Goal: Task Accomplishment & Management: Manage account settings

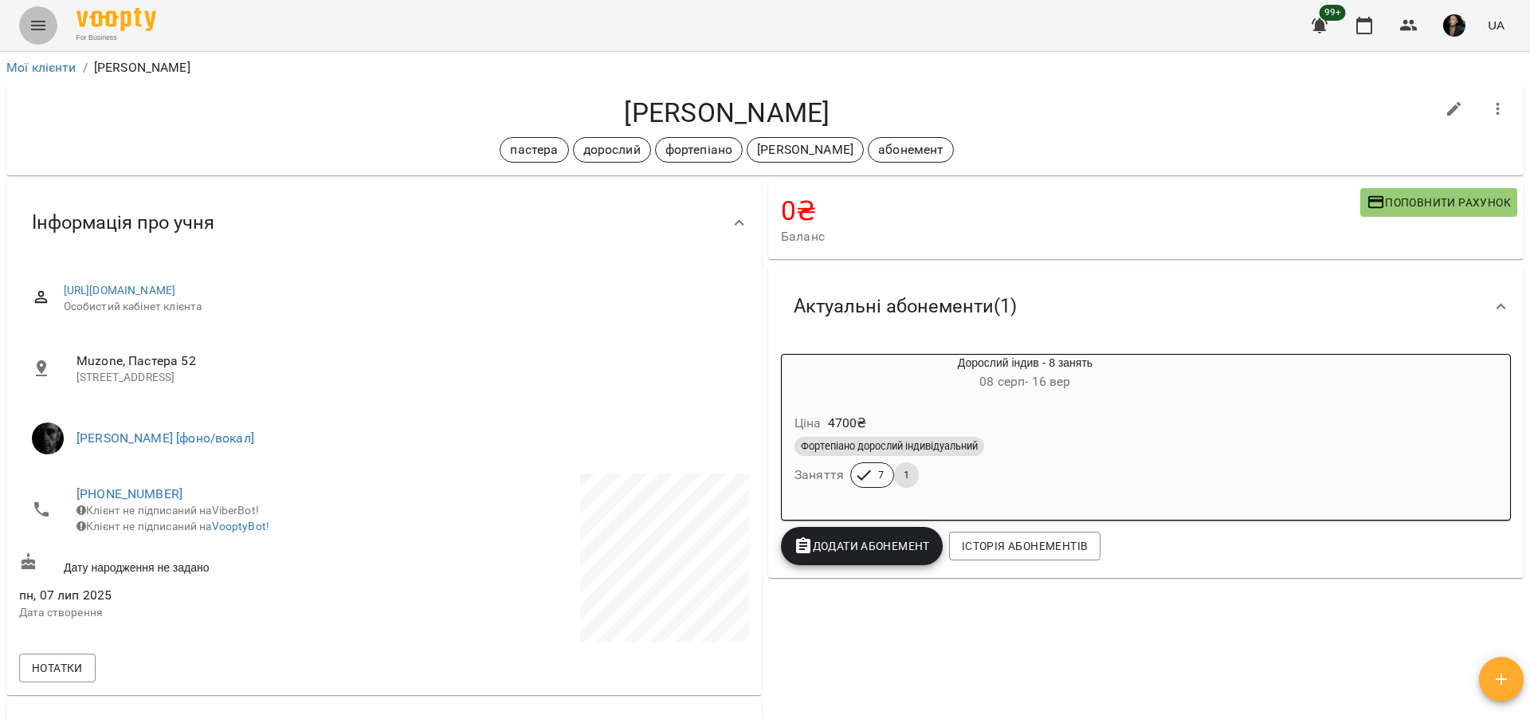
click at [38, 16] on icon "Menu" at bounding box center [38, 25] width 19 height 19
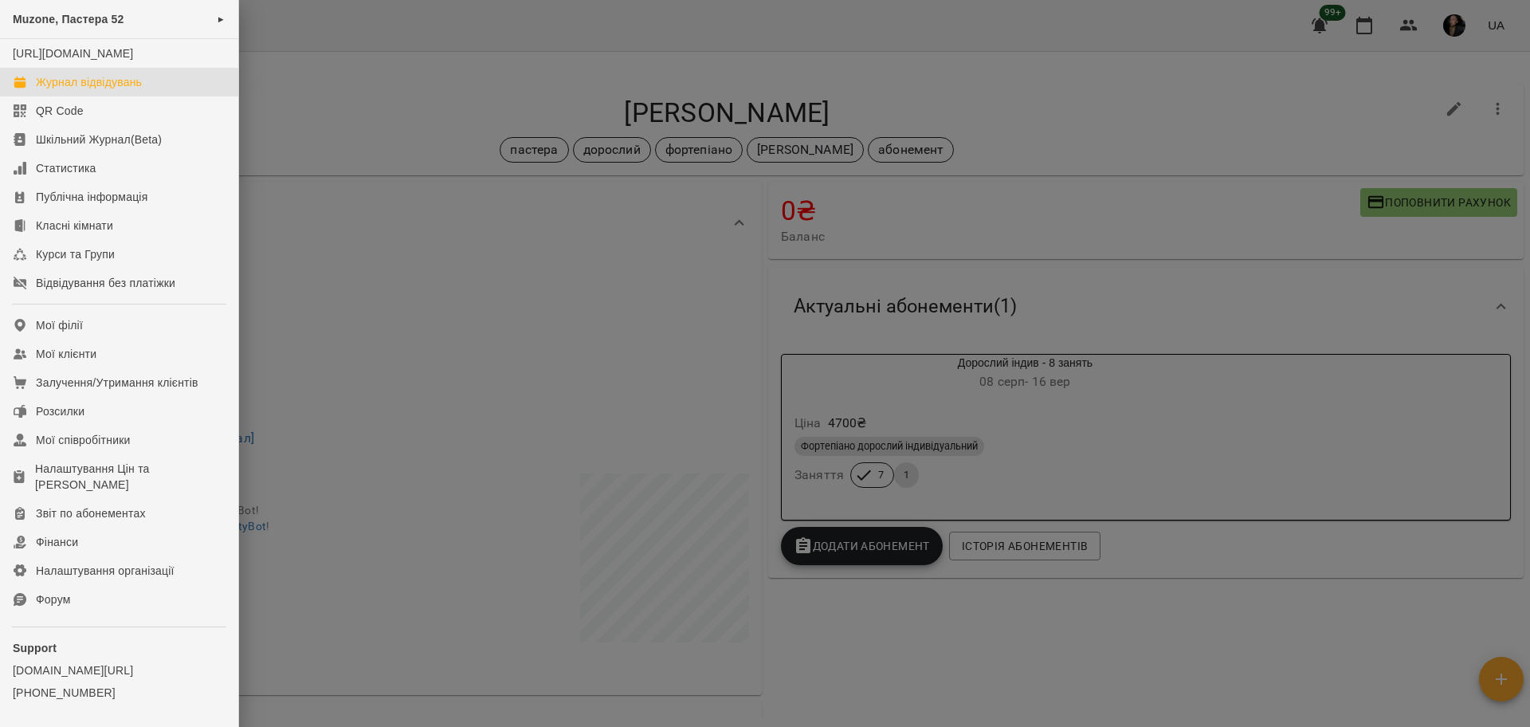
click at [108, 90] on div "Журнал відвідувань" at bounding box center [89, 82] width 106 height 16
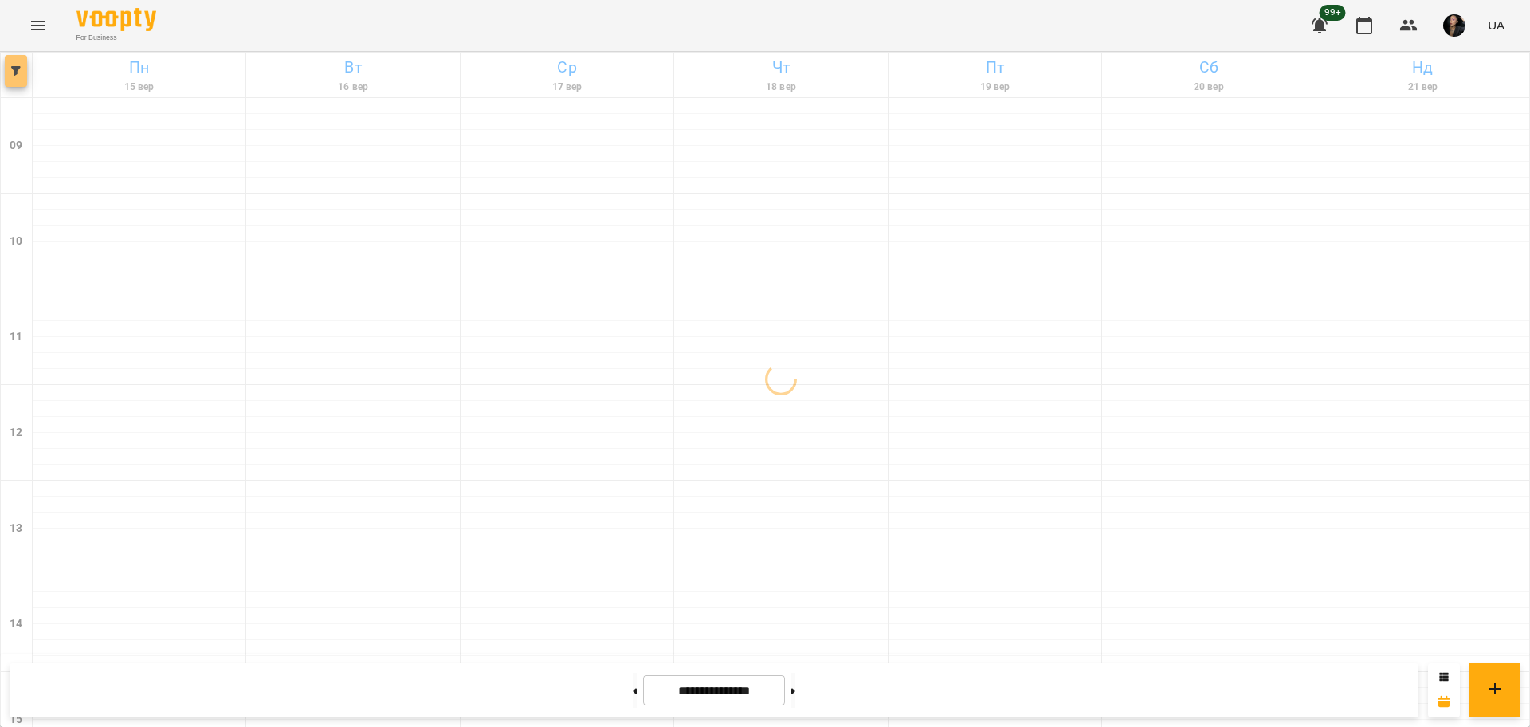
click at [12, 78] on button "button" at bounding box center [16, 71] width 22 height 32
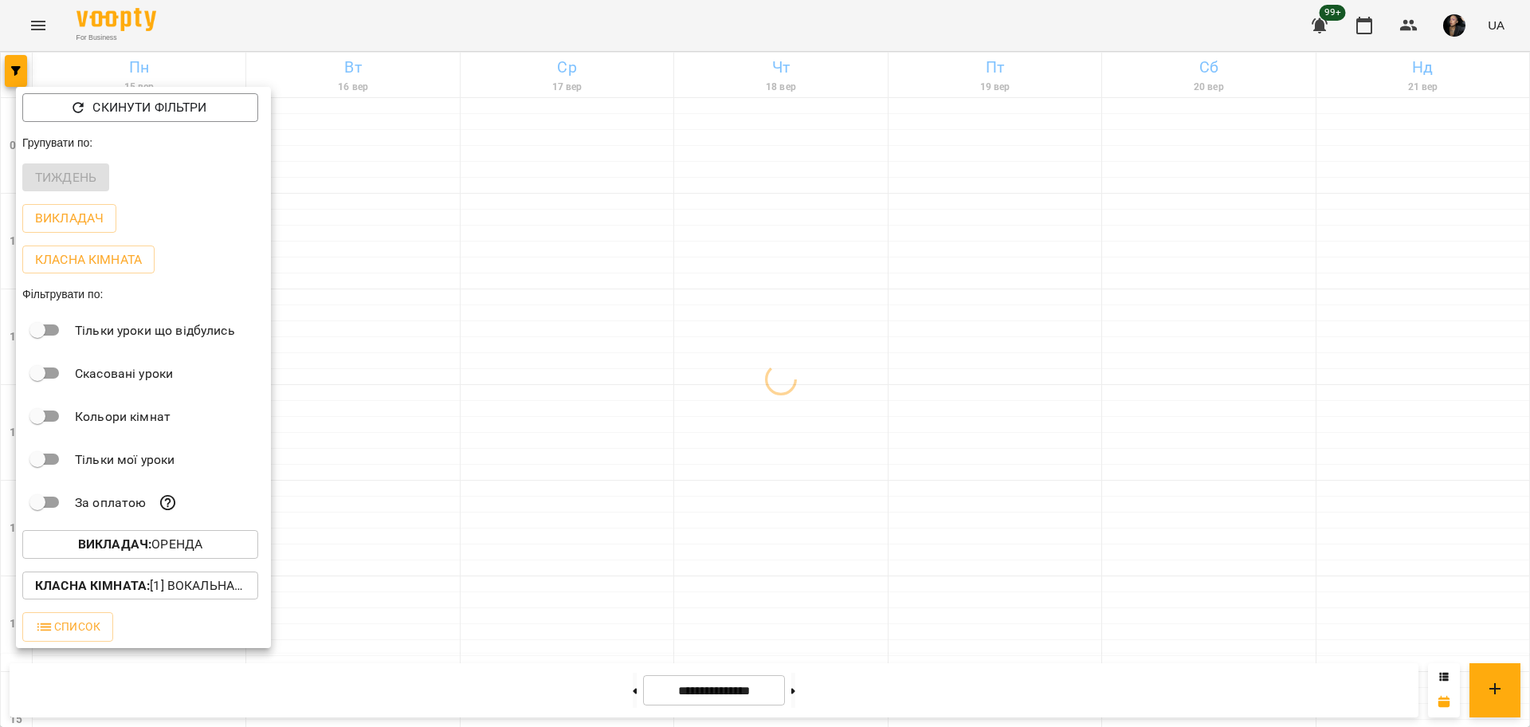
click at [186, 554] on p "Викладач : ОРЕНДА" at bounding box center [140, 544] width 124 height 19
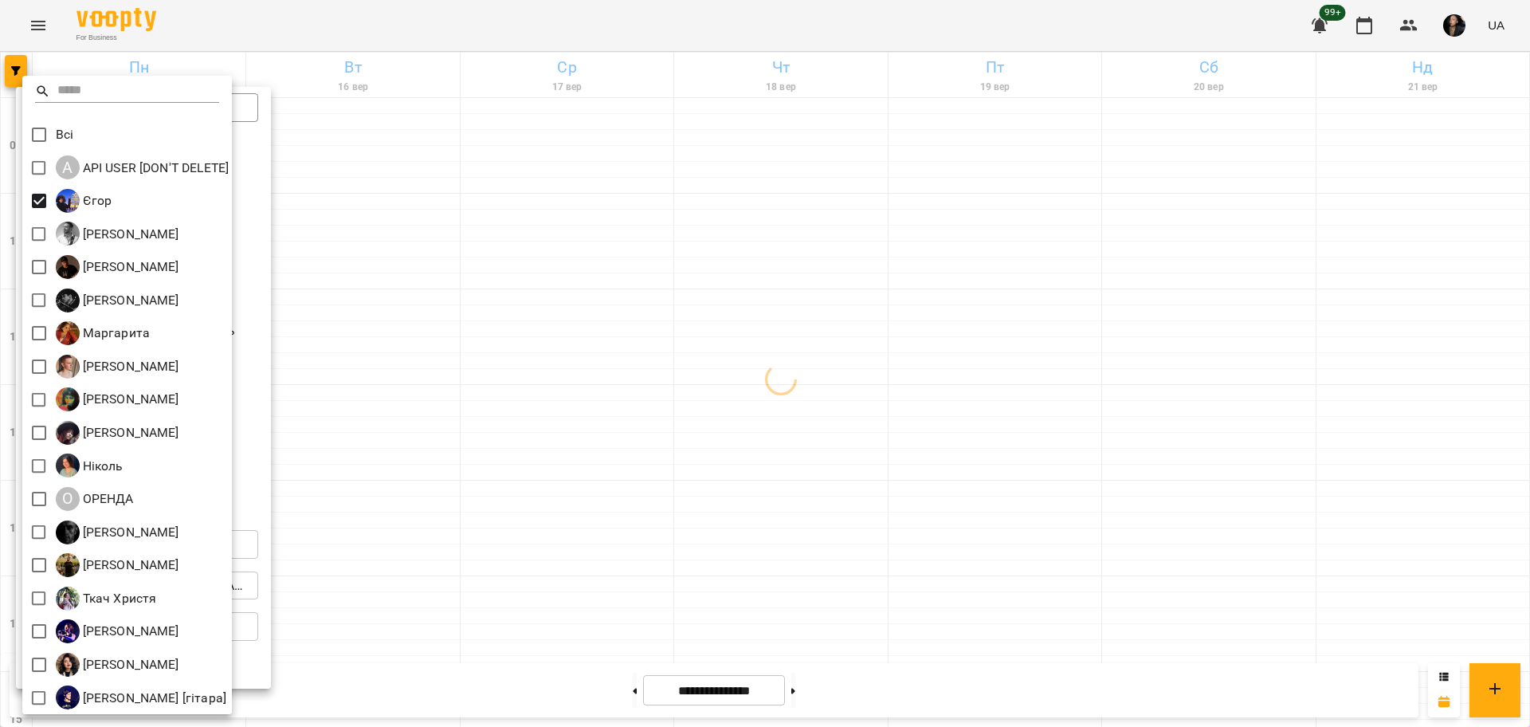
click at [670, 351] on div at bounding box center [765, 363] width 1530 height 727
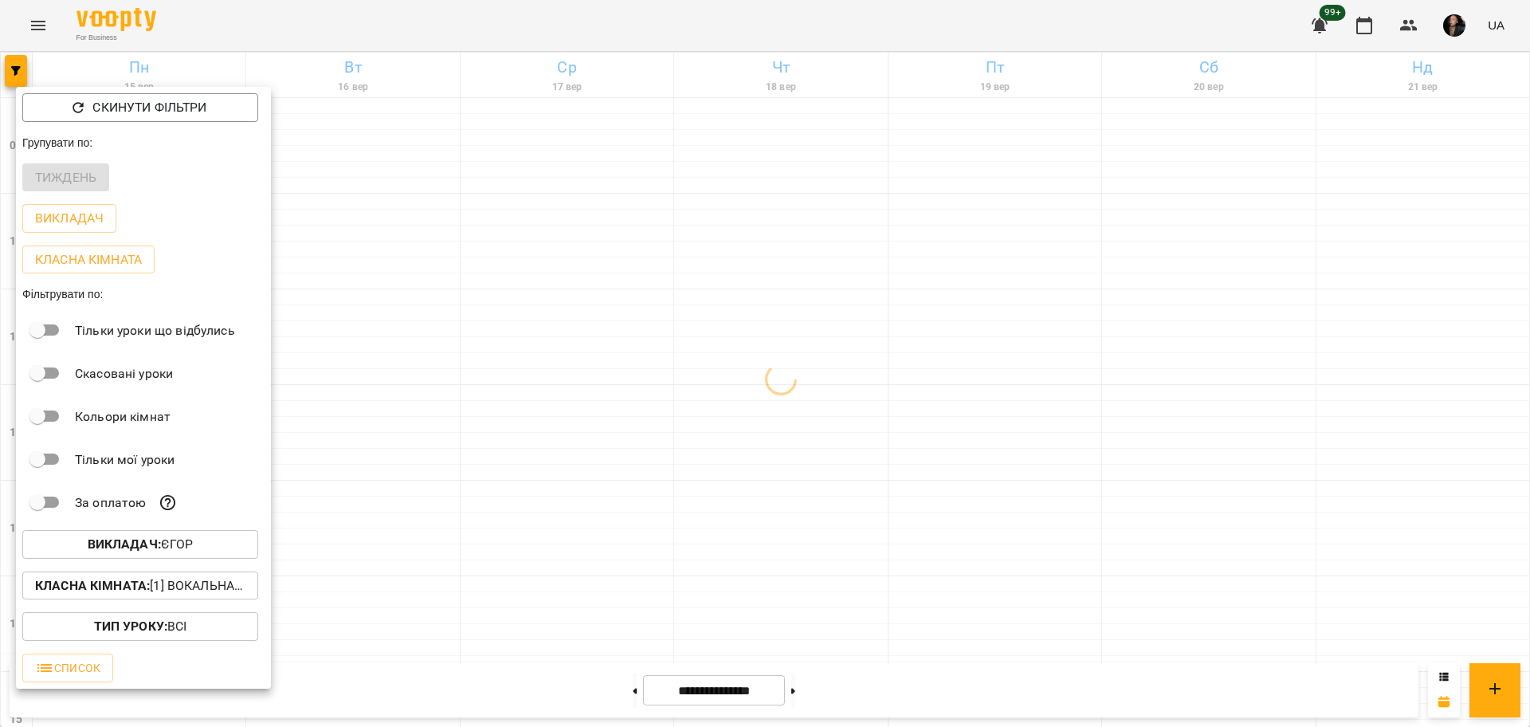
click at [222, 584] on p "Класна кімната : [1] Вокальна велика,[2] Вокальна мала,[7] Kids Фоно/Вокал,Кіно…" at bounding box center [140, 585] width 210 height 19
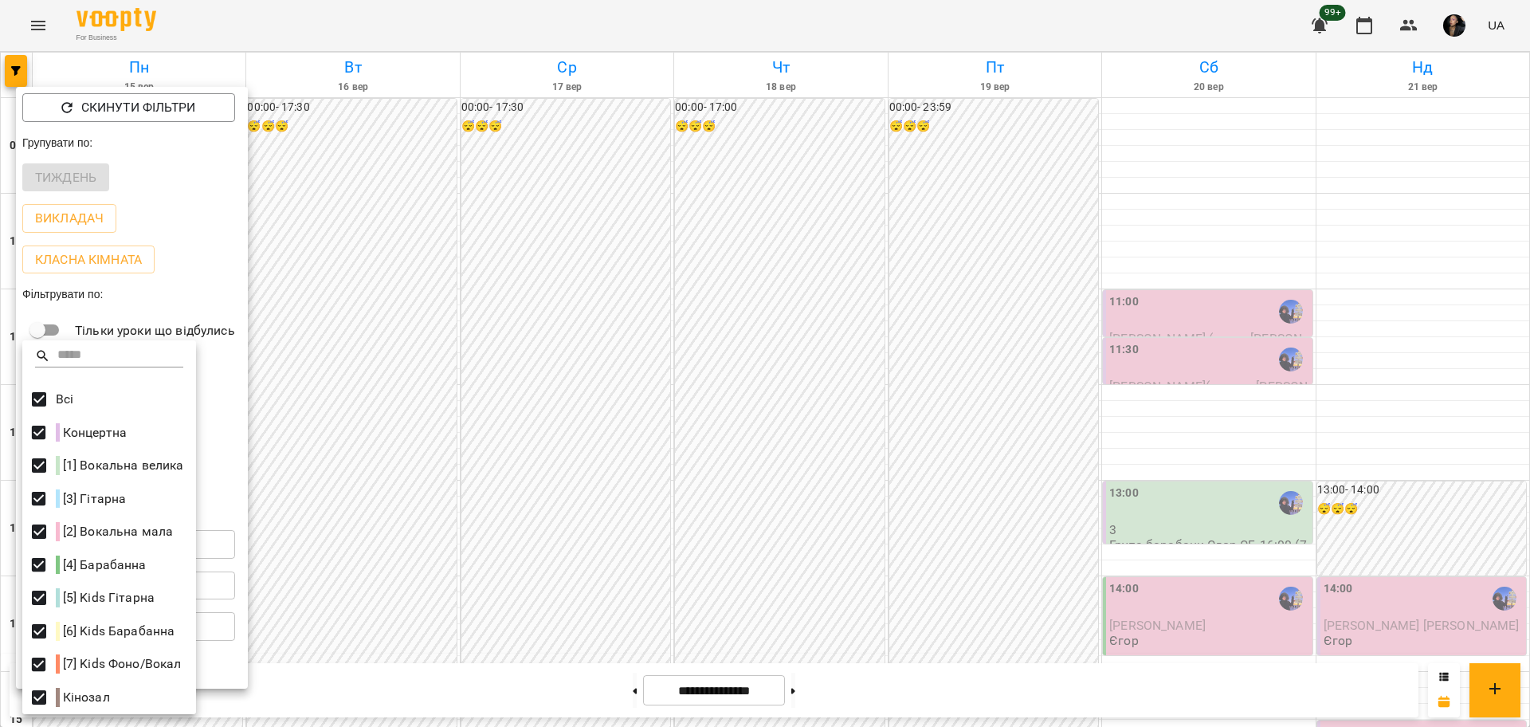
click at [563, 426] on div at bounding box center [765, 363] width 1530 height 727
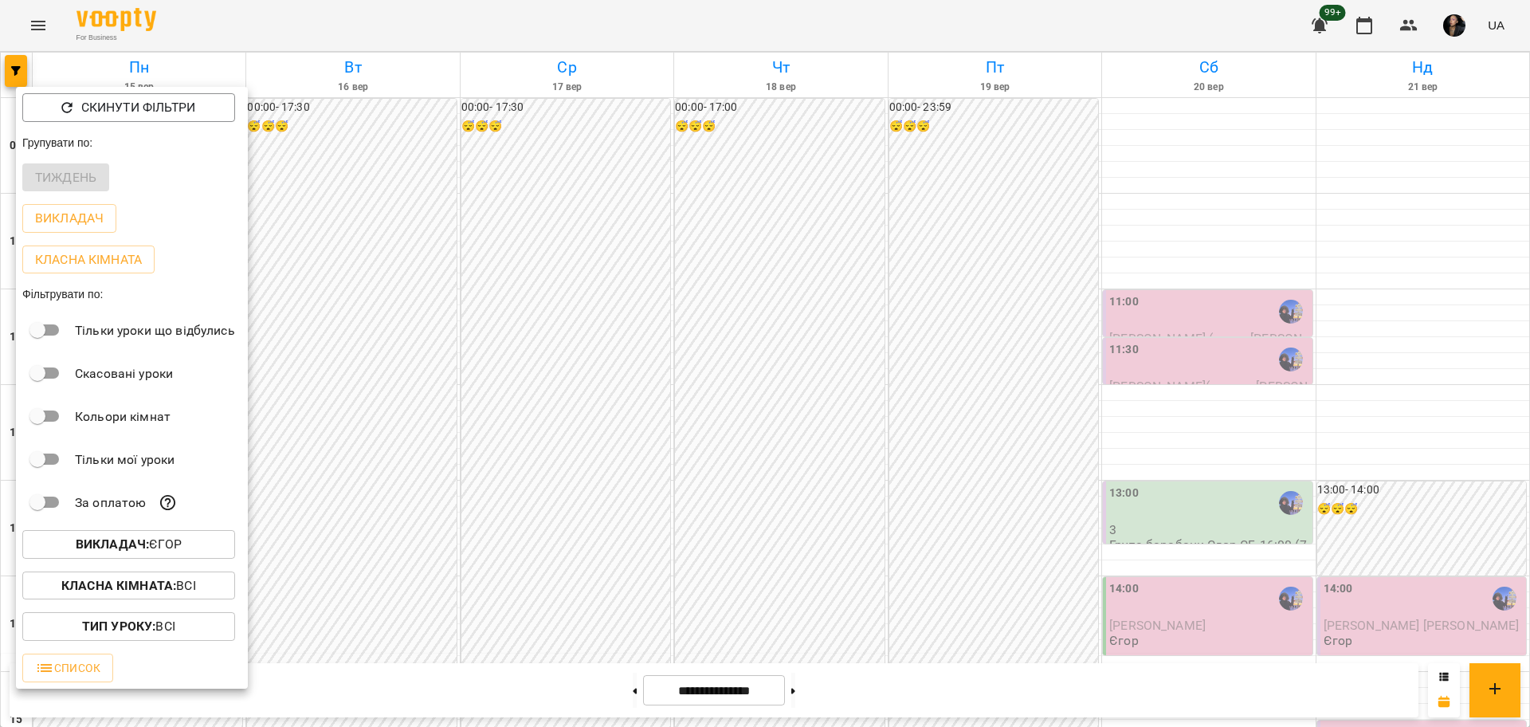
click at [582, 458] on div at bounding box center [765, 363] width 1530 height 727
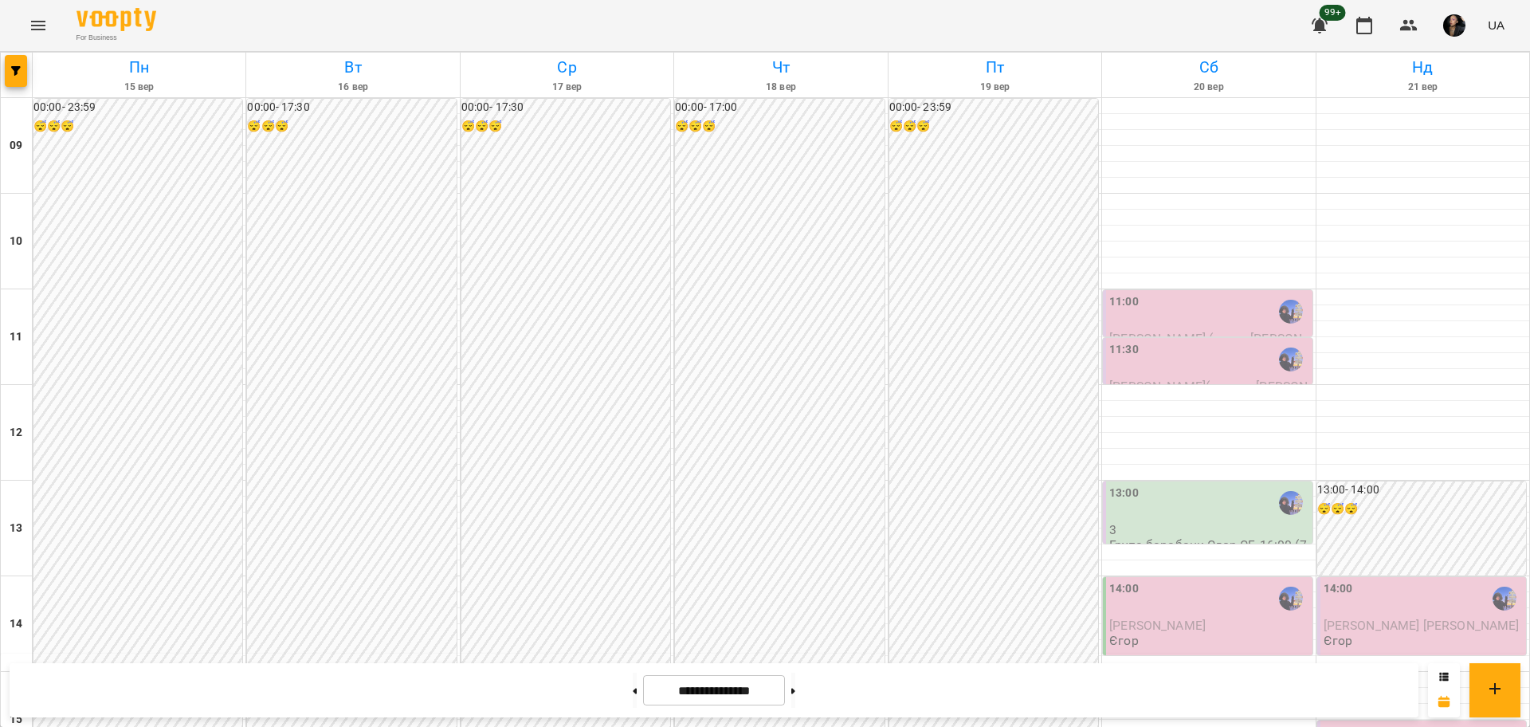
scroll to position [686, 0]
click at [795, 678] on button at bounding box center [793, 690] width 4 height 35
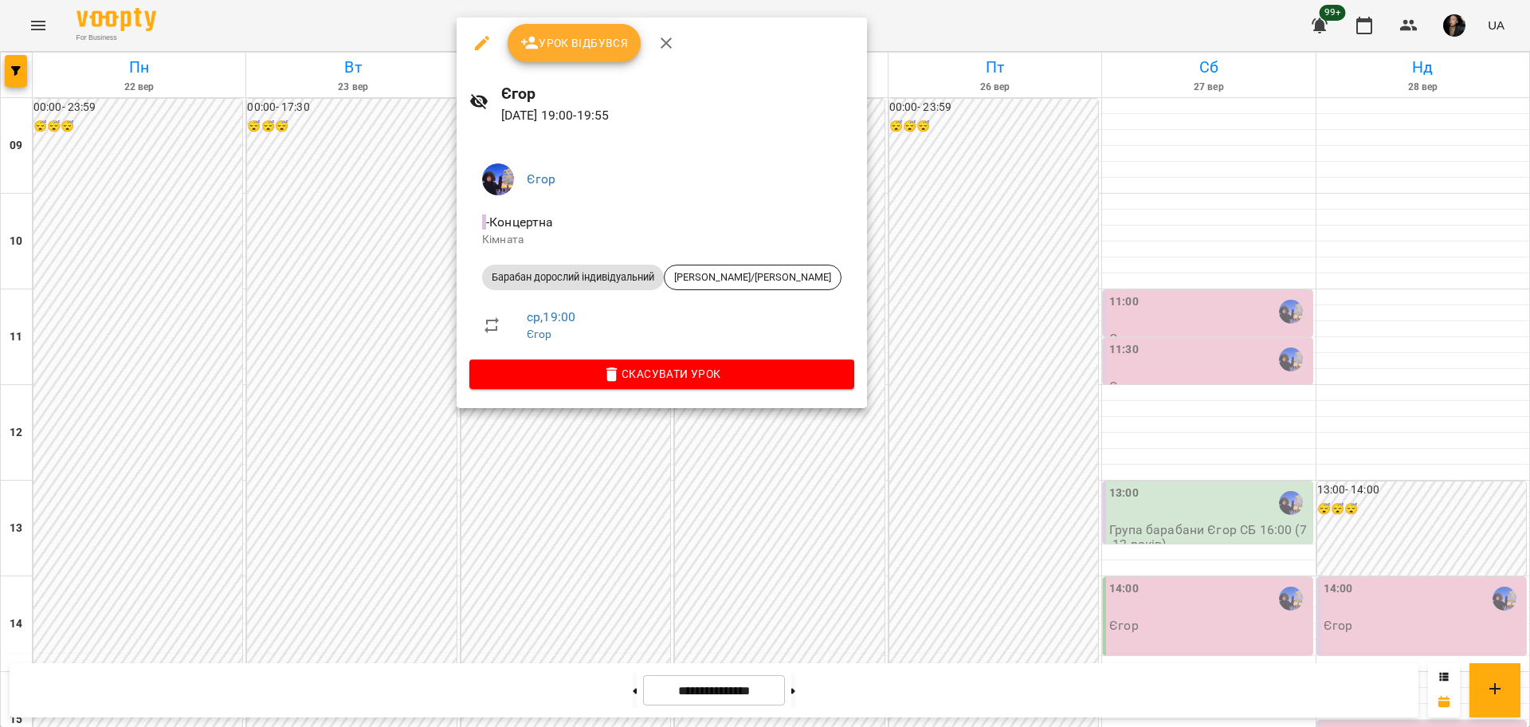
click at [778, 496] on div at bounding box center [765, 363] width 1530 height 727
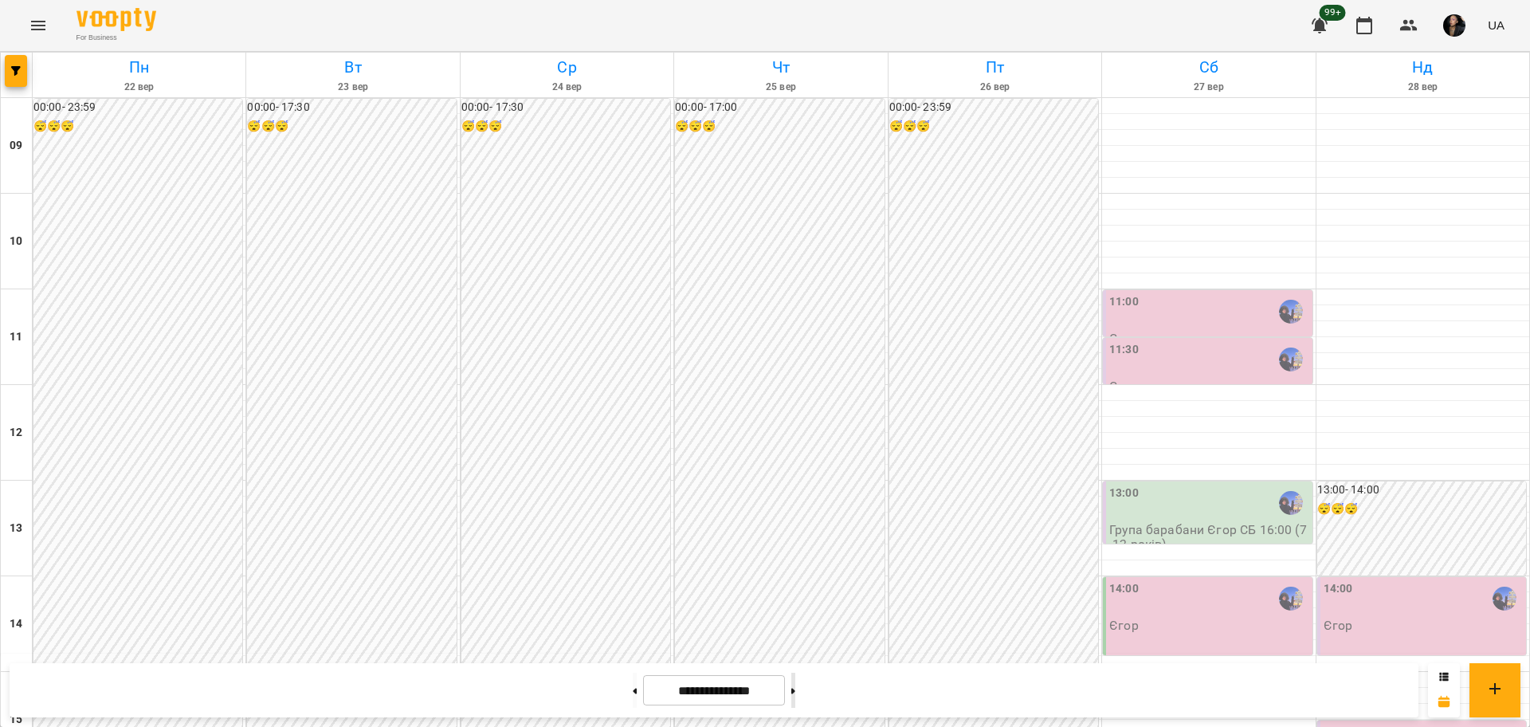
click at [795, 705] on button at bounding box center [793, 690] width 4 height 35
click at [633, 693] on button at bounding box center [635, 690] width 4 height 35
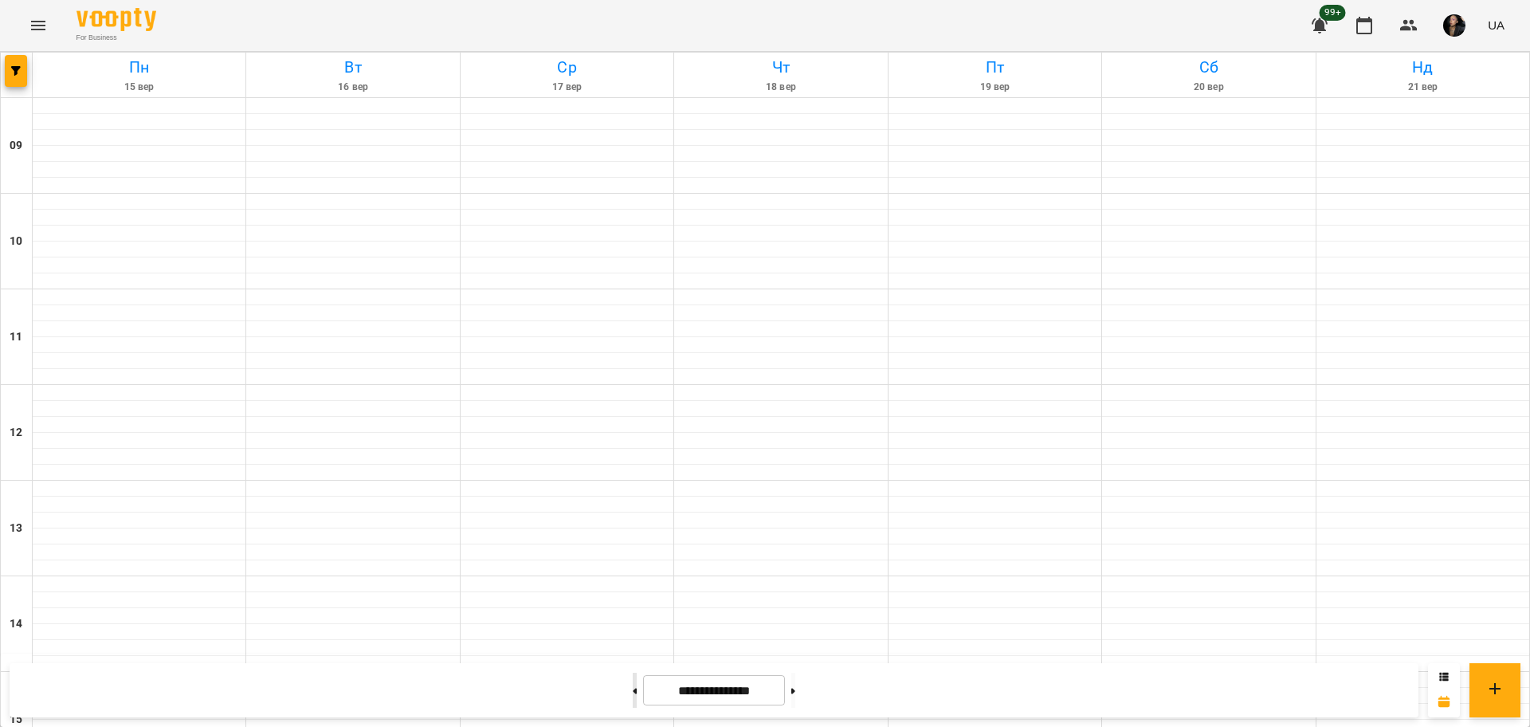
click at [633, 693] on button at bounding box center [635, 690] width 4 height 35
type input "**********"
click at [795, 682] on button at bounding box center [793, 690] width 4 height 35
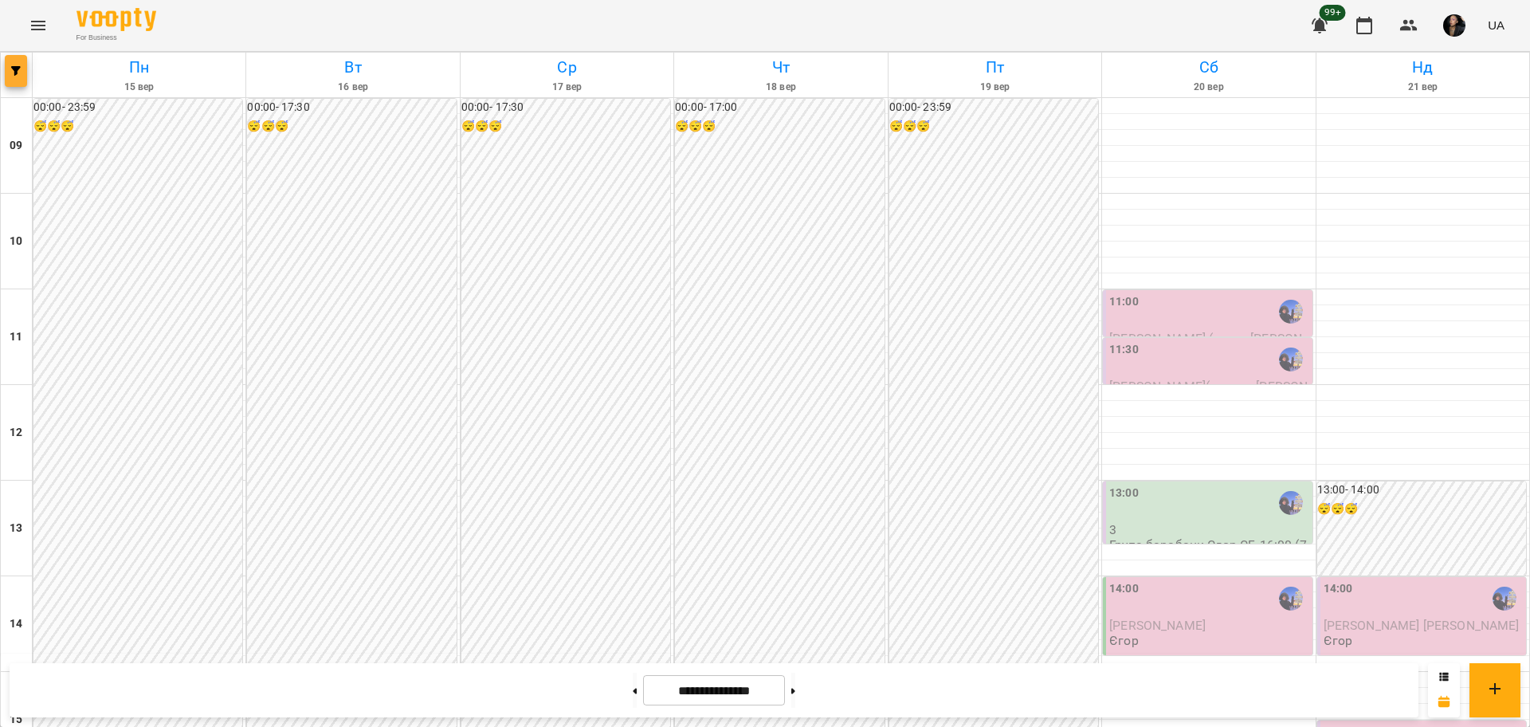
click at [19, 71] on icon "button" at bounding box center [16, 71] width 10 height 10
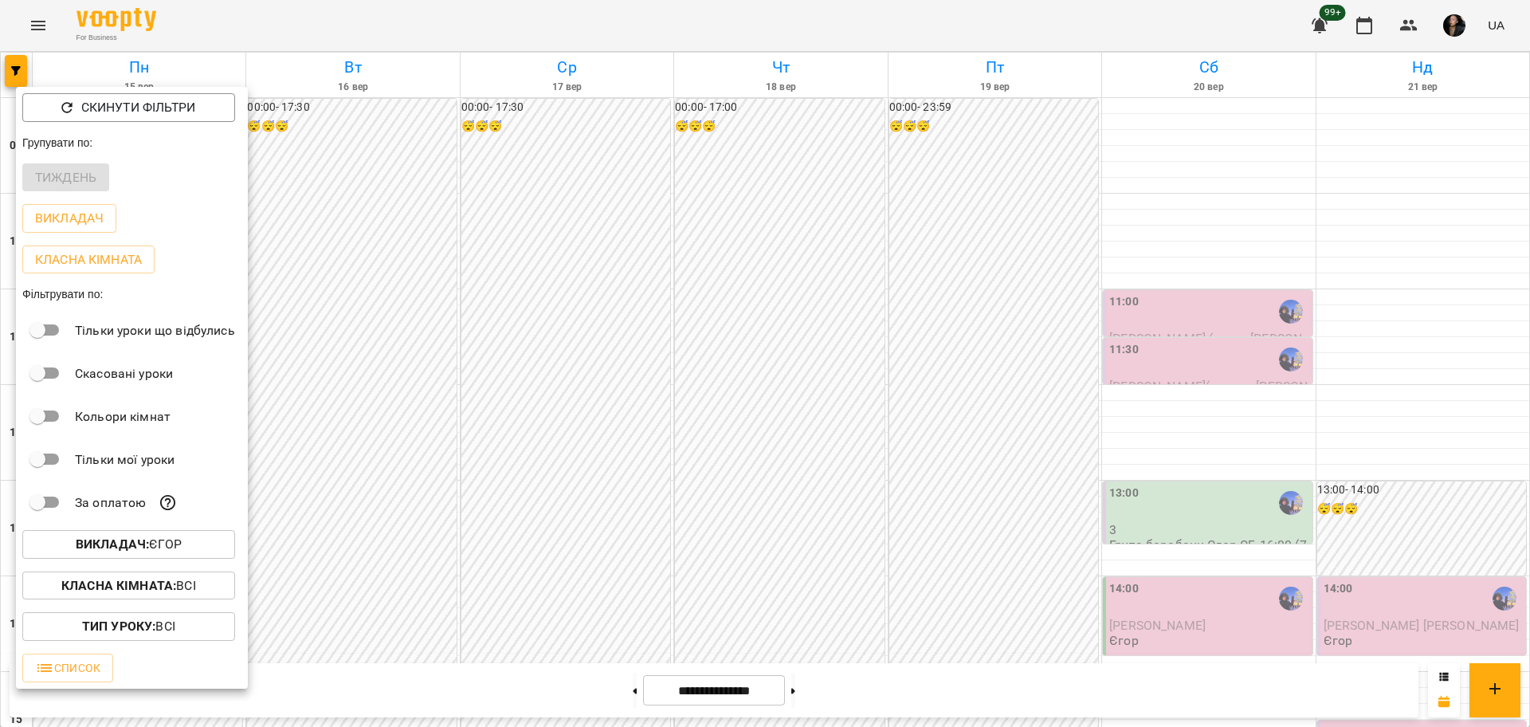
click at [833, 396] on div at bounding box center [765, 363] width 1530 height 727
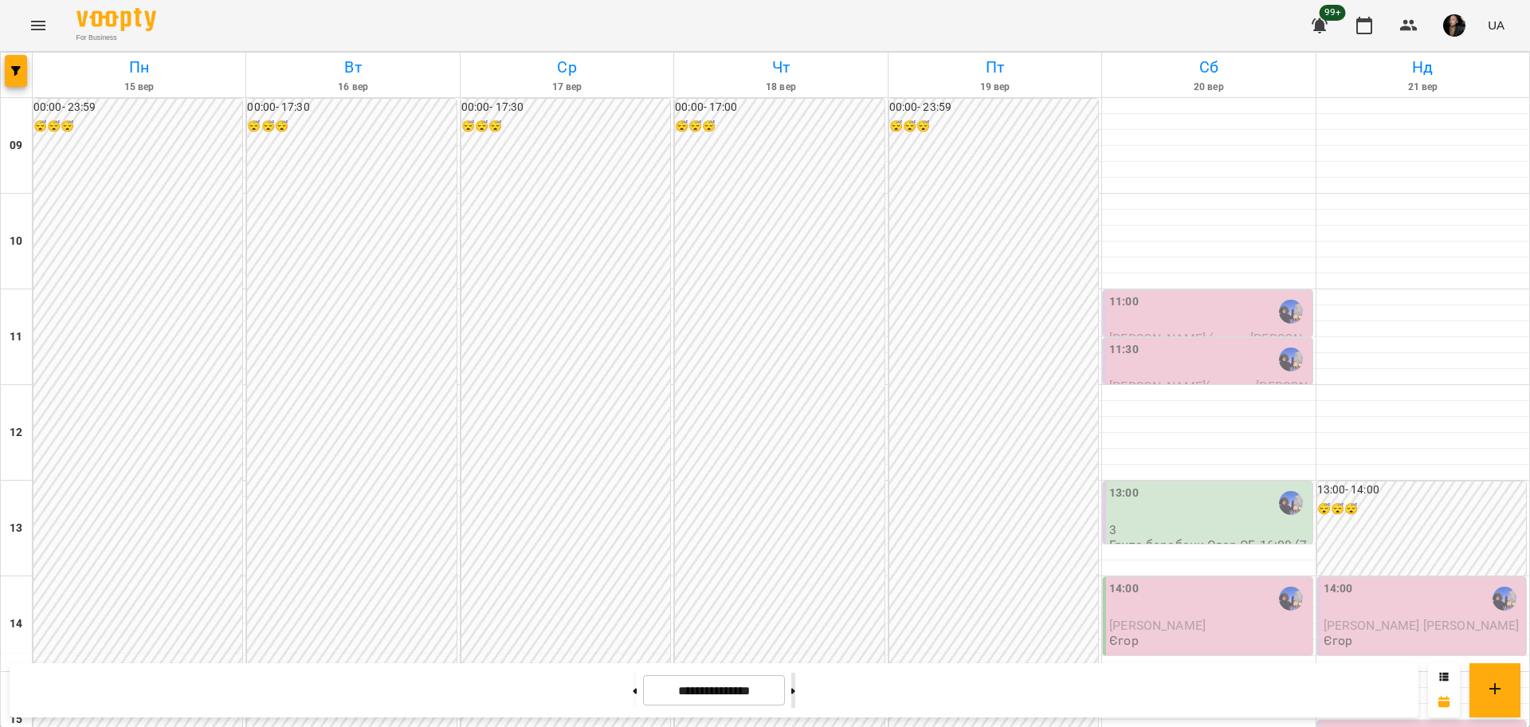
click at [795, 697] on button at bounding box center [793, 690] width 4 height 35
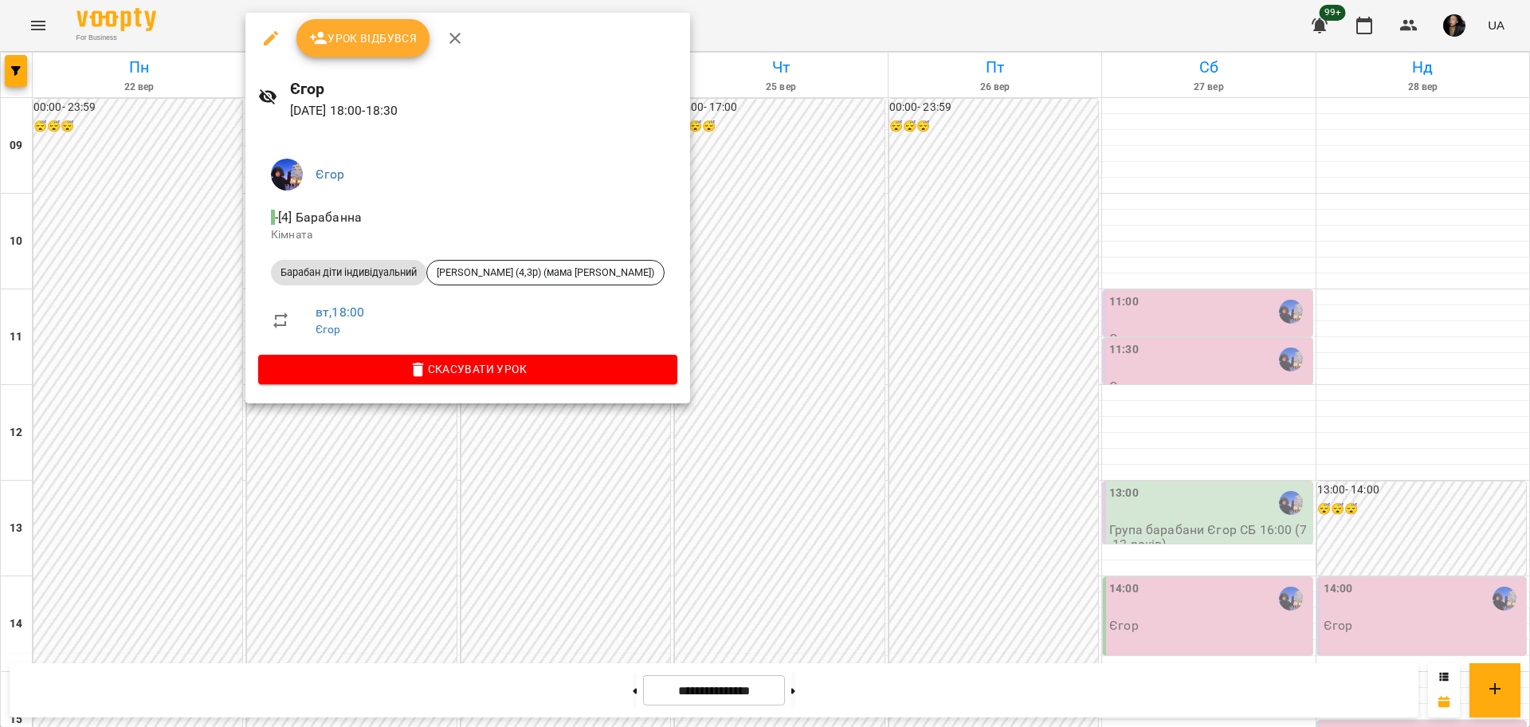
click at [614, 570] on div at bounding box center [765, 363] width 1530 height 727
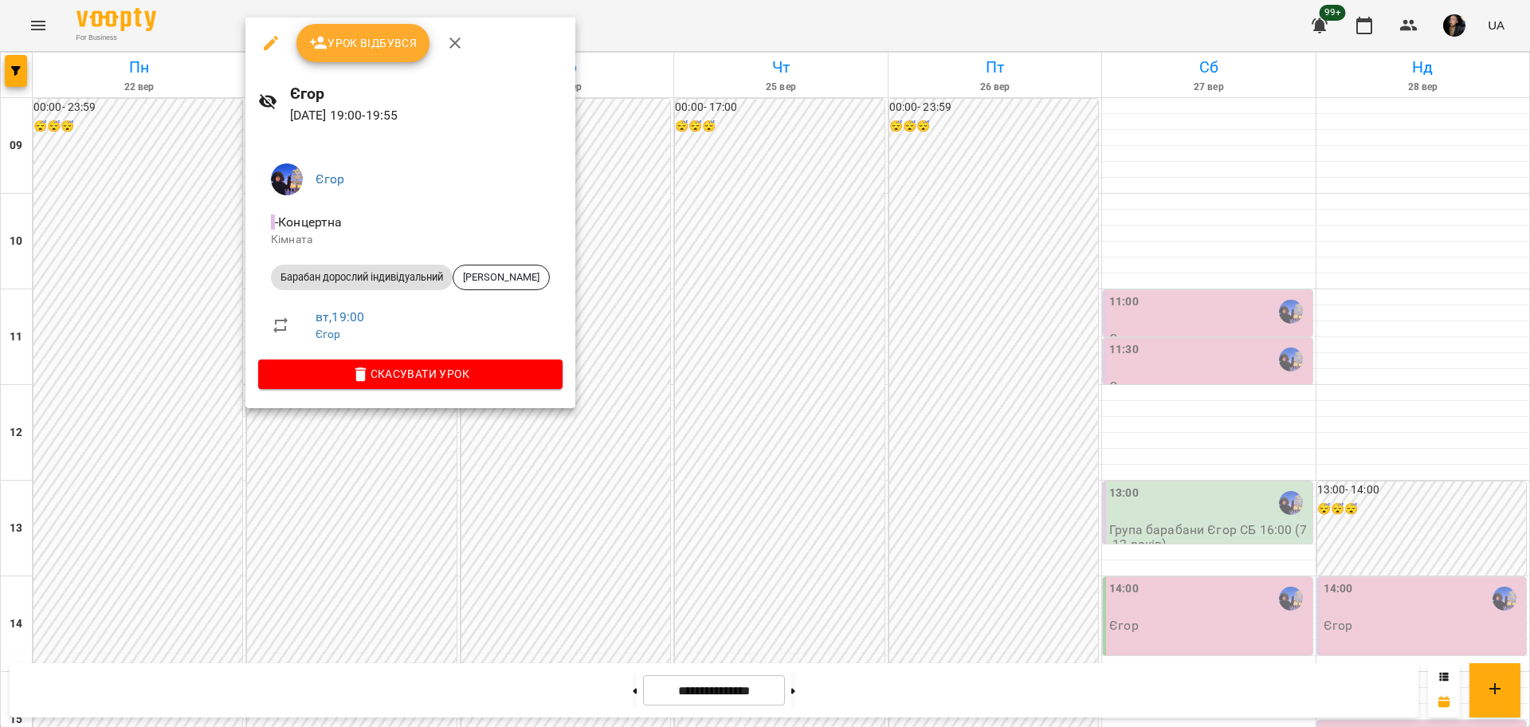
click at [561, 522] on div at bounding box center [765, 363] width 1530 height 727
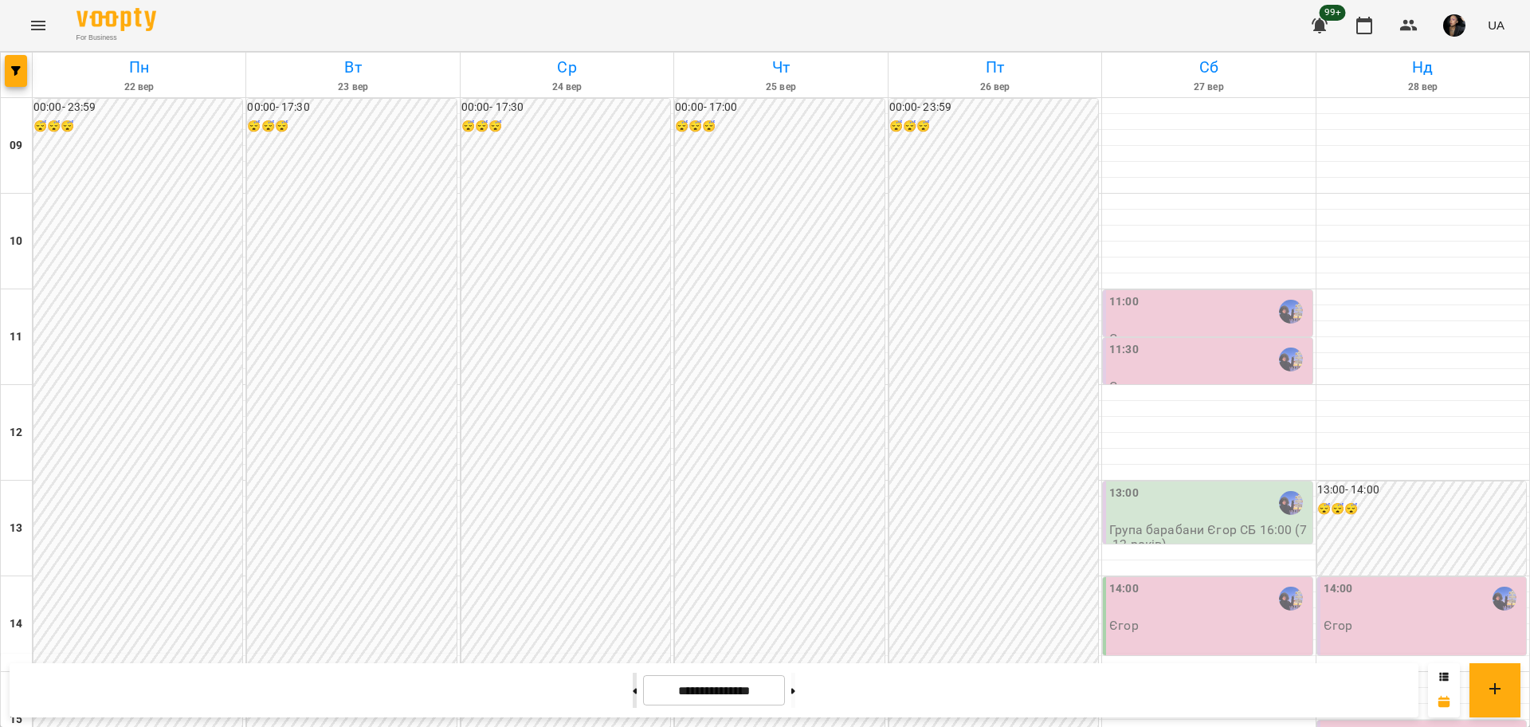
click at [633, 681] on button at bounding box center [635, 690] width 4 height 35
type input "**********"
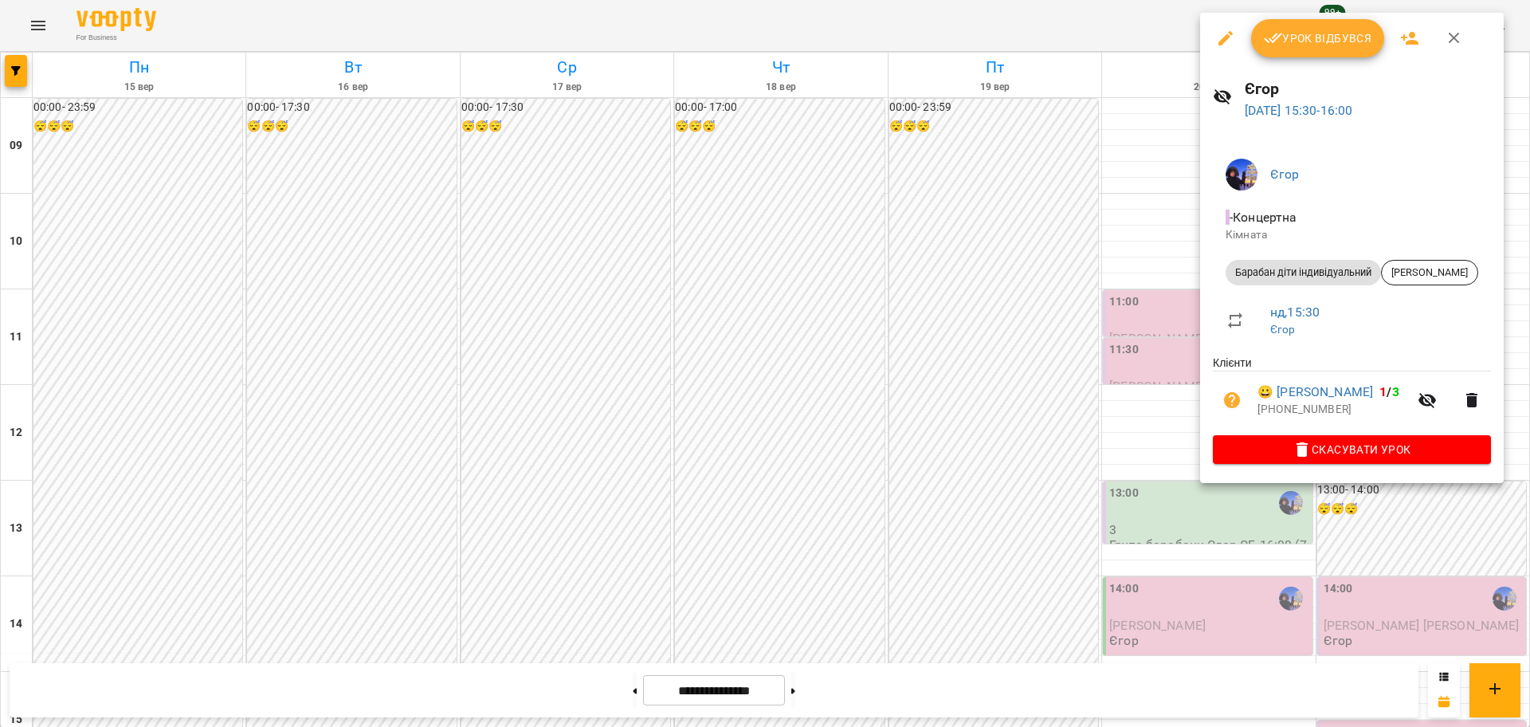
click at [1368, 533] on div at bounding box center [765, 363] width 1530 height 727
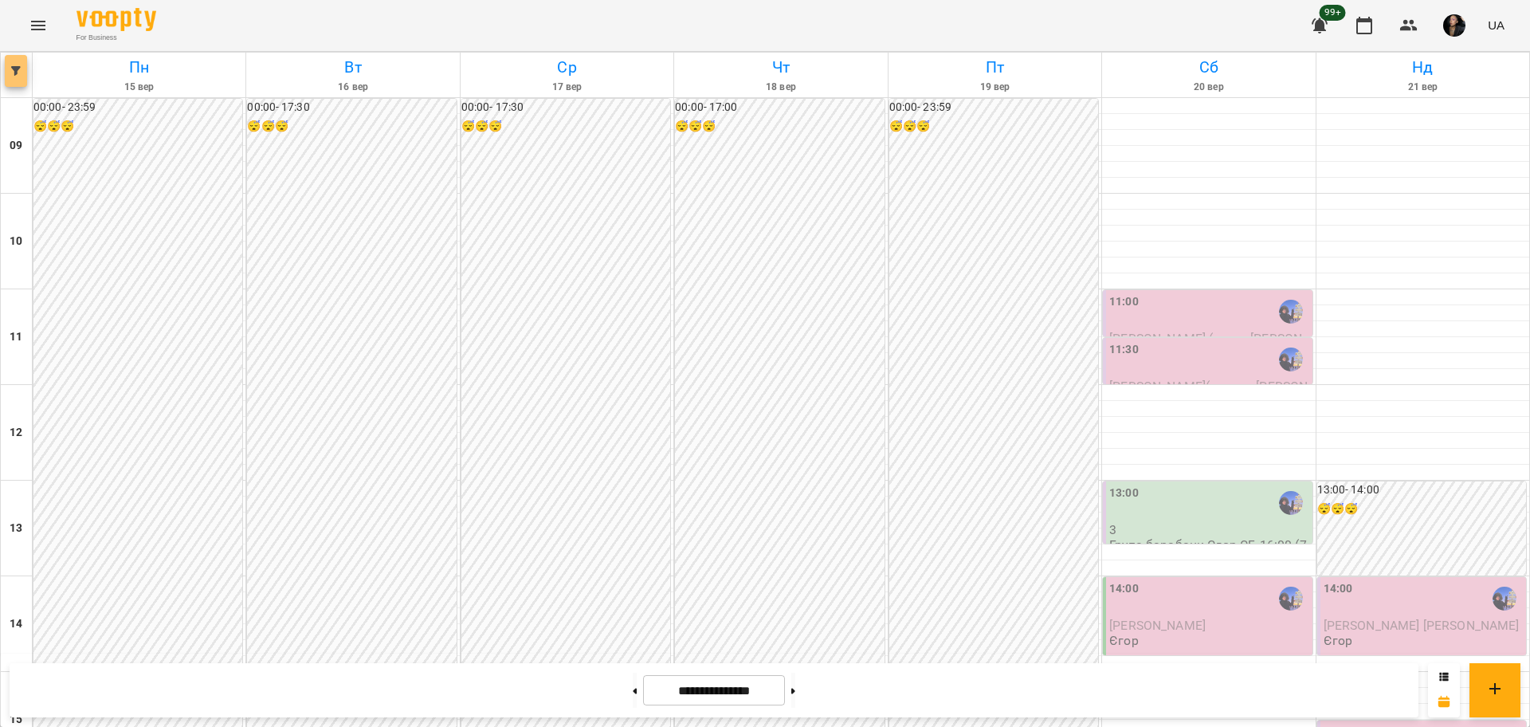
click at [20, 84] on button "button" at bounding box center [16, 71] width 22 height 32
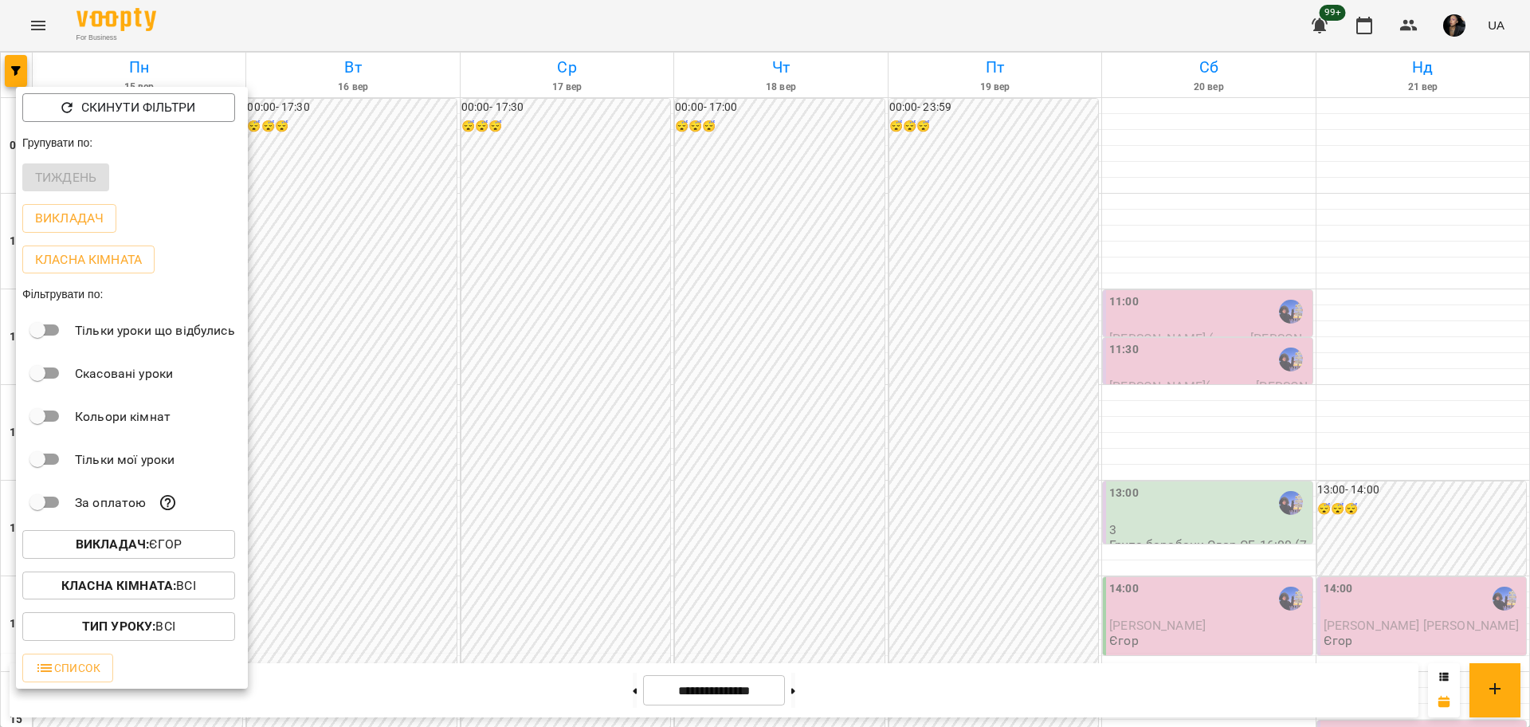
click at [151, 528] on div "Викладач : [PERSON_NAME]" at bounding box center [132, 544] width 232 height 41
click at [141, 535] on button "Викладач : [PERSON_NAME]" at bounding box center [128, 544] width 213 height 29
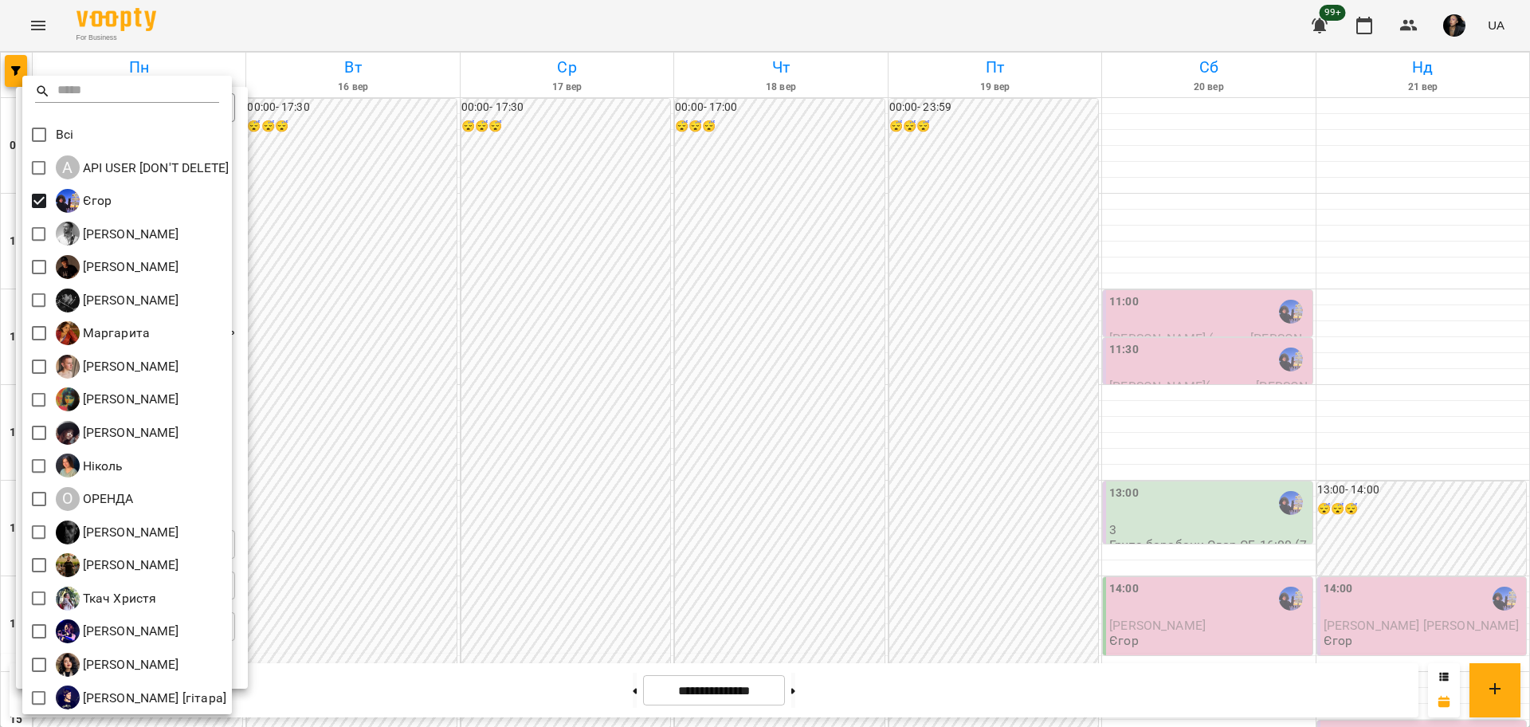
click at [477, 438] on div at bounding box center [765, 363] width 1530 height 727
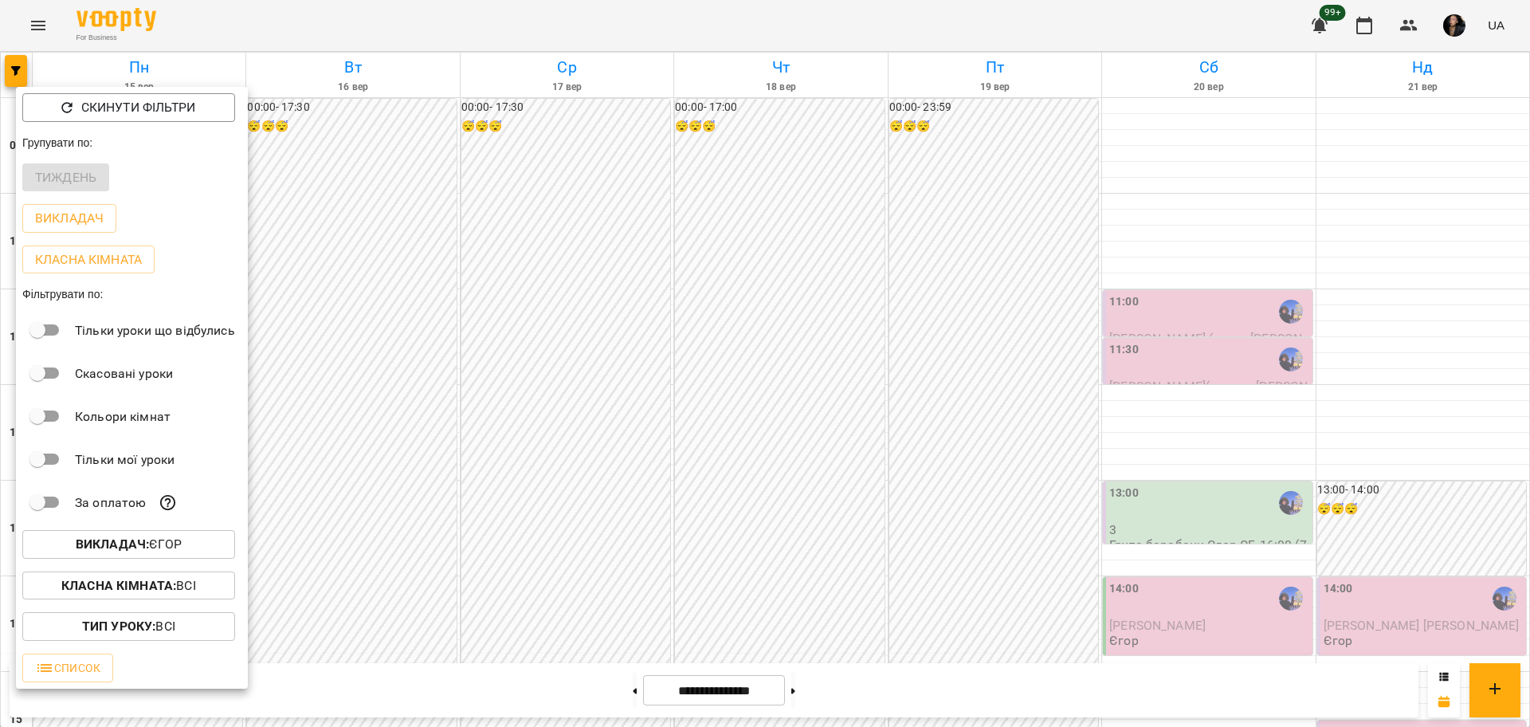
click at [663, 416] on div at bounding box center [765, 363] width 1530 height 727
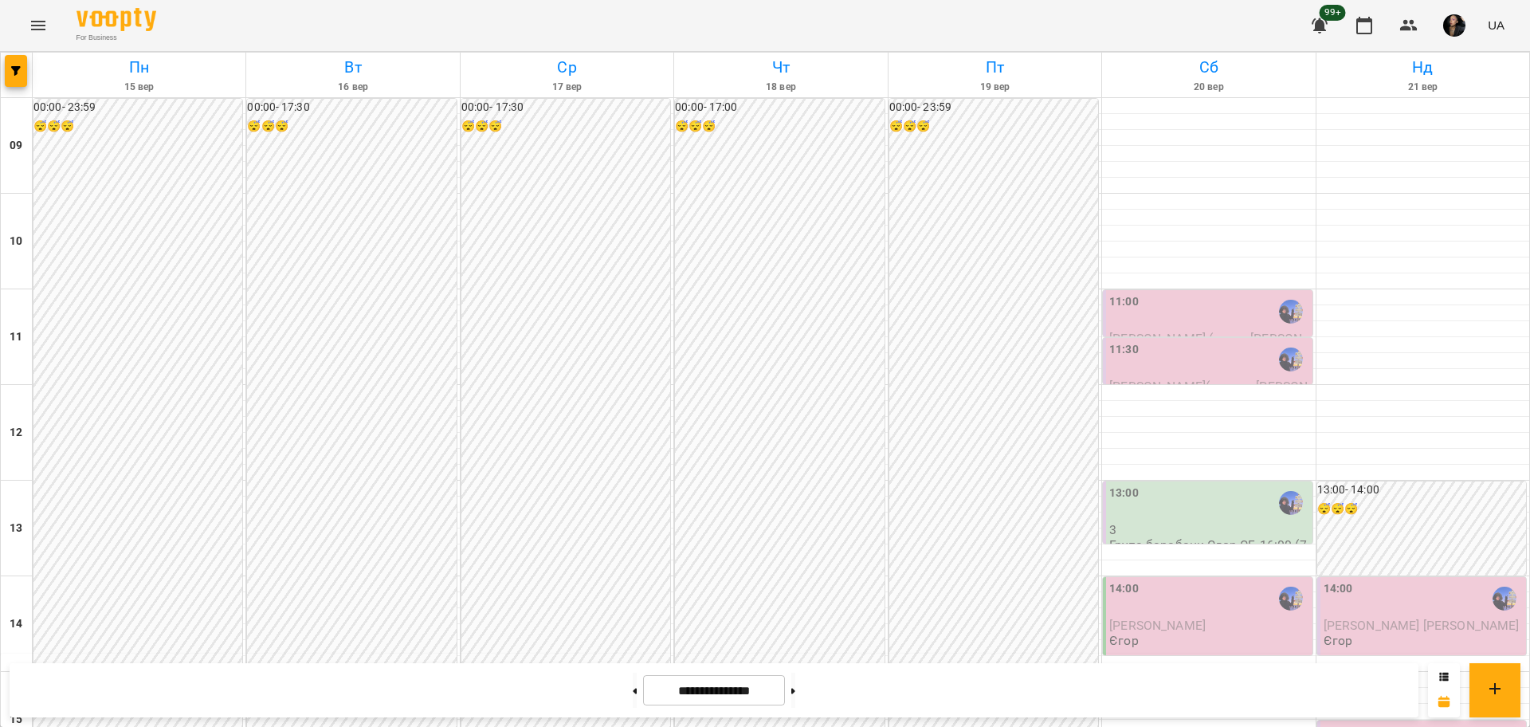
scroll to position [487, 0]
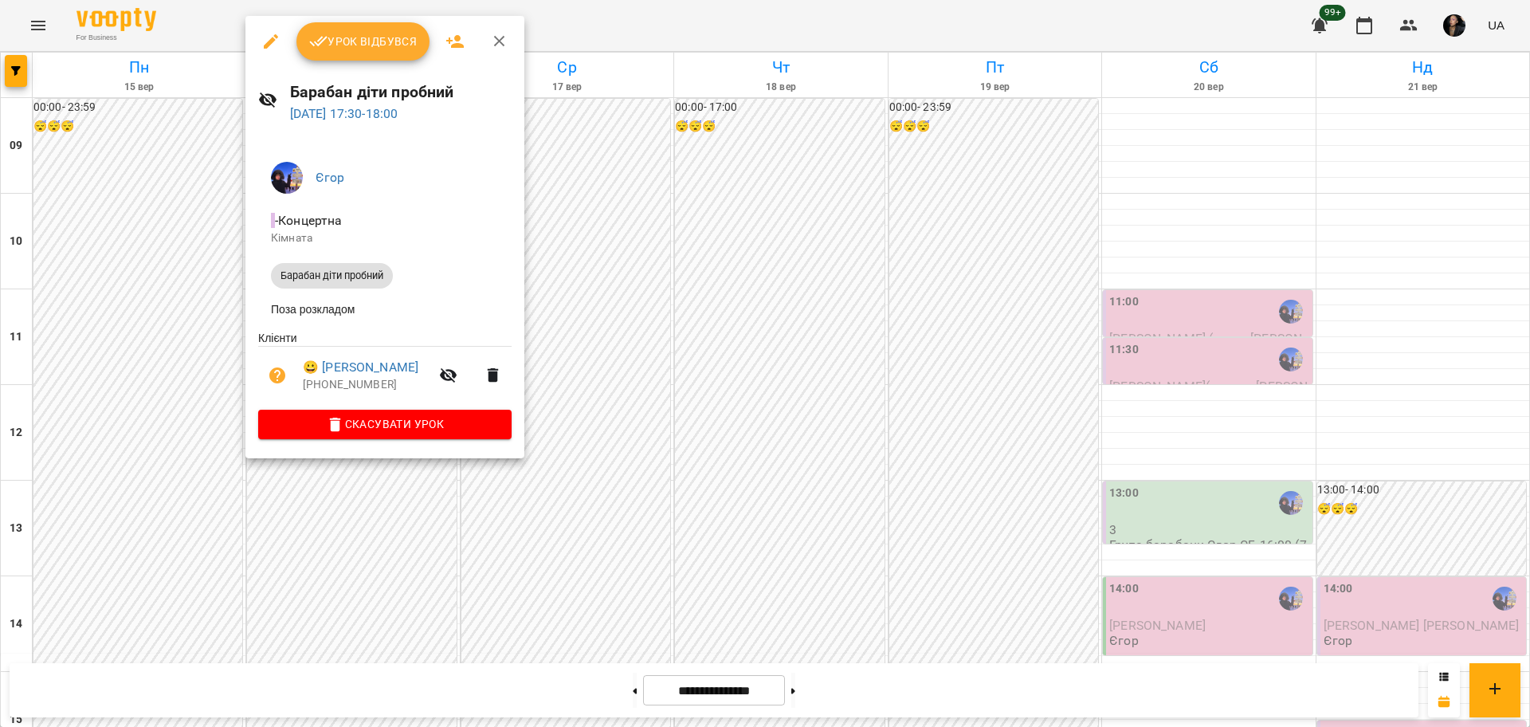
click at [990, 300] on div at bounding box center [765, 363] width 1530 height 727
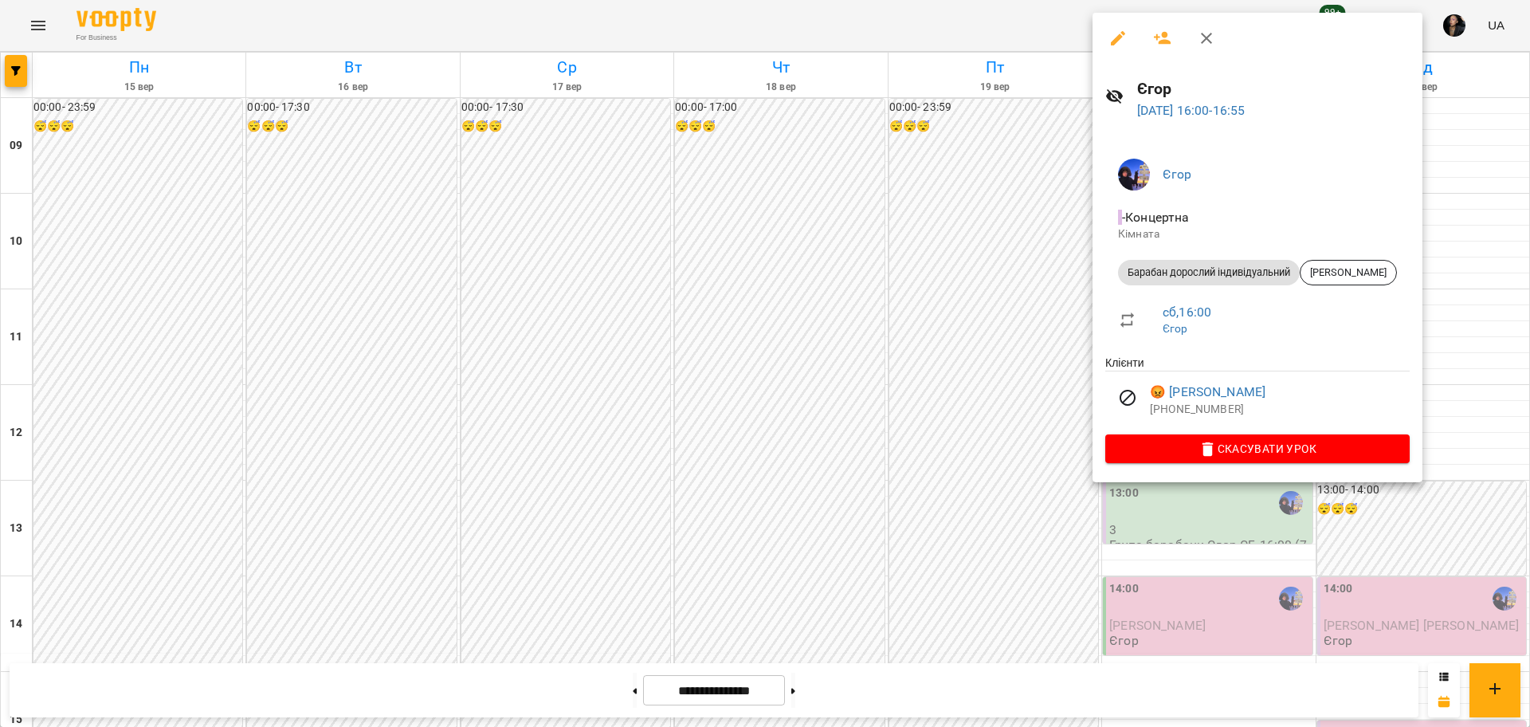
click at [1032, 365] on div at bounding box center [765, 363] width 1530 height 727
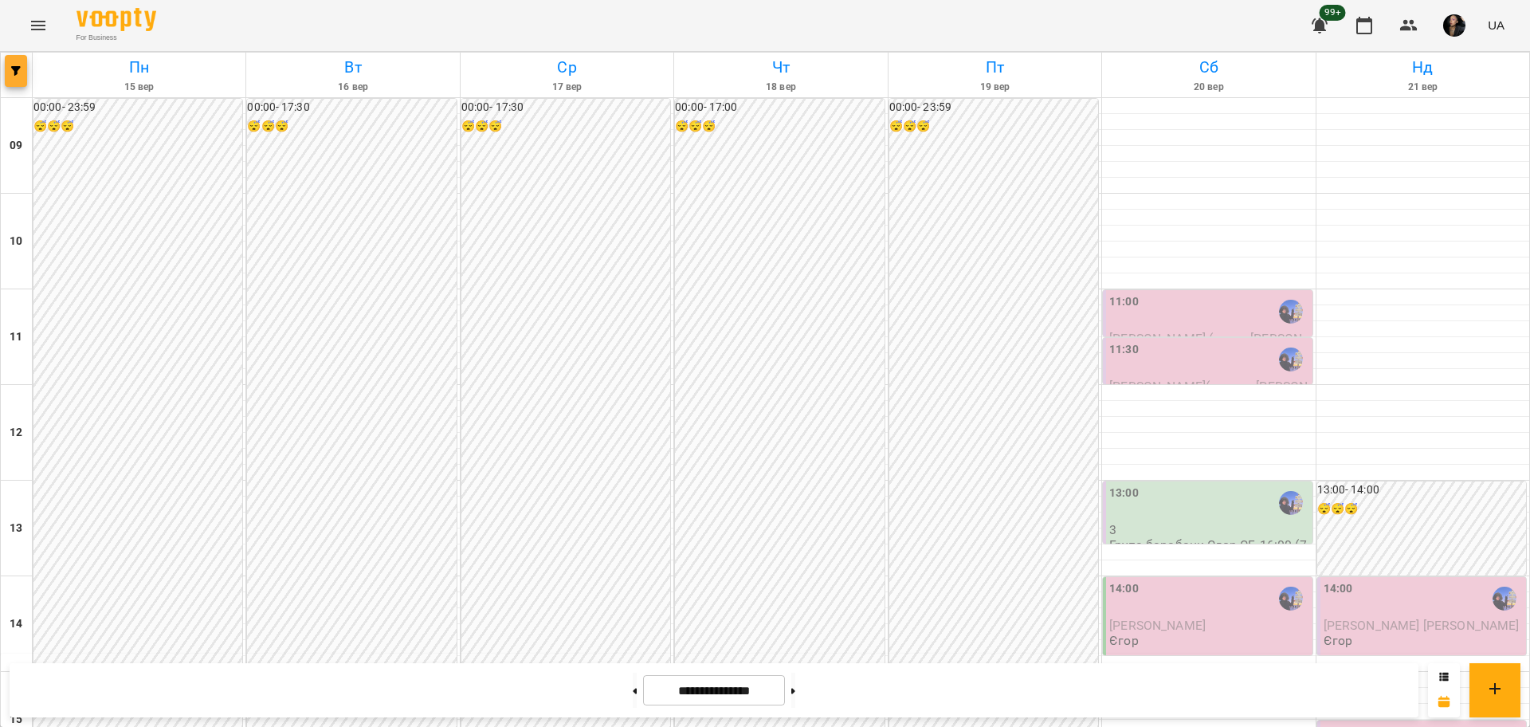
click at [22, 78] on button "button" at bounding box center [16, 71] width 22 height 32
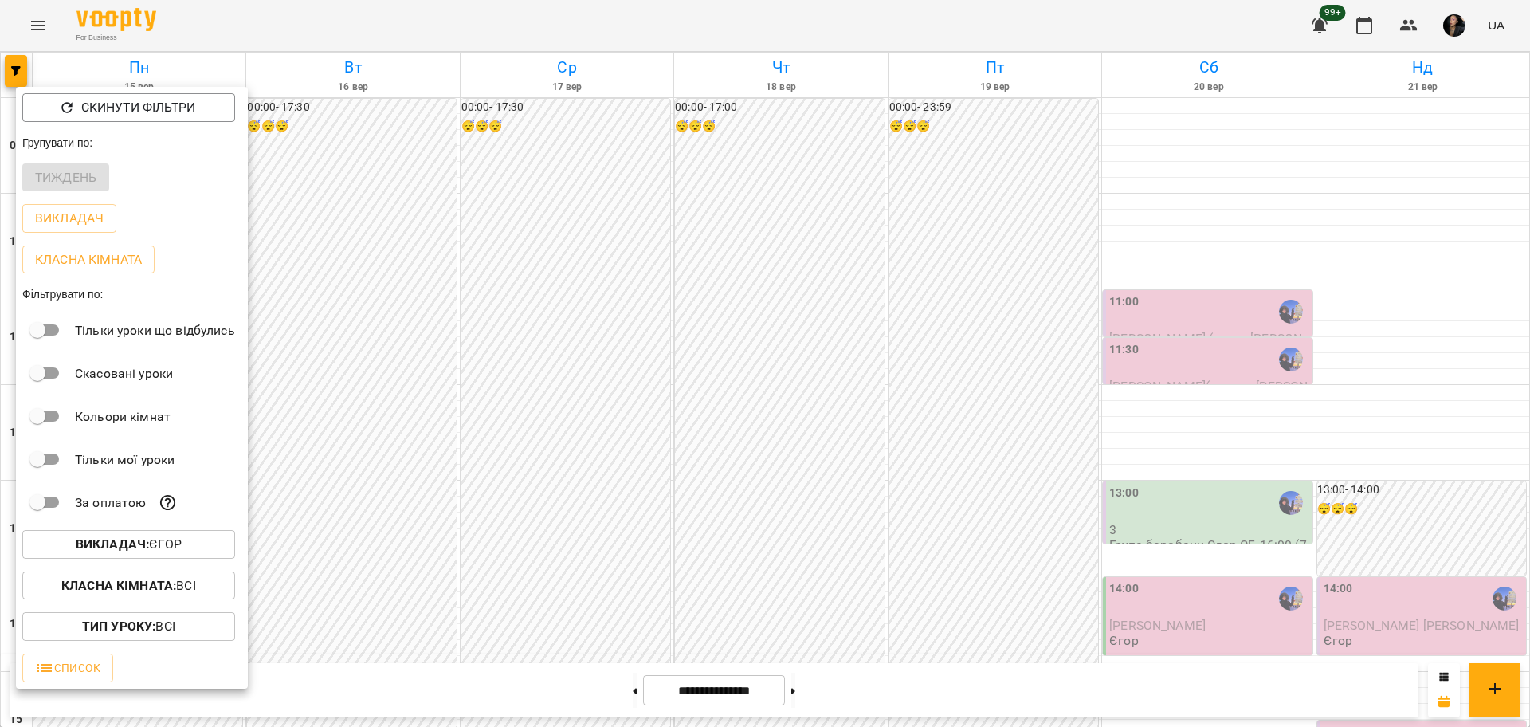
click at [151, 559] on button "Викладач : [PERSON_NAME]" at bounding box center [128, 544] width 213 height 29
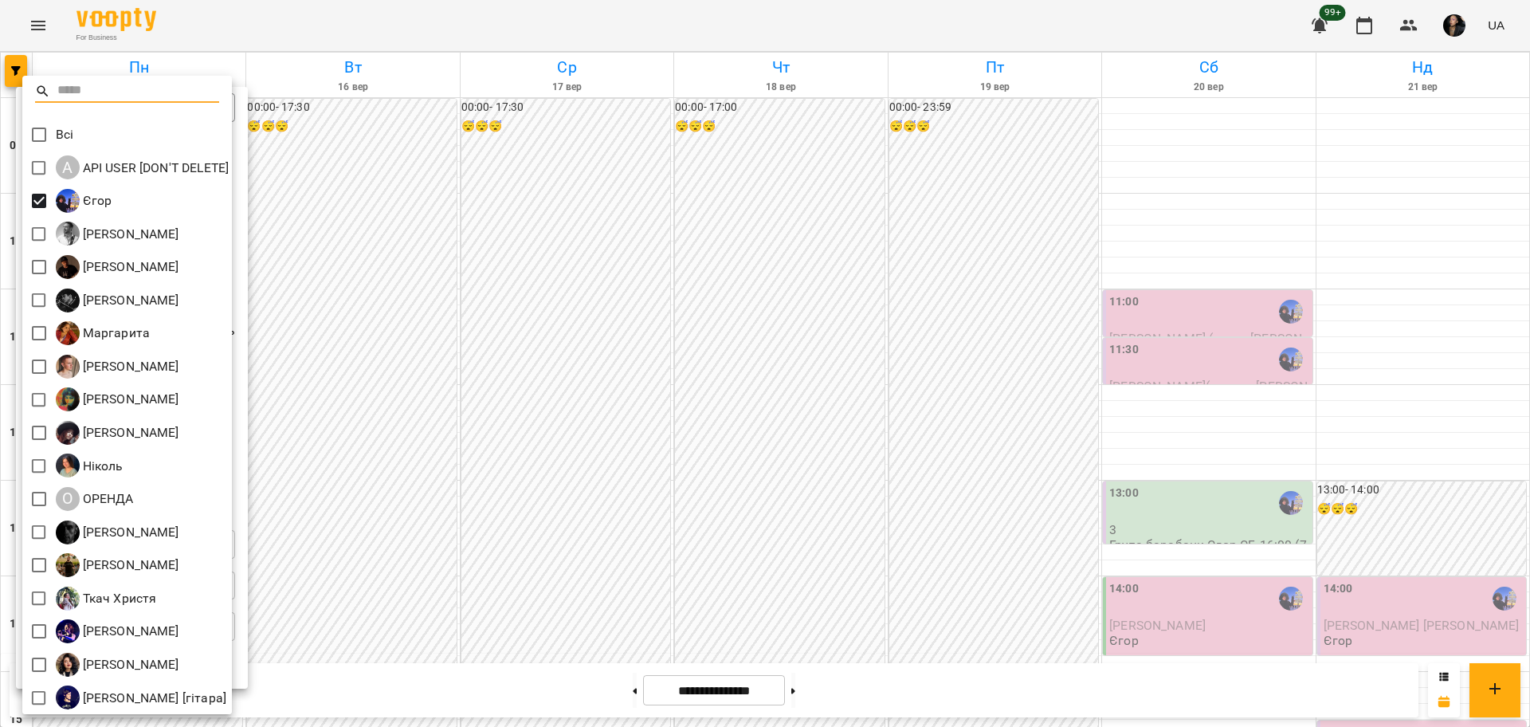
drag, startPoint x: 33, startPoint y: 120, endPoint x: 478, endPoint y: 262, distance: 467.8
click at [33, 120] on span at bounding box center [38, 134] width 33 height 33
click at [478, 262] on div at bounding box center [765, 363] width 1530 height 727
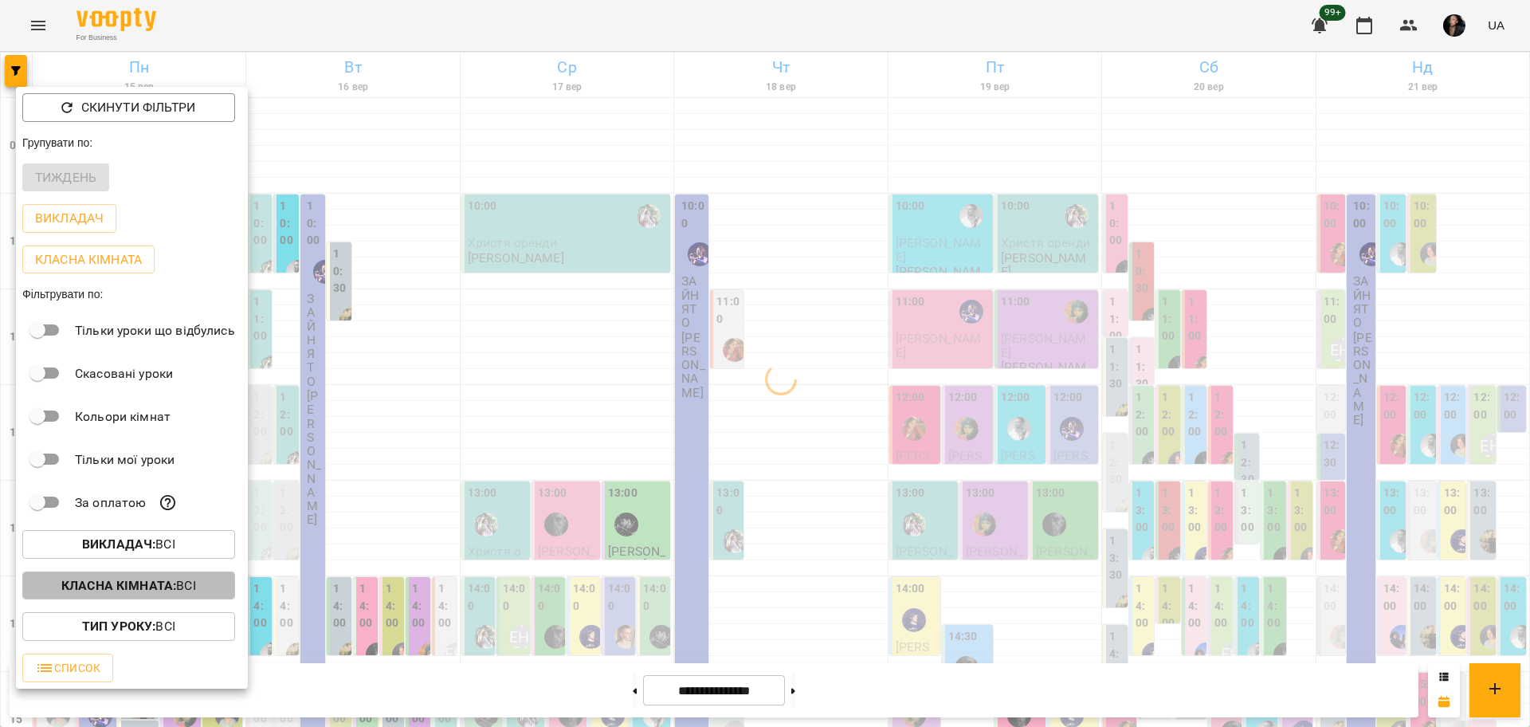
click at [146, 593] on b "Класна кімната :" at bounding box center [118, 585] width 115 height 15
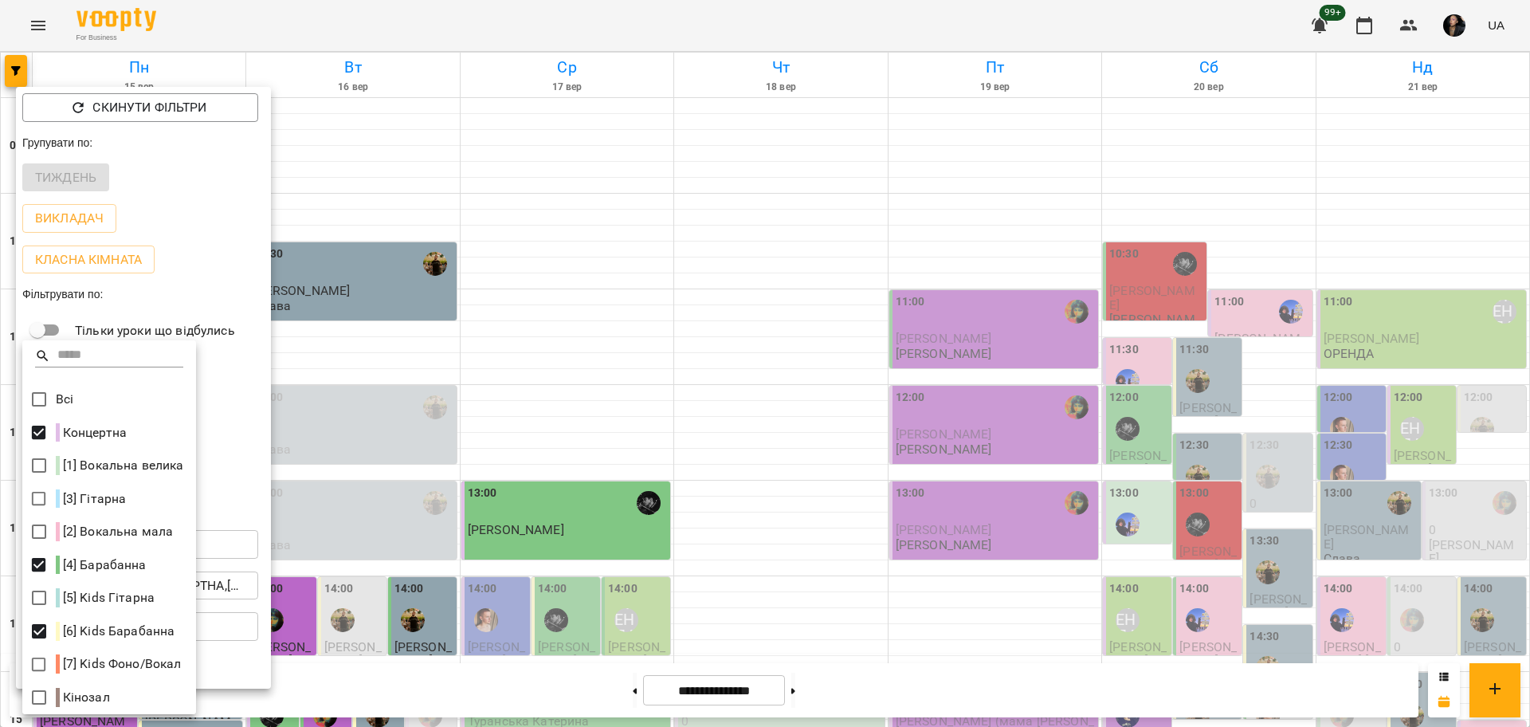
click at [1202, 340] on div at bounding box center [765, 363] width 1530 height 727
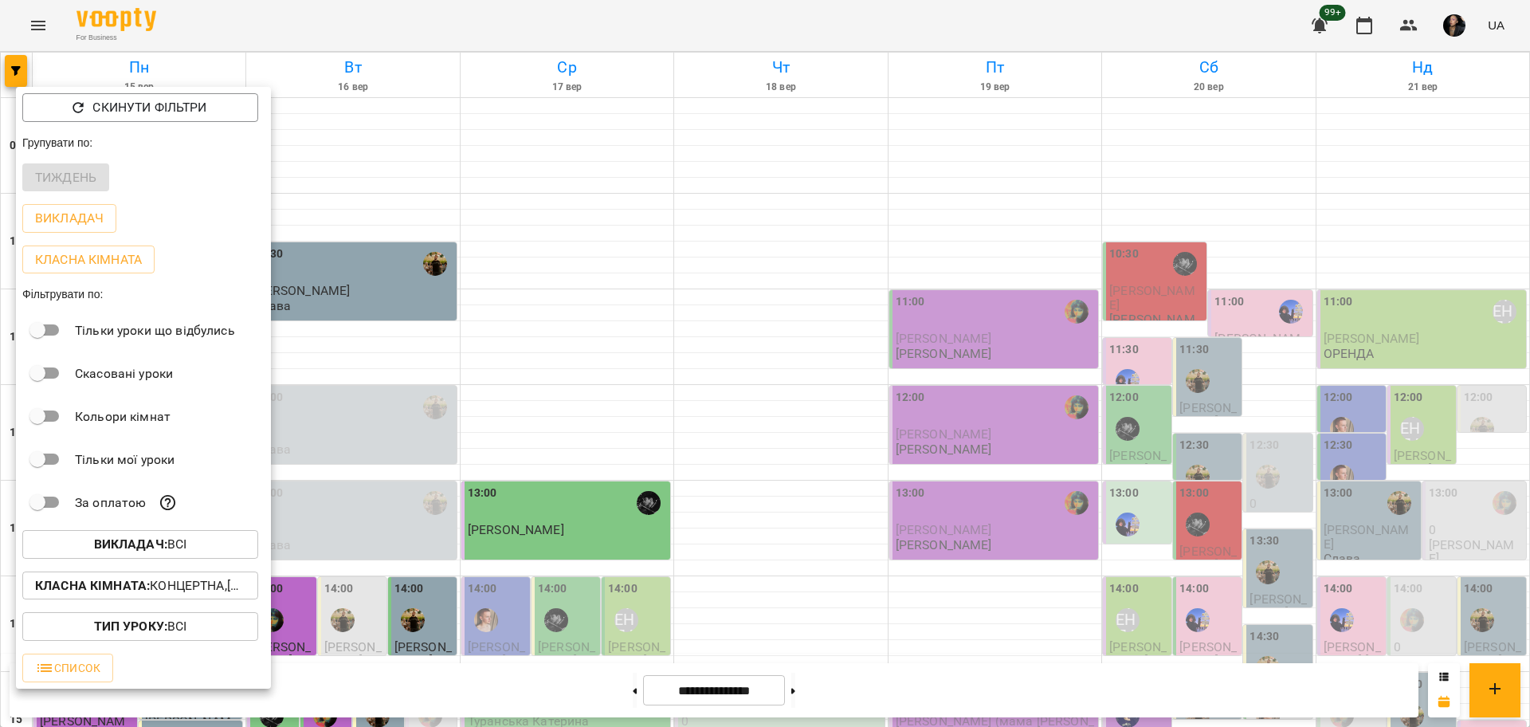
click at [1230, 342] on div at bounding box center [765, 363] width 1530 height 727
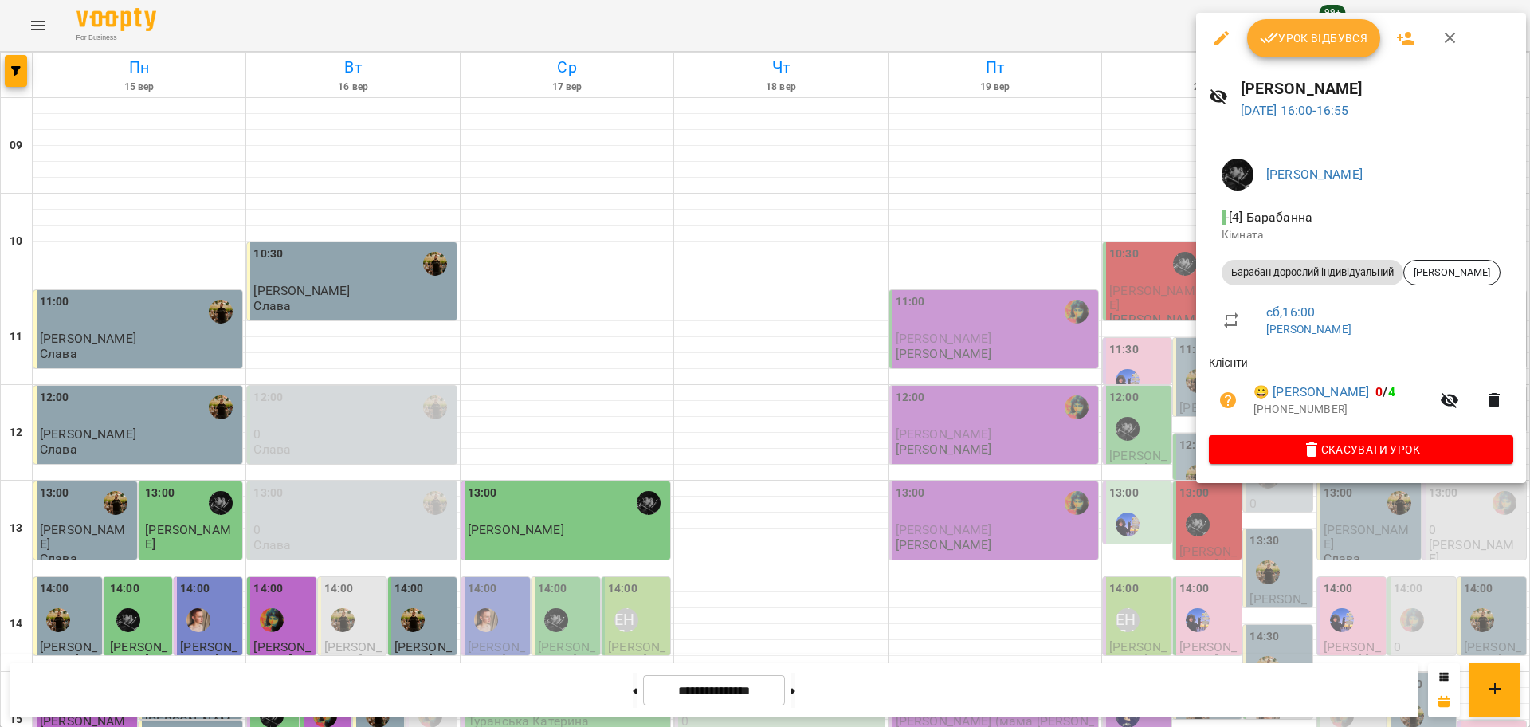
click at [1257, 547] on div at bounding box center [765, 363] width 1530 height 727
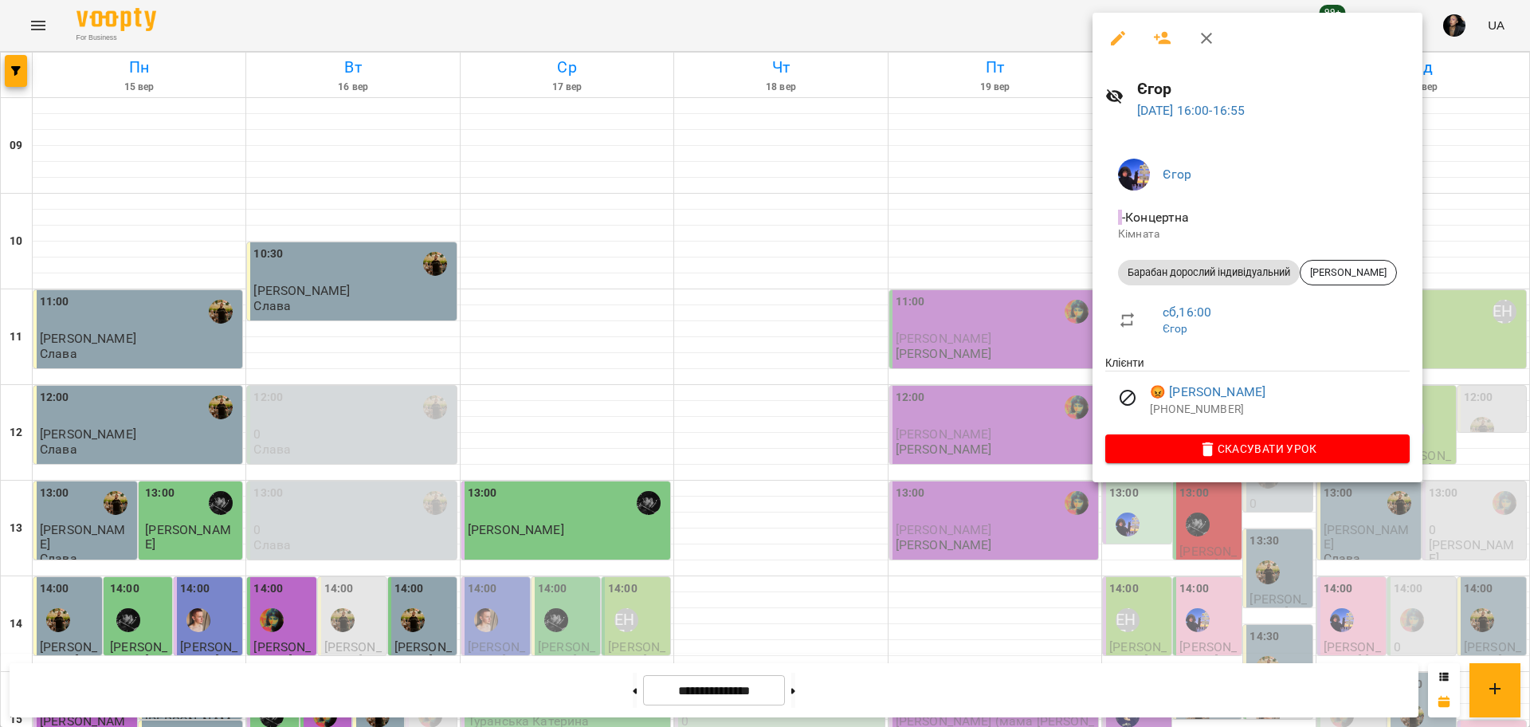
click at [1189, 571] on div at bounding box center [765, 363] width 1530 height 727
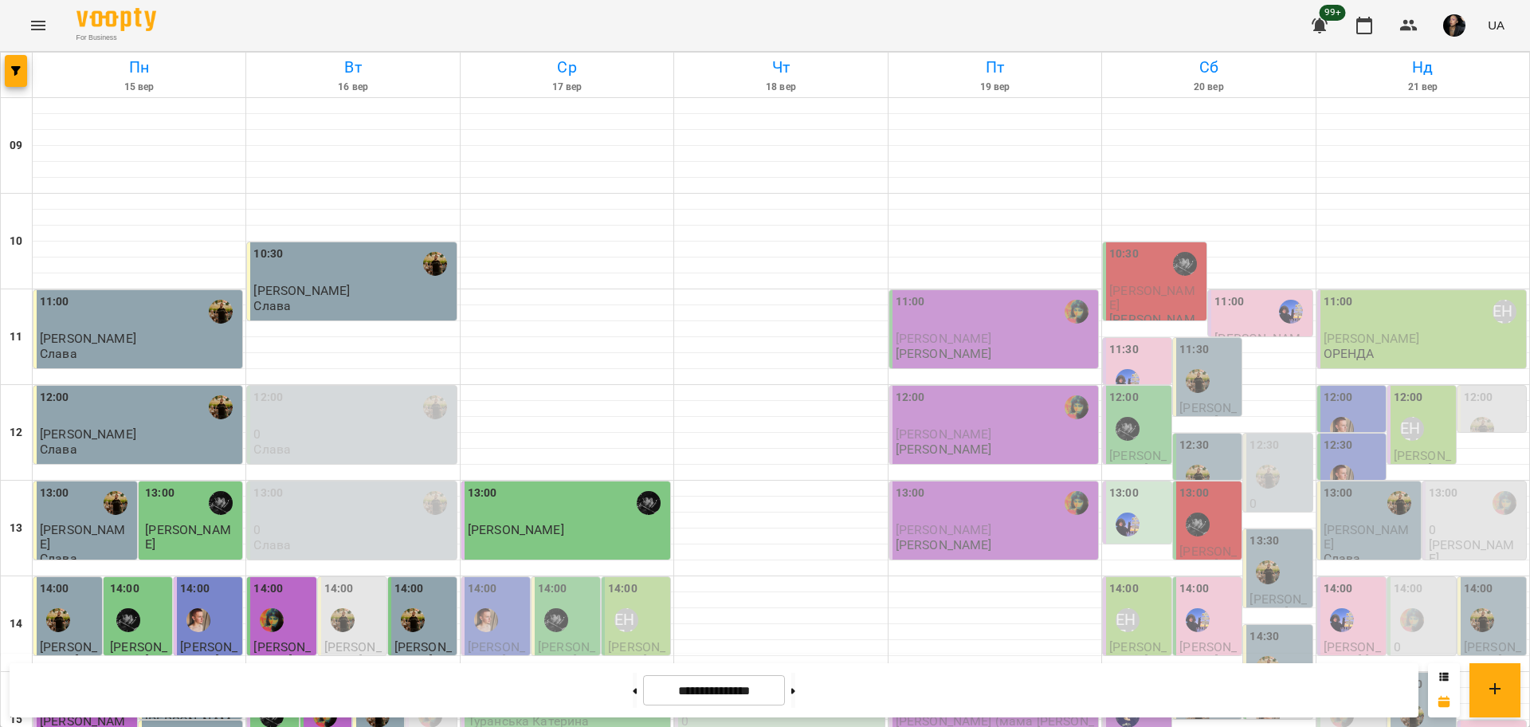
scroll to position [587, 0]
click at [22, 68] on span "button" at bounding box center [16, 71] width 22 height 10
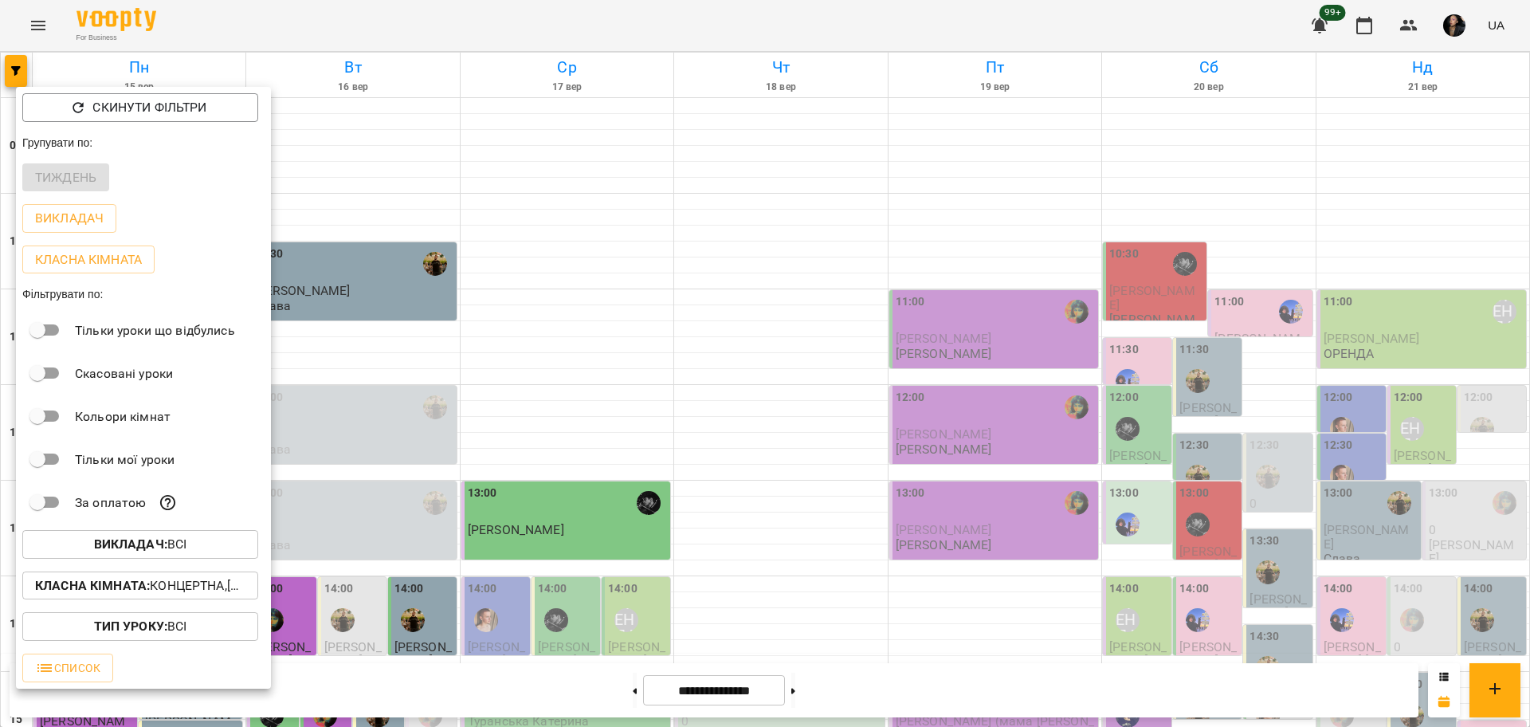
click at [224, 587] on p "Класна кімната : Концертна,[4] Барабанна,[6] Kids Барабанна" at bounding box center [140, 585] width 210 height 19
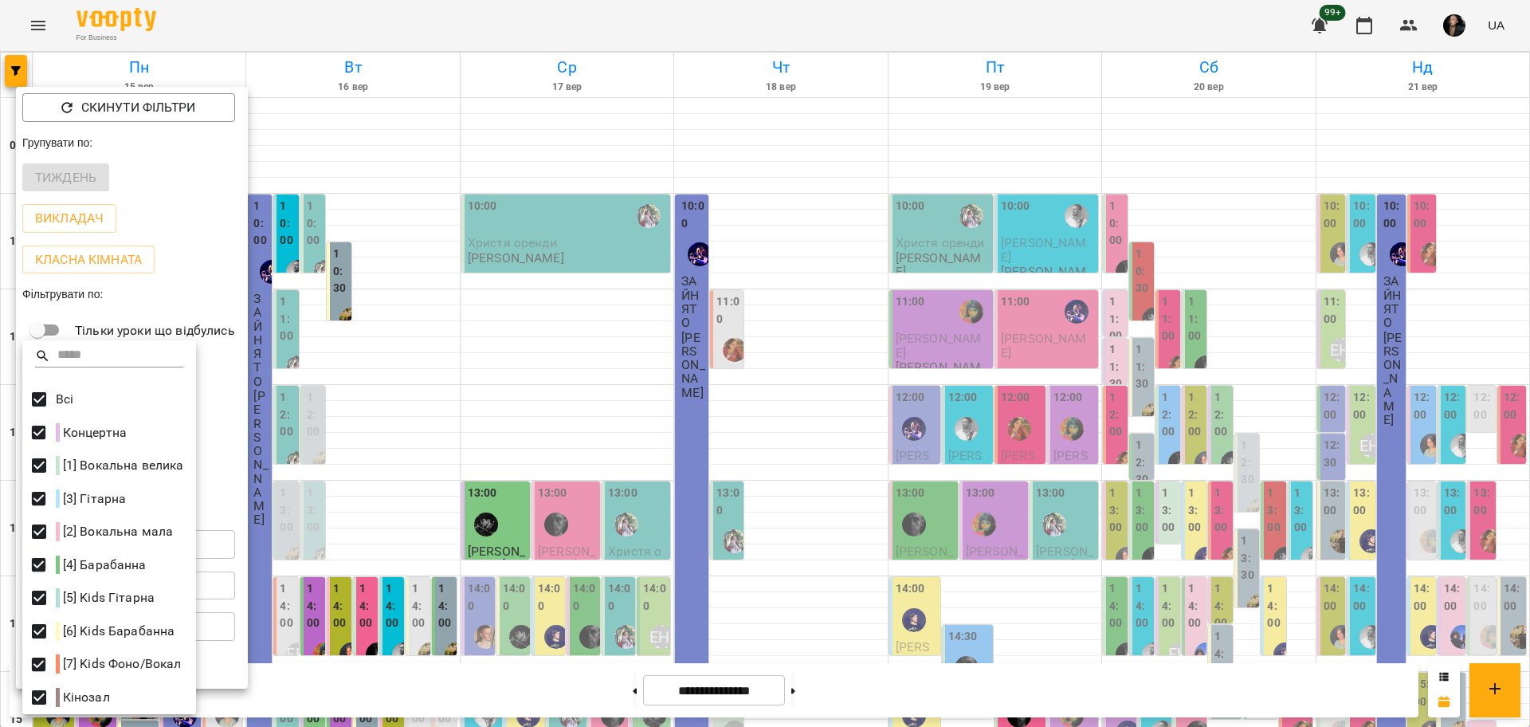
click at [339, 513] on div at bounding box center [765, 363] width 1530 height 727
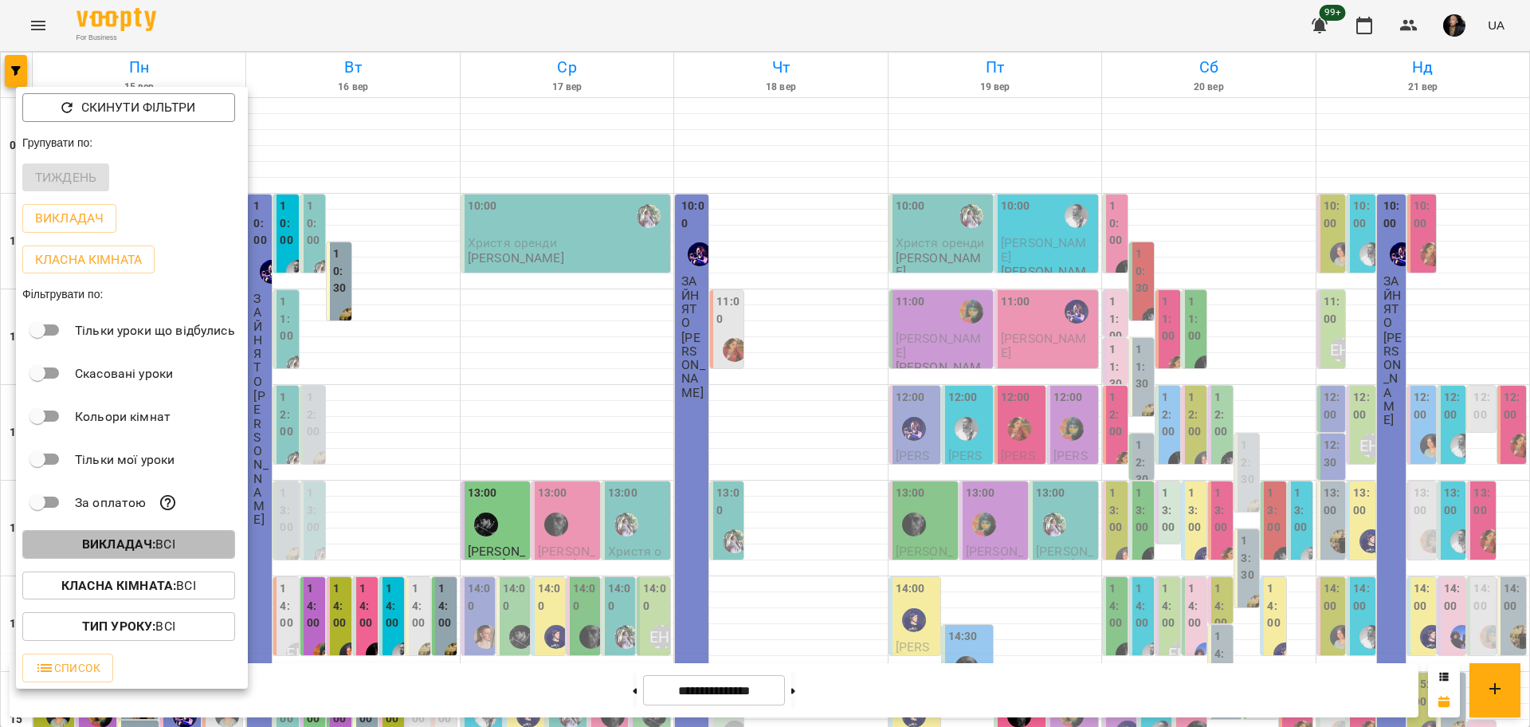
click at [179, 552] on span "Викладач : Всі" at bounding box center [128, 544] width 187 height 19
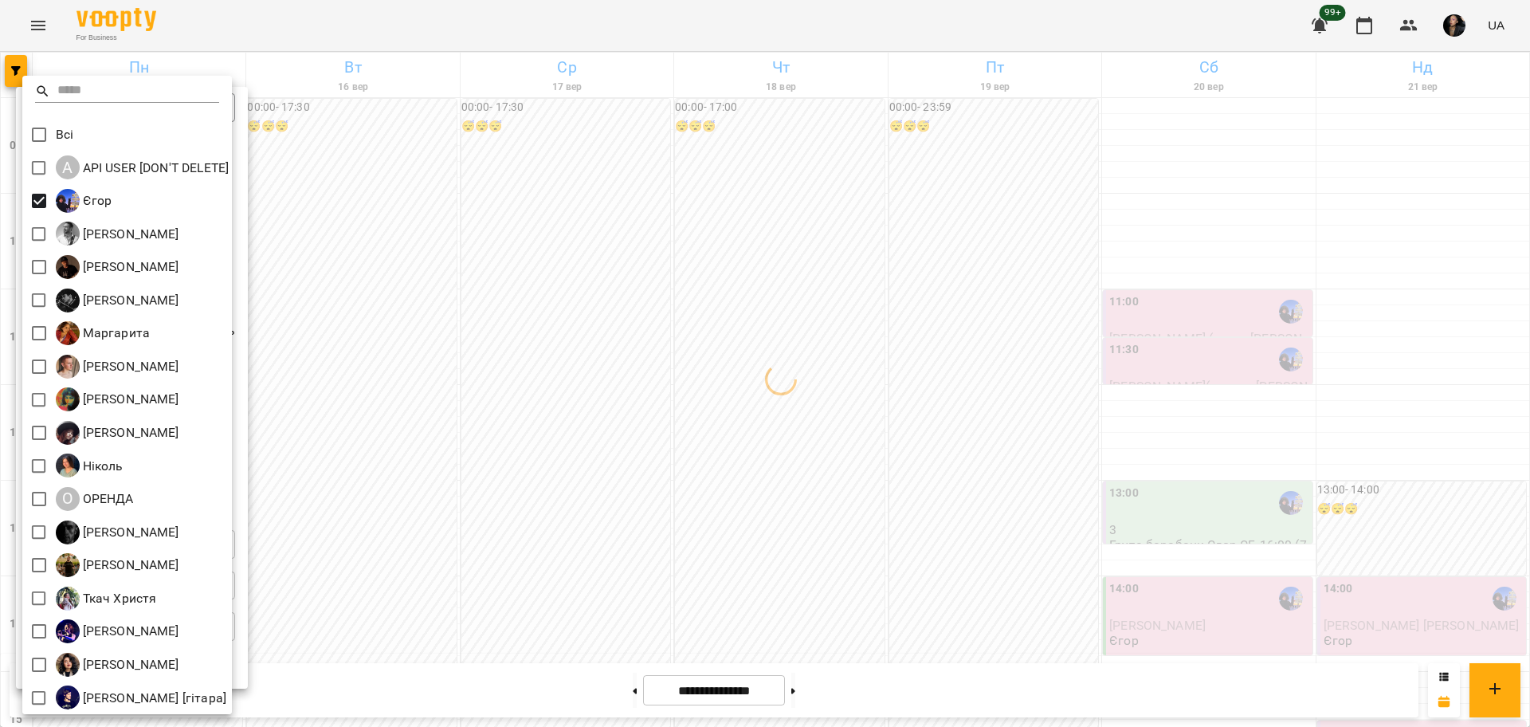
click at [1020, 402] on div at bounding box center [765, 363] width 1530 height 727
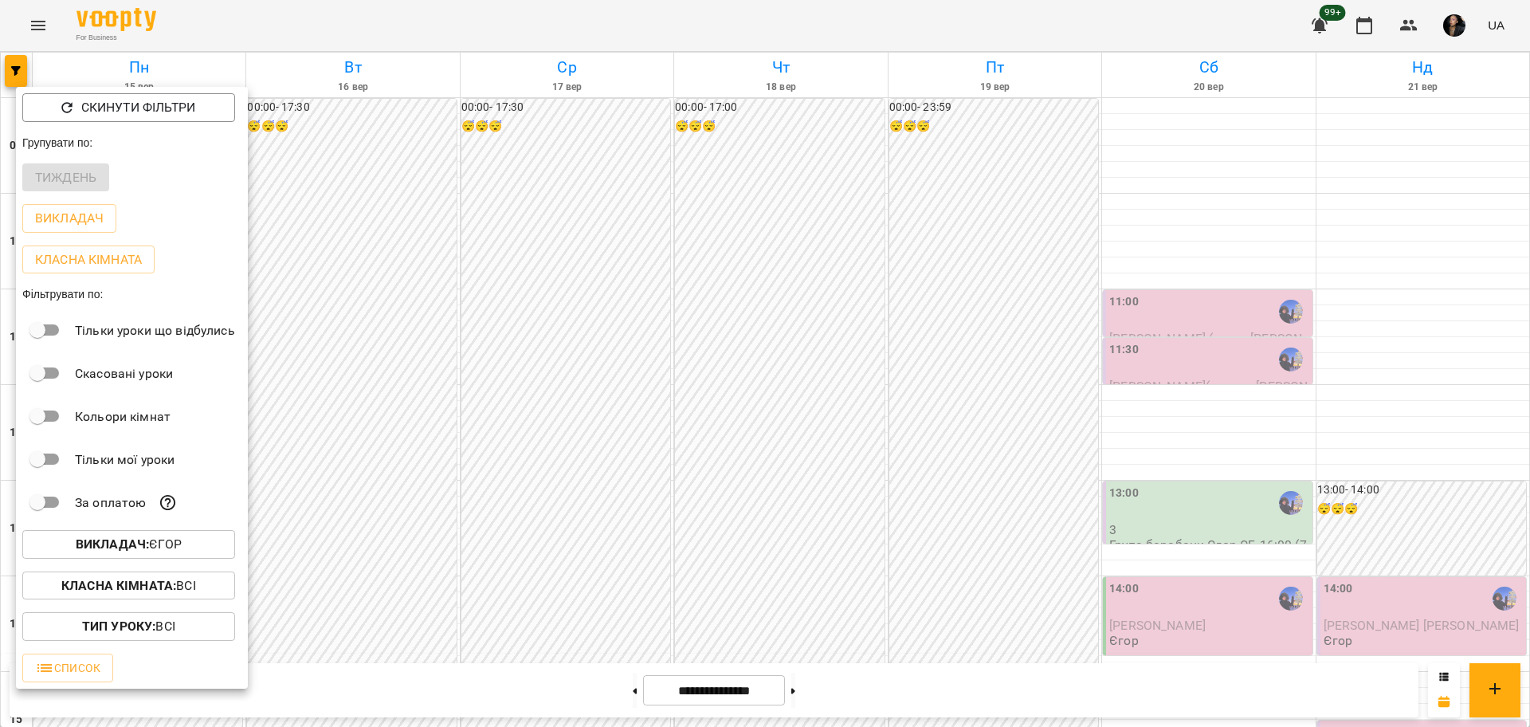
drag, startPoint x: 1357, startPoint y: 232, endPoint x: 1361, endPoint y: 246, distance: 14.9
click at [1358, 232] on div at bounding box center [765, 363] width 1530 height 727
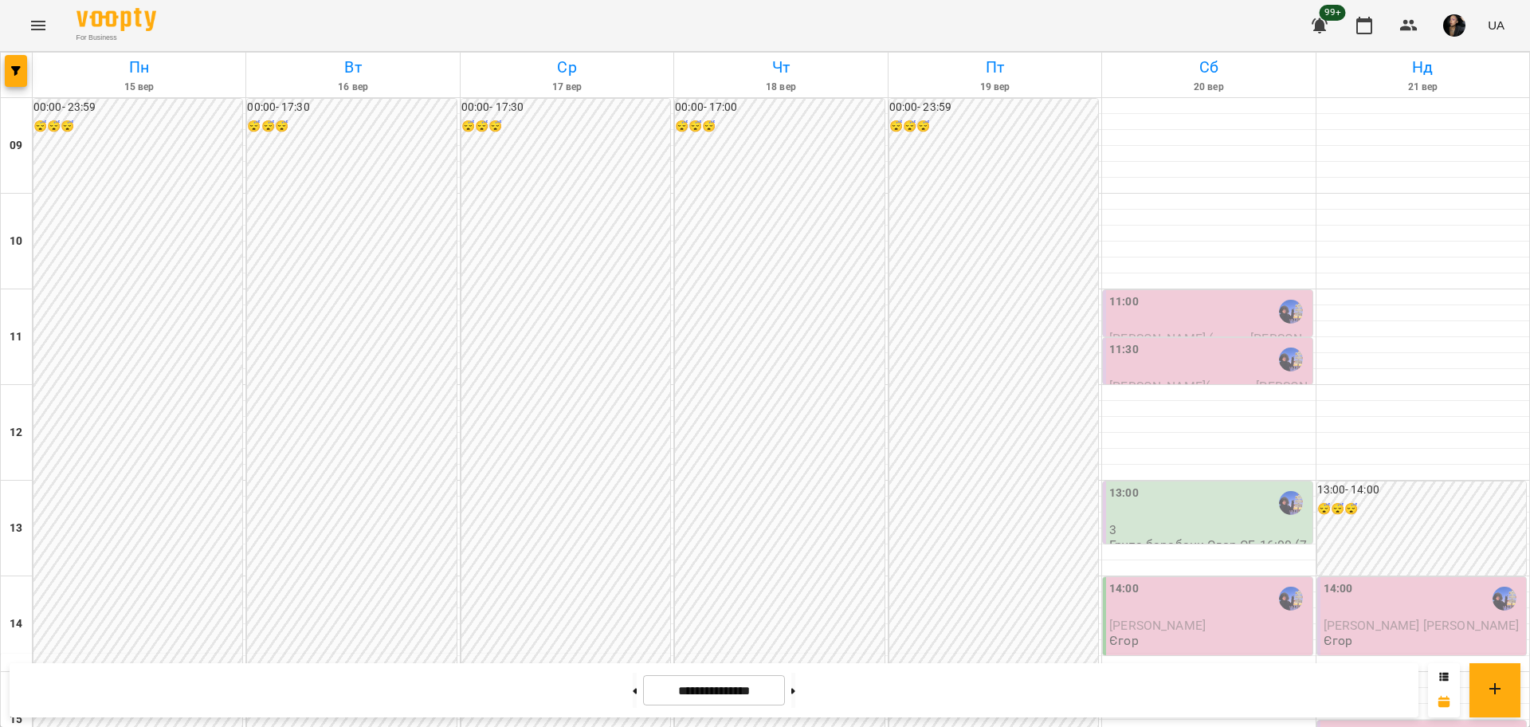
scroll to position [487, 0]
click at [1387, 704] on div at bounding box center [1423, 712] width 213 height 16
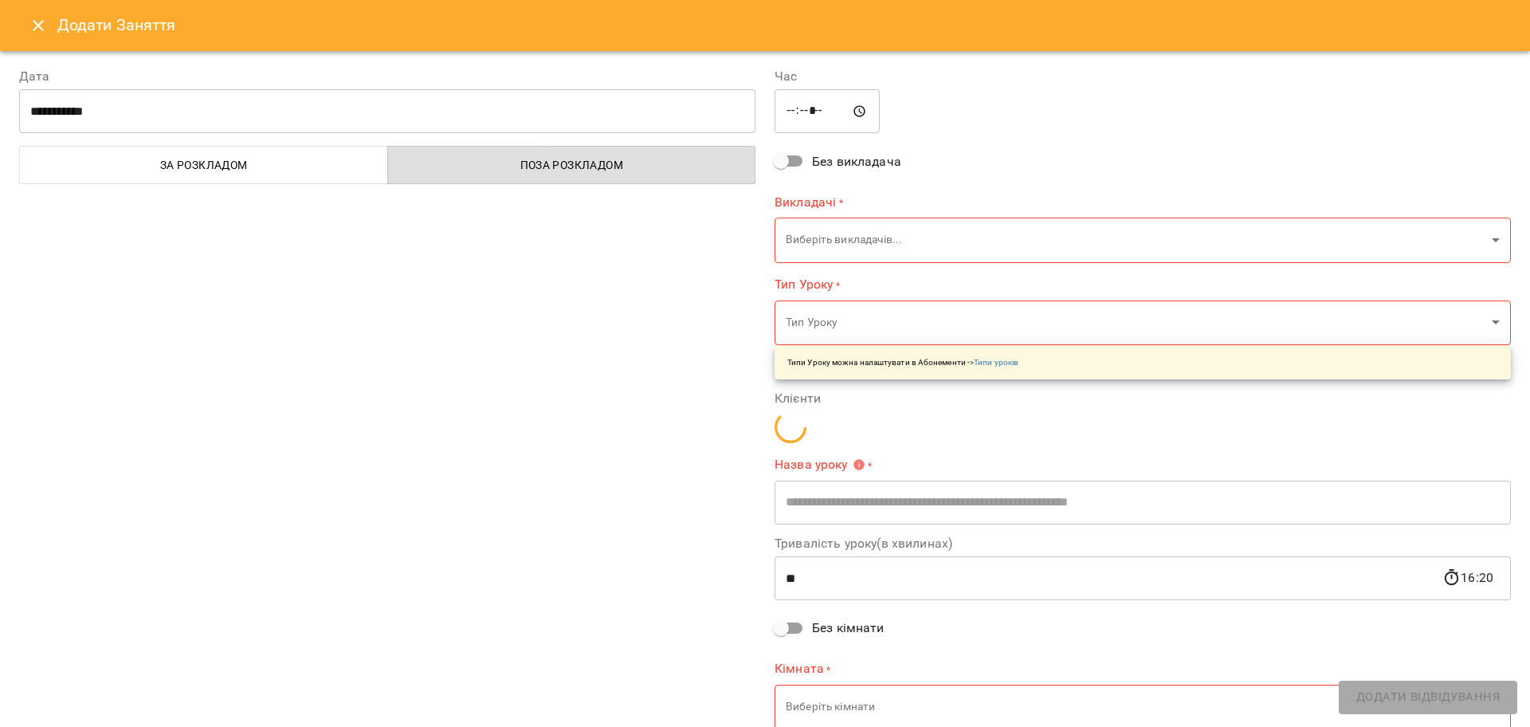
type input "**********"
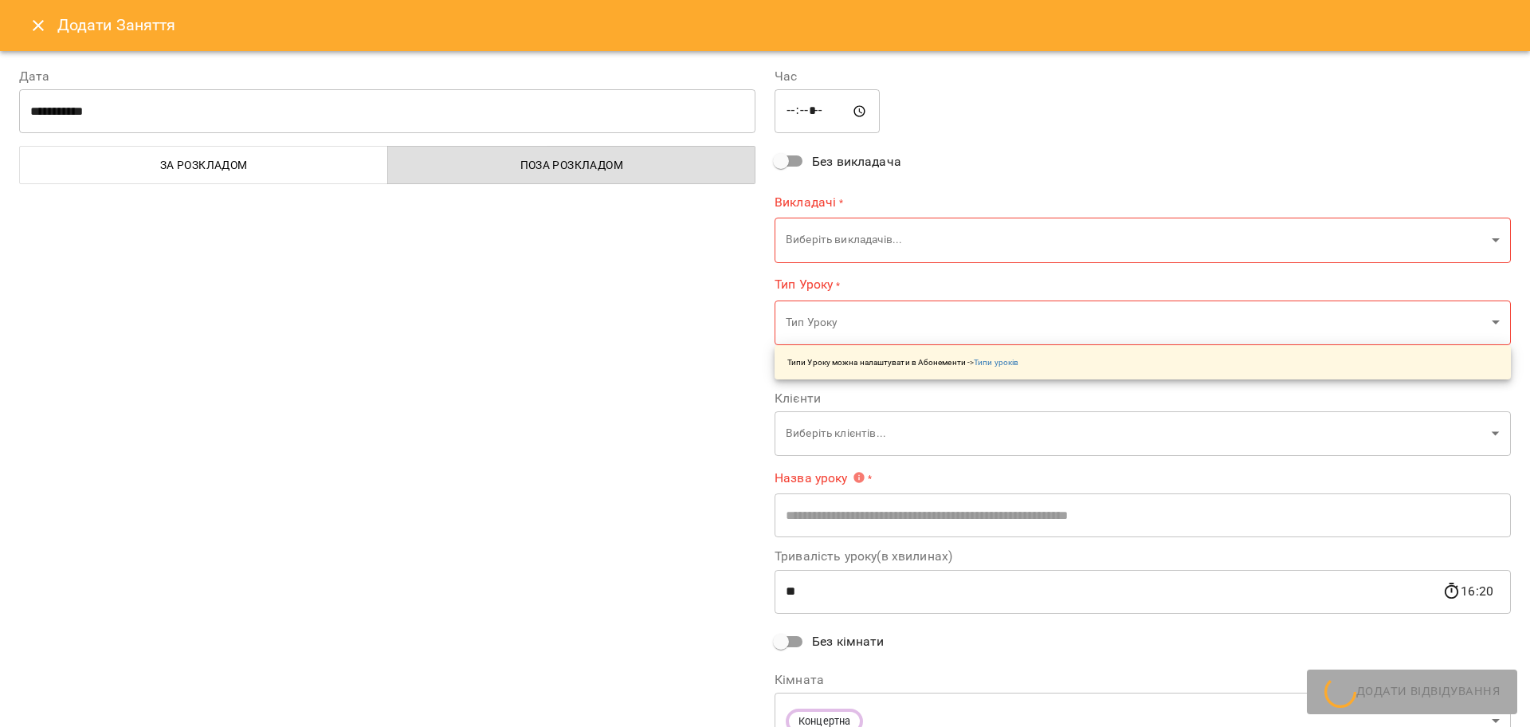
click at [35, 26] on icon "Close" at bounding box center [38, 25] width 19 height 19
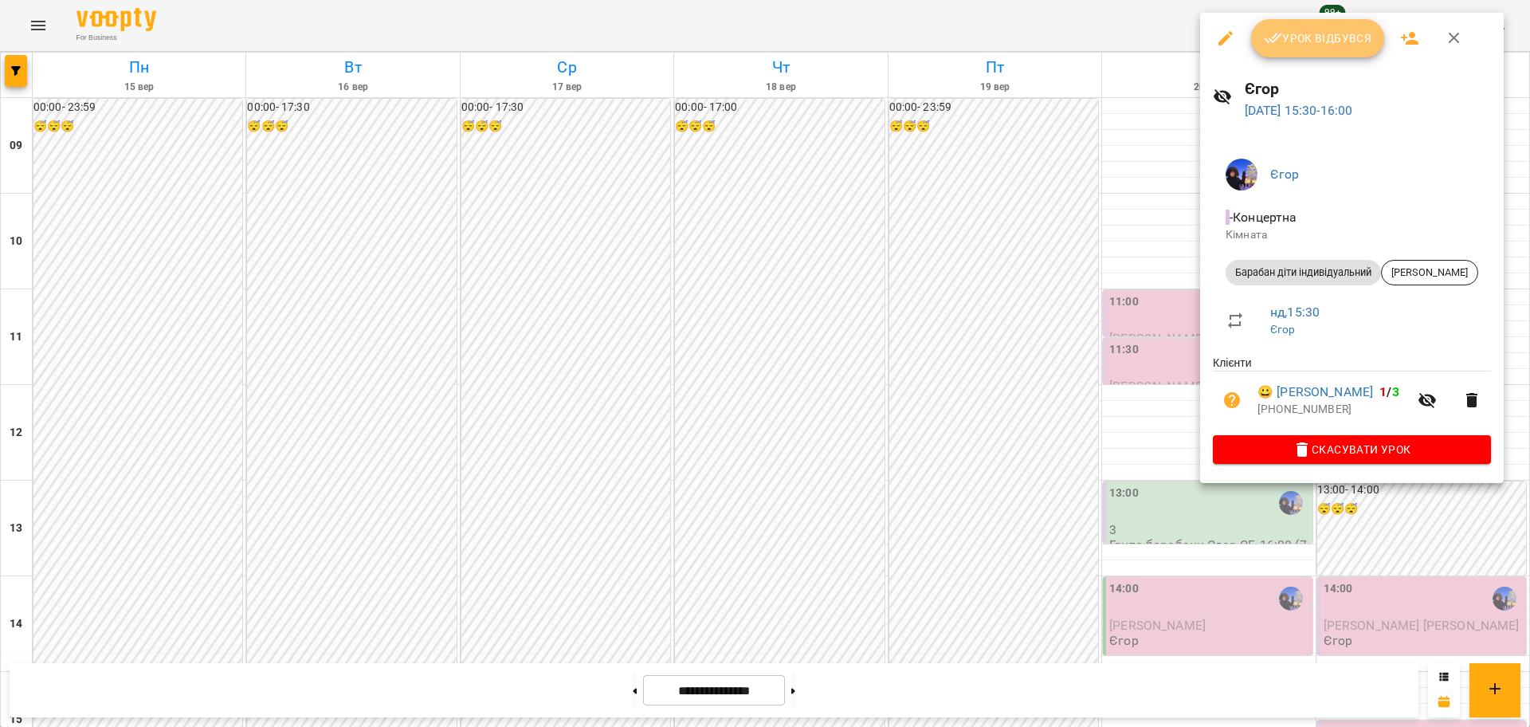
click at [1277, 36] on icon "button" at bounding box center [1273, 38] width 19 height 19
click at [1334, 45] on span "Урок відбувся" at bounding box center [1318, 38] width 108 height 19
click at [787, 233] on div at bounding box center [765, 363] width 1530 height 727
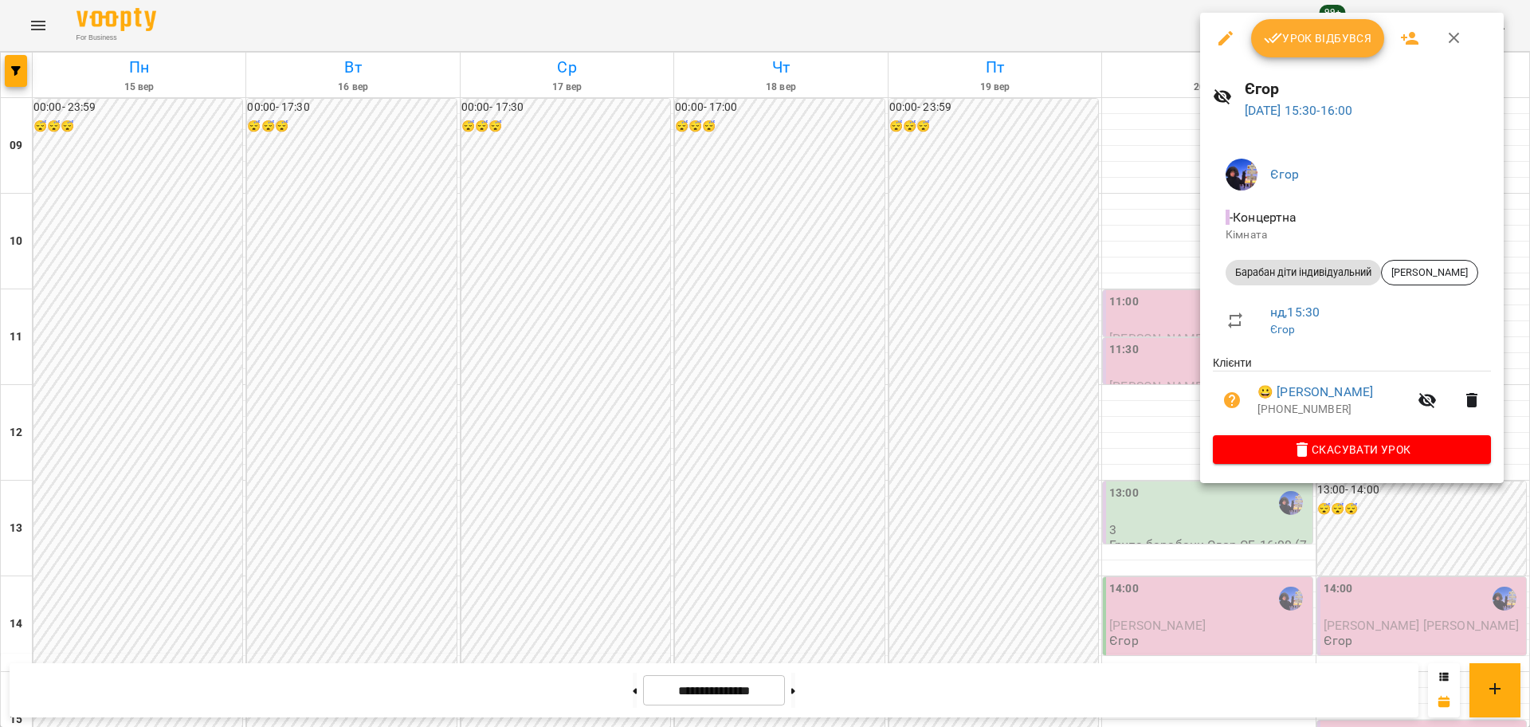
click at [1319, 45] on span "Урок відбувся" at bounding box center [1318, 38] width 108 height 19
click at [787, 165] on div at bounding box center [765, 363] width 1530 height 727
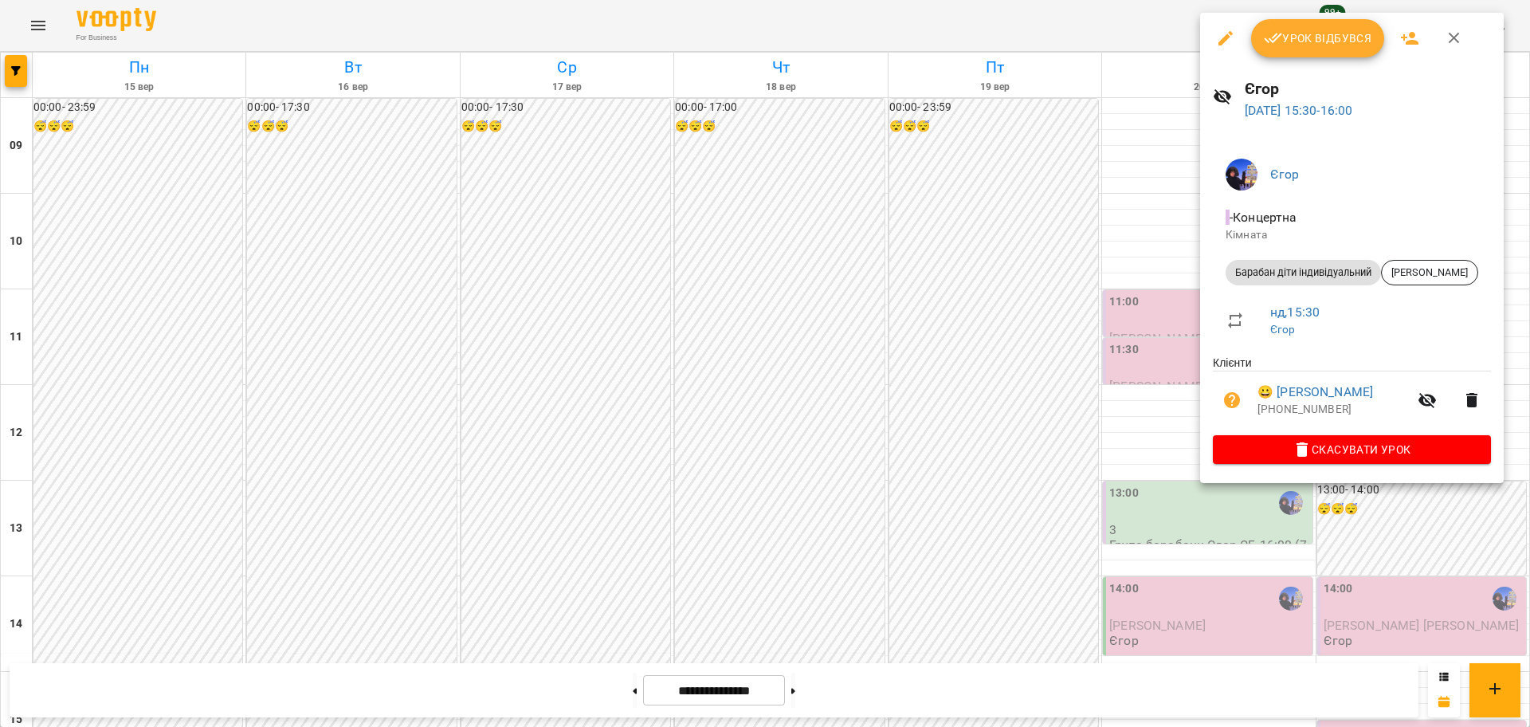
click at [1315, 51] on button "Урок відбувся" at bounding box center [1318, 38] width 134 height 38
click at [1391, 231] on p "Кімната" at bounding box center [1352, 235] width 253 height 16
click at [802, 279] on div at bounding box center [765, 363] width 1530 height 727
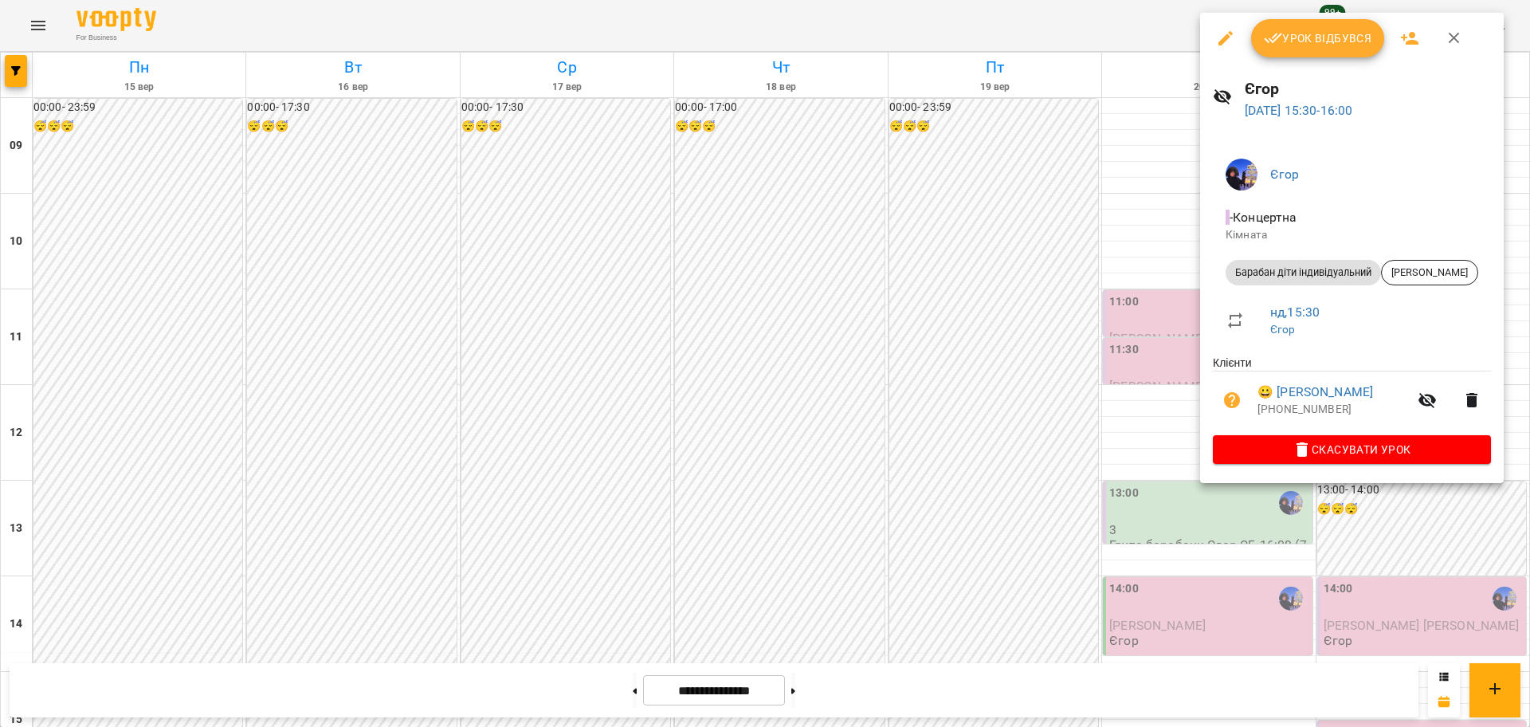
click at [881, 149] on div at bounding box center [765, 363] width 1530 height 727
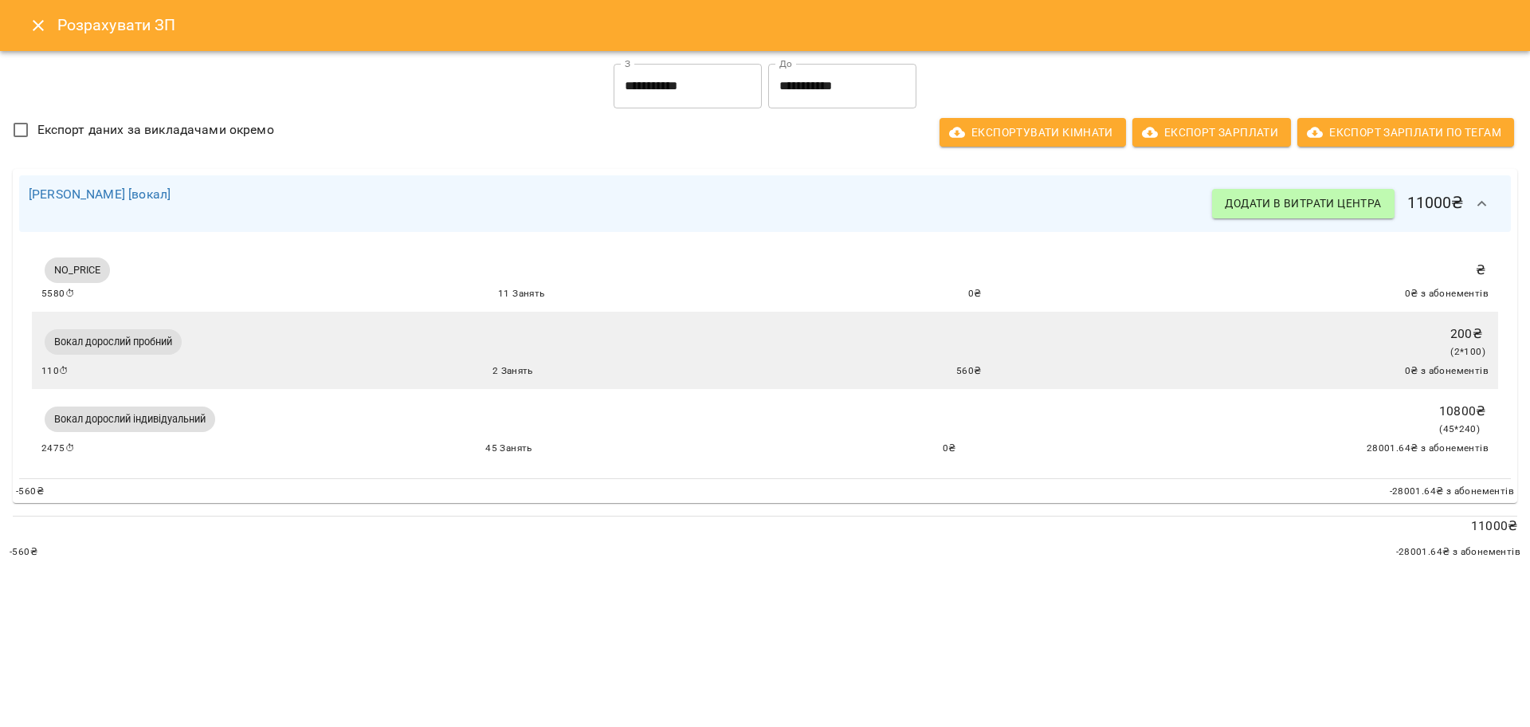
scroll to position [703, 0]
click at [33, 33] on icon "Close" at bounding box center [38, 25] width 19 height 19
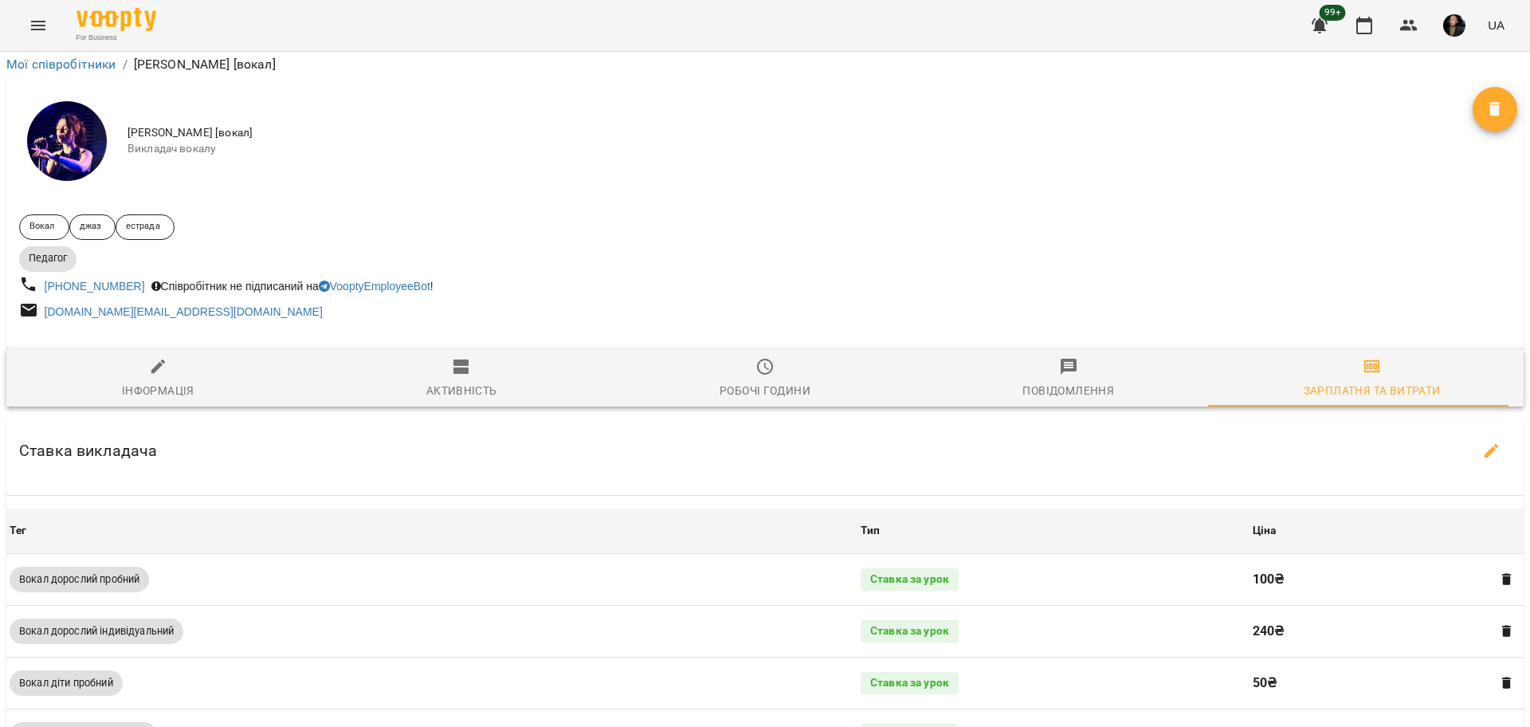
click at [39, 34] on icon "Menu" at bounding box center [38, 25] width 19 height 19
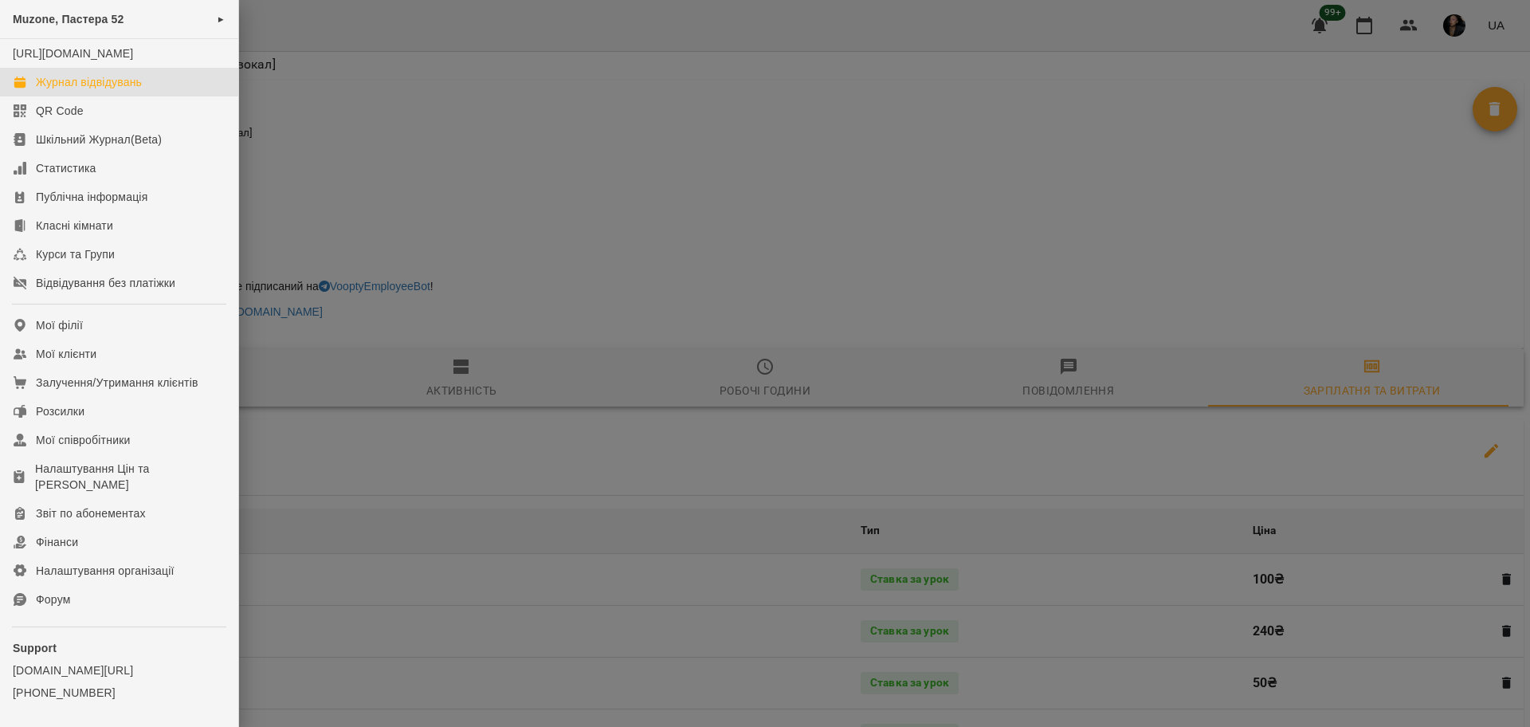
click at [66, 90] on div "Журнал відвідувань" at bounding box center [89, 82] width 106 height 16
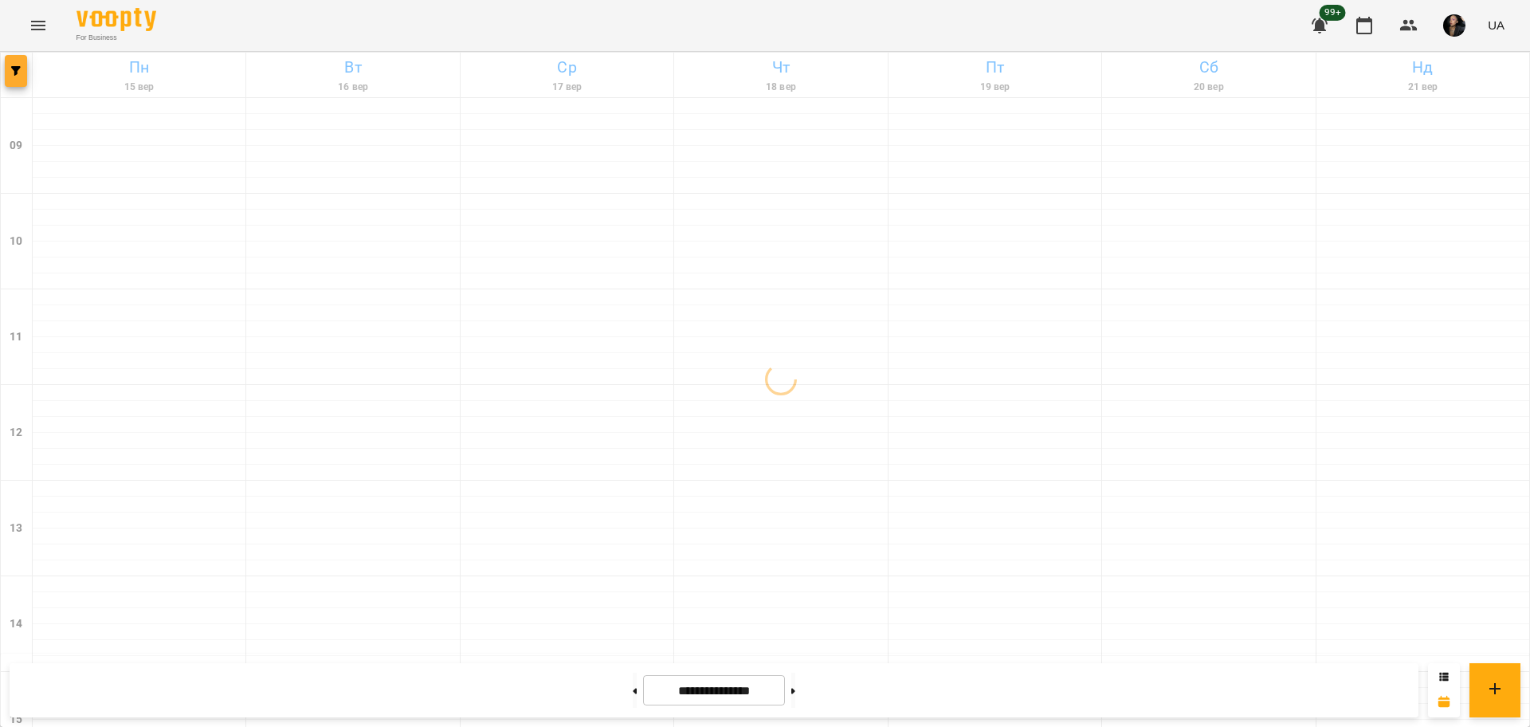
click at [21, 80] on button "button" at bounding box center [16, 71] width 22 height 32
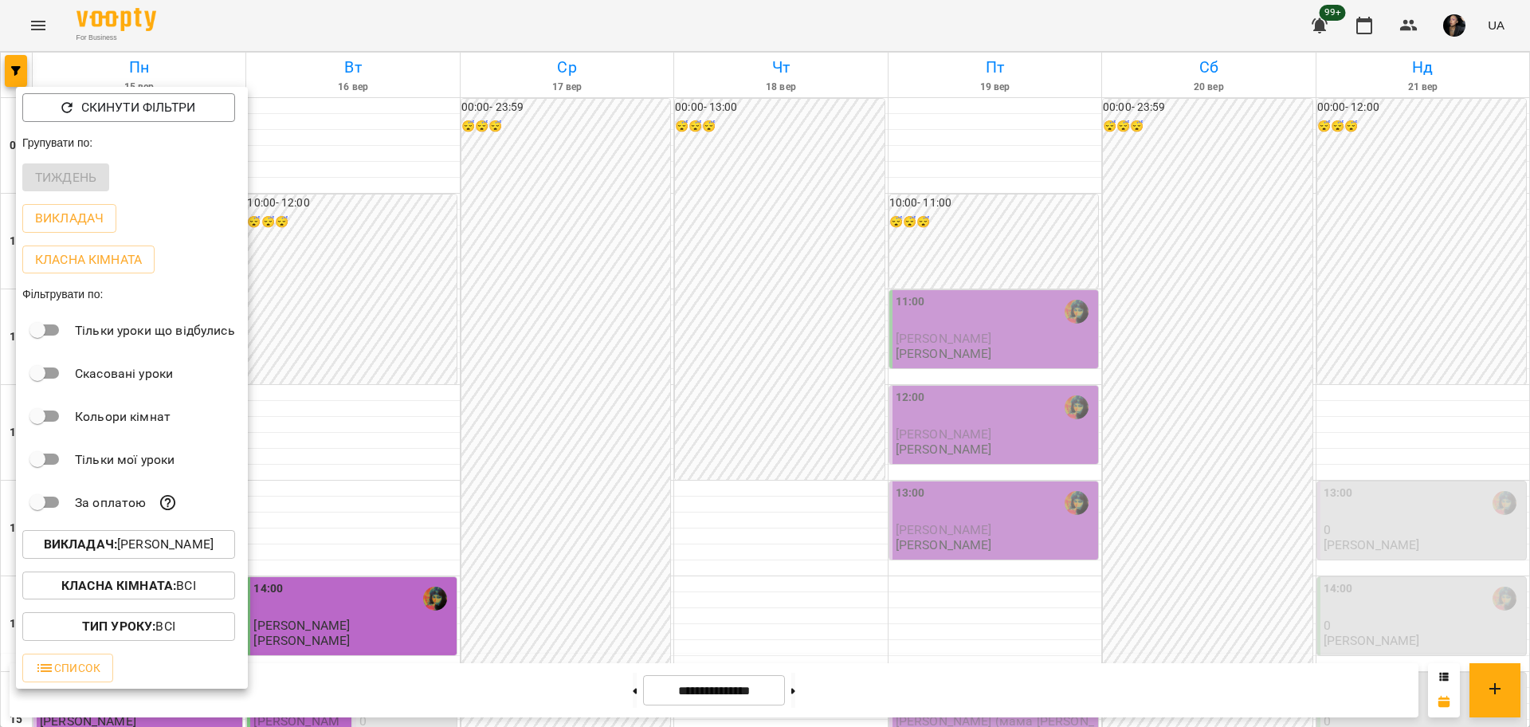
click at [197, 559] on button "Викладач : [PERSON_NAME]" at bounding box center [128, 544] width 213 height 29
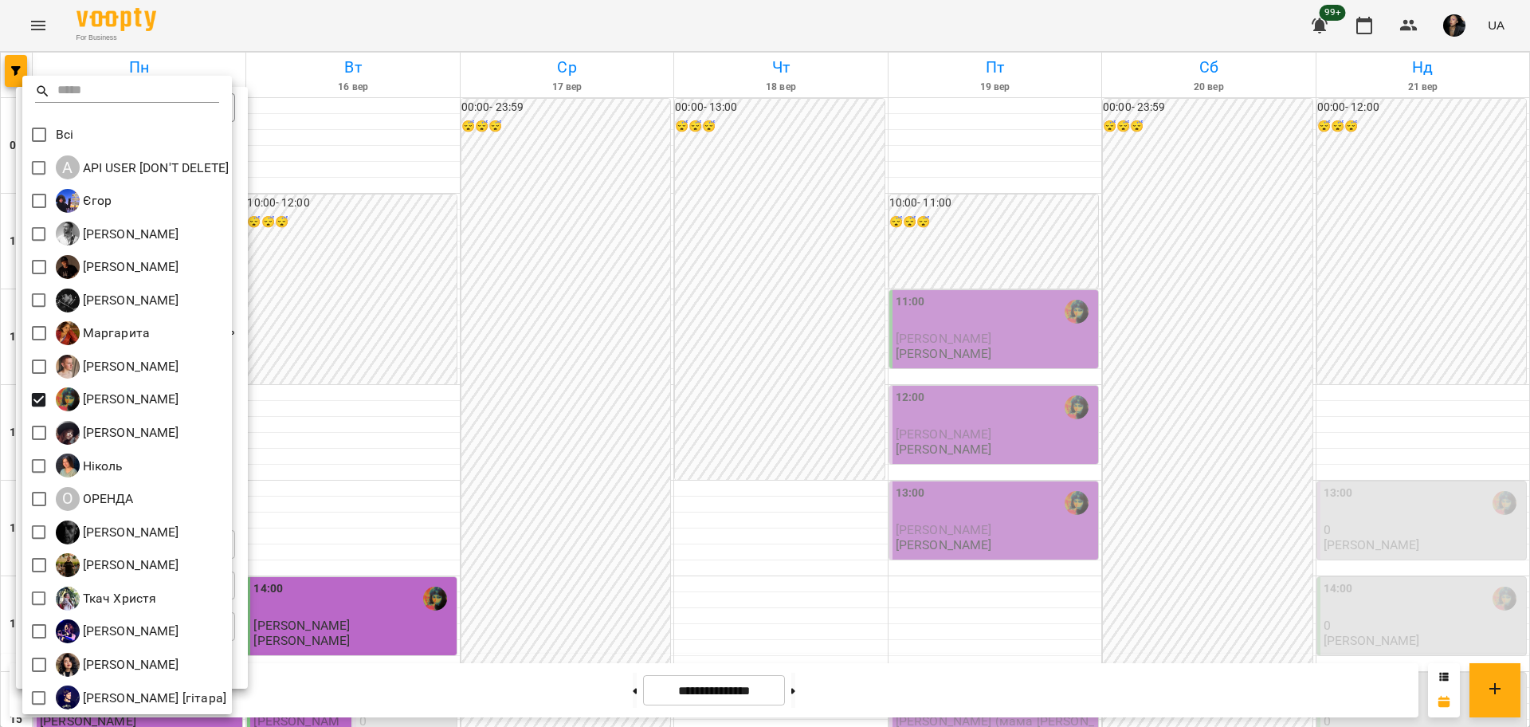
click at [584, 453] on div at bounding box center [765, 363] width 1530 height 727
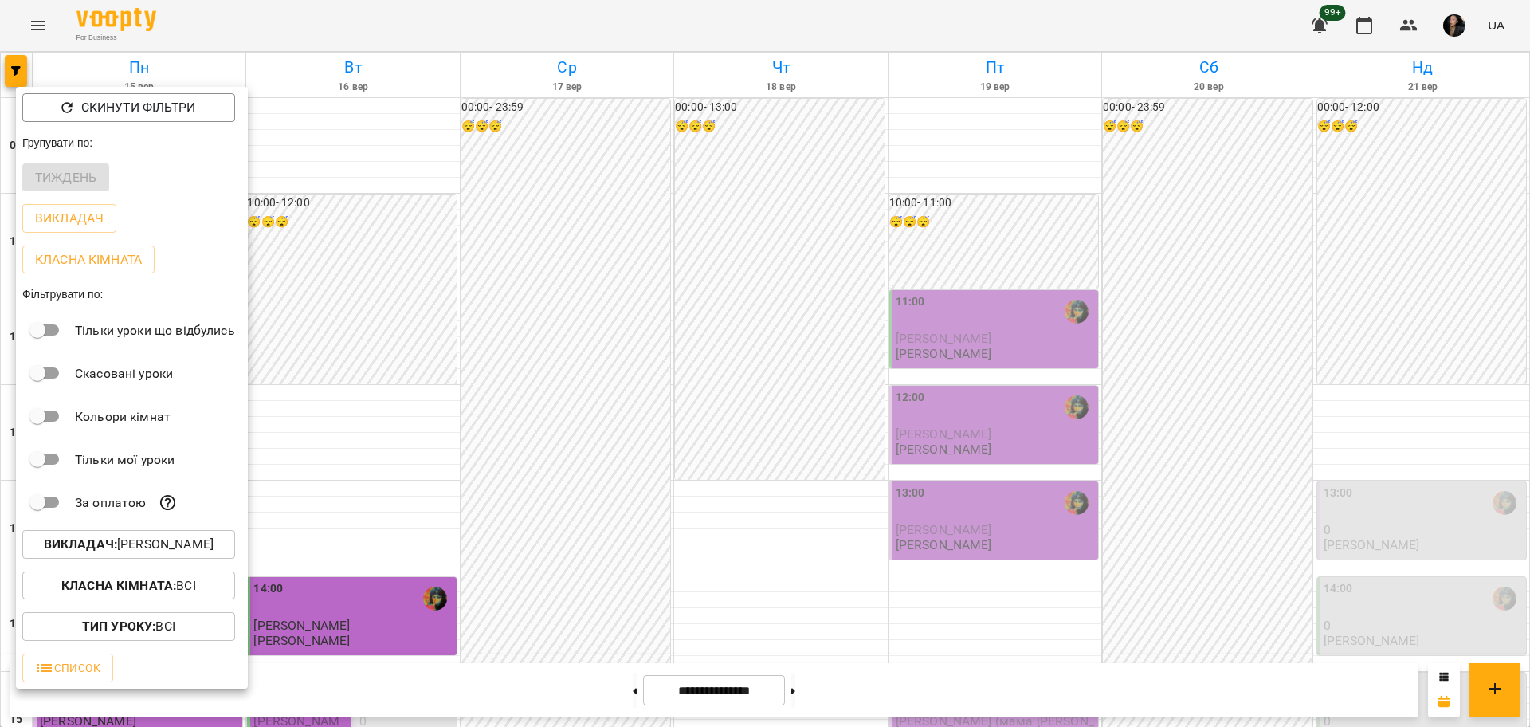
click at [516, 480] on div at bounding box center [765, 363] width 1530 height 727
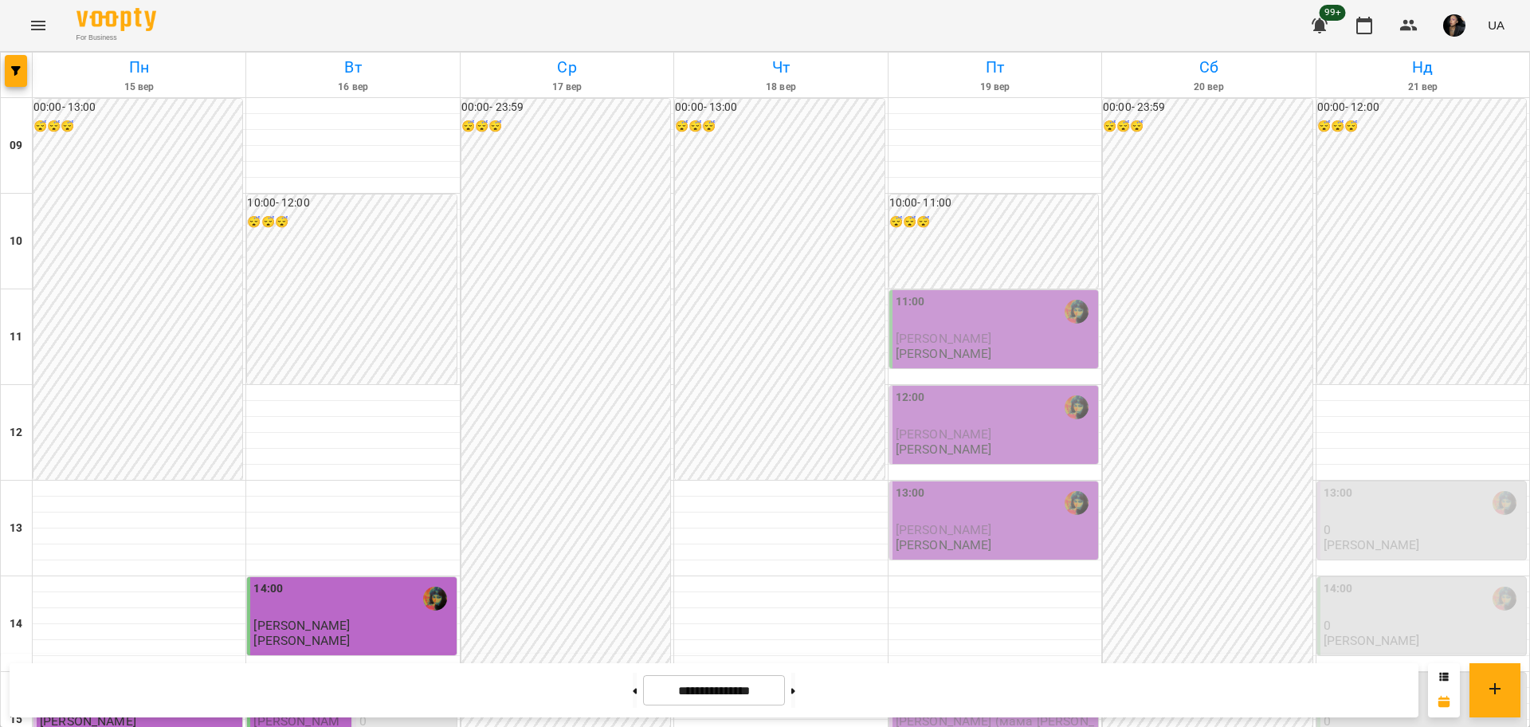
scroll to position [387, 0]
click at [14, 69] on icon "button" at bounding box center [16, 71] width 10 height 10
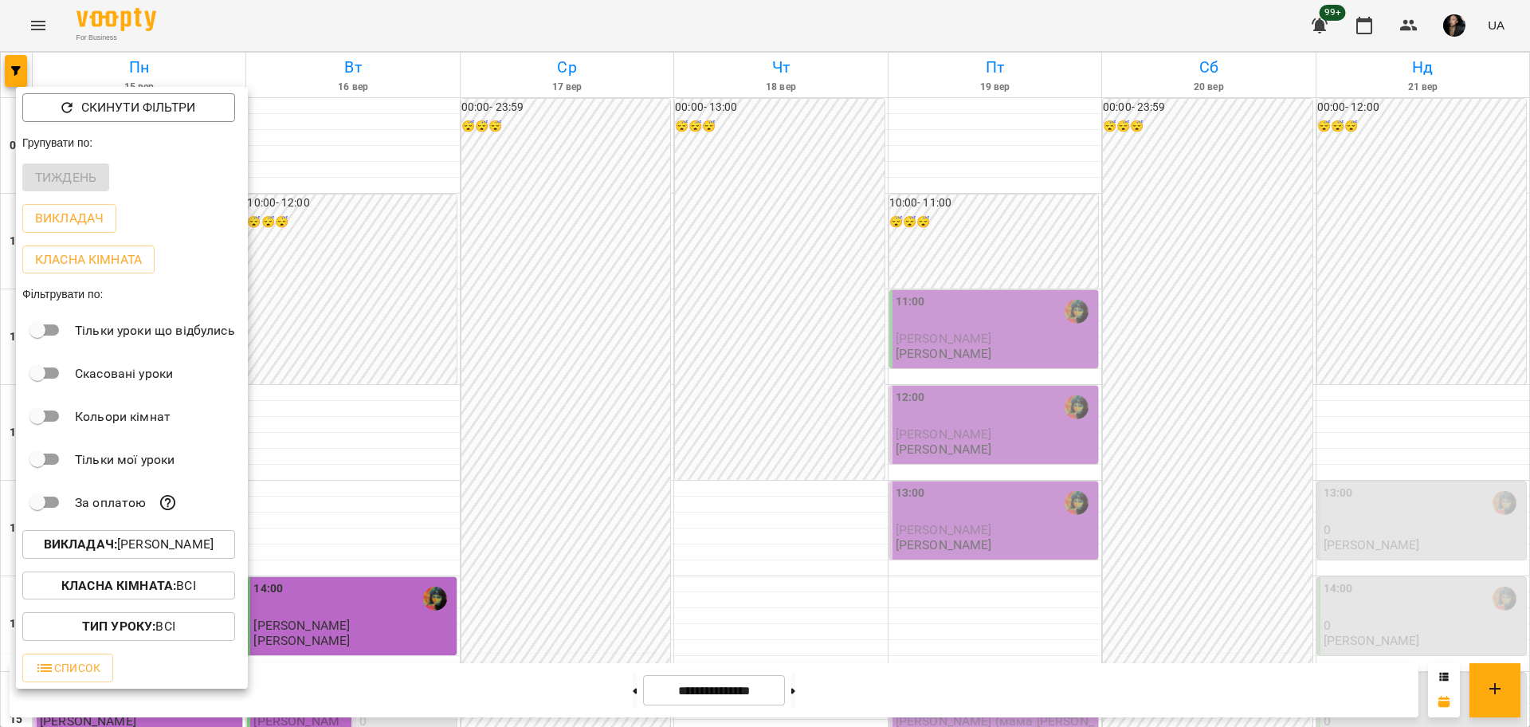
click at [150, 549] on p "Викладач : Настя Поганка" at bounding box center [129, 544] width 170 height 19
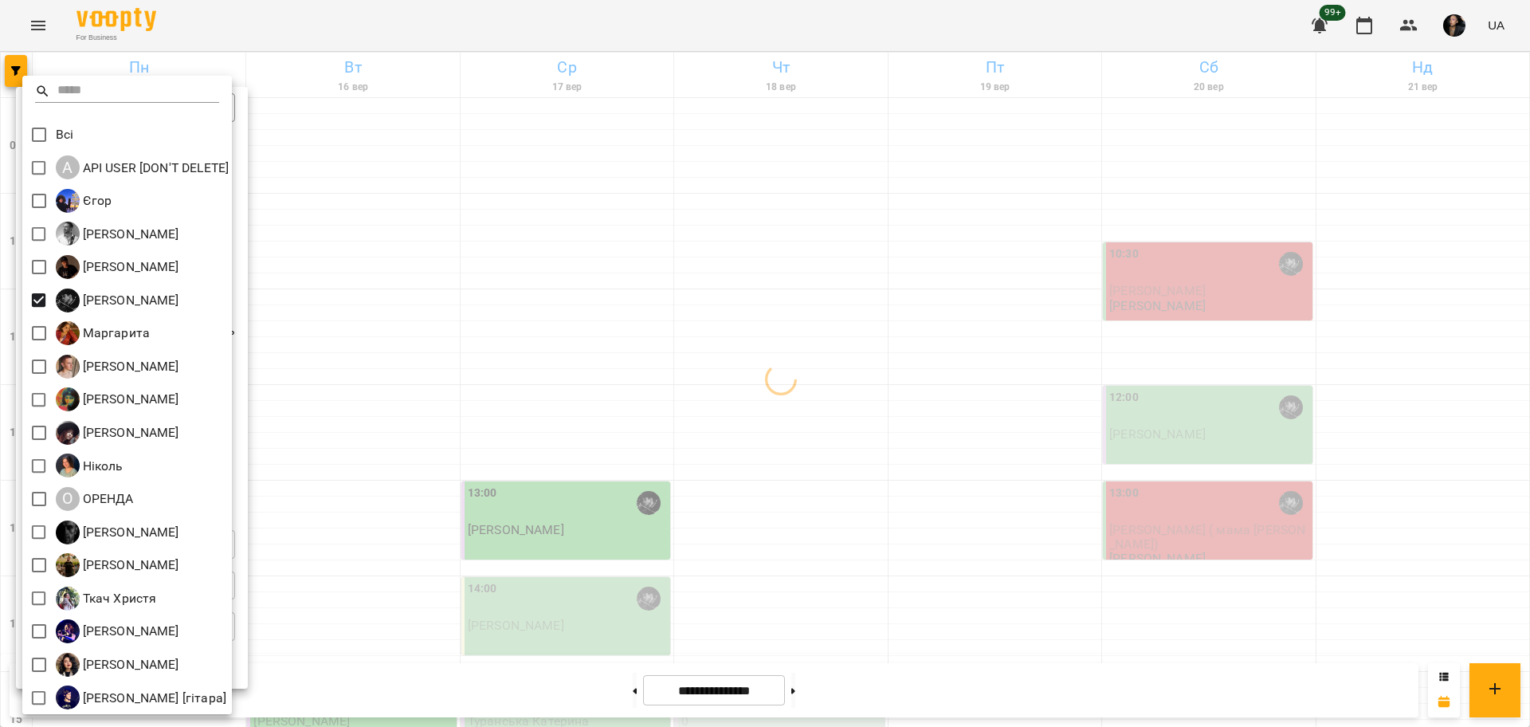
click at [763, 526] on div at bounding box center [765, 363] width 1530 height 727
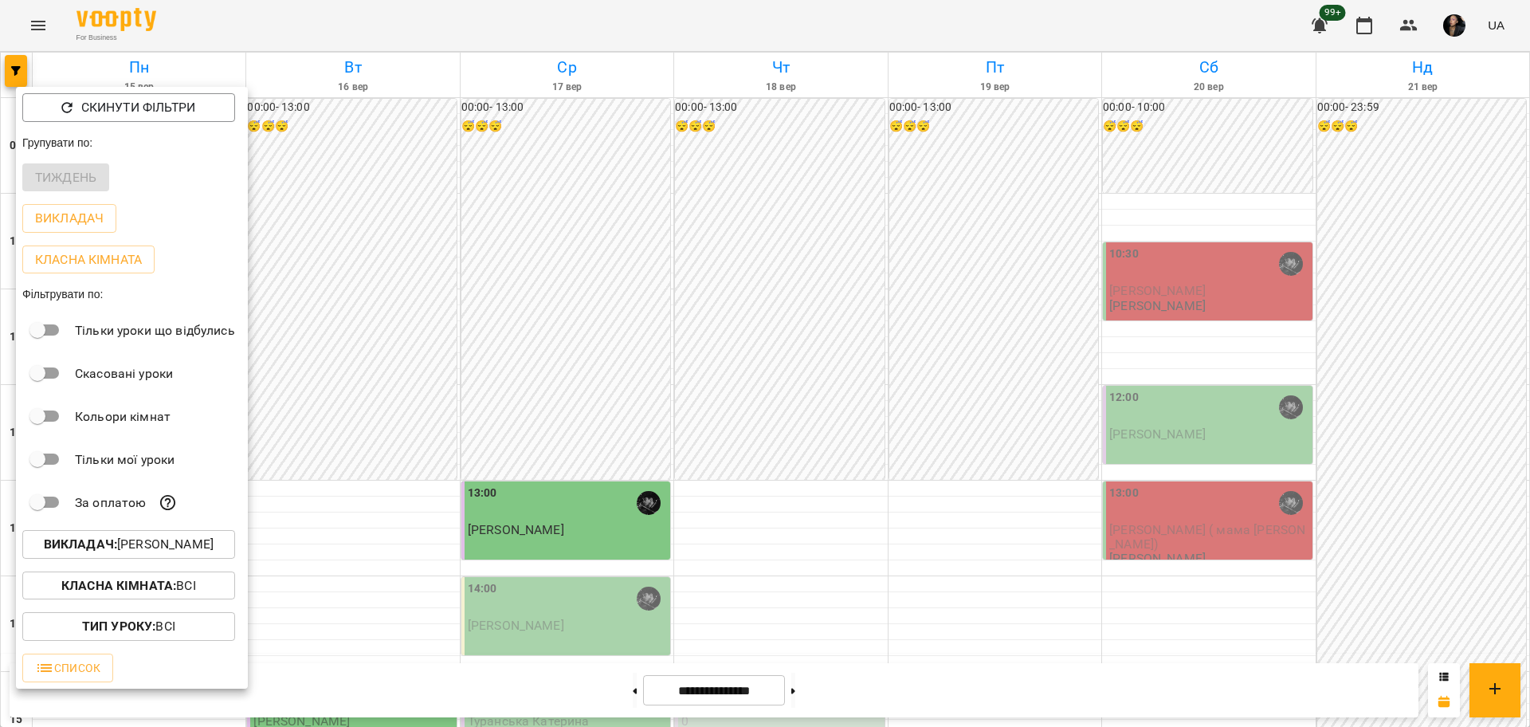
click at [1402, 380] on div at bounding box center [765, 363] width 1530 height 727
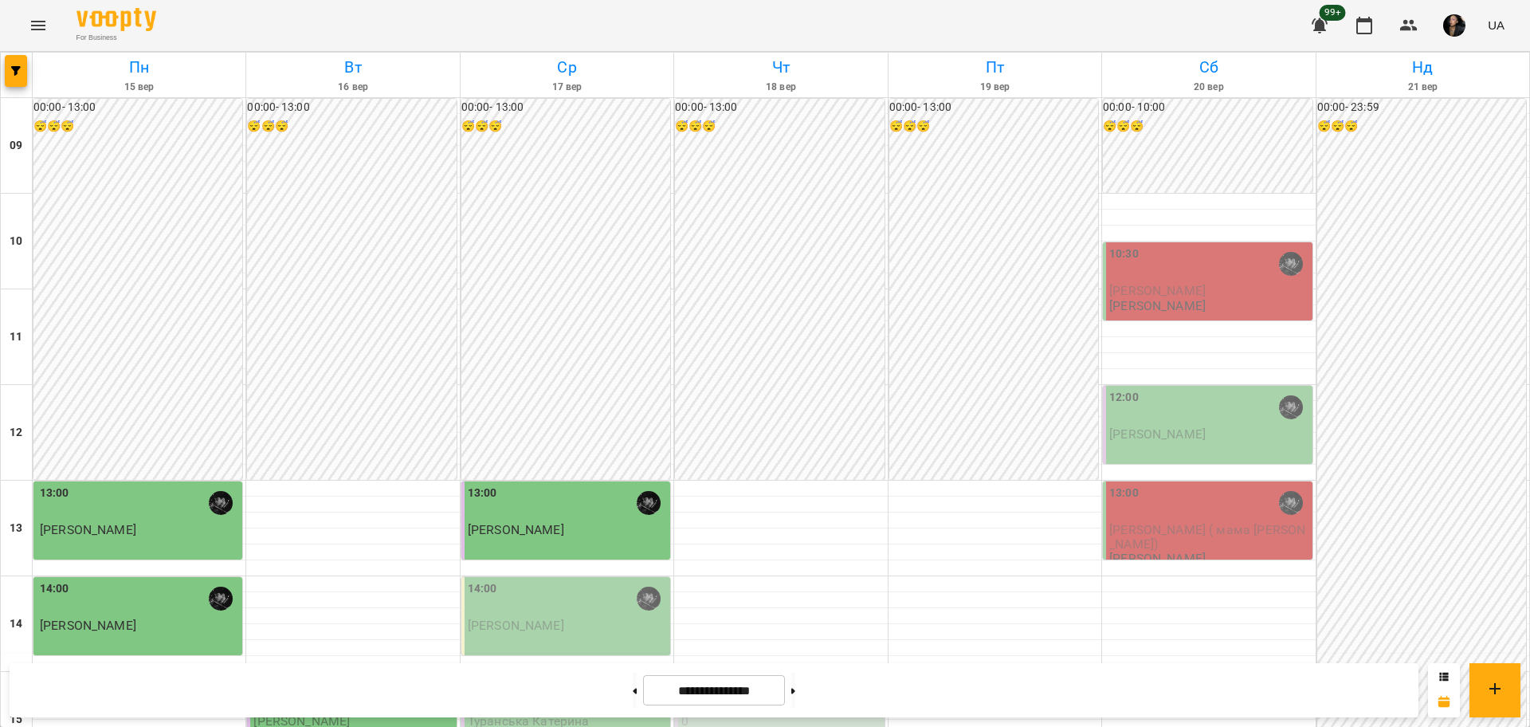
click at [1362, 309] on div "00:00 - 23:59 😴😴😴" at bounding box center [1421, 720] width 209 height 1242
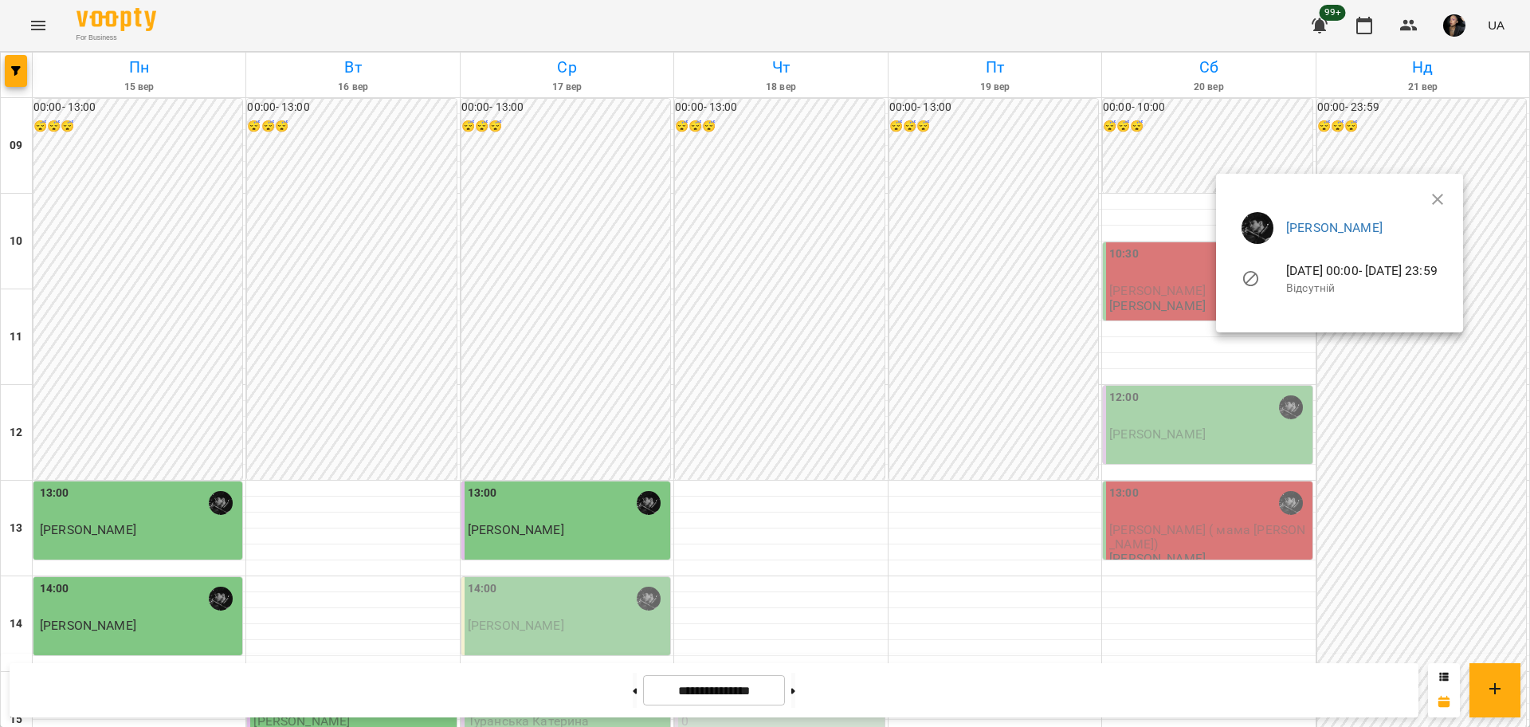
click at [1389, 416] on div at bounding box center [765, 363] width 1530 height 727
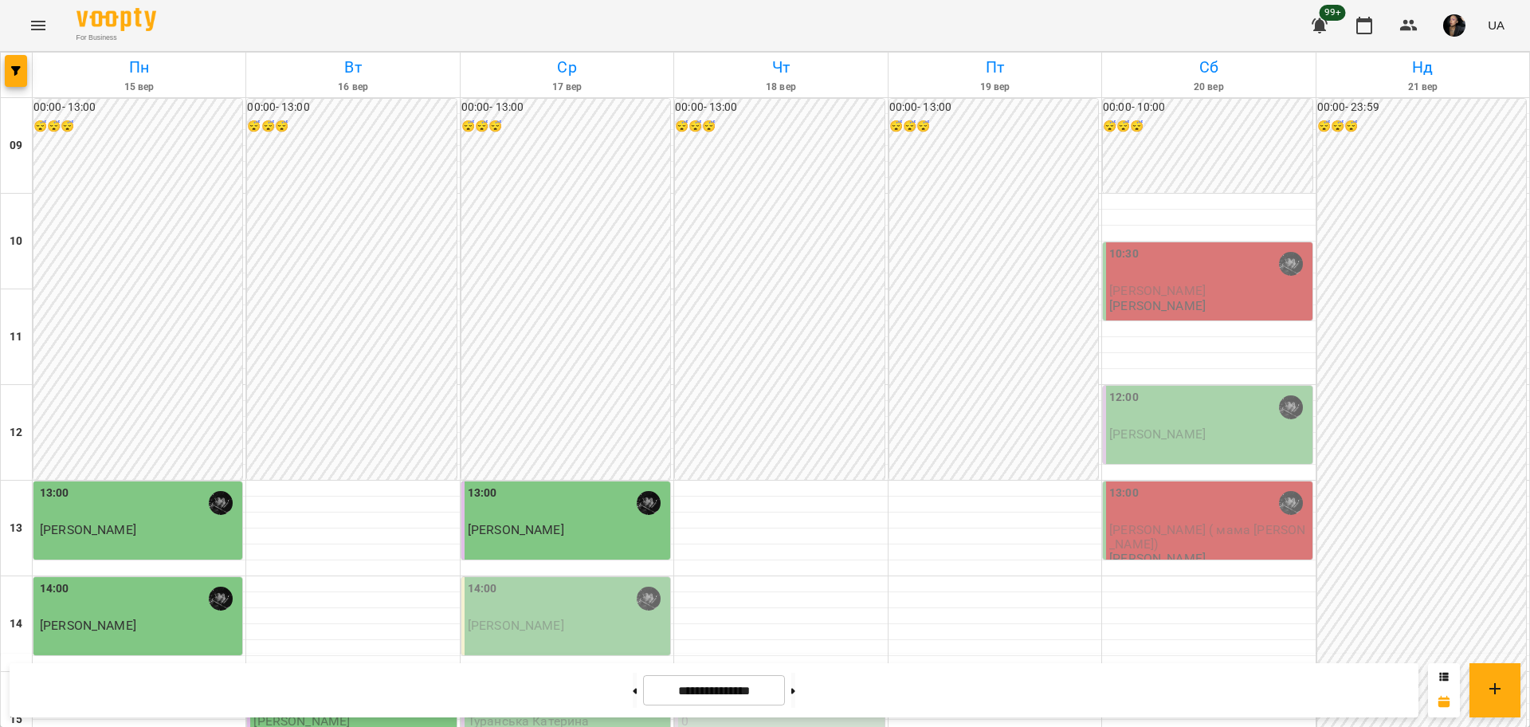
scroll to position [188, 0]
click at [11, 68] on span "button" at bounding box center [16, 71] width 22 height 10
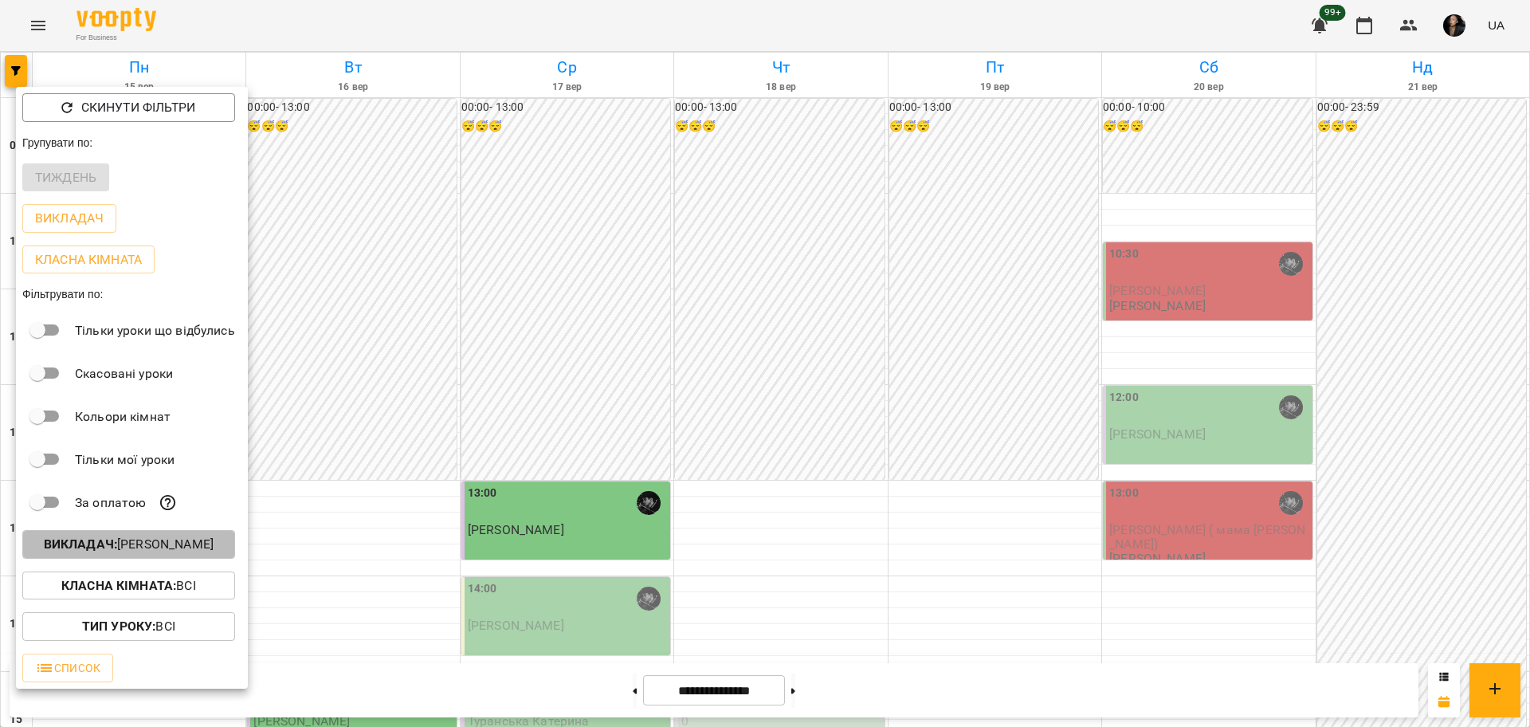
click at [171, 549] on p "Викладач : Козаченко Євгеній" at bounding box center [129, 544] width 170 height 19
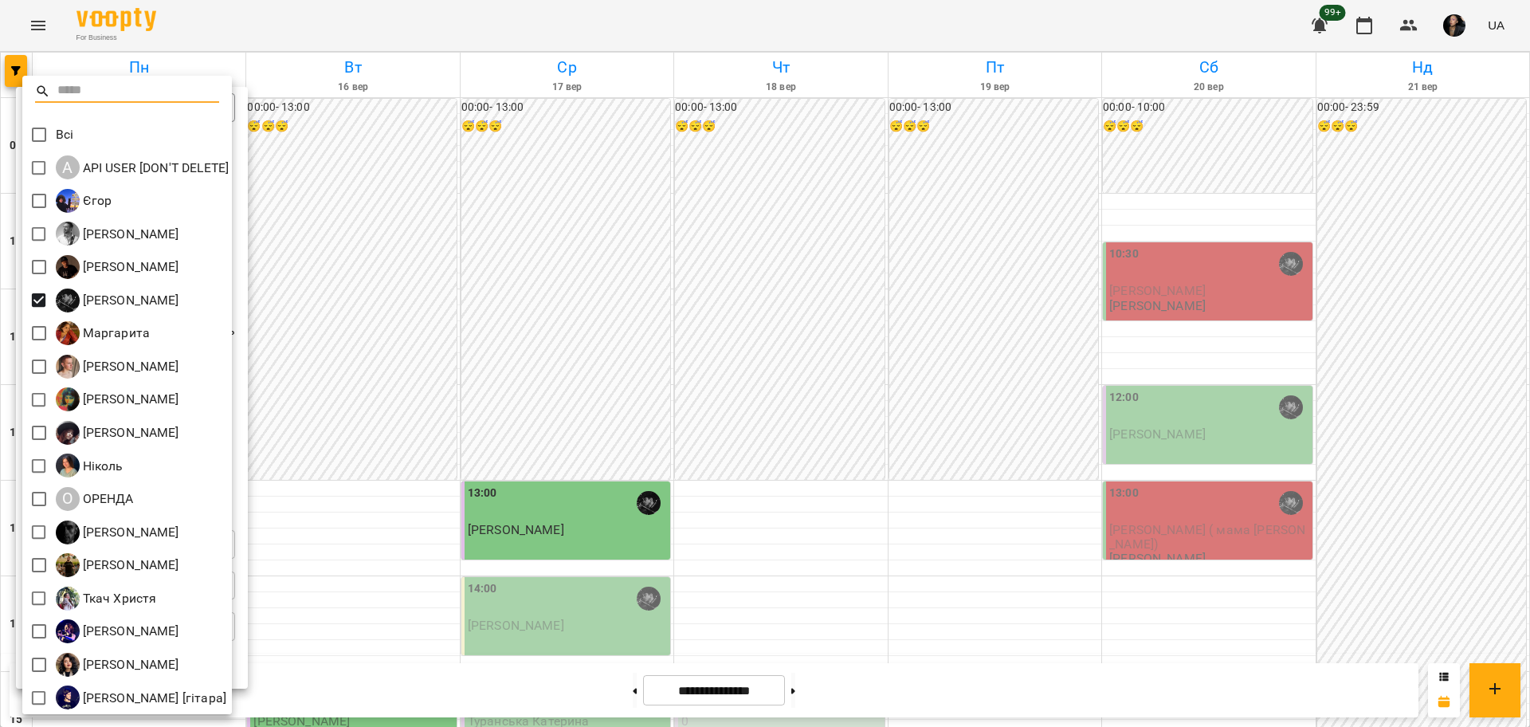
click at [658, 332] on div at bounding box center [765, 363] width 1530 height 727
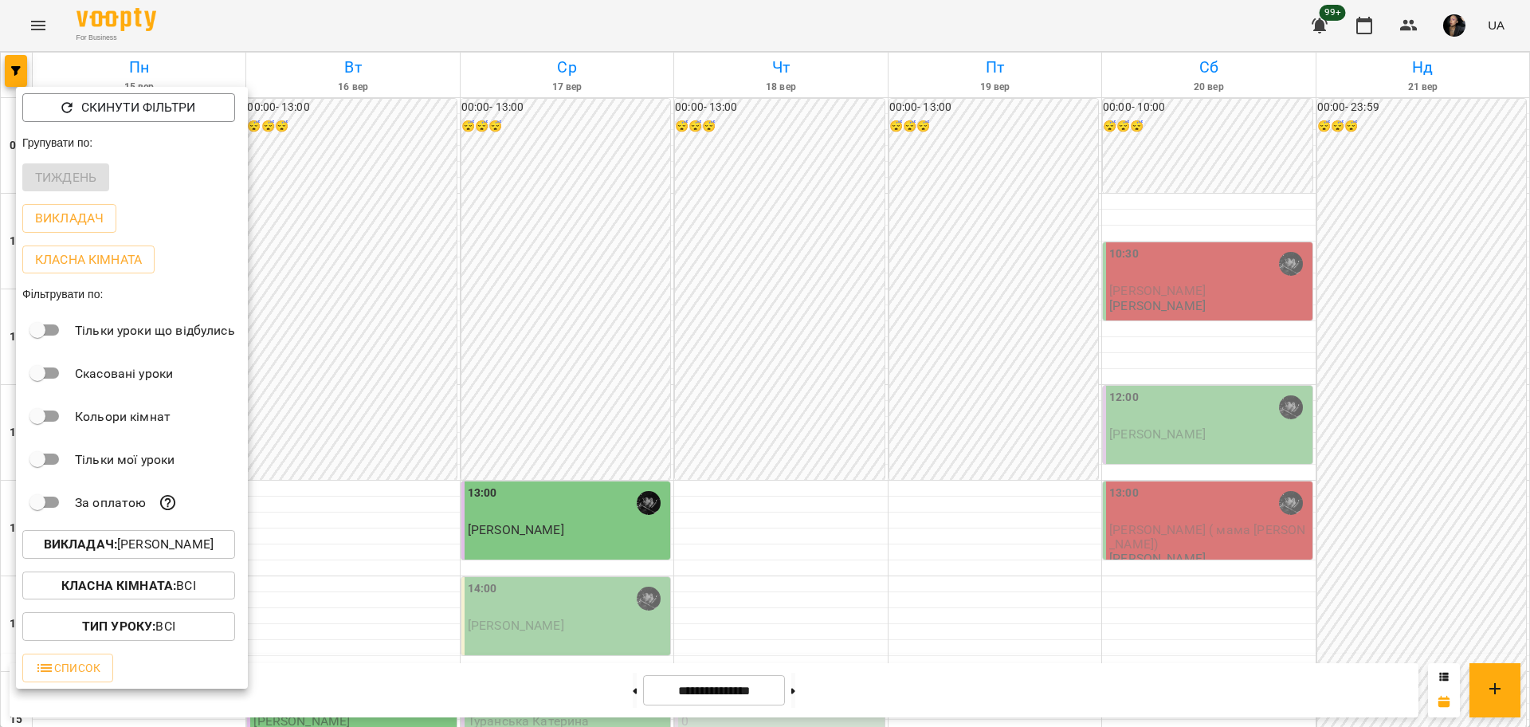
click at [503, 414] on div at bounding box center [765, 363] width 1530 height 727
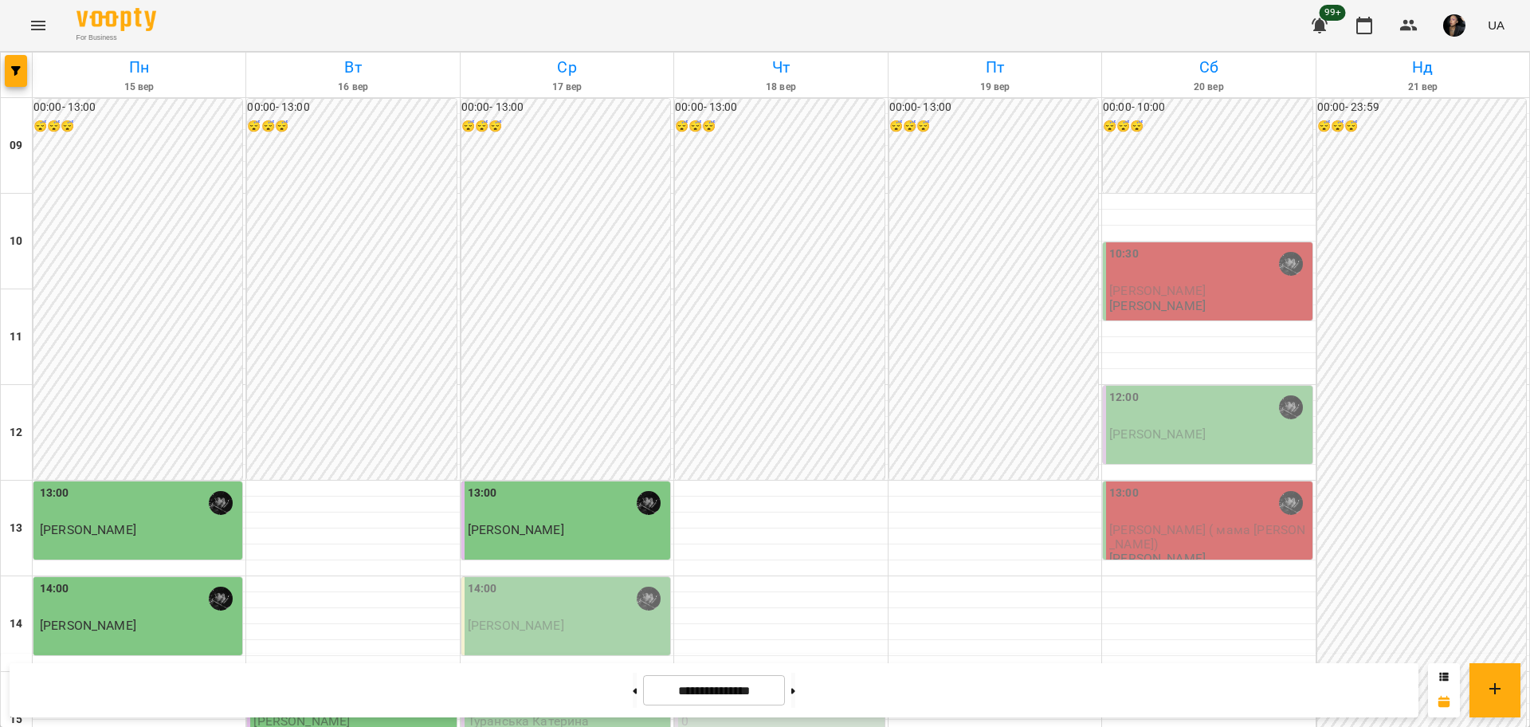
scroll to position [387, 0]
click at [795, 677] on button at bounding box center [793, 690] width 4 height 35
type input "**********"
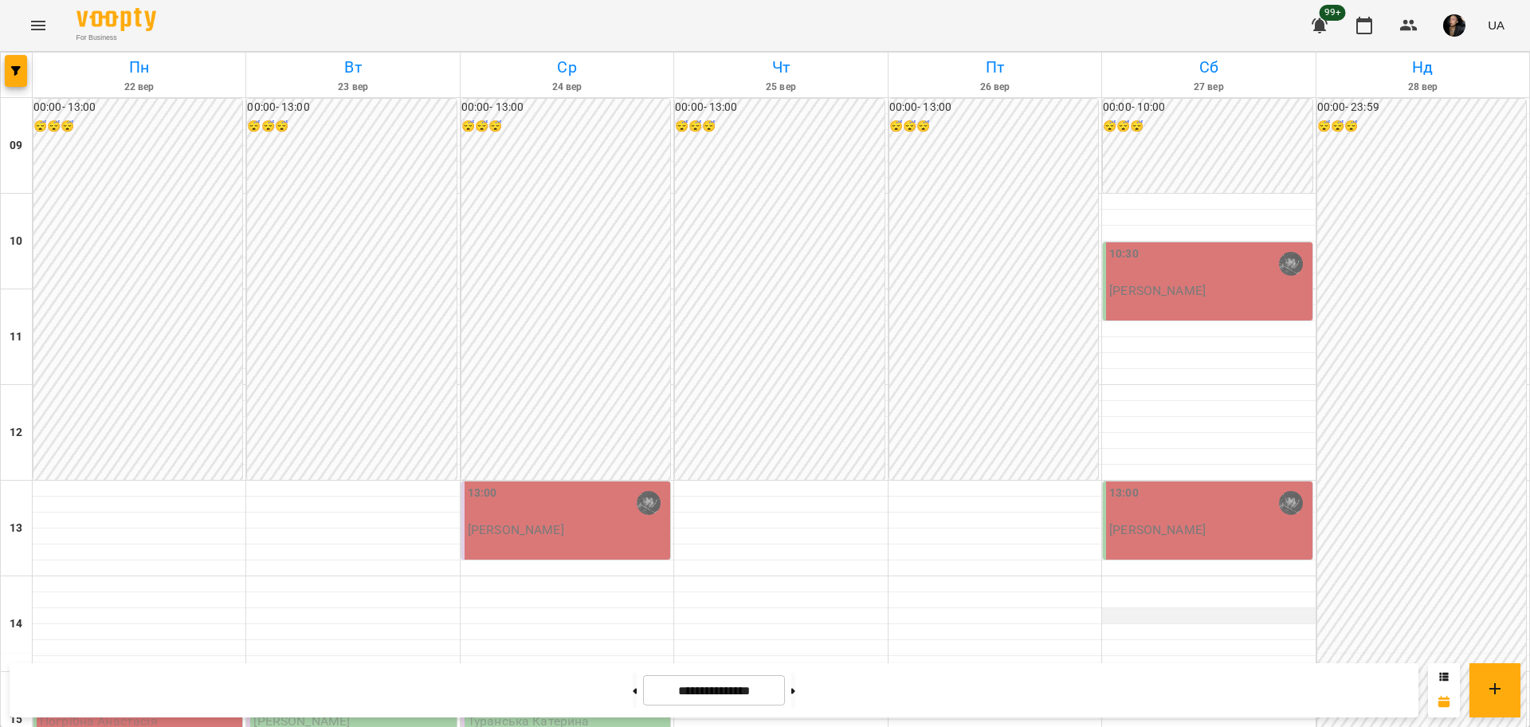
scroll to position [299, 0]
click at [10, 80] on button "button" at bounding box center [16, 71] width 22 height 32
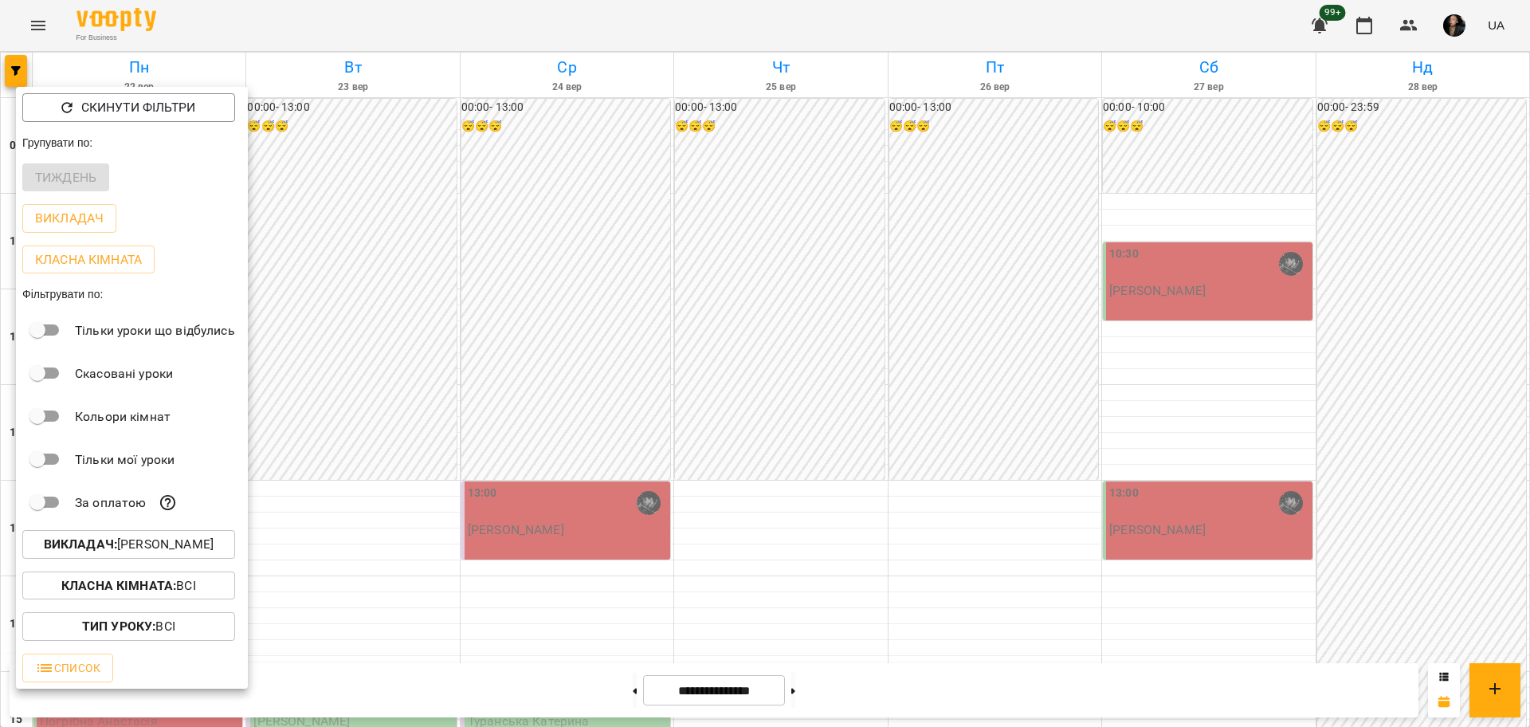
click at [200, 552] on p "Викладач : Козаченко Євгеній" at bounding box center [129, 544] width 170 height 19
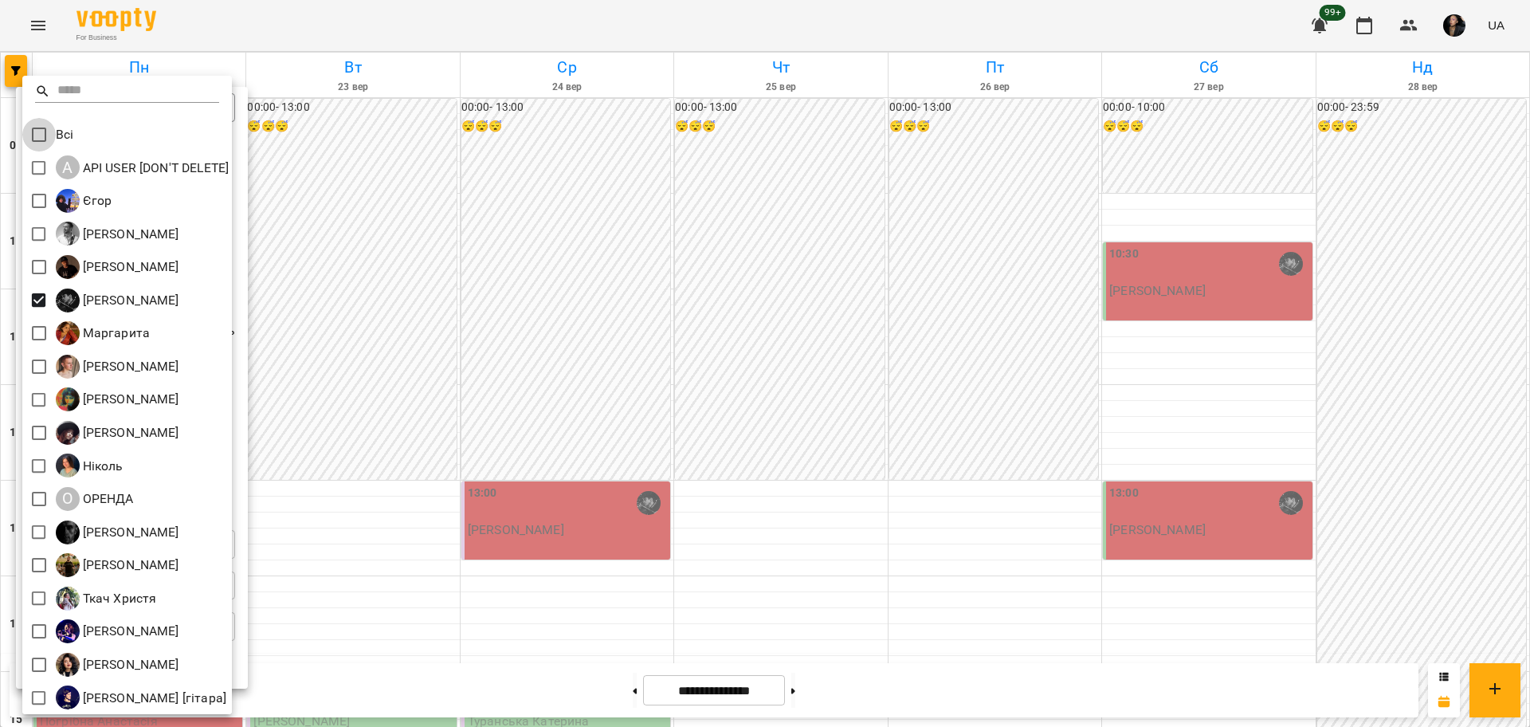
click at [551, 408] on div at bounding box center [765, 363] width 1530 height 727
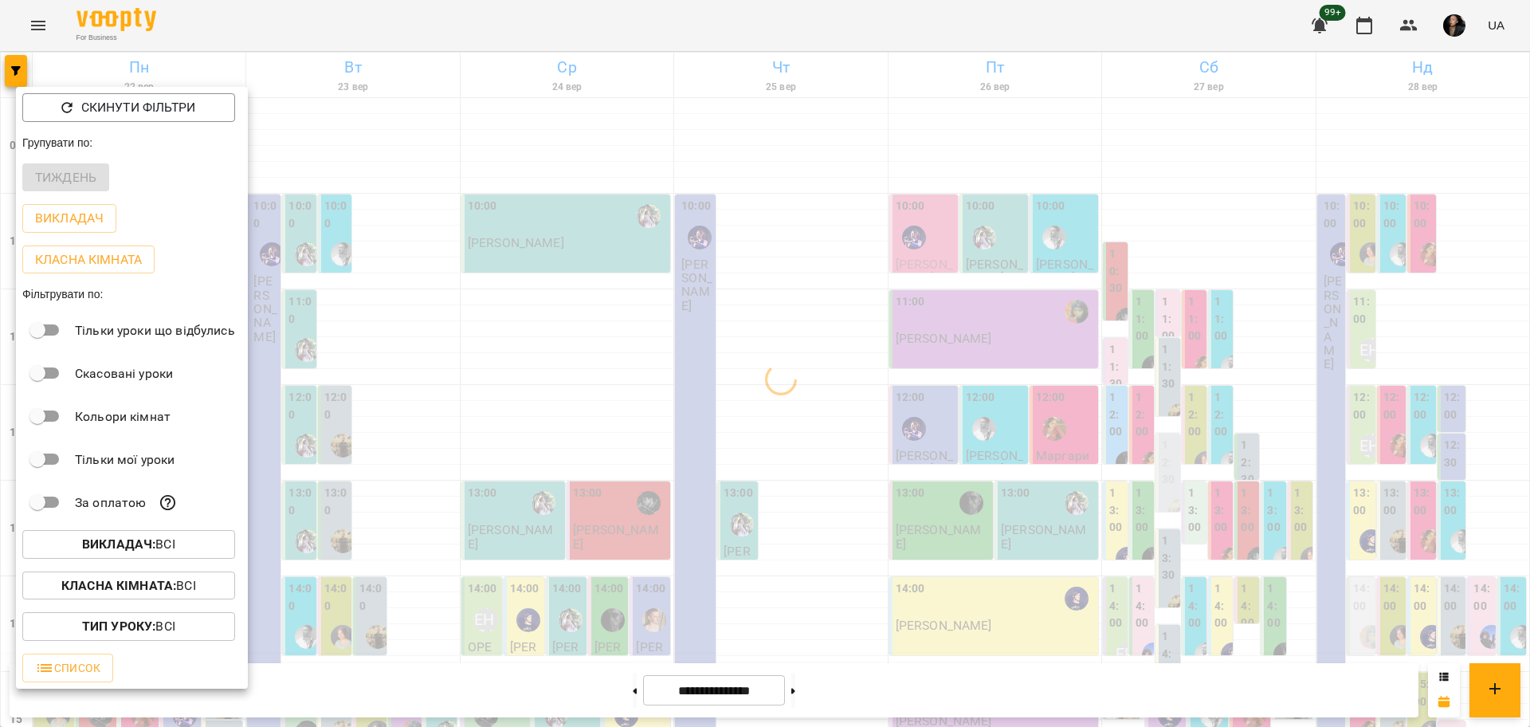
click at [182, 582] on p "Класна кімната : Всі" at bounding box center [128, 585] width 135 height 19
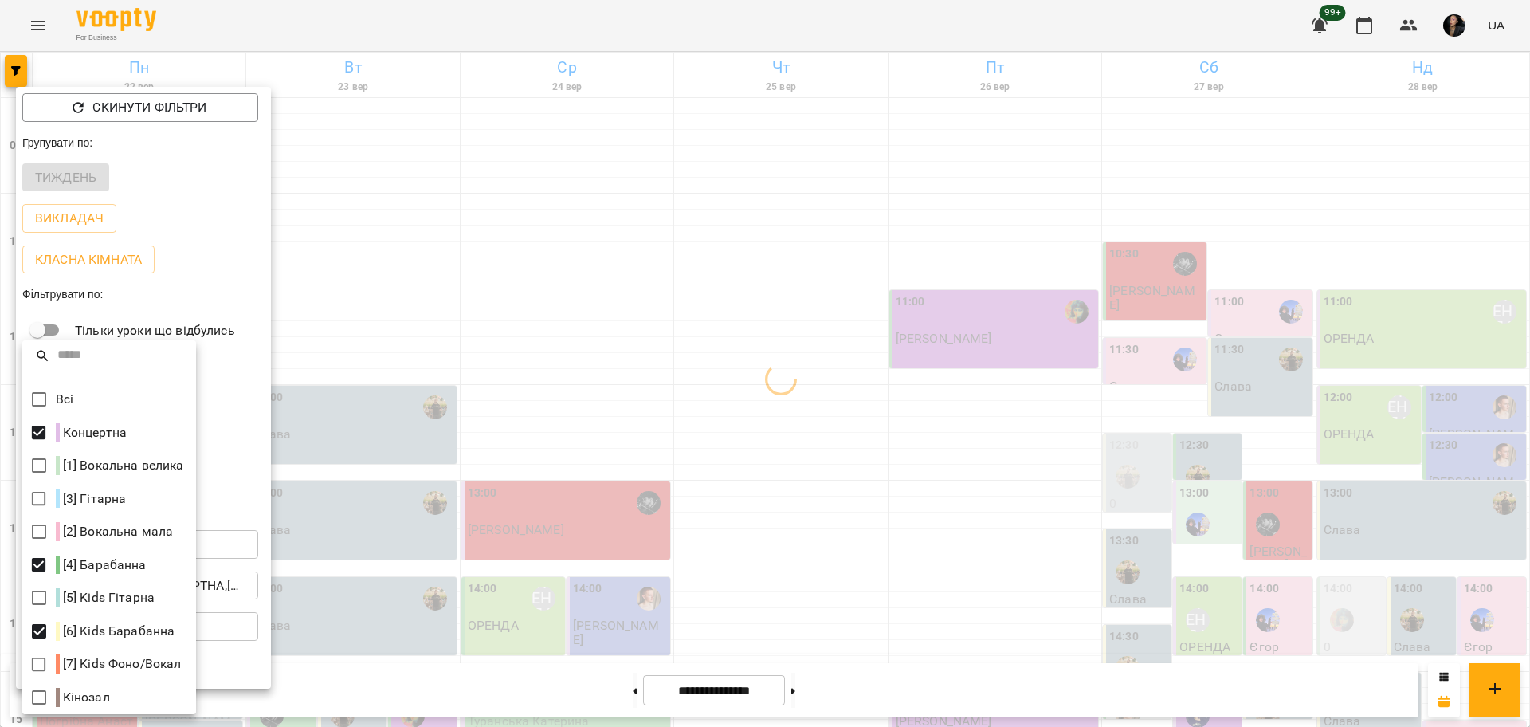
click at [1270, 332] on div at bounding box center [765, 363] width 1530 height 727
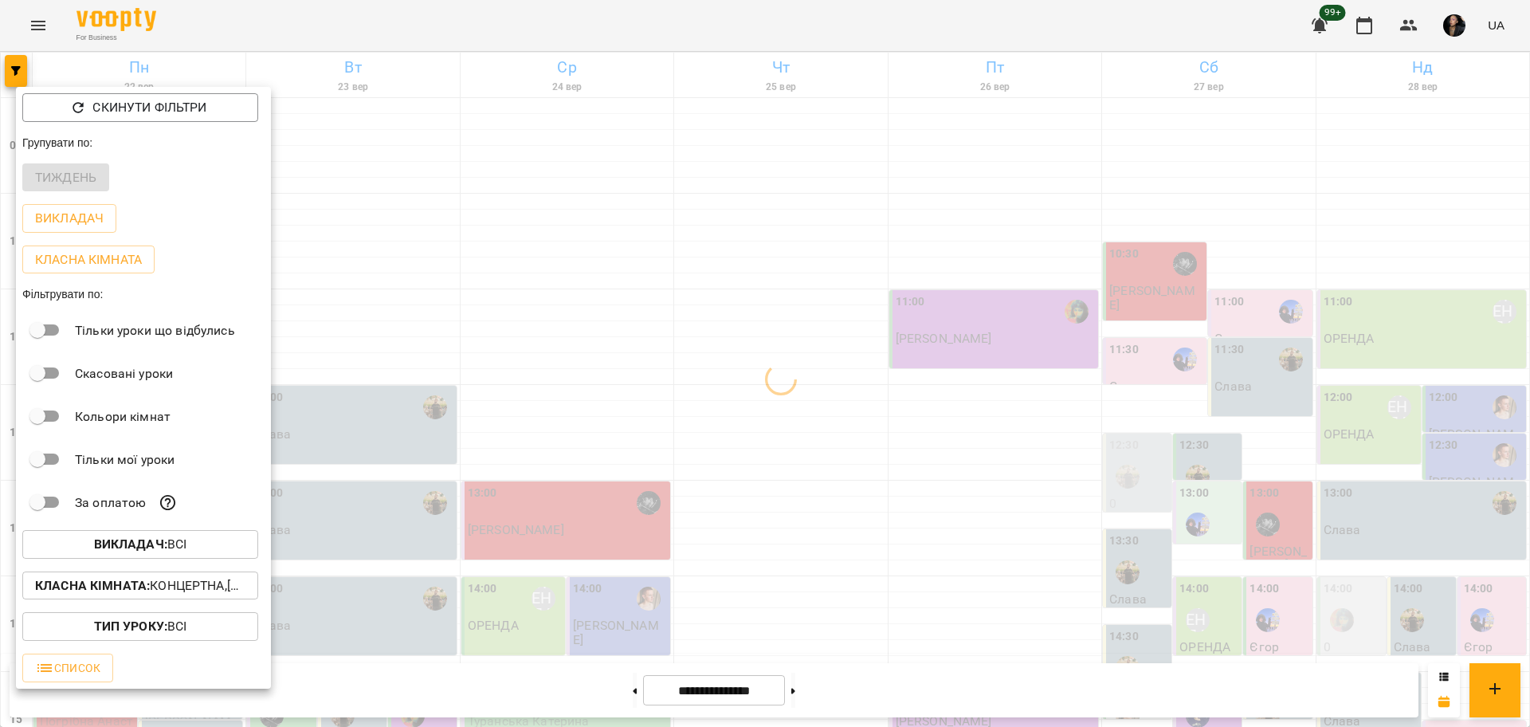
click at [1270, 341] on div at bounding box center [765, 363] width 1530 height 727
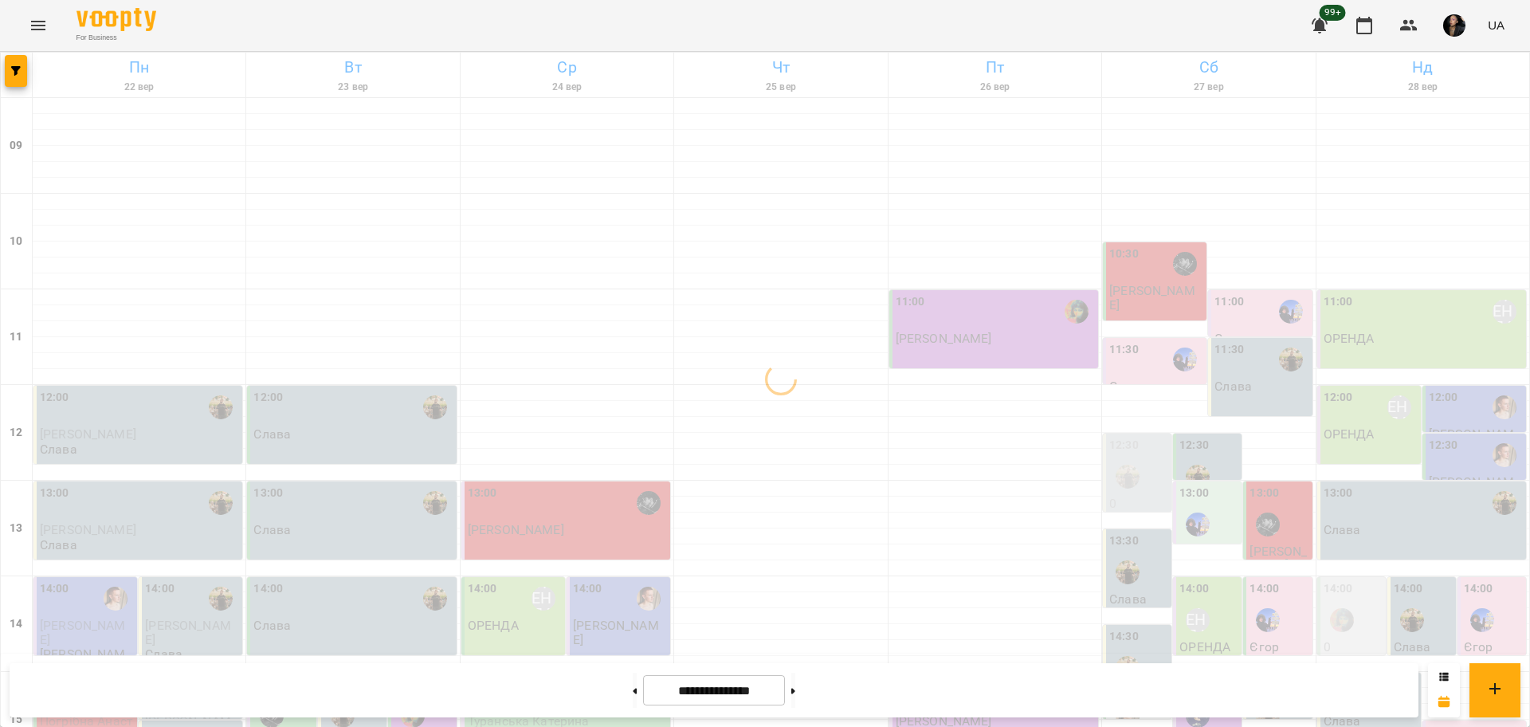
click at [1262, 640] on p "Єгор" at bounding box center [1264, 647] width 29 height 14
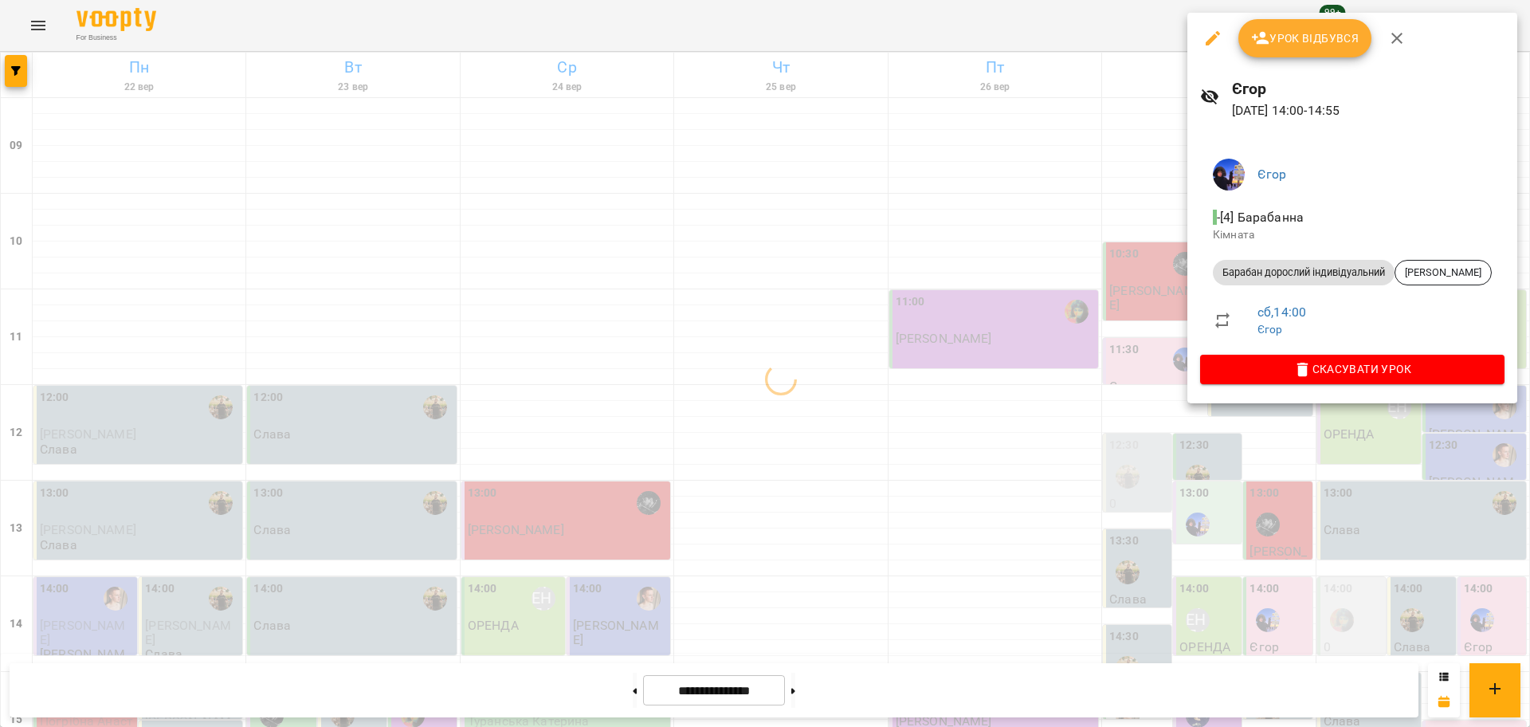
click at [1034, 311] on div at bounding box center [765, 363] width 1530 height 727
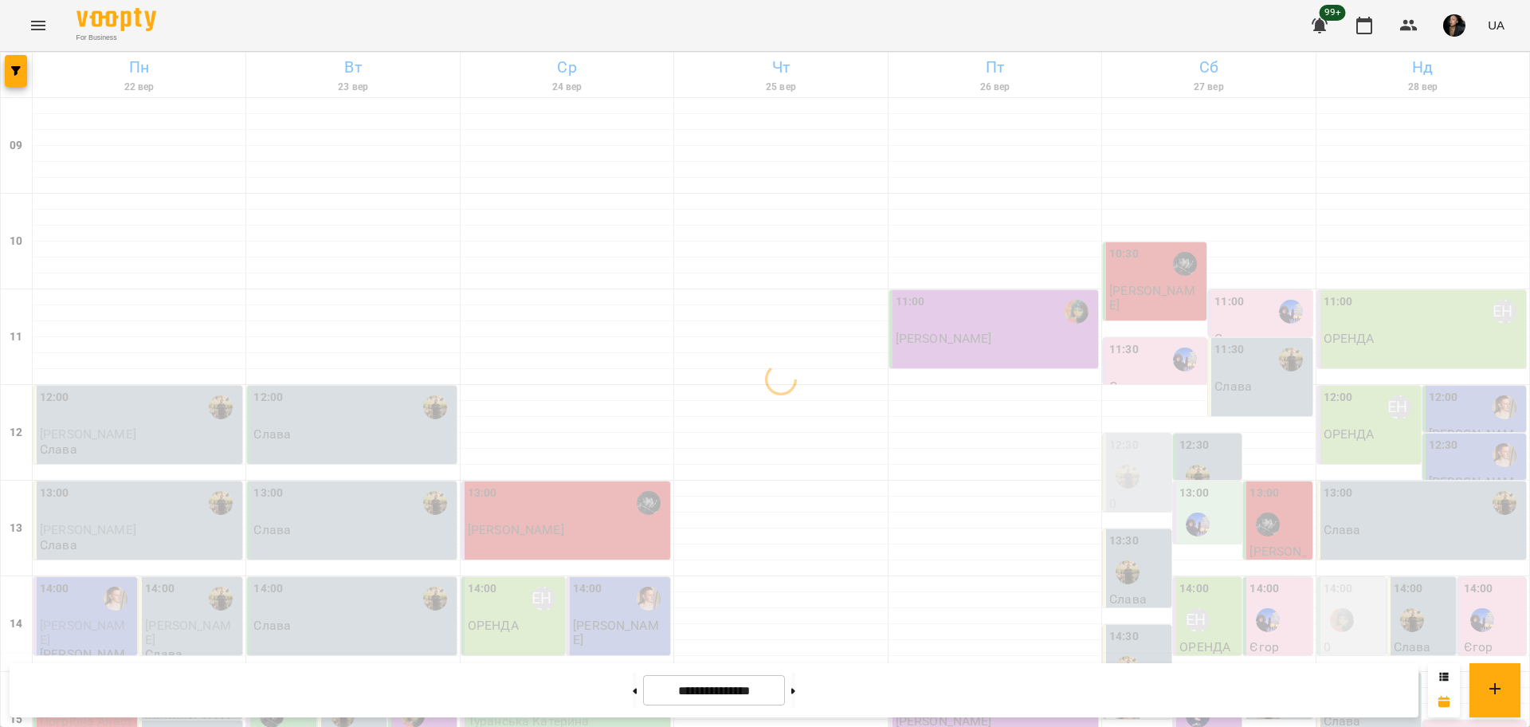
click at [1062, 36] on div "For Business 99+ UA" at bounding box center [765, 25] width 1530 height 51
click at [1173, 24] on div "For Business 99+ UA" at bounding box center [765, 25] width 1530 height 51
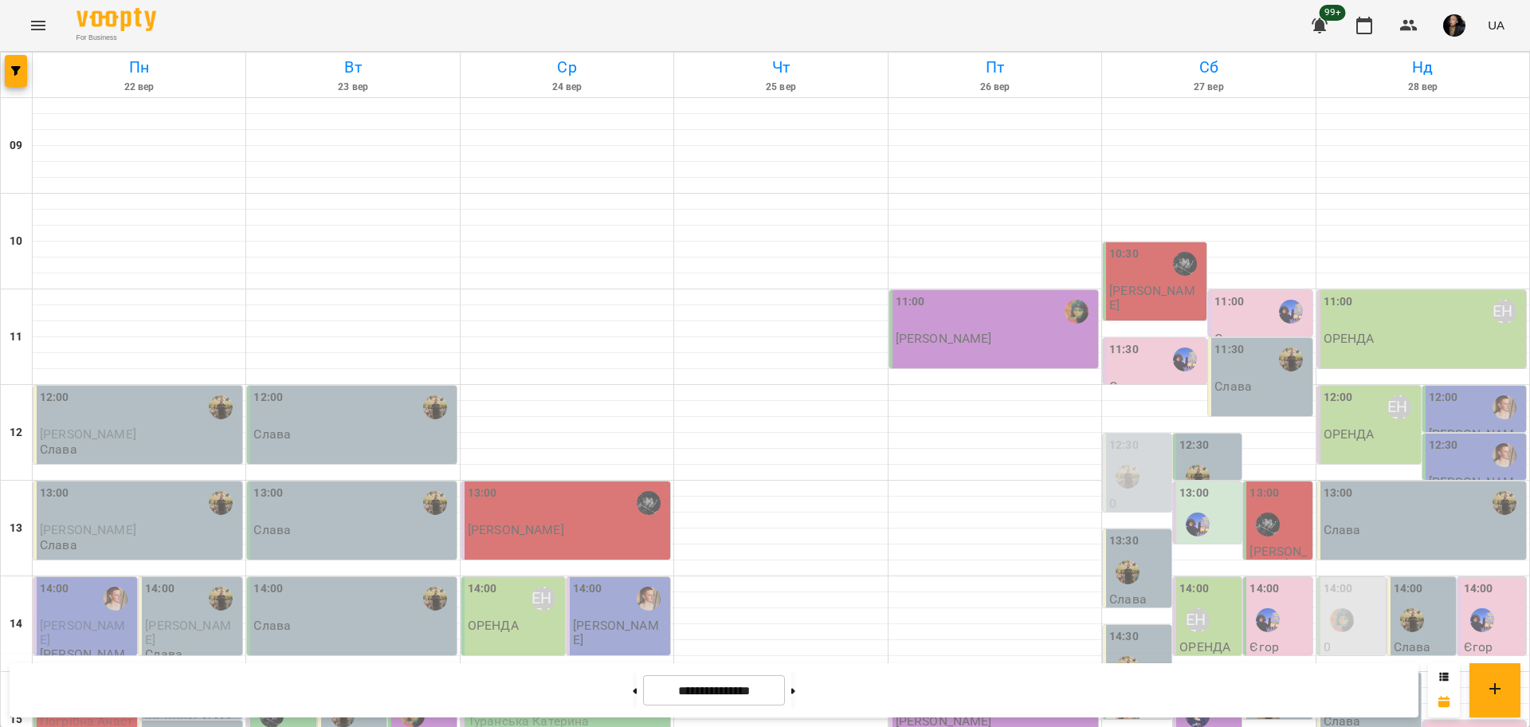
click at [1213, 580] on div "14:00 ОРЕНДА" at bounding box center [1208, 609] width 59 height 58
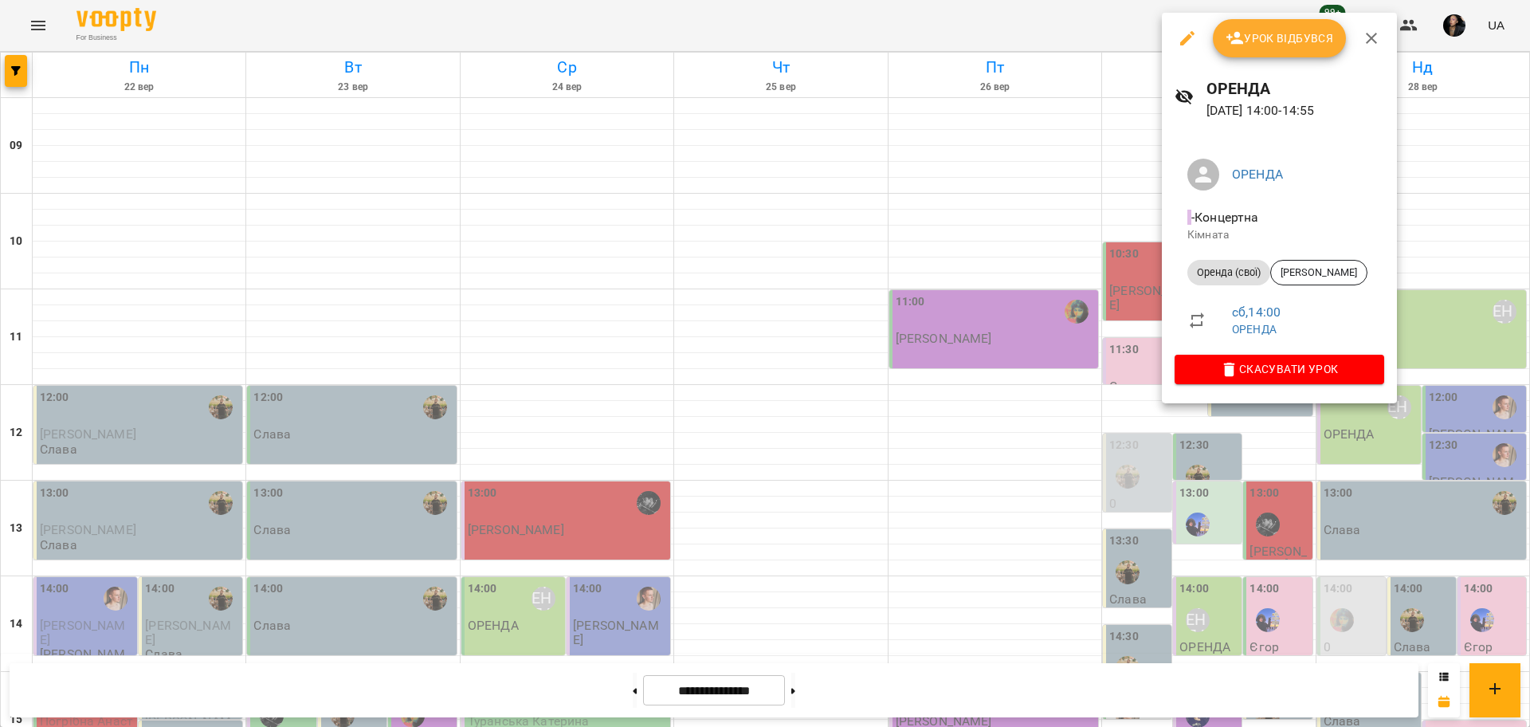
click at [1080, 311] on div at bounding box center [765, 363] width 1530 height 727
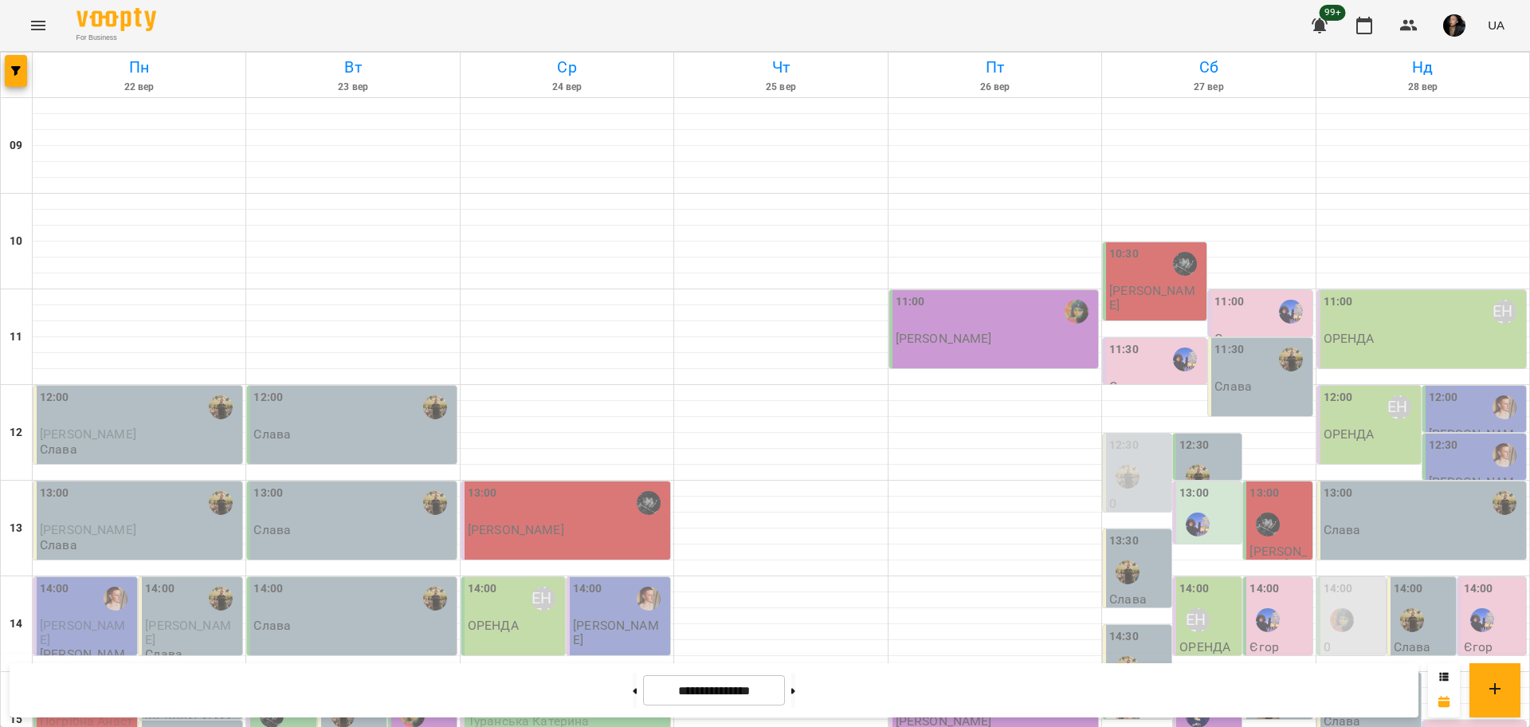
click at [1253, 580] on div "14:00" at bounding box center [1264, 591] width 29 height 22
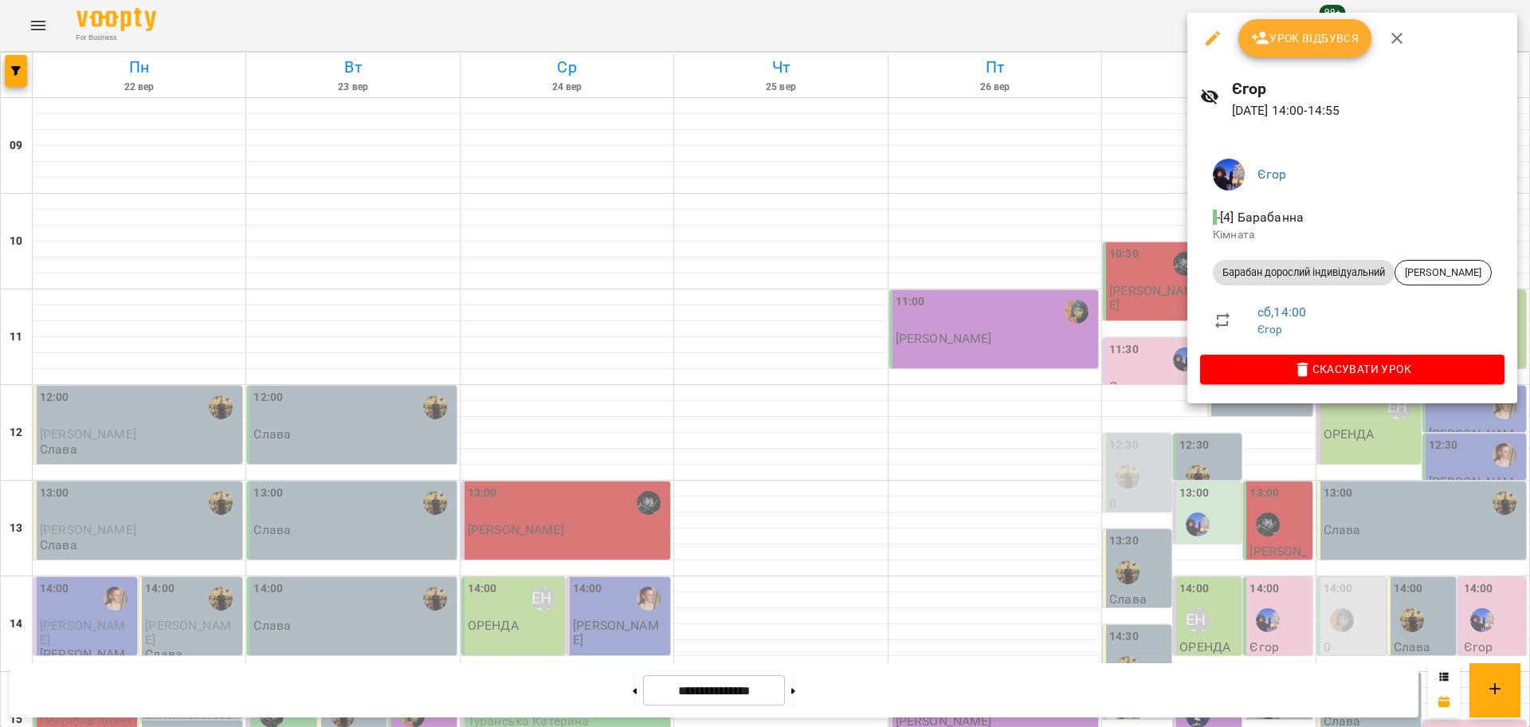
click at [1091, 326] on div at bounding box center [765, 363] width 1530 height 727
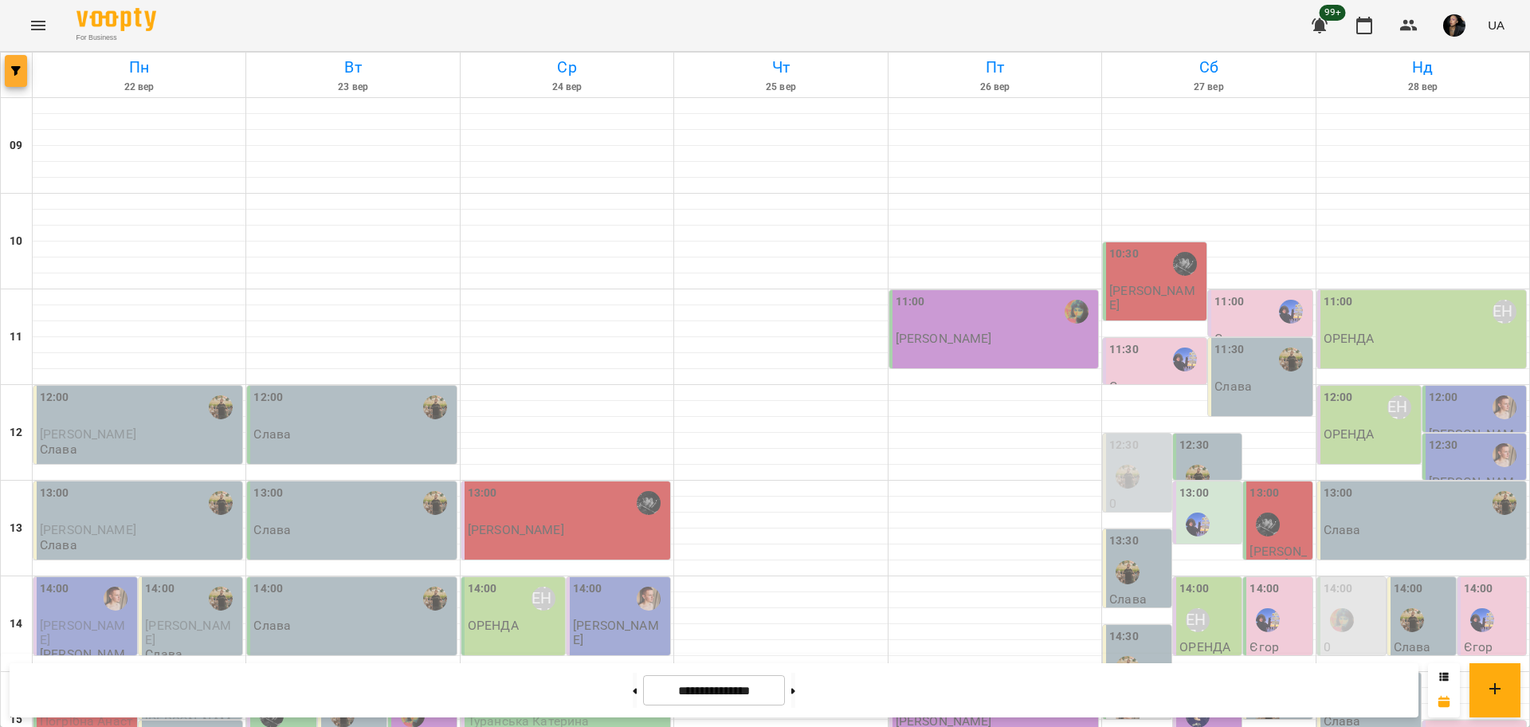
click at [21, 77] on button "button" at bounding box center [16, 71] width 22 height 32
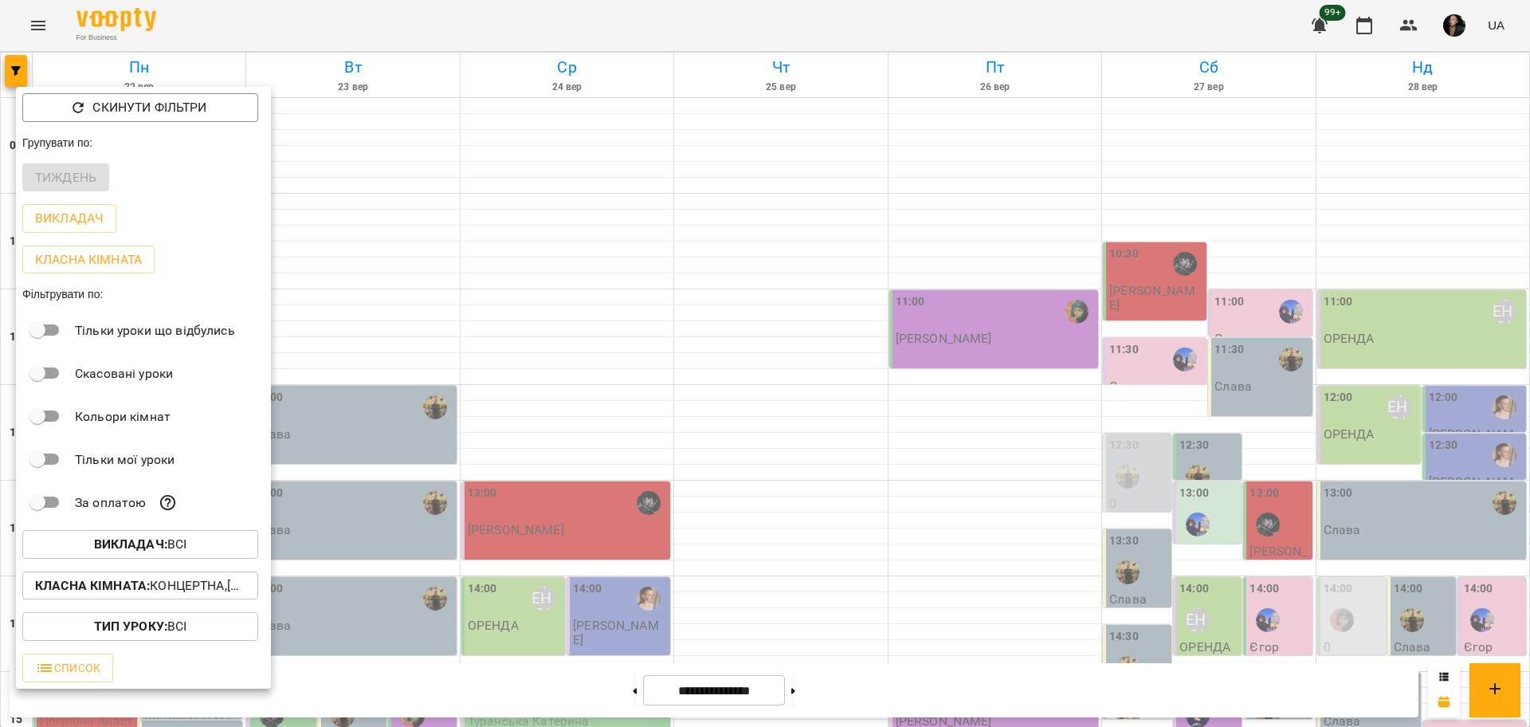
click at [185, 546] on p "Викладач : Всі" at bounding box center [140, 544] width 93 height 19
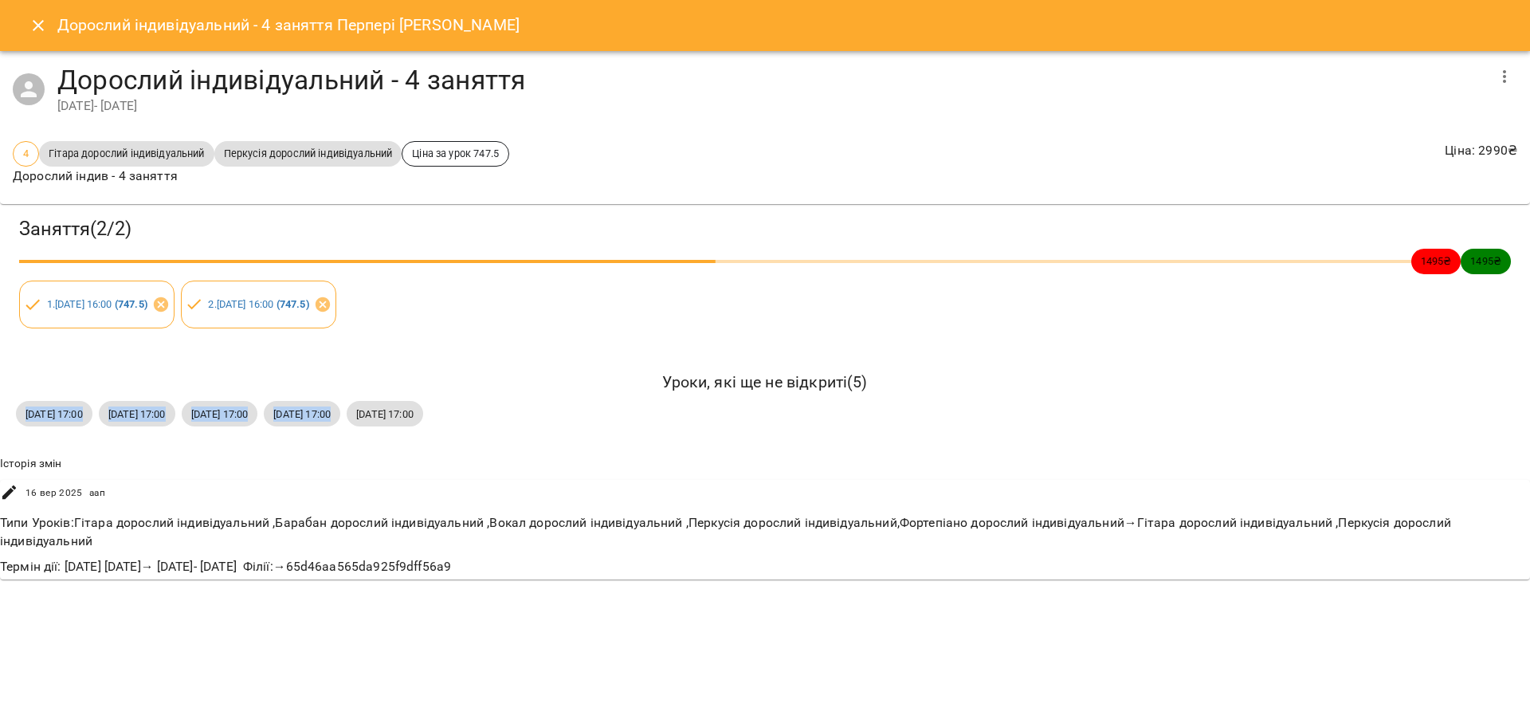
click at [35, 21] on icon "Close" at bounding box center [38, 25] width 19 height 19
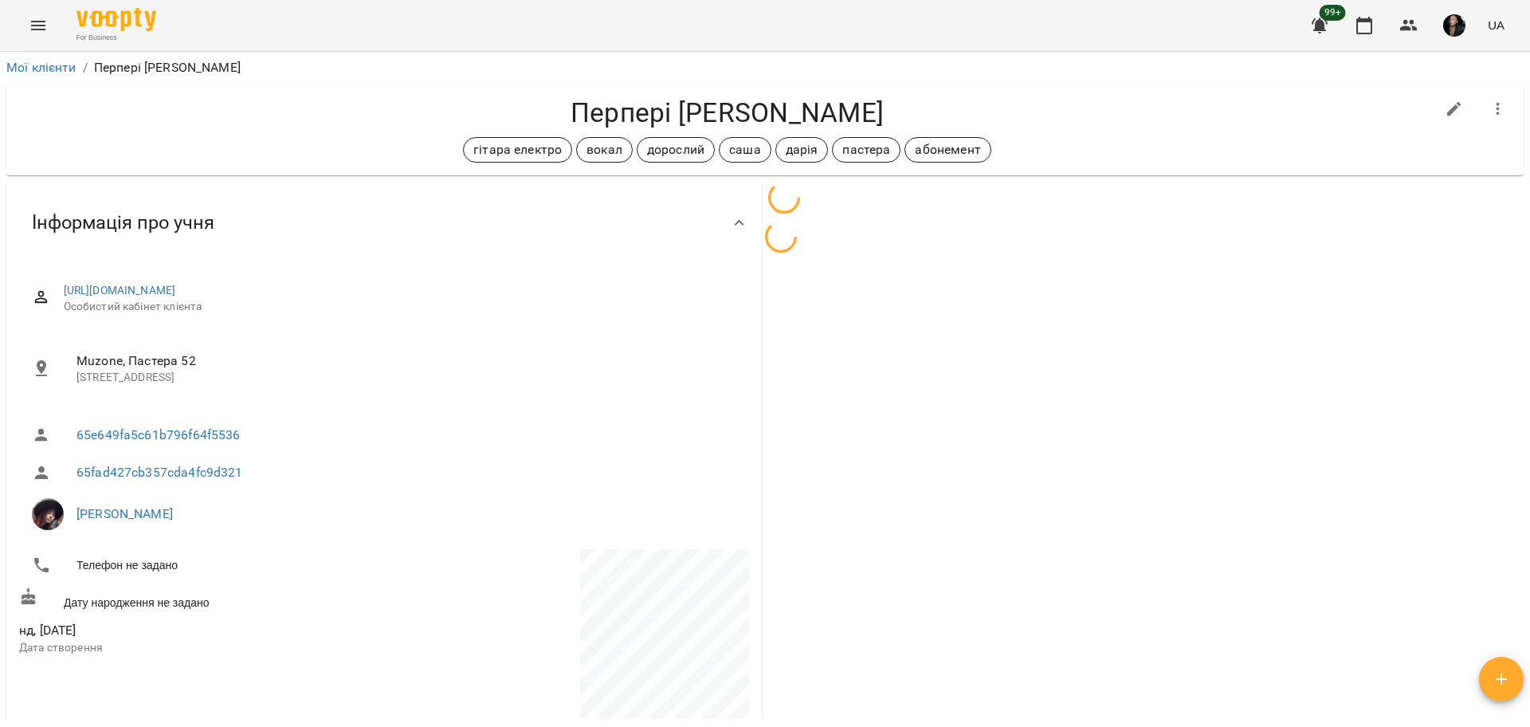
click at [41, 37] on button "Menu" at bounding box center [38, 25] width 38 height 38
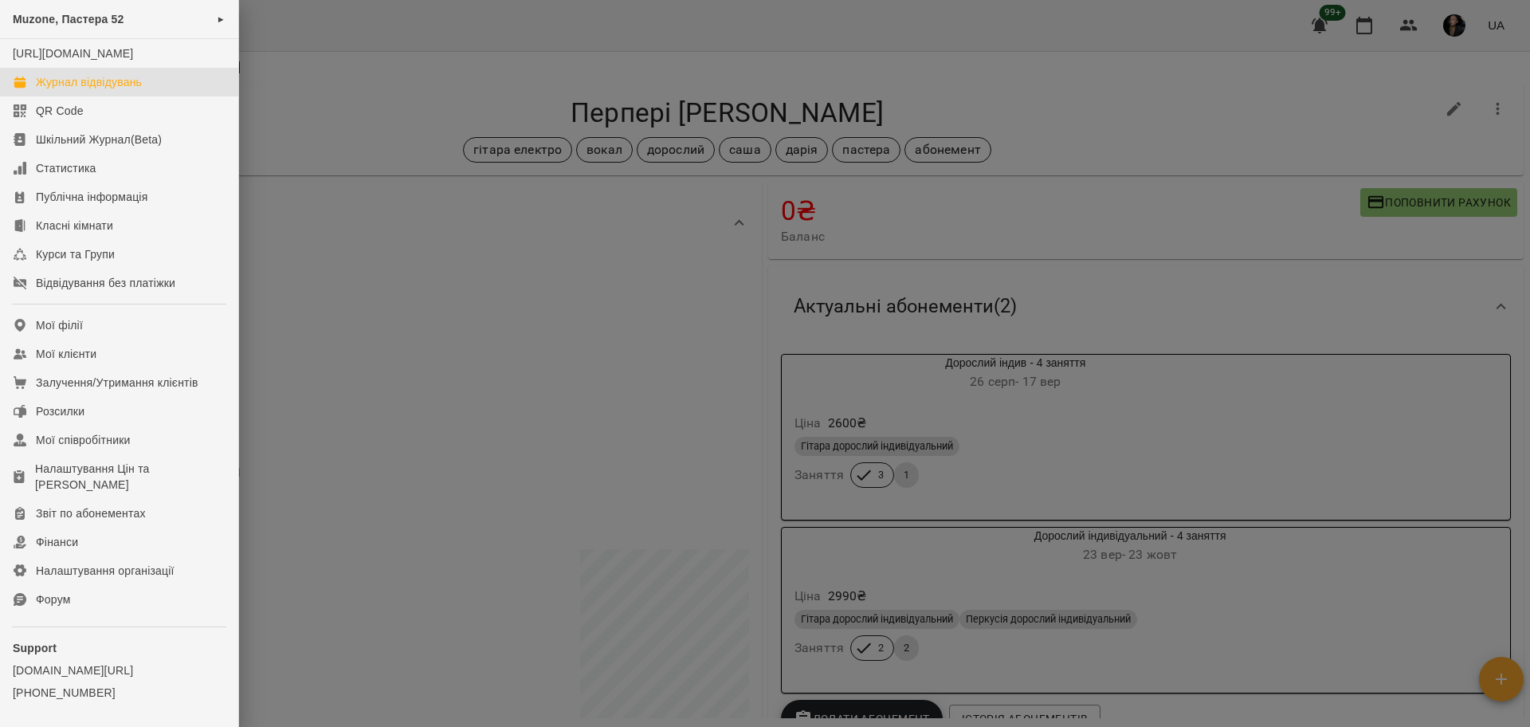
click at [68, 90] on div "Журнал відвідувань" at bounding box center [89, 82] width 106 height 16
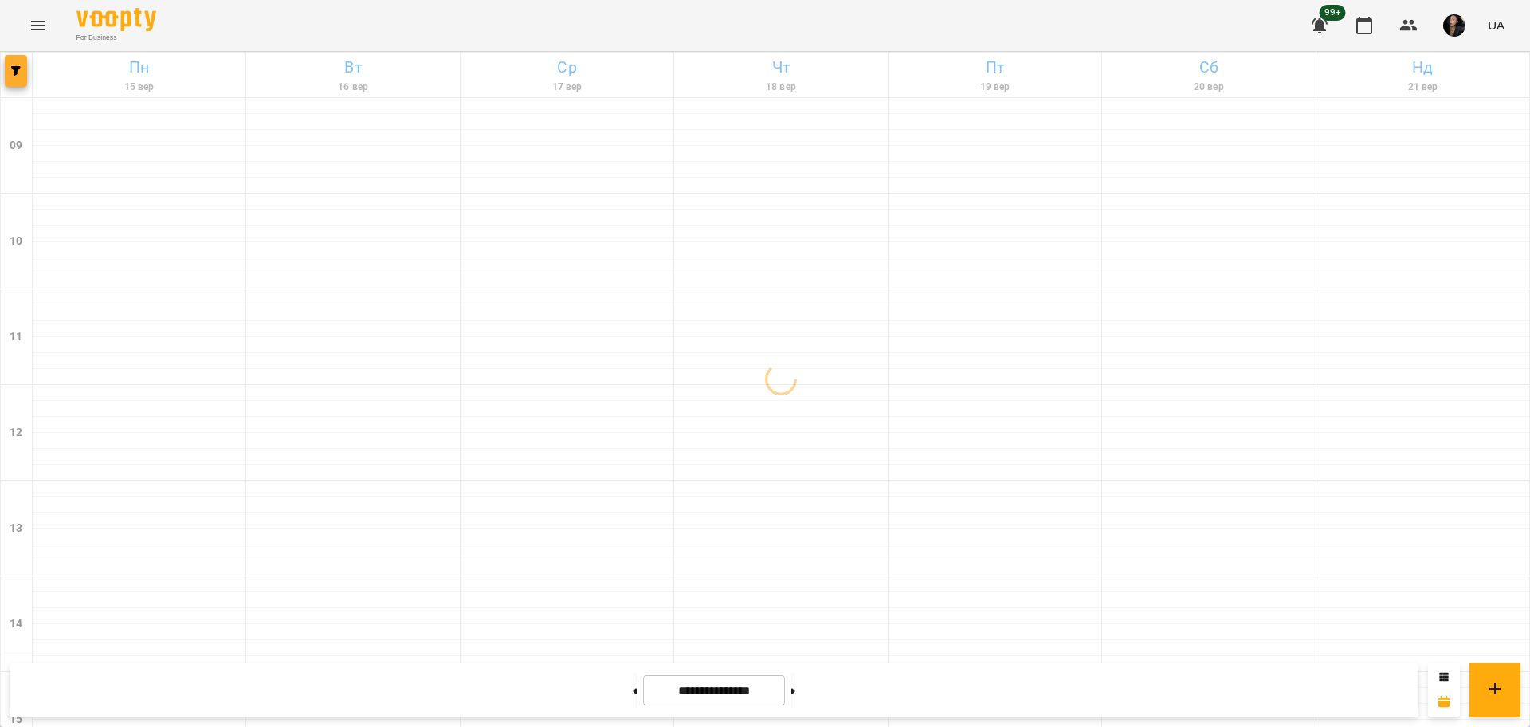
click at [25, 81] on button "button" at bounding box center [16, 71] width 22 height 32
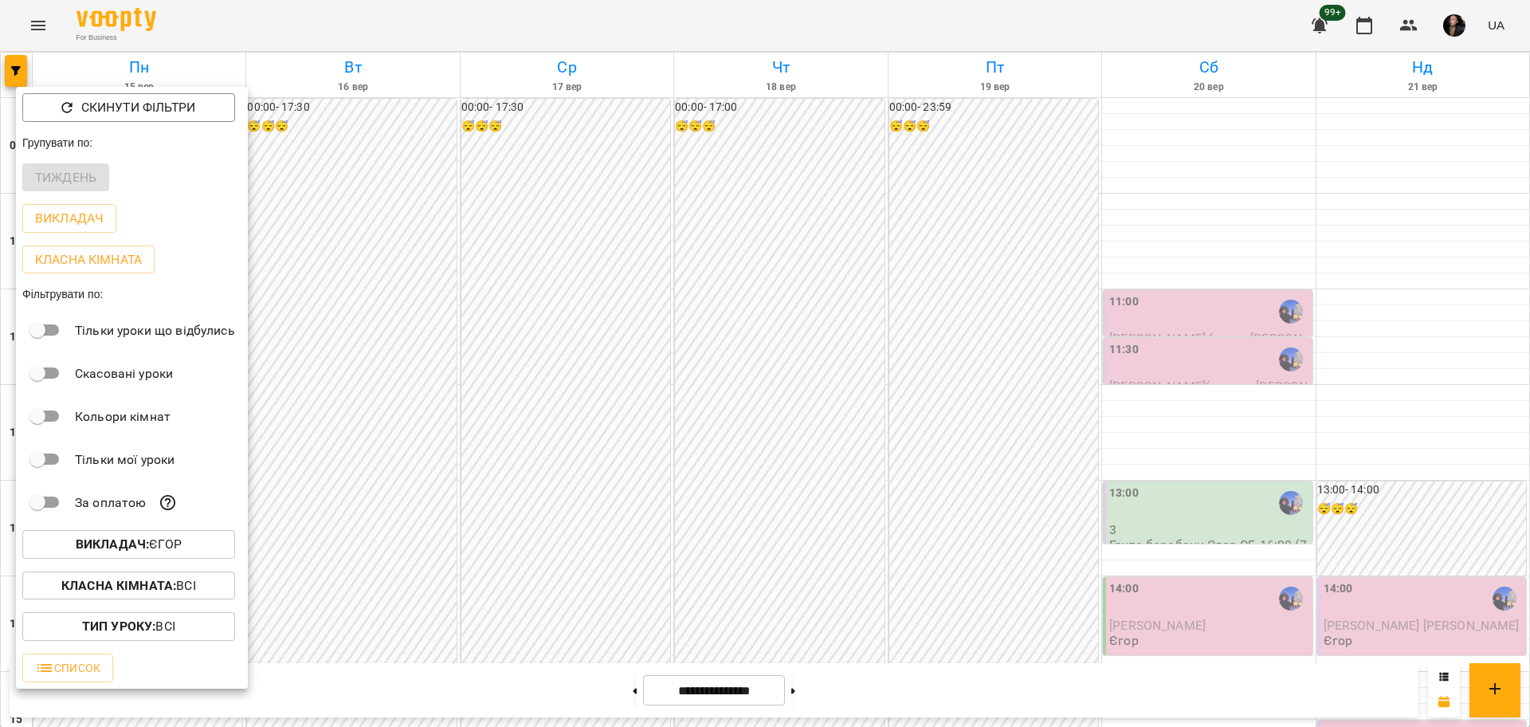
click at [186, 552] on span "Викладач : Єгор" at bounding box center [128, 544] width 187 height 19
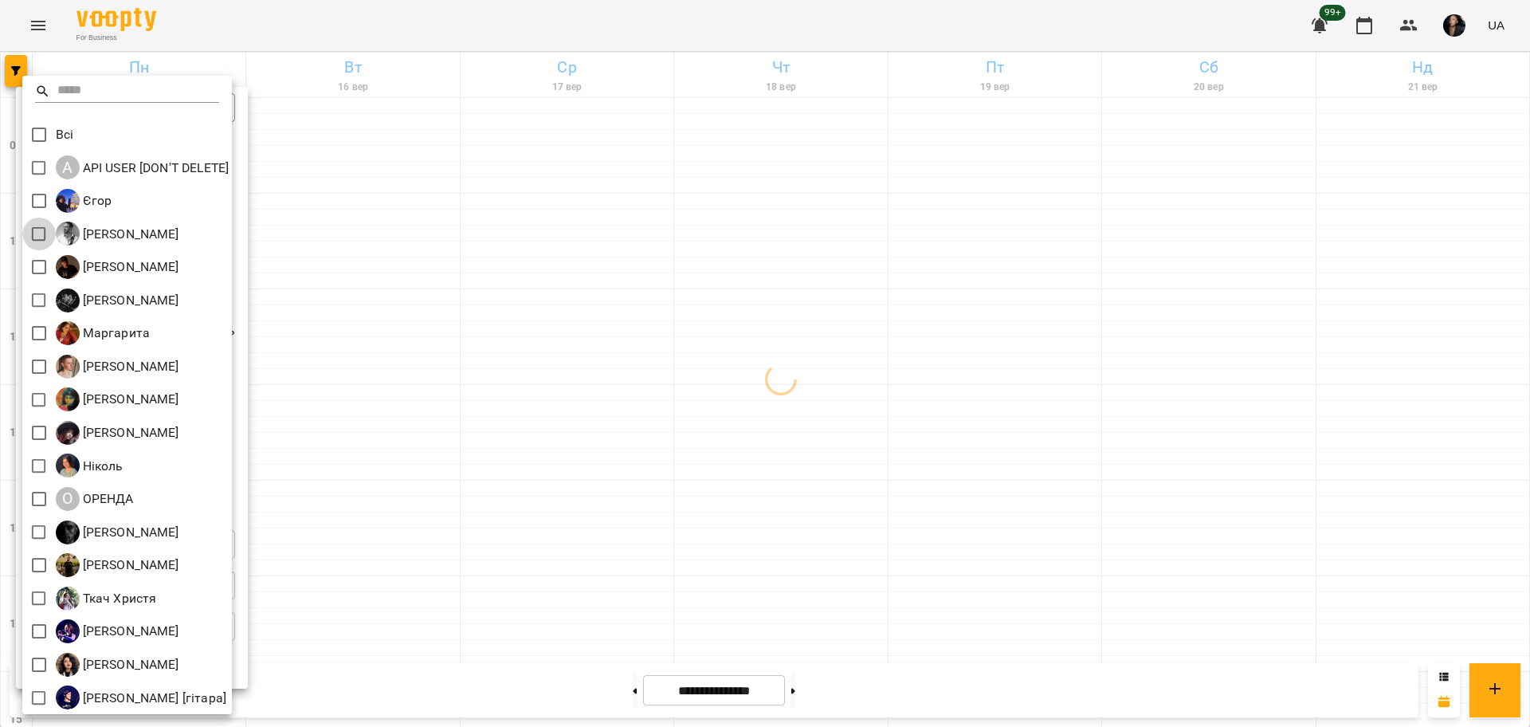
click at [441, 271] on div at bounding box center [765, 363] width 1530 height 727
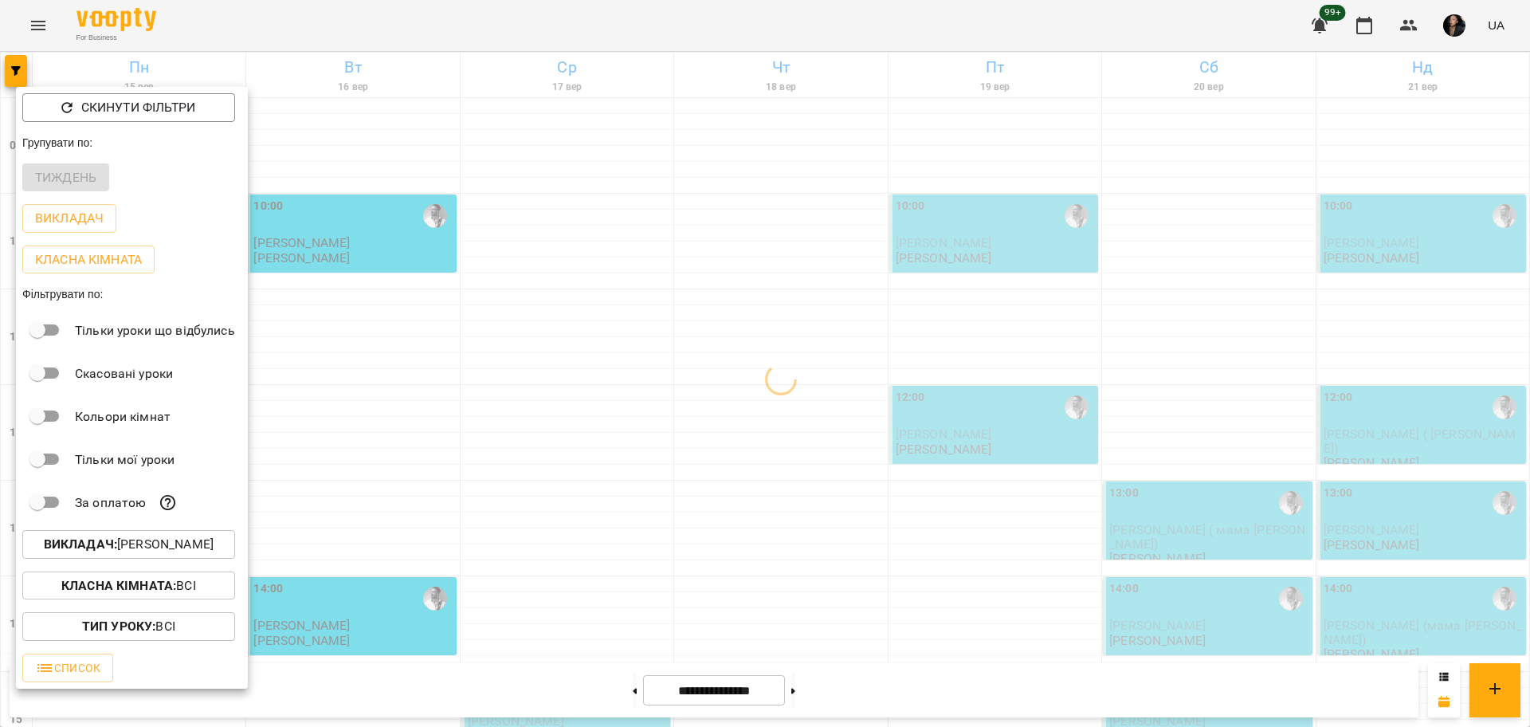
click at [669, 485] on div at bounding box center [765, 363] width 1530 height 727
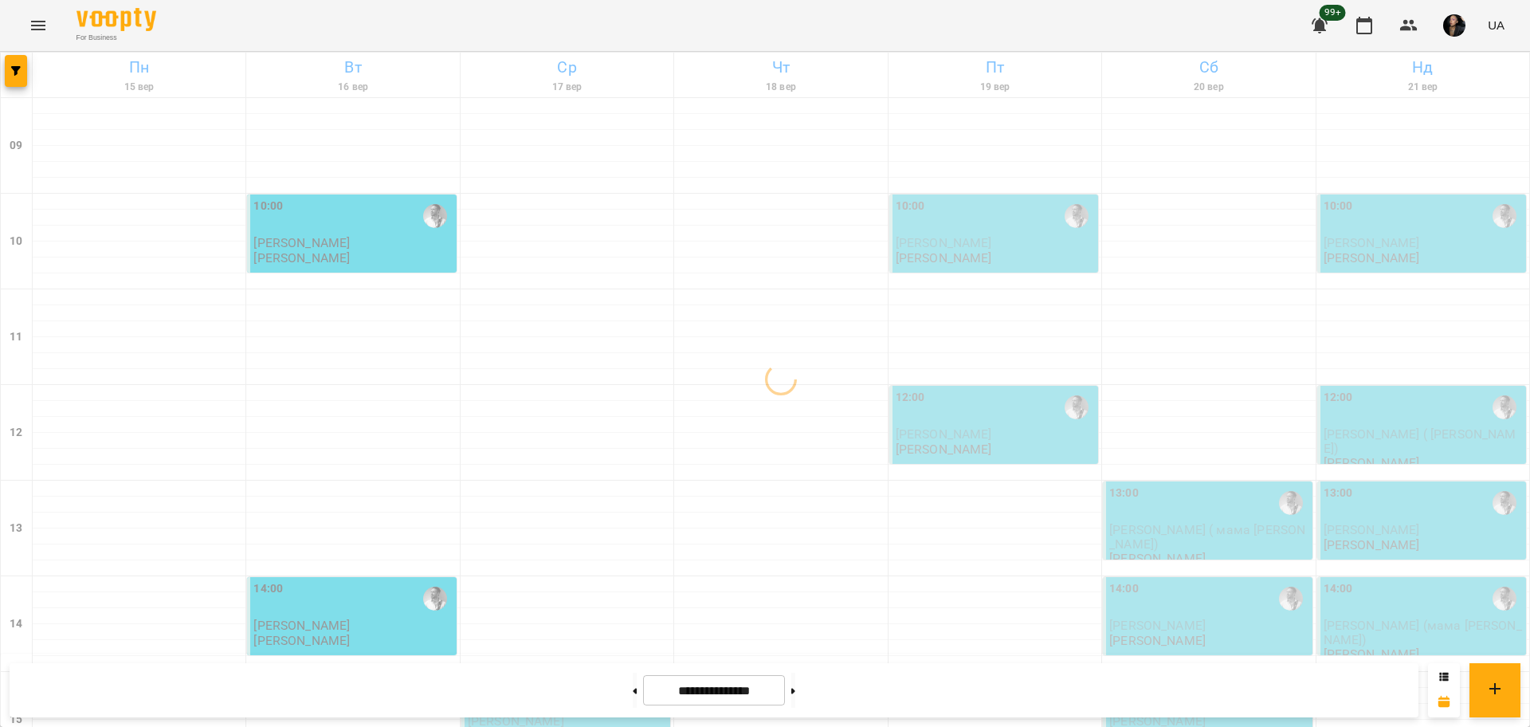
scroll to position [398, 0]
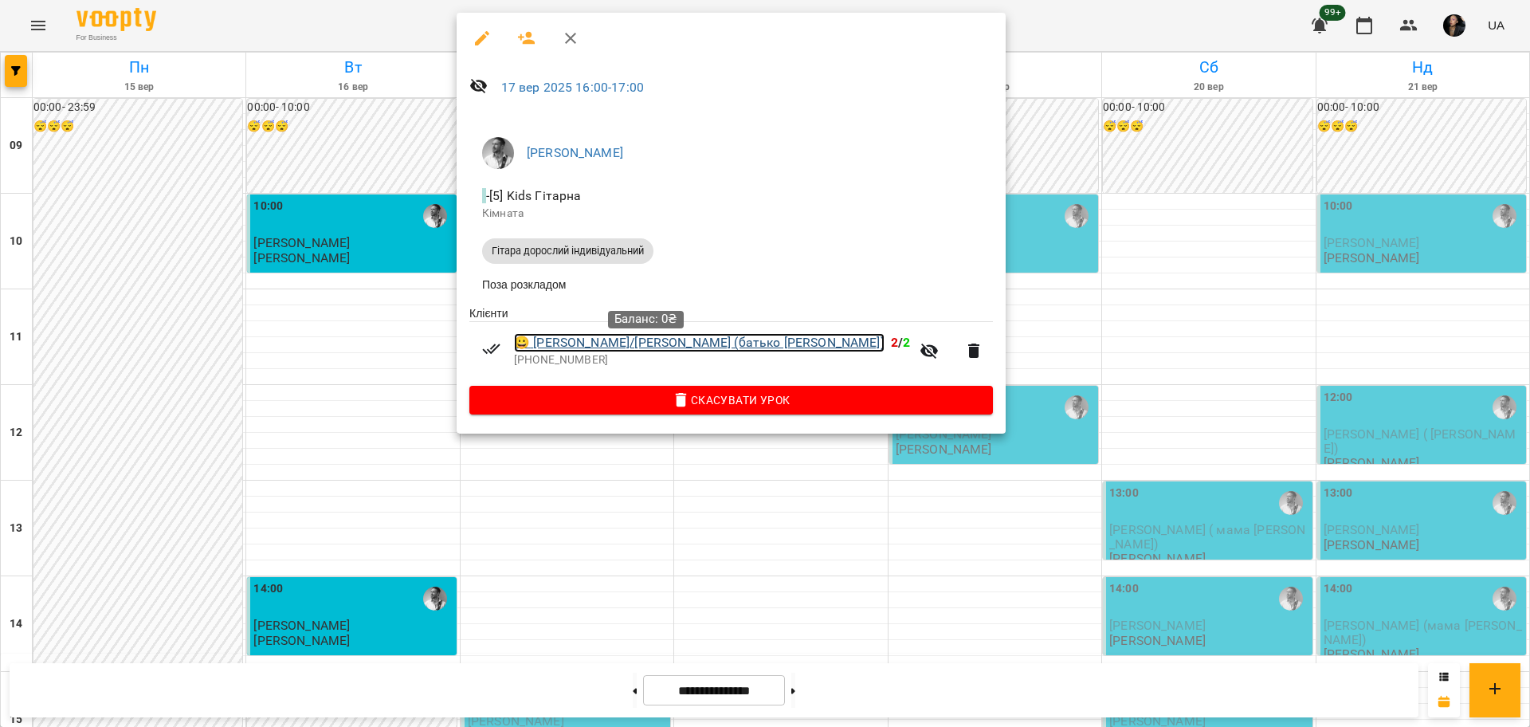
click at [604, 348] on link "😀 Рудяков/Ткаченко Аліса (батько Сергій)" at bounding box center [699, 342] width 371 height 19
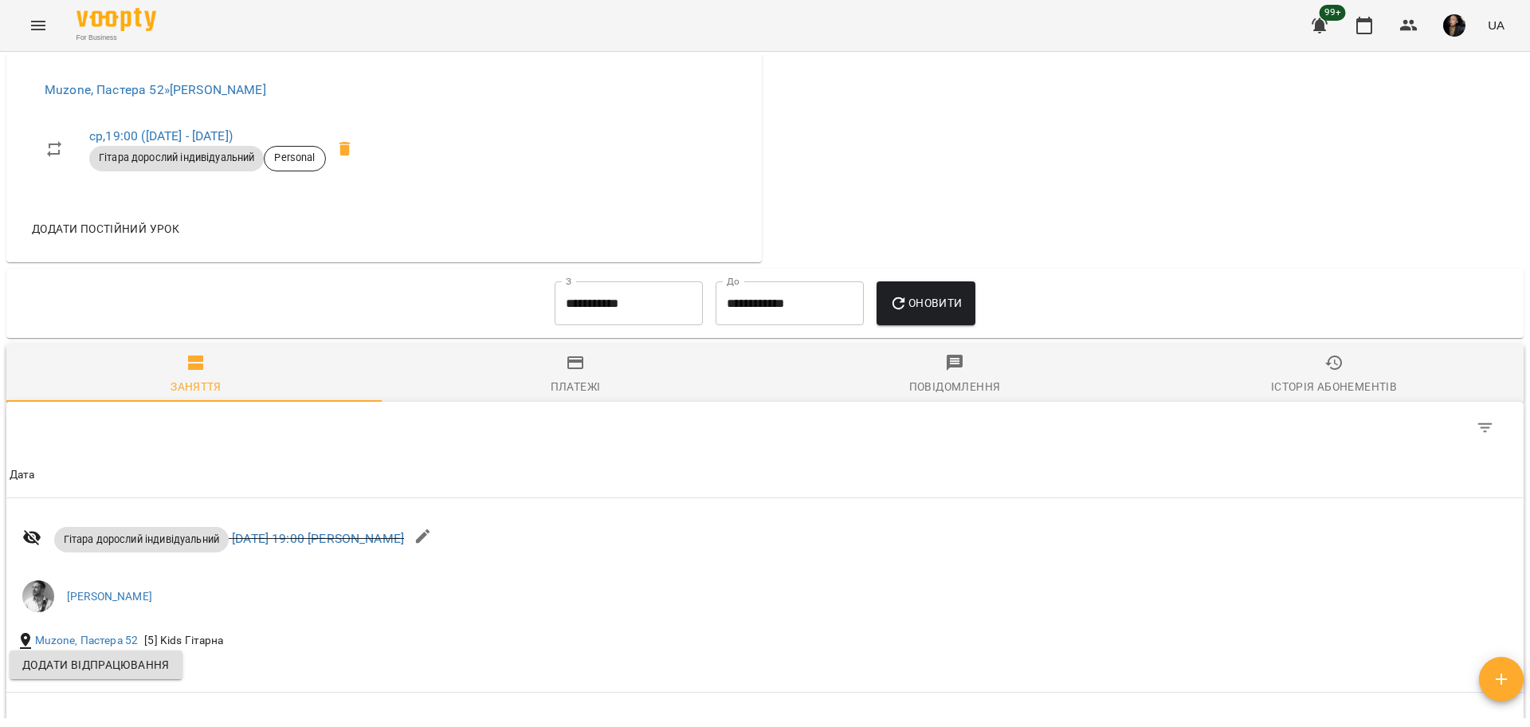
scroll to position [834, 0]
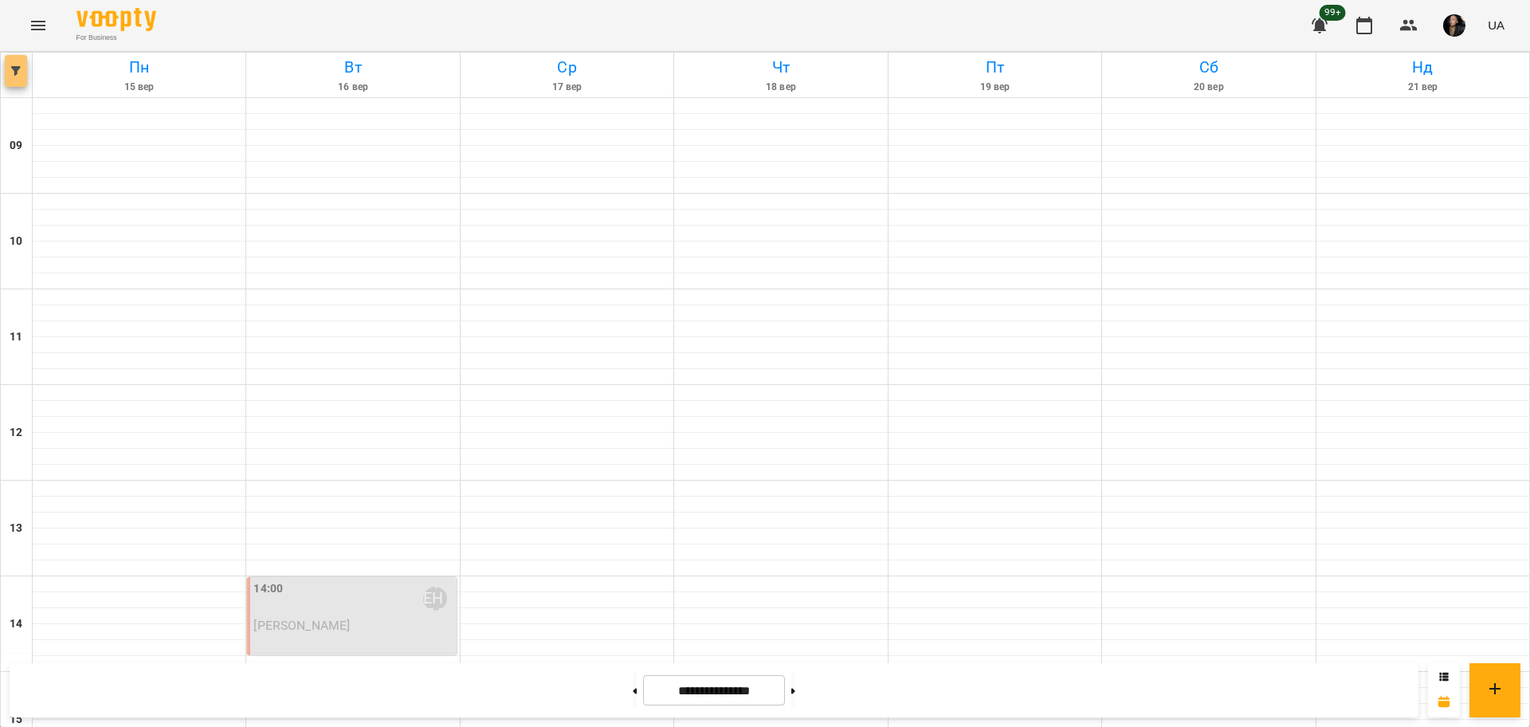
click at [16, 73] on icon "button" at bounding box center [16, 71] width 10 height 10
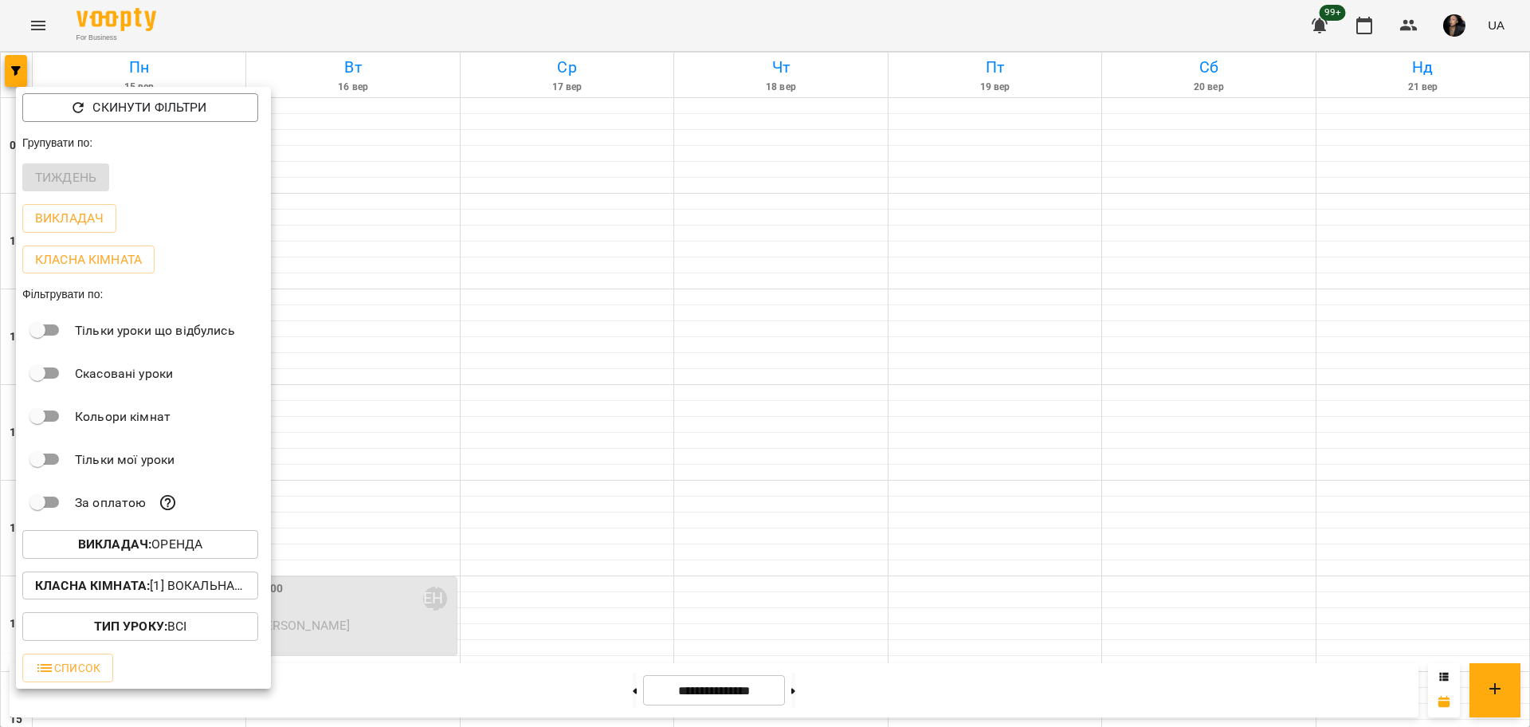
click at [172, 574] on div "Класна кімната : [1] Вокальна велика,[2] Вокальна мала,[7] Kids Фоно/Вокал,Кіно…" at bounding box center [143, 585] width 255 height 41
click at [185, 554] on p "Викладач : ОРЕНДА" at bounding box center [140, 544] width 124 height 19
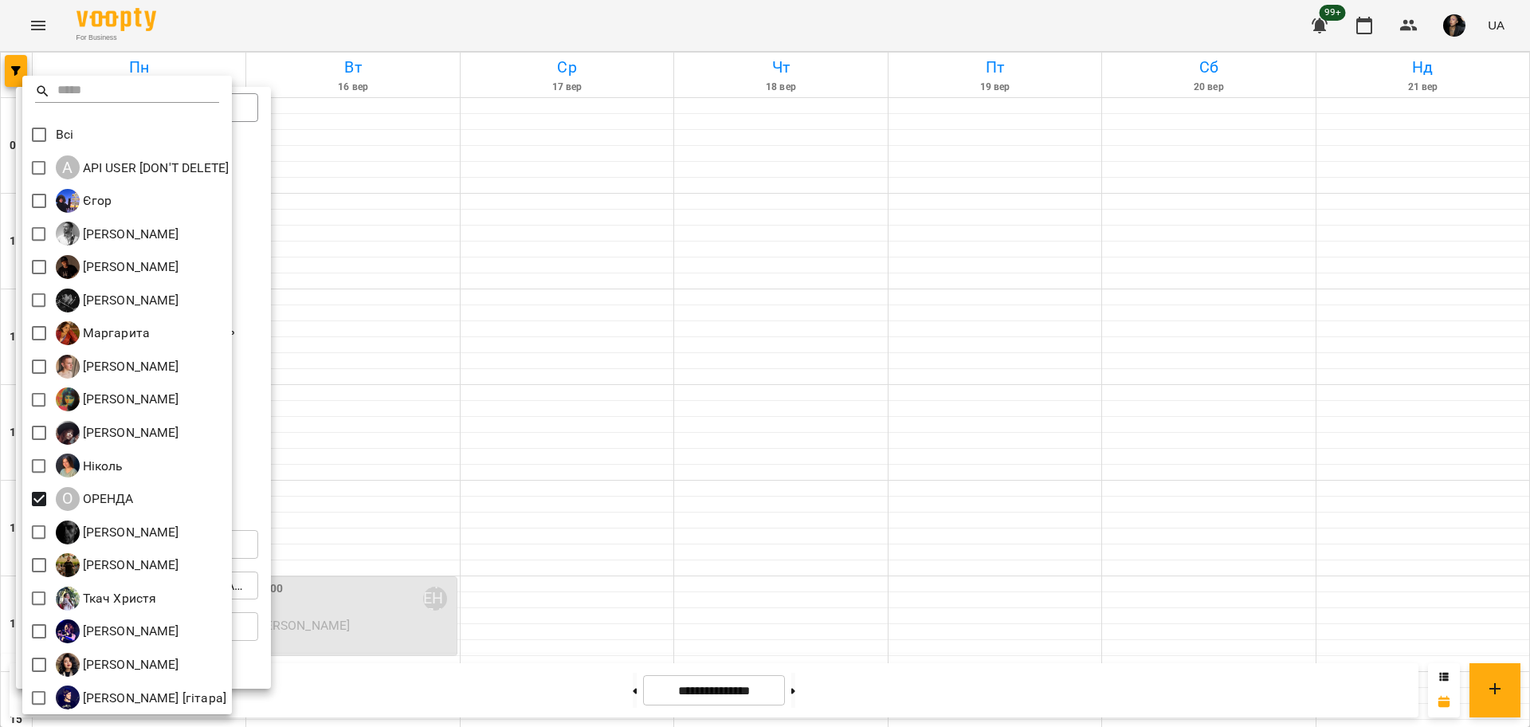
click at [373, 330] on div at bounding box center [765, 363] width 1530 height 727
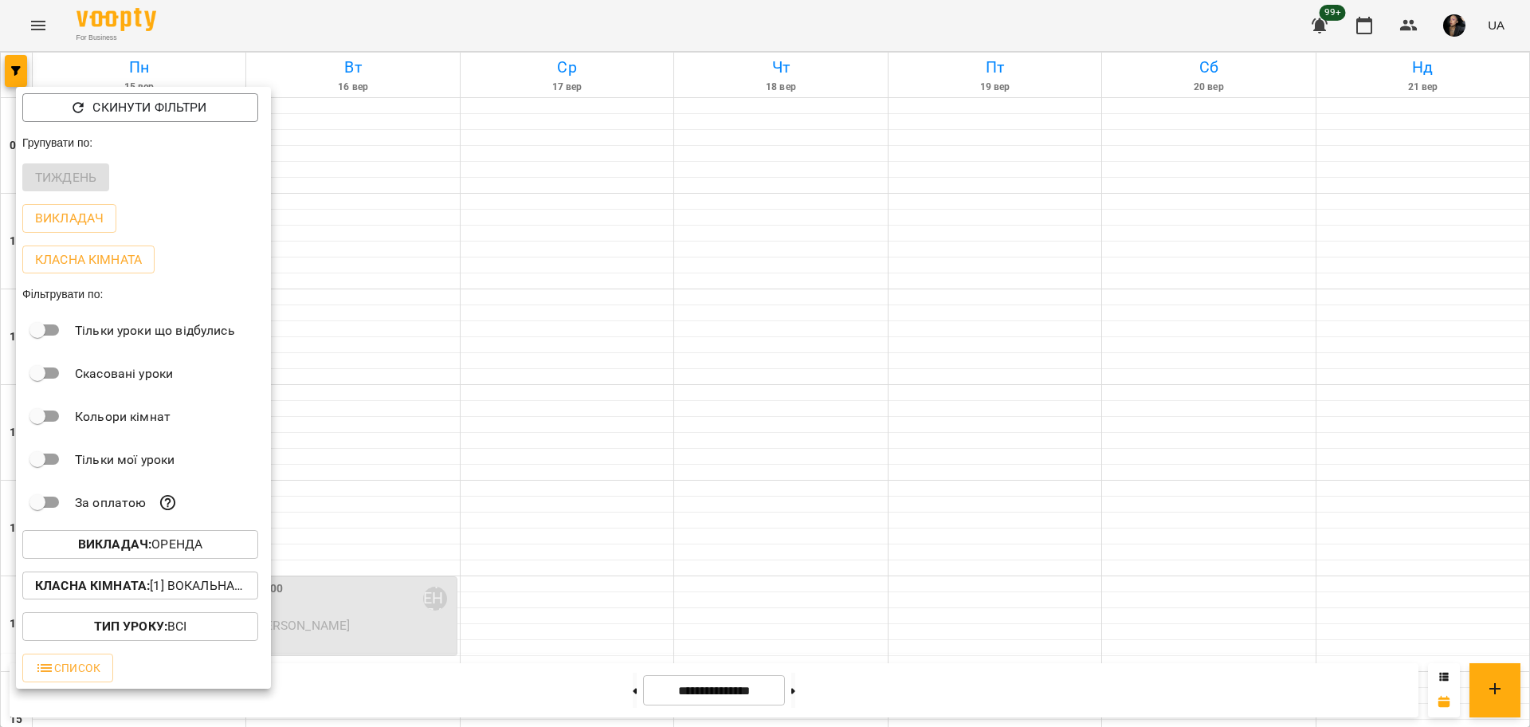
click at [186, 606] on div "Класна кімната : [1] Вокальна велика,[2] Вокальна мала,[7] Kids Фоно/Вокал,Кіно…" at bounding box center [143, 585] width 255 height 41
click at [191, 586] on p "Класна кімната : [1] Вокальна велика,[2] Вокальна мала,[7] Kids Фоно/Вокал,Кіно…" at bounding box center [140, 585] width 210 height 19
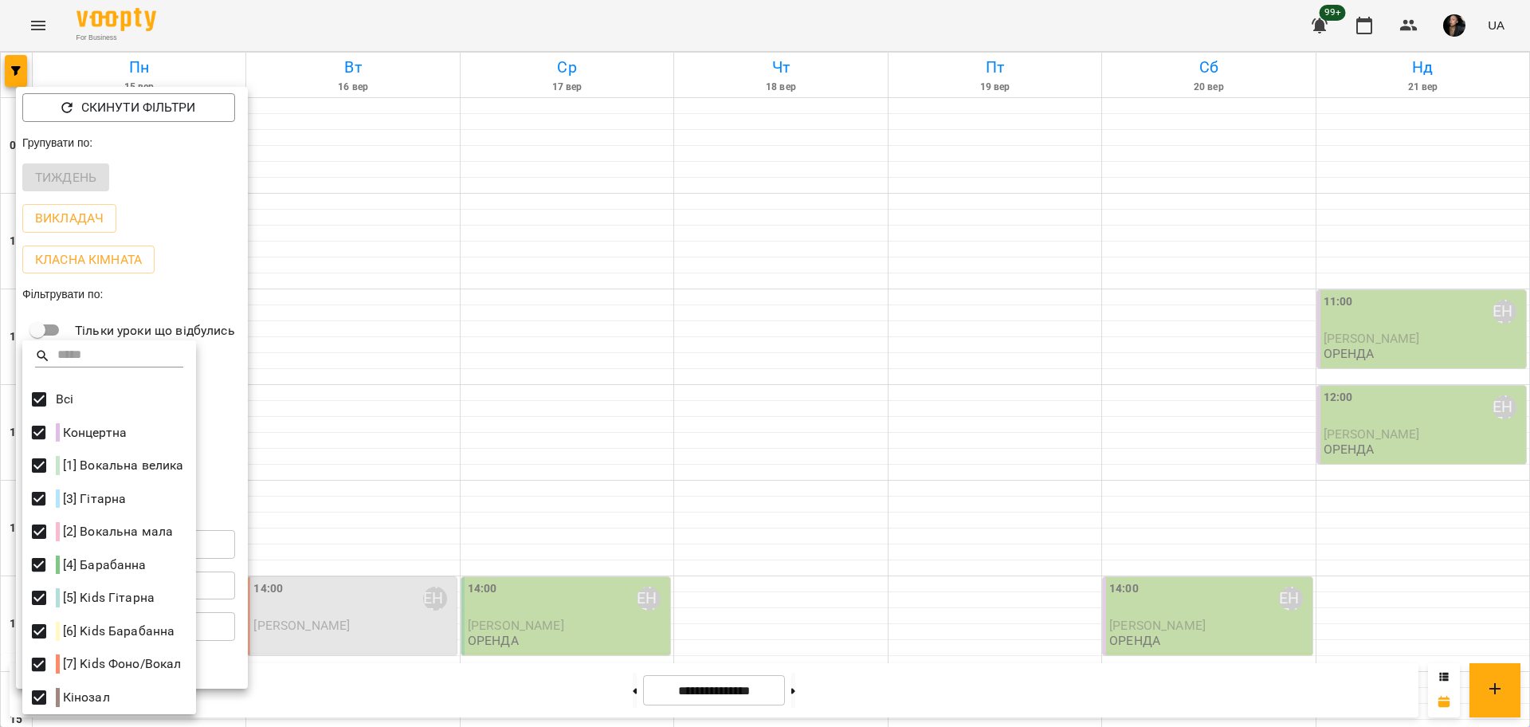
click at [559, 492] on div at bounding box center [765, 363] width 1530 height 727
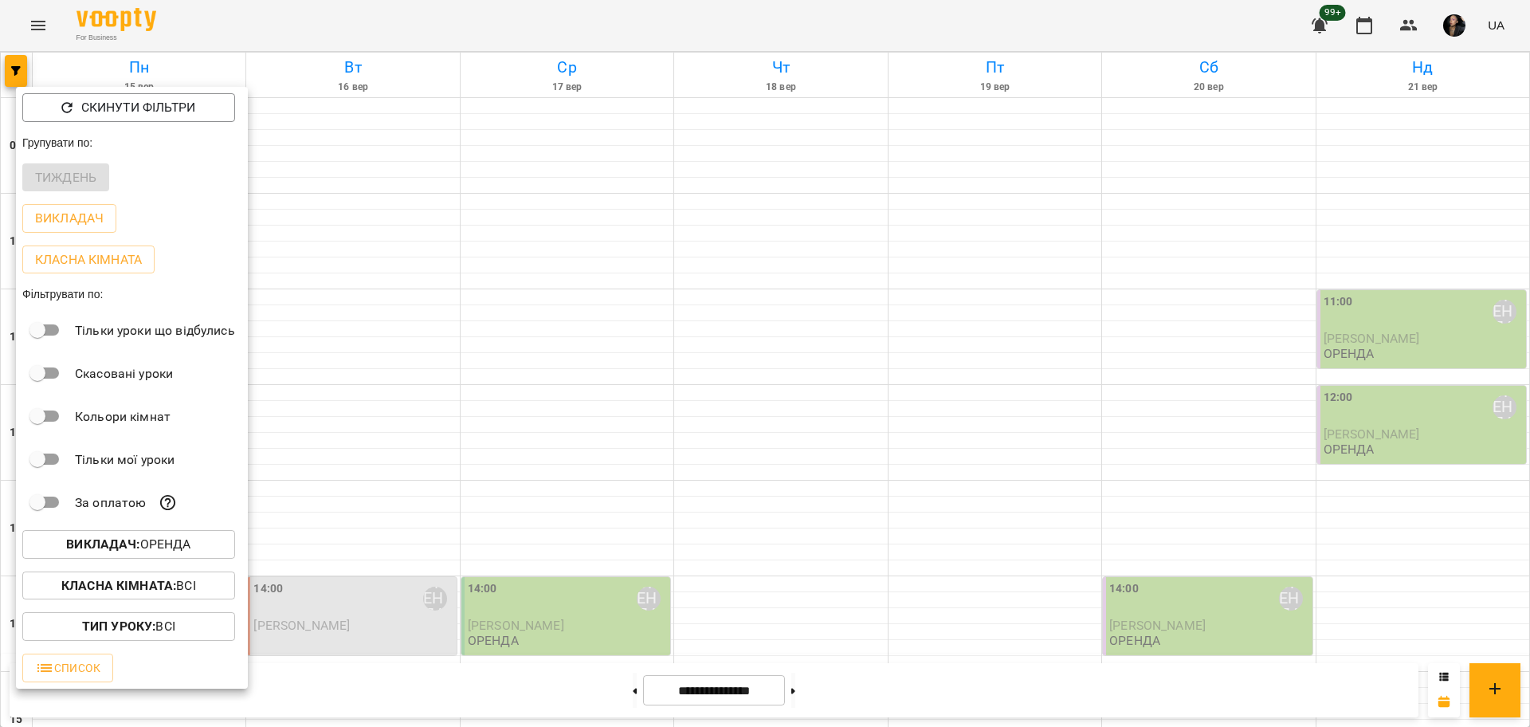
click at [407, 512] on div at bounding box center [765, 363] width 1530 height 727
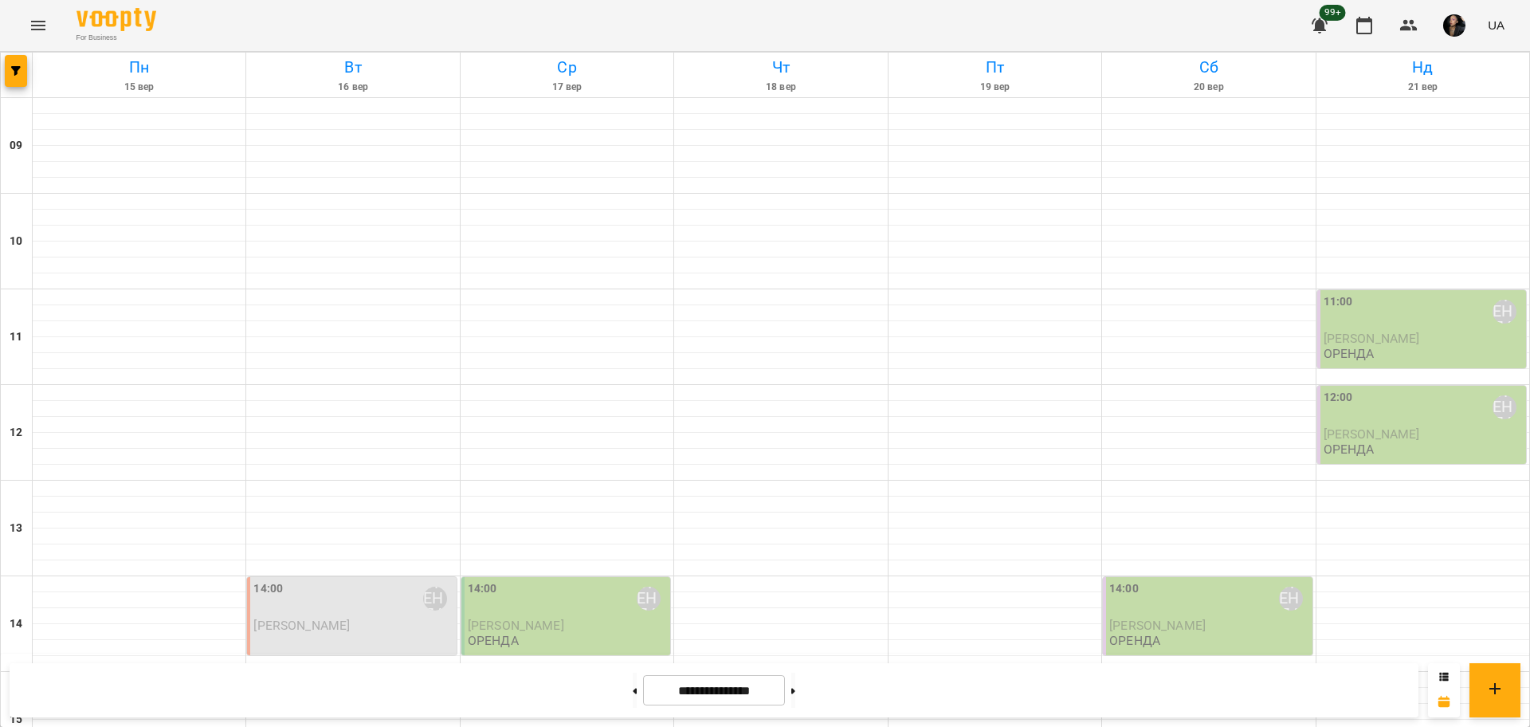
scroll to position [498, 0]
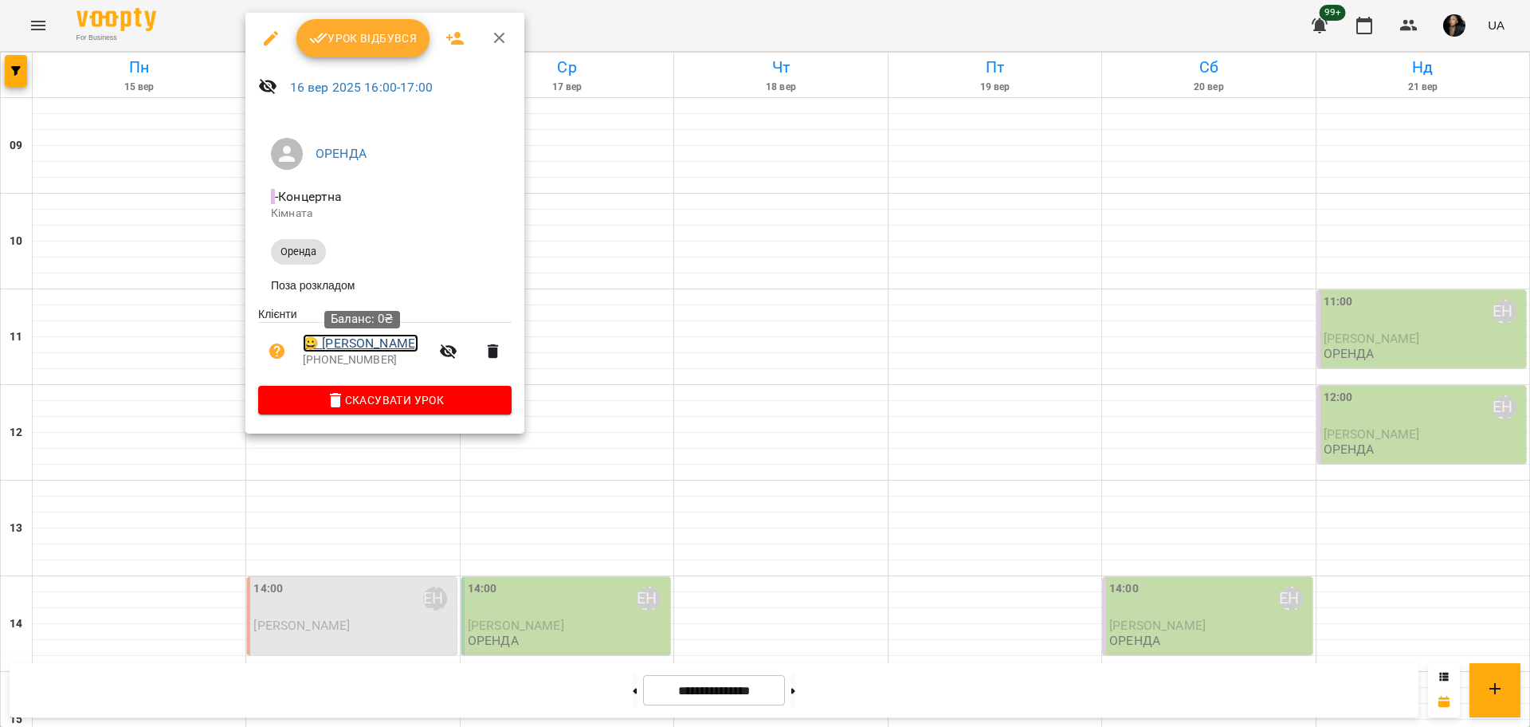
click at [383, 352] on link "😀 Максим Оренда" at bounding box center [361, 343] width 116 height 19
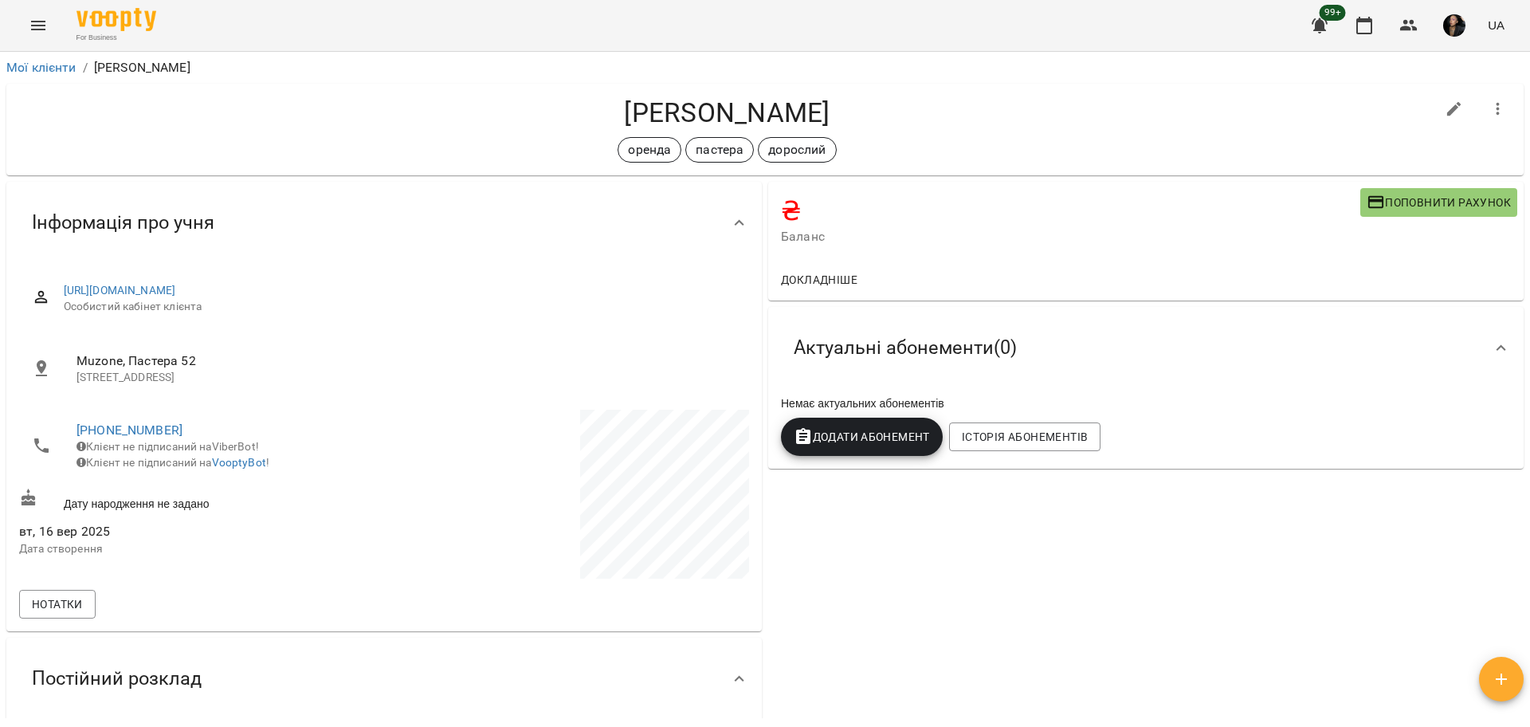
click at [1412, 184] on div "₴ Баланс Поповнити рахунок" at bounding box center [1145, 220] width 755 height 77
click at [1405, 200] on span "Поповнити рахунок" at bounding box center [1439, 202] width 144 height 19
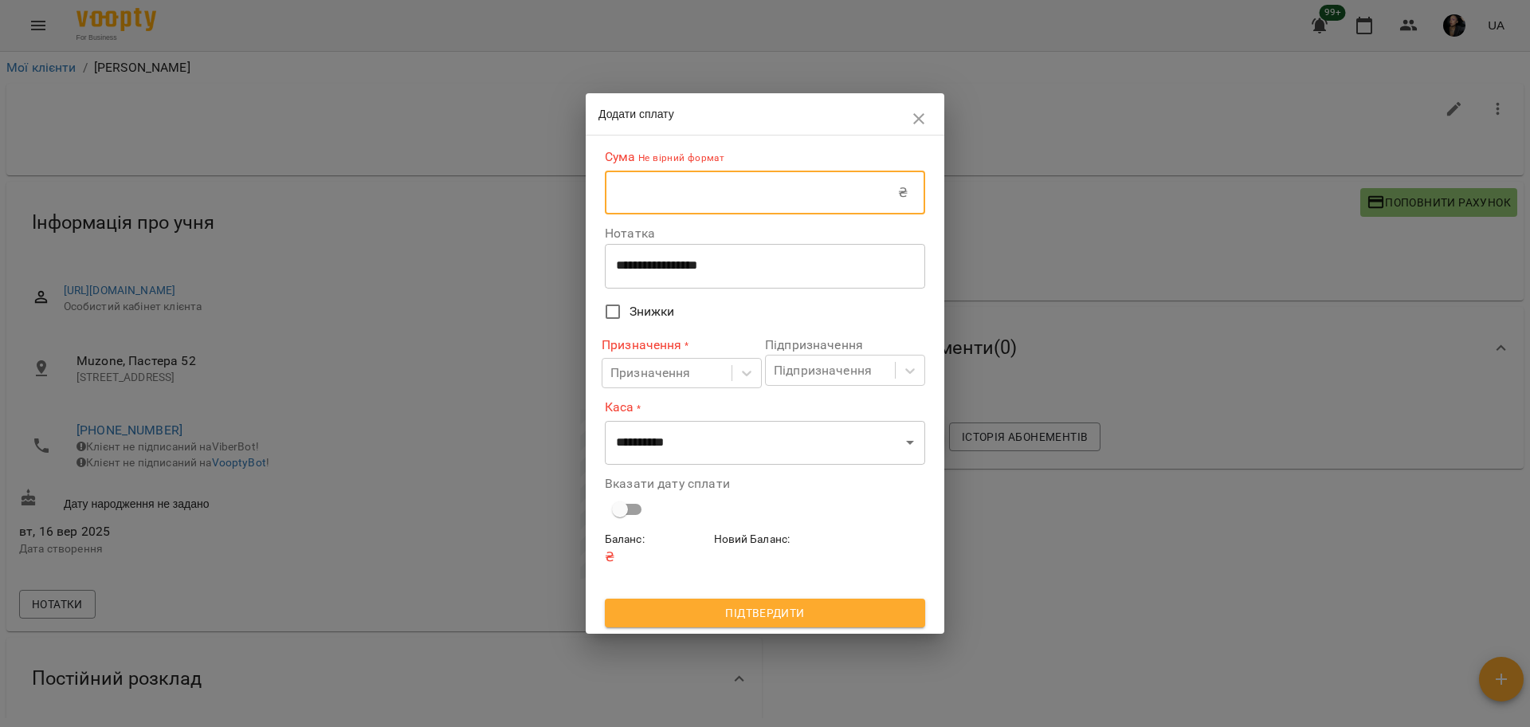
click at [766, 193] on input "text" at bounding box center [751, 193] width 293 height 45
click at [759, 181] on input "text" at bounding box center [751, 193] width 293 height 45
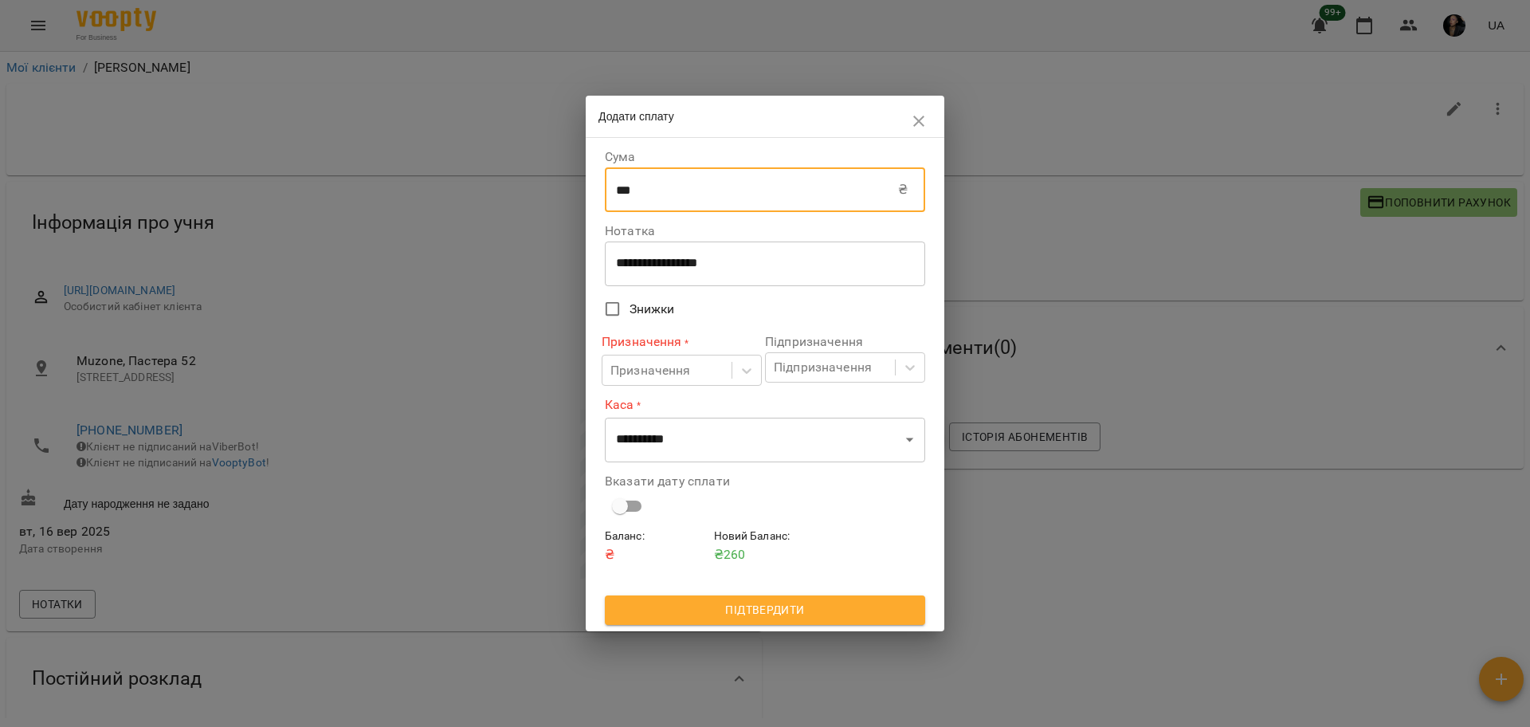
type input "***"
drag, startPoint x: 646, startPoint y: 257, endPoint x: 694, endPoint y: 267, distance: 49.5
click at [646, 257] on textarea "**********" at bounding box center [765, 263] width 298 height 15
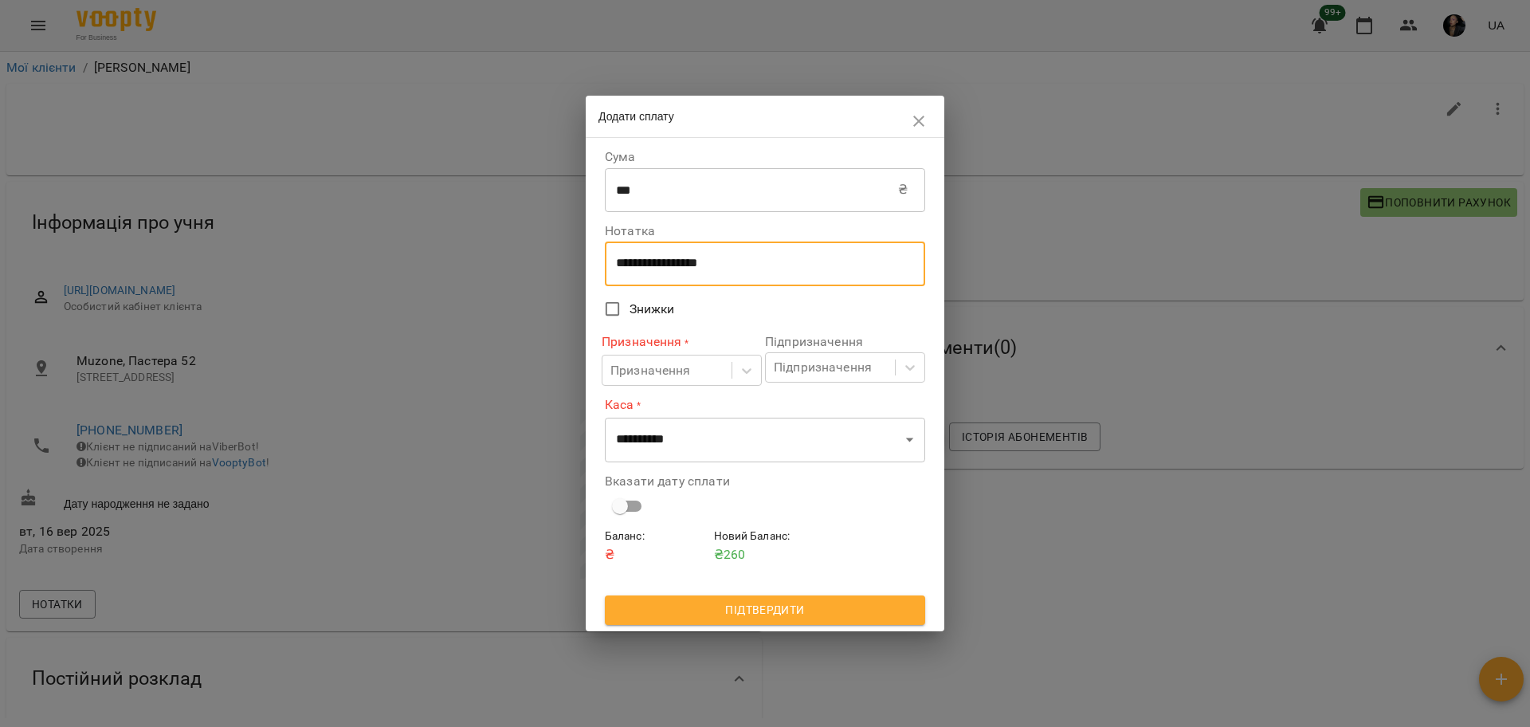
drag, startPoint x: 824, startPoint y: 269, endPoint x: 590, endPoint y: 246, distance: 235.4
click at [590, 246] on div "**********" at bounding box center [765, 384] width 359 height 493
type textarea "****"
click at [648, 366] on div "Призначення" at bounding box center [650, 370] width 80 height 19
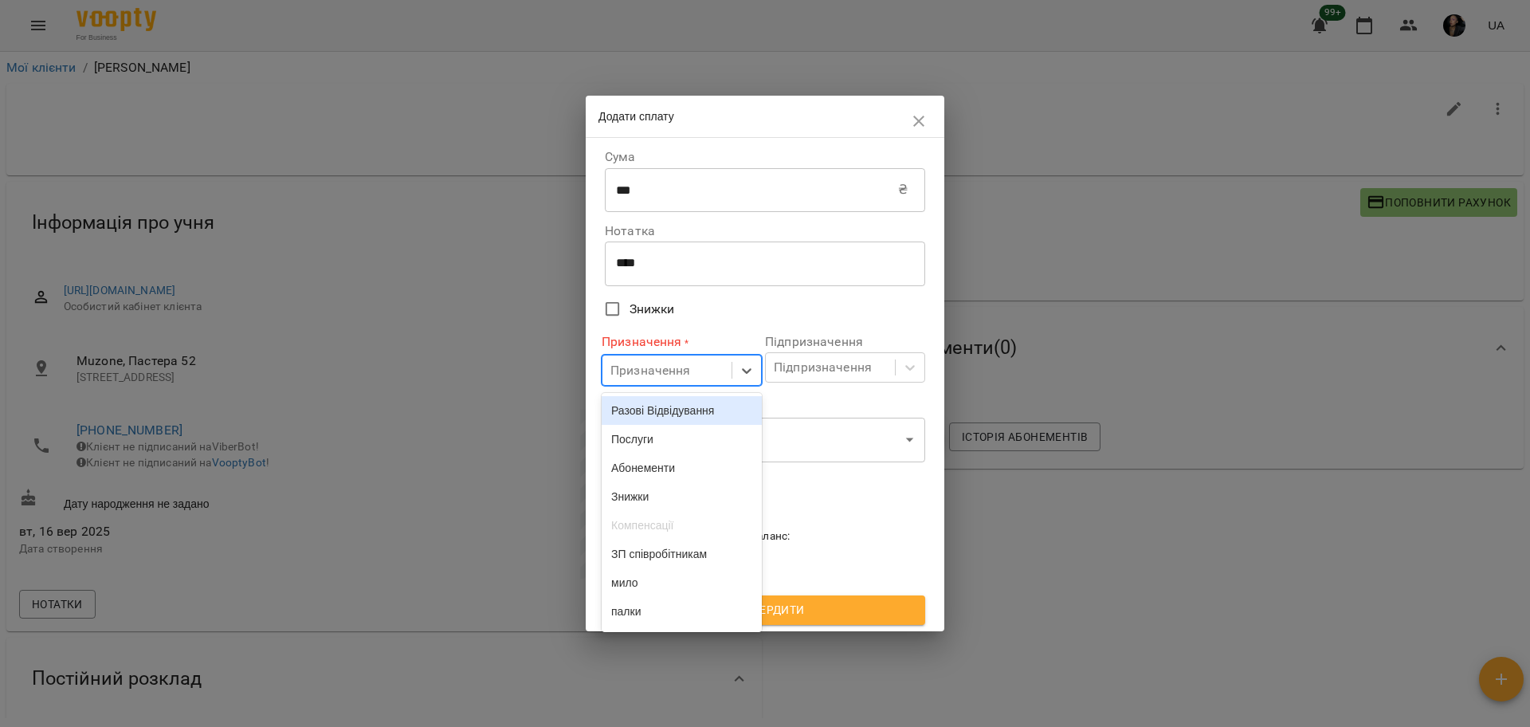
click at [678, 410] on div "Разові Відвідування" at bounding box center [682, 410] width 160 height 29
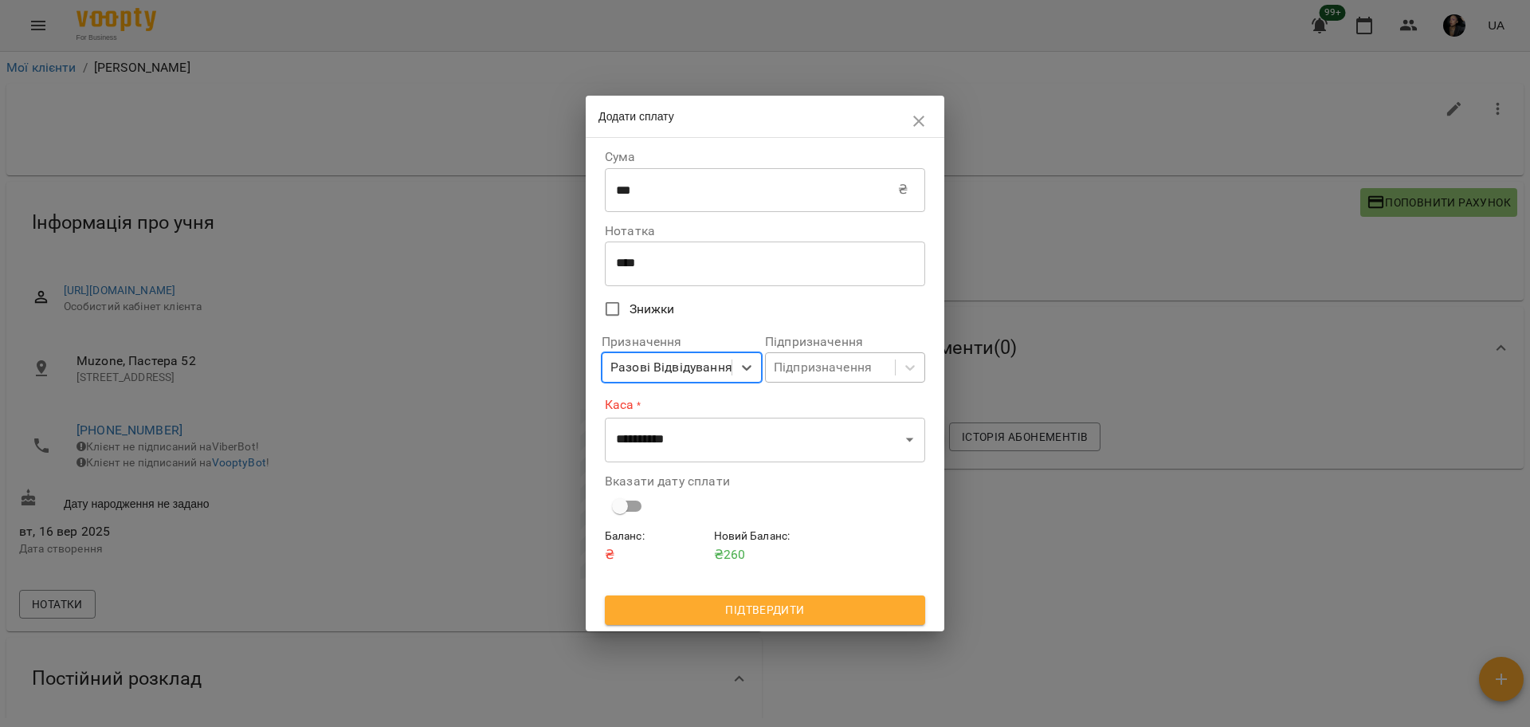
click at [885, 363] on div "Підпризначення" at bounding box center [830, 367] width 129 height 29
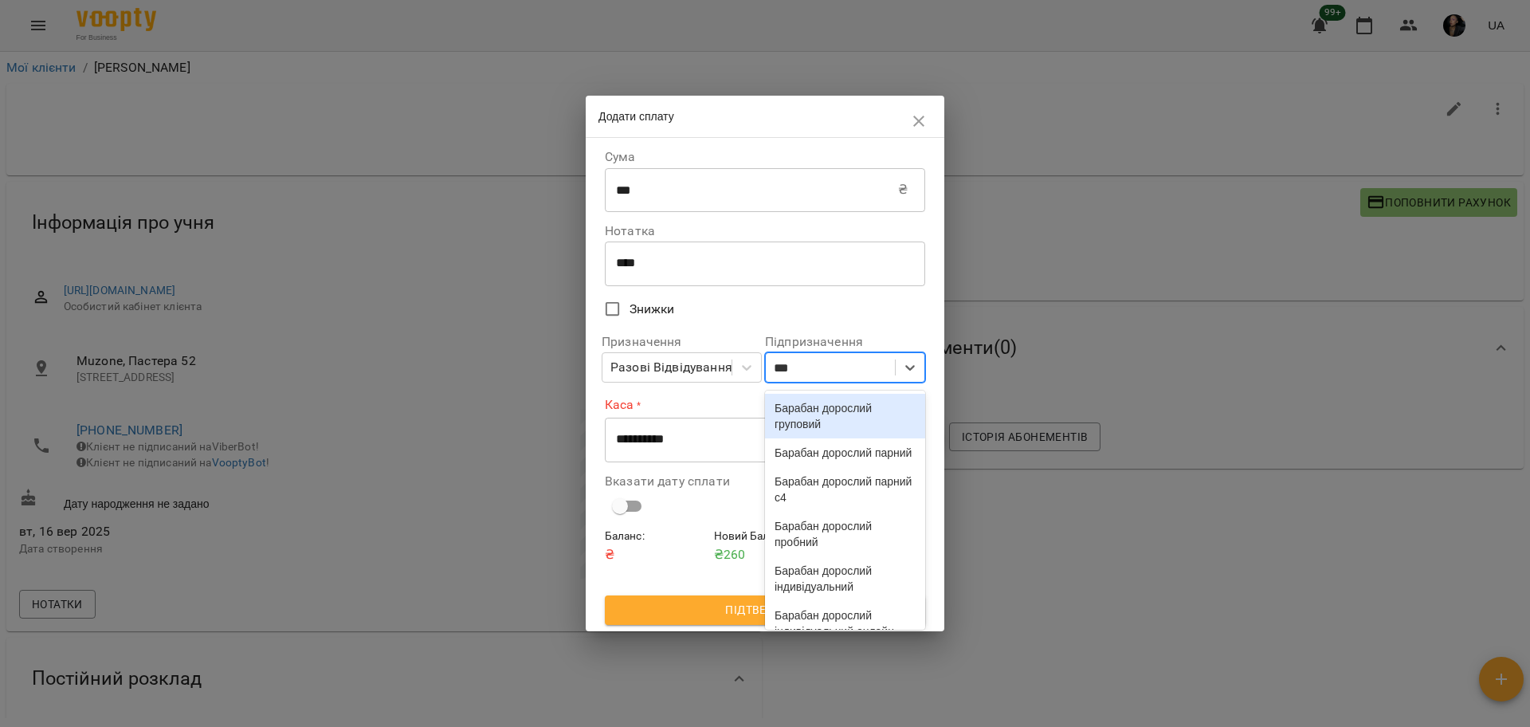
type input "****"
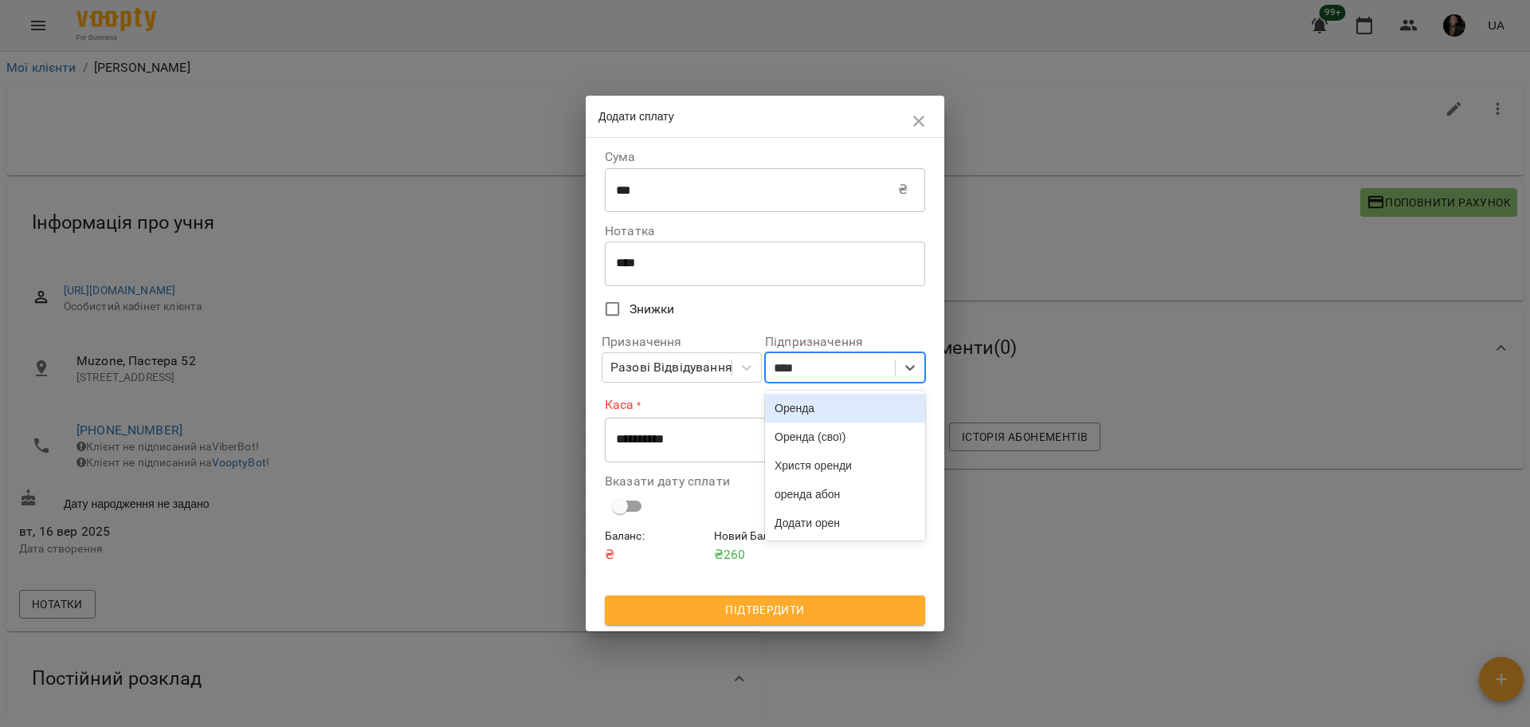
click at [883, 413] on div "Оренда" at bounding box center [845, 408] width 160 height 29
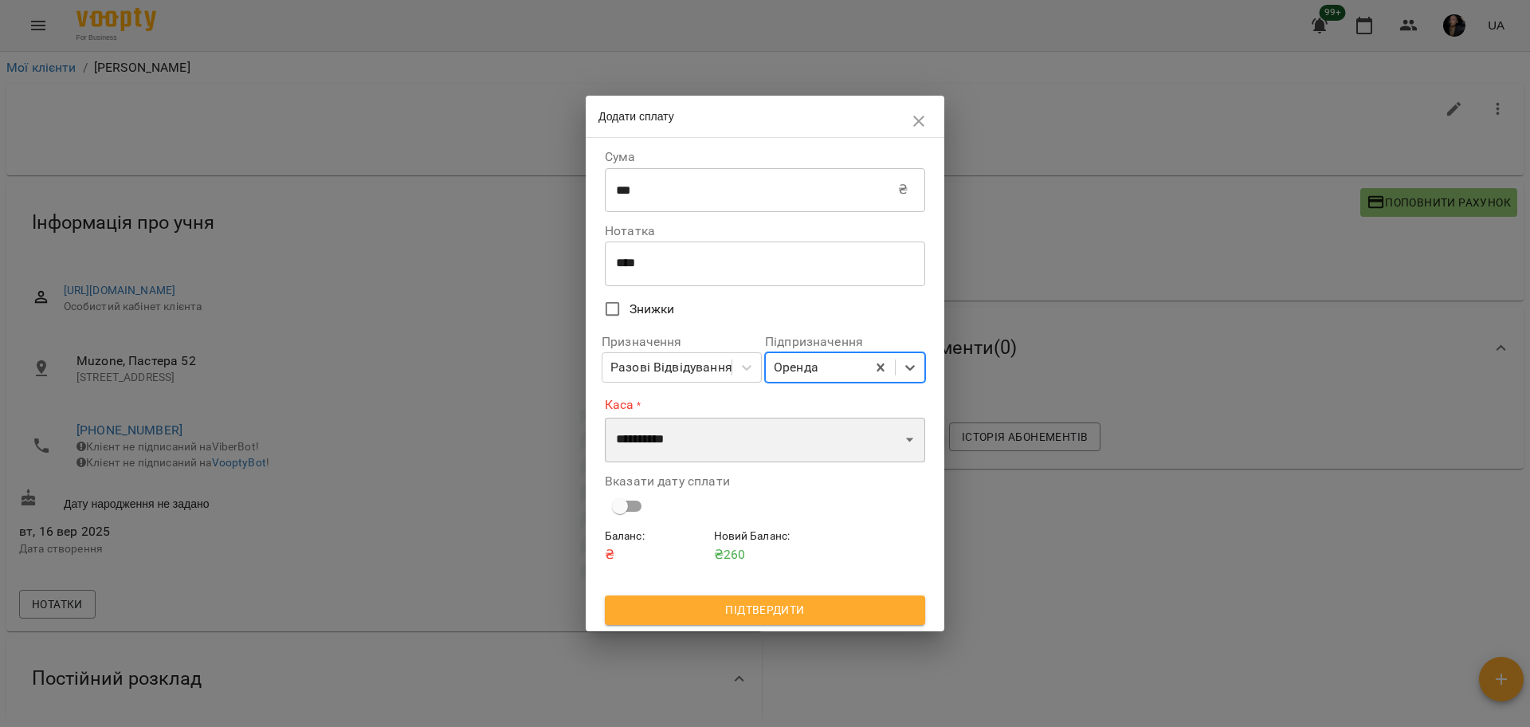
click at [803, 432] on select "**********" at bounding box center [765, 440] width 320 height 45
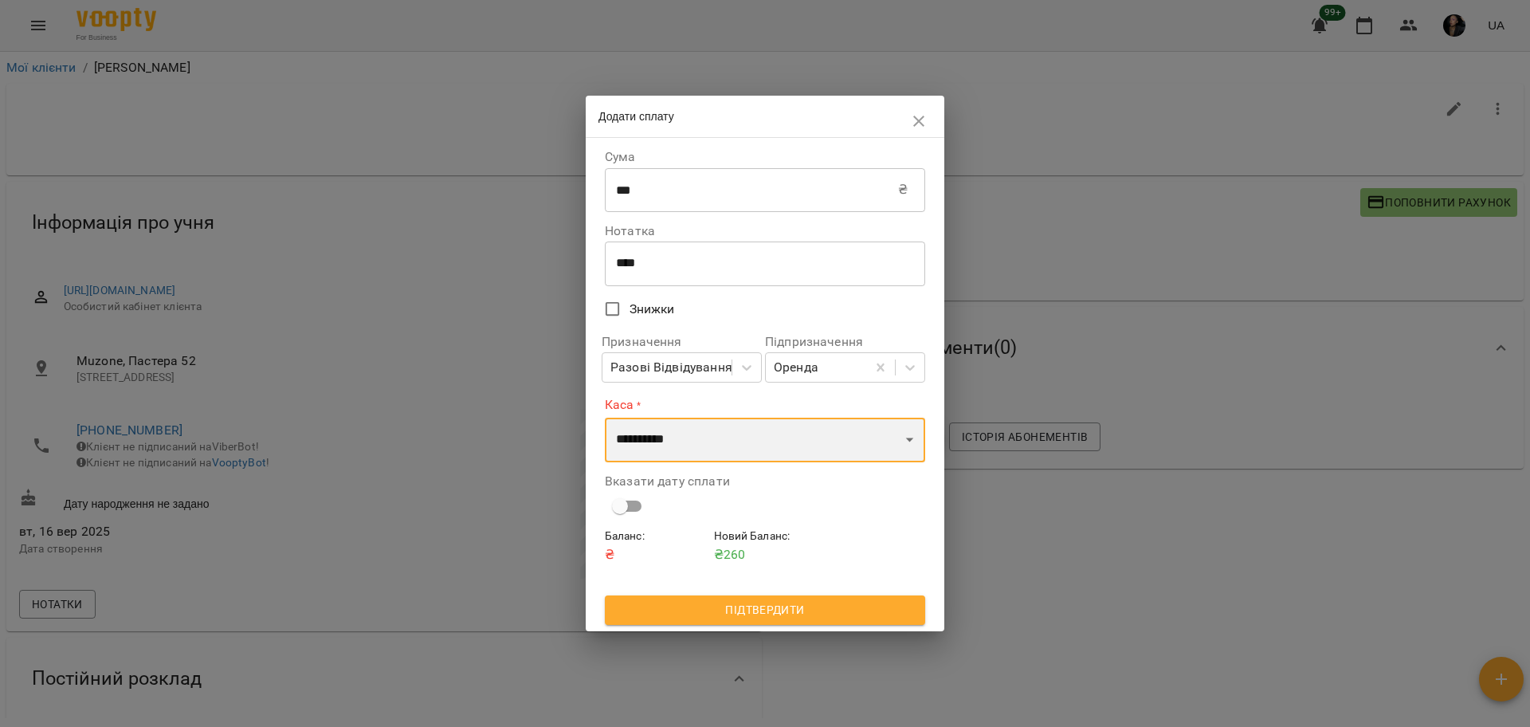
select select "****"
click at [605, 418] on select "**********" at bounding box center [765, 440] width 320 height 45
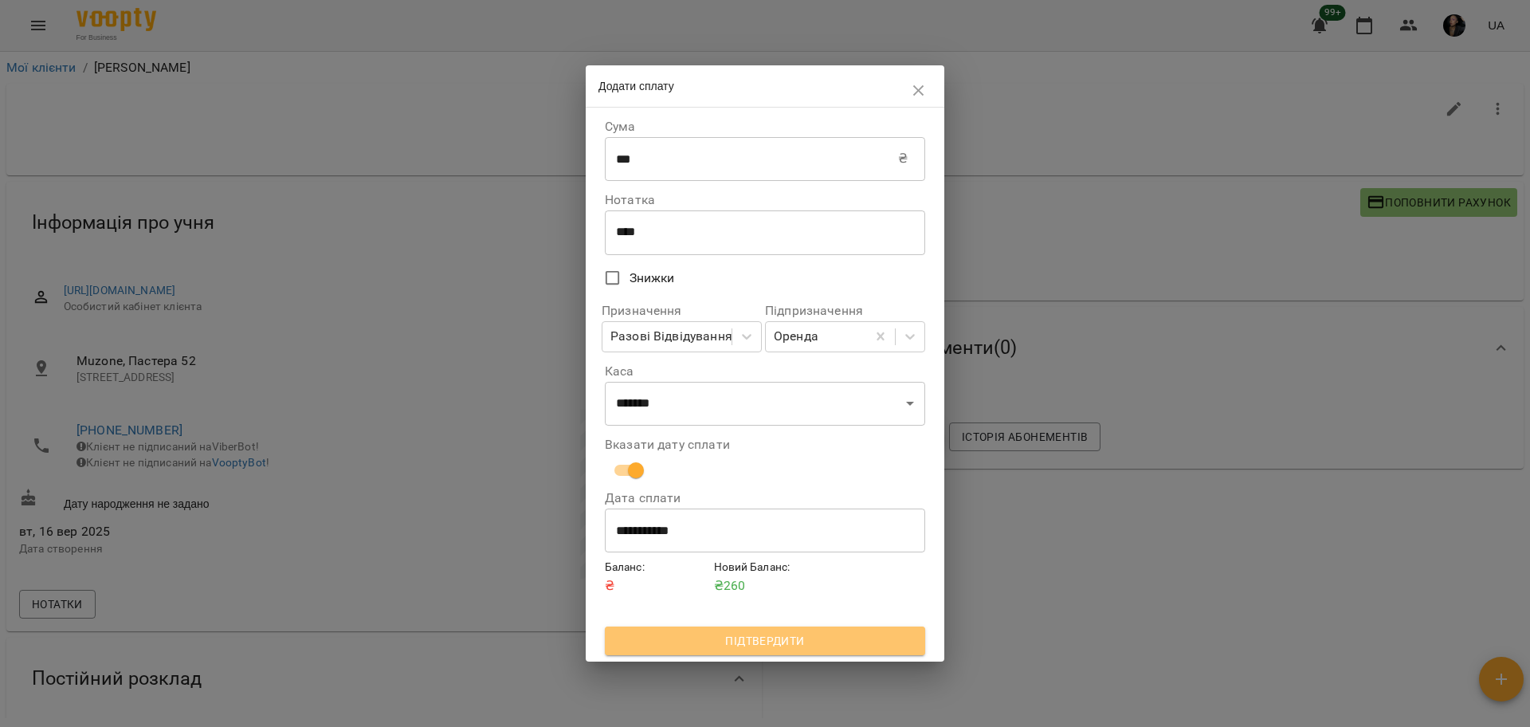
click at [791, 639] on span "Підтвердити" at bounding box center [765, 640] width 295 height 19
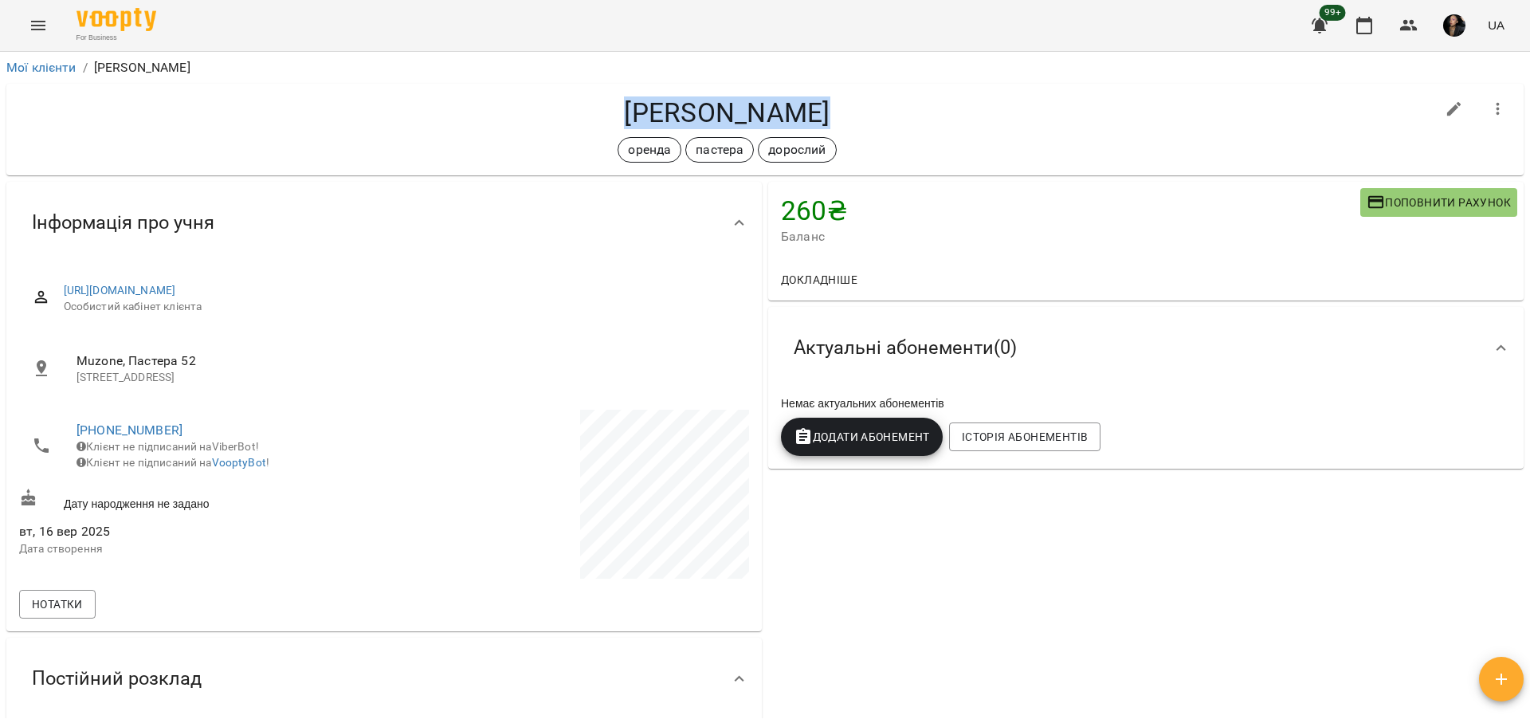
drag, startPoint x: 587, startPoint y: 101, endPoint x: 932, endPoint y: 106, distance: 345.1
click at [932, 106] on h4 "Максим Оренда" at bounding box center [727, 112] width 1416 height 33
copy h4 "Максим Оренда"
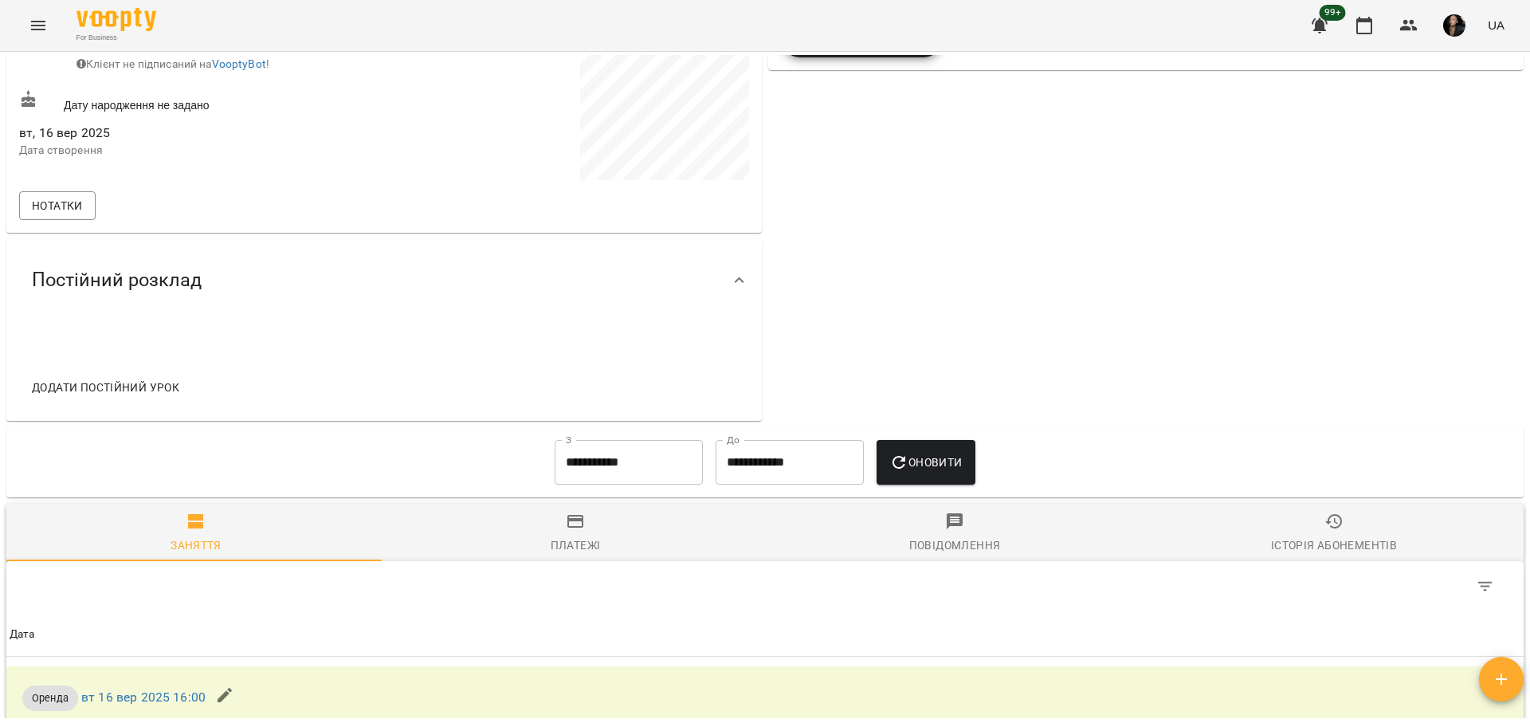
click at [1060, 335] on div "260 ₴ Баланс Поповнити рахунок Докладніше 260 ₴ Разові Відвідування 260 ₴ Оренд…" at bounding box center [1146, 102] width 762 height 644
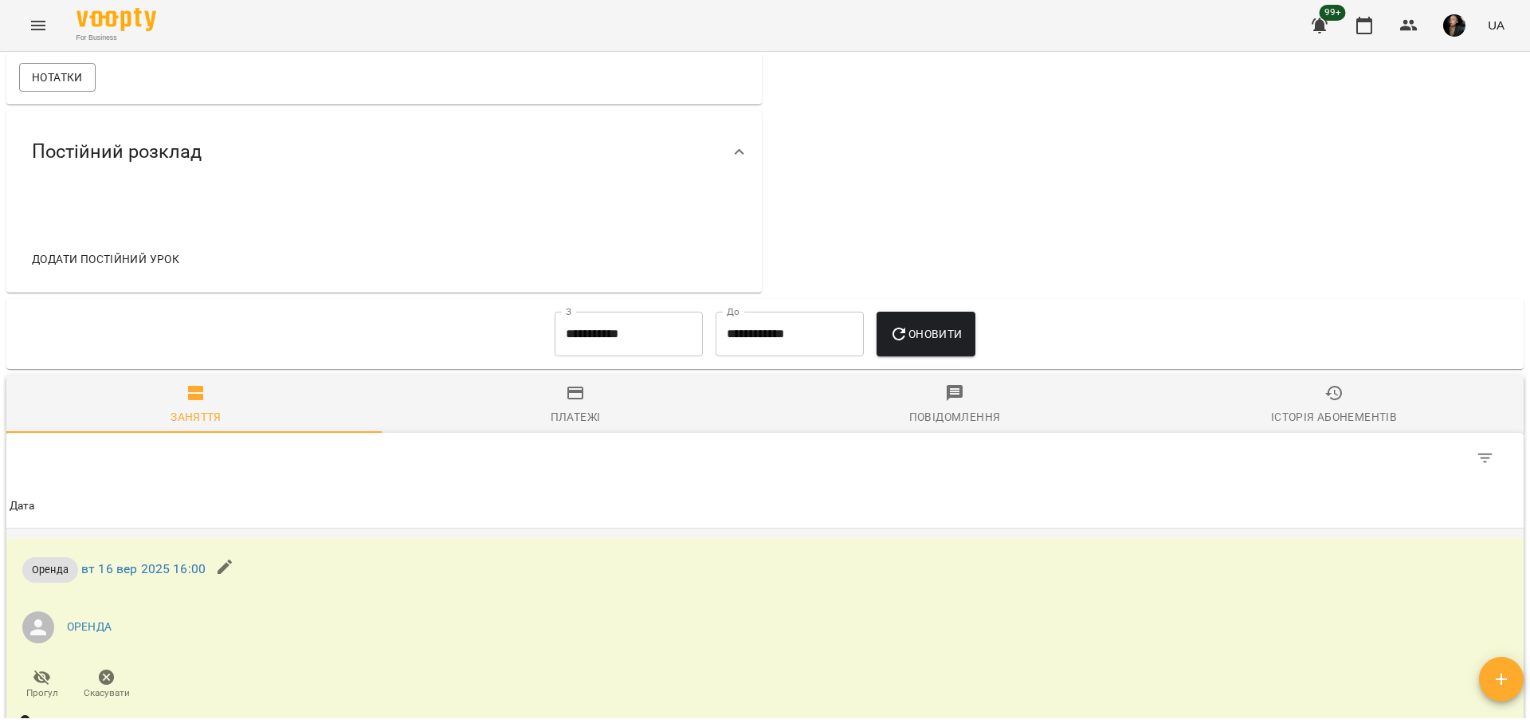
scroll to position [697, 0]
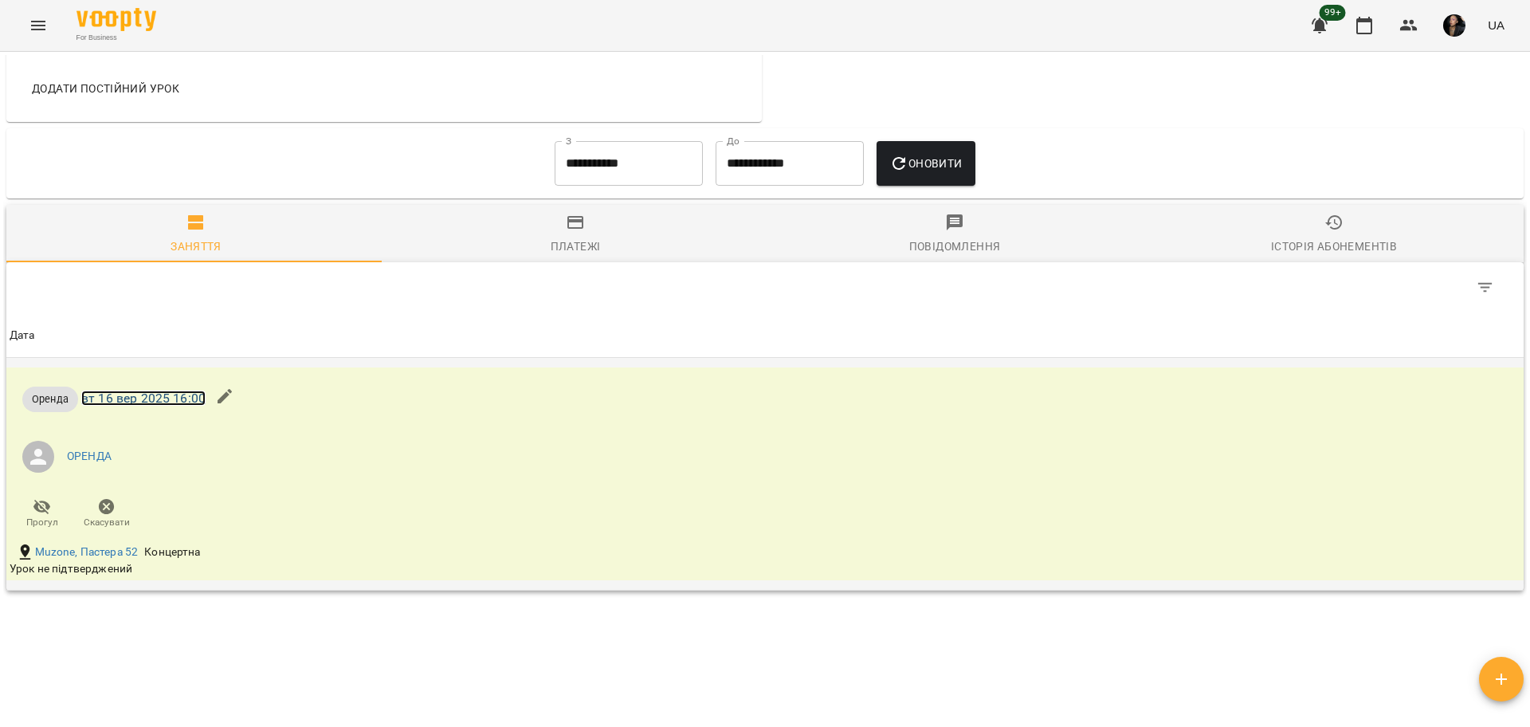
click at [161, 395] on link "вт 16 вер 2025 16:00" at bounding box center [143, 397] width 124 height 15
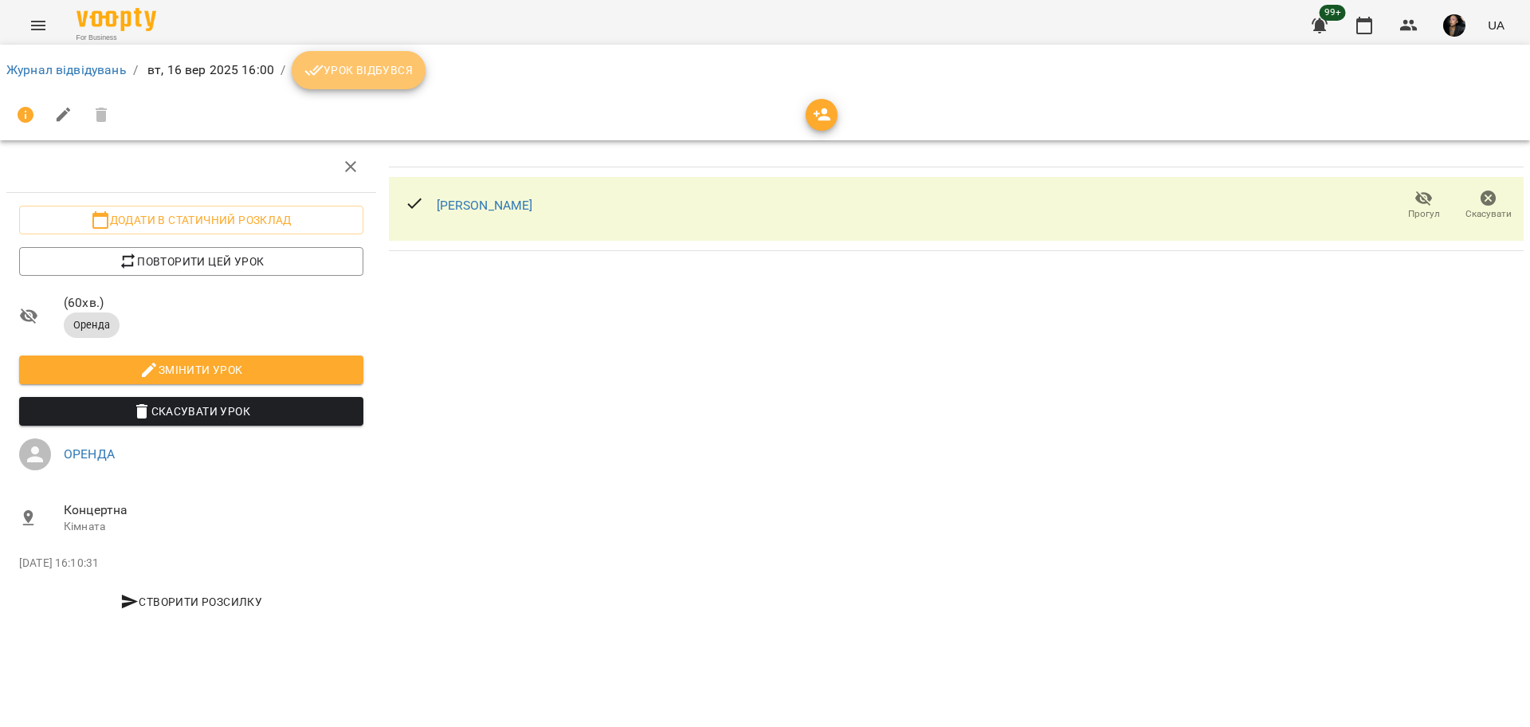
click at [394, 78] on span "Урок відбувся" at bounding box center [358, 70] width 108 height 19
click at [92, 73] on link "Журнал відвідувань" at bounding box center [66, 69] width 120 height 15
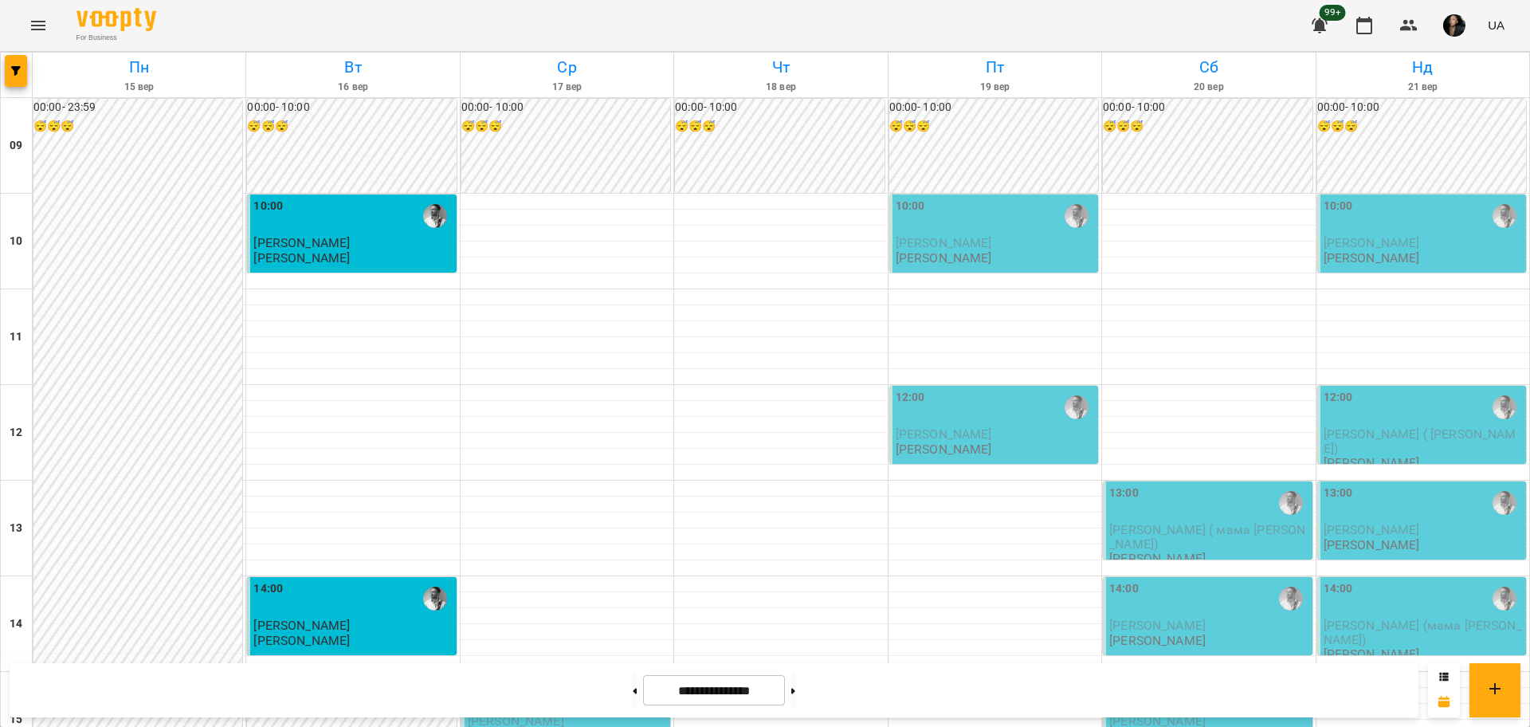
click at [18, 89] on div at bounding box center [17, 75] width 32 height 45
click at [25, 77] on button "button" at bounding box center [16, 71] width 22 height 32
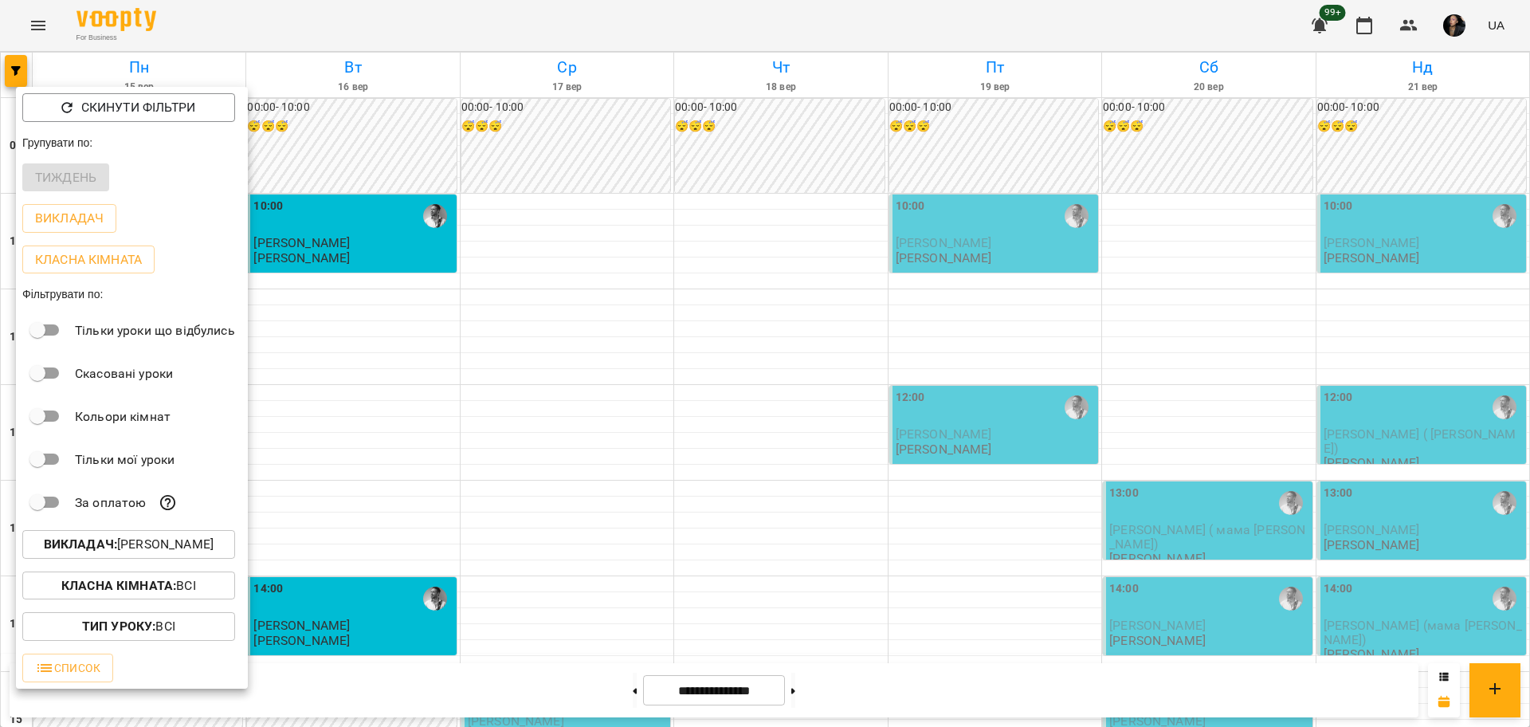
click at [163, 547] on p "Викладач : Андрей Головерда" at bounding box center [129, 544] width 170 height 19
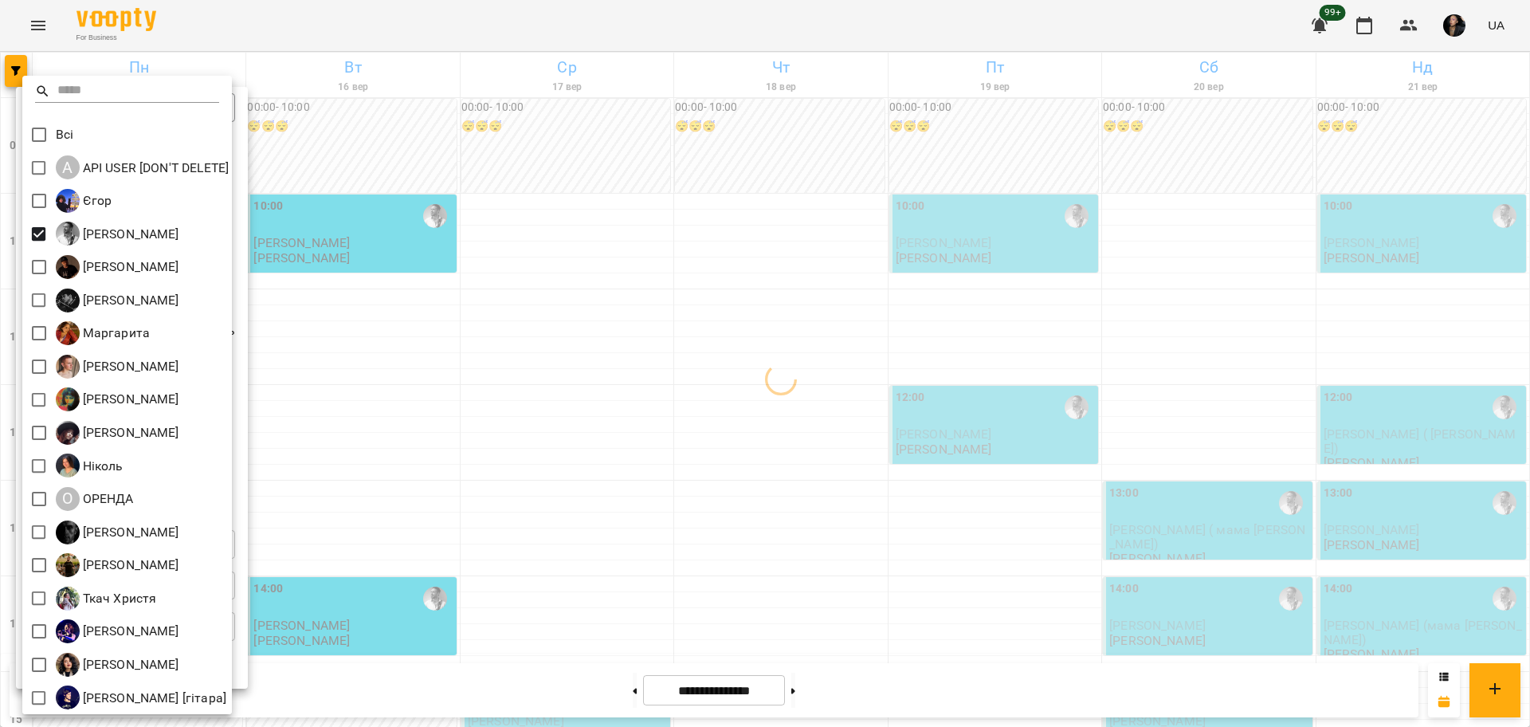
click at [667, 367] on div at bounding box center [765, 363] width 1530 height 727
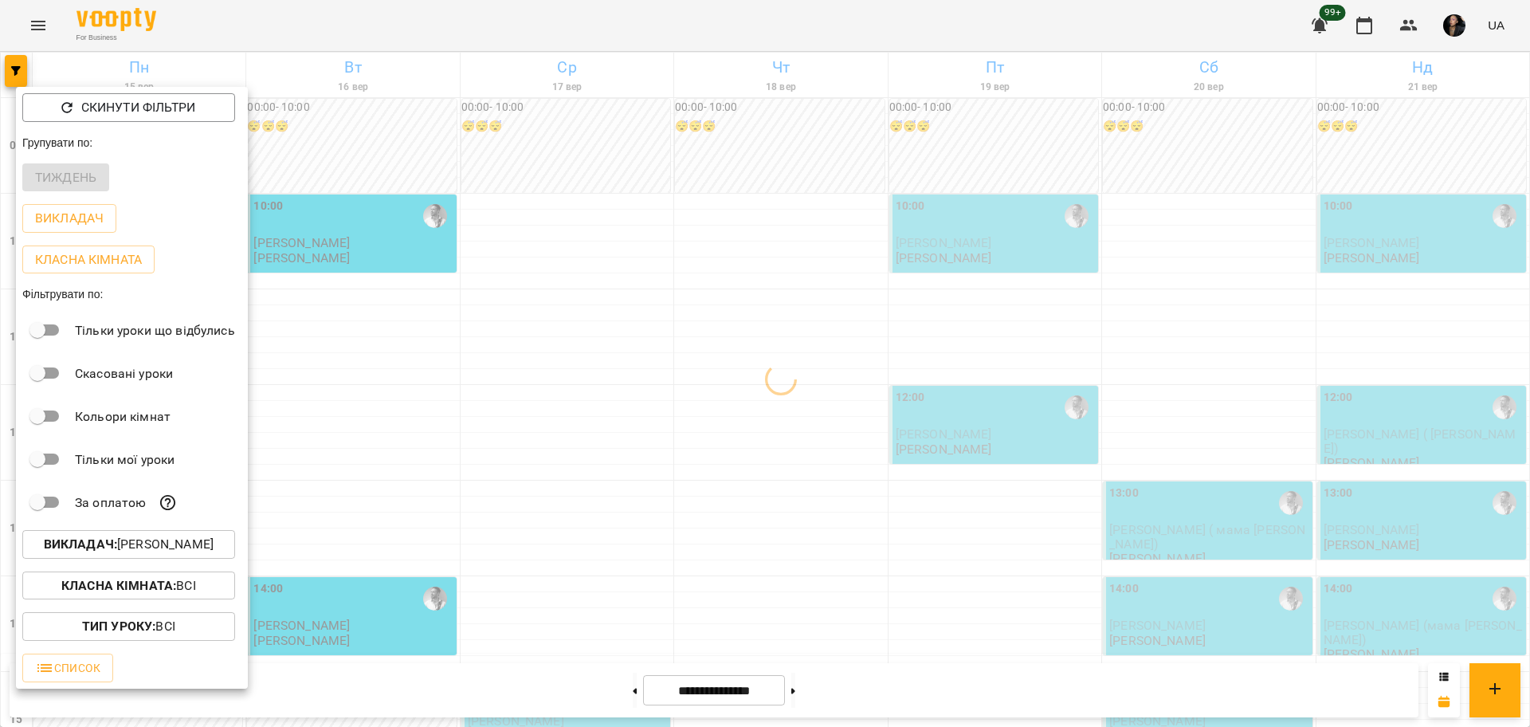
click at [689, 506] on div at bounding box center [765, 363] width 1530 height 727
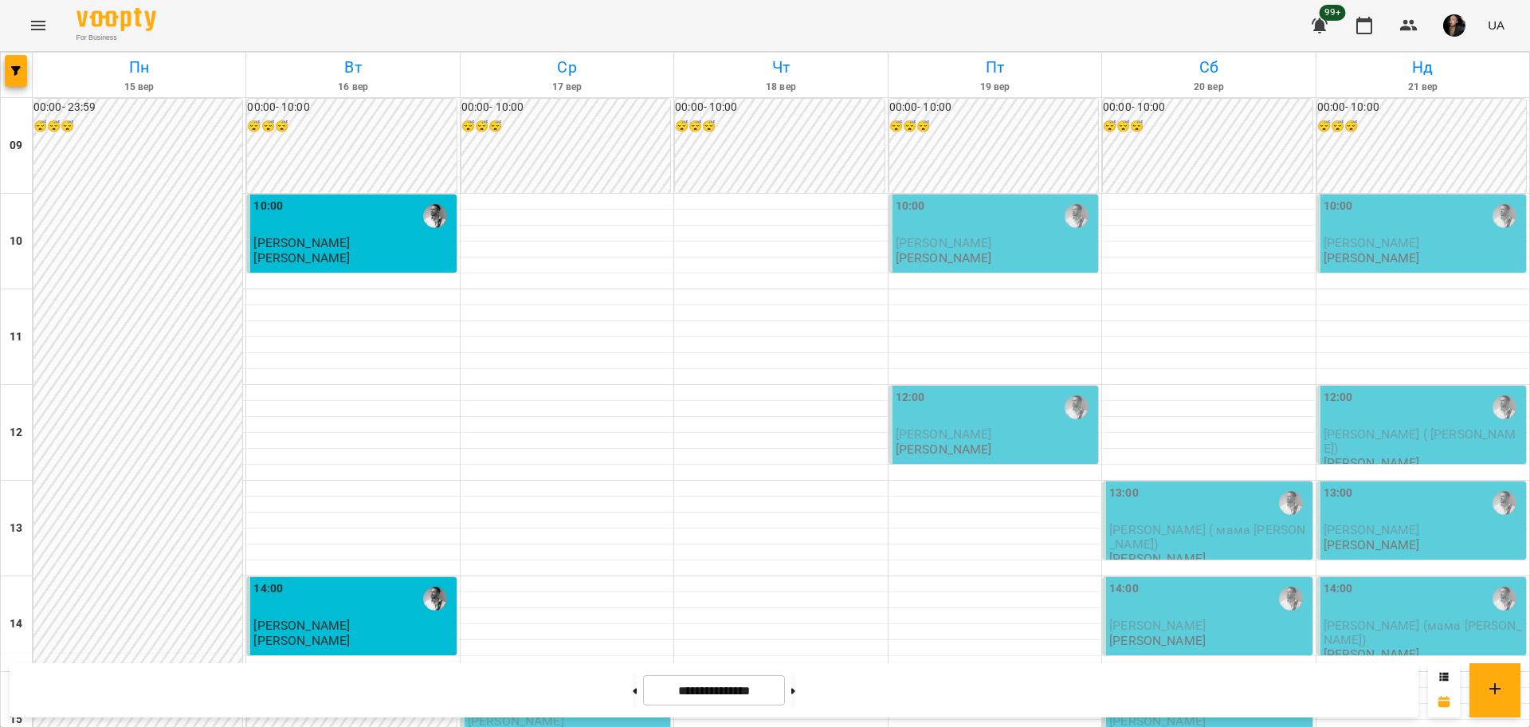
scroll to position [598, 0]
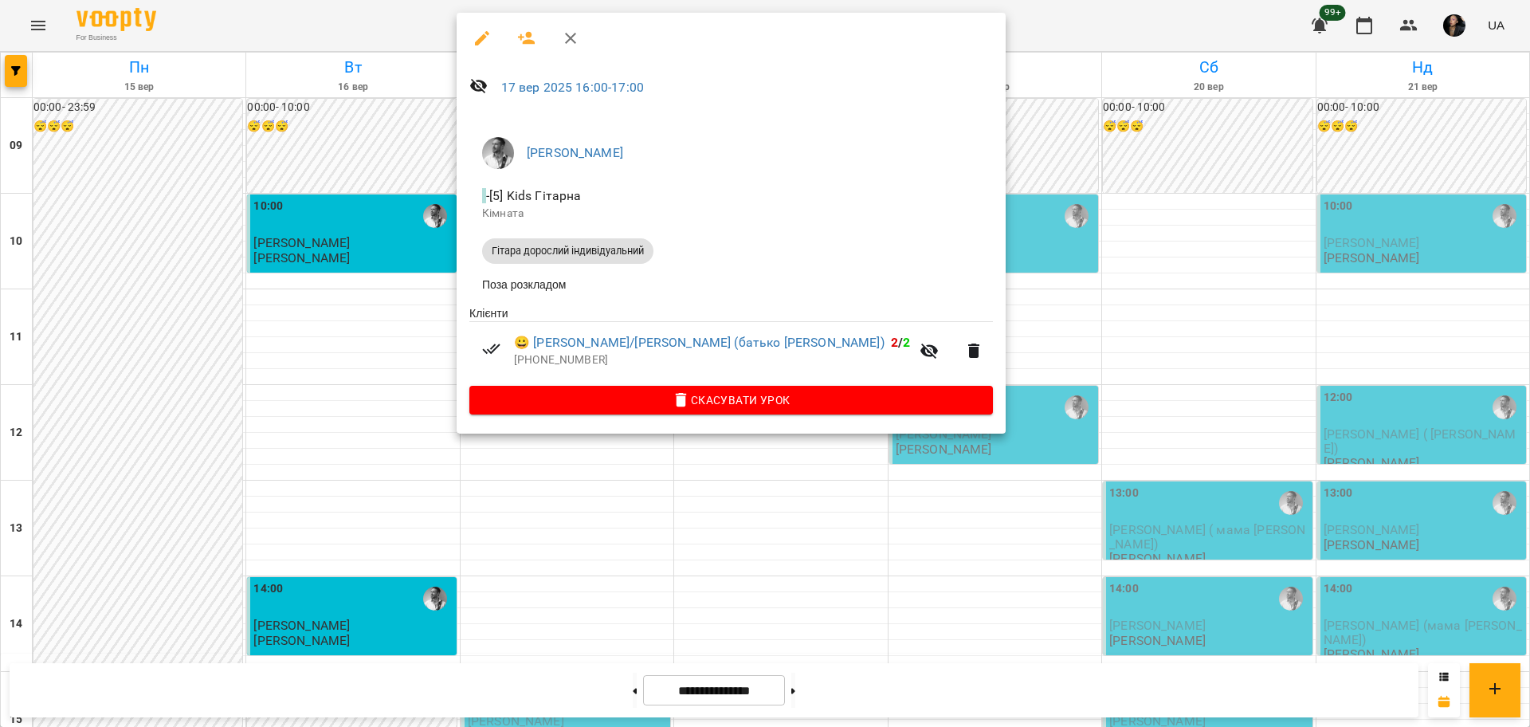
click at [589, 485] on div at bounding box center [765, 363] width 1530 height 727
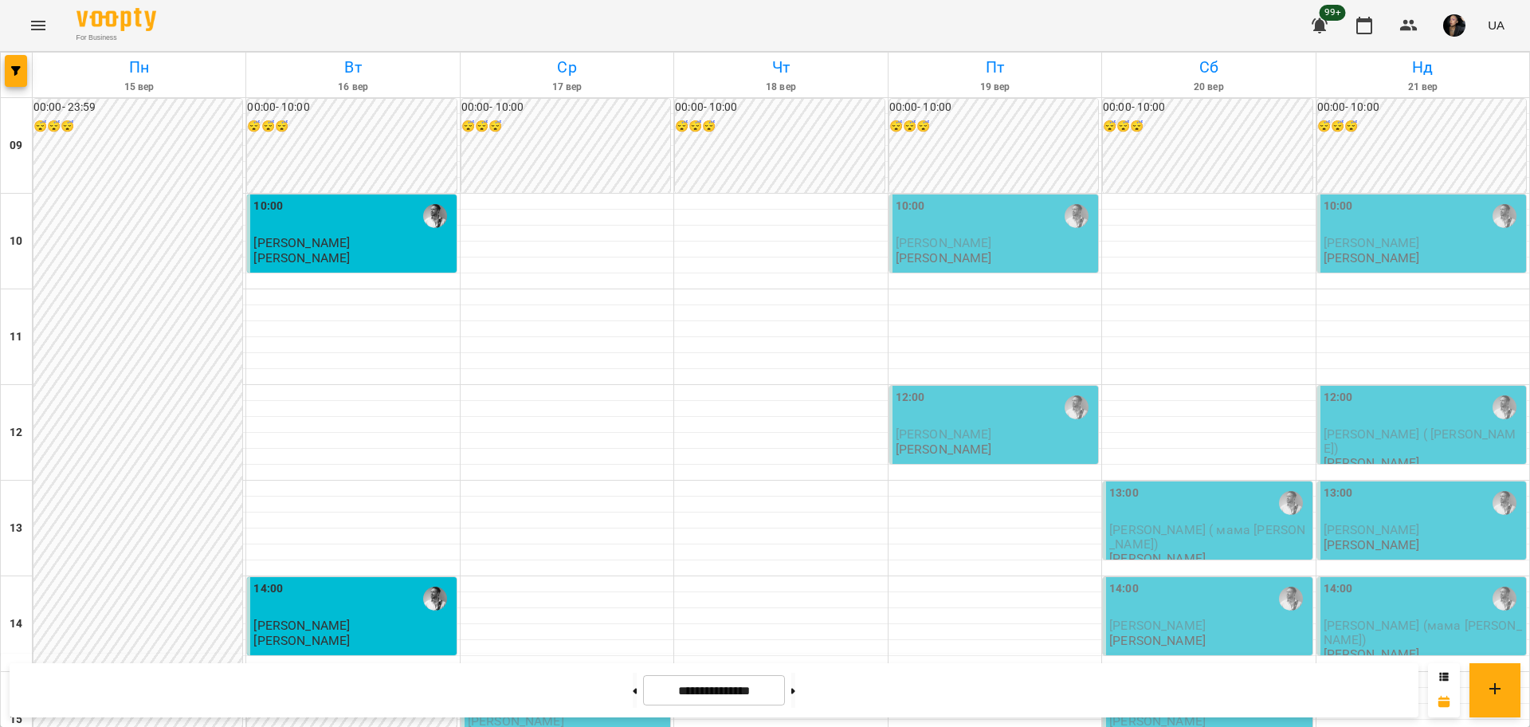
click at [794, 693] on div at bounding box center [793, 690] width 17 height 35
click at [795, 692] on button at bounding box center [793, 690] width 4 height 35
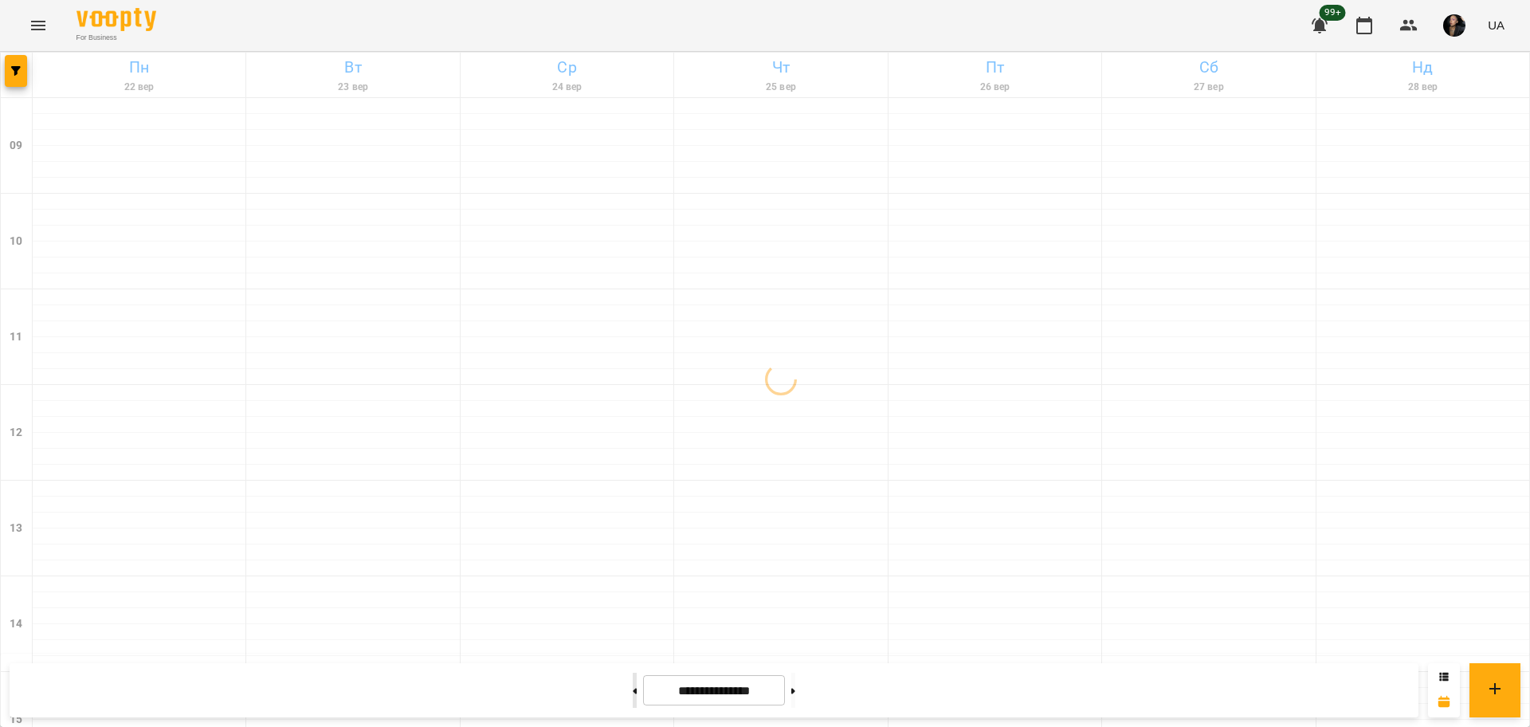
click at [633, 688] on button at bounding box center [635, 690] width 4 height 35
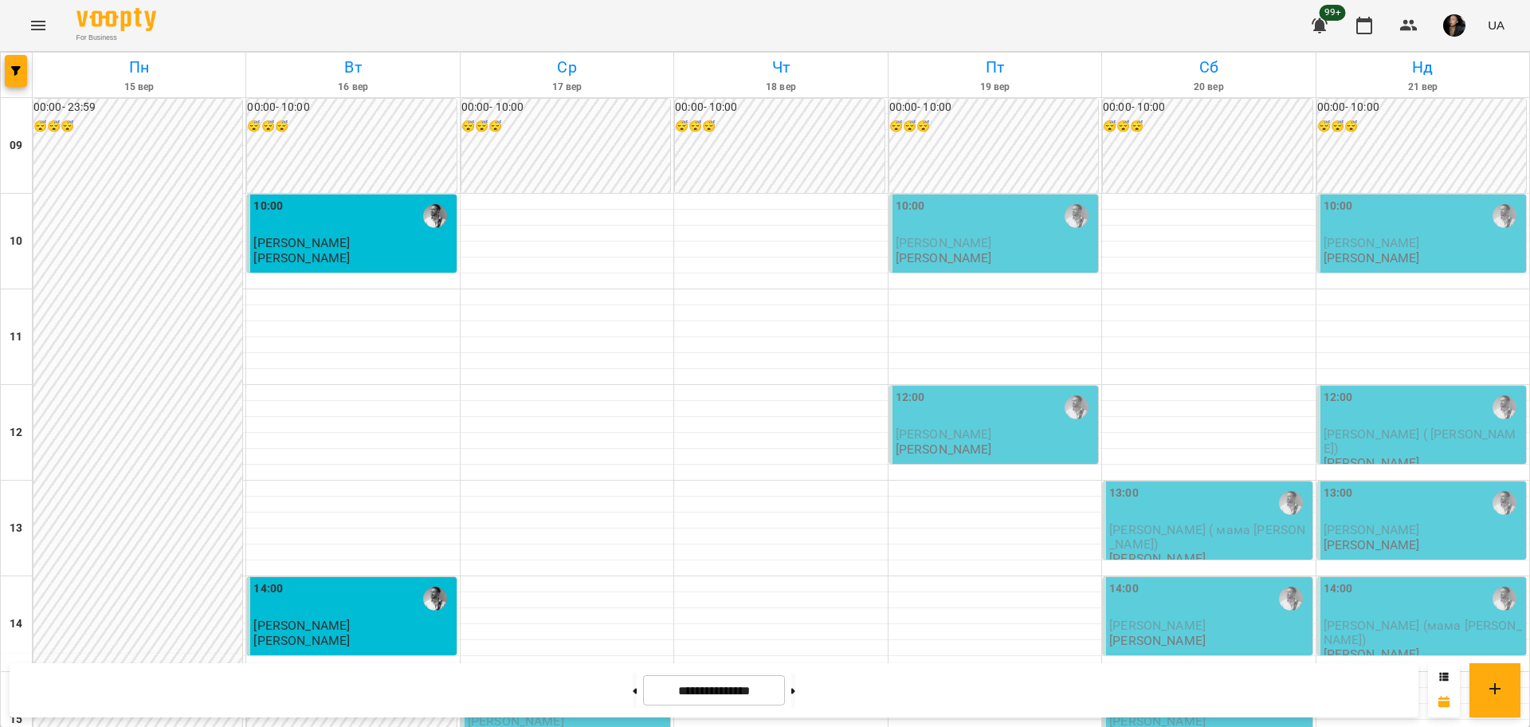
scroll to position [398, 0]
click at [795, 697] on button at bounding box center [793, 690] width 4 height 35
type input "**********"
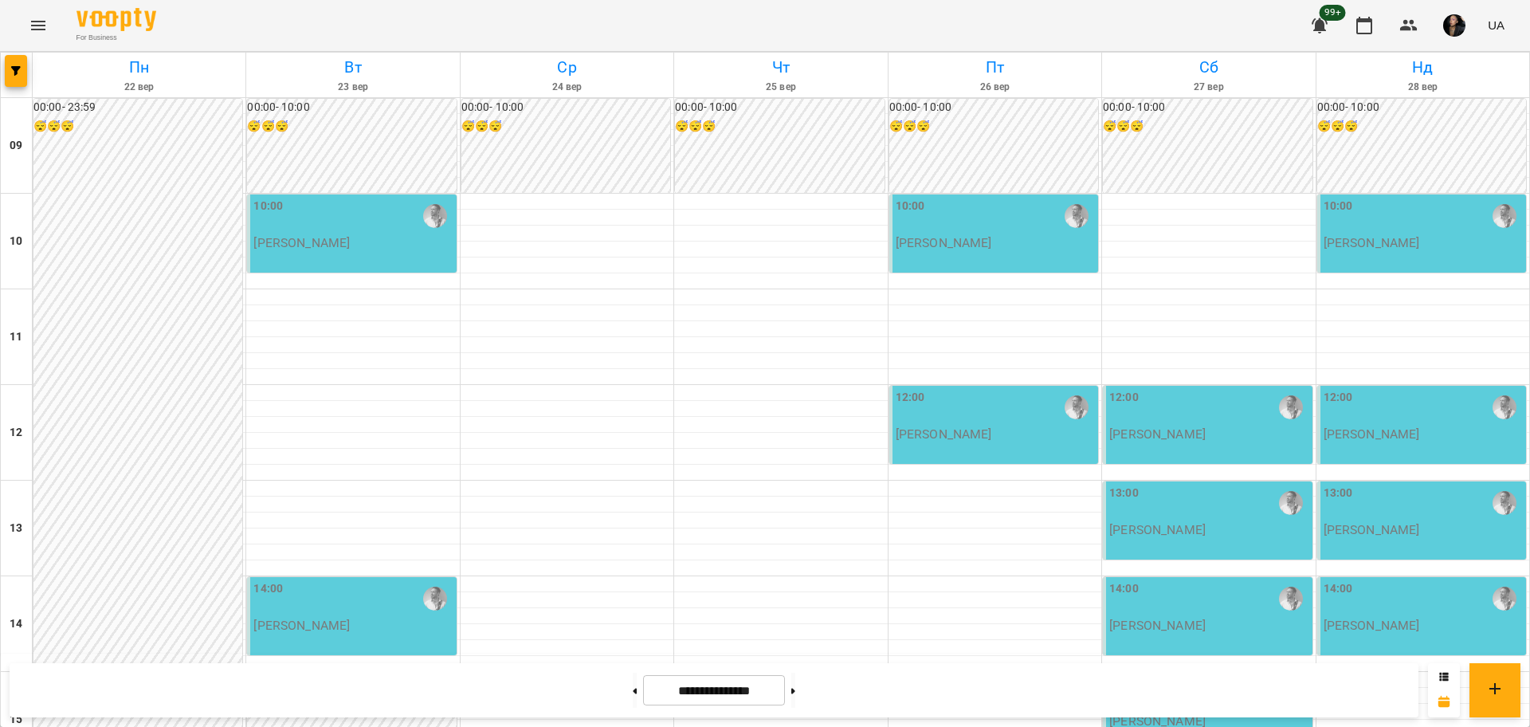
scroll to position [199, 0]
click at [798, 560] on div at bounding box center [780, 568] width 213 height 16
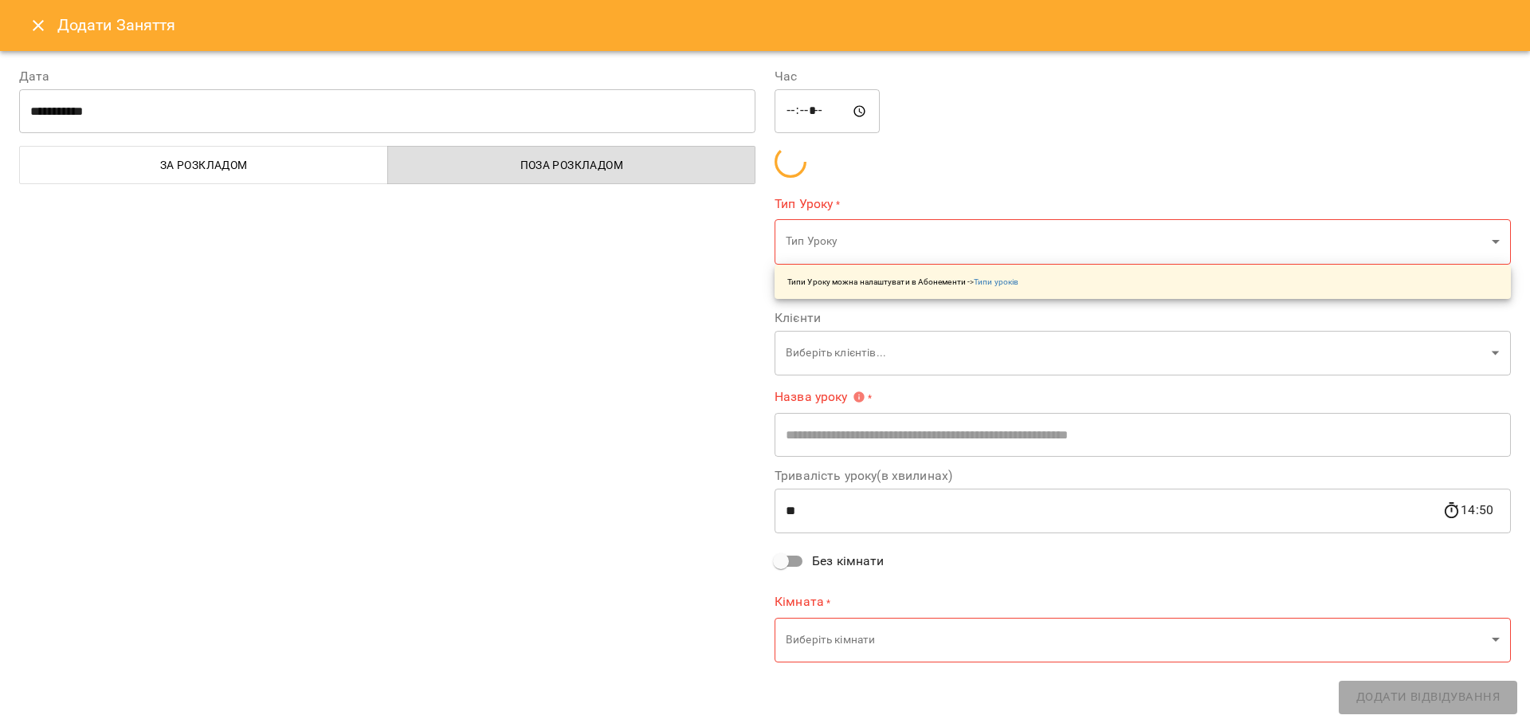
type input "**********"
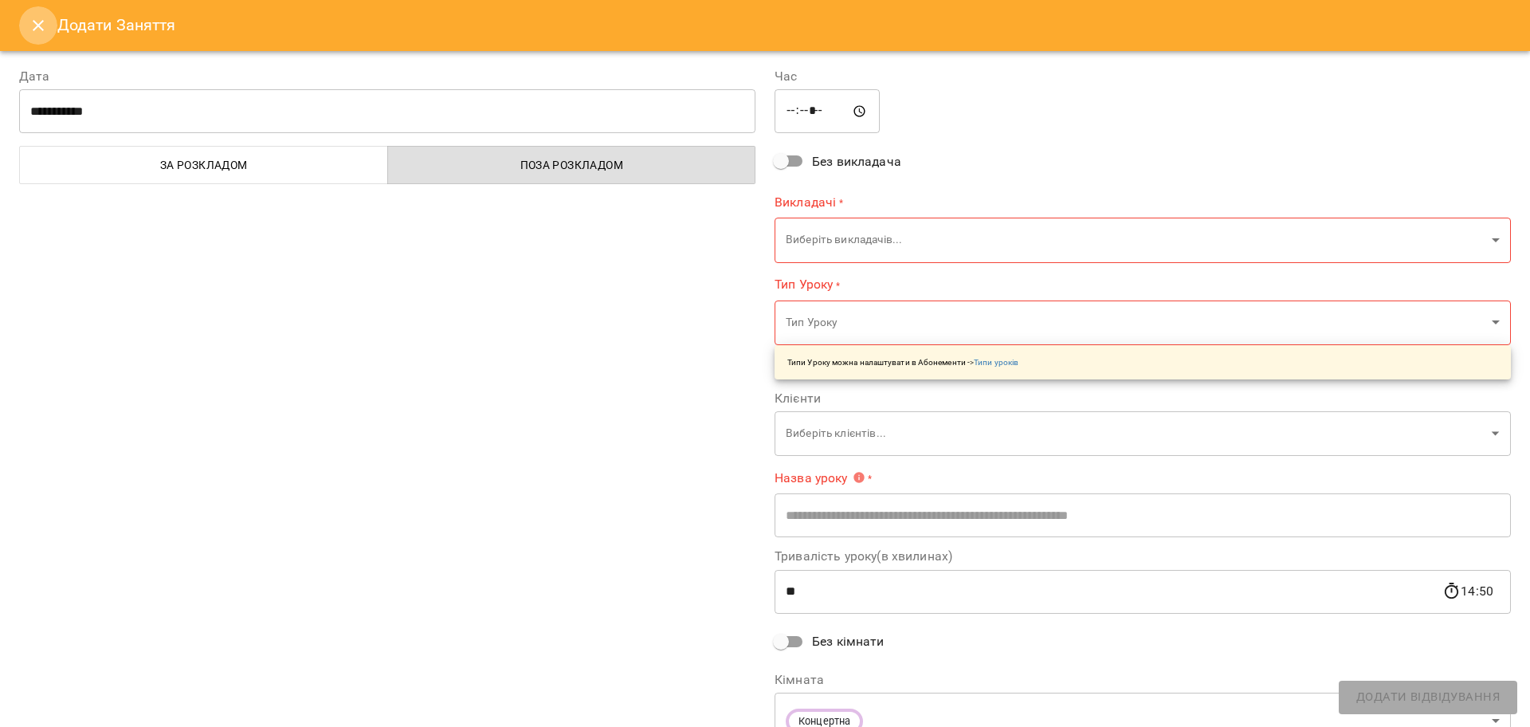
click at [25, 29] on button "Close" at bounding box center [38, 25] width 38 height 38
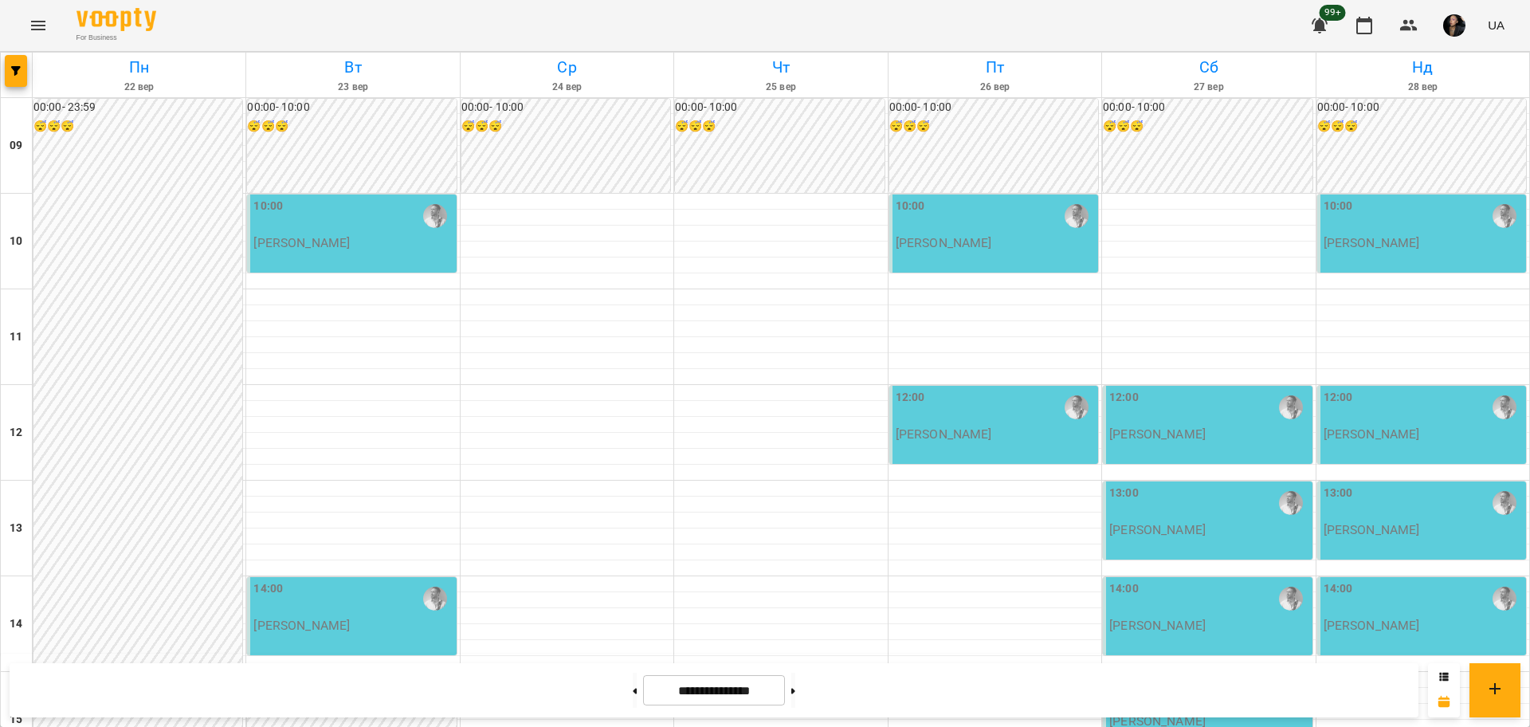
click at [2, 63] on div at bounding box center [17, 75] width 32 height 45
click at [18, 83] on button "button" at bounding box center [16, 71] width 22 height 32
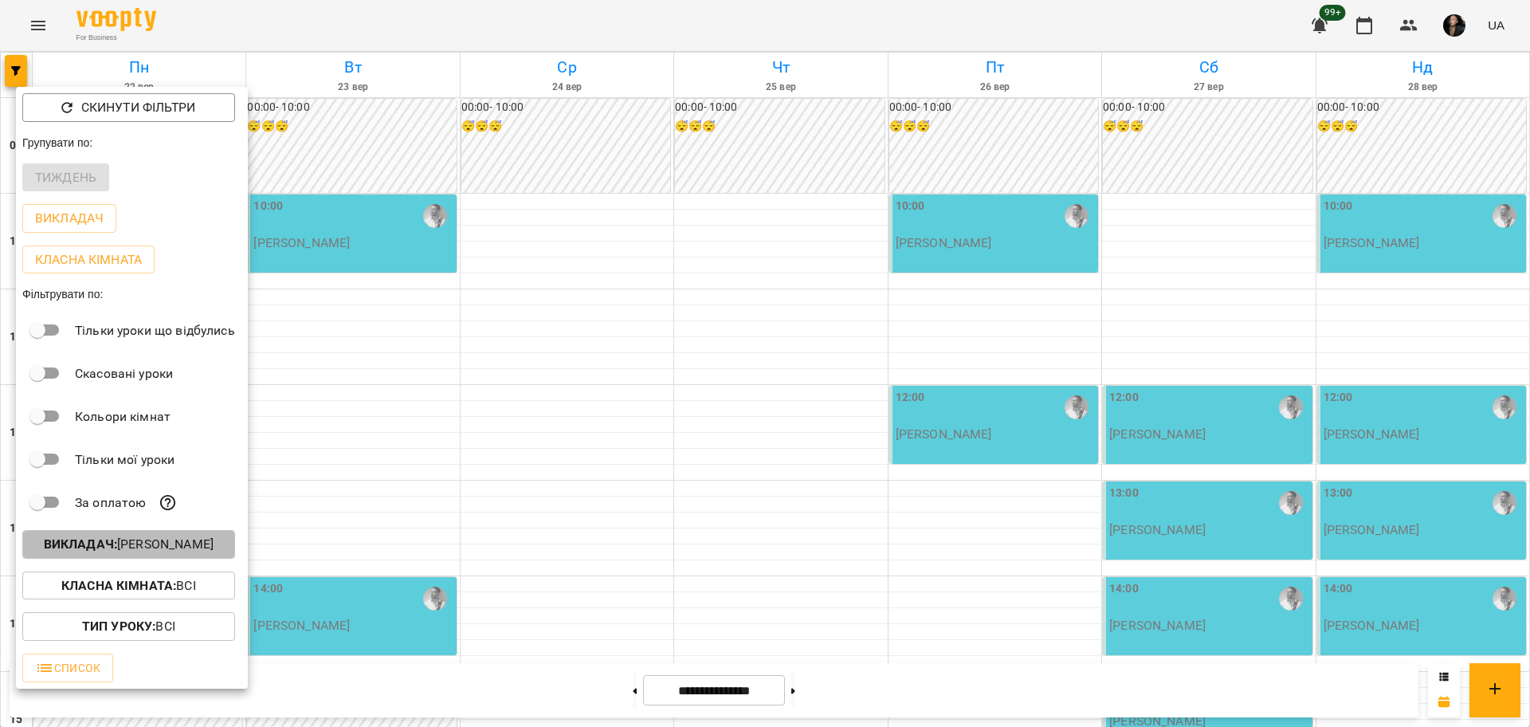
click at [214, 554] on p "Викладач : Андрей Головерда" at bounding box center [129, 544] width 170 height 19
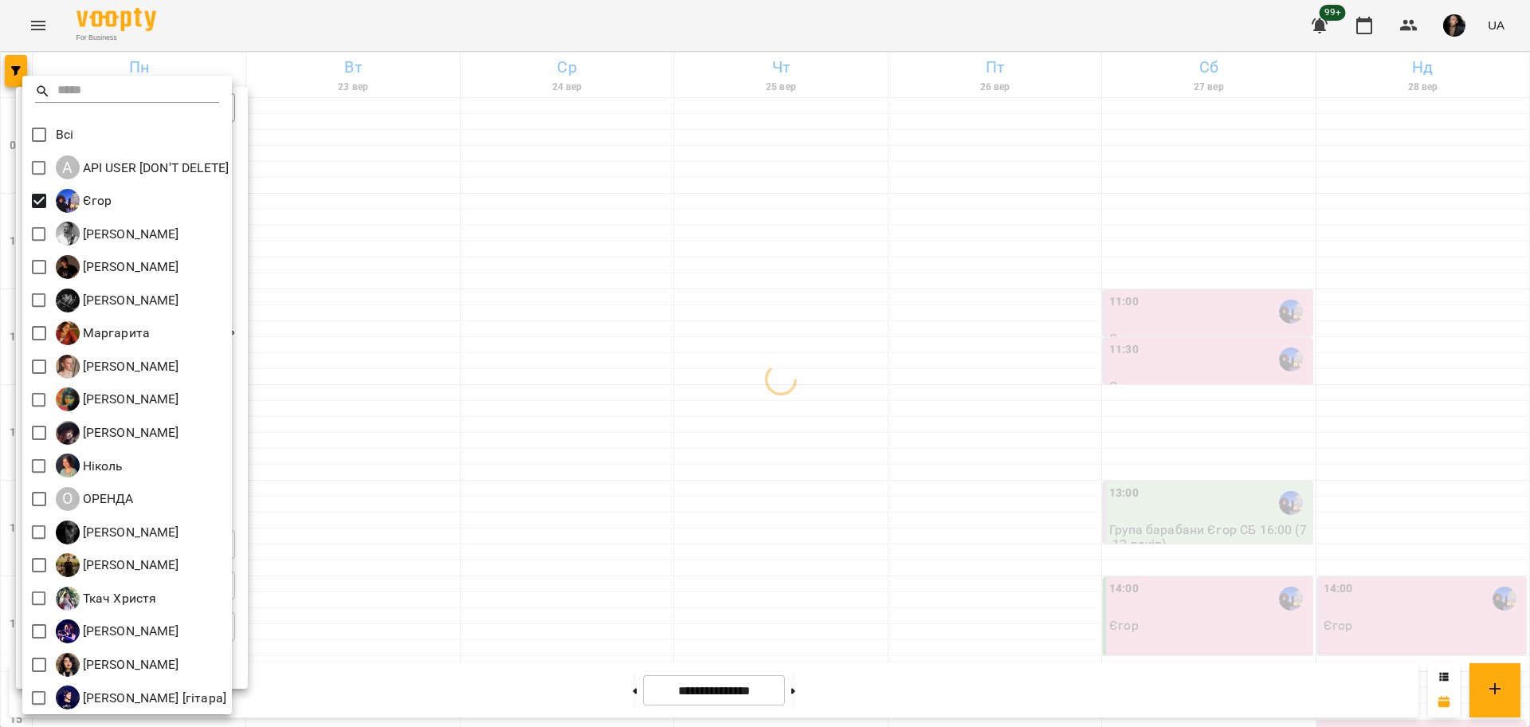
click at [434, 281] on div at bounding box center [765, 363] width 1530 height 727
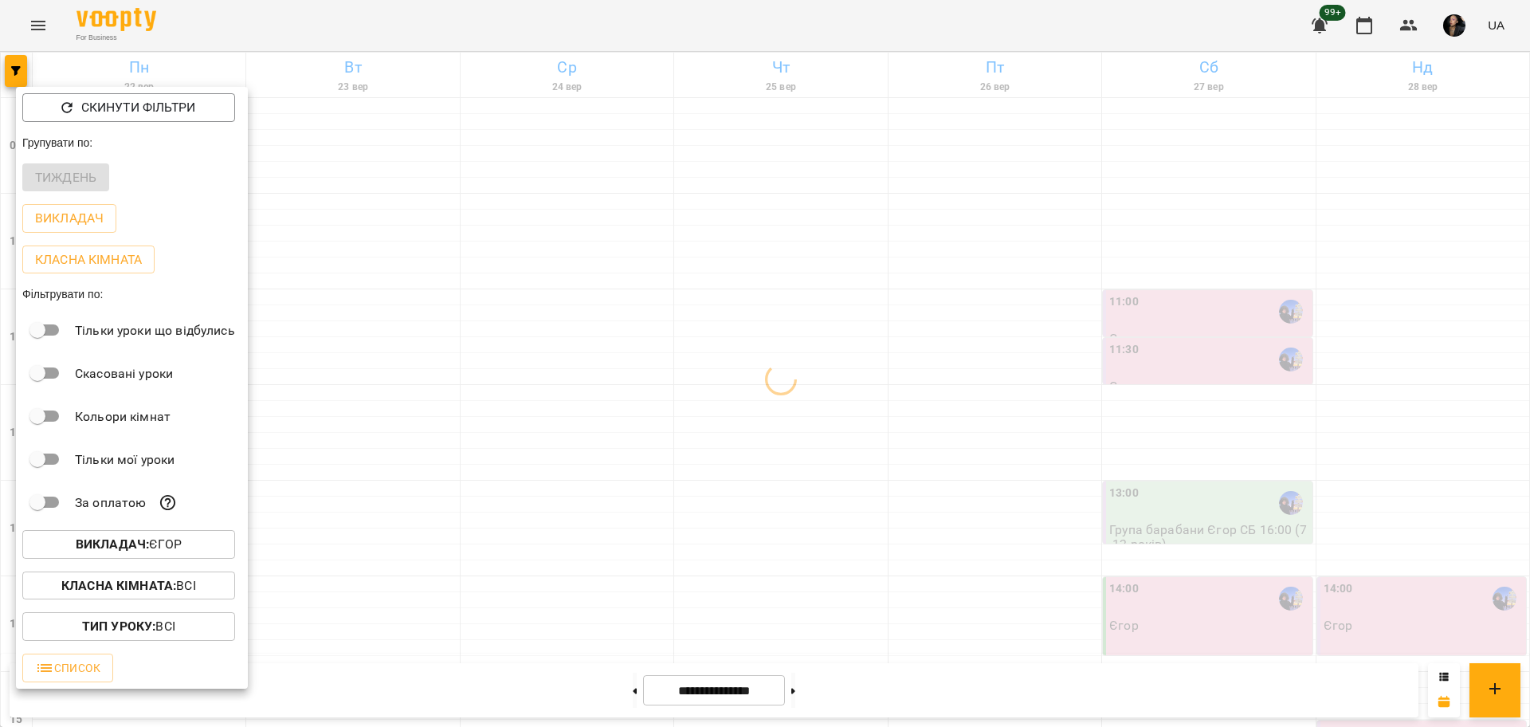
click at [136, 591] on b "Класна кімната :" at bounding box center [118, 585] width 115 height 15
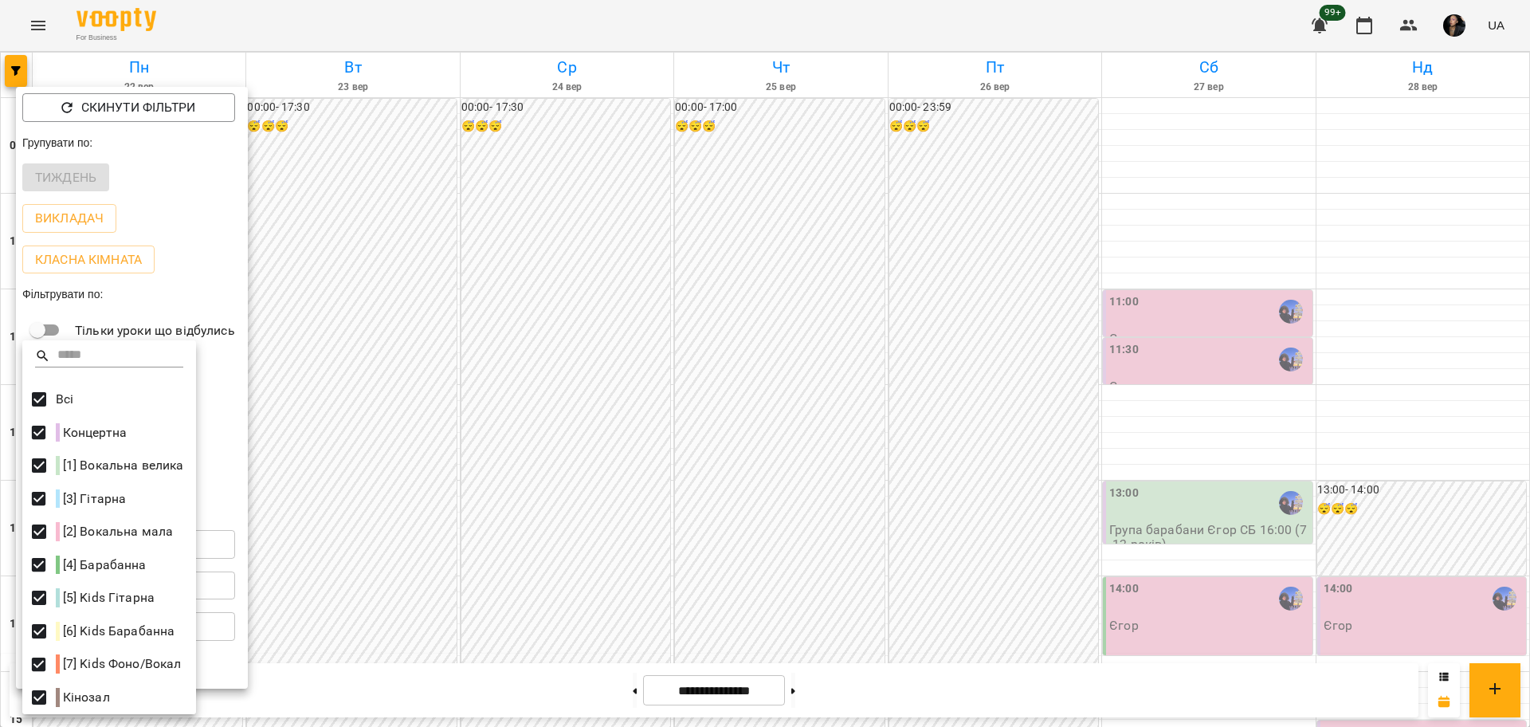
click at [978, 540] on div at bounding box center [765, 363] width 1530 height 727
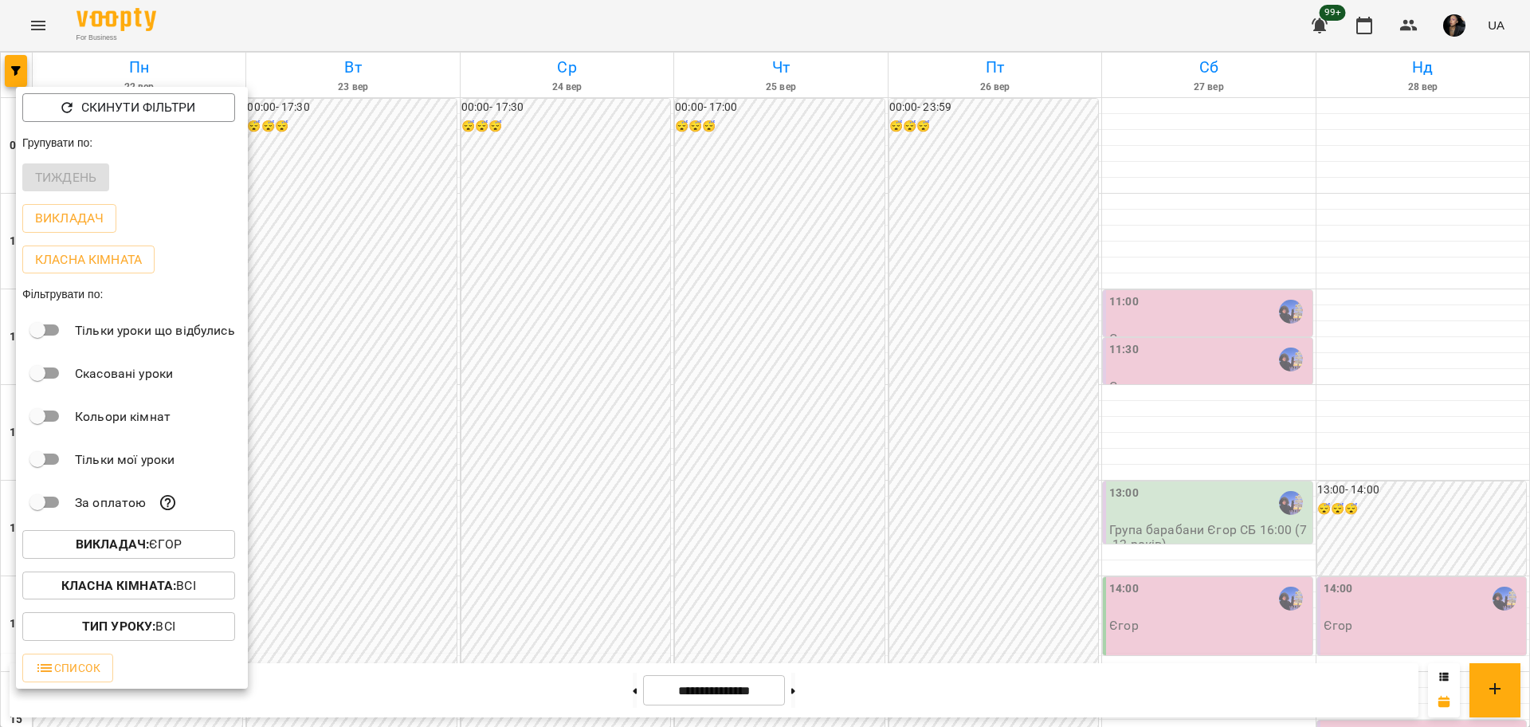
click at [950, 572] on div at bounding box center [765, 363] width 1530 height 727
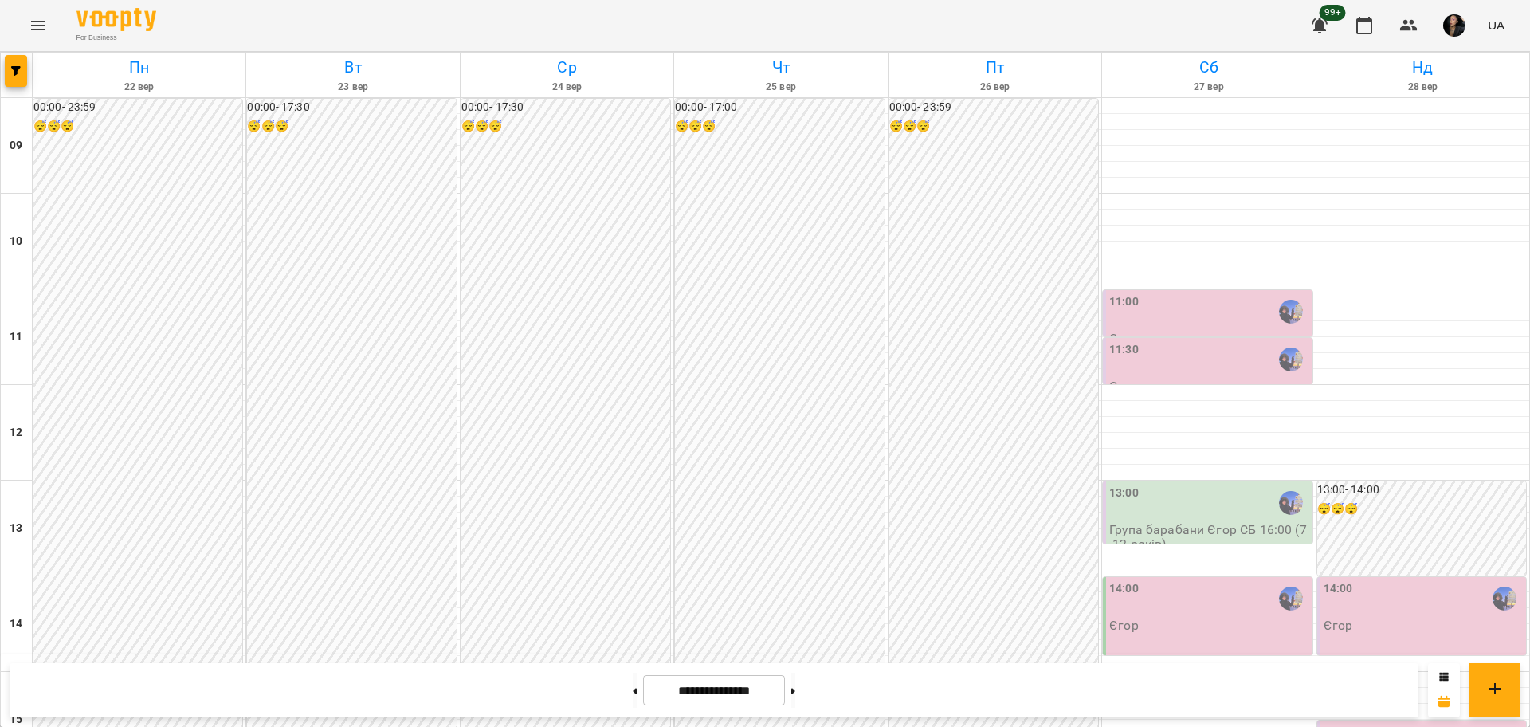
click at [626, 682] on div at bounding box center [634, 690] width 17 height 35
click at [633, 690] on button at bounding box center [635, 690] width 4 height 35
type input "**********"
click at [19, 71] on icon "button" at bounding box center [16, 71] width 10 height 10
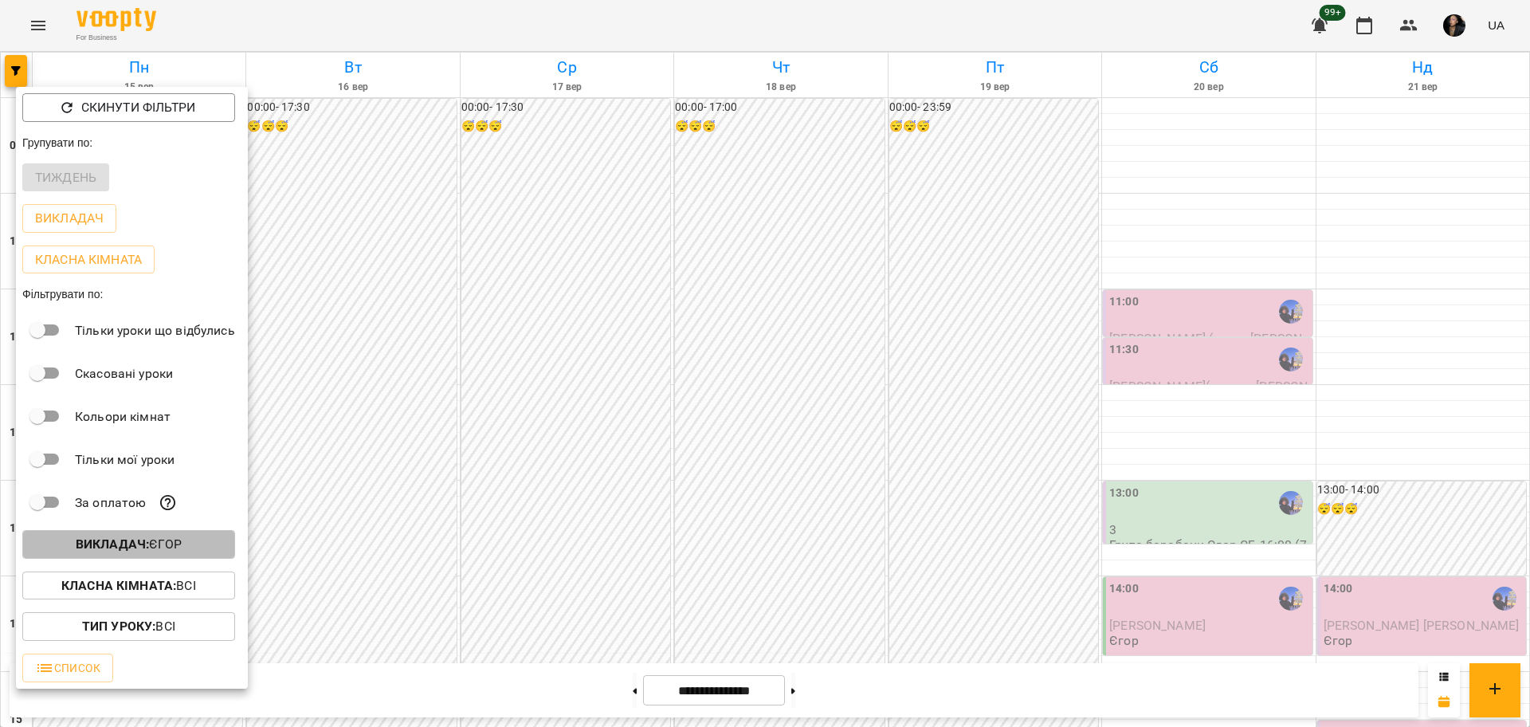
click at [151, 551] on p "Викладач : Єгор" at bounding box center [129, 544] width 106 height 19
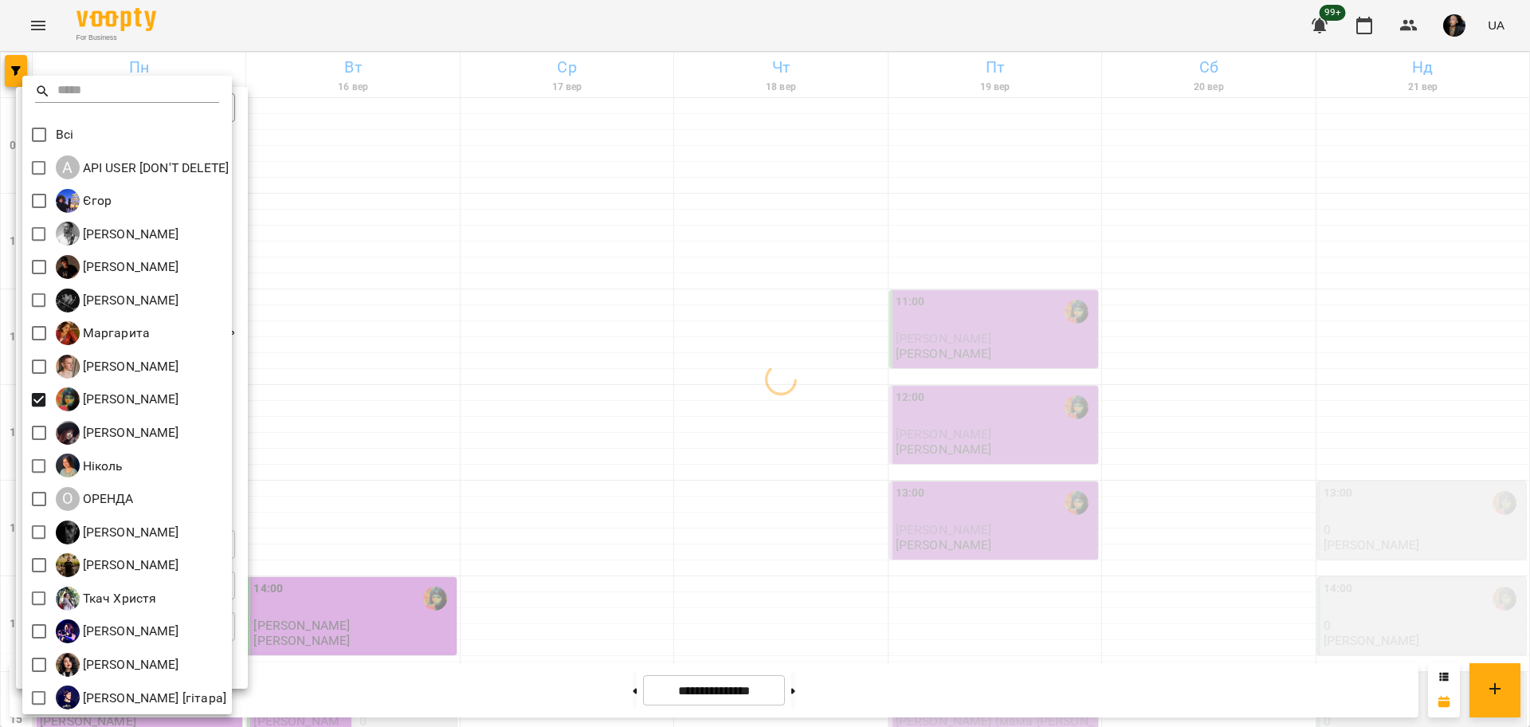
click at [458, 418] on div at bounding box center [765, 363] width 1530 height 727
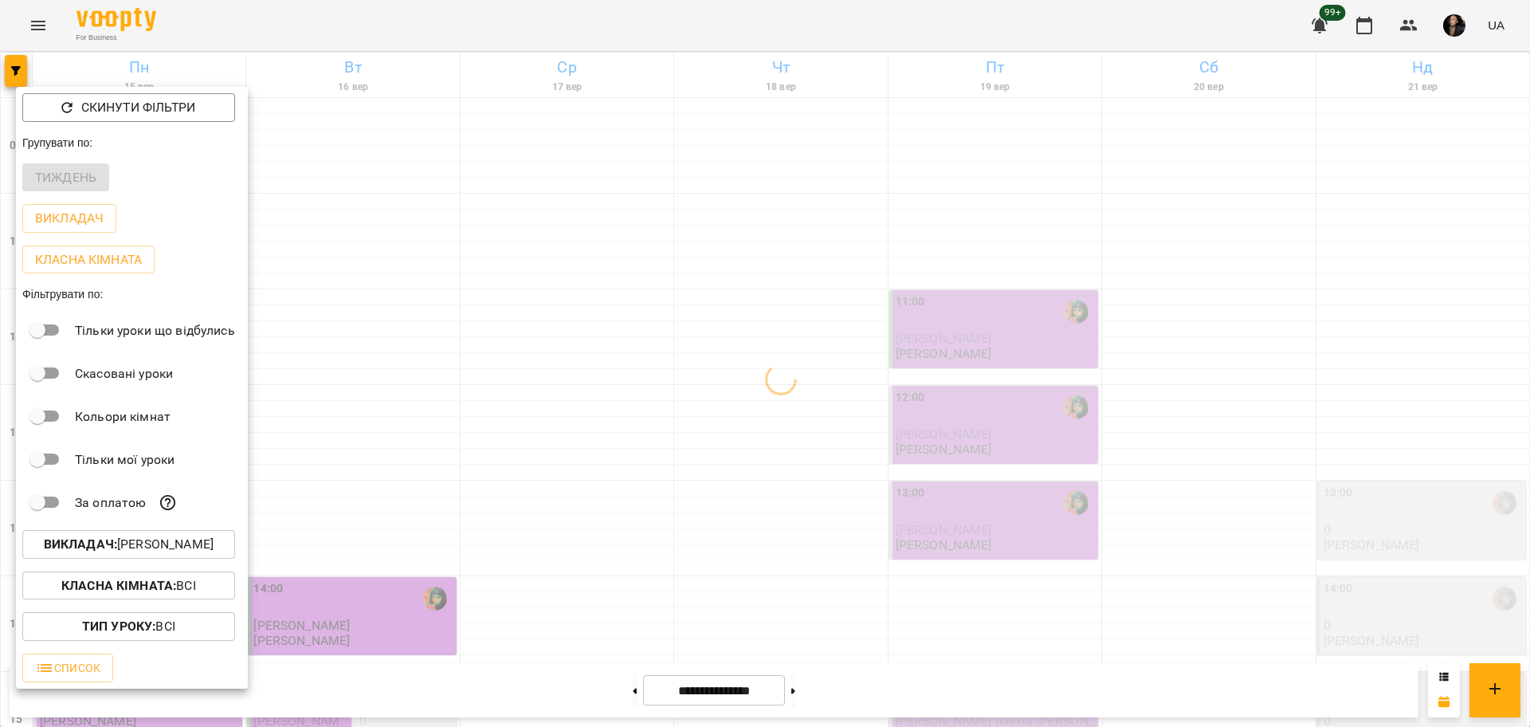
click at [433, 573] on div at bounding box center [765, 363] width 1530 height 727
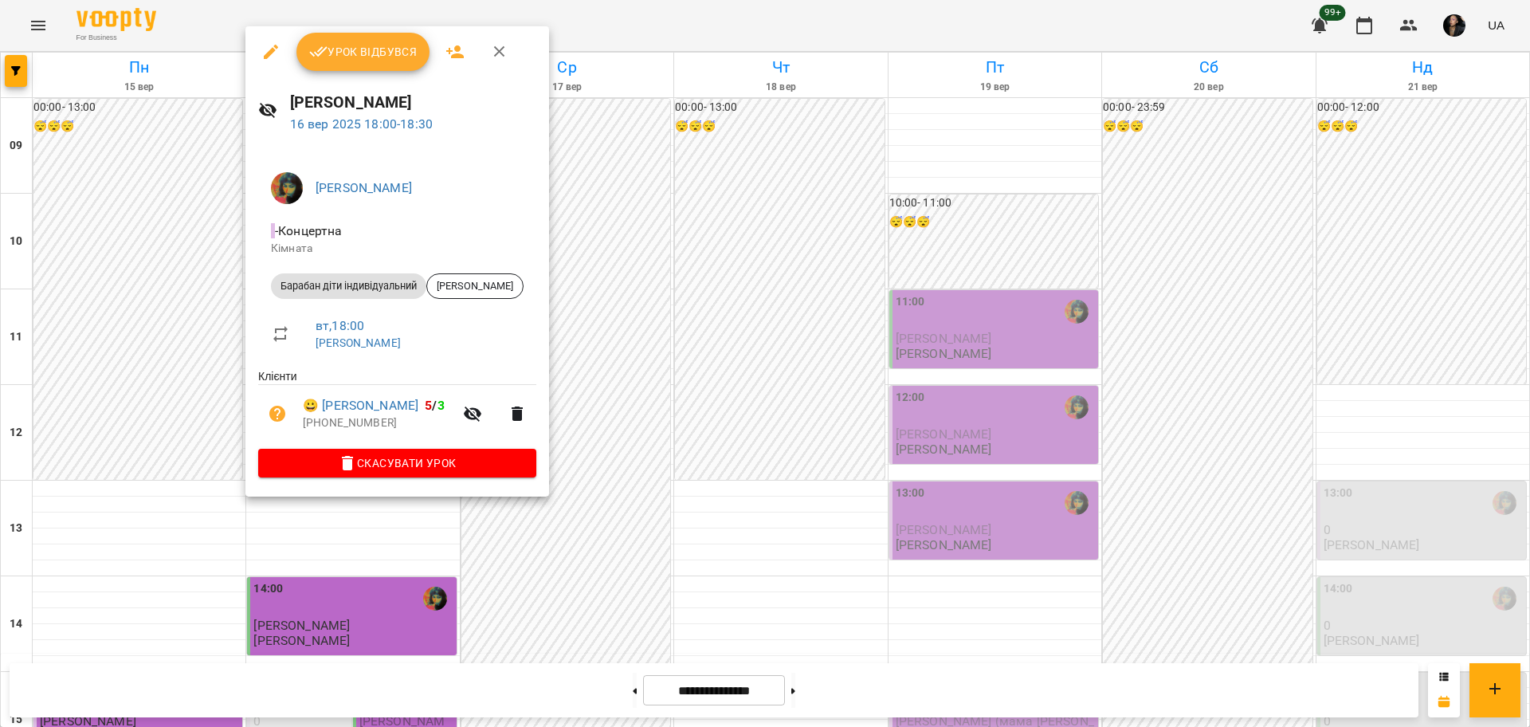
click at [540, 608] on div at bounding box center [765, 363] width 1530 height 727
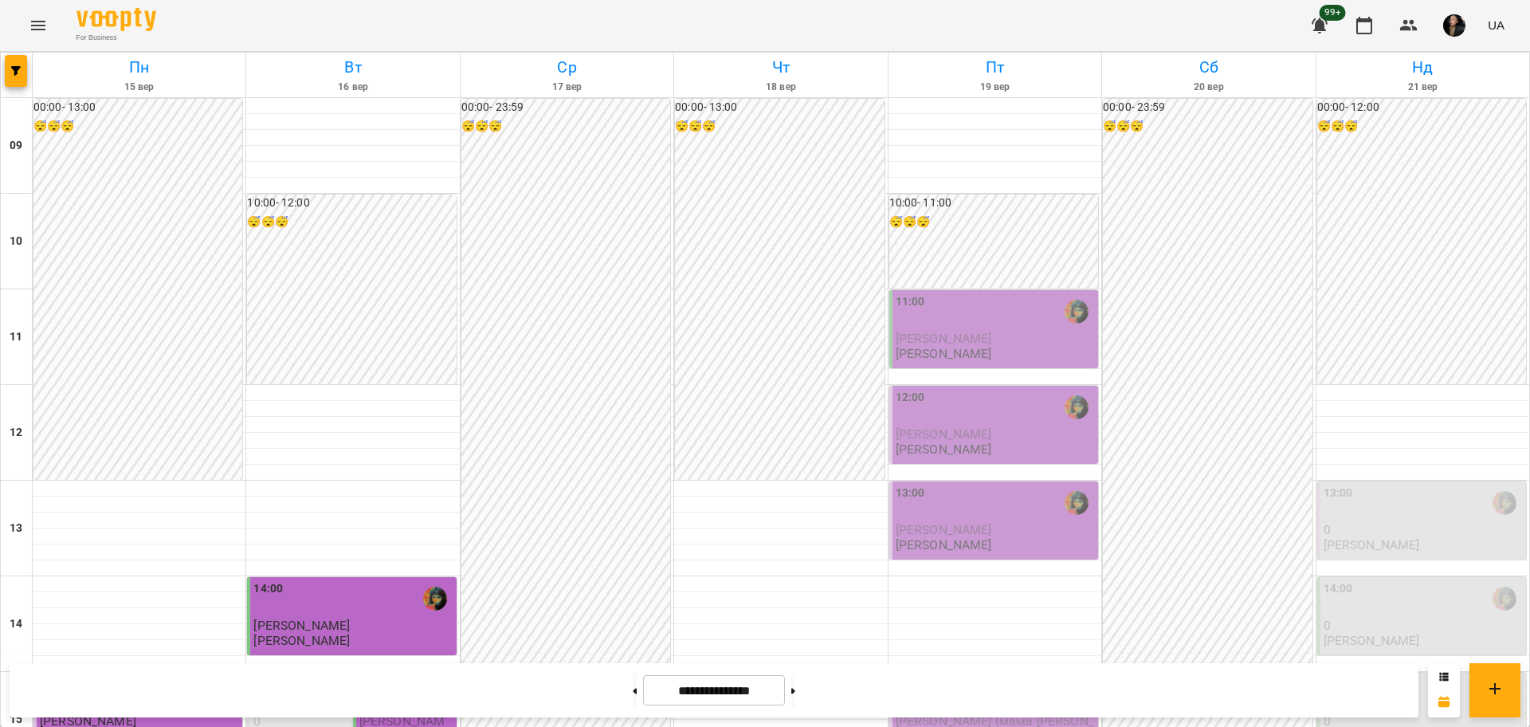
scroll to position [686, 0]
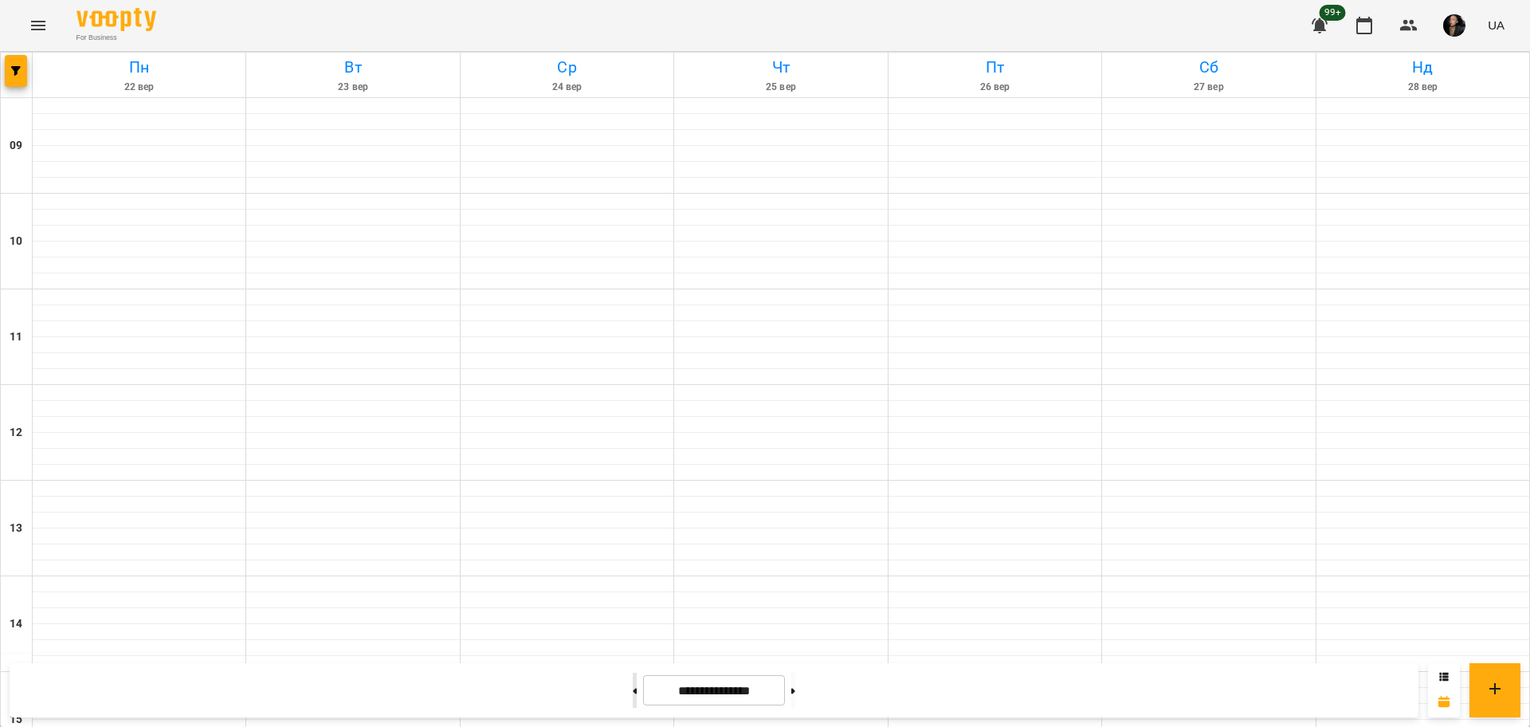
click at [633, 690] on button at bounding box center [635, 690] width 4 height 35
type input "**********"
click at [20, 87] on div at bounding box center [17, 75] width 32 height 45
click at [19, 84] on button "button" at bounding box center [16, 71] width 22 height 32
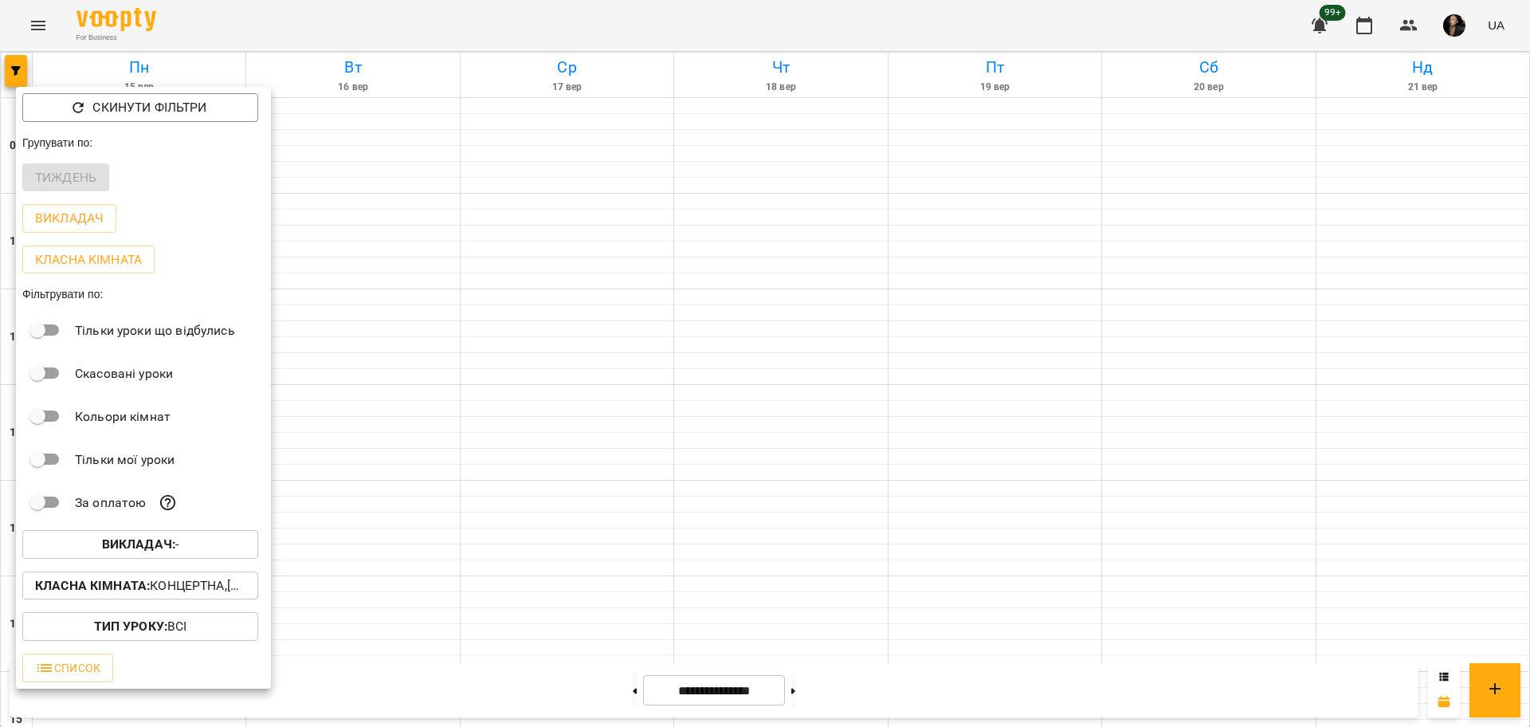
click at [191, 595] on p "Класна кімната : Концертна,[4] Барабанна,[6] Kids Барабанна" at bounding box center [140, 585] width 210 height 19
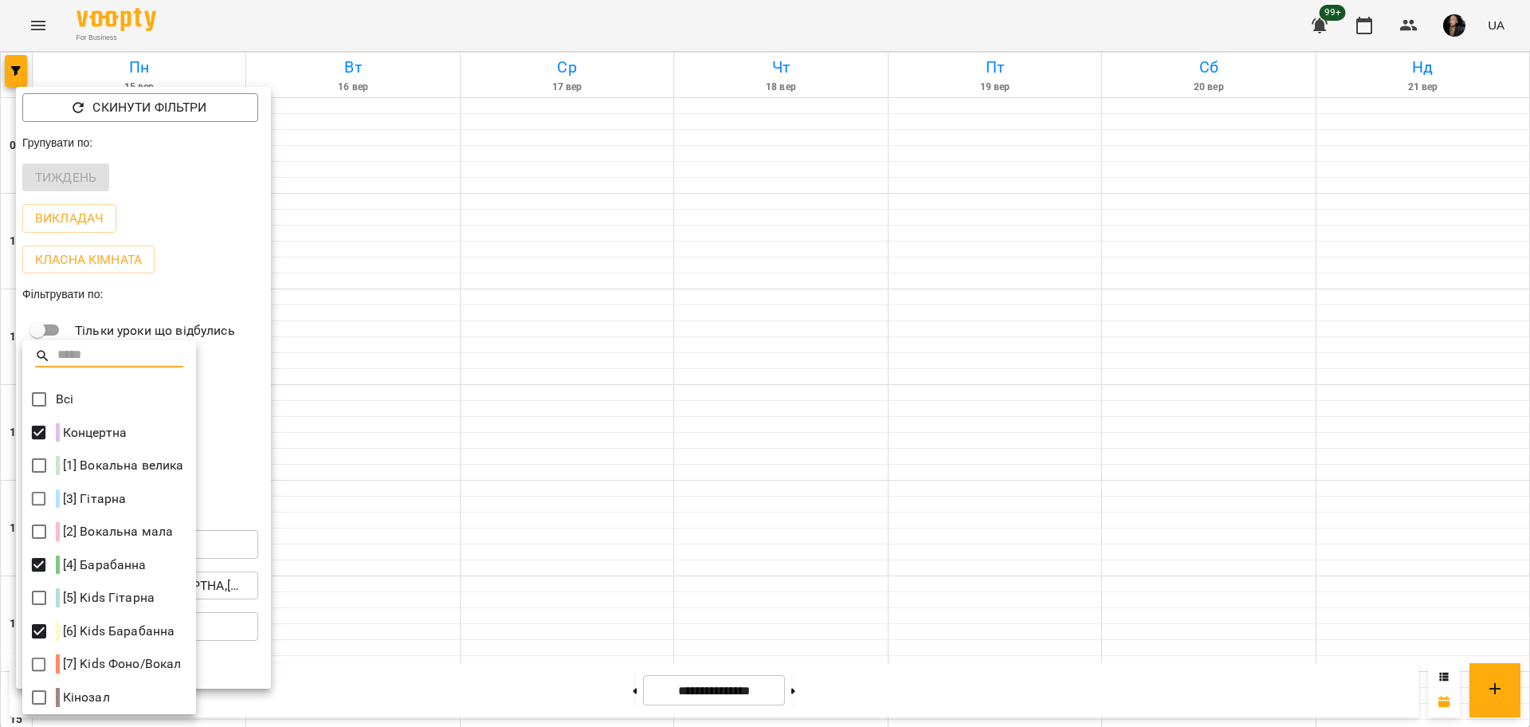
click at [354, 479] on div at bounding box center [765, 363] width 1530 height 727
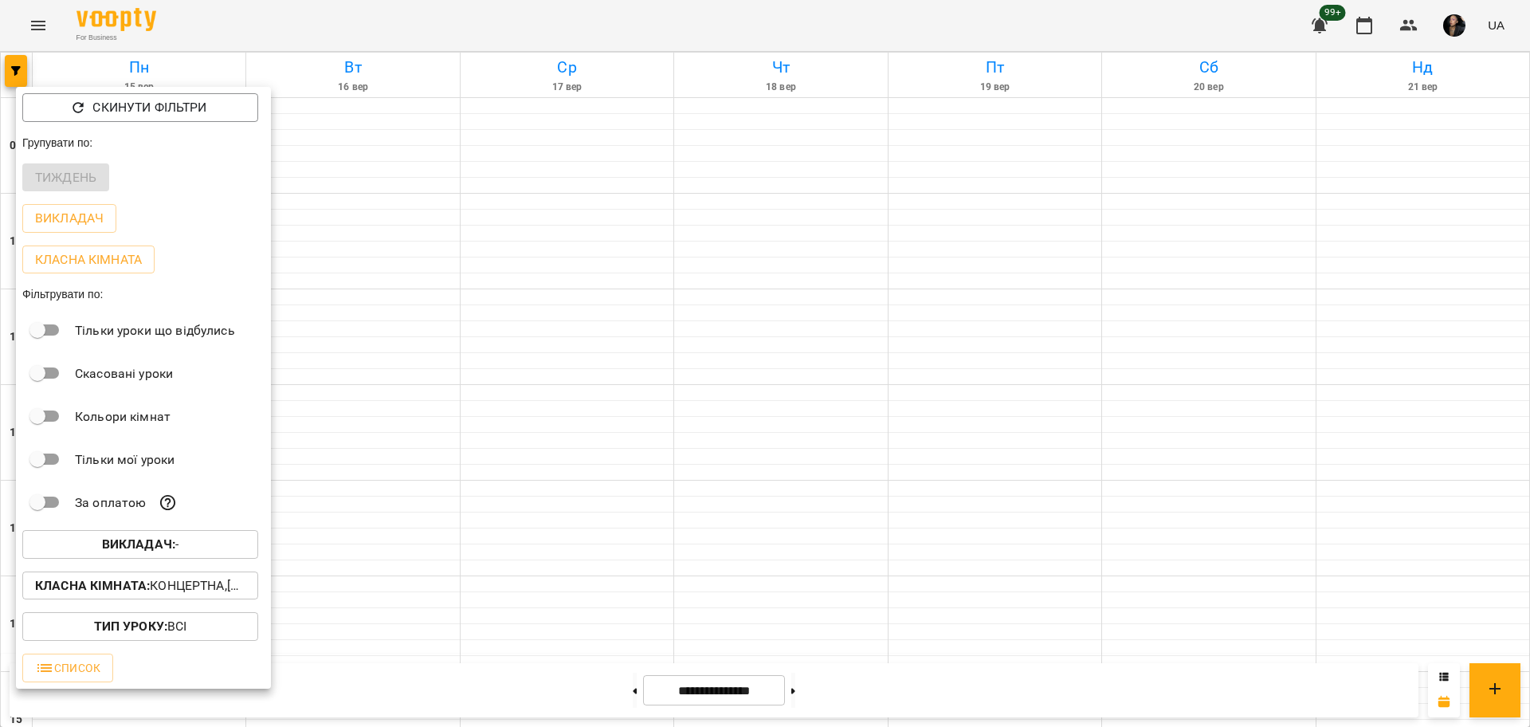
click at [190, 554] on span "Викладач : -" at bounding box center [140, 544] width 210 height 19
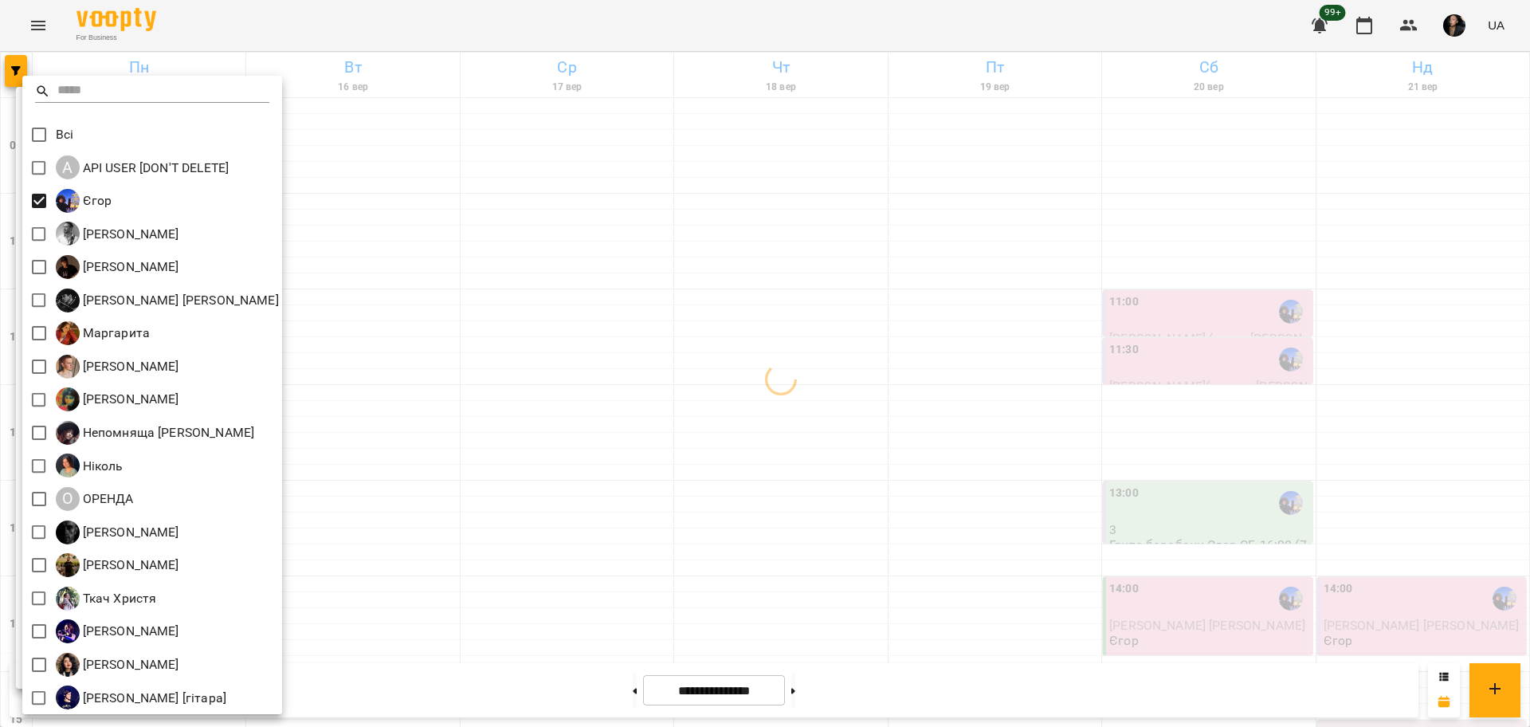
click at [508, 281] on div at bounding box center [765, 363] width 1530 height 727
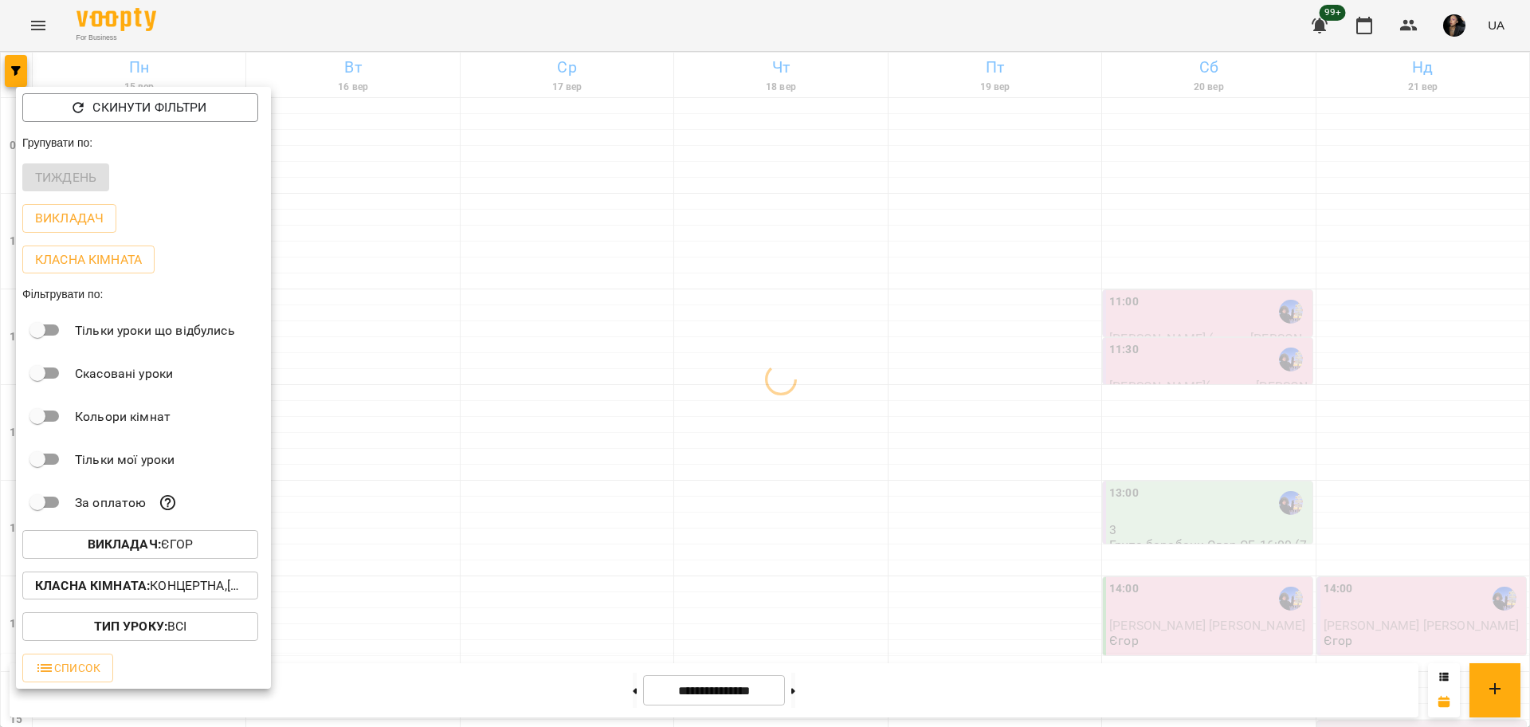
click at [214, 589] on p "Класна кімната : Концертна,[4] Барабанна,[6] Kids Барабанна" at bounding box center [140, 585] width 210 height 19
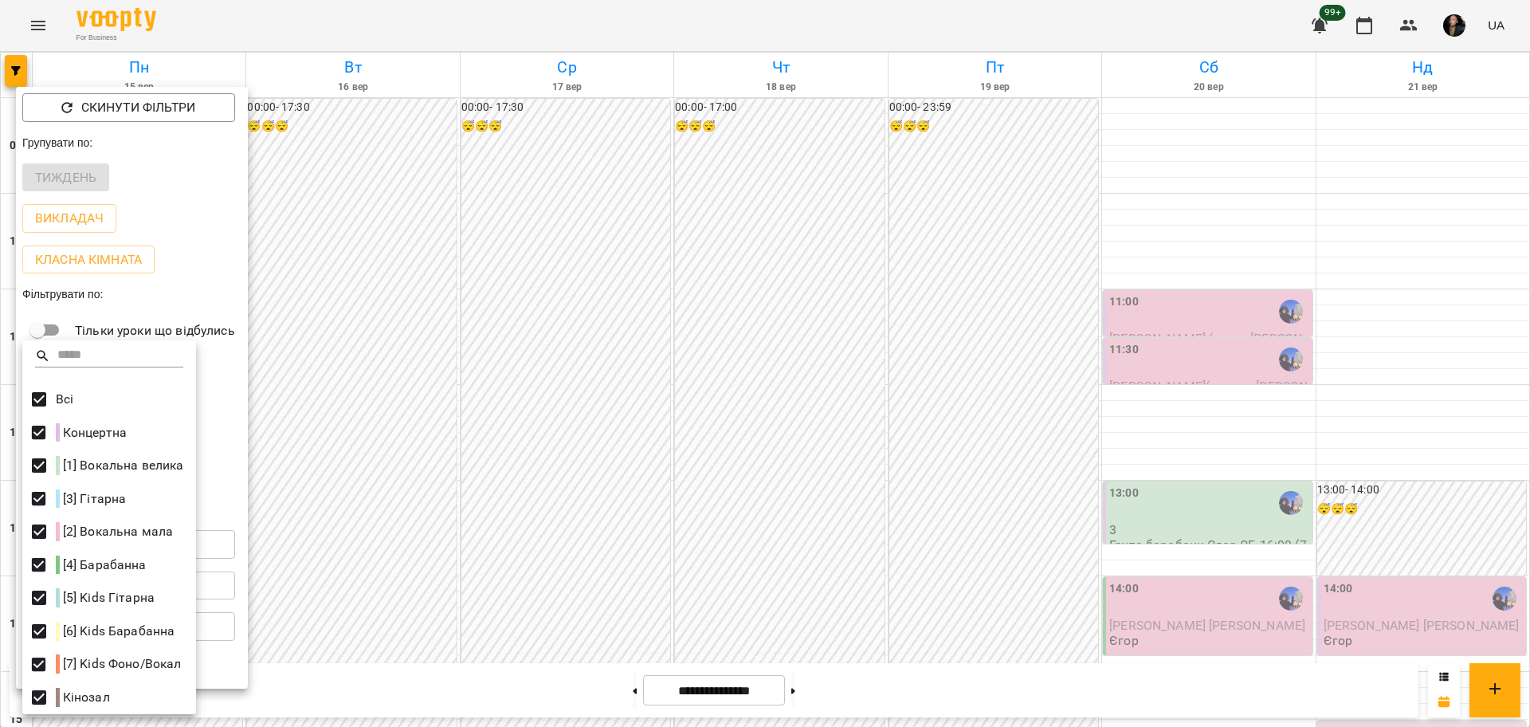
click at [846, 445] on div at bounding box center [765, 363] width 1530 height 727
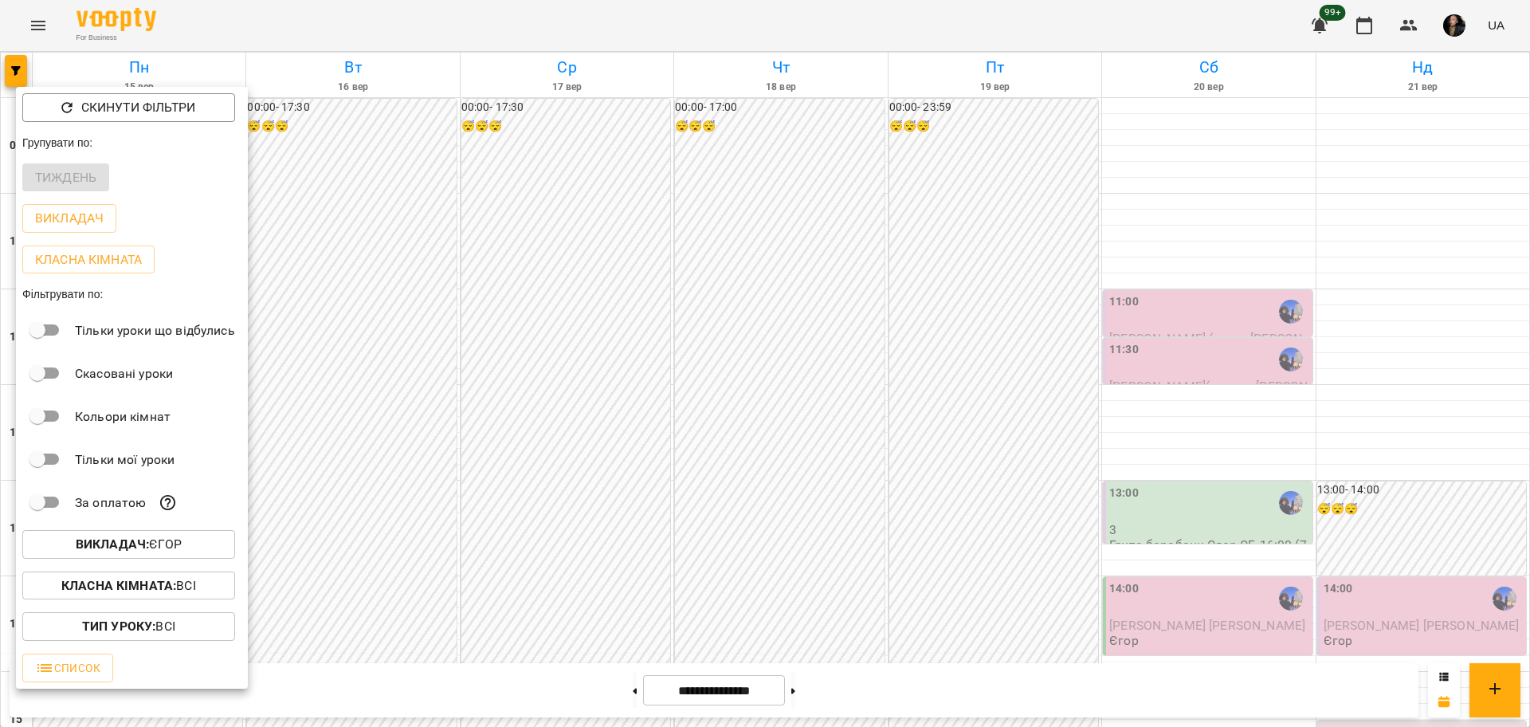
click at [1032, 459] on div at bounding box center [765, 363] width 1530 height 727
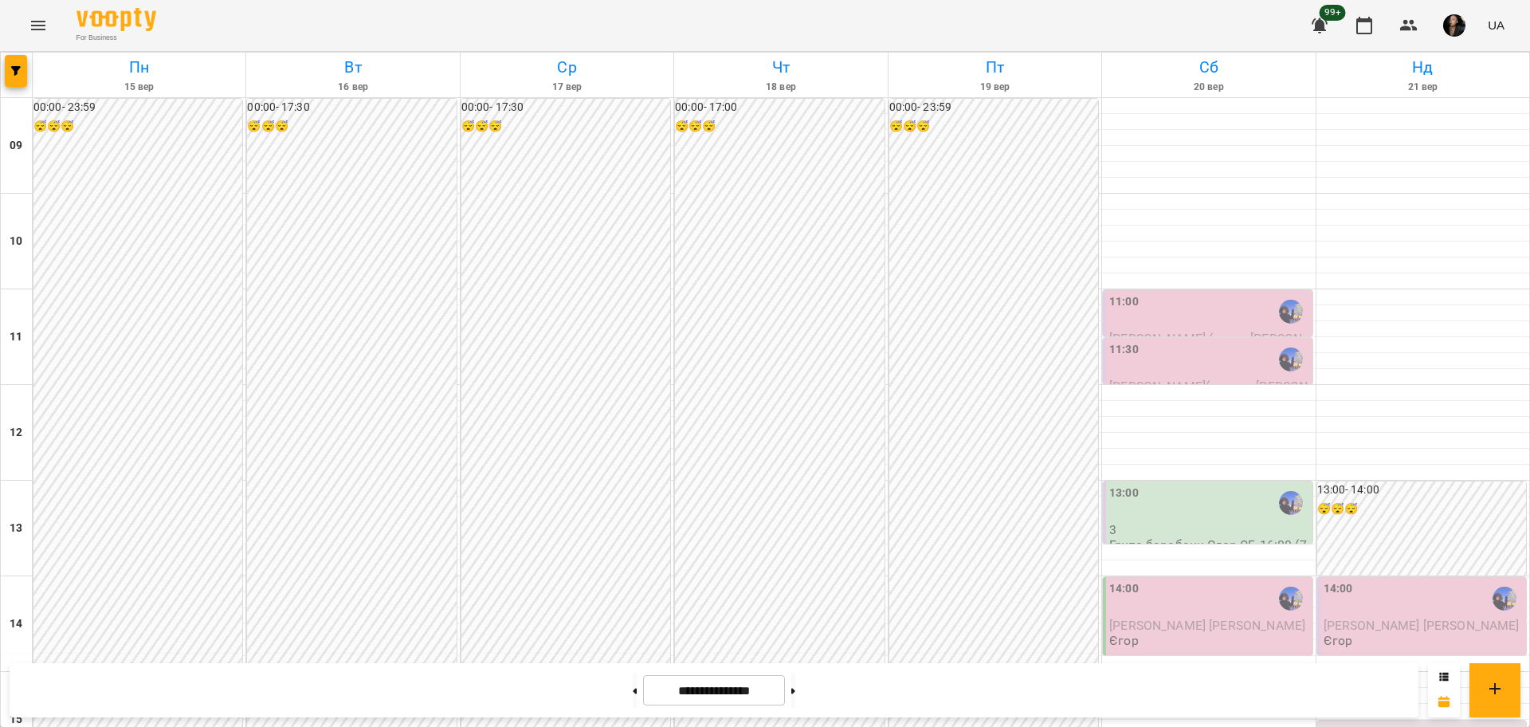
scroll to position [498, 0]
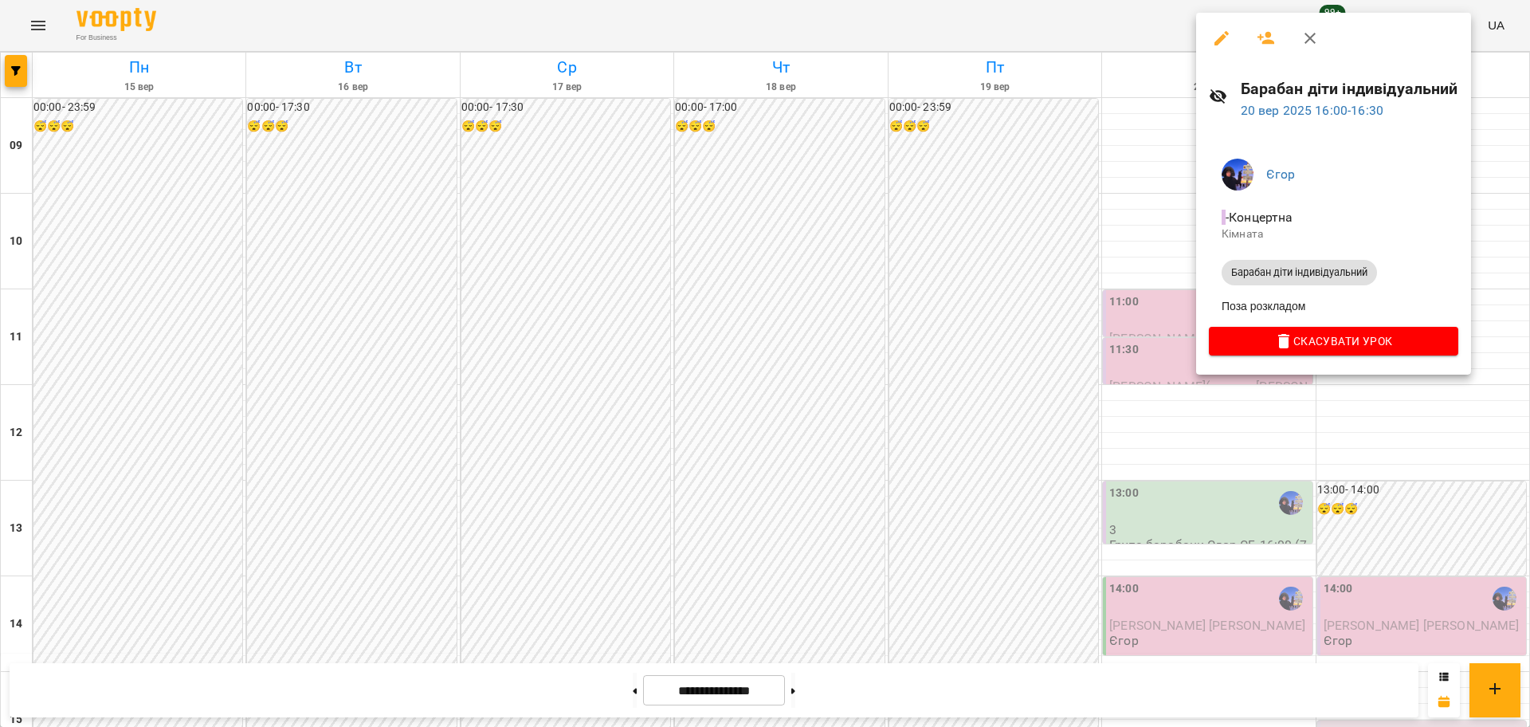
click at [1026, 333] on div at bounding box center [765, 363] width 1530 height 727
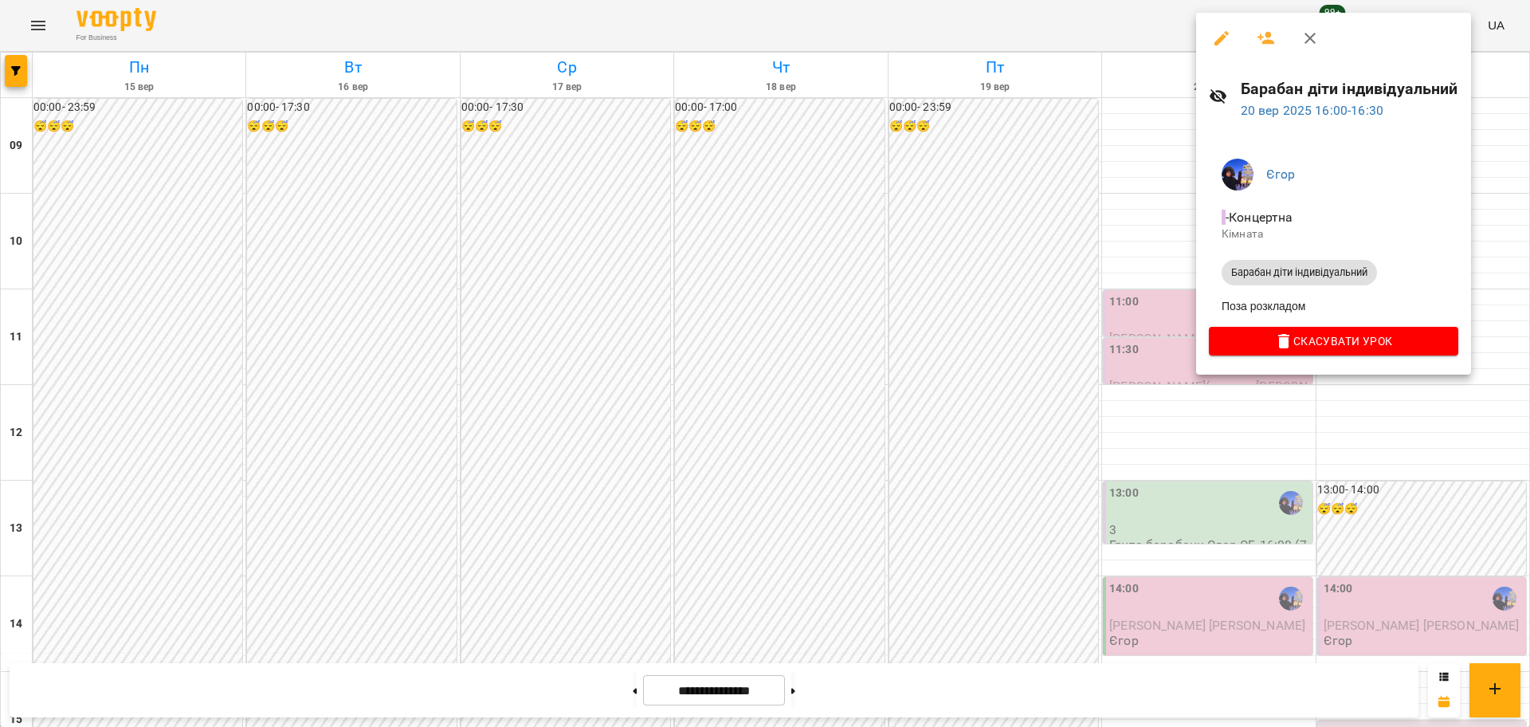
click at [1220, 45] on icon "button" at bounding box center [1221, 38] width 19 height 19
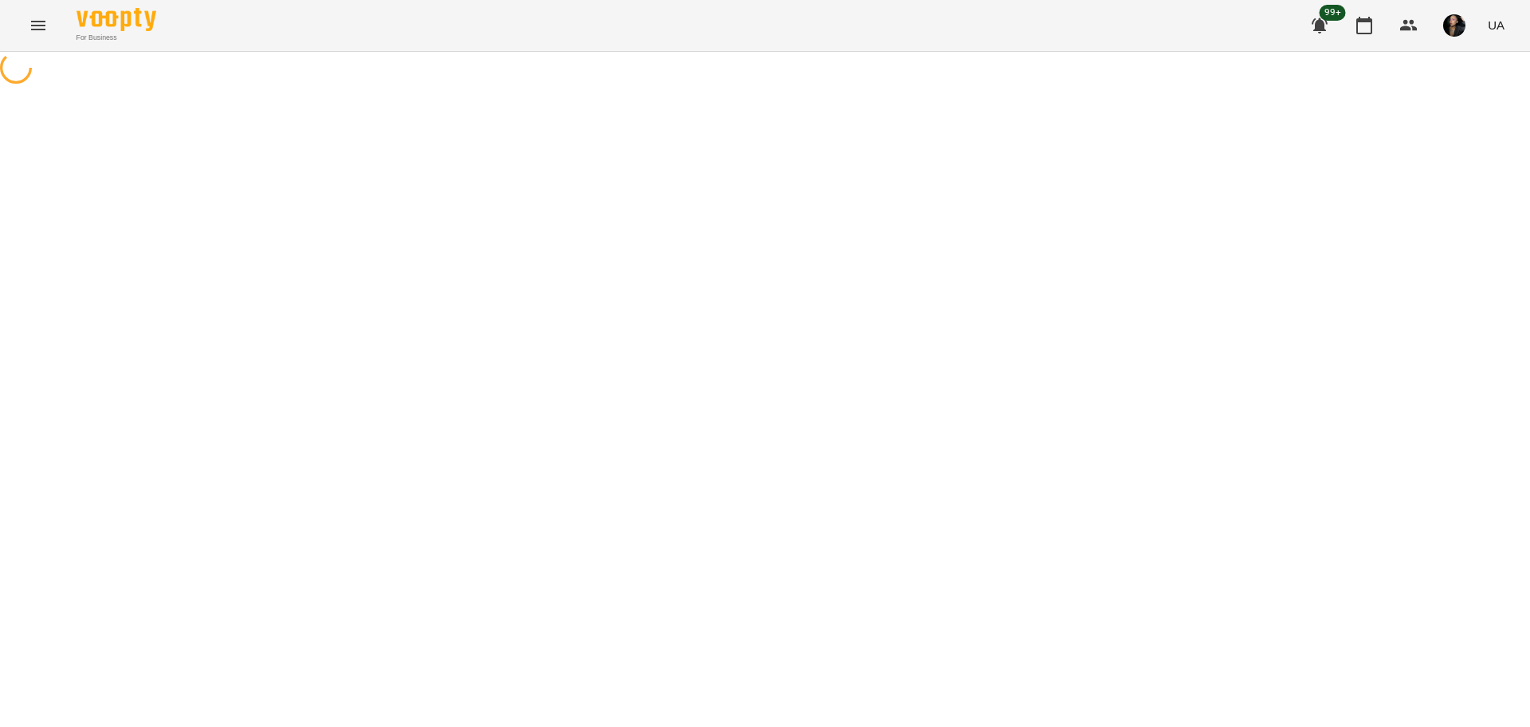
select select "**********"
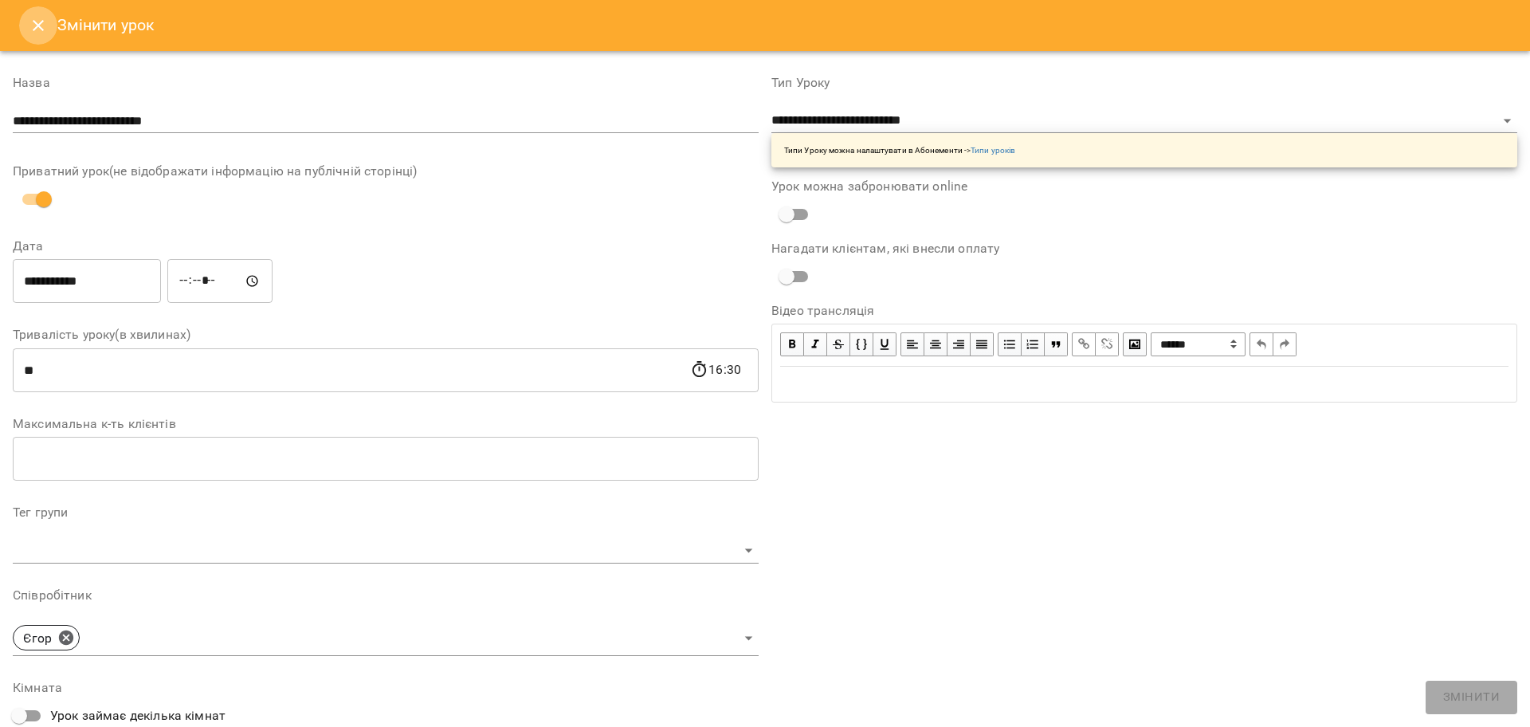
click at [41, 28] on icon "Close" at bounding box center [38, 25] width 11 height 11
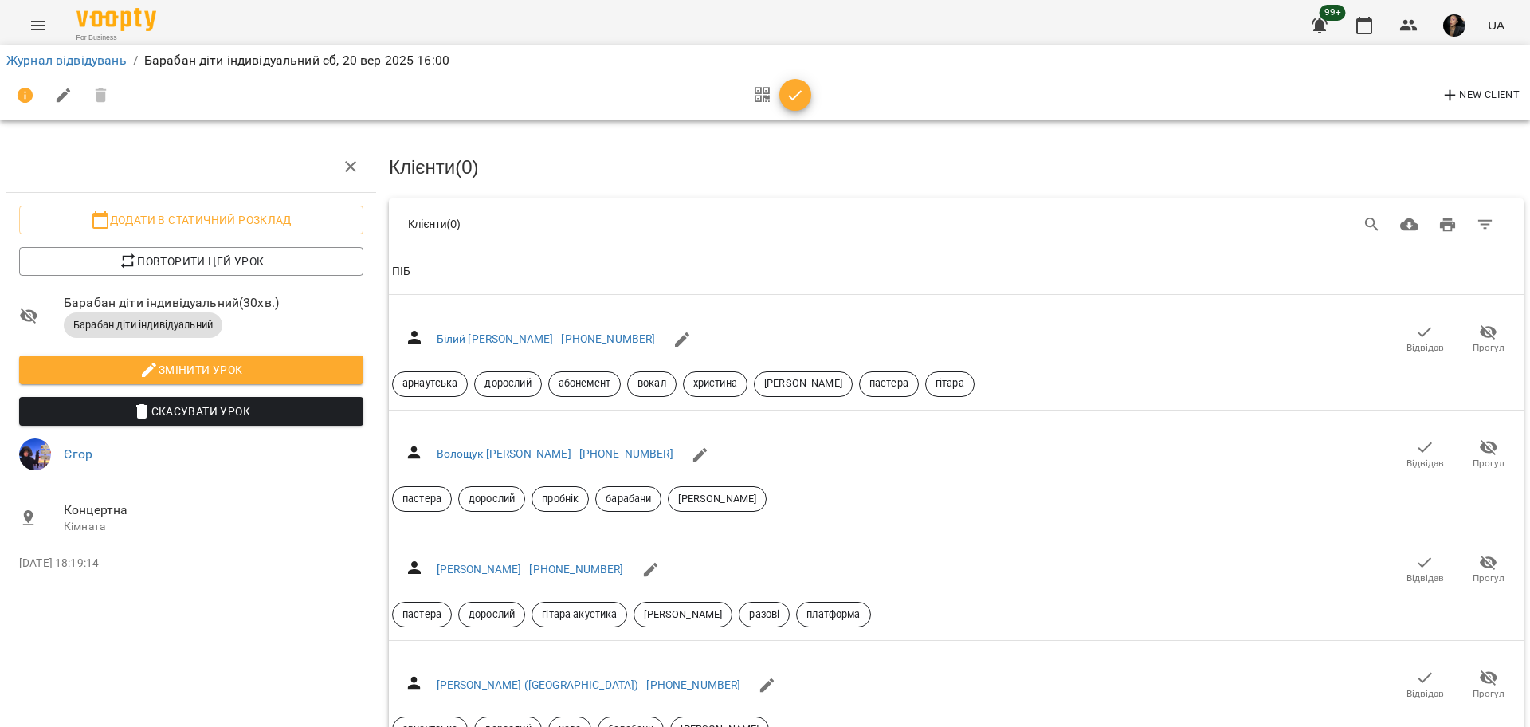
click at [26, 48] on div "Журнал відвідувань / Барабан діти індивідуальний сб, 20 вер 2025 16:00" at bounding box center [765, 61] width 1524 height 26
click at [76, 57] on link "Журнал відвідувань" at bounding box center [66, 60] width 120 height 15
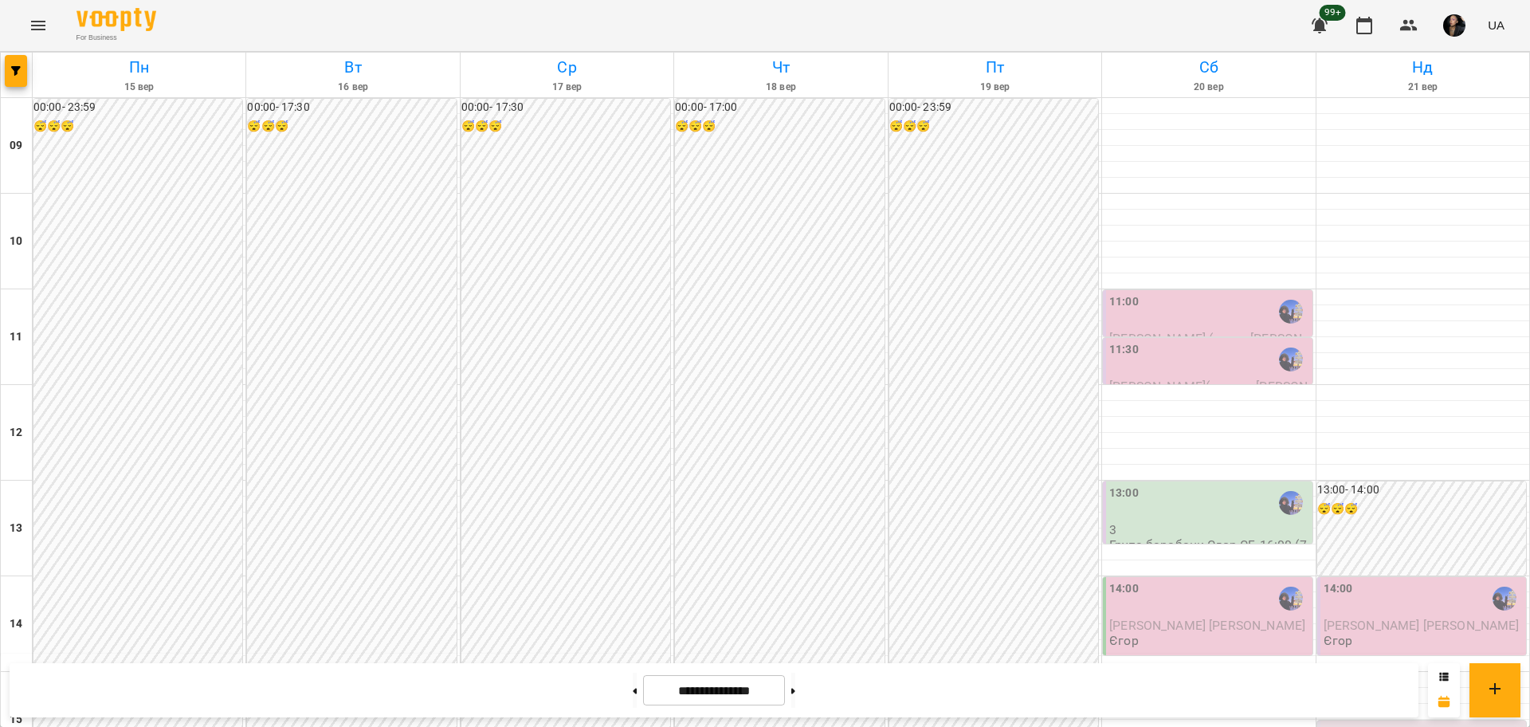
scroll to position [587, 0]
click at [22, 79] on button "button" at bounding box center [16, 71] width 22 height 32
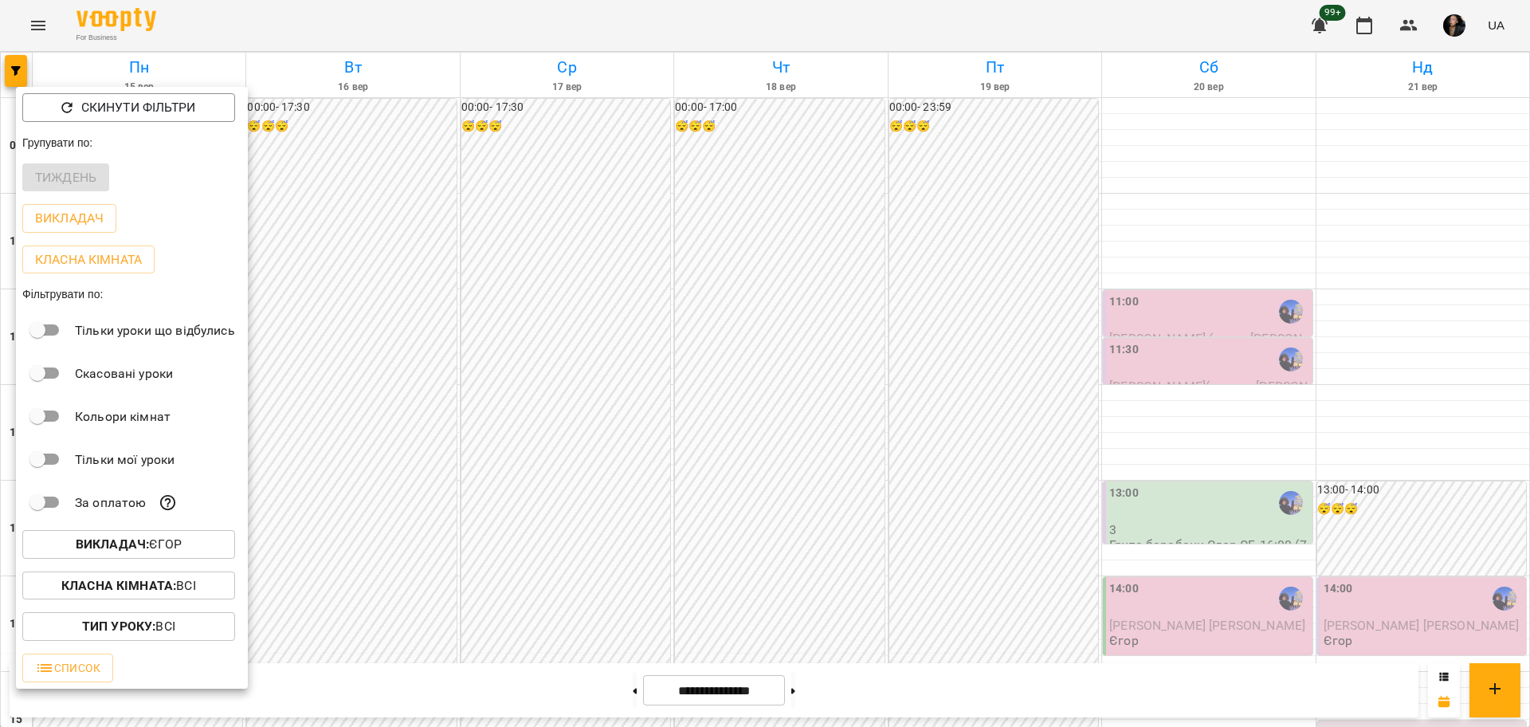
click at [966, 469] on div at bounding box center [765, 363] width 1530 height 727
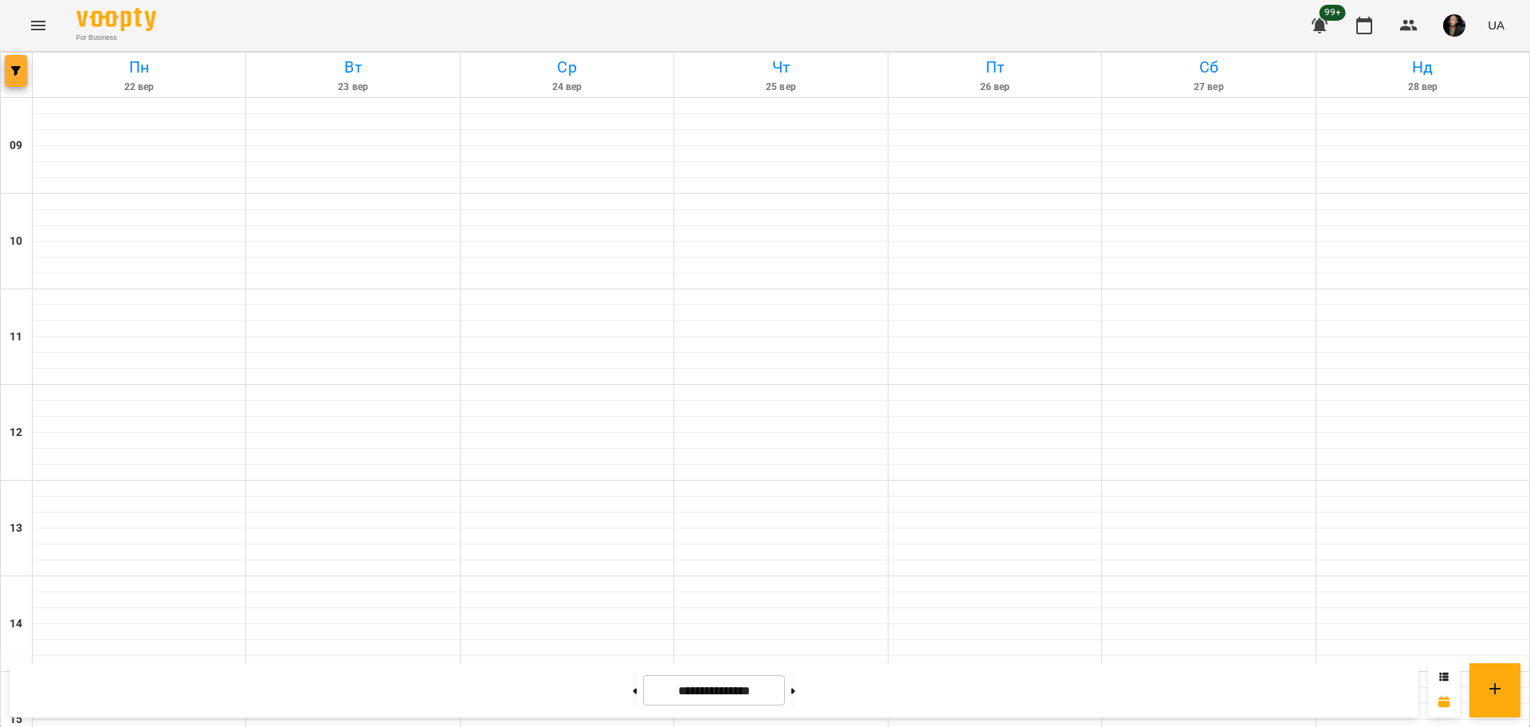
click at [10, 85] on button "button" at bounding box center [16, 71] width 22 height 32
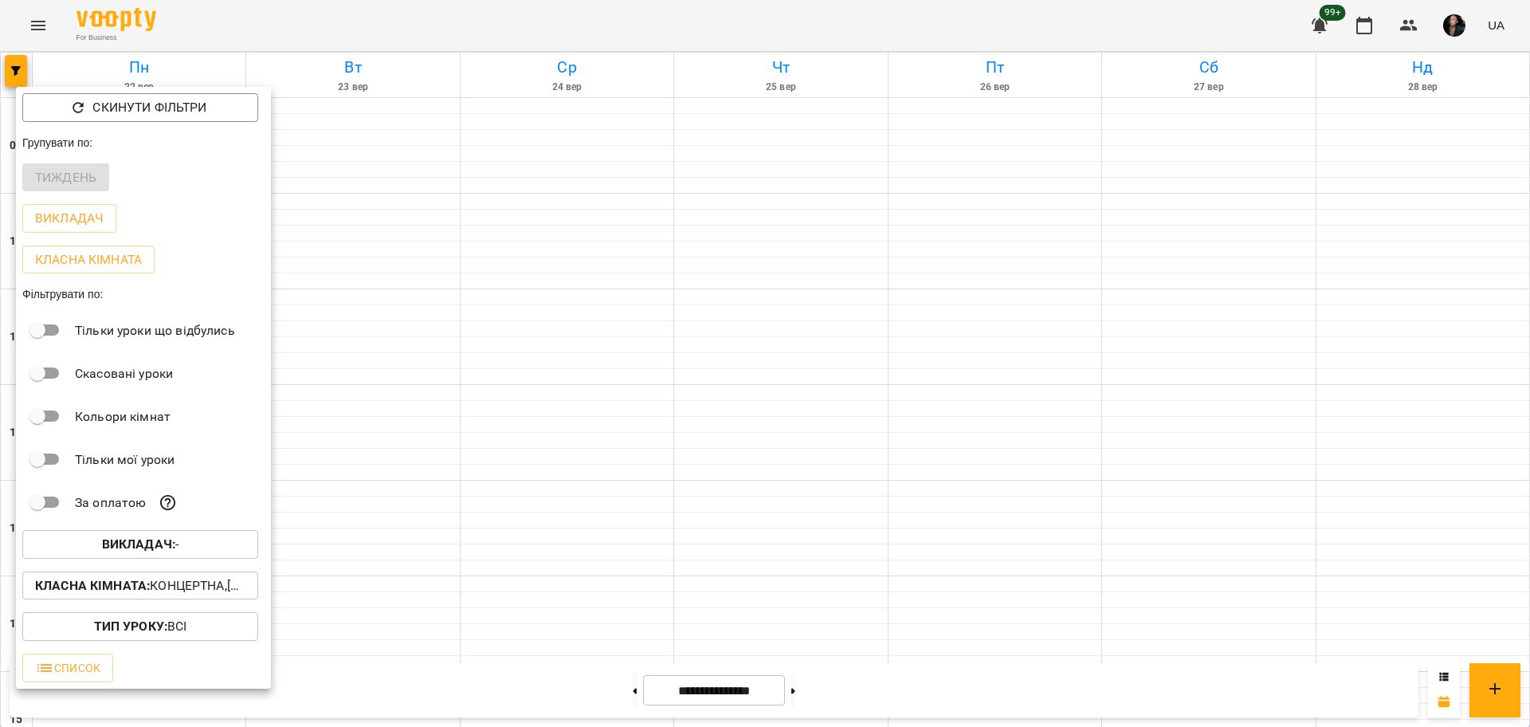
click at [208, 559] on button "Викладач : -" at bounding box center [140, 544] width 236 height 29
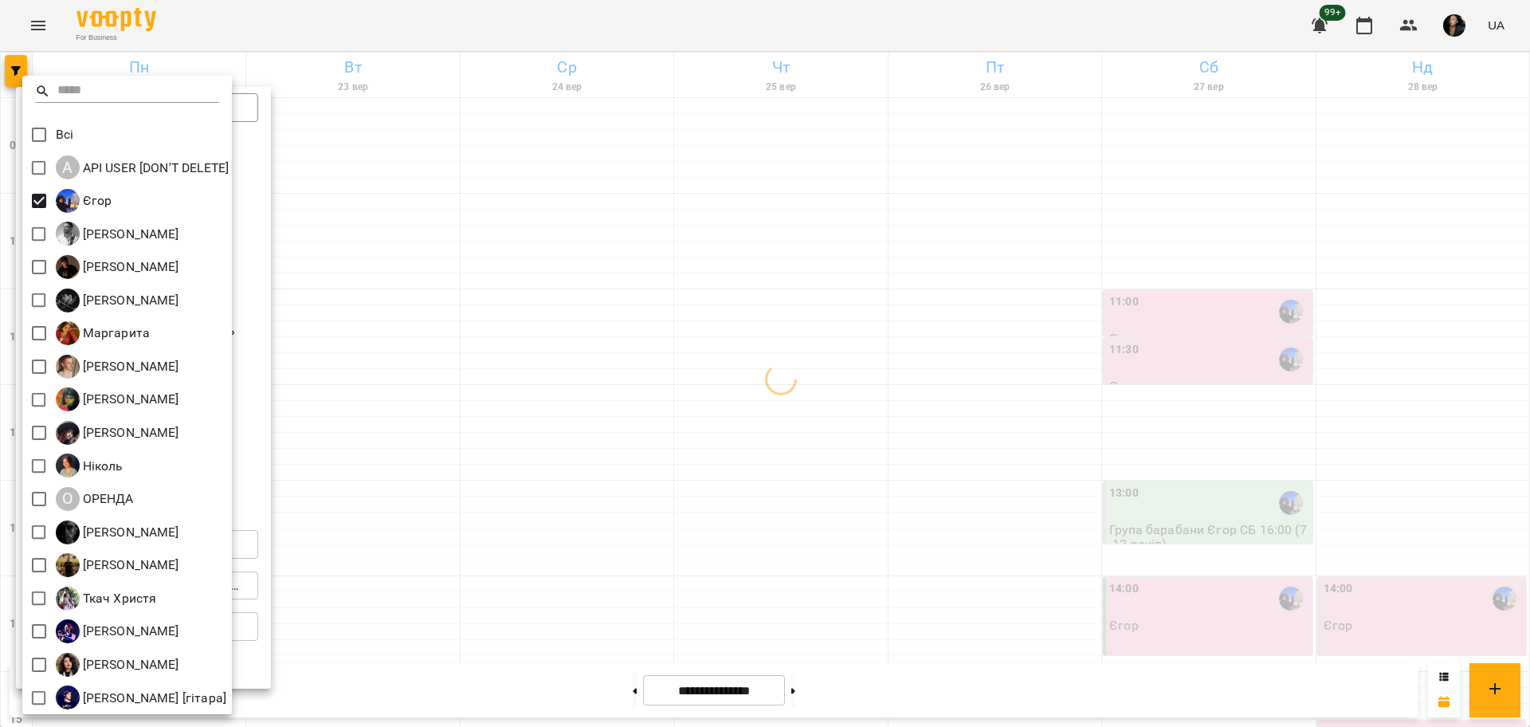
click at [516, 287] on div at bounding box center [765, 363] width 1530 height 727
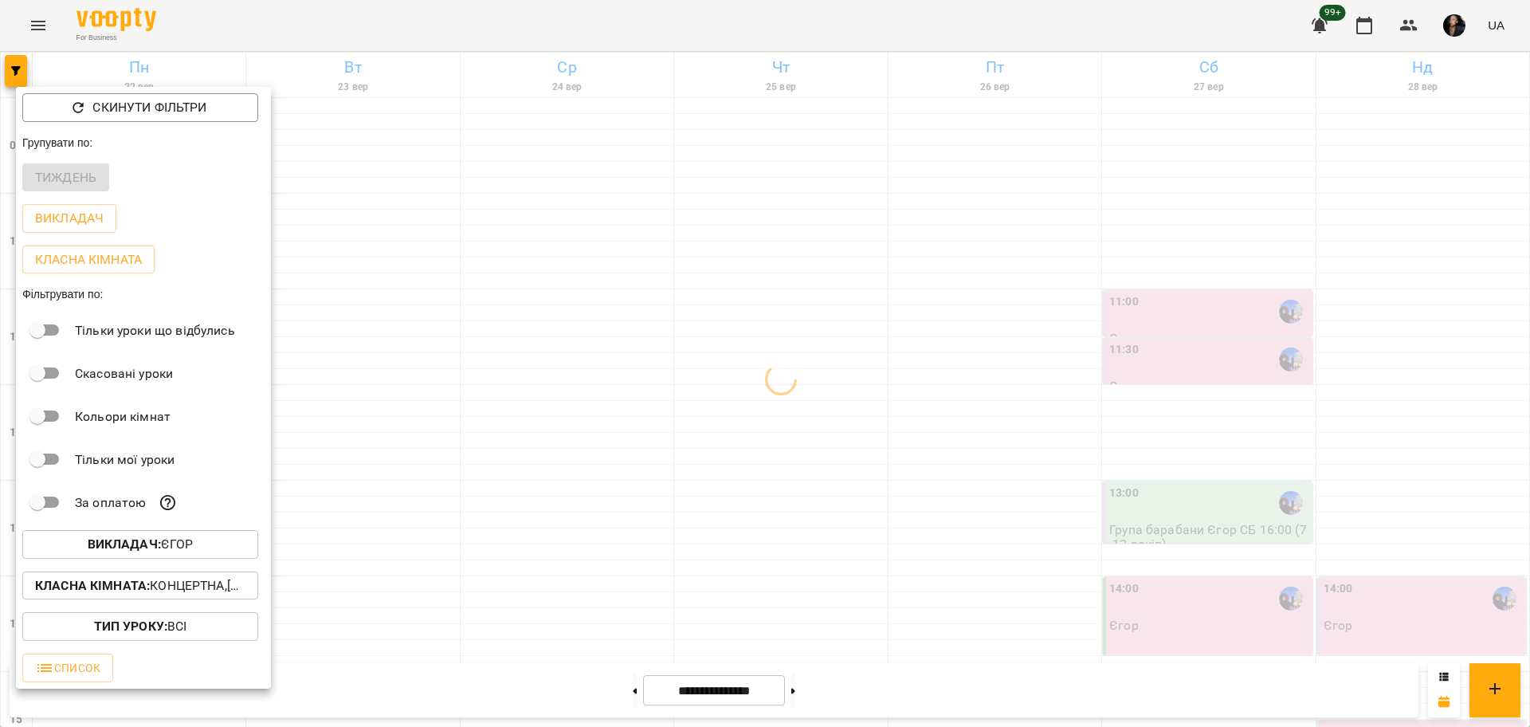
click at [126, 591] on b "Класна кімната :" at bounding box center [92, 585] width 115 height 15
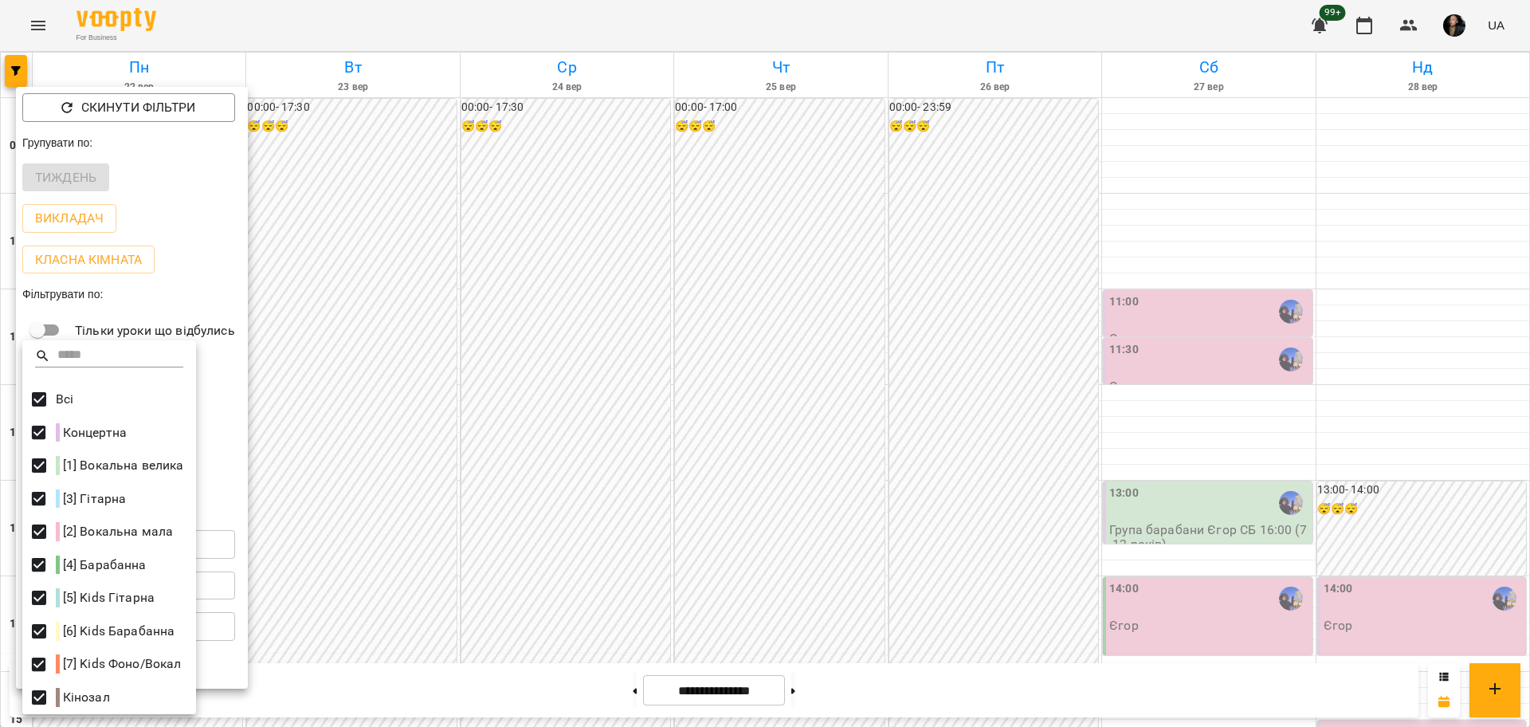
click at [920, 406] on div at bounding box center [765, 363] width 1530 height 727
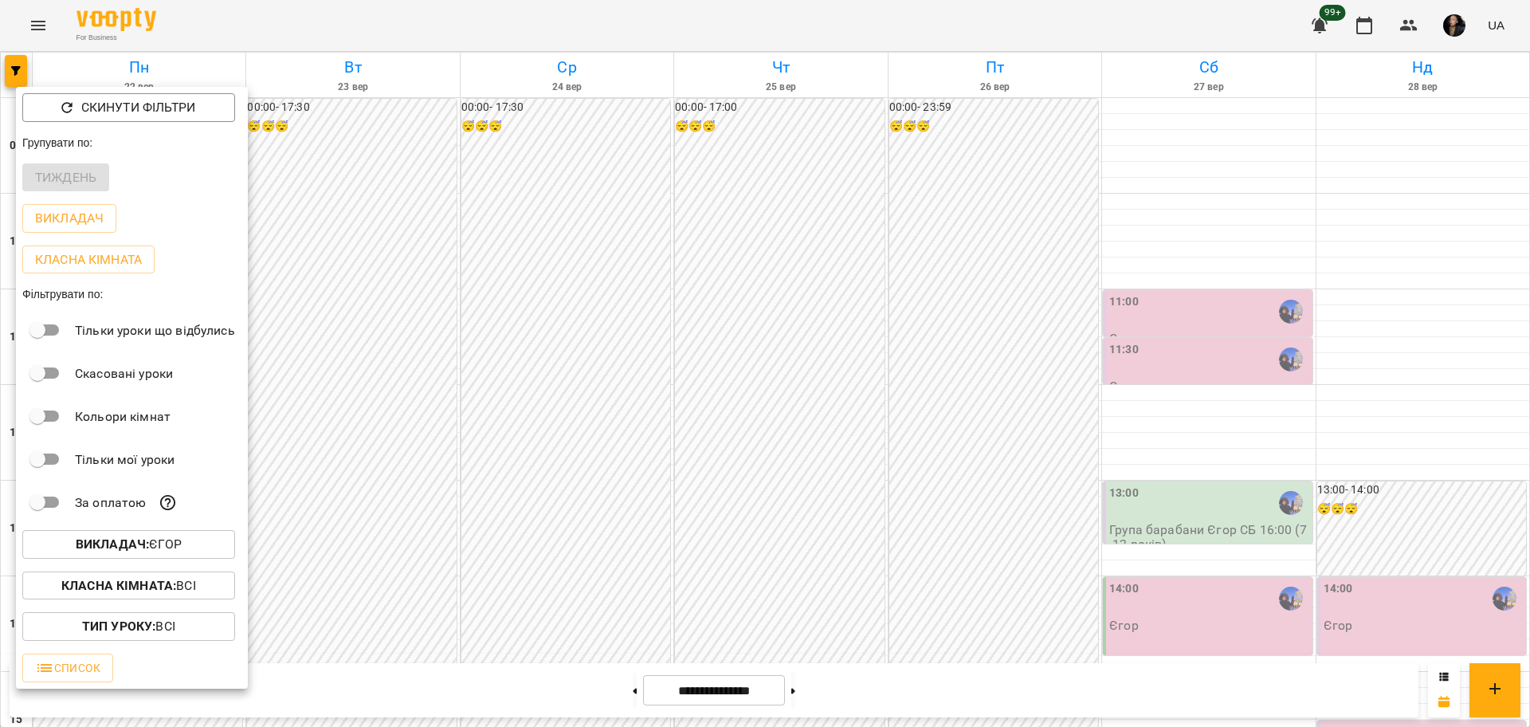
click at [598, 677] on div at bounding box center [765, 363] width 1530 height 727
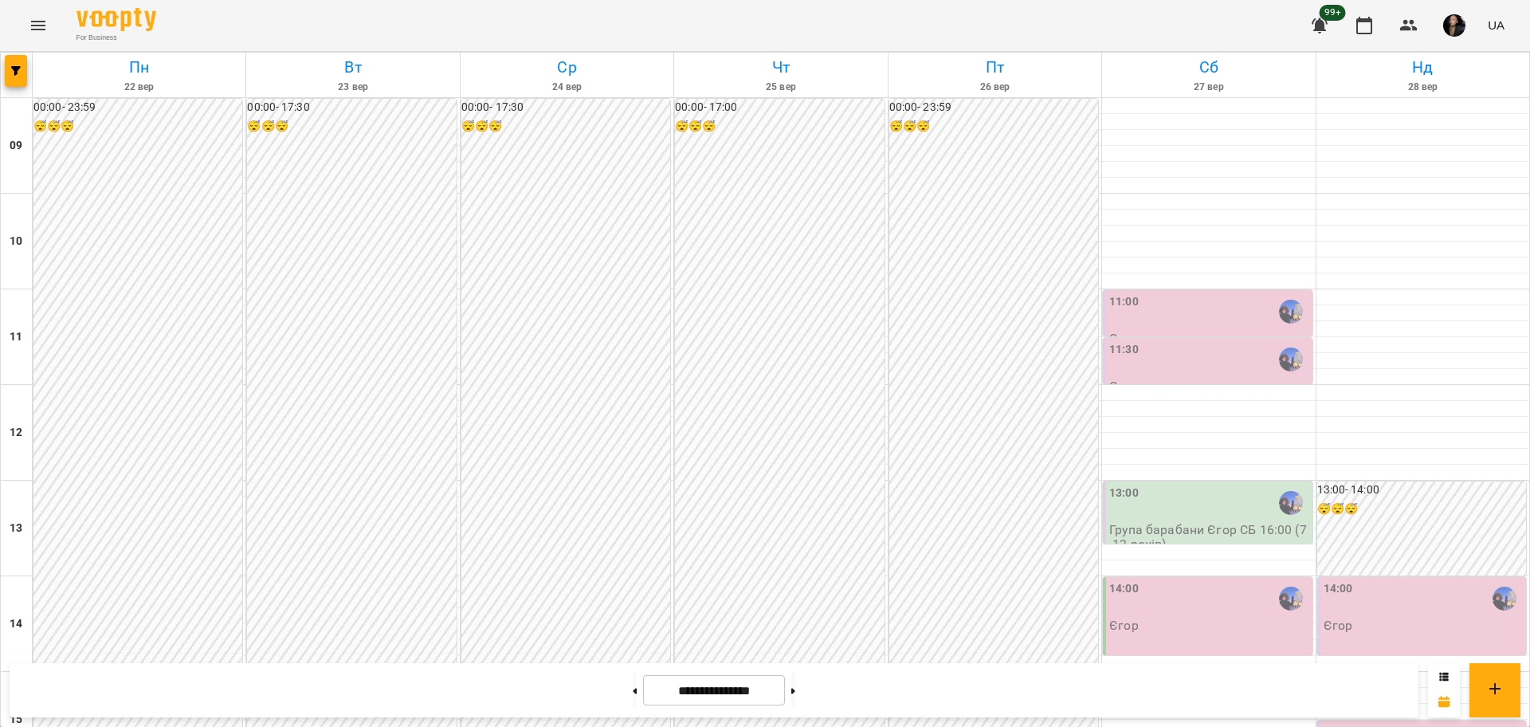
click at [633, 711] on div "Скинути фільтри Групувати по: Тиждень Викладач Класна кімната Фільтрувати по: Т…" at bounding box center [765, 363] width 1530 height 727
click at [634, 692] on icon at bounding box center [636, 691] width 4 height 6
type input "**********"
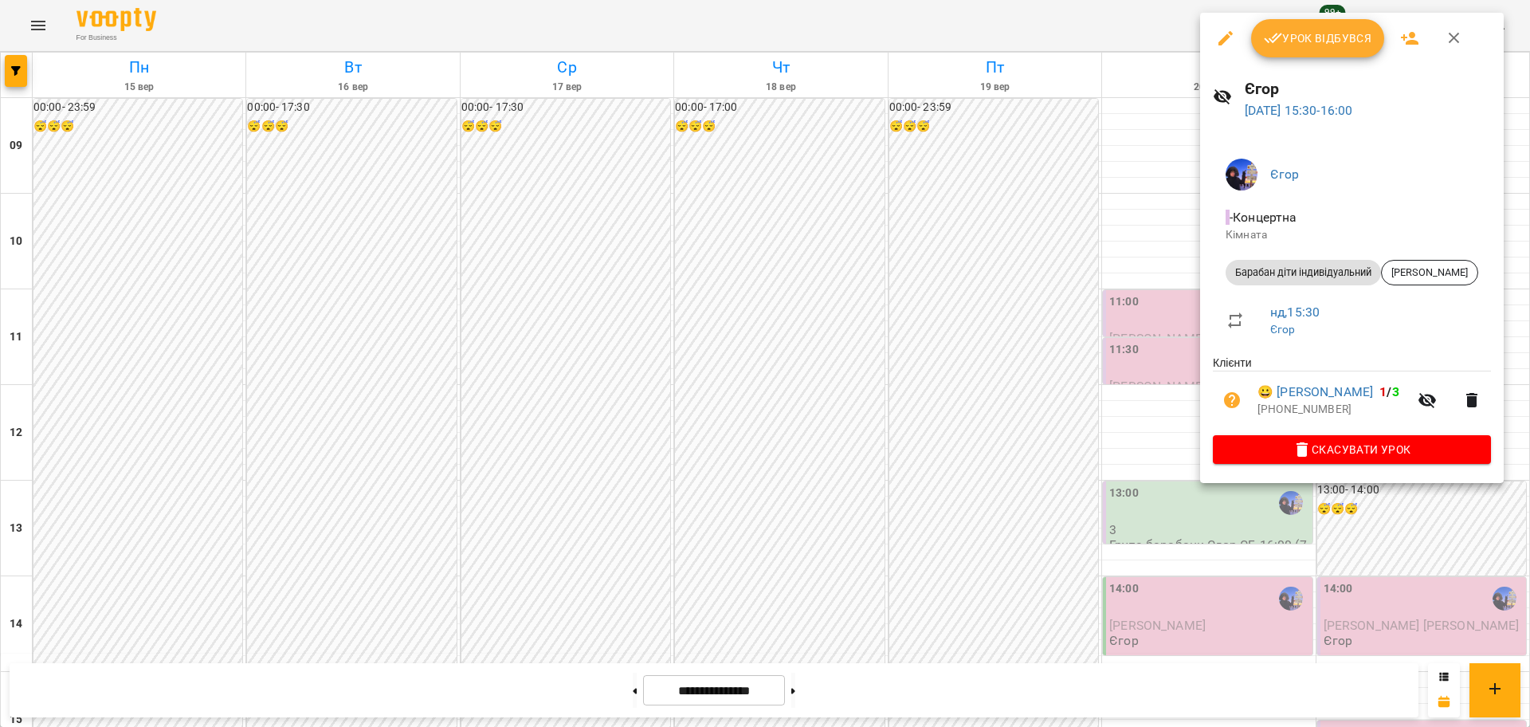
click at [1317, 46] on span "Урок відбувся" at bounding box center [1318, 38] width 108 height 19
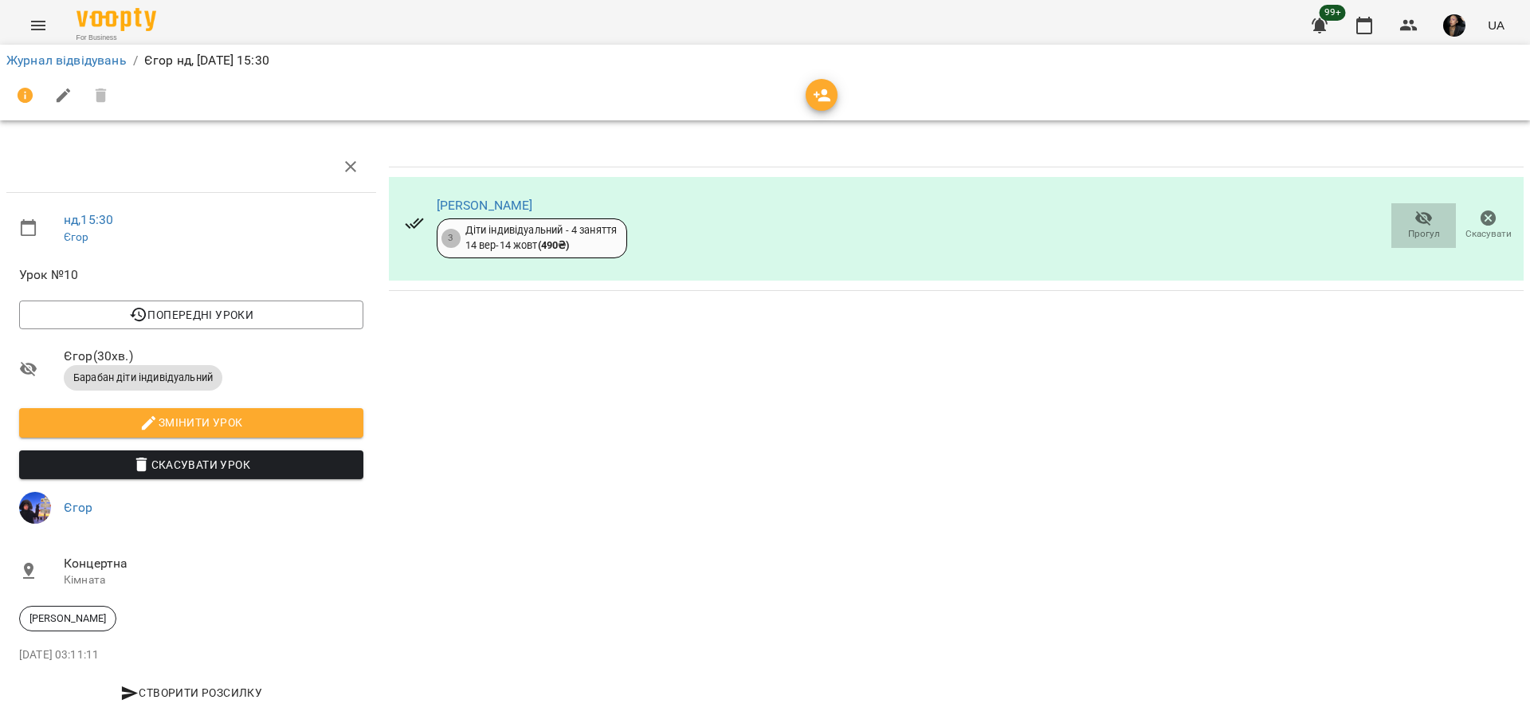
click at [1415, 209] on icon "button" at bounding box center [1424, 218] width 19 height 19
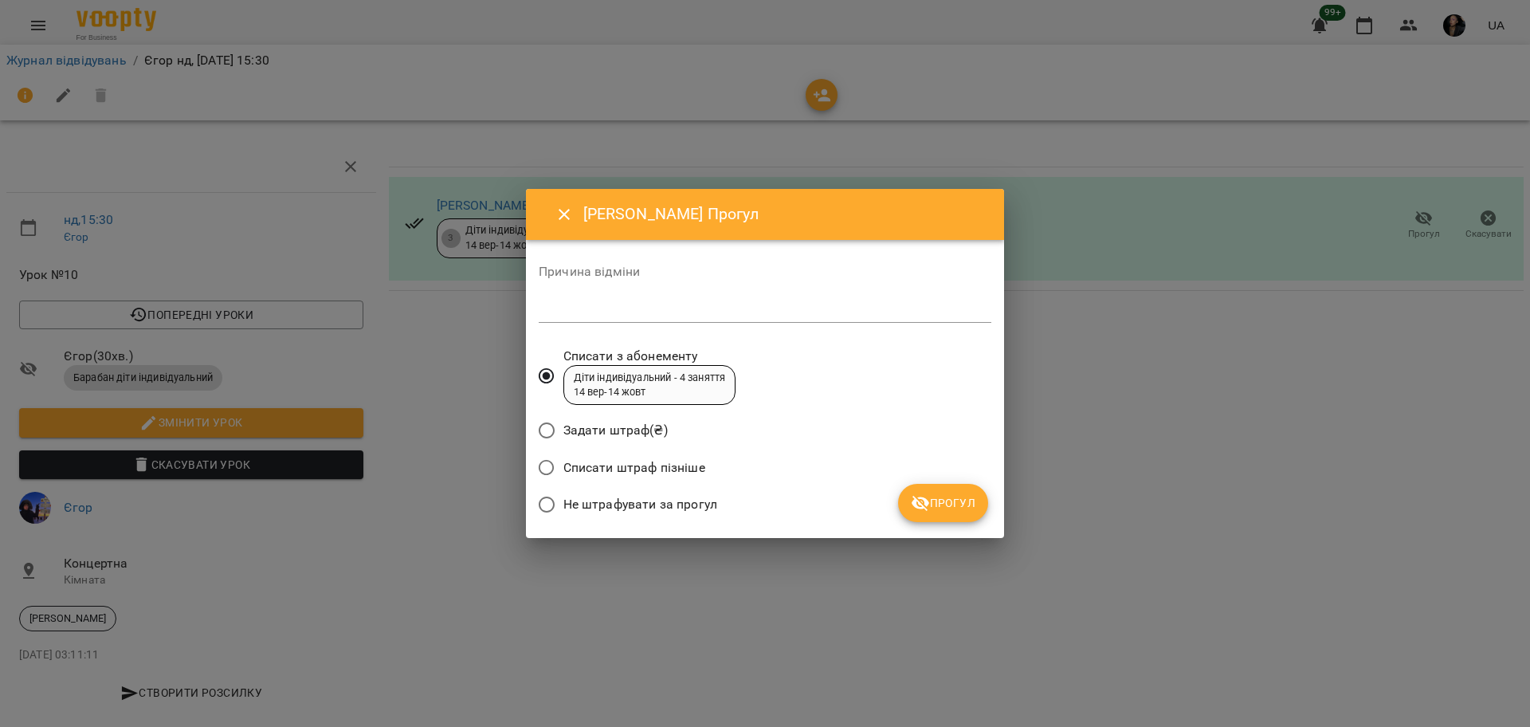
click at [625, 506] on span "Не штрафувати за прогул" at bounding box center [640, 504] width 154 height 19
click at [950, 499] on span "Прогул" at bounding box center [943, 502] width 65 height 19
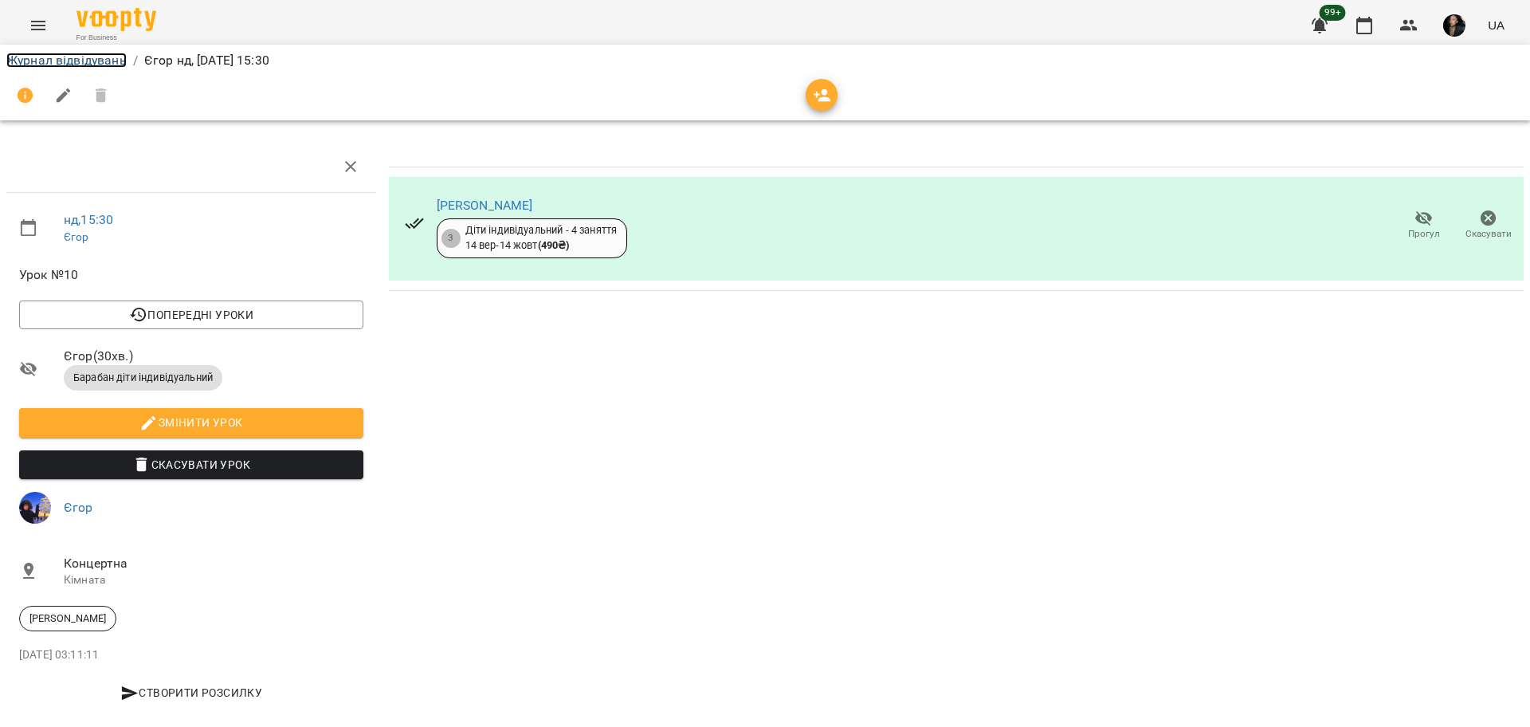
click at [59, 58] on link "Журнал відвідувань" at bounding box center [66, 60] width 120 height 15
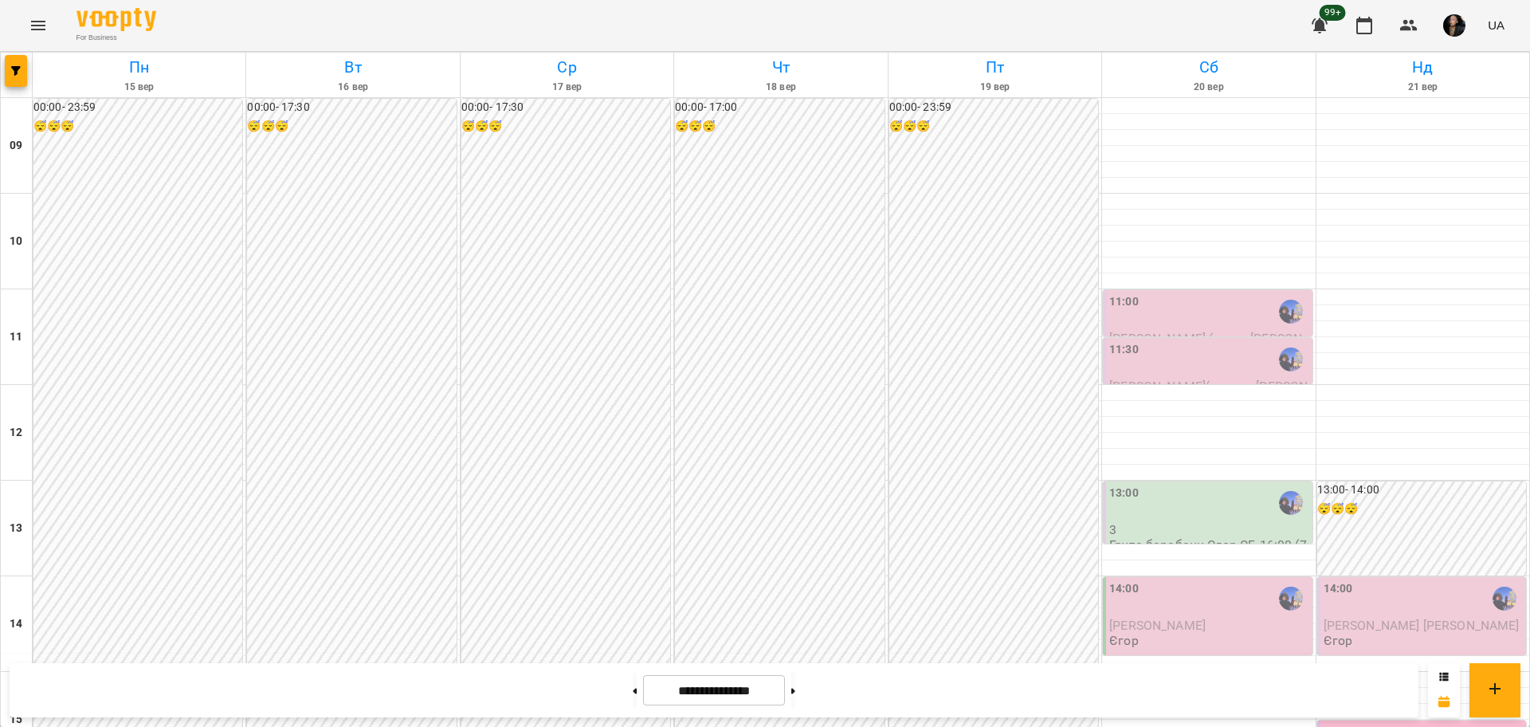
scroll to position [487, 0]
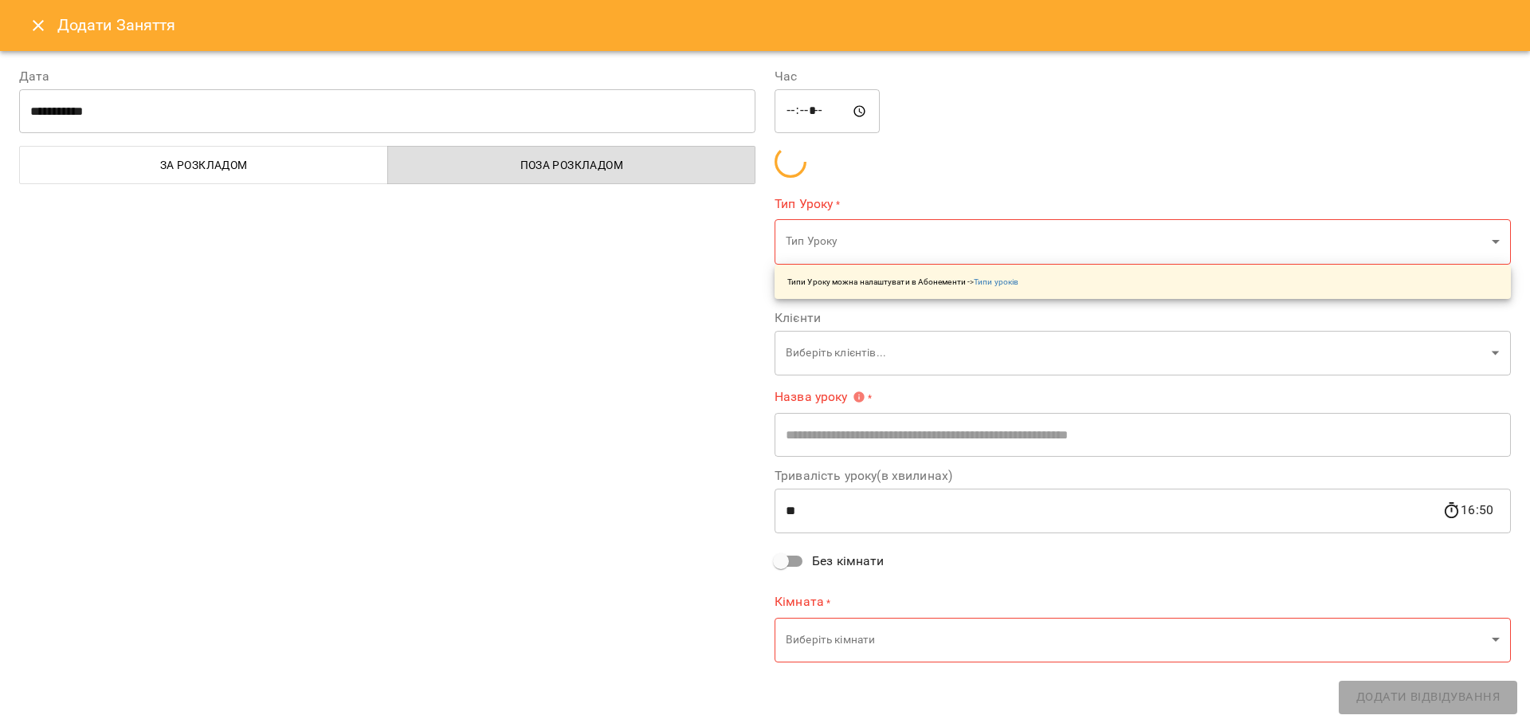
type input "**********"
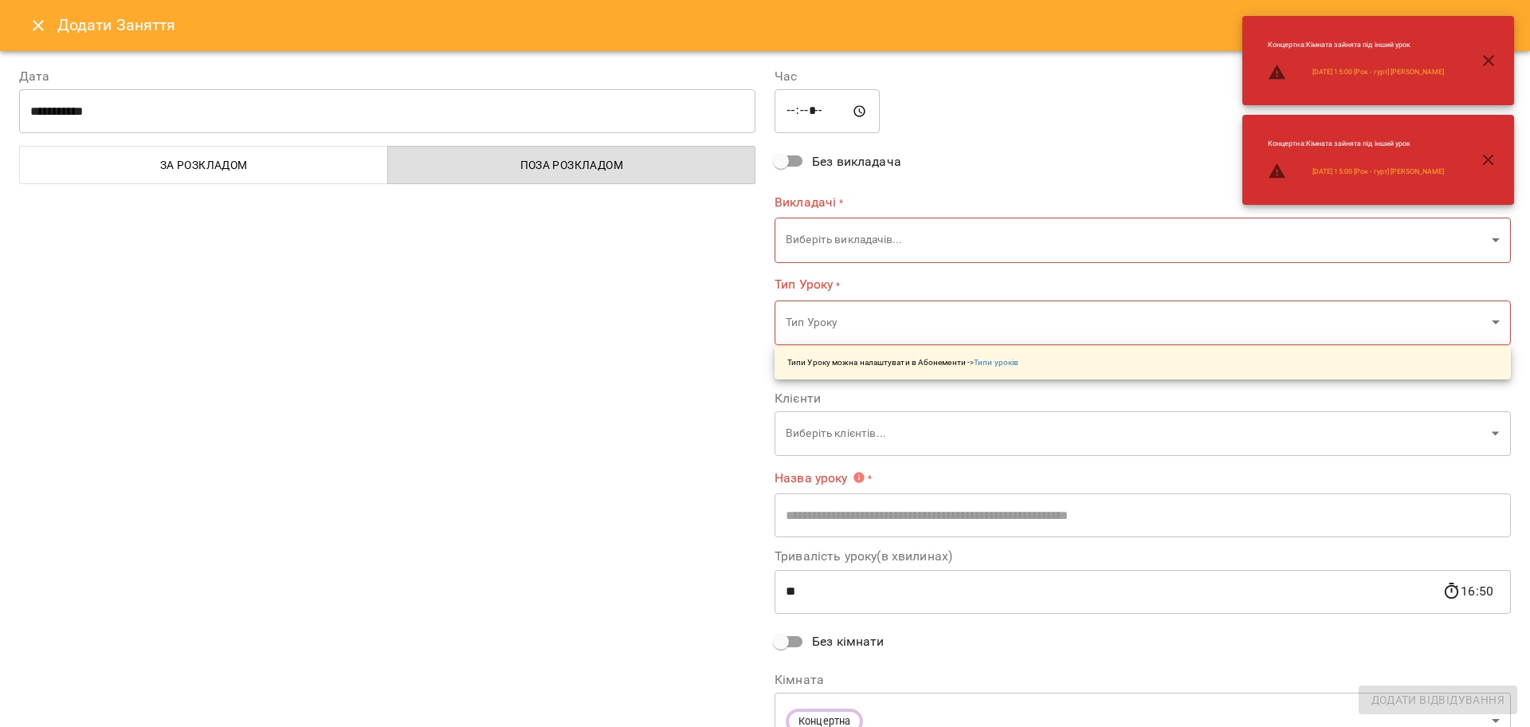
click at [783, 107] on input "*****" at bounding box center [827, 111] width 105 height 45
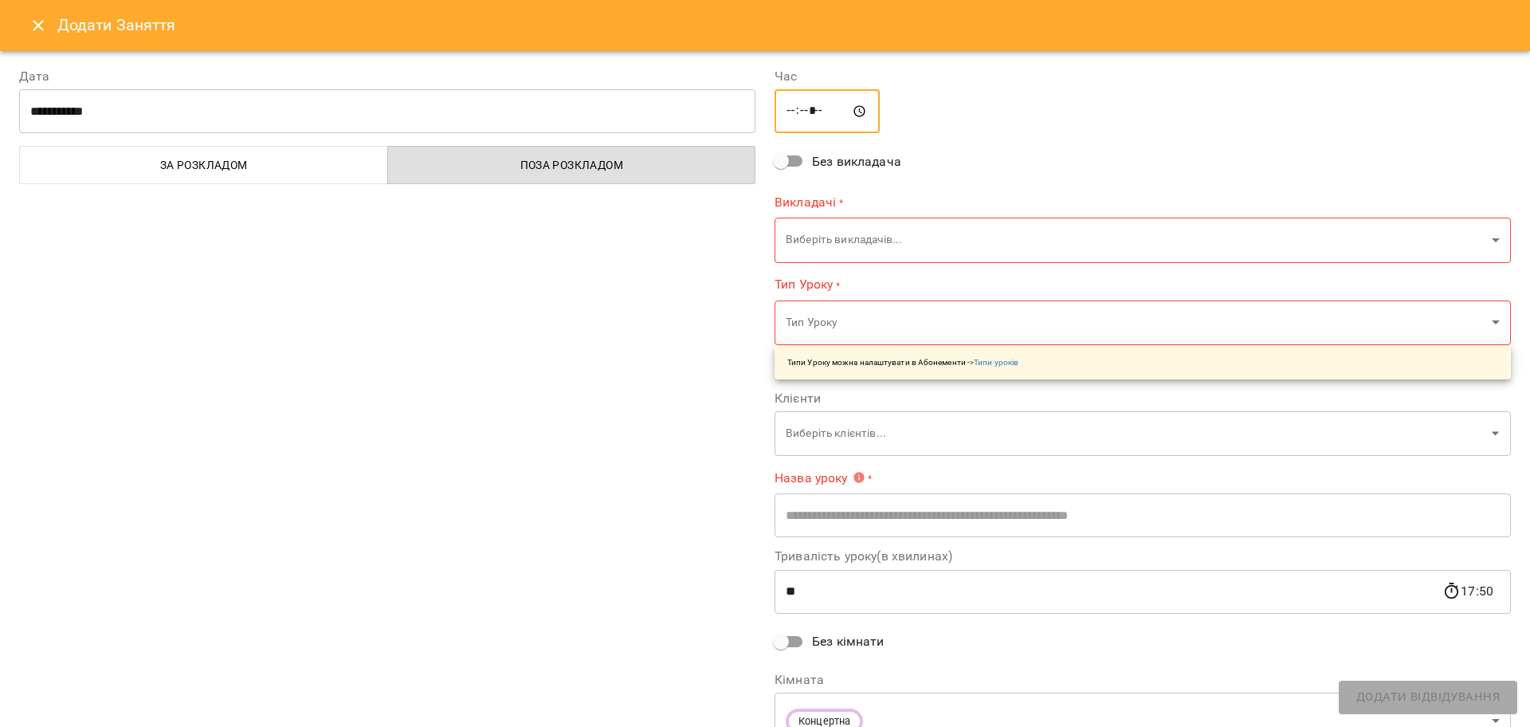
type input "*****"
click at [826, 230] on body "For Business 99+ UA [DATE] [DATE] [DATE] [DATE] [DATE] [DATE] Нд [DATE] 10 11 1…" at bounding box center [765, 706] width 1530 height 1413
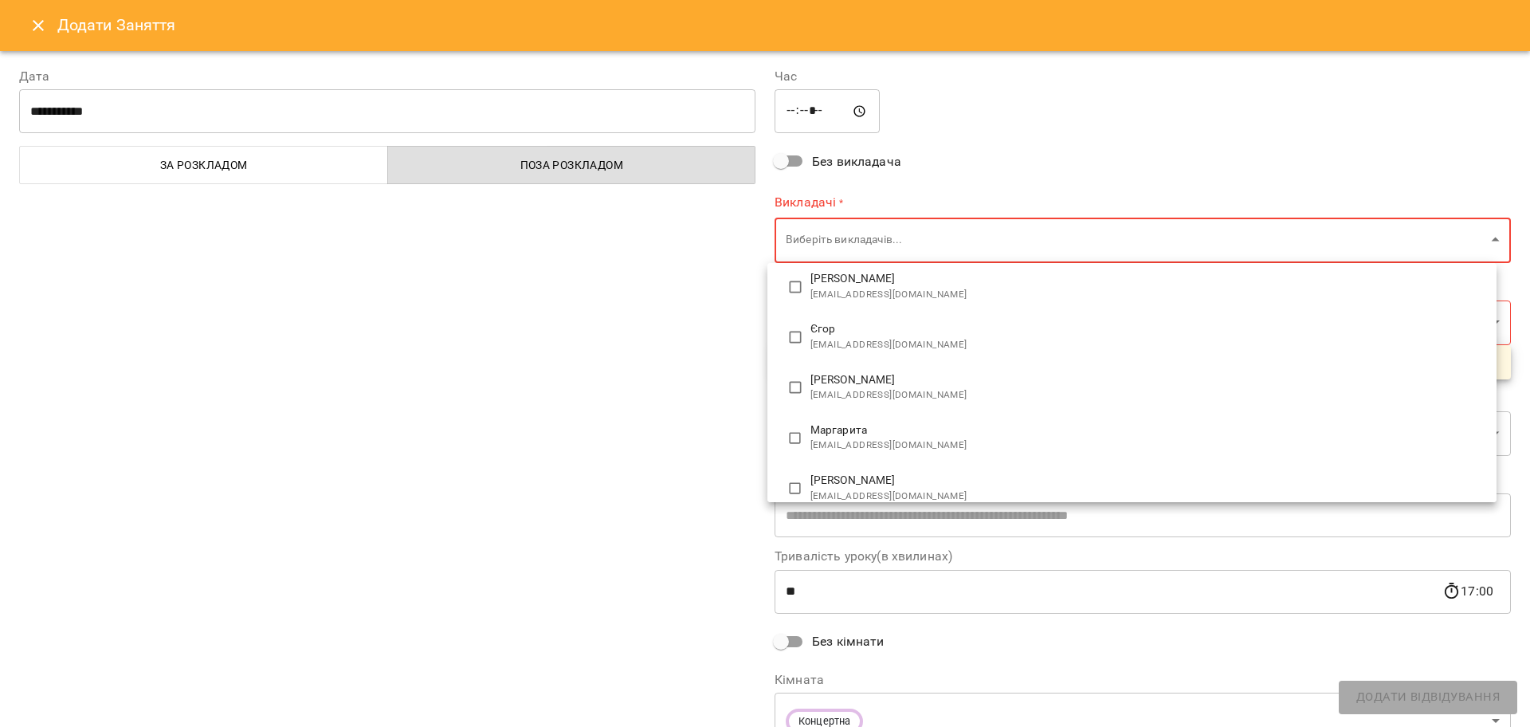
scroll to position [100, 0]
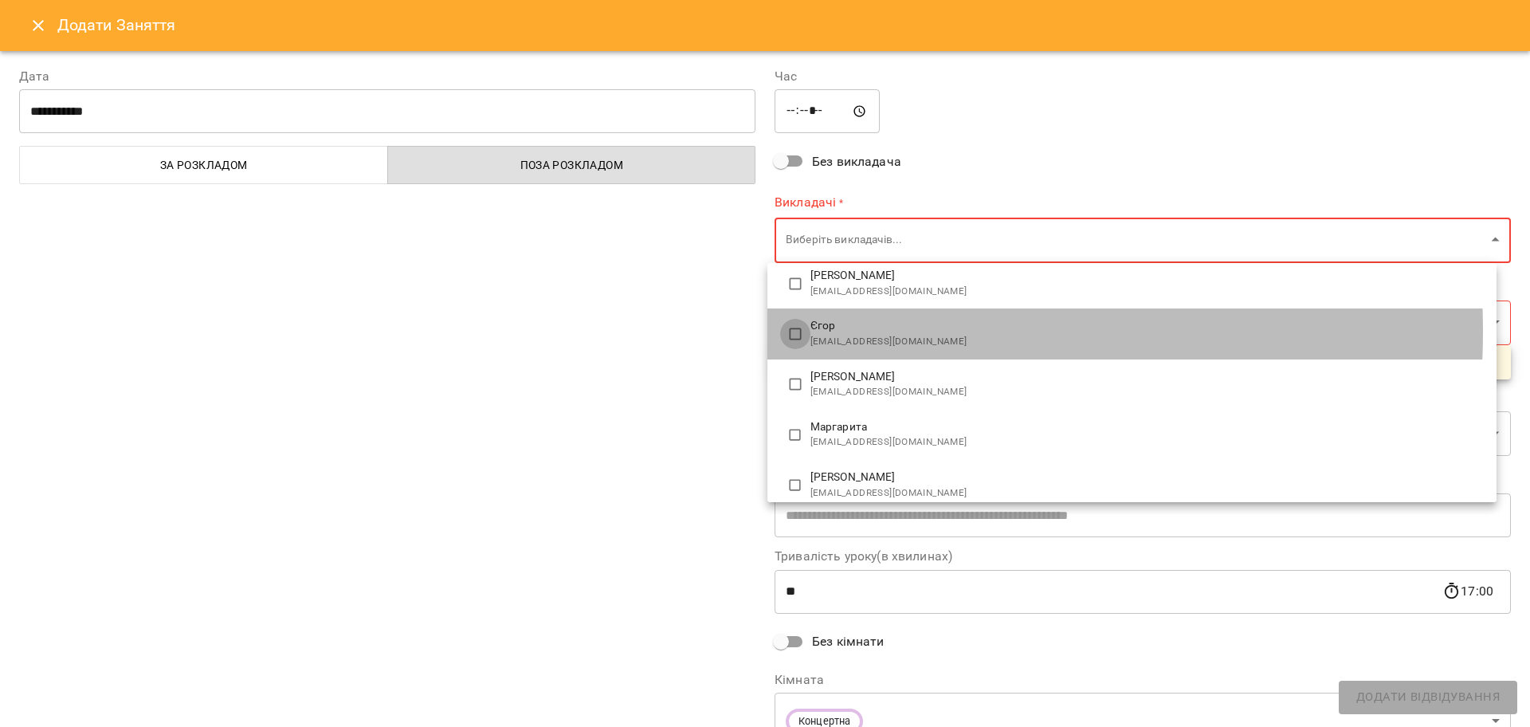
type input "**********"
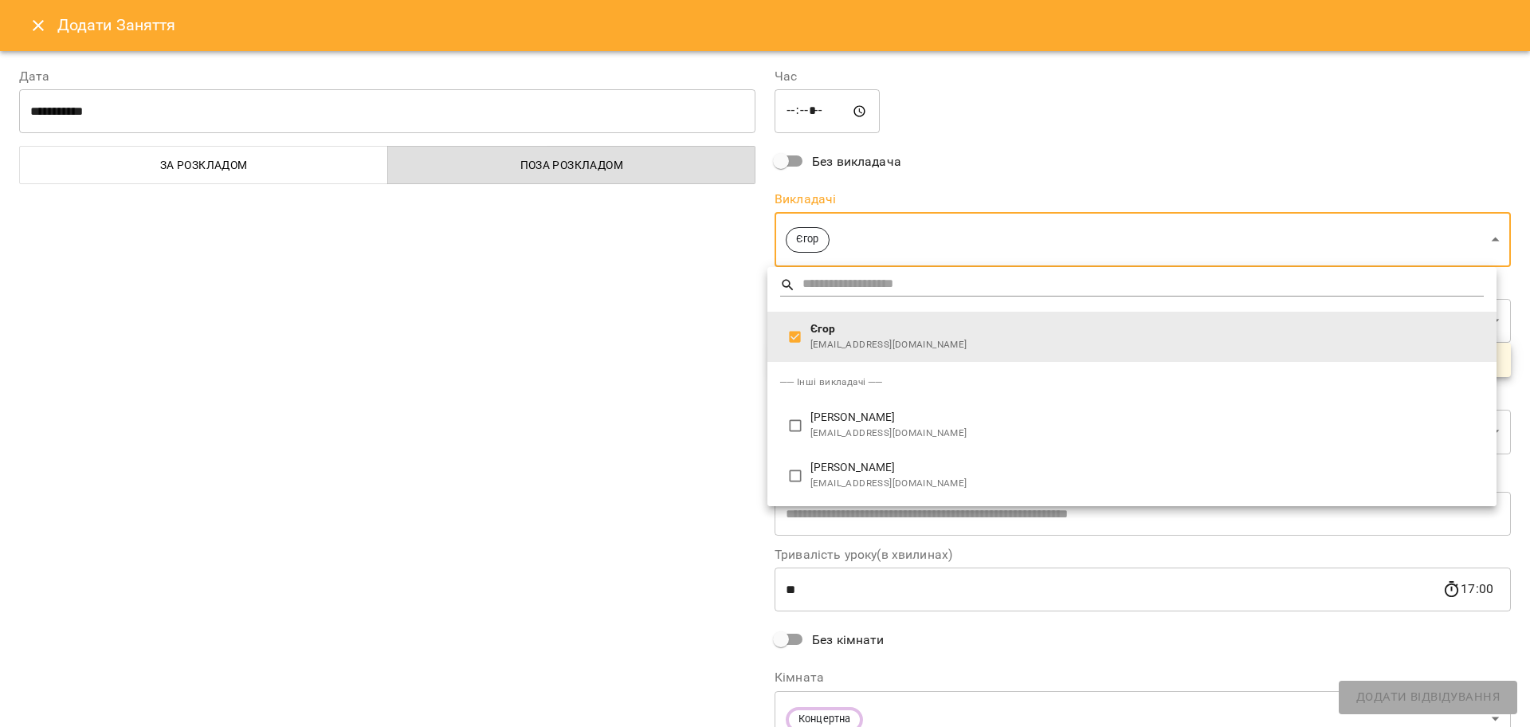
click at [736, 369] on div at bounding box center [765, 363] width 1530 height 727
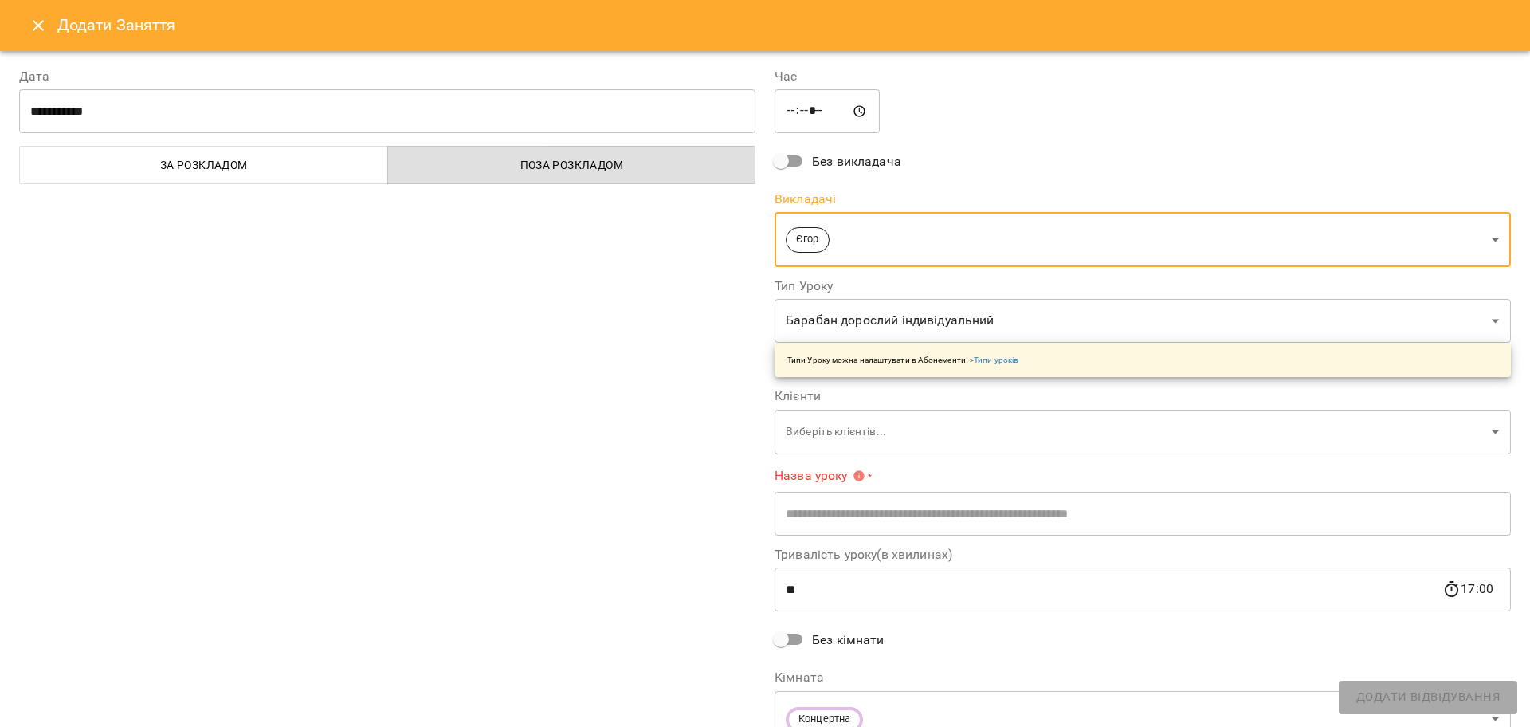
click at [830, 526] on input "text" at bounding box center [1143, 513] width 736 height 45
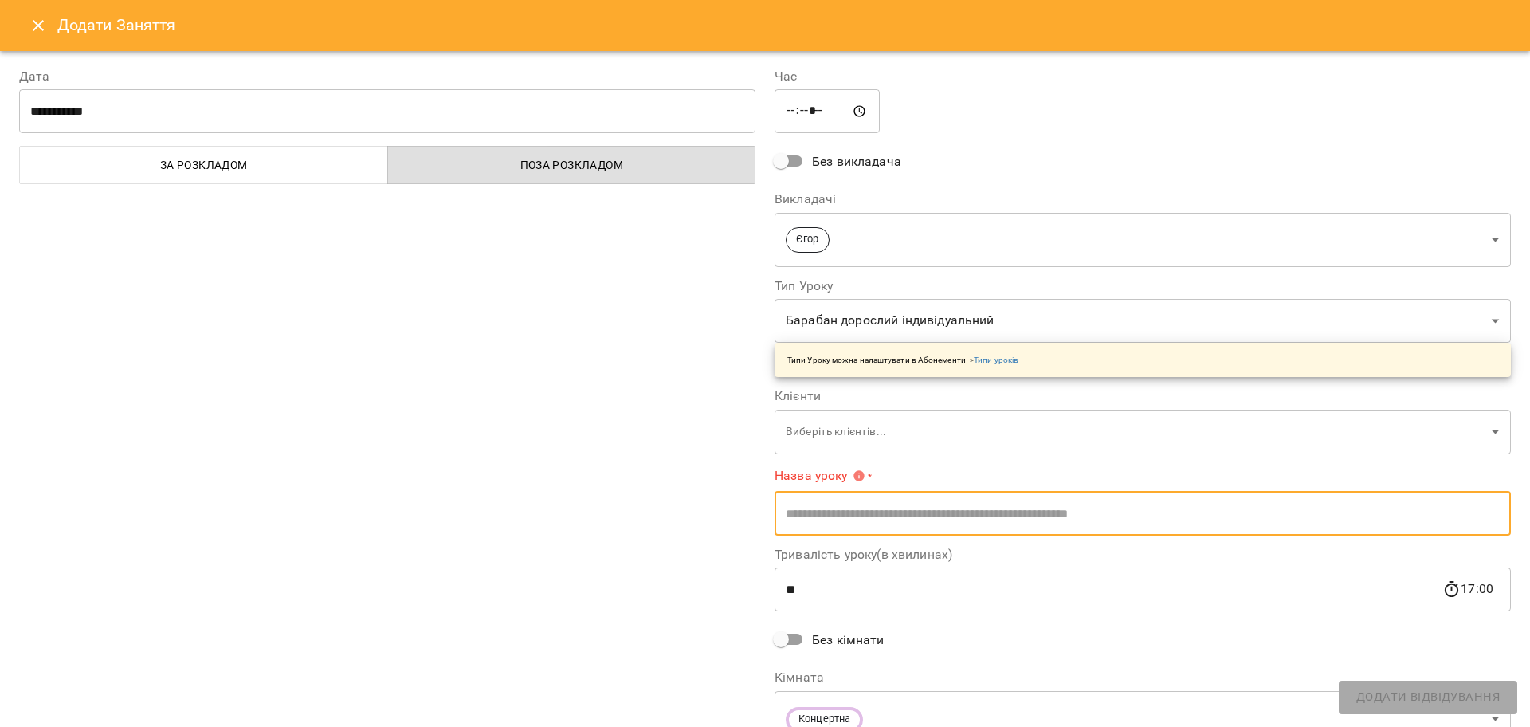
click at [788, 434] on body "For Business 99+ UA [DATE] [DATE] [DATE] [DATE] [DATE] [DATE] Нд [DATE] 10 11 1…" at bounding box center [765, 706] width 1530 height 1413
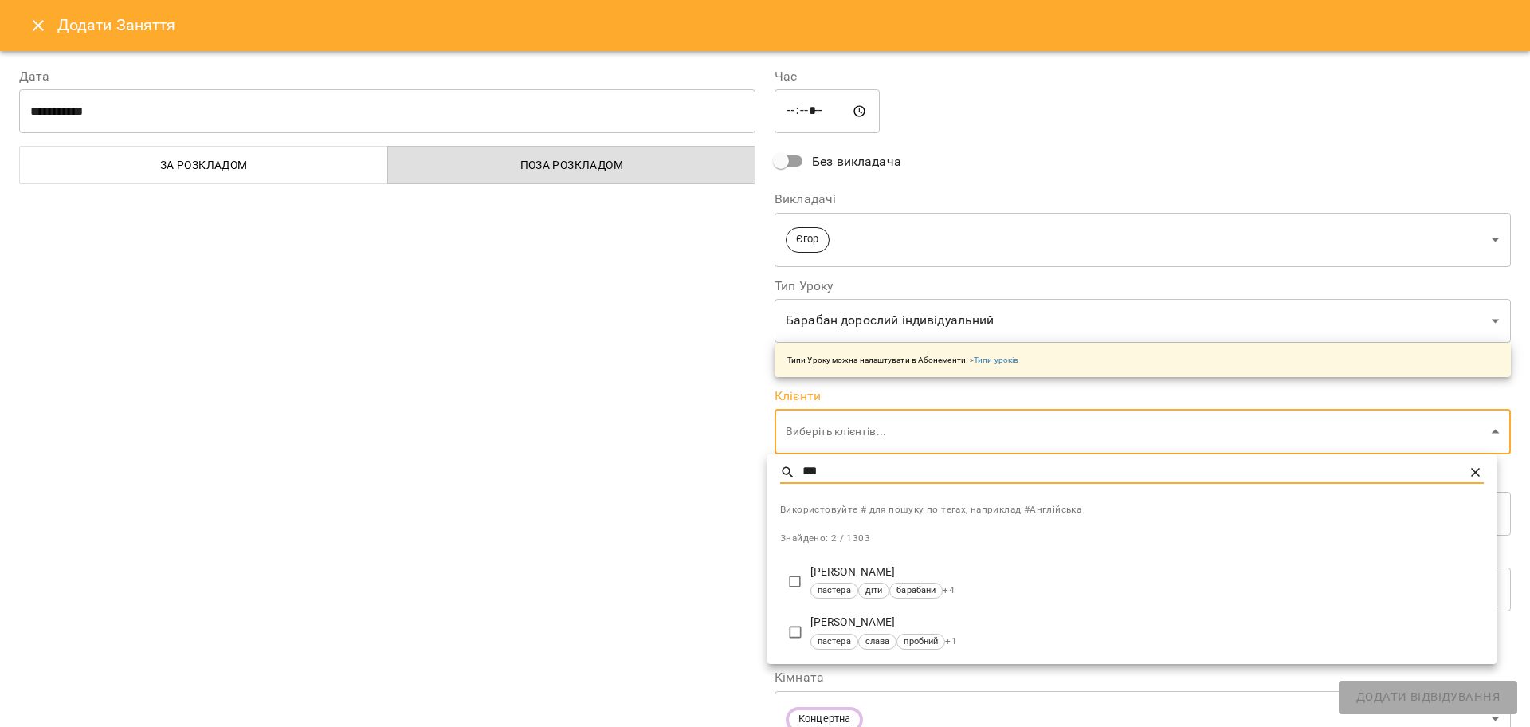
type input "***"
type input "**********"
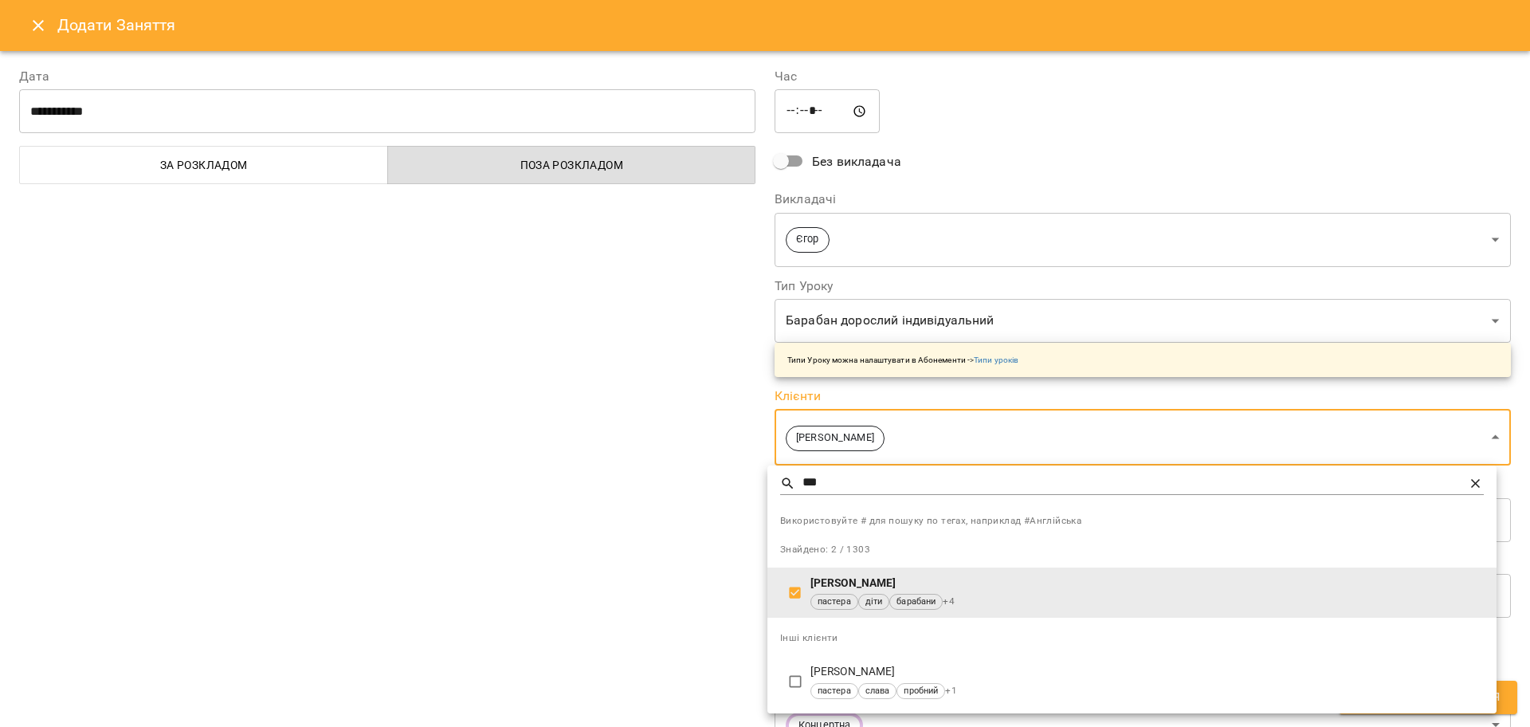
click at [543, 489] on div at bounding box center [765, 363] width 1530 height 727
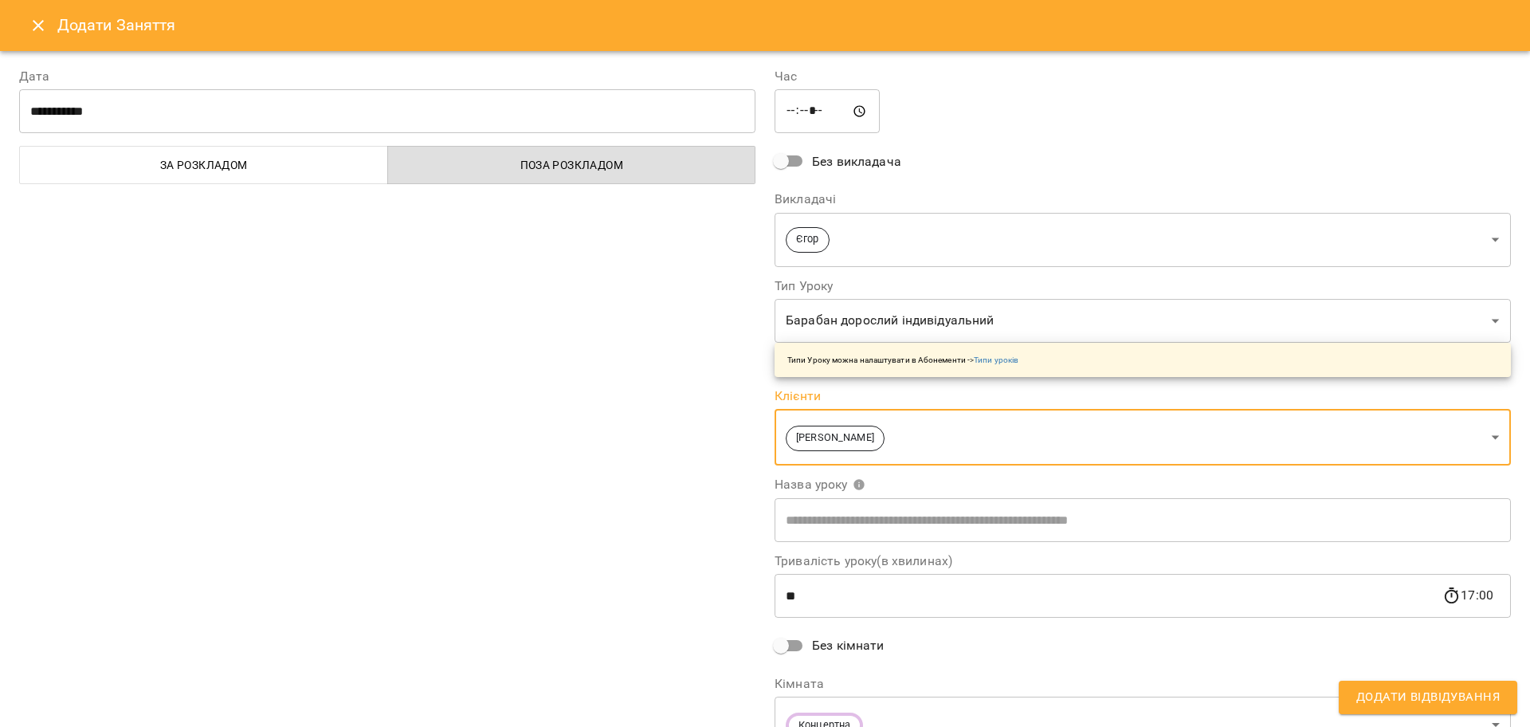
click at [936, 324] on body "For Business 99+ UA Пн 15 вер Вт 16 вер Ср 17 вер Чт 18 вер Пт 19 вер Сб 20 вер…" at bounding box center [765, 706] width 1530 height 1413
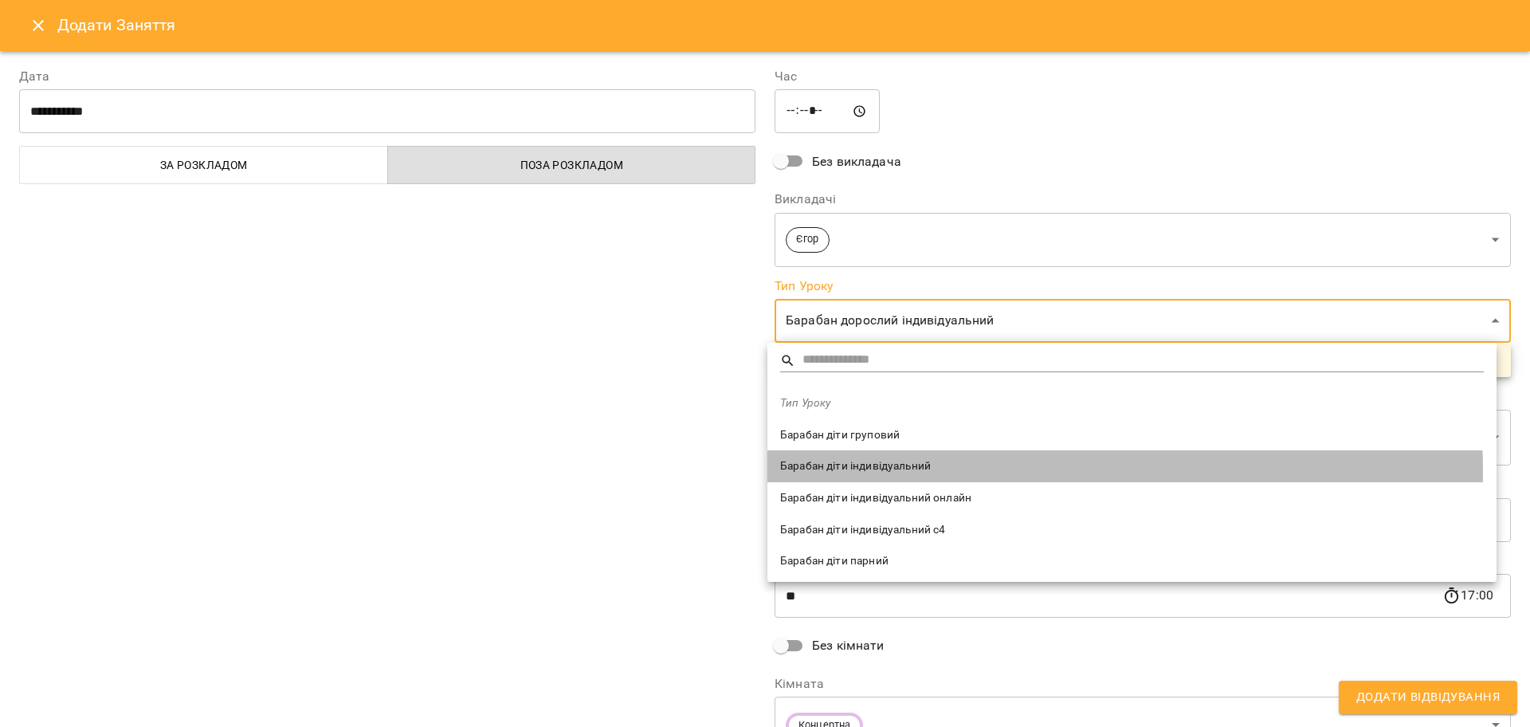
click at [911, 472] on span "Барабан діти індивідуальний" at bounding box center [1132, 466] width 704 height 16
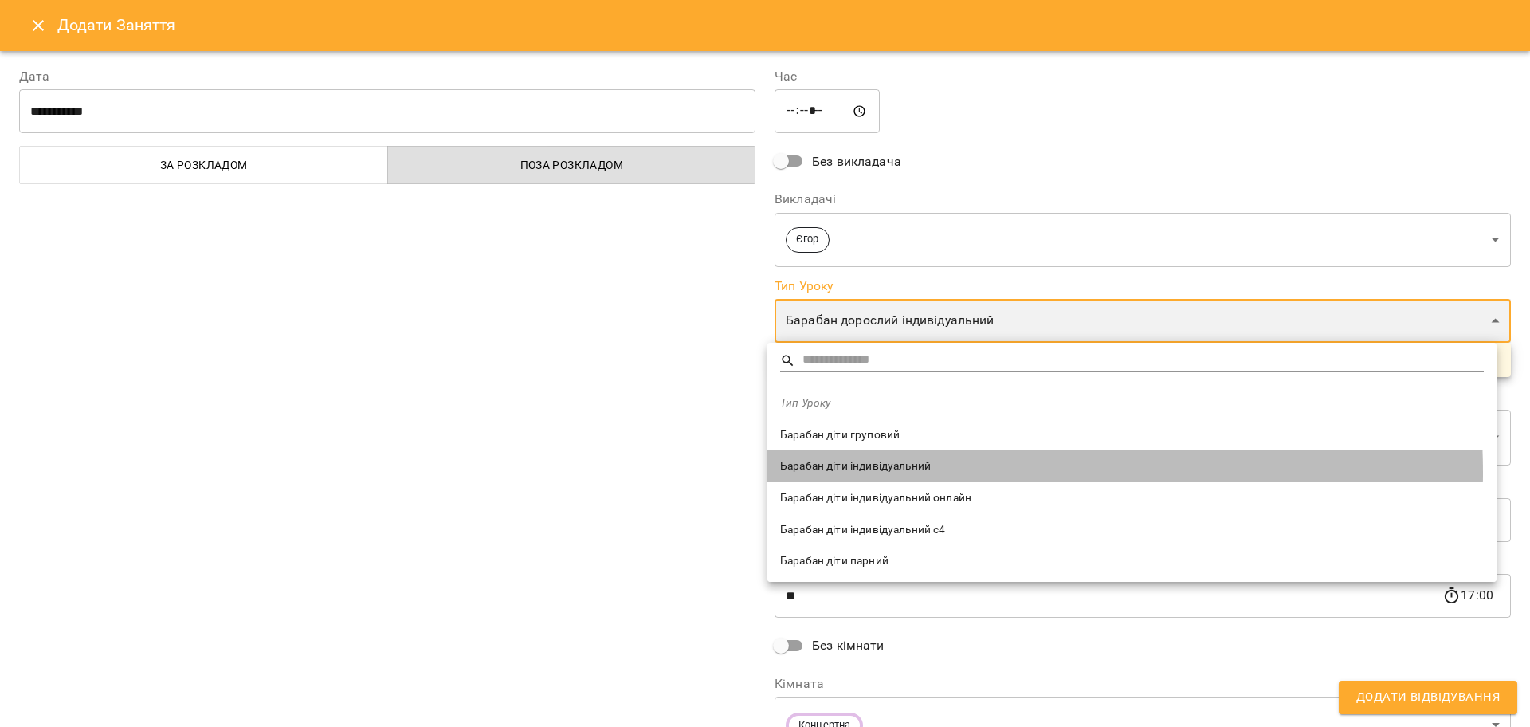
type input "**********"
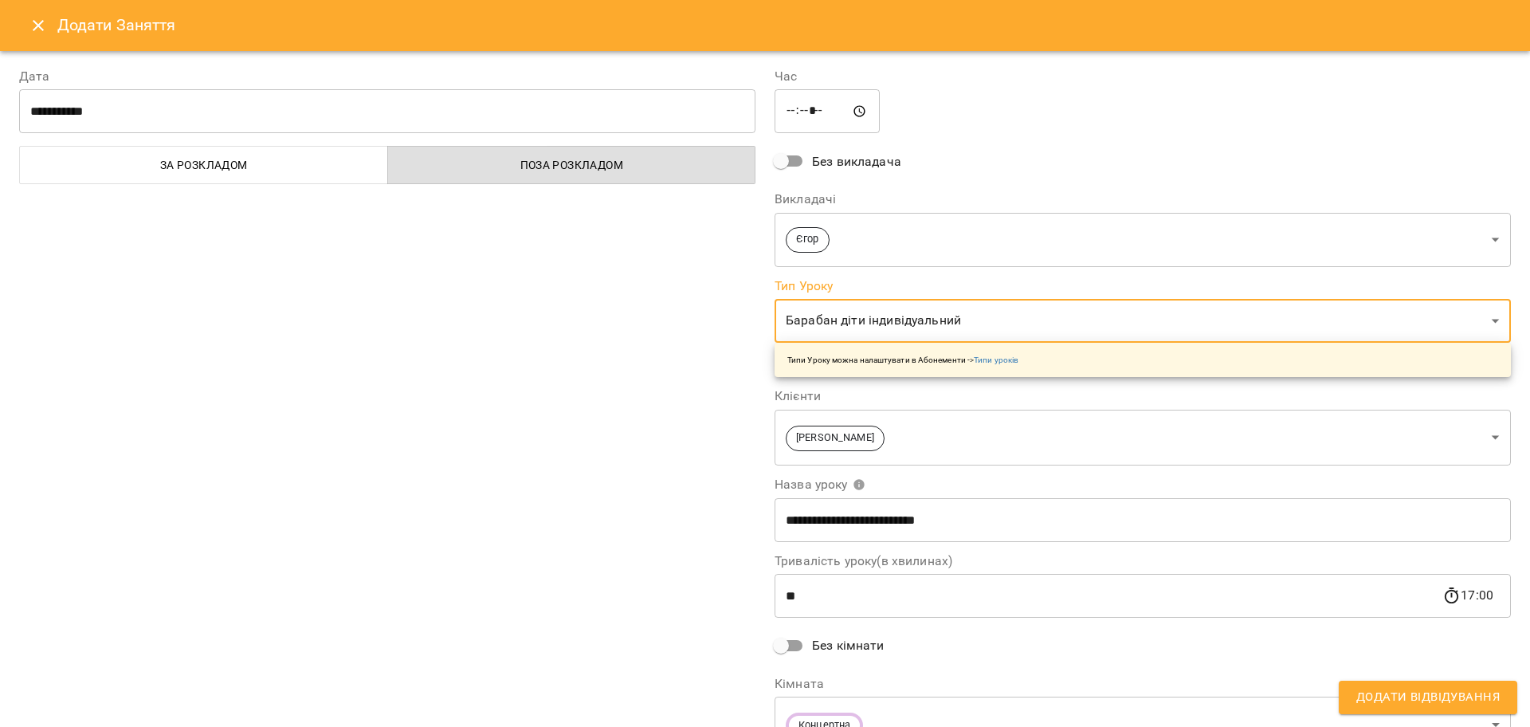
click at [680, 536] on div "**********" at bounding box center [387, 412] width 755 height 728
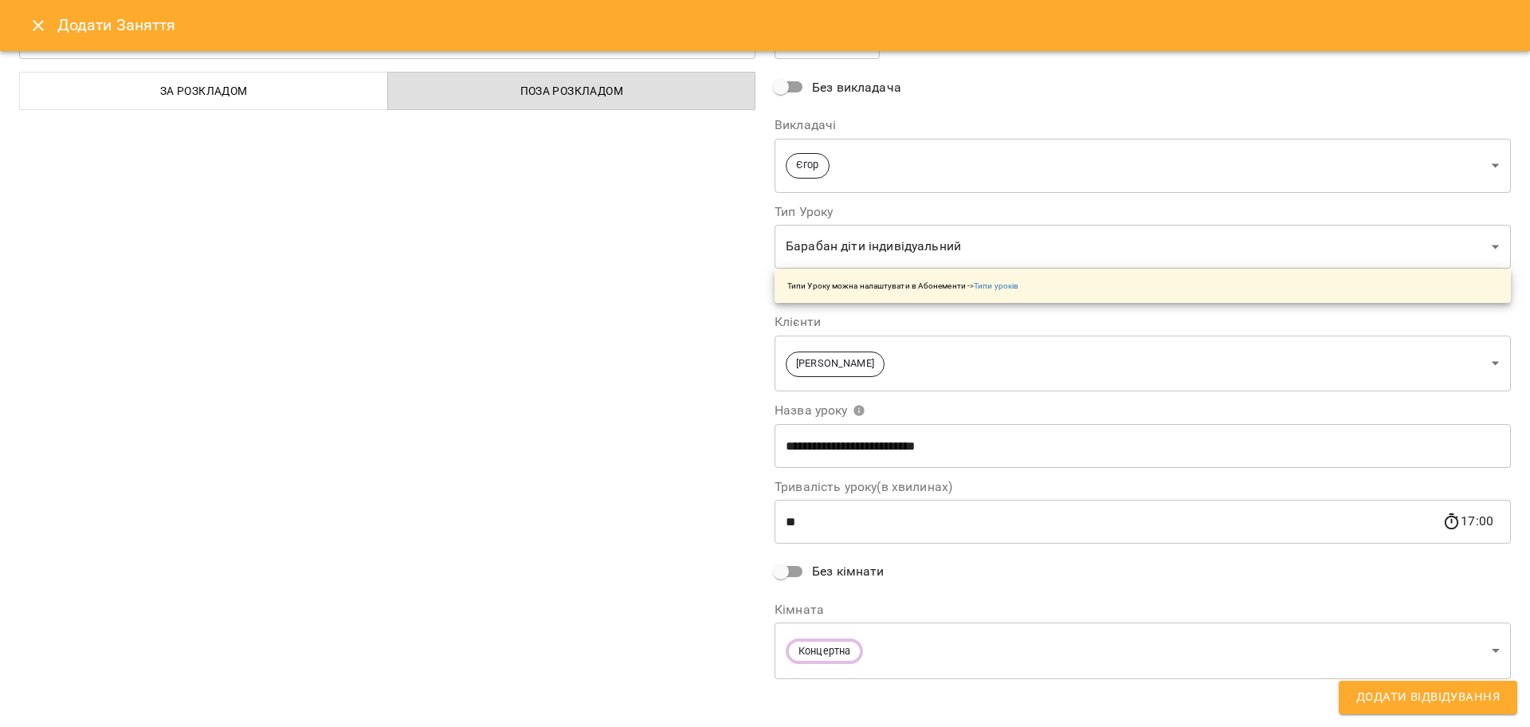
scroll to position [80, 0]
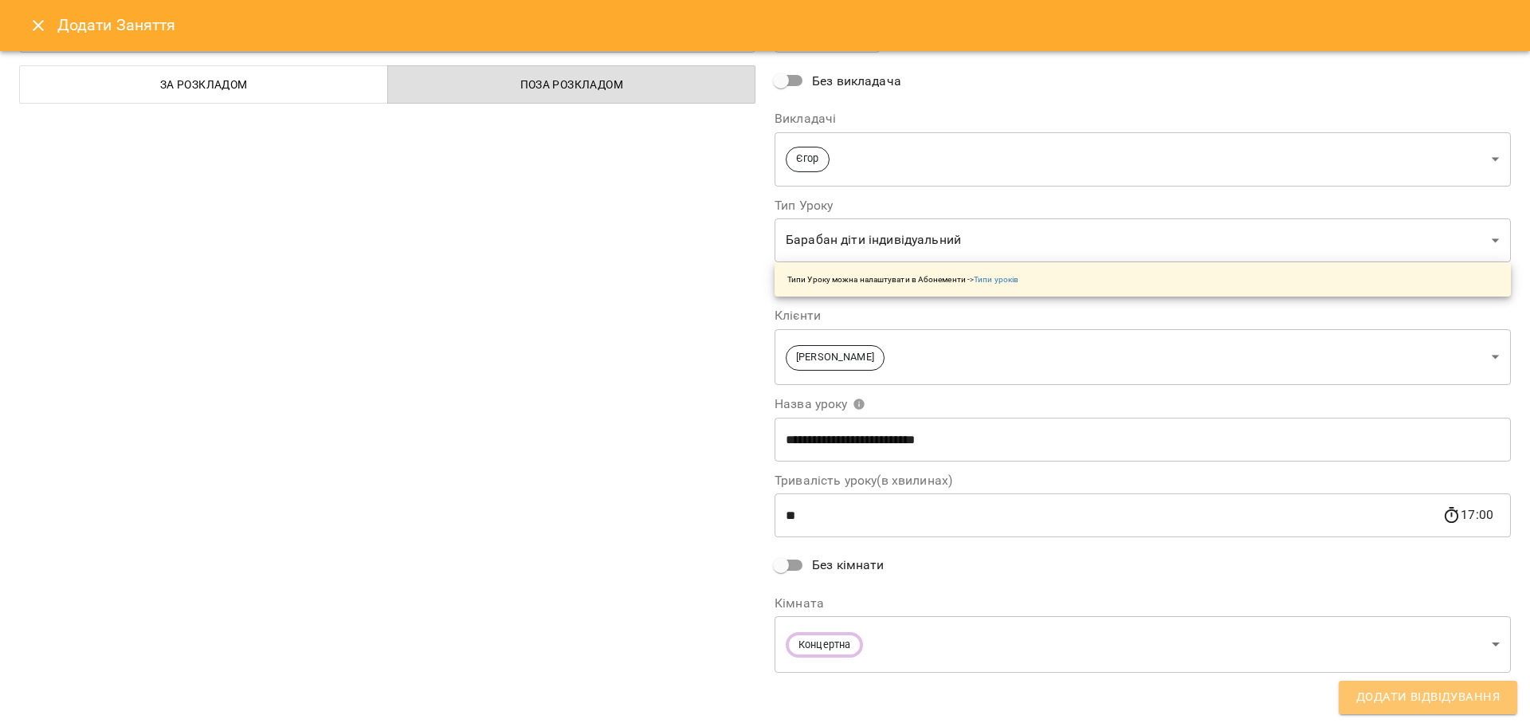
click at [1397, 704] on span "Додати Відвідування" at bounding box center [1427, 697] width 143 height 21
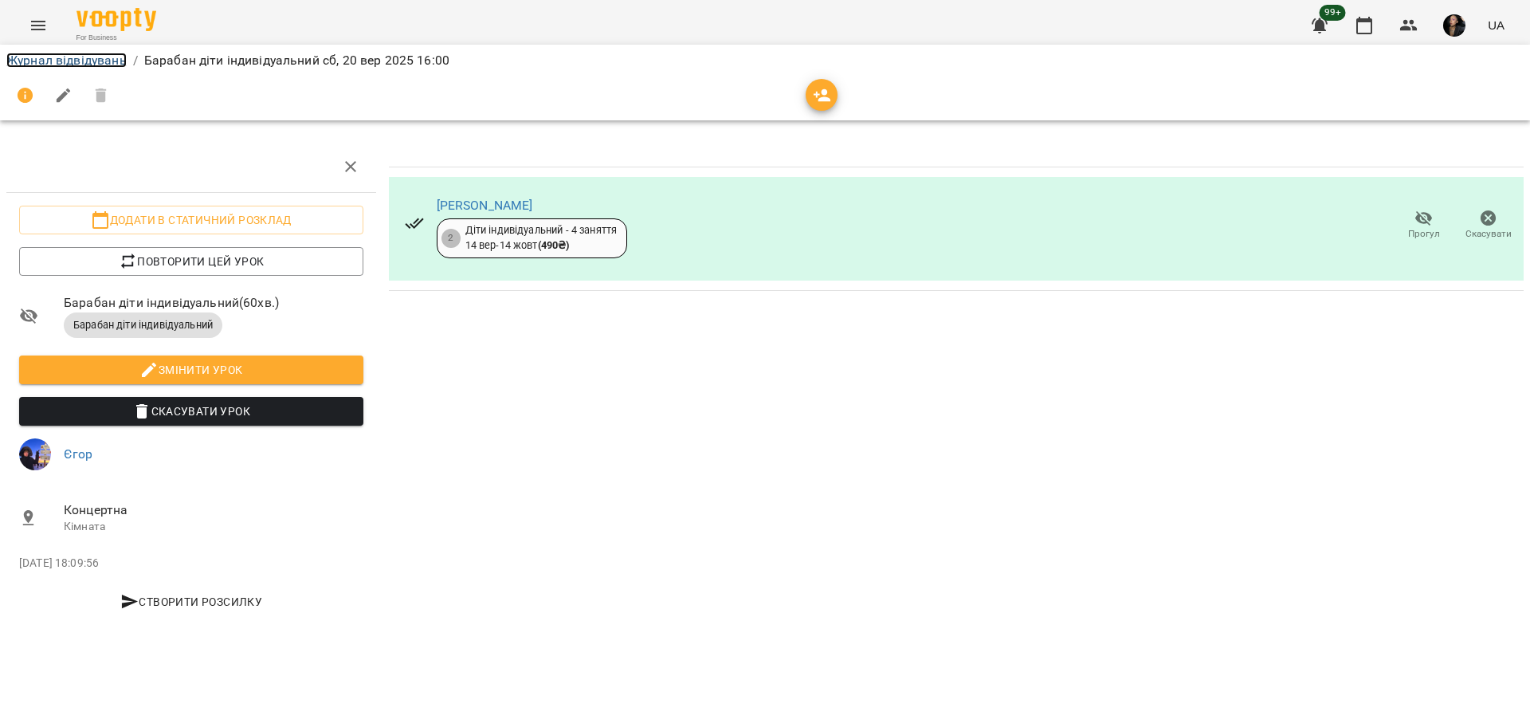
drag, startPoint x: 53, startPoint y: 56, endPoint x: 90, endPoint y: 81, distance: 44.7
click at [53, 56] on link "Журнал відвідувань" at bounding box center [66, 60] width 120 height 15
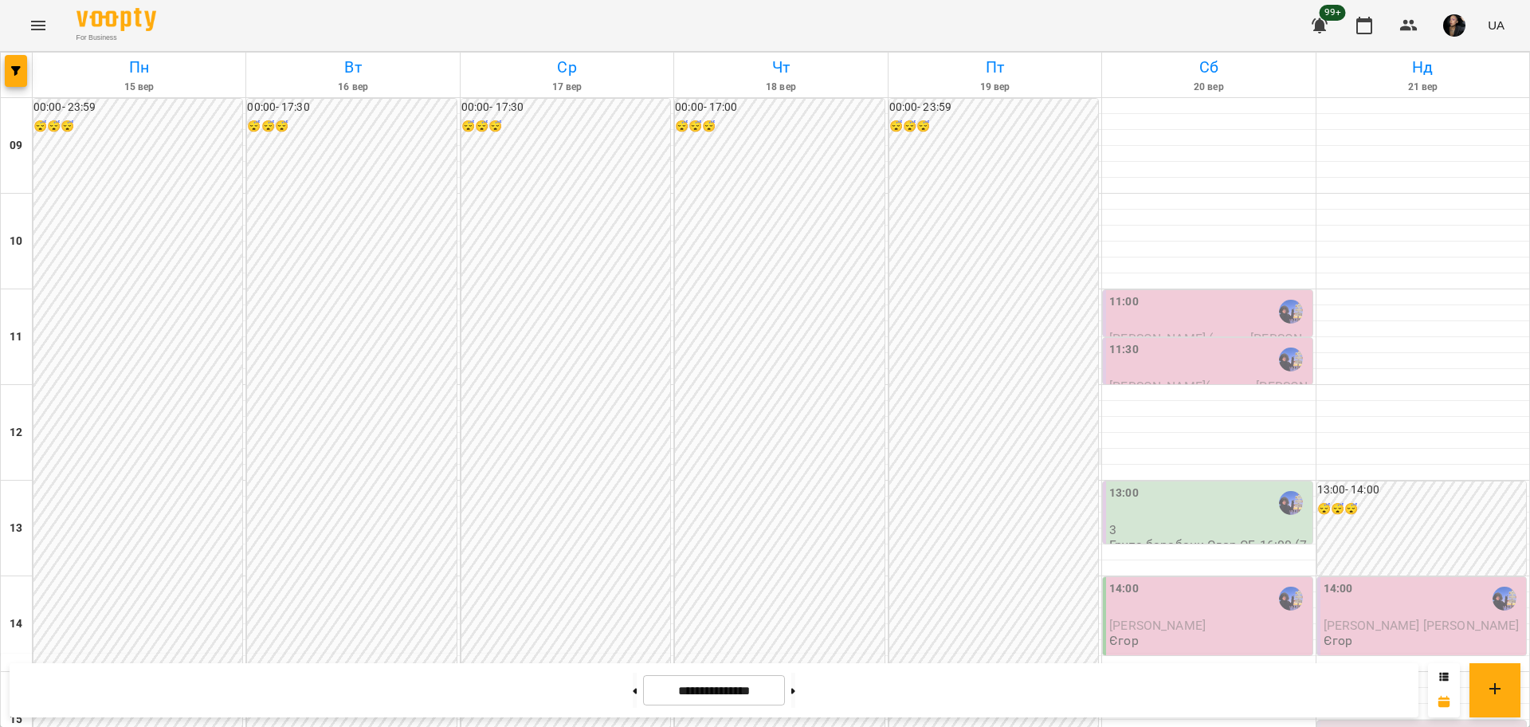
scroll to position [299, 0]
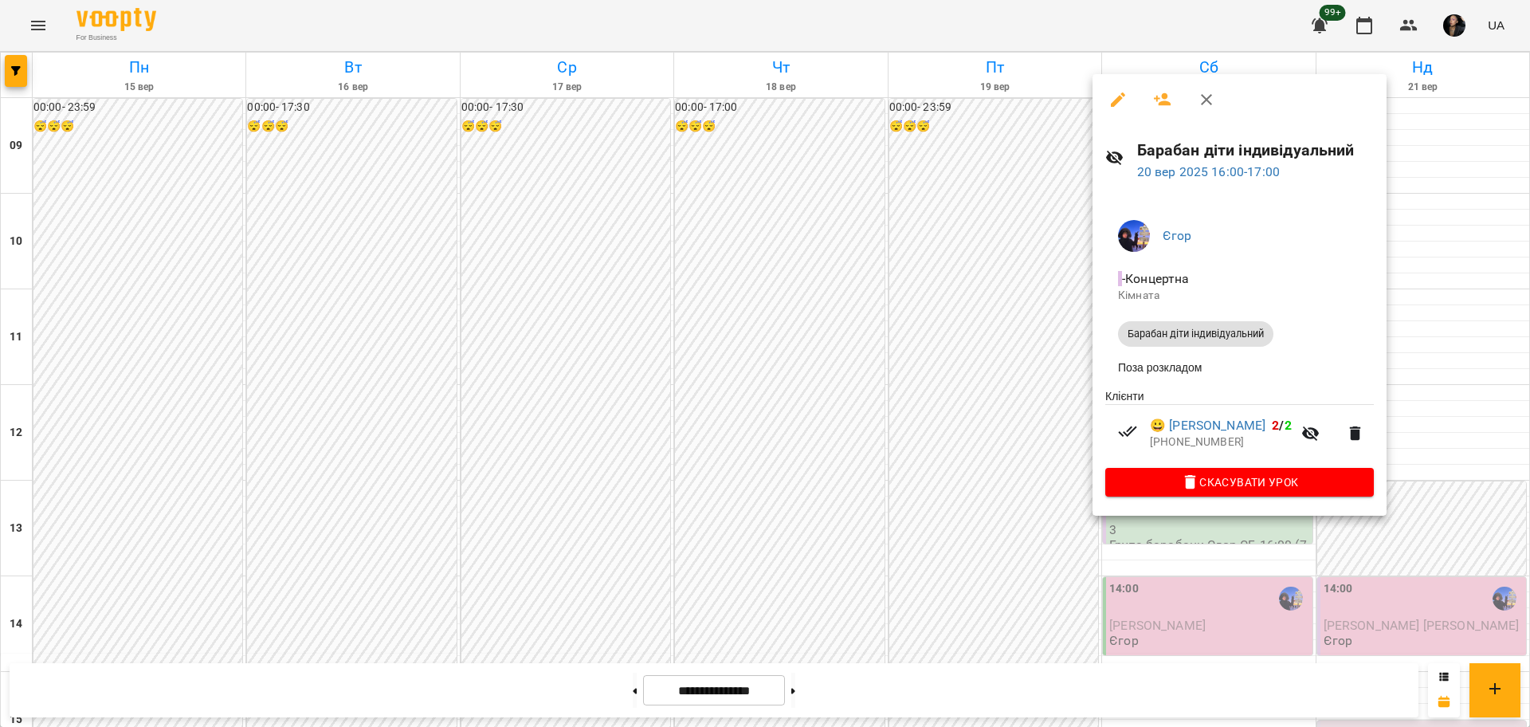
click at [1011, 534] on div at bounding box center [765, 363] width 1530 height 727
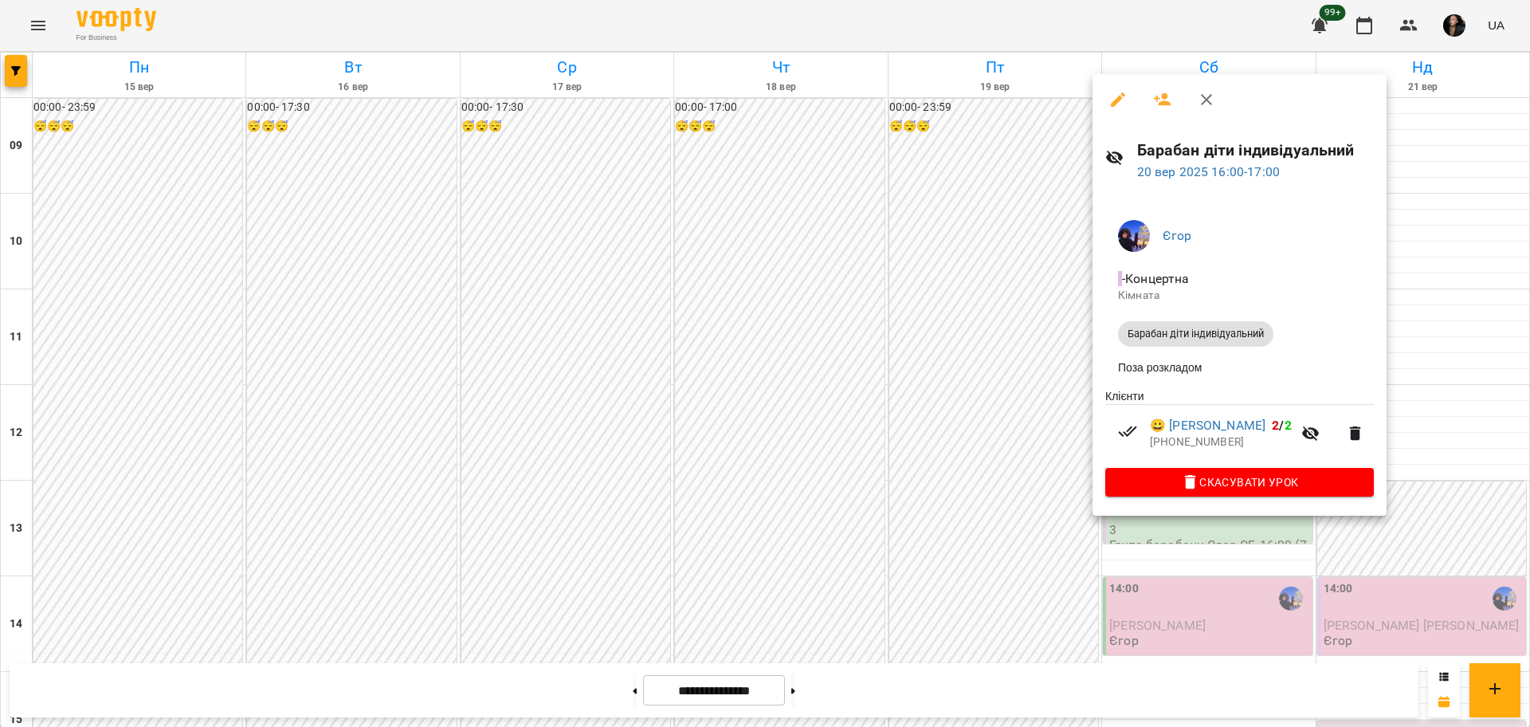
click at [989, 405] on div at bounding box center [765, 363] width 1530 height 727
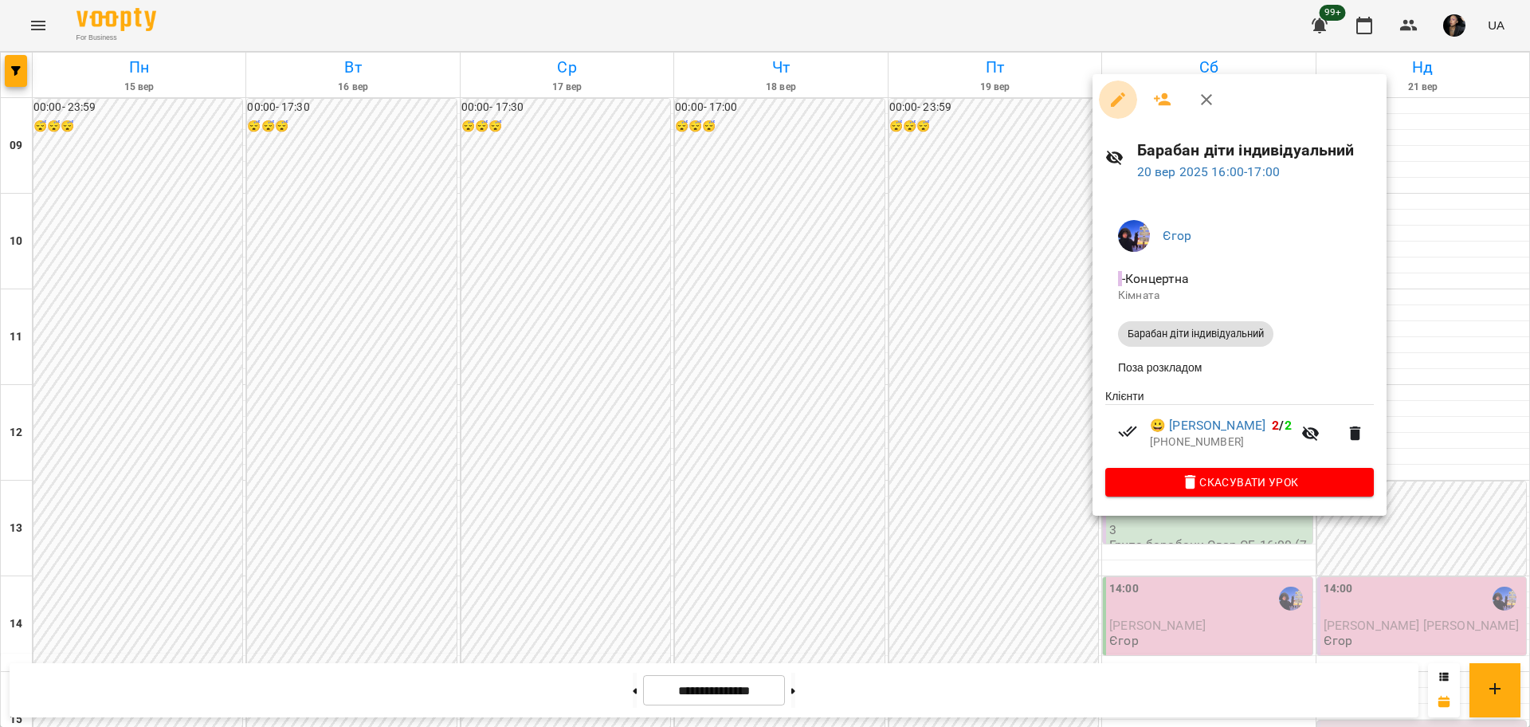
click at [1133, 111] on button "button" at bounding box center [1118, 99] width 38 height 38
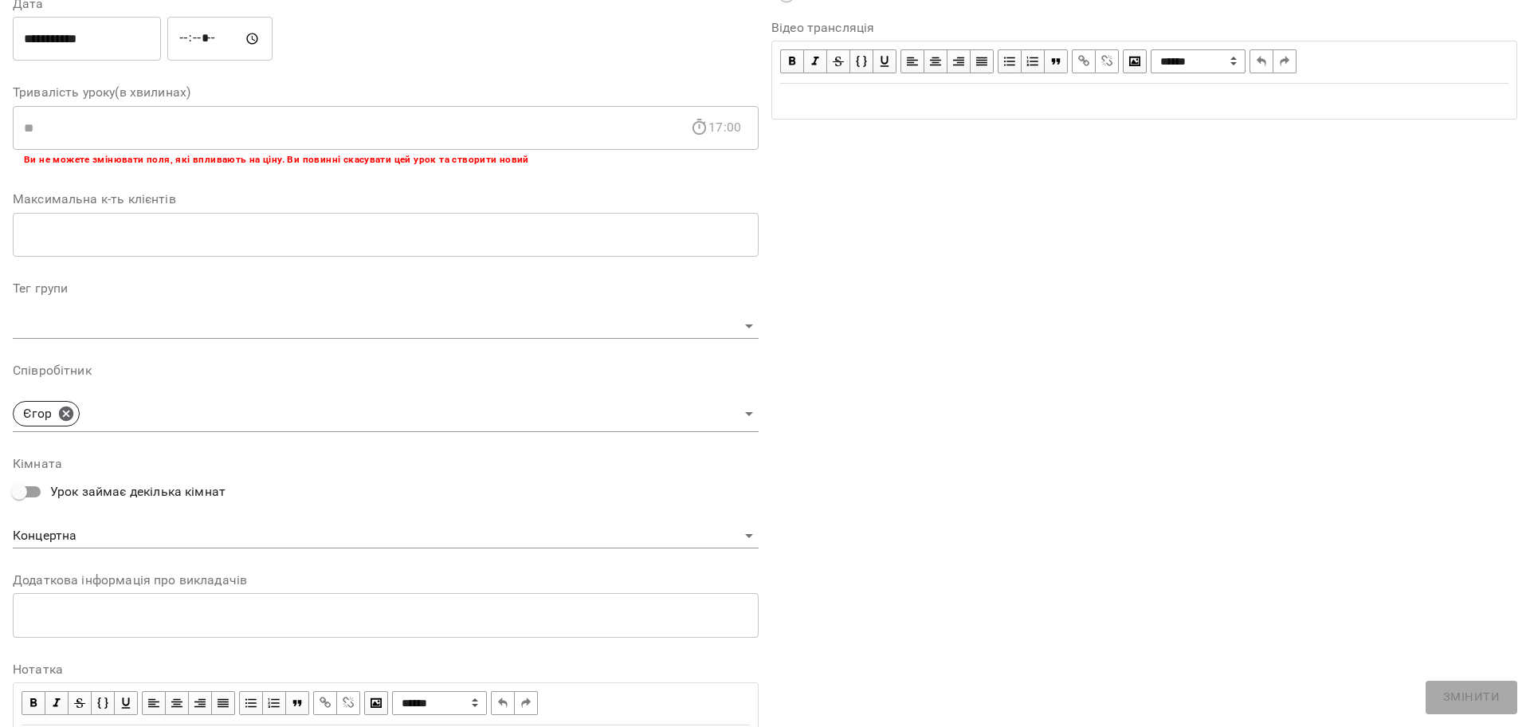
scroll to position [234, 0]
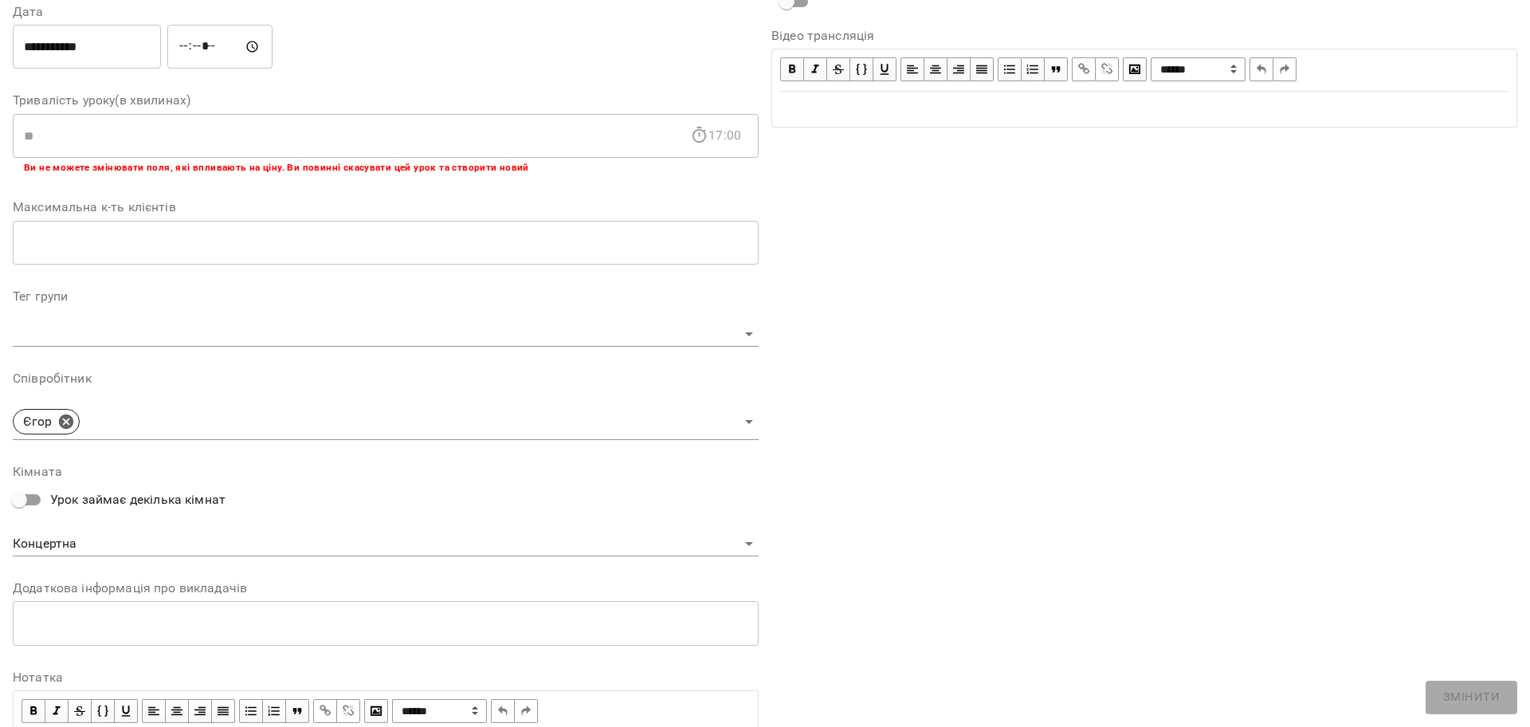
click at [134, 170] on b "Ви не можете змінювати поля, які впливають на ціну. Ви повинні скасувати цей ур…" at bounding box center [276, 167] width 505 height 11
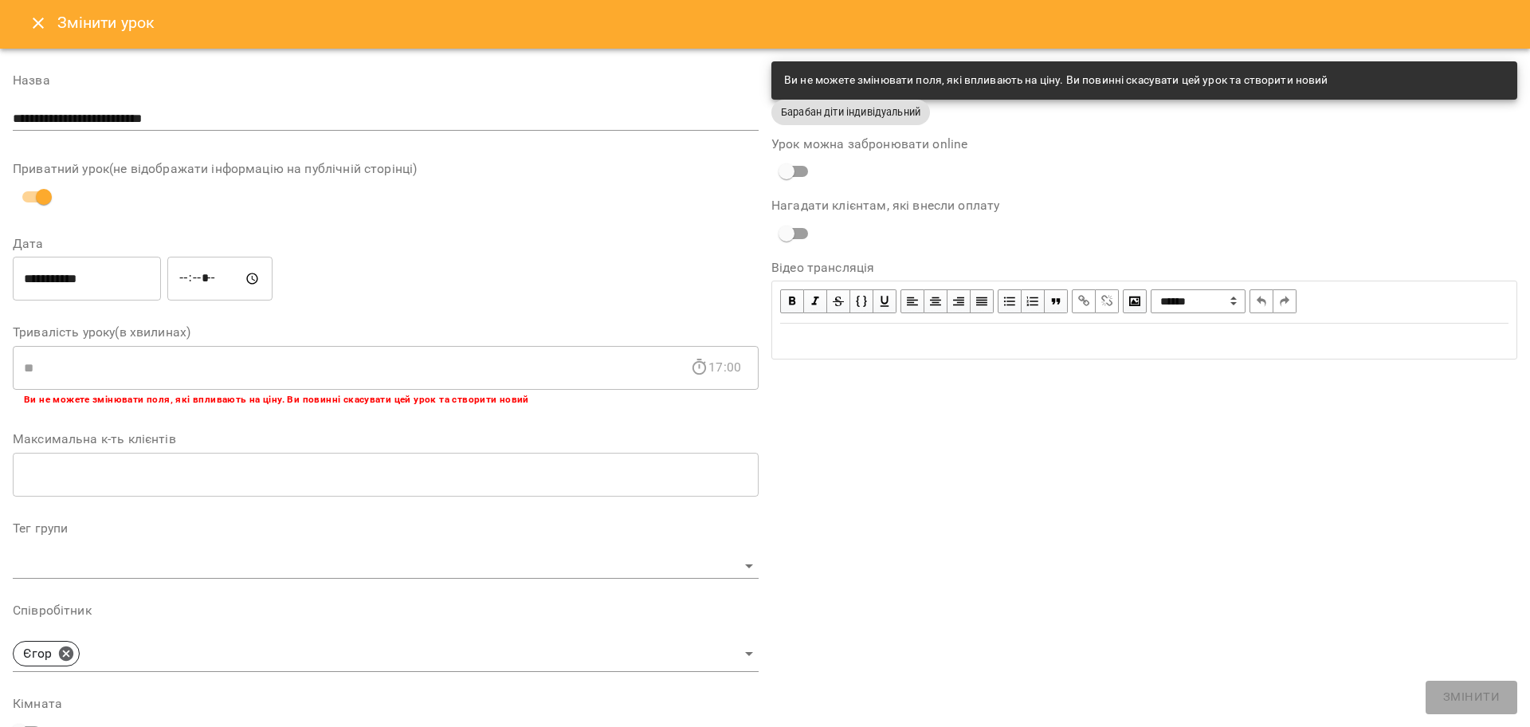
scroll to position [0, 0]
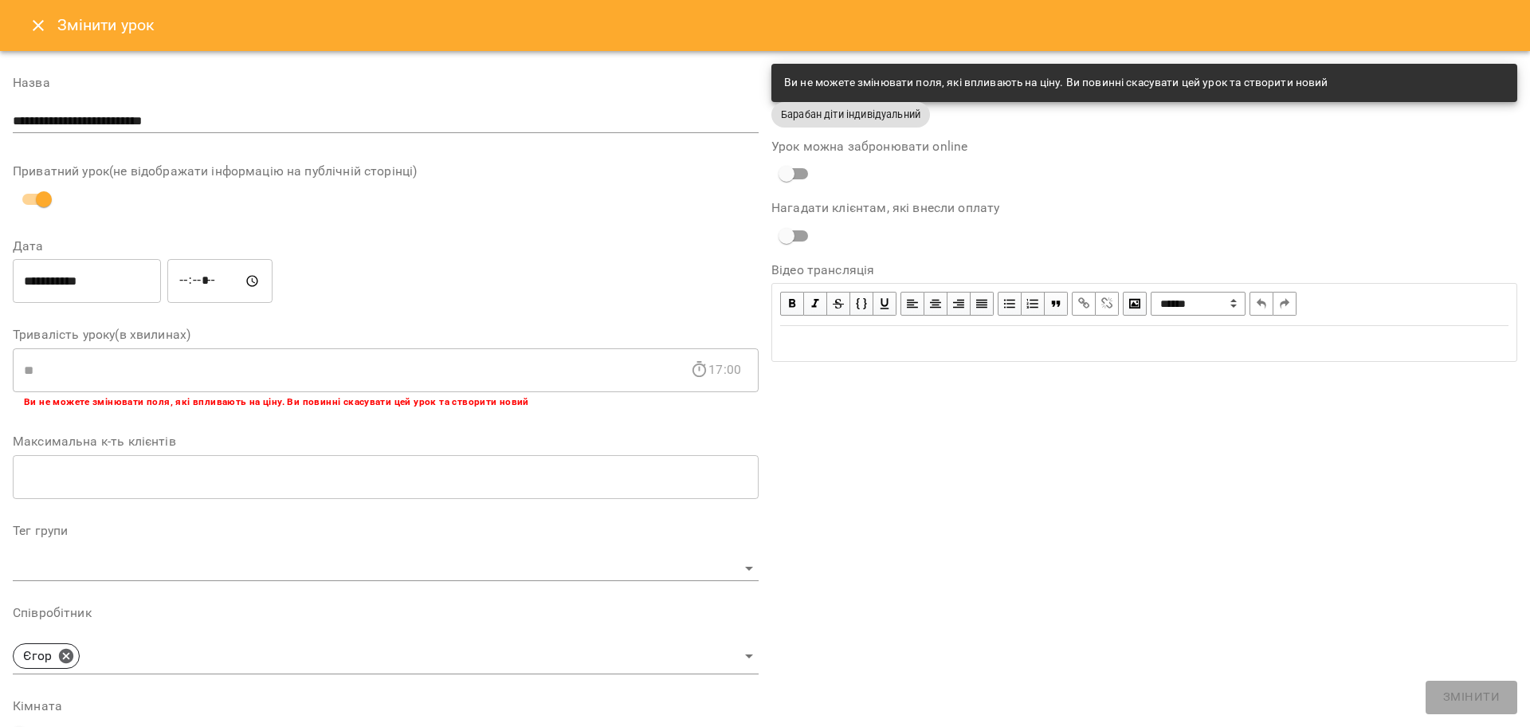
click at [810, 99] on div "Ви не можете змінювати поля, які впливають на ціну. Ви повинні скасувати цей ур…" at bounding box center [1144, 83] width 746 height 38
click at [815, 121] on span "Барабан діти індивідуальний" at bounding box center [850, 114] width 159 height 15
drag, startPoint x: 556, startPoint y: 472, endPoint x: 594, endPoint y: 461, distance: 39.1
click at [557, 472] on input "number" at bounding box center [386, 476] width 746 height 45
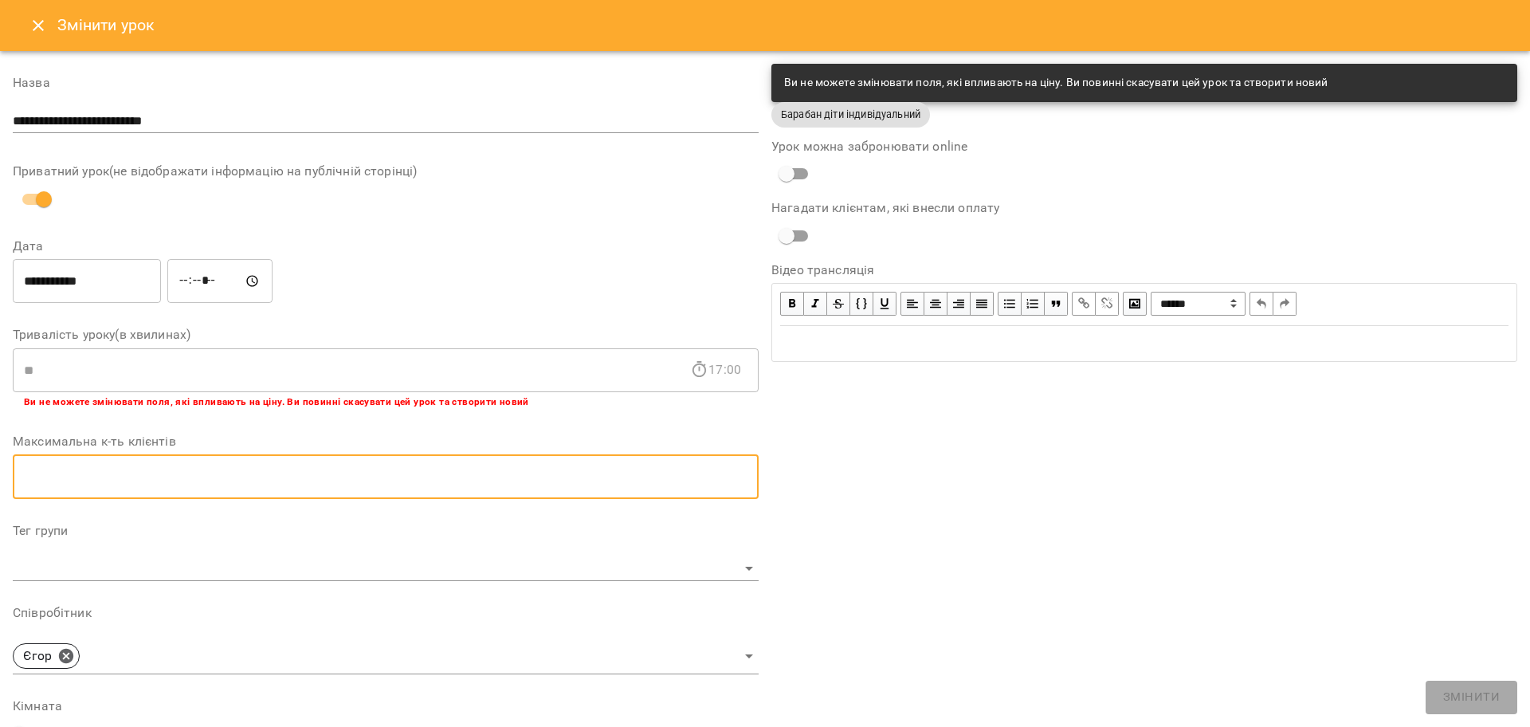
click at [751, 383] on div "** 17:00 ​" at bounding box center [386, 369] width 746 height 45
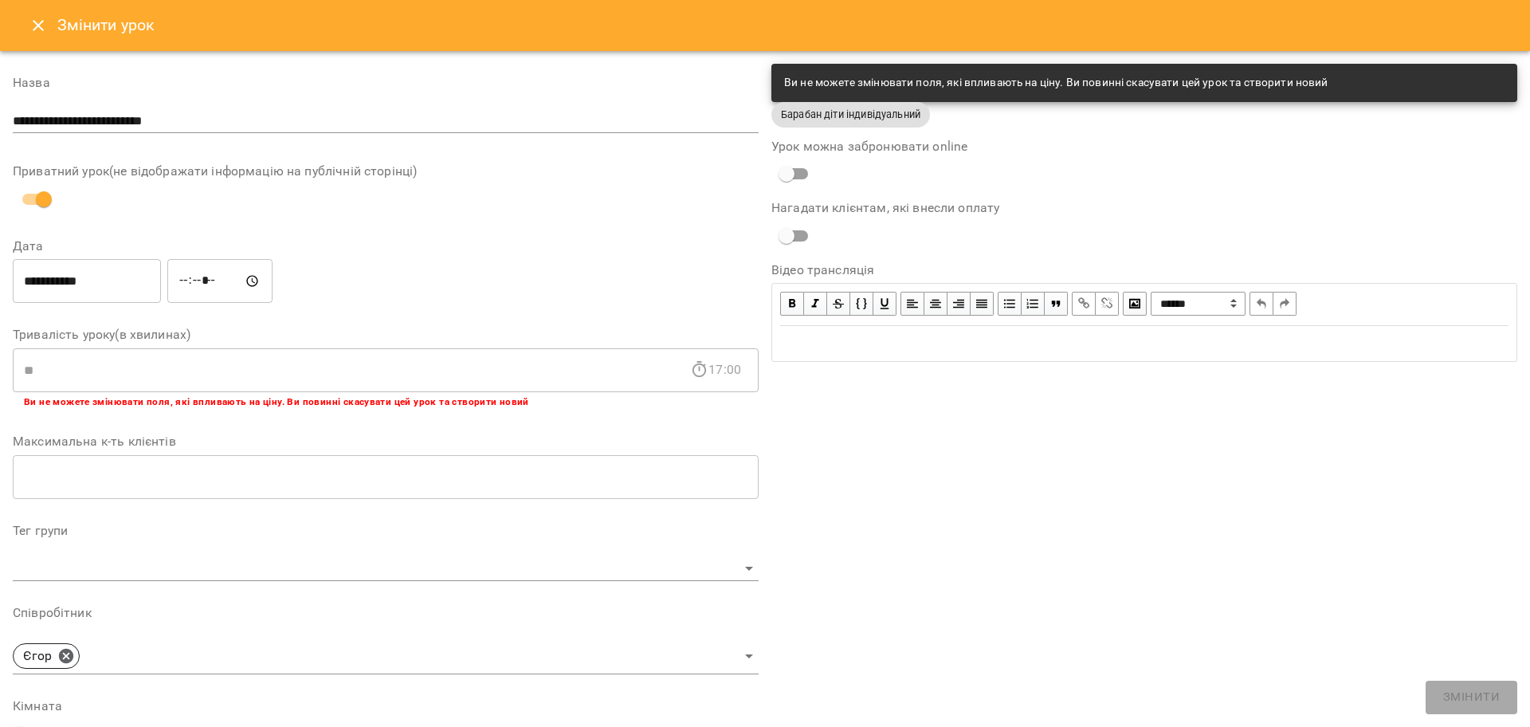
click at [732, 370] on div "17:00" at bounding box center [715, 370] width 51 height 0
drag, startPoint x: 693, startPoint y: 371, endPoint x: 701, endPoint y: 363, distance: 10.7
click at [698, 365] on icon at bounding box center [699, 369] width 19 height 19
click at [704, 360] on div "** 17:00 ​" at bounding box center [386, 369] width 746 height 45
click at [704, 371] on div "** 17:00 ​" at bounding box center [386, 369] width 746 height 45
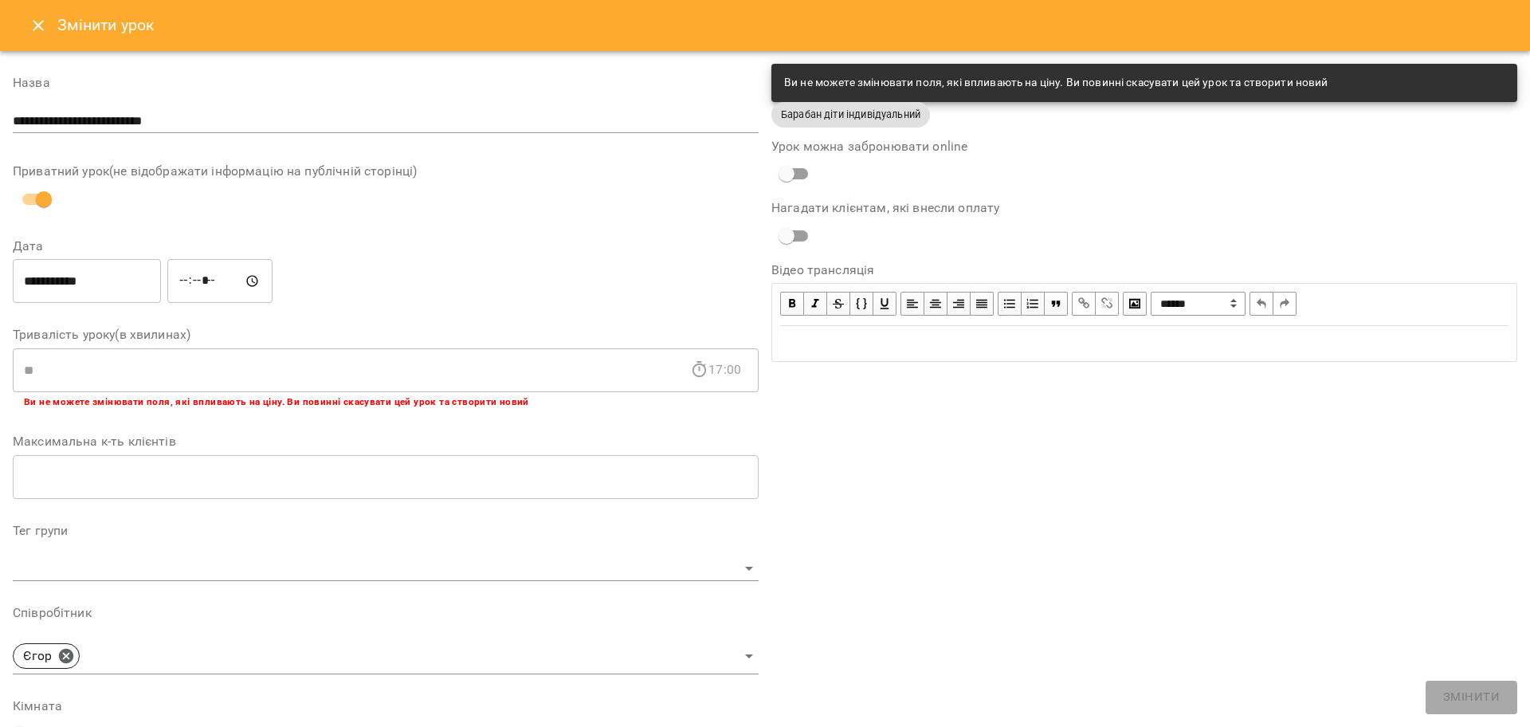
click at [704, 370] on div "17:00" at bounding box center [715, 370] width 51 height 0
copy div "17"
click at [30, 29] on icon "Close" at bounding box center [38, 25] width 19 height 19
click at [30, 29] on icon "Menu" at bounding box center [38, 25] width 19 height 19
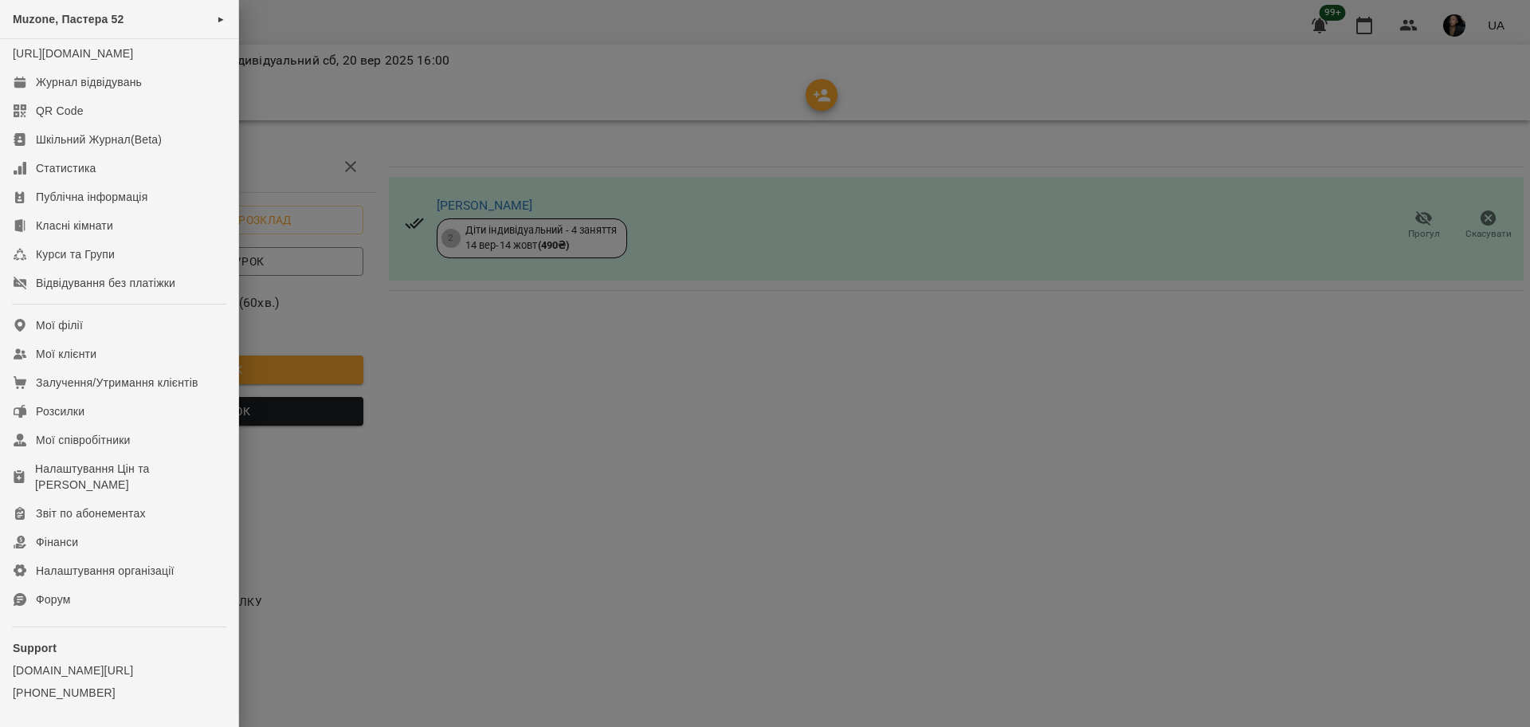
click at [1035, 441] on div at bounding box center [765, 363] width 1530 height 727
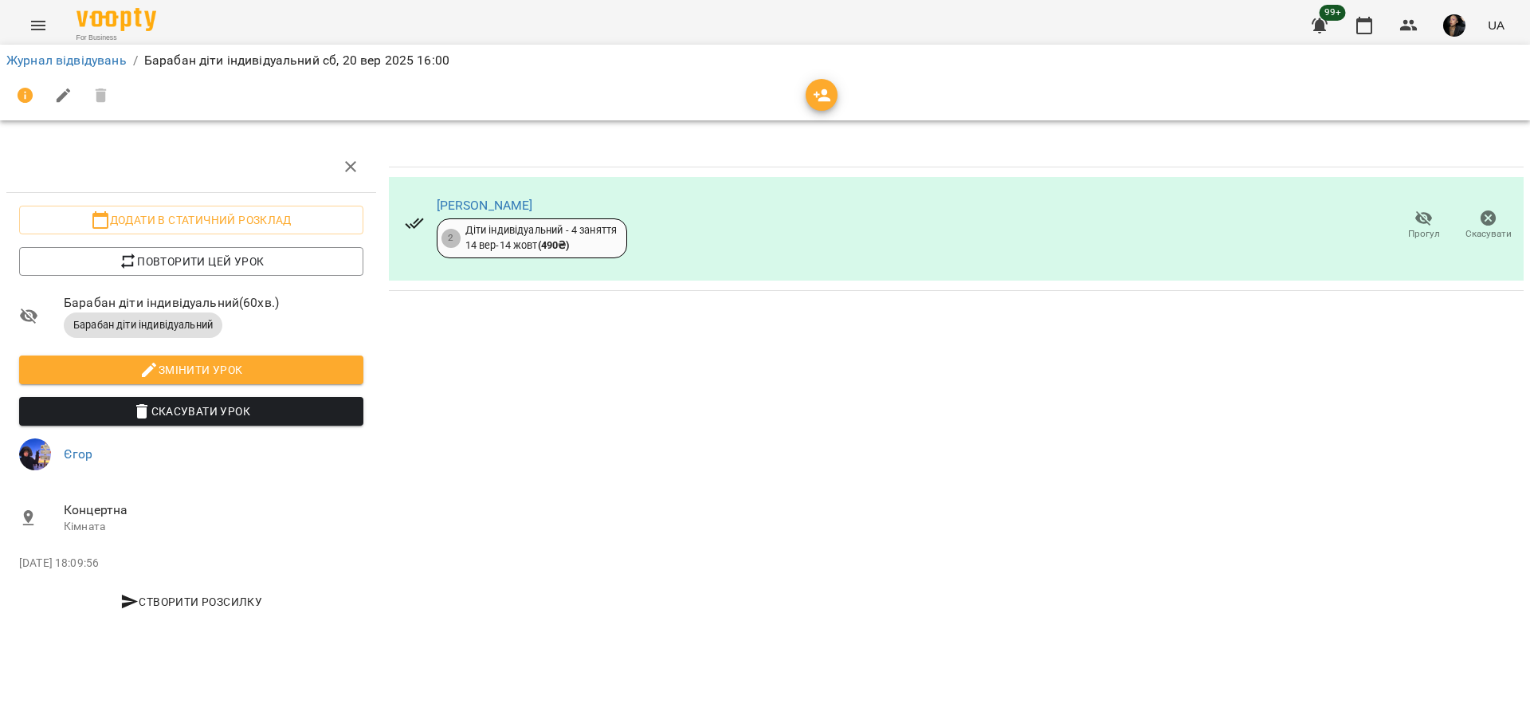
copy div
click at [47, 53] on link "Журнал відвідувань" at bounding box center [66, 60] width 120 height 15
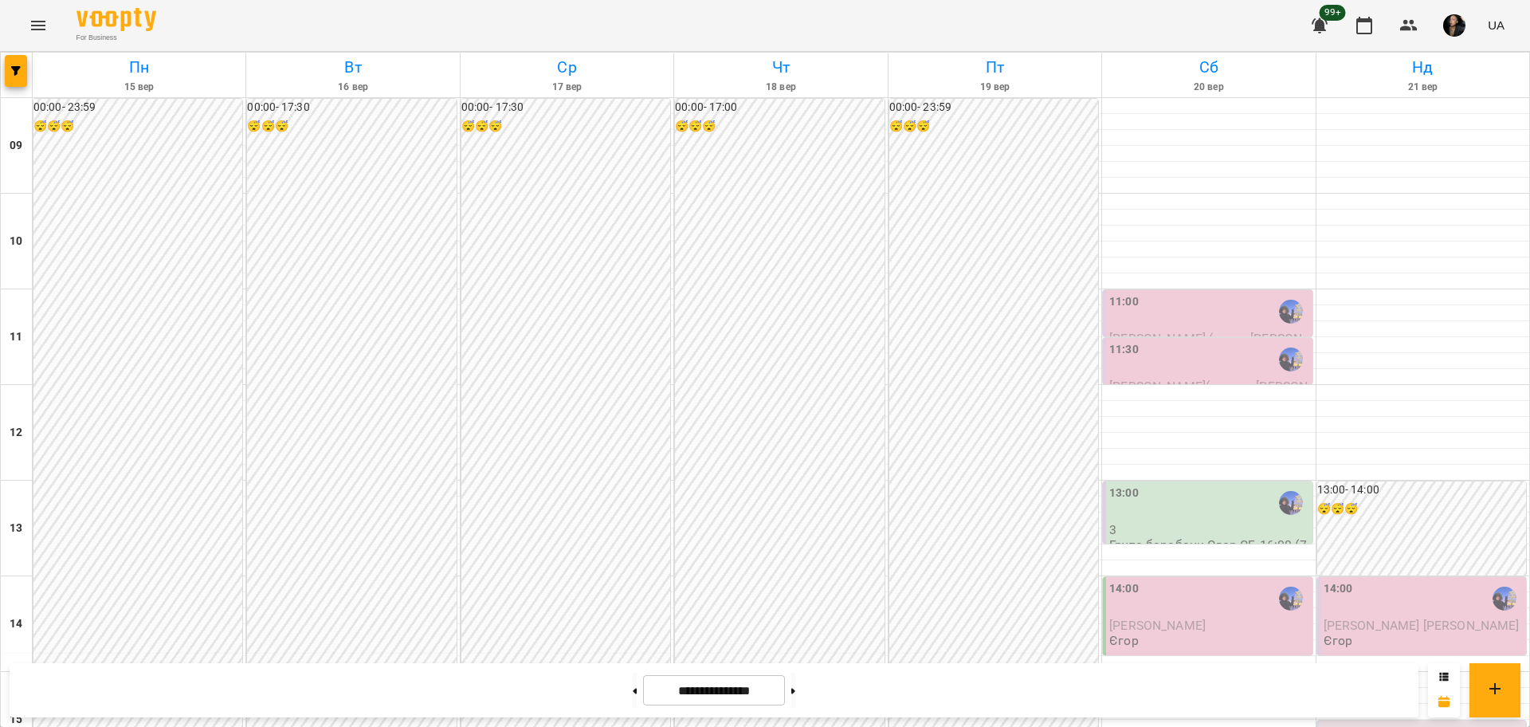
scroll to position [498, 0]
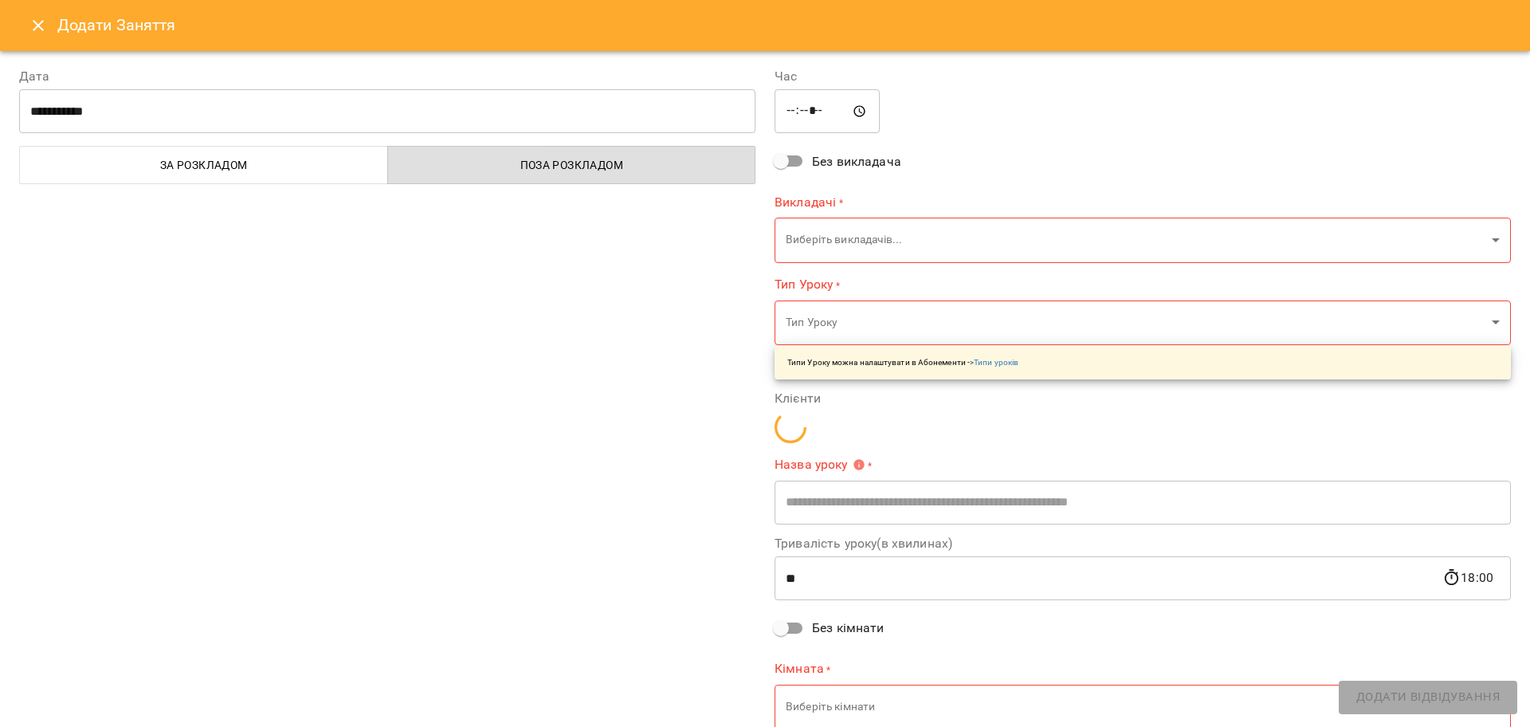
type input "**********"
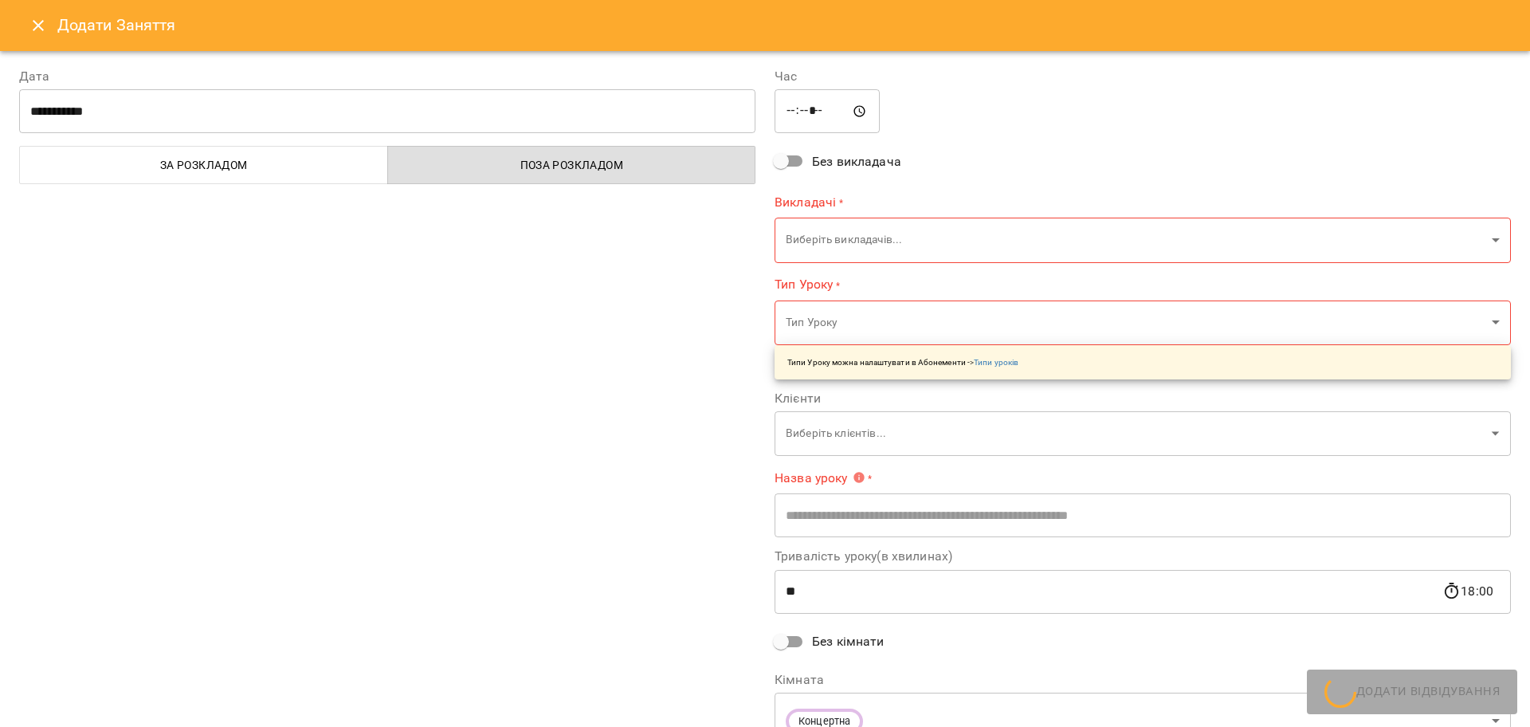
click at [42, 26] on icon "Close" at bounding box center [38, 25] width 19 height 19
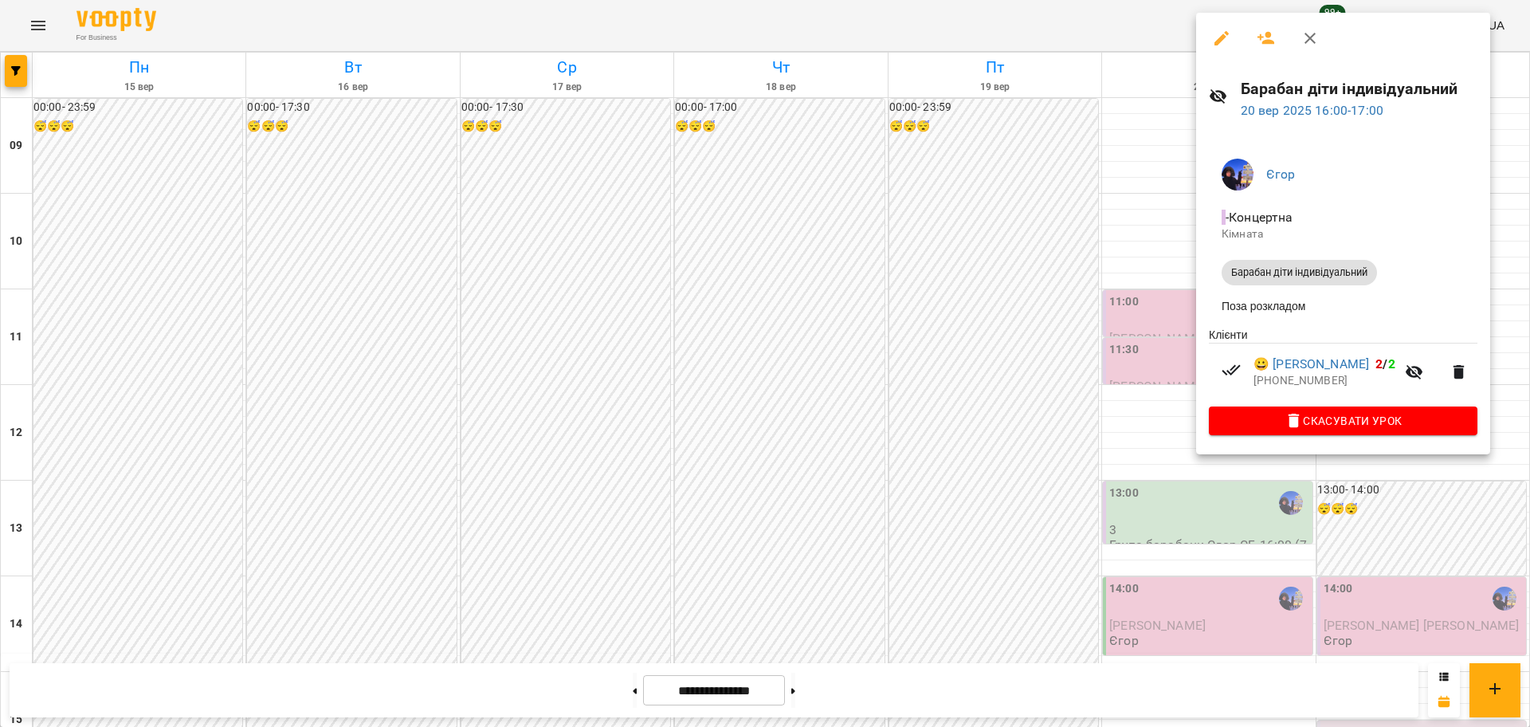
click at [1227, 37] on icon "button" at bounding box center [1221, 38] width 19 height 19
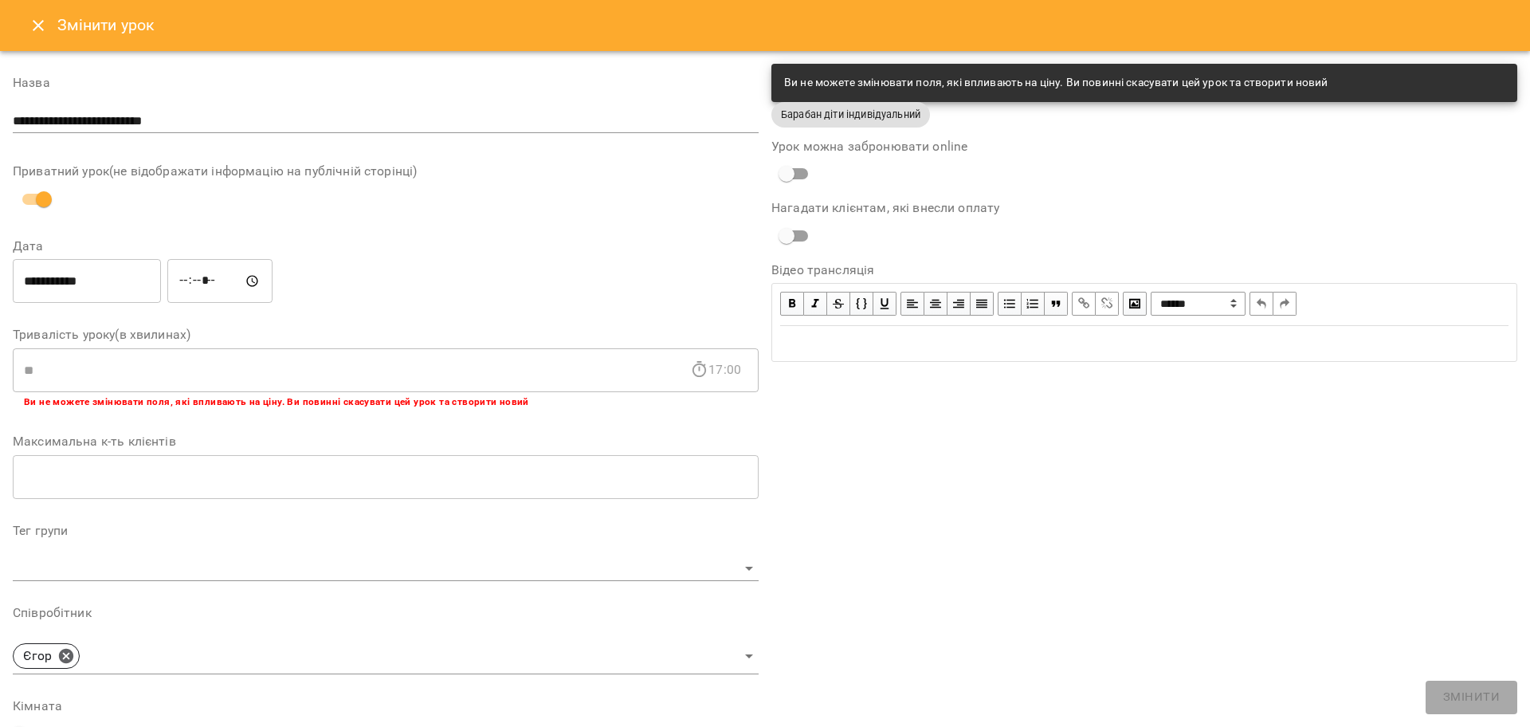
click at [33, 24] on icon "Close" at bounding box center [38, 25] width 19 height 19
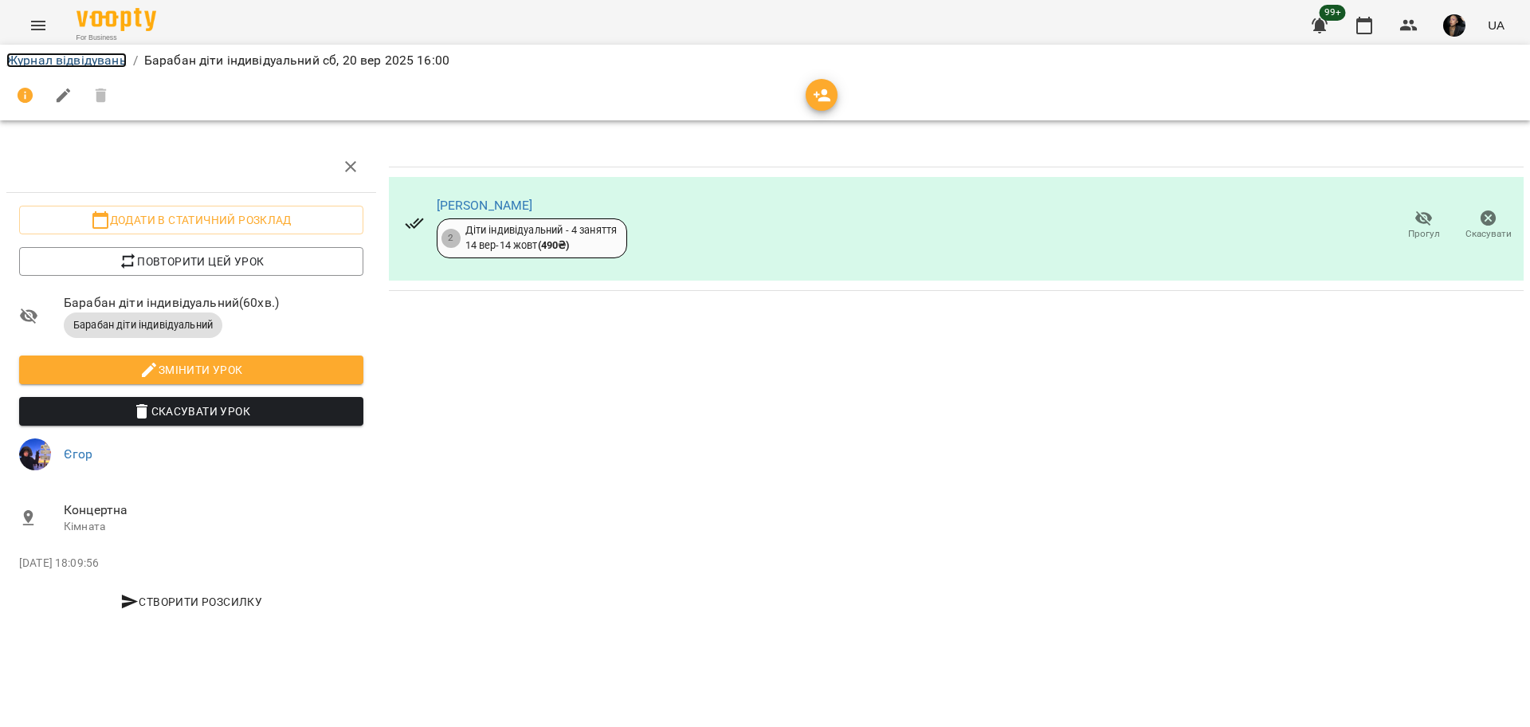
click at [115, 59] on link "Журнал відвідувань" at bounding box center [66, 60] width 120 height 15
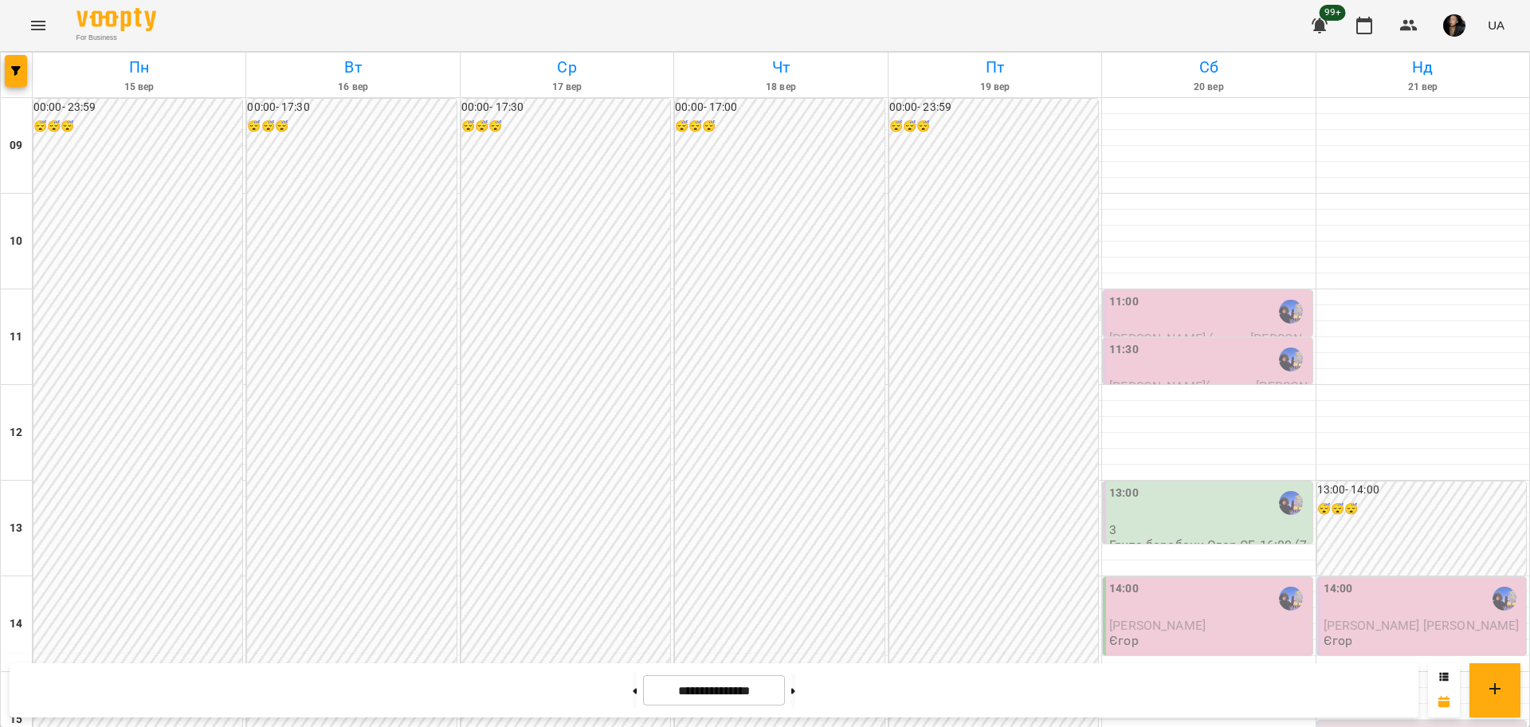
scroll to position [598, 0]
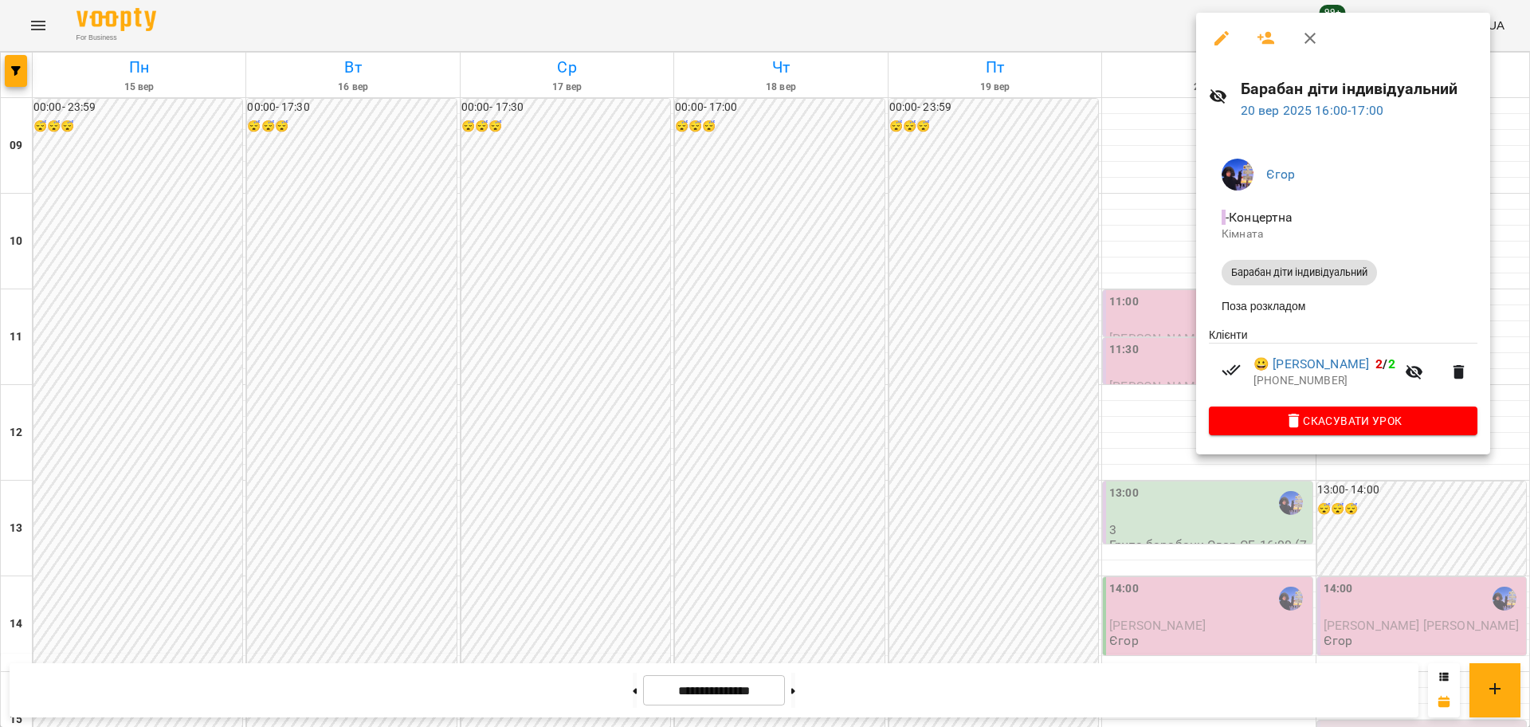
click at [1225, 48] on button "button" at bounding box center [1222, 38] width 38 height 38
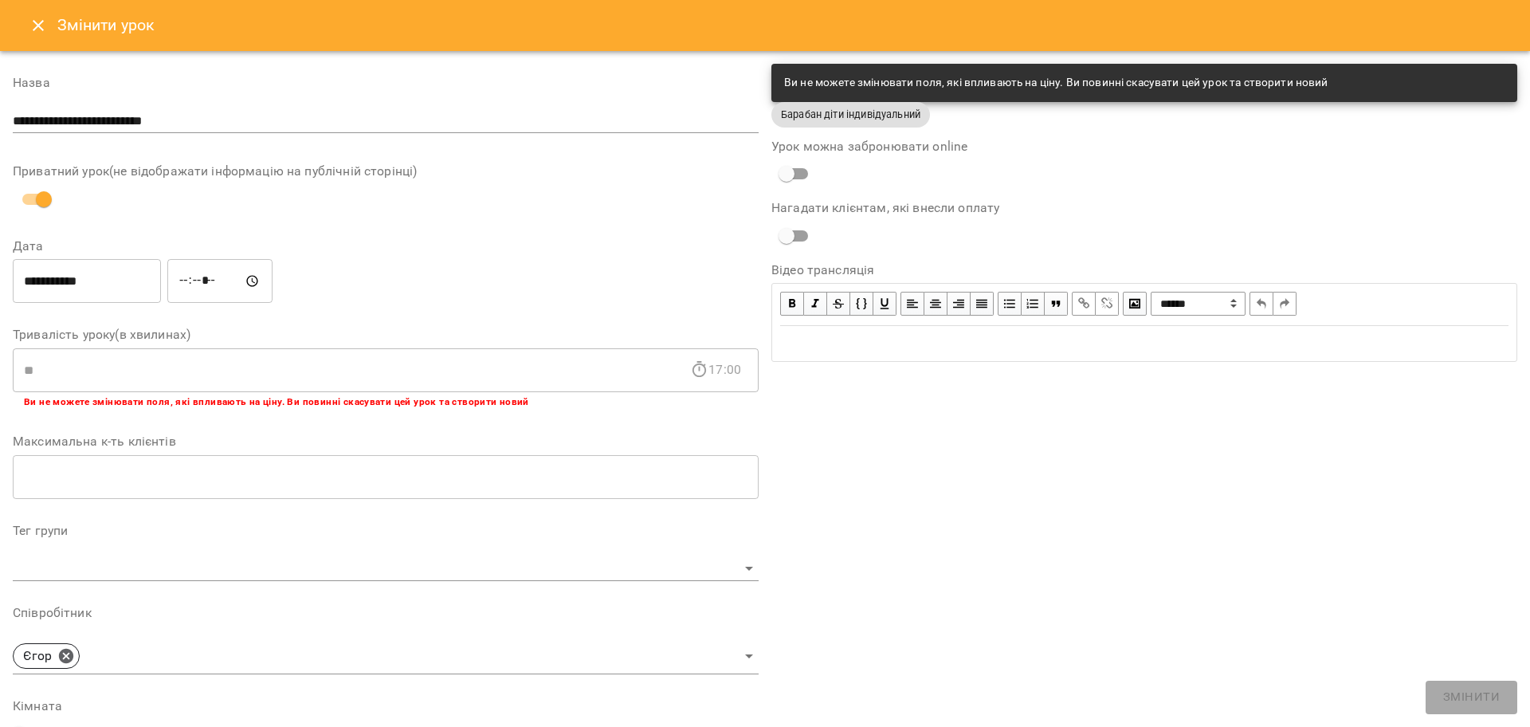
click at [697, 361] on icon at bounding box center [699, 369] width 19 height 19
click at [697, 362] on icon at bounding box center [699, 369] width 19 height 19
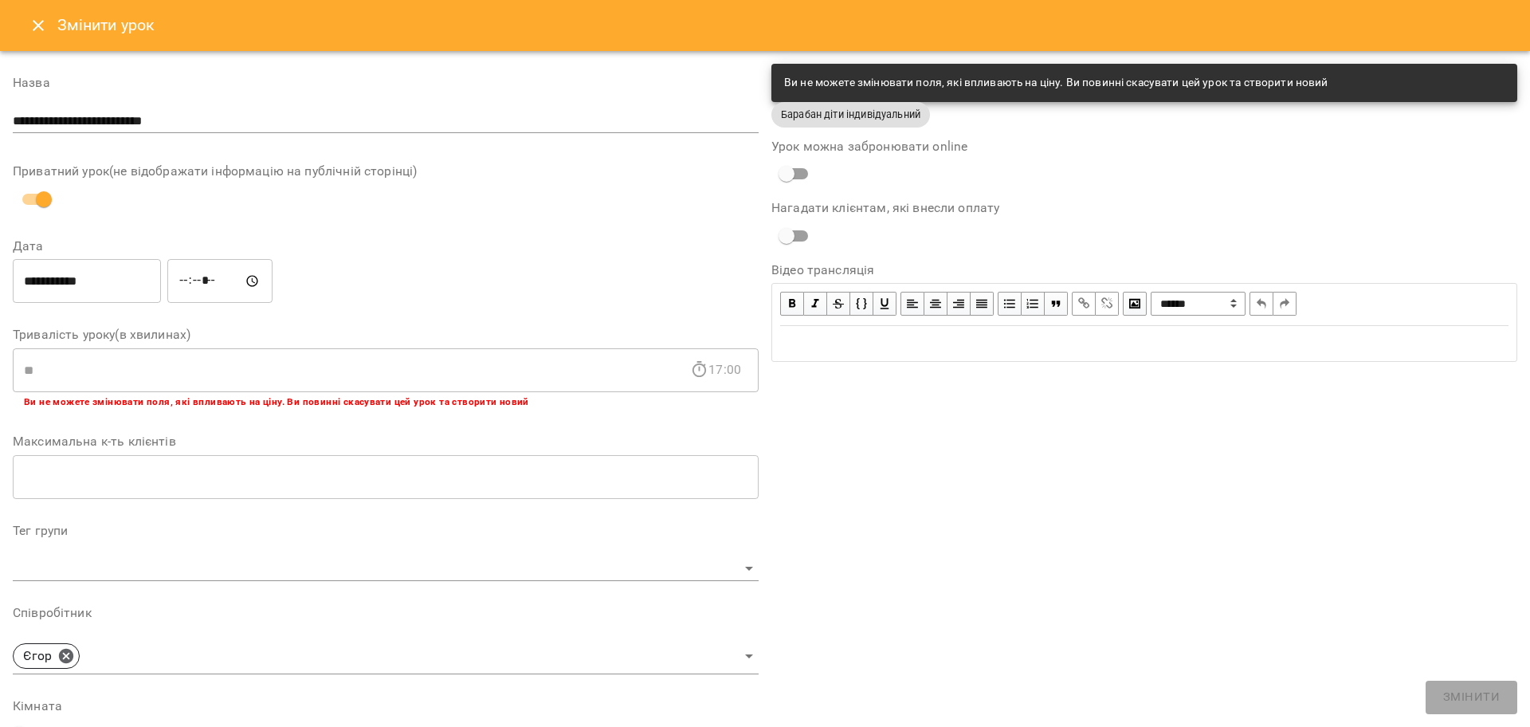
click at [49, 23] on button "Close" at bounding box center [38, 25] width 38 height 38
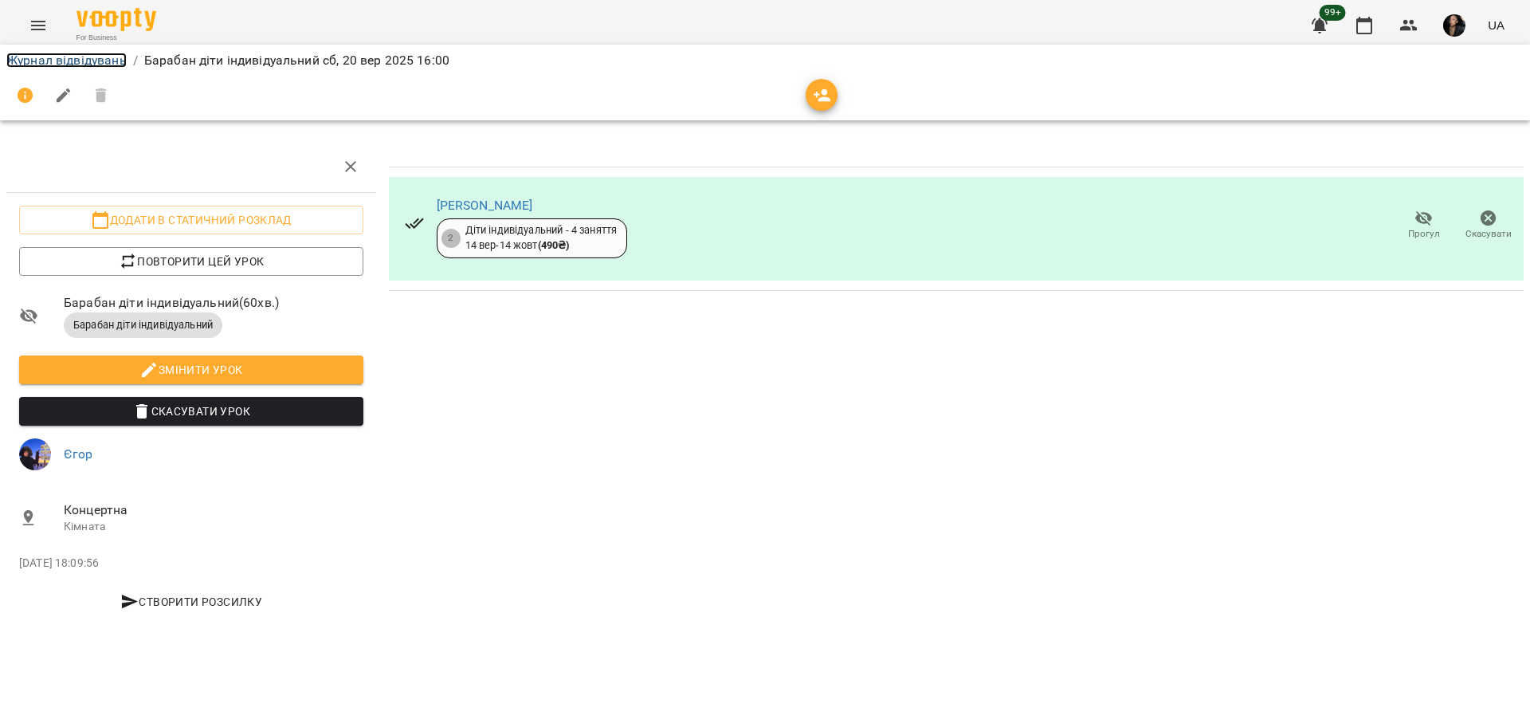
click at [87, 53] on link "Журнал відвідувань" at bounding box center [66, 60] width 120 height 15
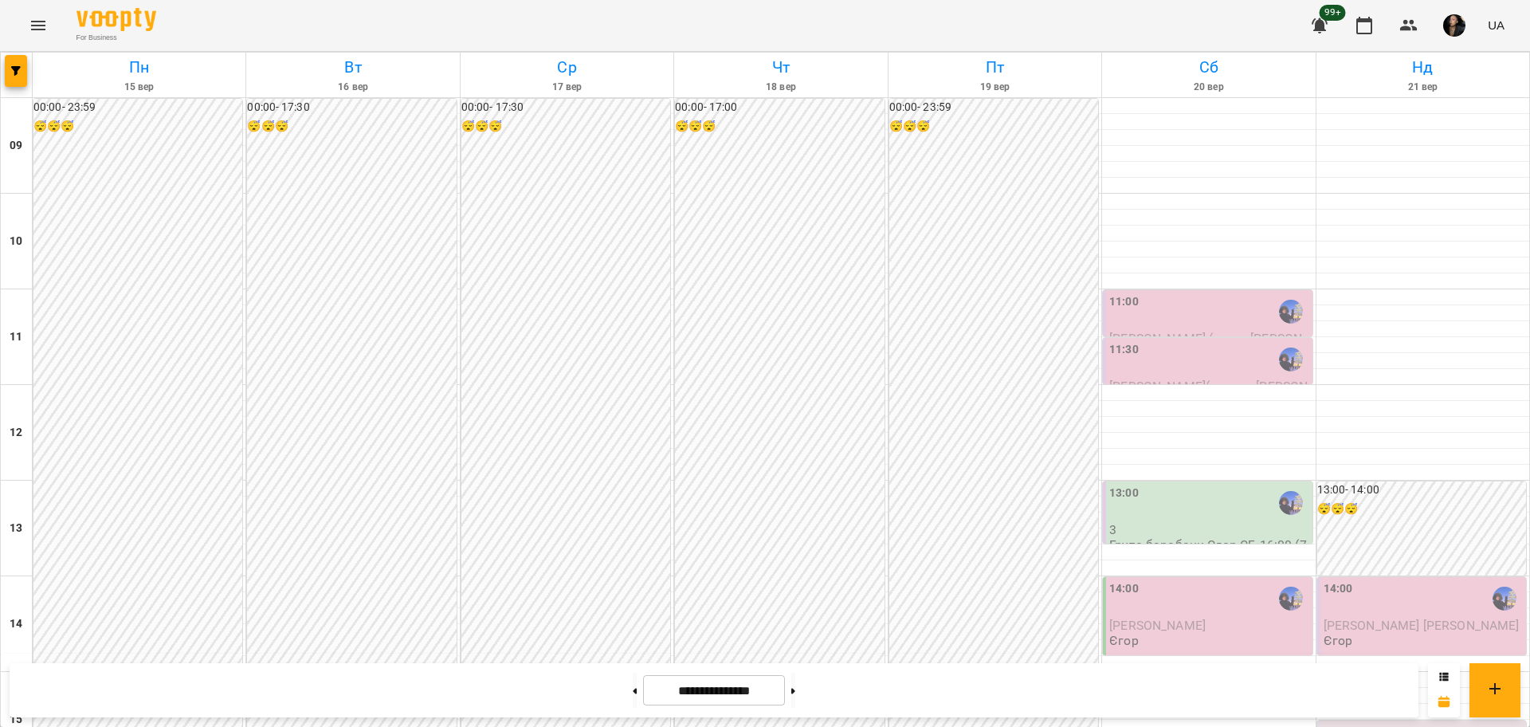
scroll to position [398, 0]
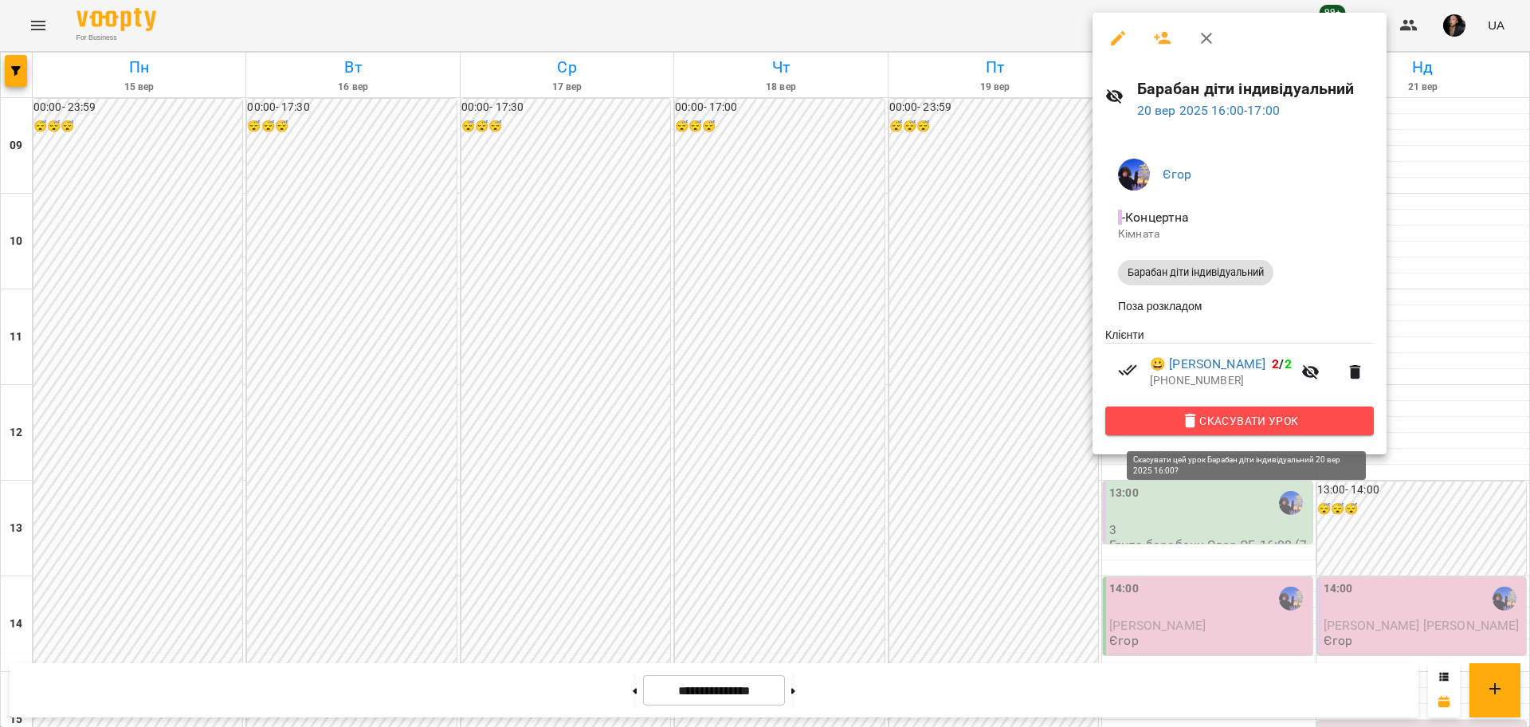
click at [1270, 422] on span "Скасувати Урок" at bounding box center [1239, 420] width 243 height 19
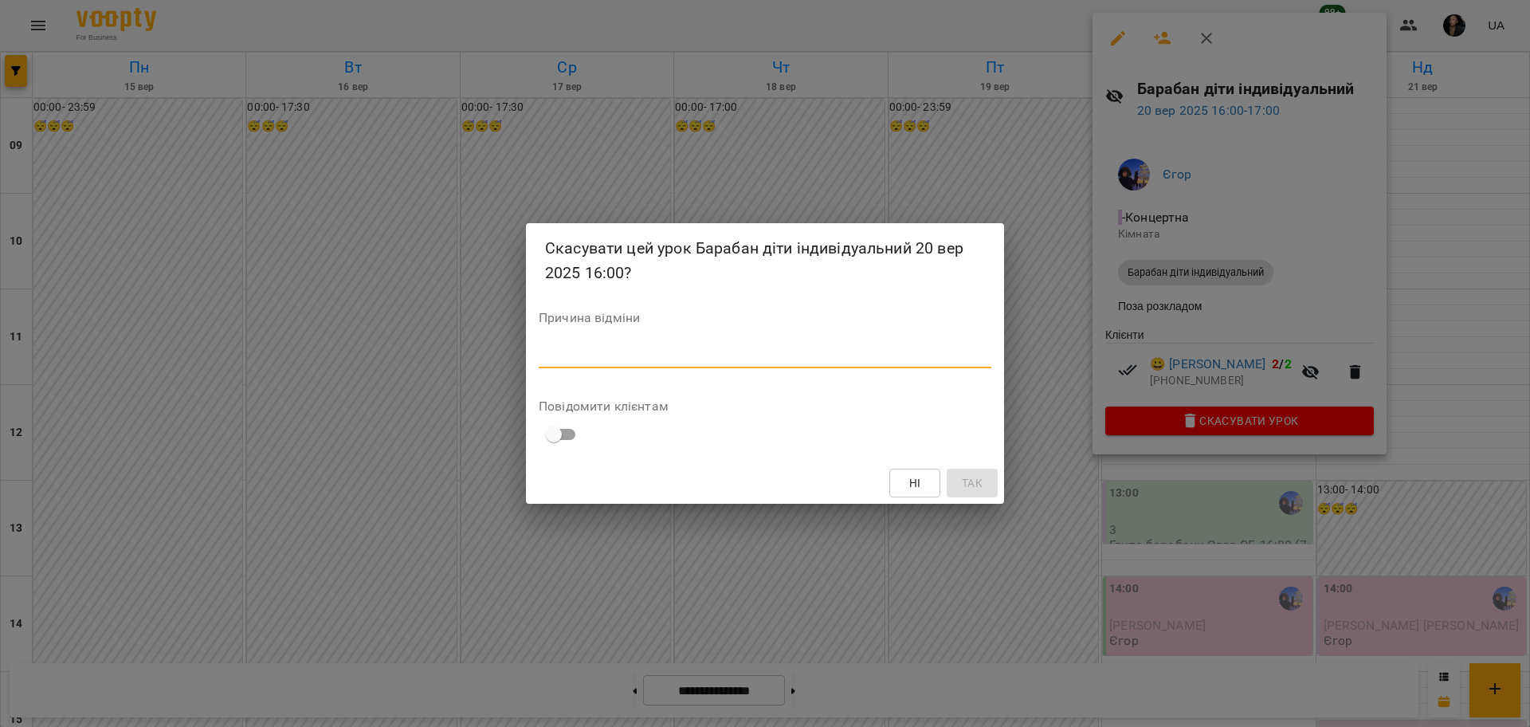
click at [764, 356] on textarea at bounding box center [765, 354] width 453 height 15
click at [764, 357] on textarea at bounding box center [765, 354] width 453 height 15
type textarea "******"
click at [968, 482] on span "Так" at bounding box center [972, 482] width 21 height 19
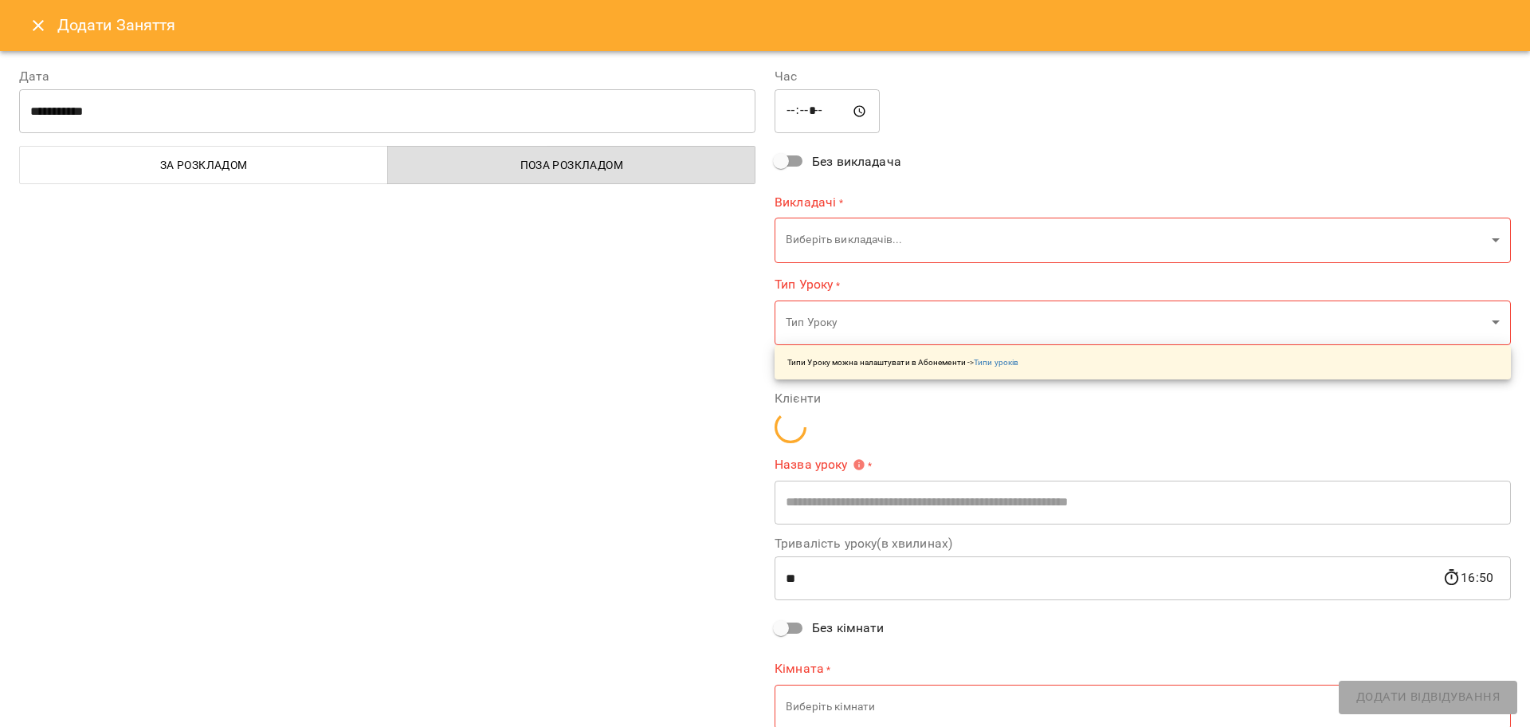
type input "**********"
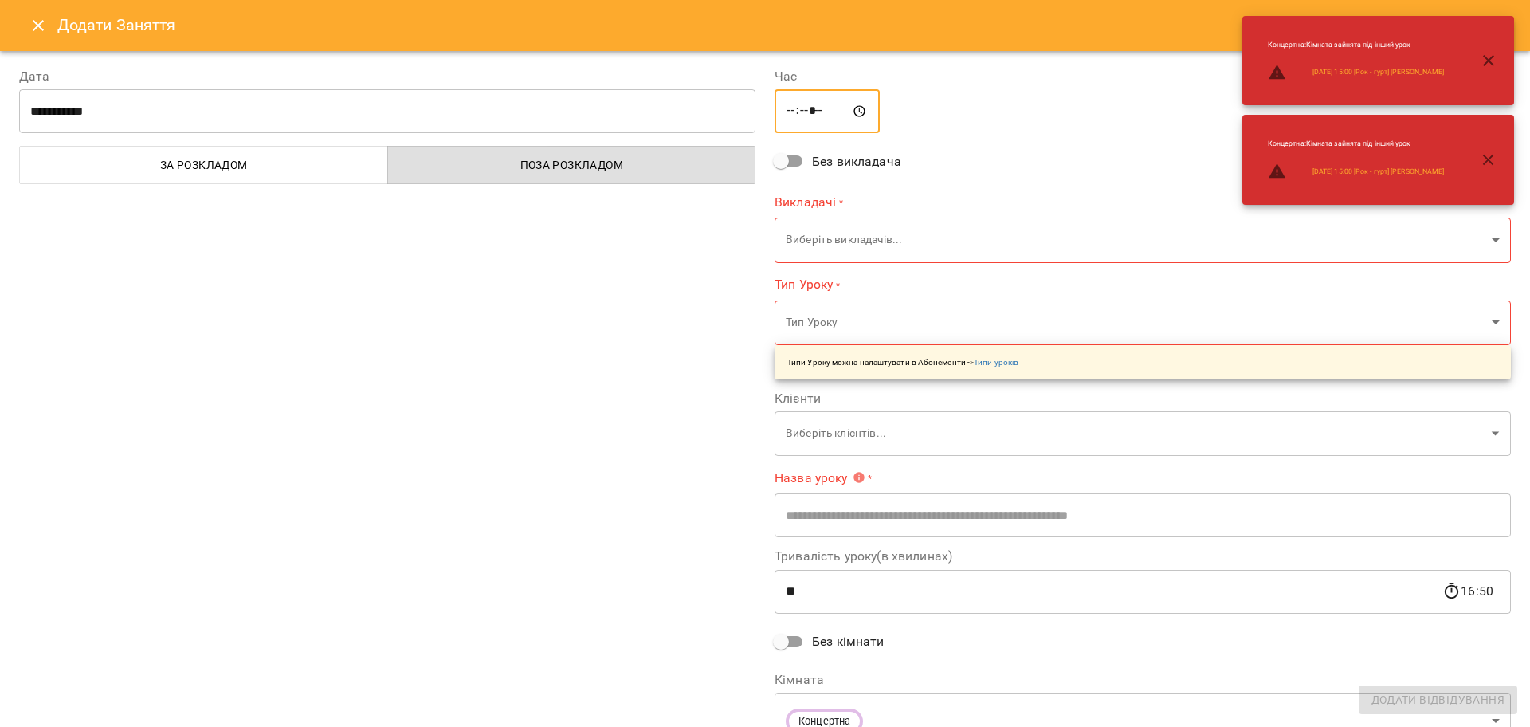
click at [787, 116] on input "*****" at bounding box center [827, 111] width 105 height 45
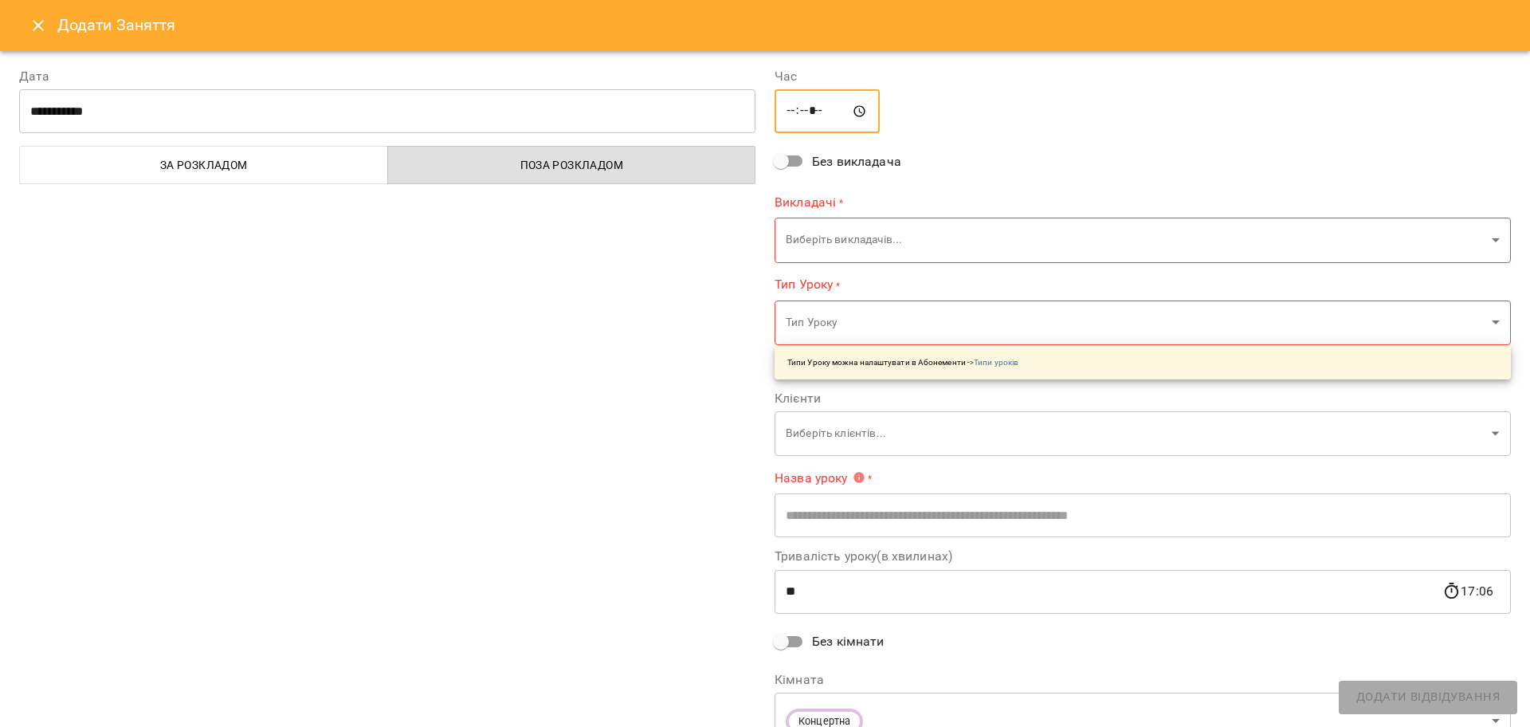
type input "*****"
click at [834, 239] on body "For Business 99+ UA Пн 15 вер Вт 16 вер Ср 17 вер Чт 18 вер Пт 19 вер Сб 20 вер…" at bounding box center [765, 706] width 1530 height 1413
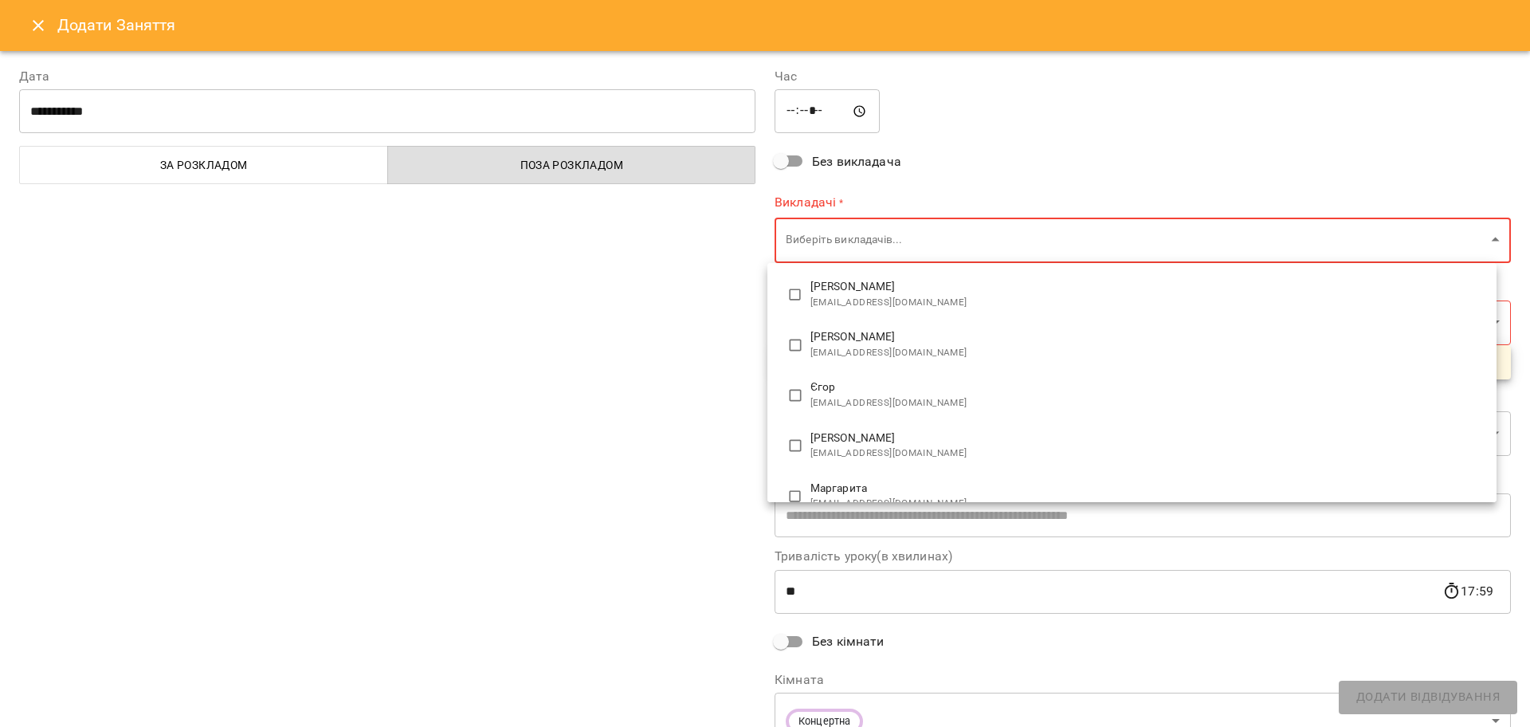
scroll to position [100, 0]
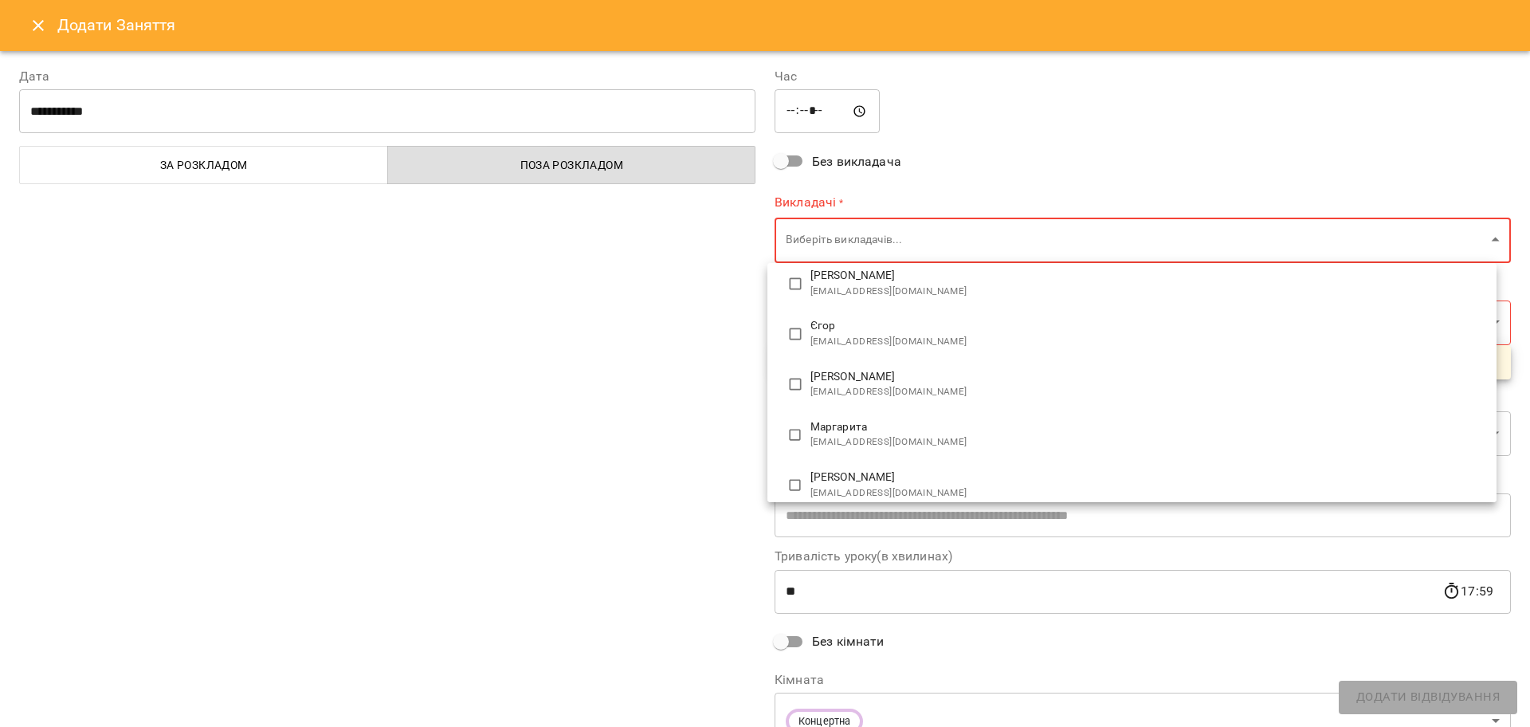
type input "**********"
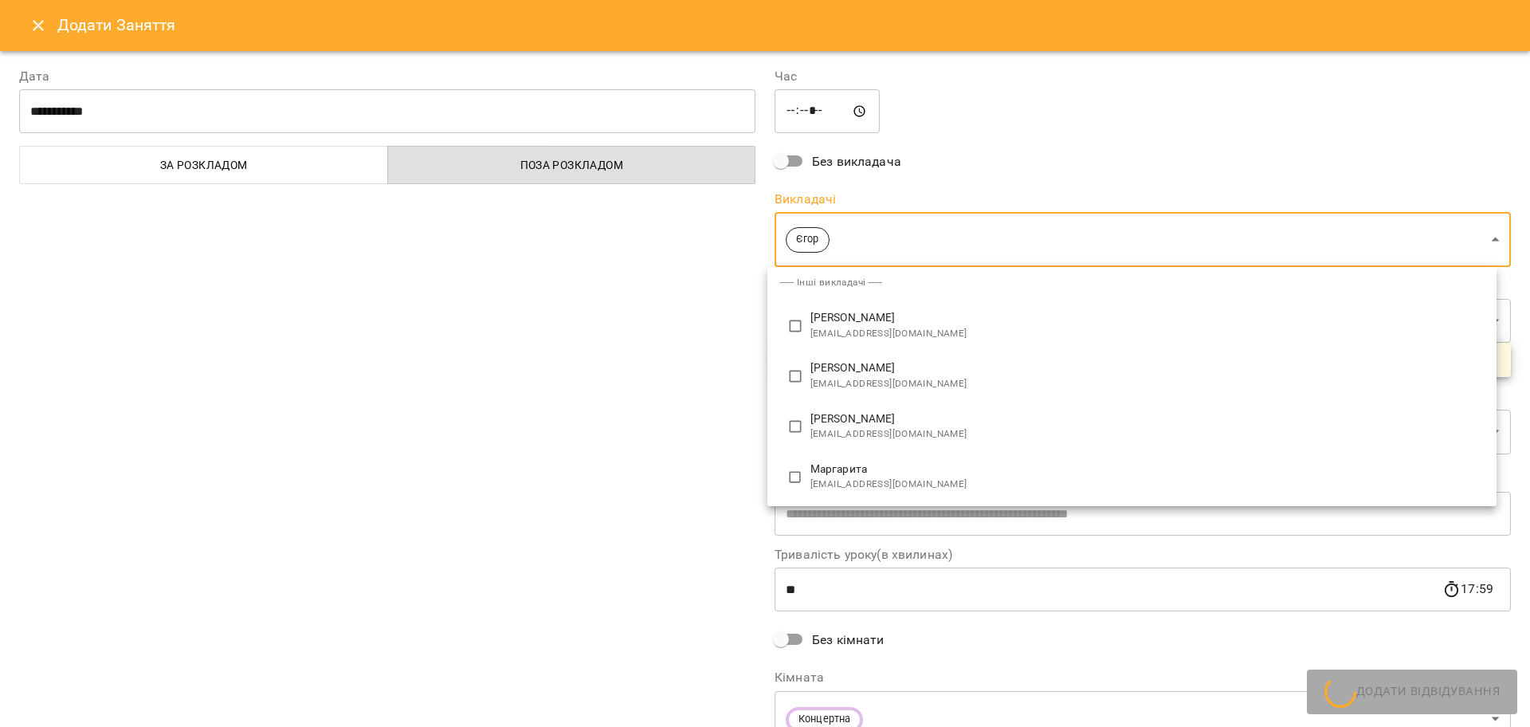
scroll to position [0, 0]
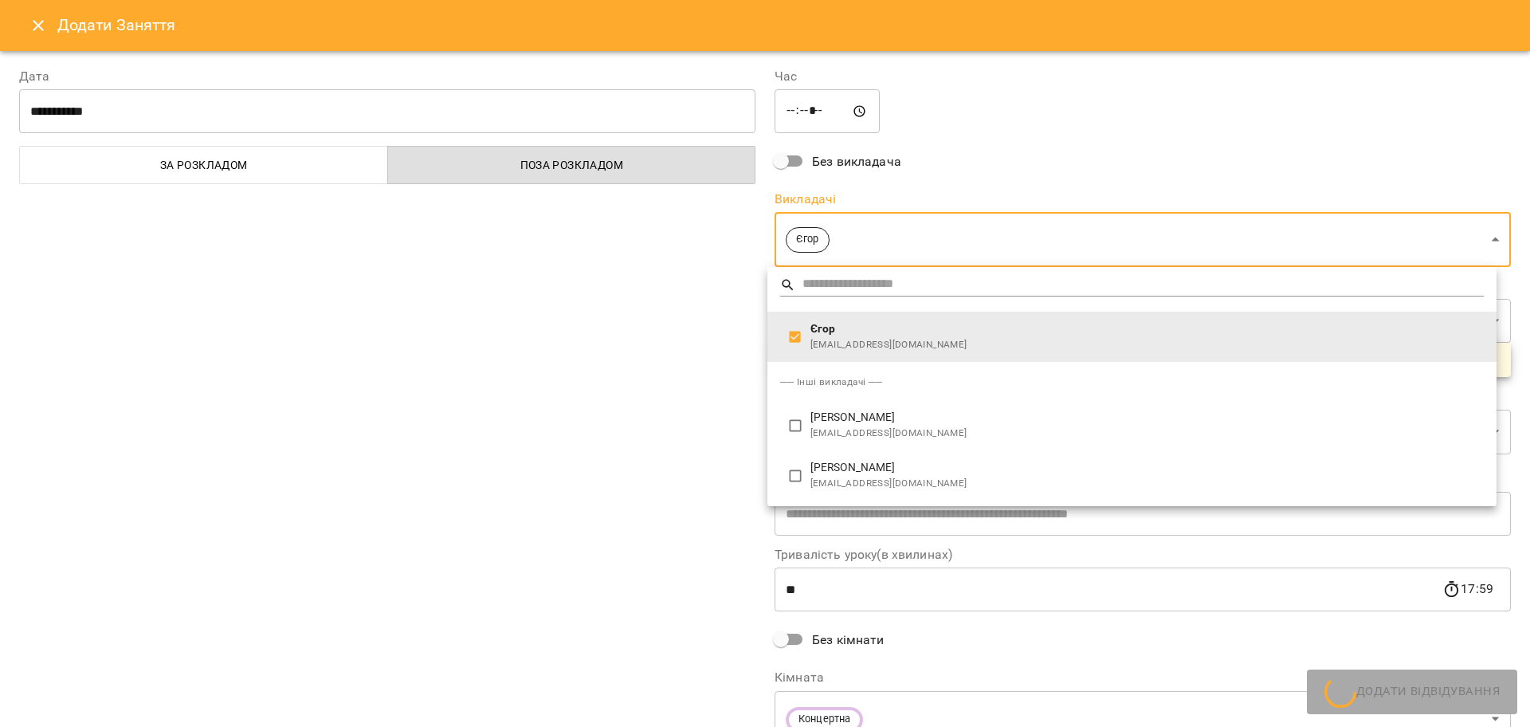
click at [661, 338] on div at bounding box center [765, 363] width 1530 height 727
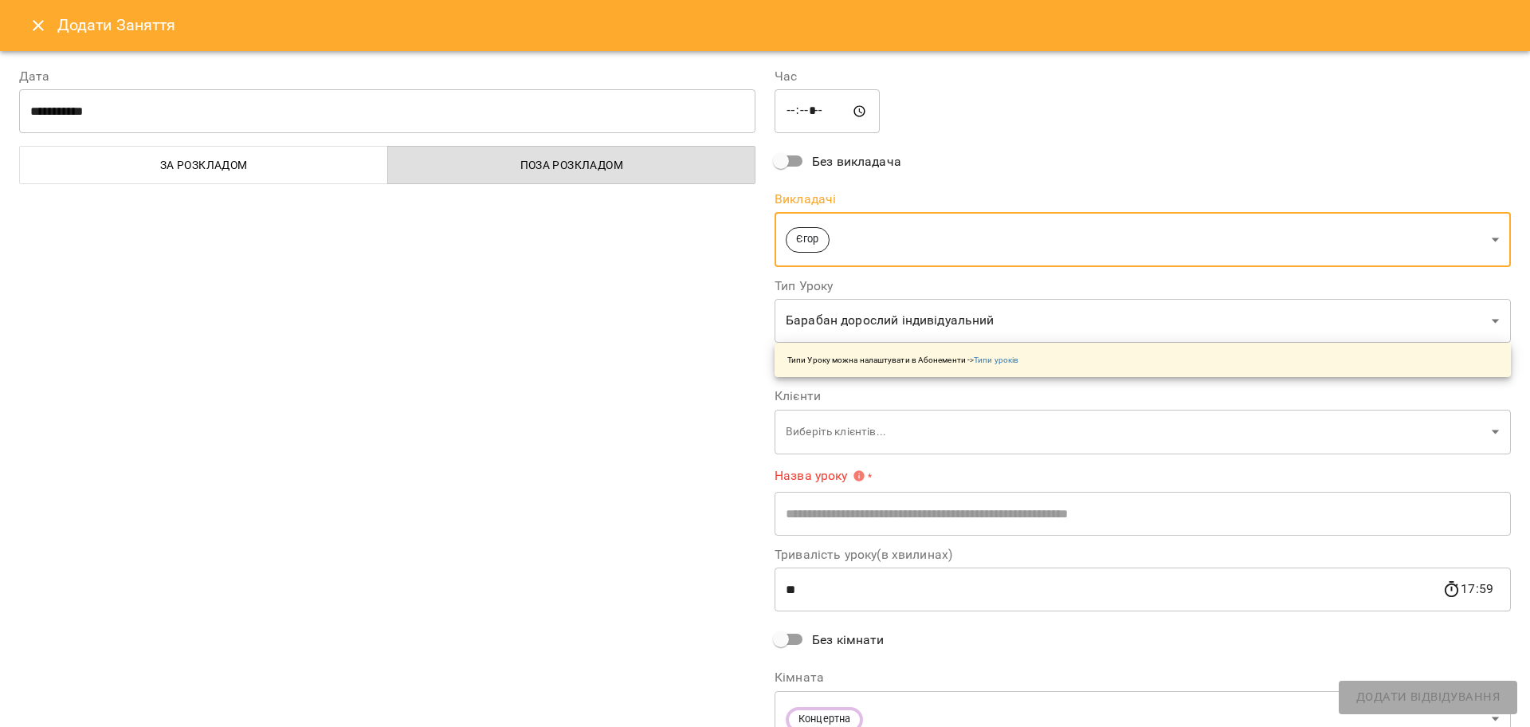
click at [816, 424] on body "For Business 99+ UA Пн 15 вер Вт 16 вер Ср 17 вер Чт 18 вер Пт 19 вер Сб 20 вер…" at bounding box center [765, 706] width 1530 height 1413
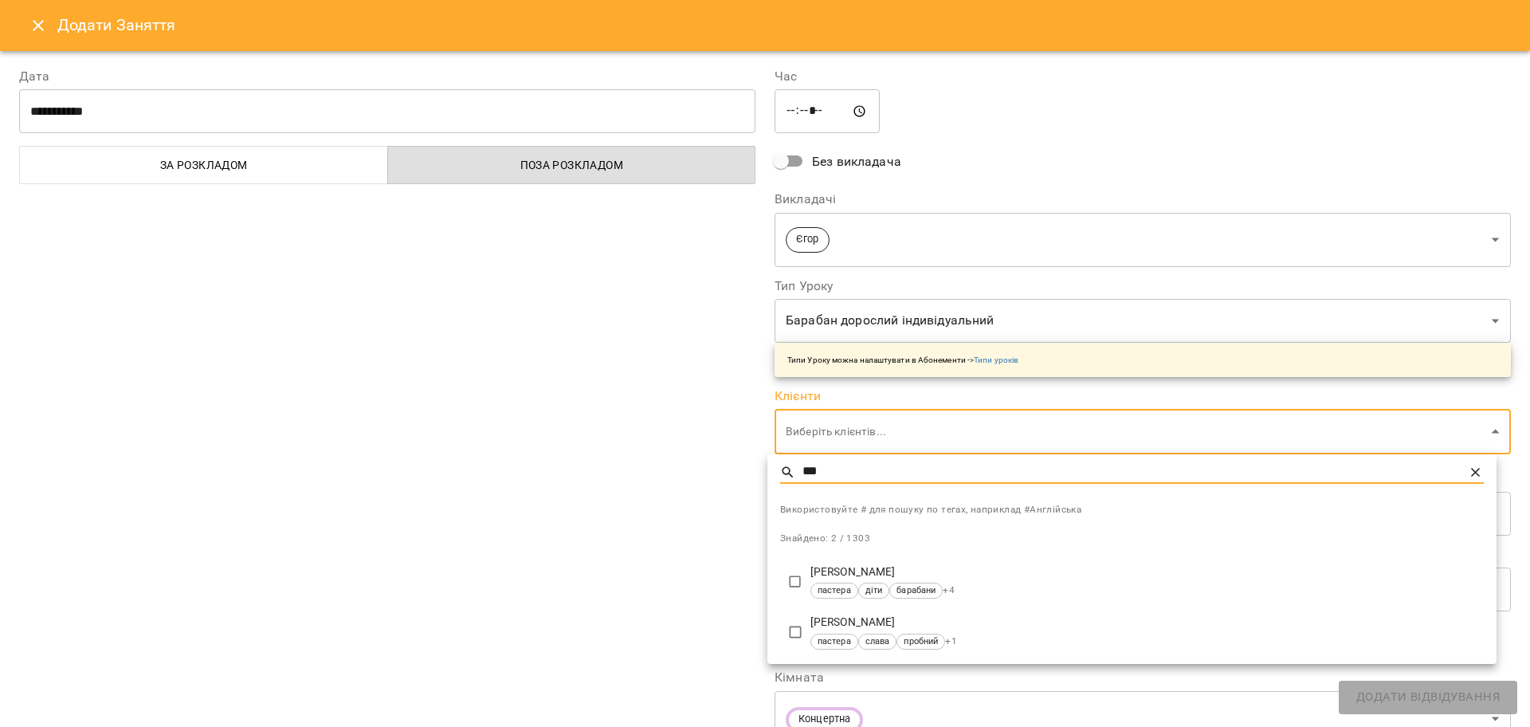
type input "***"
type input "**********"
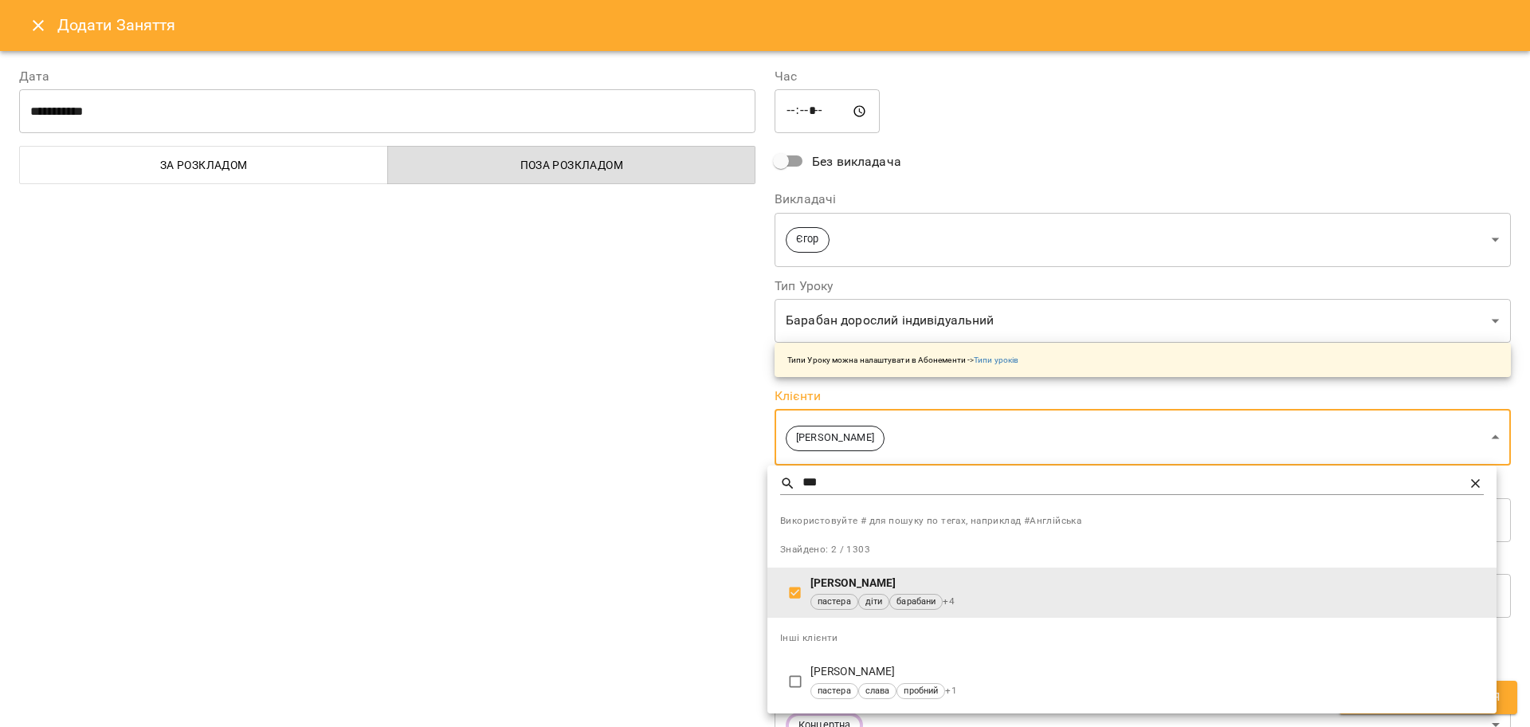
click at [647, 538] on div at bounding box center [765, 363] width 1530 height 727
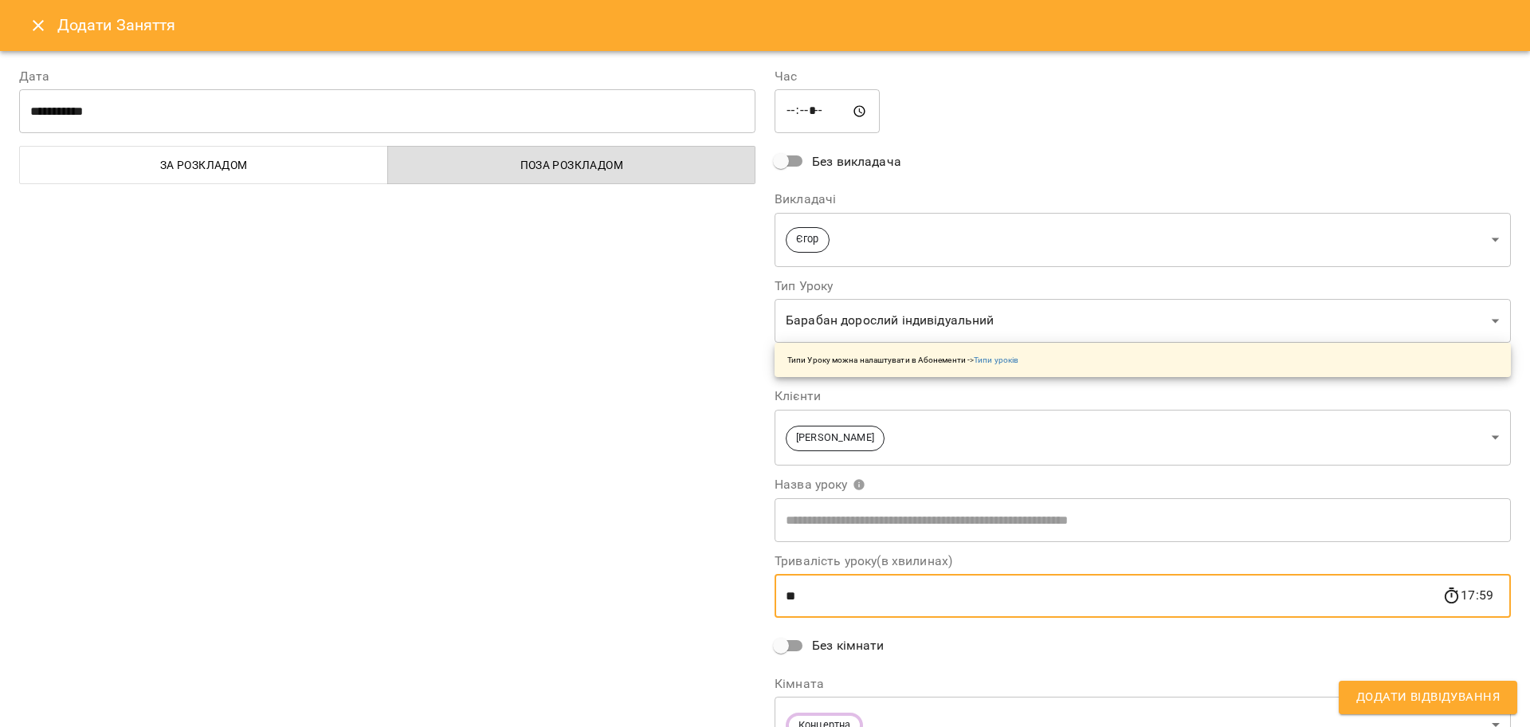
click at [778, 595] on input "**" at bounding box center [1109, 596] width 668 height 45
drag, startPoint x: 832, startPoint y: 602, endPoint x: 771, endPoint y: 605, distance: 61.4
click at [775, 605] on input "**" at bounding box center [1109, 596] width 668 height 45
type input "**"
click at [881, 308] on body "For Business 99+ UA Пн 15 вер Вт 16 вер Ср 17 вер Чт 18 вер Пт 19 вер Сб 20 вер…" at bounding box center [765, 706] width 1530 height 1413
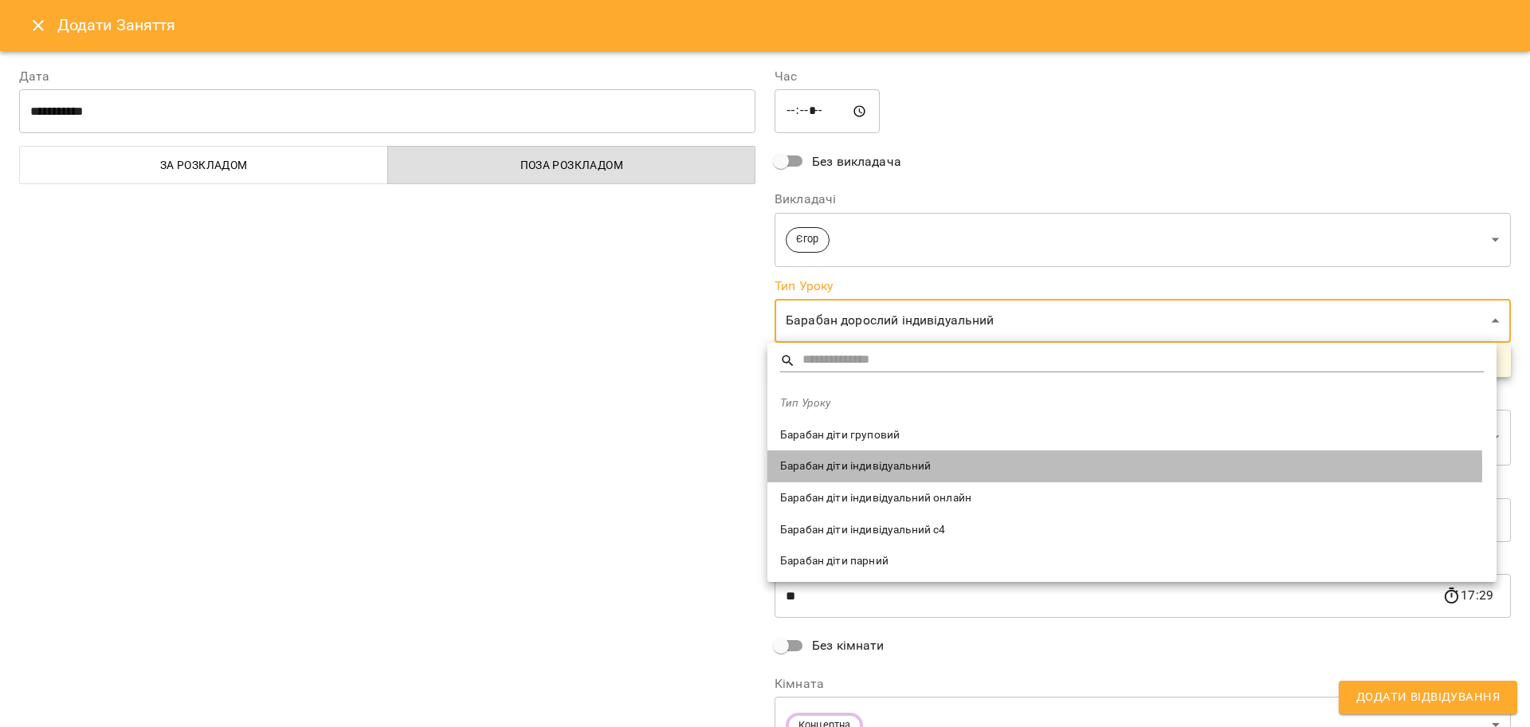
click at [880, 468] on span "Барабан діти індивідуальний" at bounding box center [1132, 466] width 704 height 16
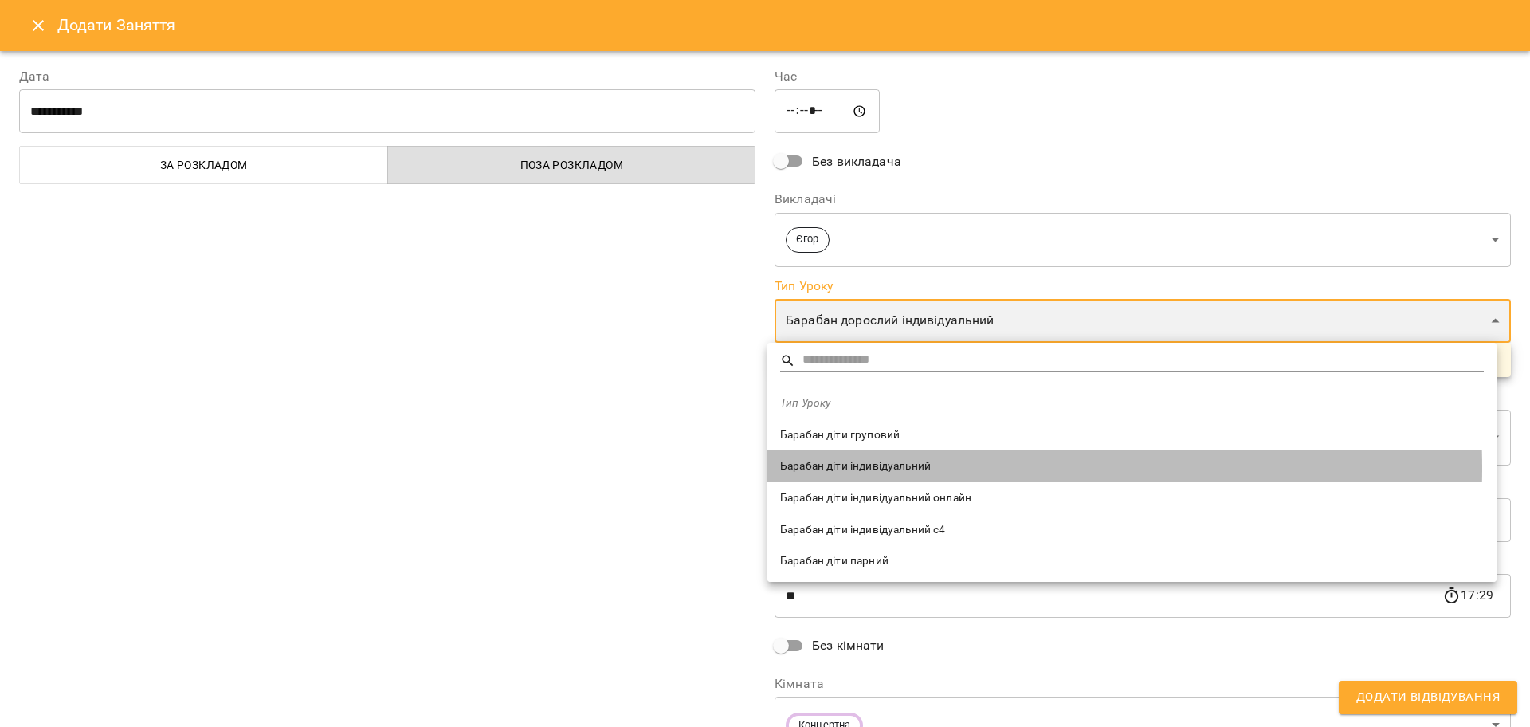
type input "**********"
type input "**"
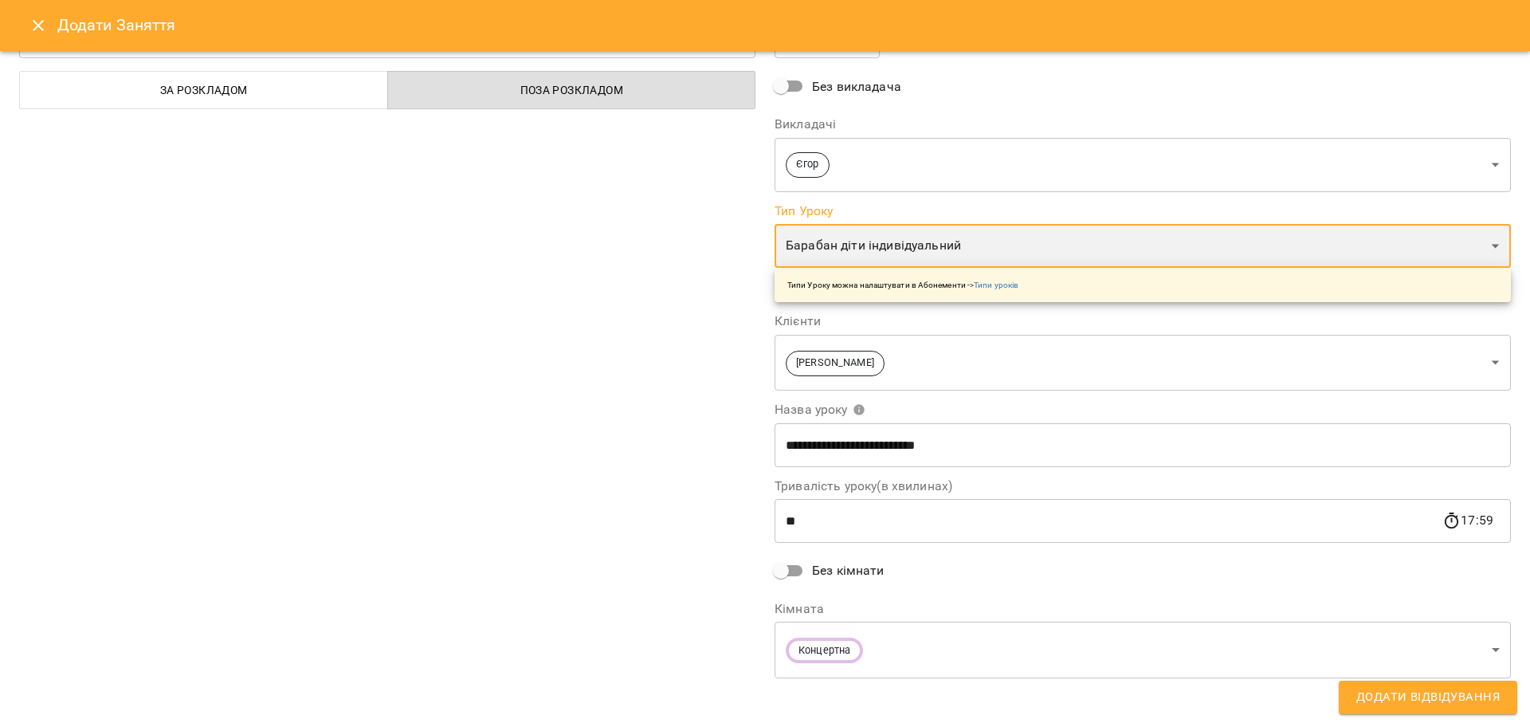
scroll to position [80, 0]
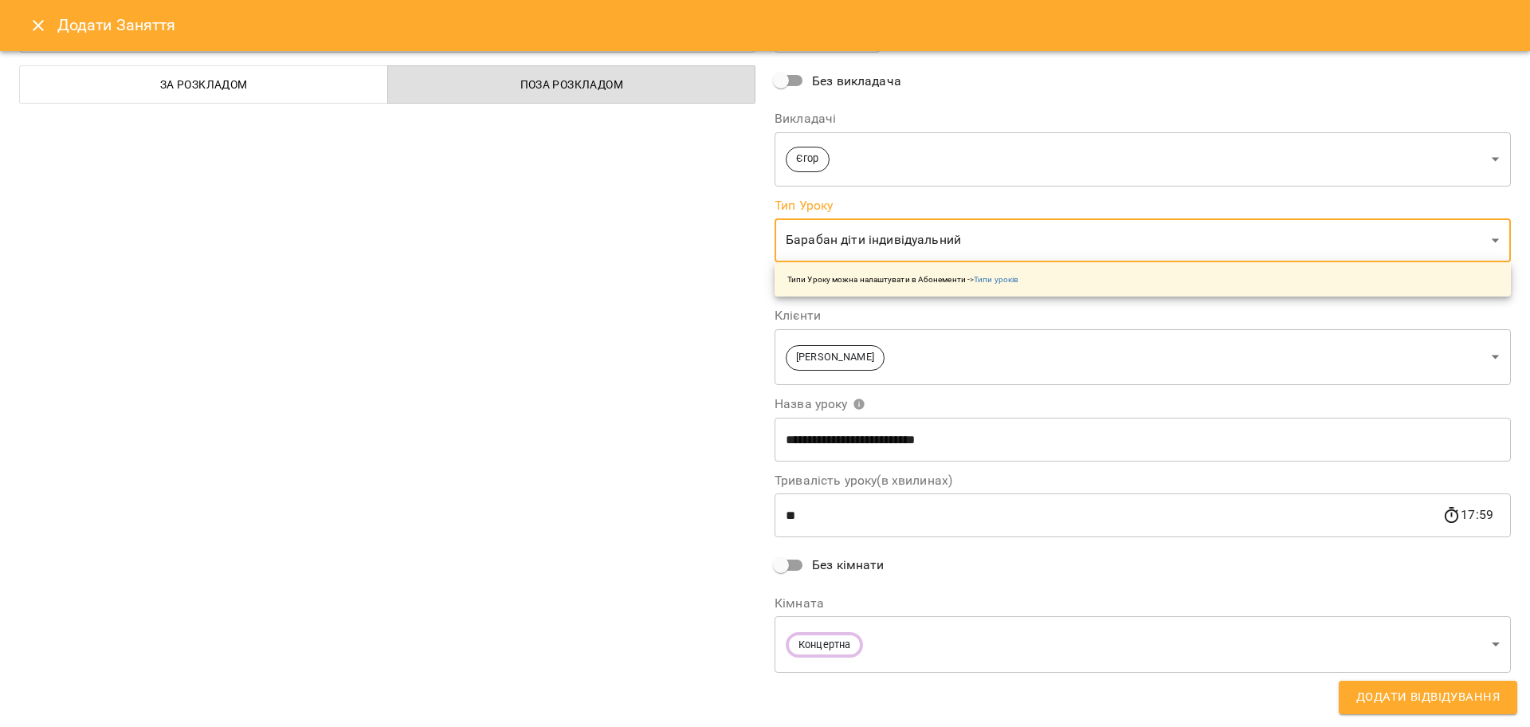
click at [1466, 695] on span "Додати Відвідування" at bounding box center [1427, 697] width 143 height 21
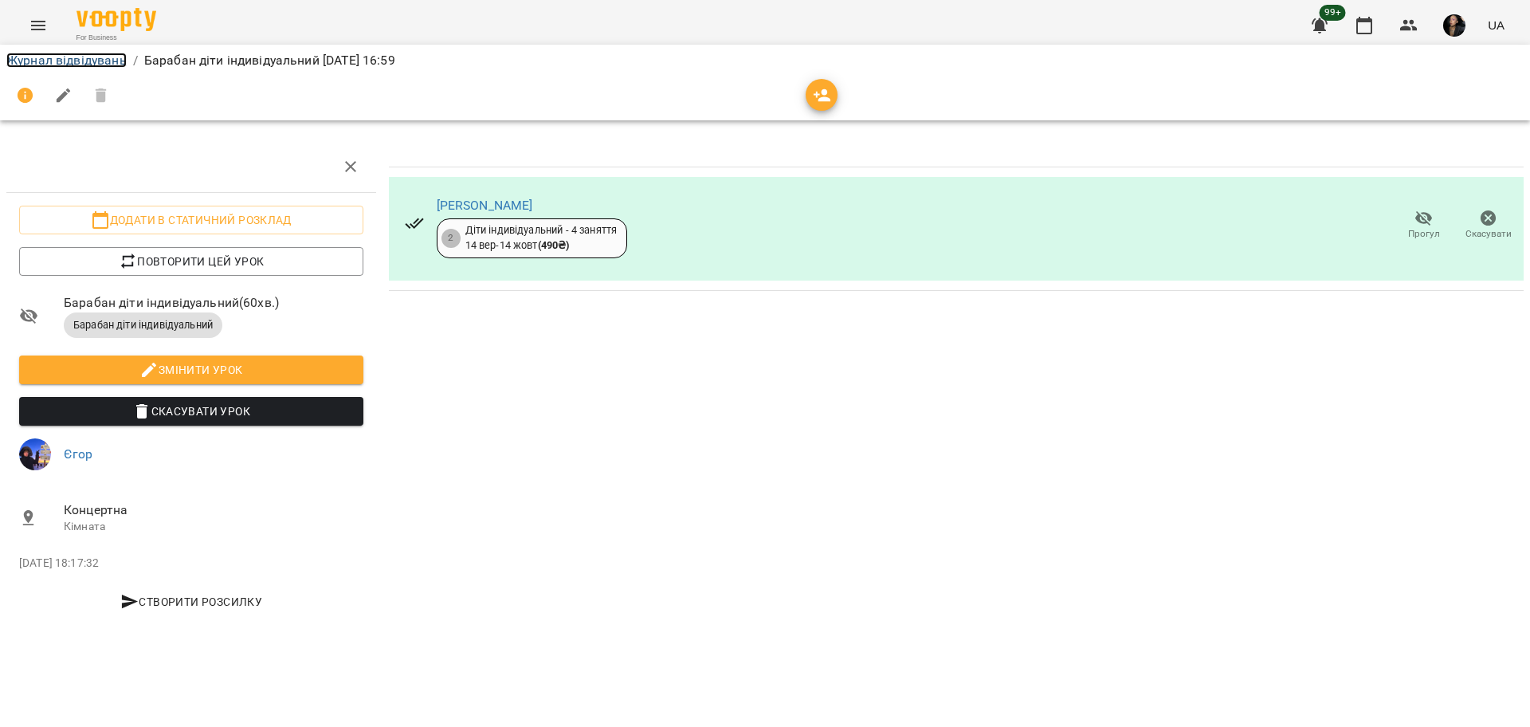
click at [96, 54] on link "Журнал відвідувань" at bounding box center [66, 60] width 120 height 15
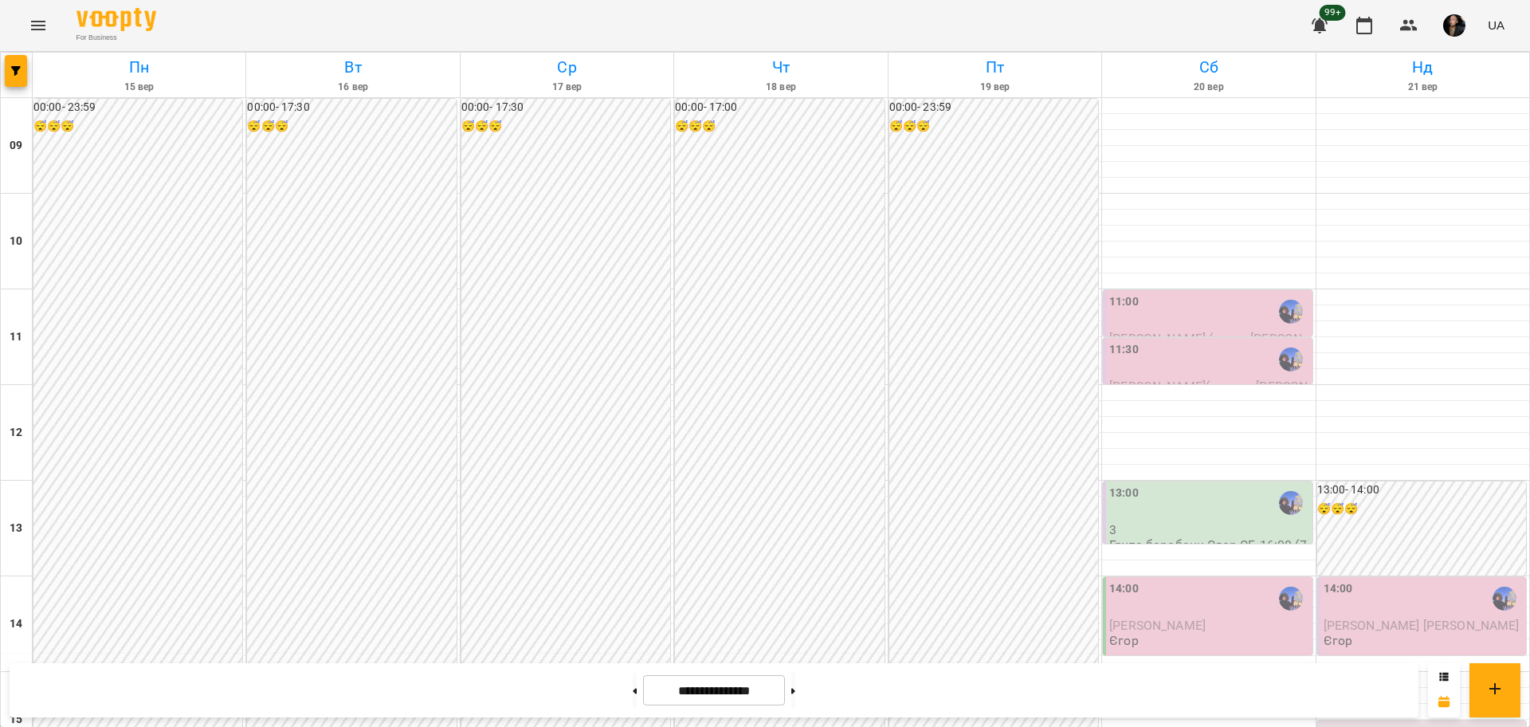
scroll to position [398, 0]
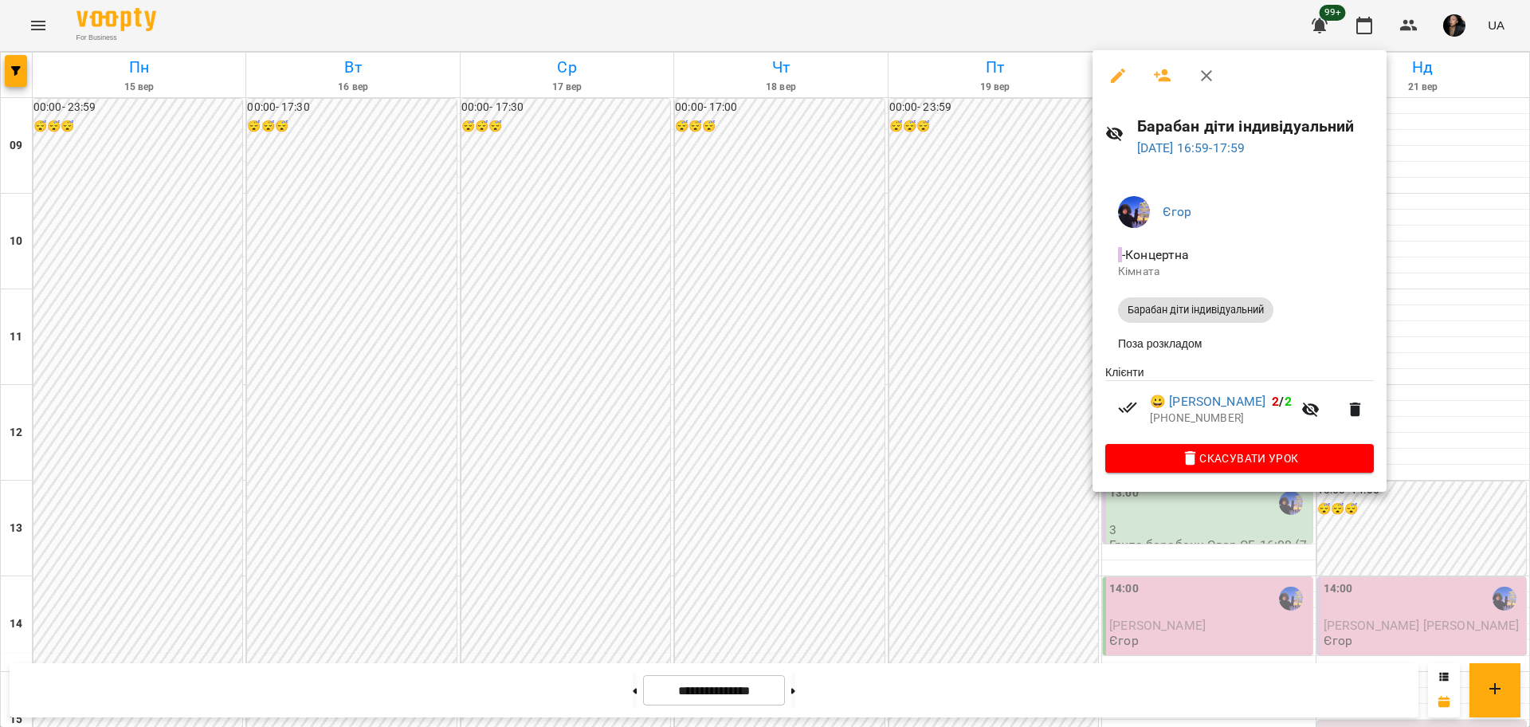
click at [1145, 531] on div at bounding box center [765, 363] width 1530 height 727
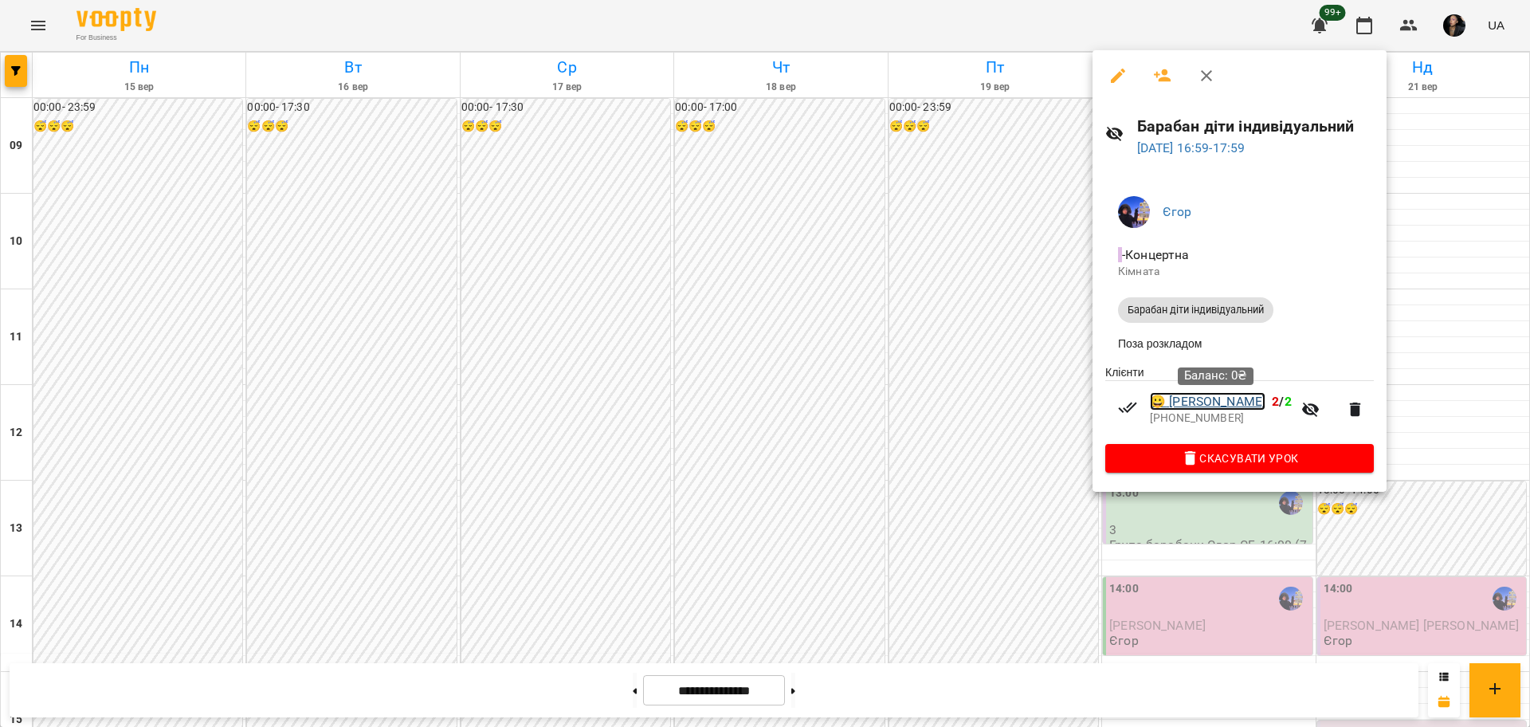
click at [1238, 398] on link "😀 Михайло Путієнко" at bounding box center [1208, 401] width 116 height 19
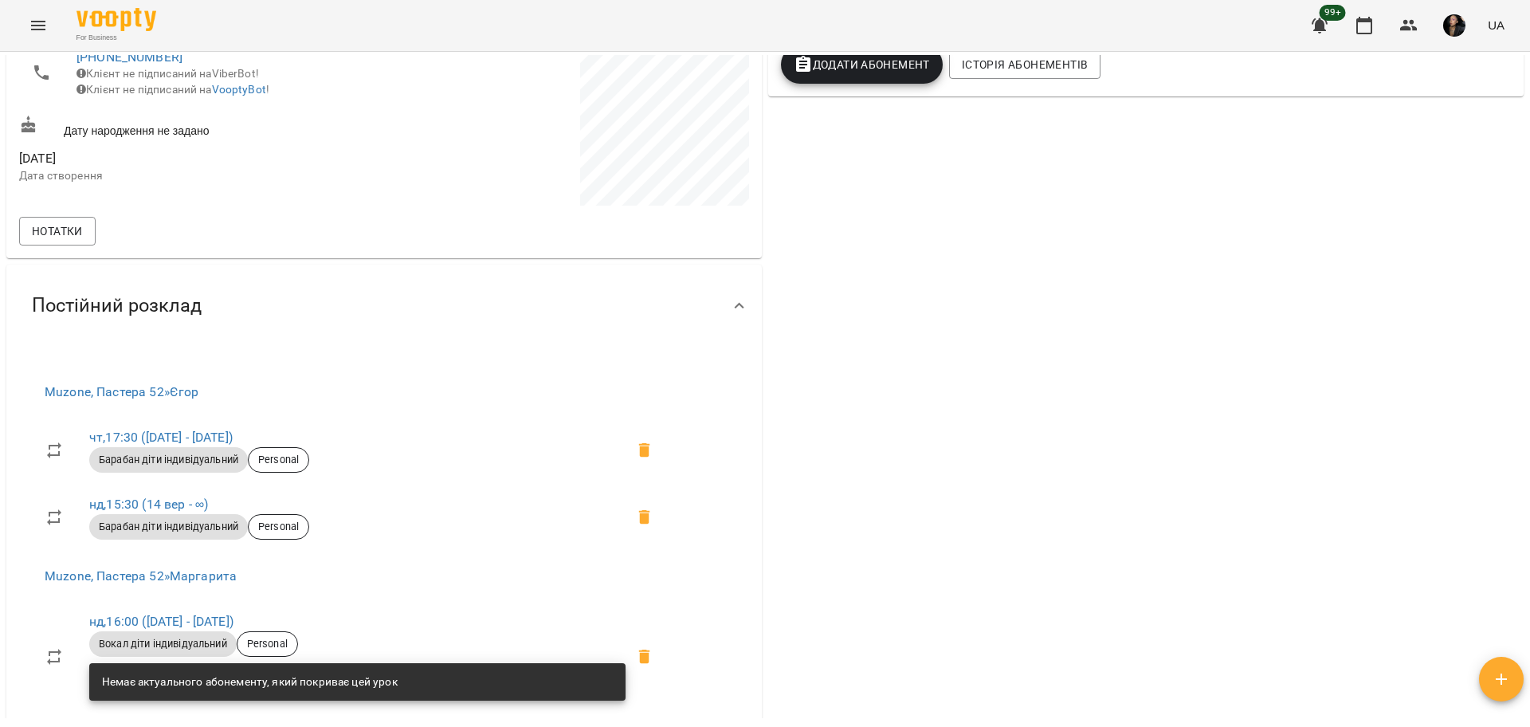
scroll to position [598, 0]
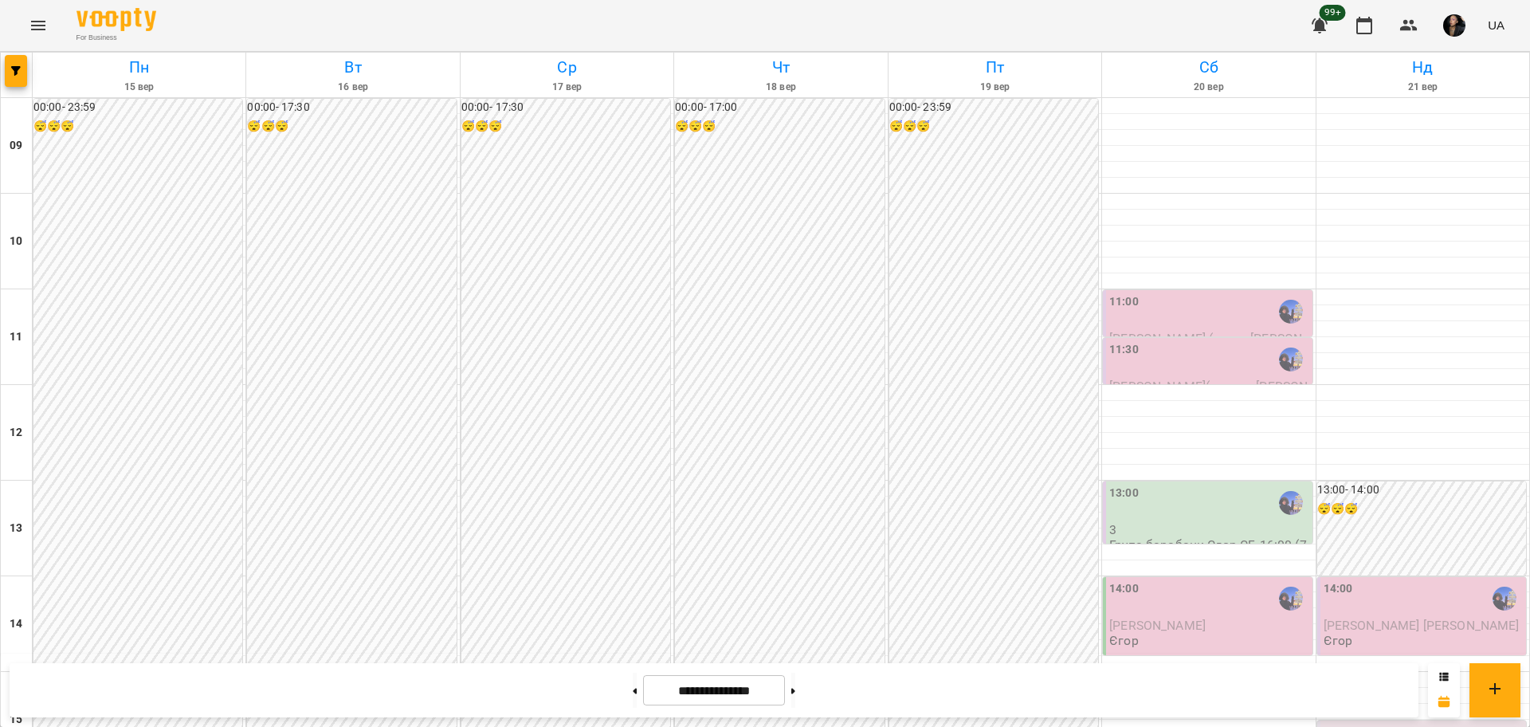
drag, startPoint x: 893, startPoint y: 403, endPoint x: 591, endPoint y: 549, distance: 334.7
click at [591, 549] on div "00:00 - 17:30 😴😴😴" at bounding box center [565, 504] width 209 height 811
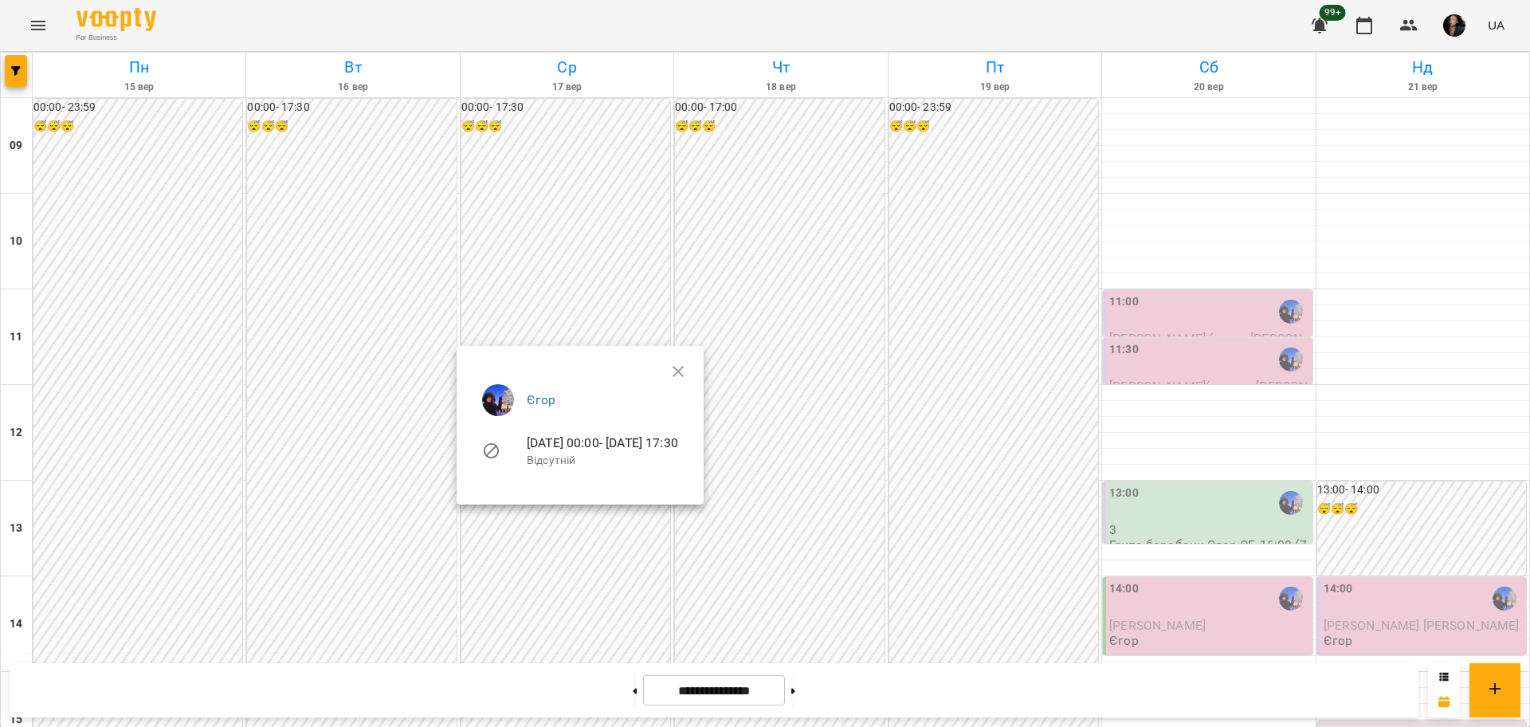
click at [980, 273] on div at bounding box center [765, 363] width 1530 height 727
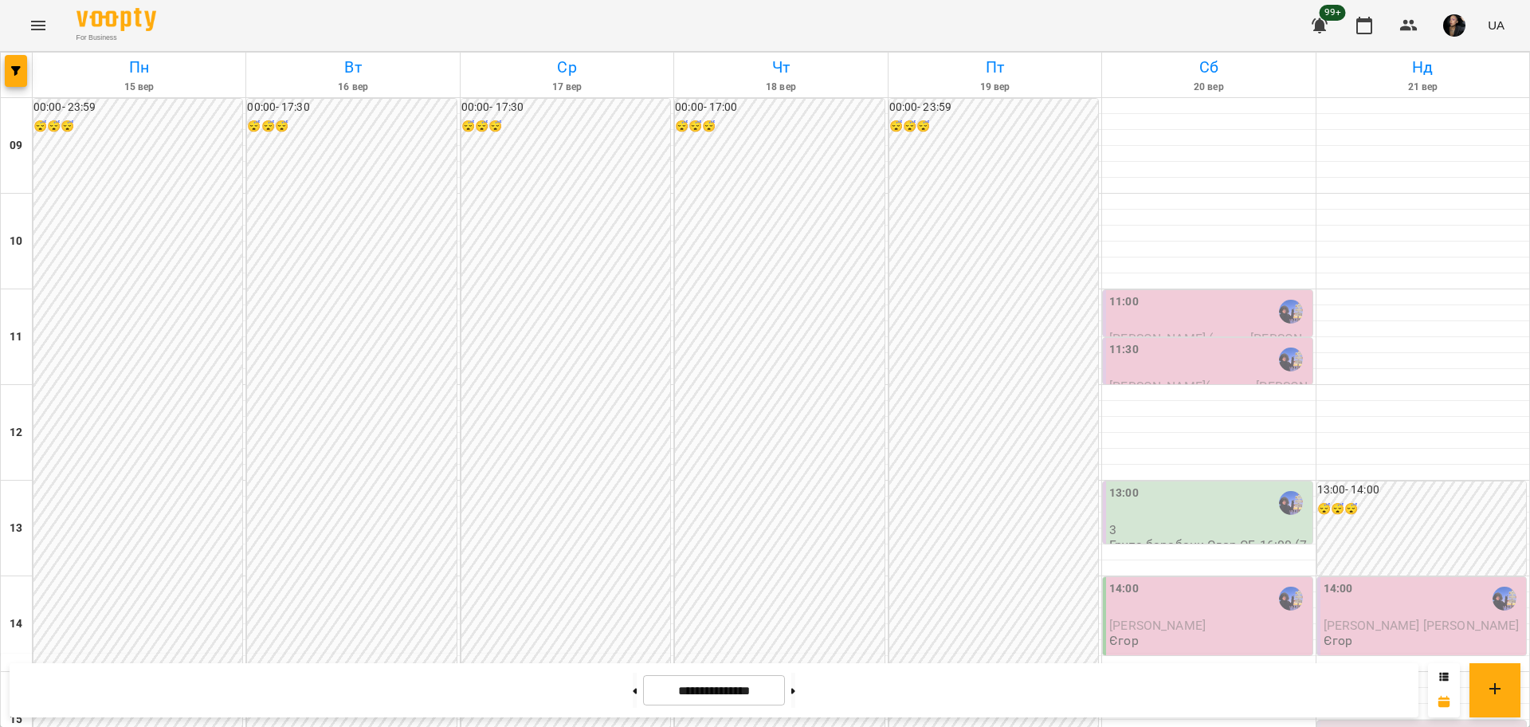
scroll to position [487, 0]
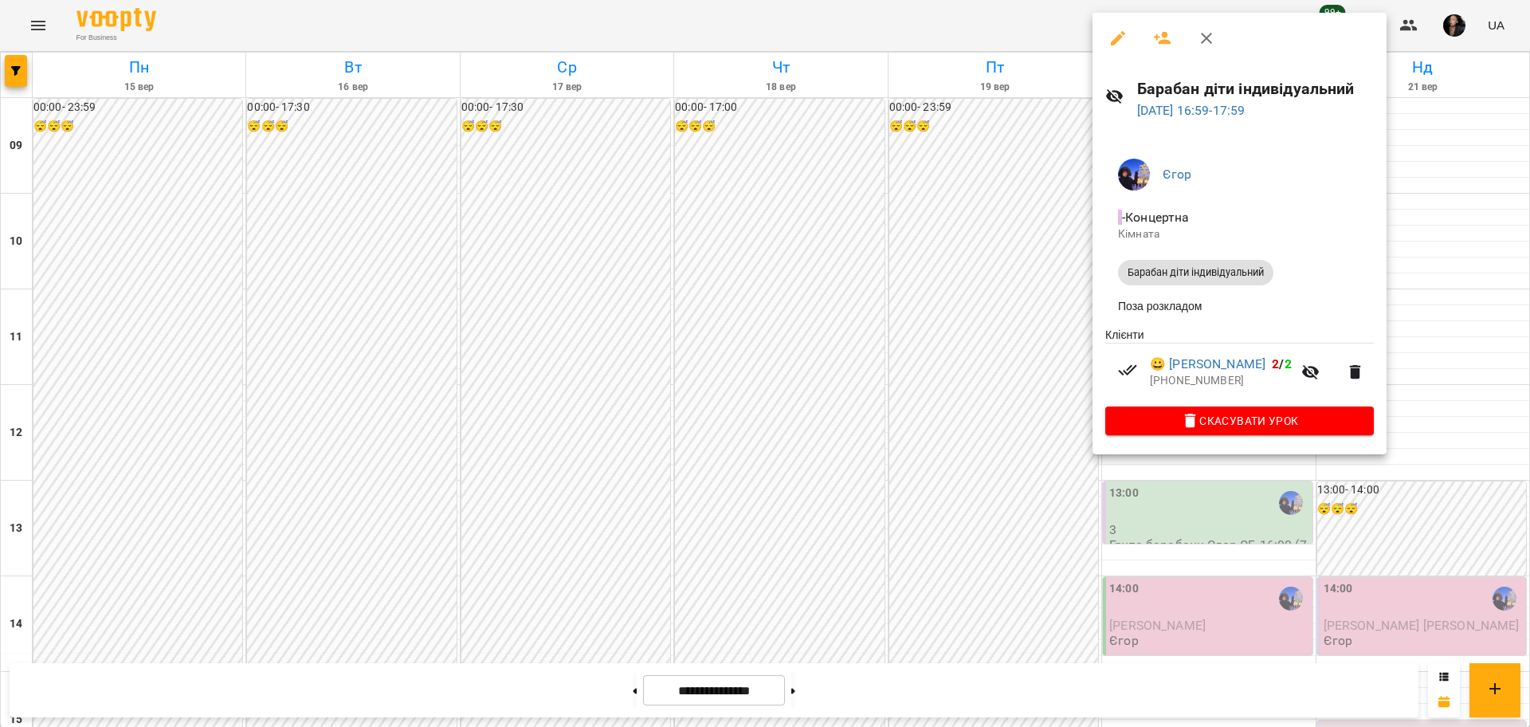
click at [1029, 569] on div at bounding box center [765, 363] width 1530 height 727
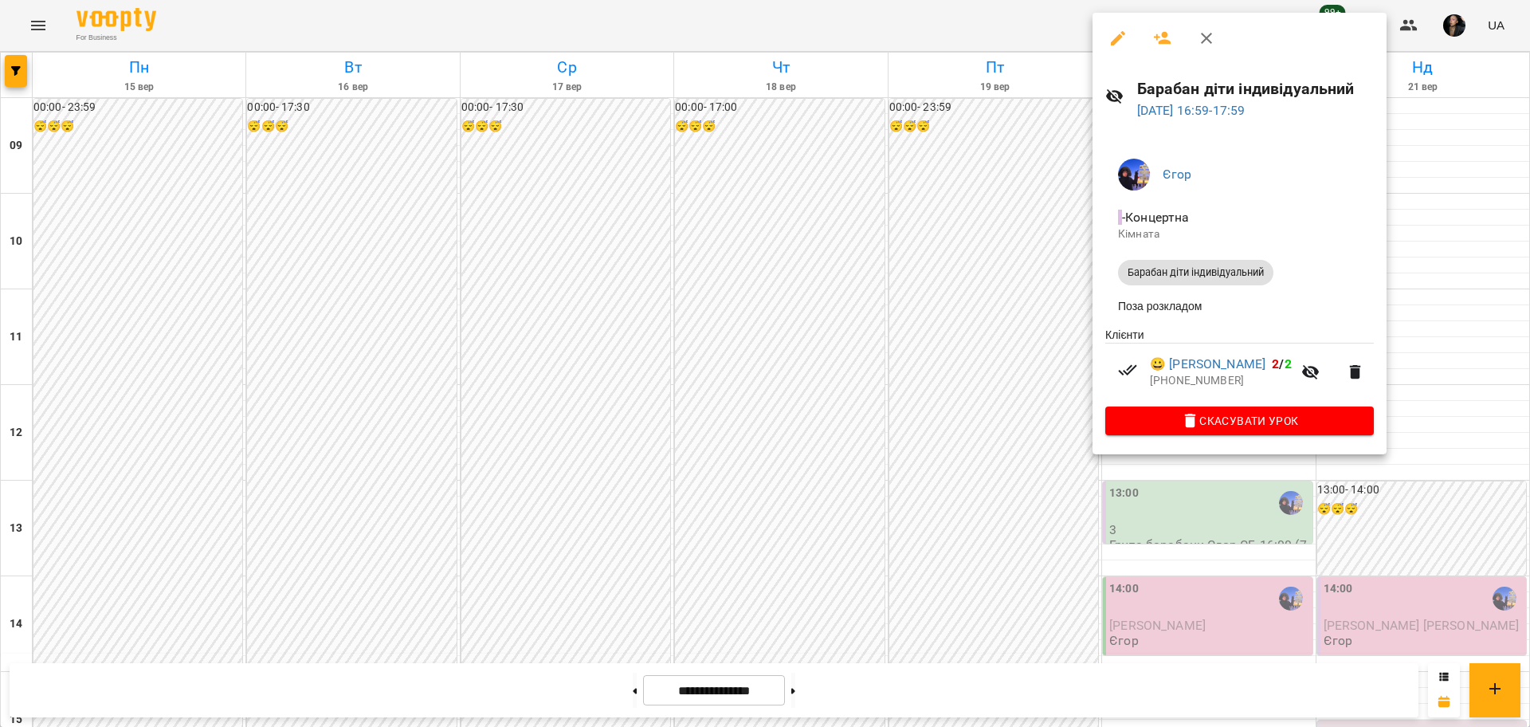
click at [1113, 37] on icon "button" at bounding box center [1118, 38] width 19 height 19
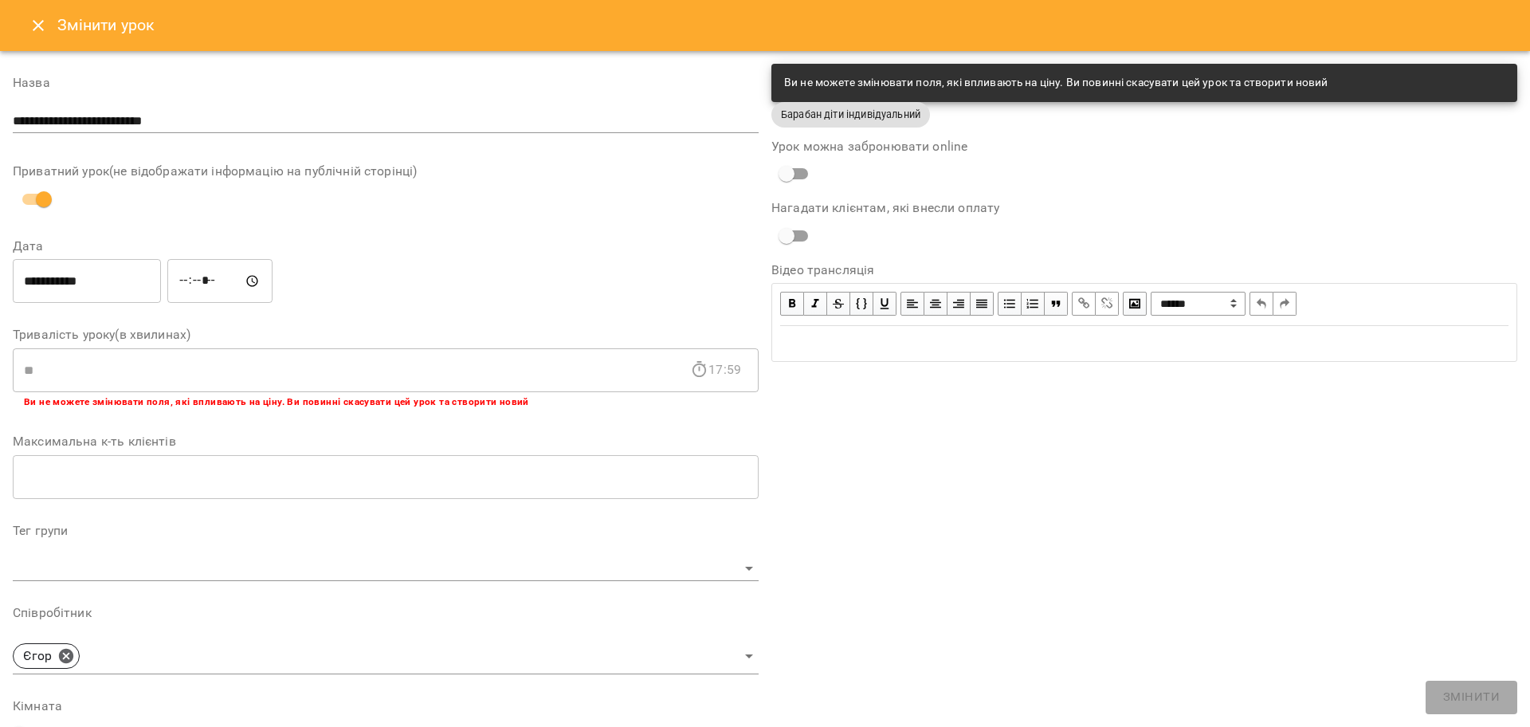
click at [194, 273] on input "*****" at bounding box center [219, 281] width 105 height 45
type input "*****"
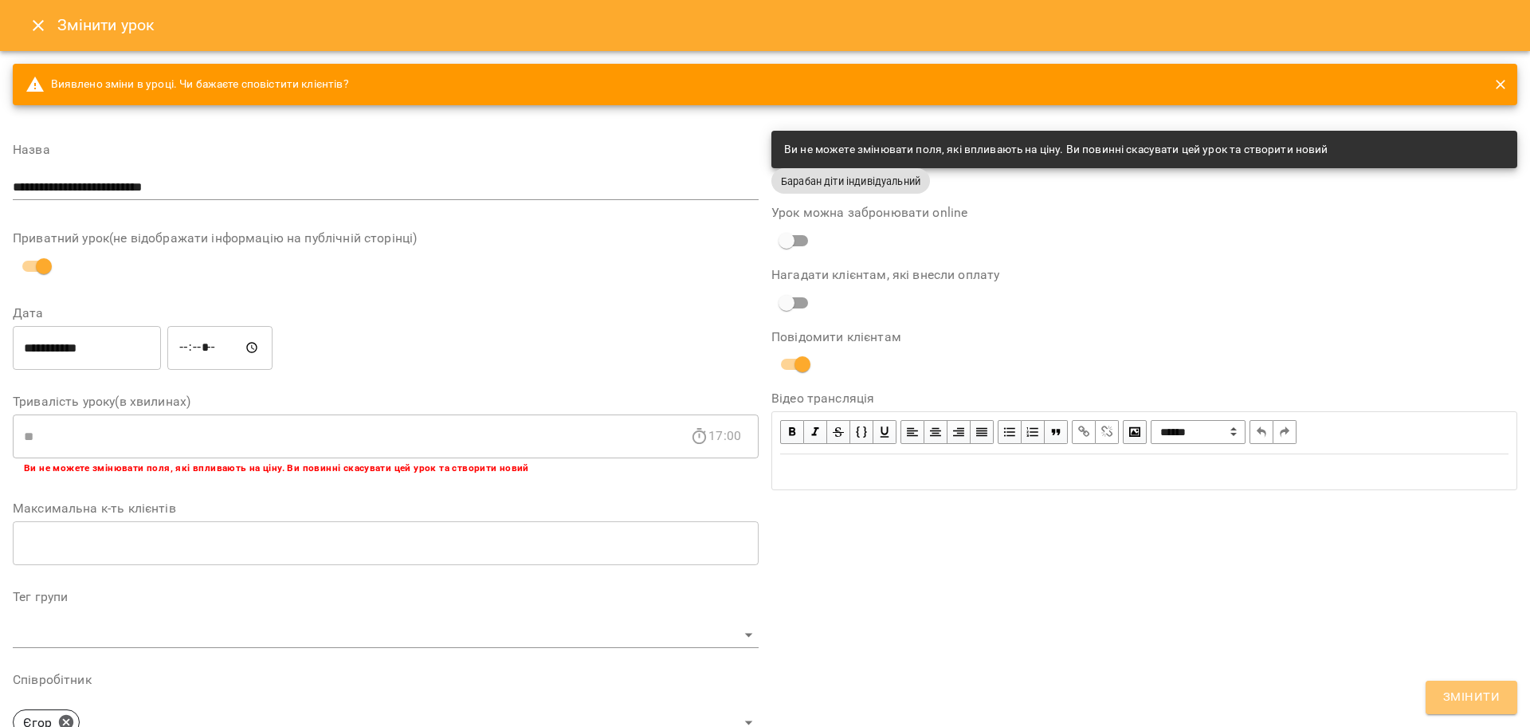
click at [1474, 704] on span "Змінити" at bounding box center [1471, 697] width 57 height 21
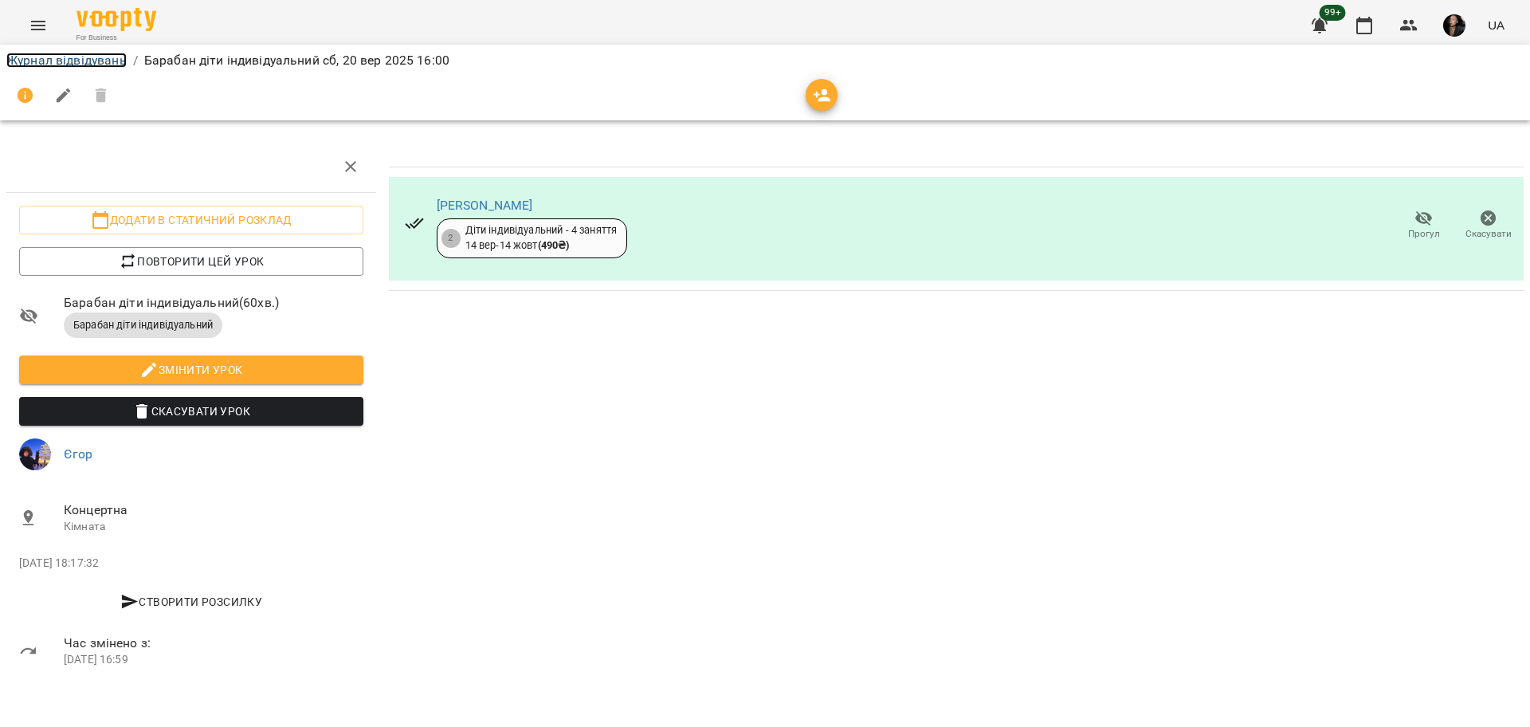
click at [95, 53] on link "Журнал відвідувань" at bounding box center [66, 60] width 120 height 15
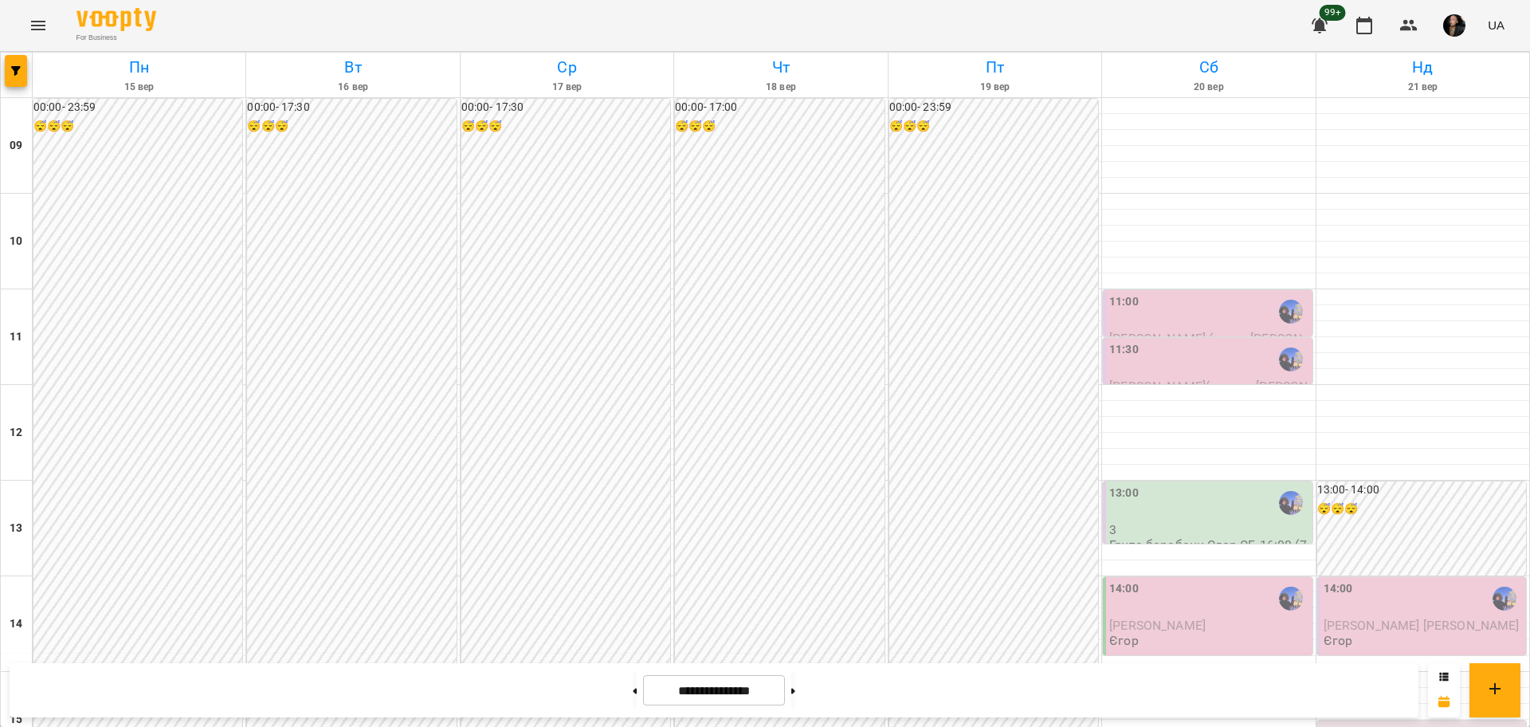
scroll to position [598, 0]
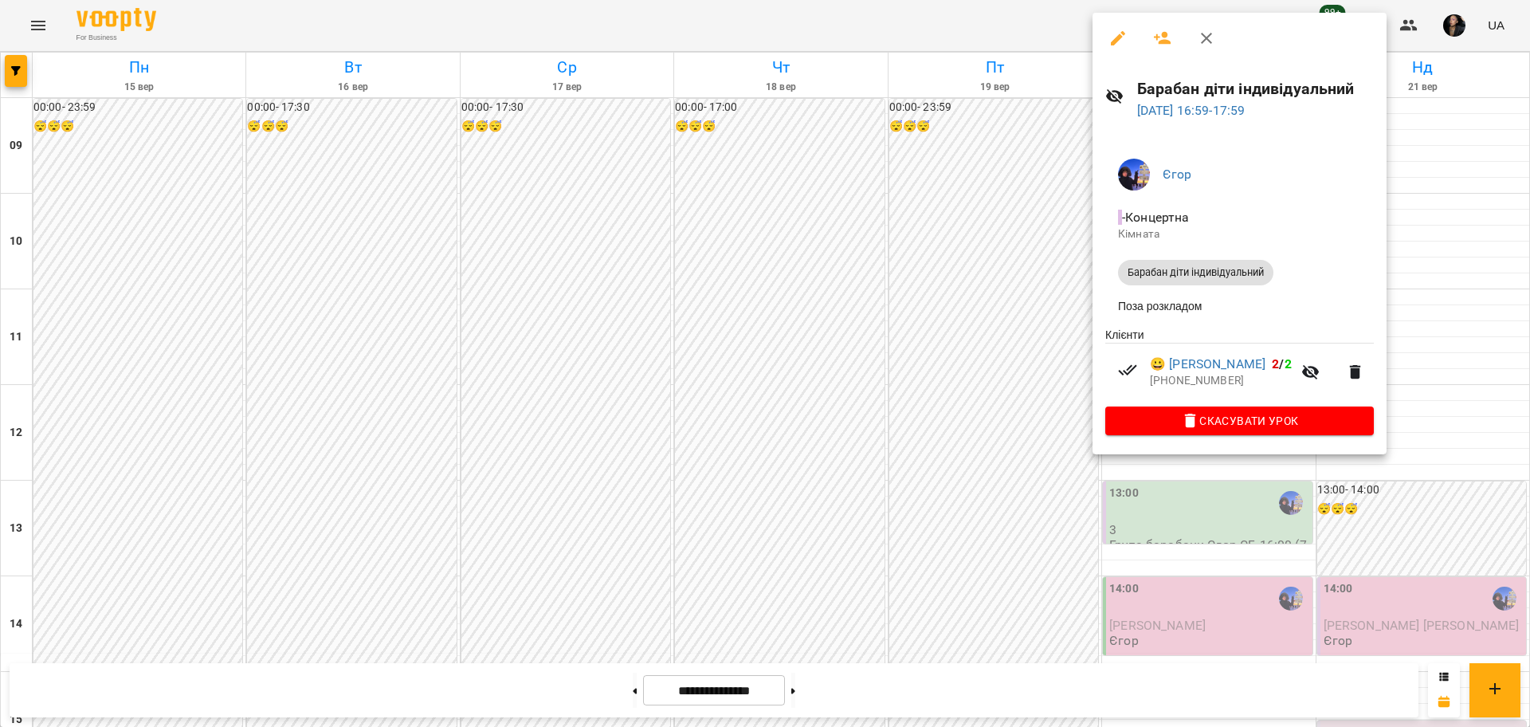
click at [937, 390] on div at bounding box center [765, 363] width 1530 height 727
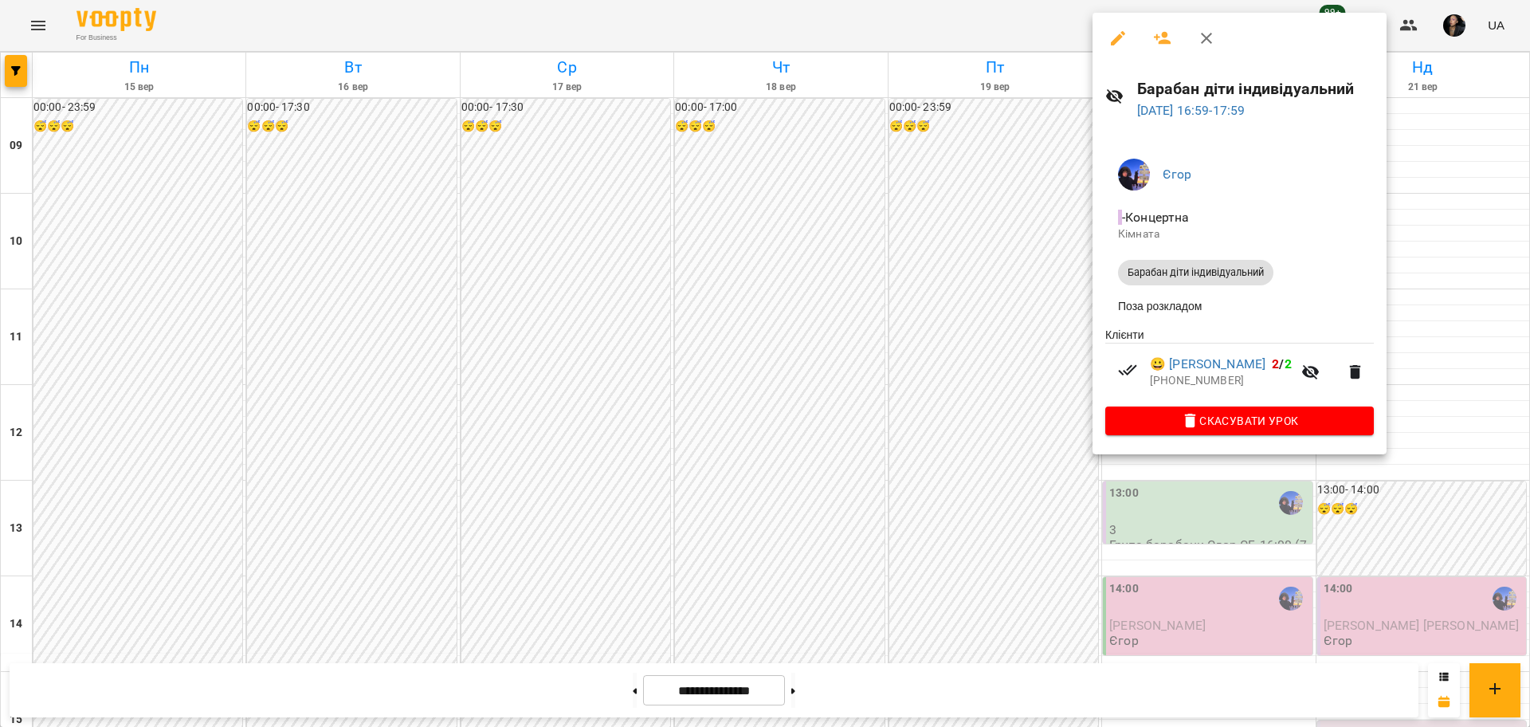
click at [1114, 33] on icon "button" at bounding box center [1118, 38] width 19 height 19
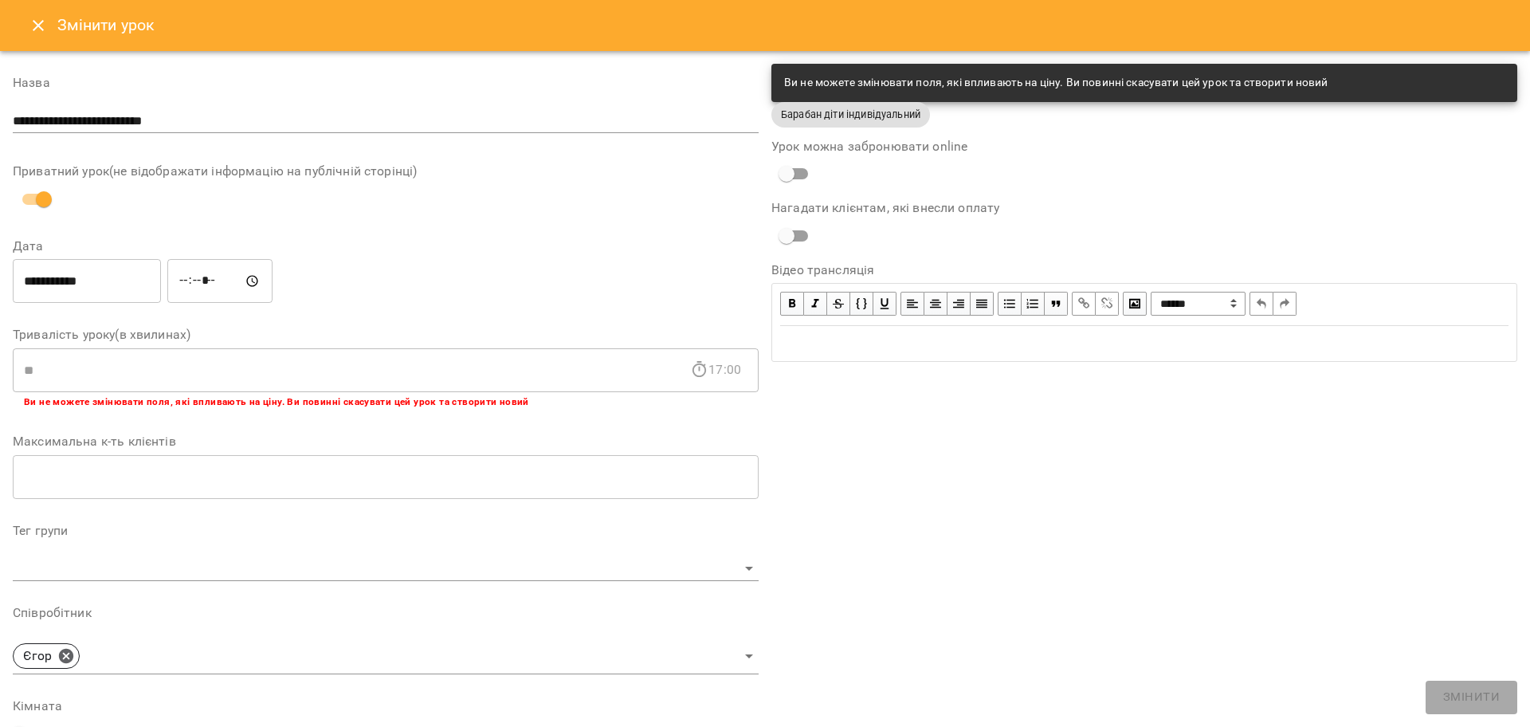
click at [1227, 535] on div "**********" at bounding box center [1144, 539] width 759 height 965
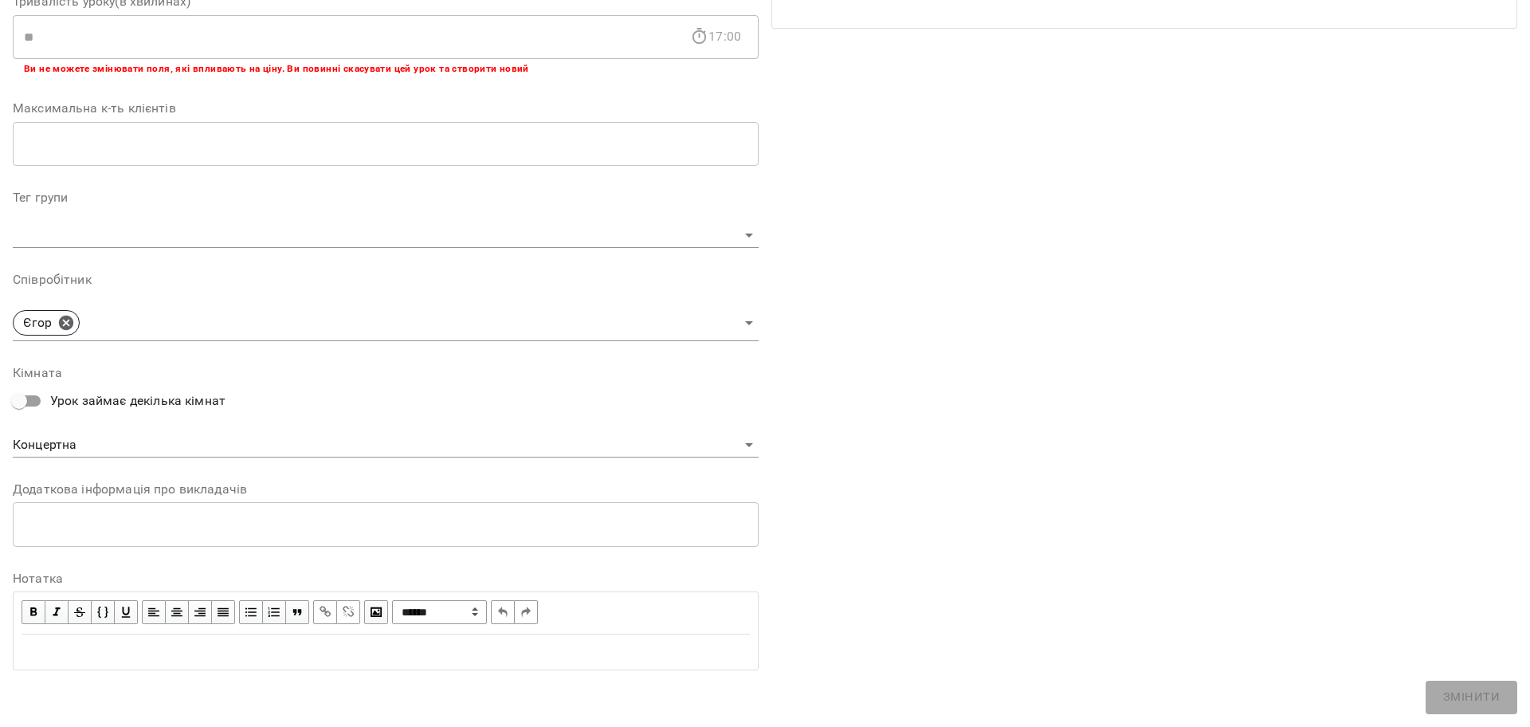
scroll to position [334, 0]
click at [1317, 636] on div "**********" at bounding box center [1144, 205] width 759 height 965
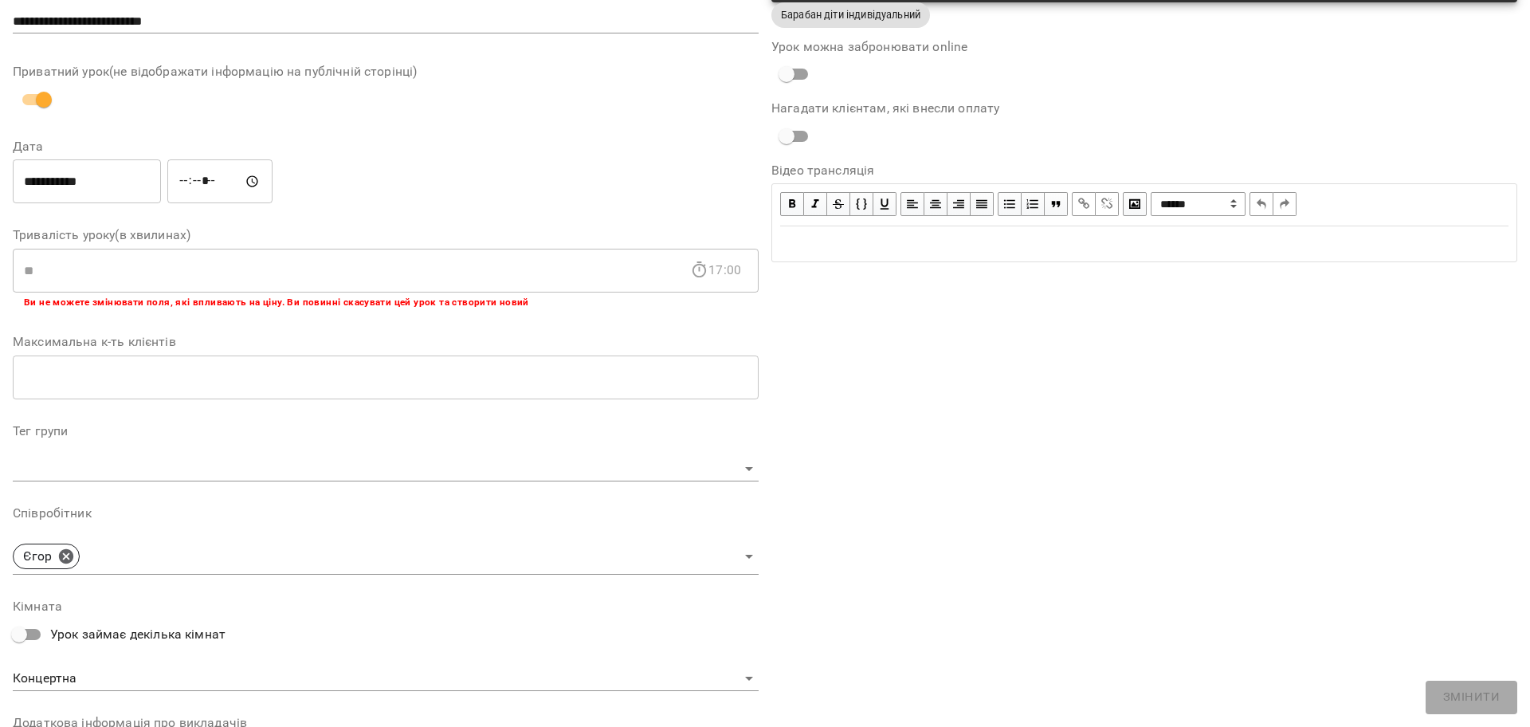
click at [707, 279] on div "** 17:00 ​" at bounding box center [386, 270] width 746 height 45
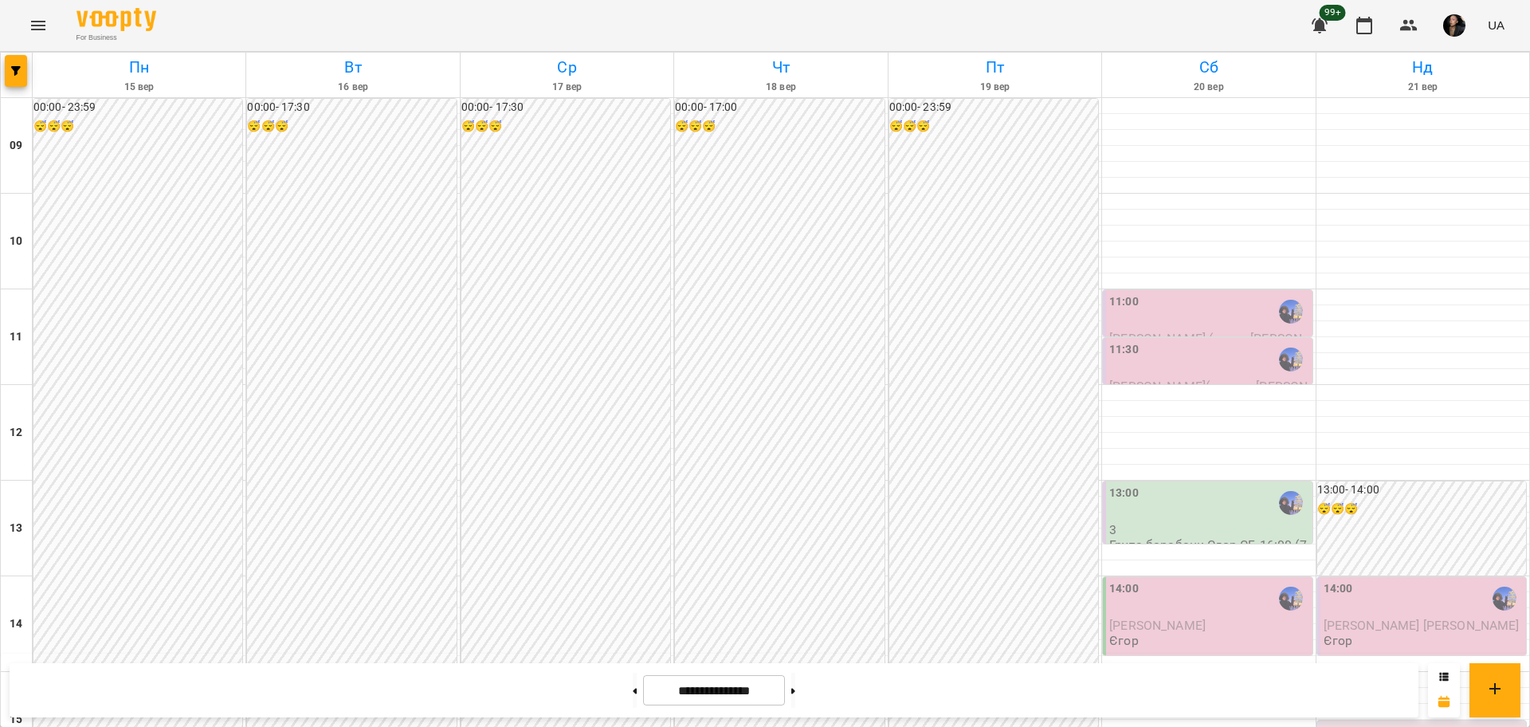
scroll to position [387, 0]
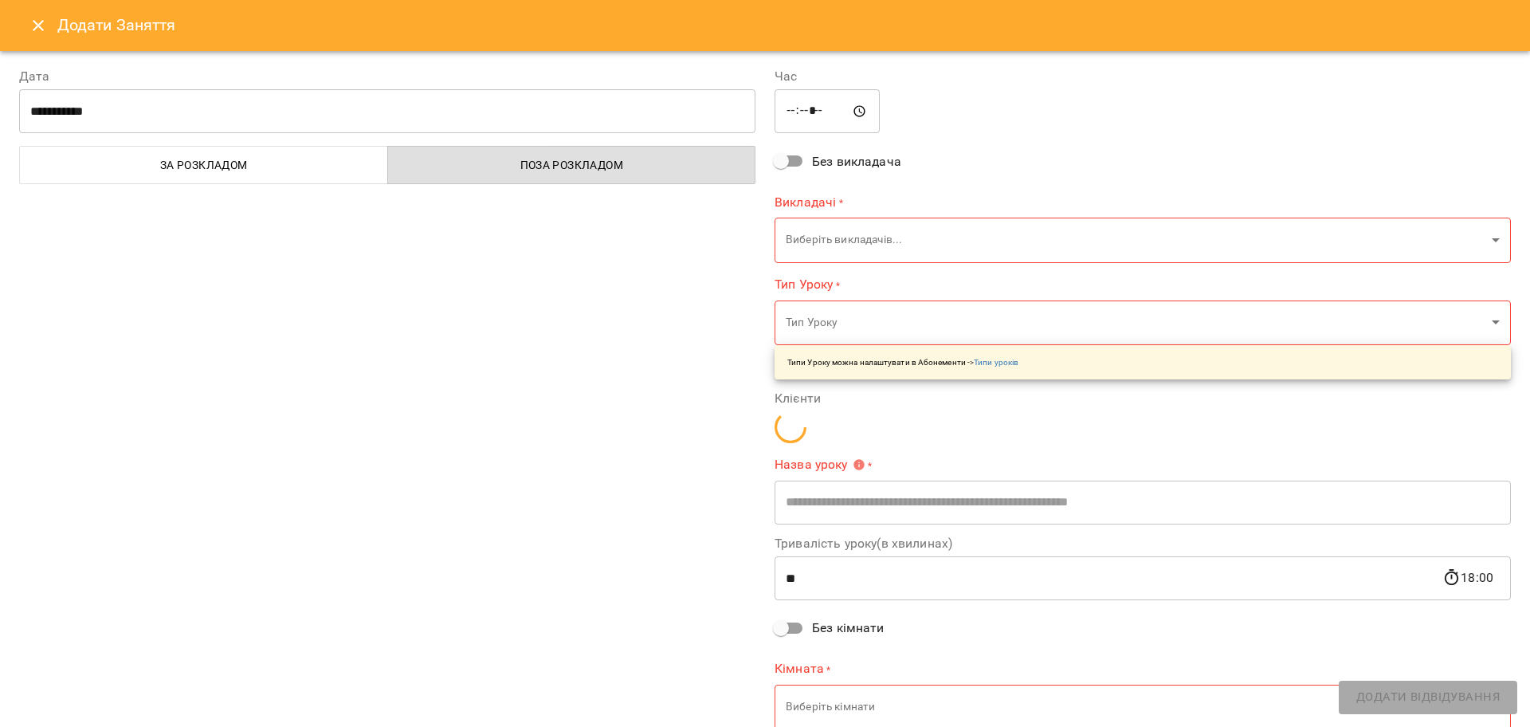
type input "**********"
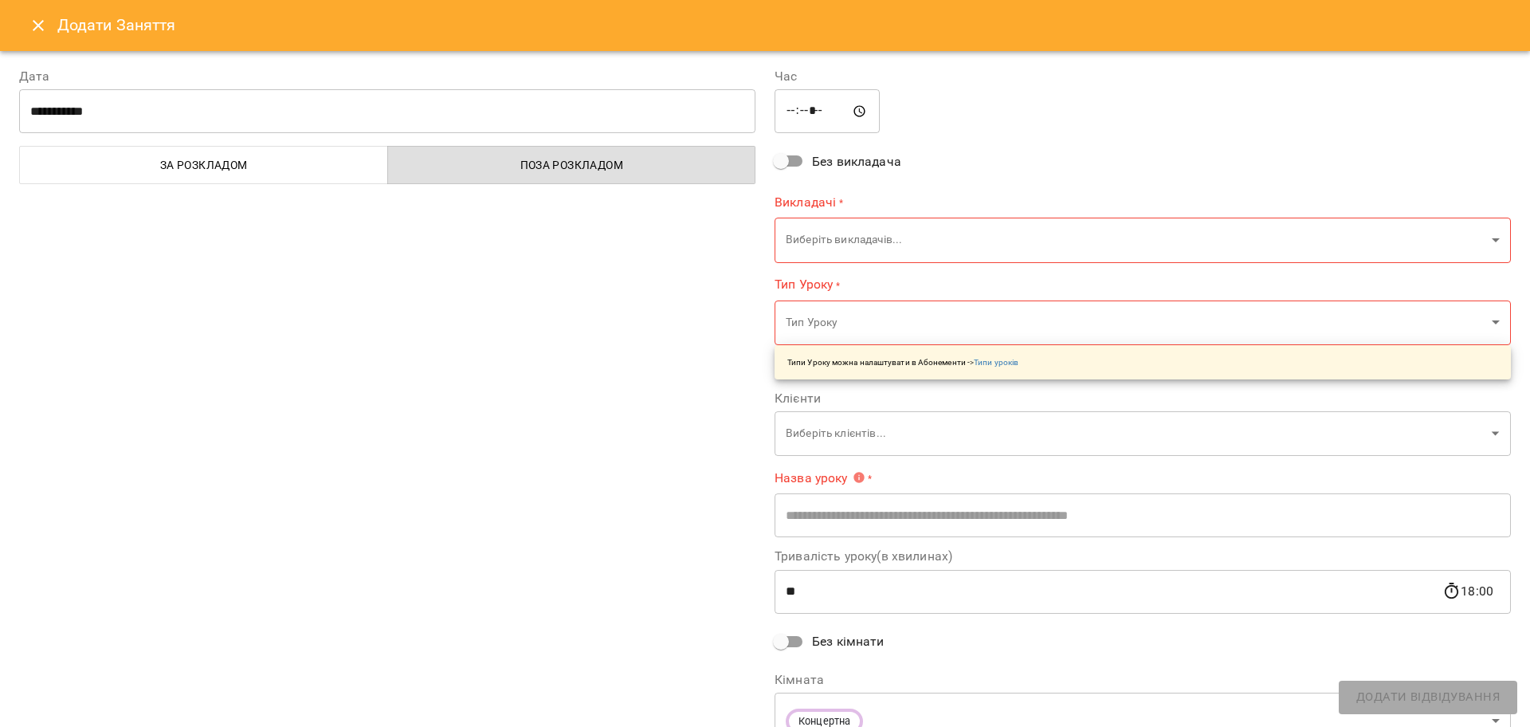
click at [35, 26] on icon "Close" at bounding box center [38, 25] width 19 height 19
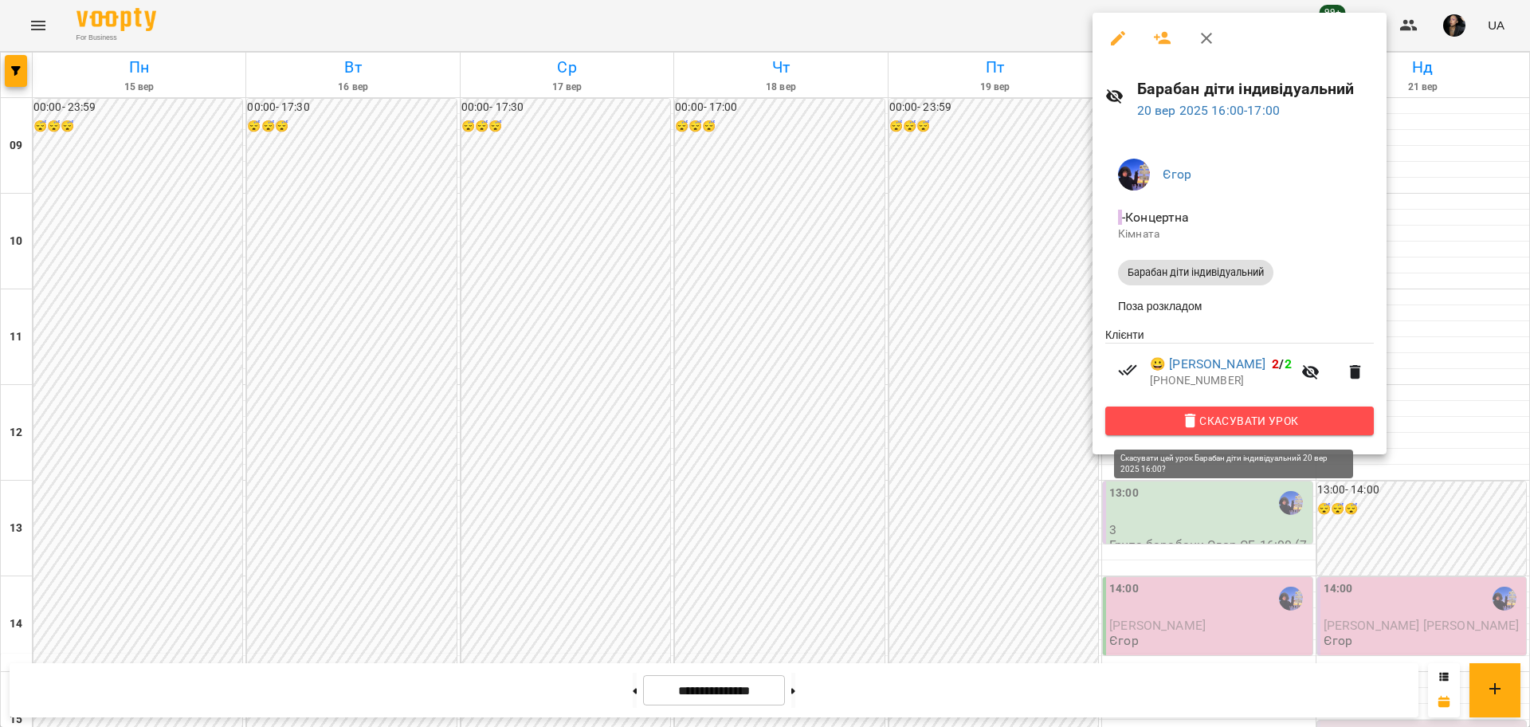
click at [1155, 418] on span "Скасувати Урок" at bounding box center [1239, 420] width 243 height 19
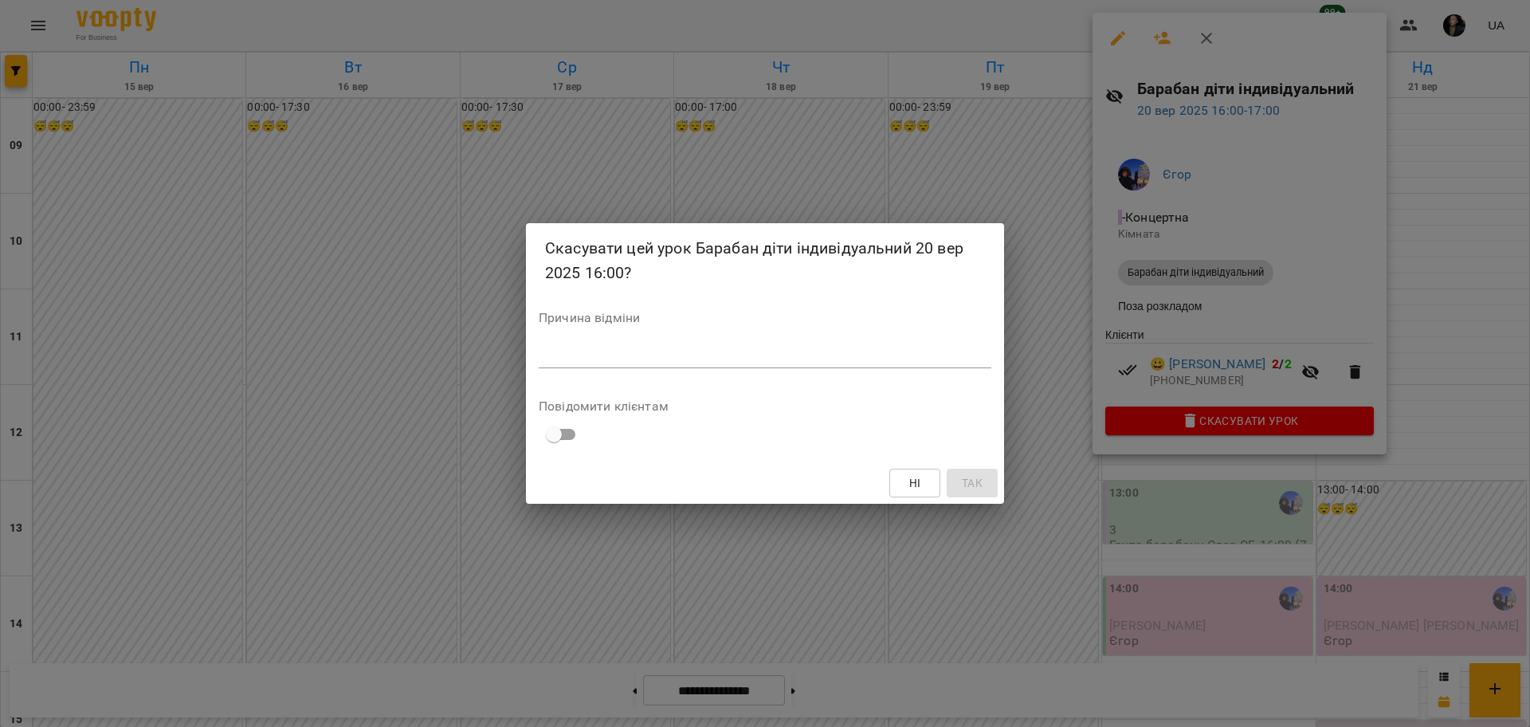
click at [779, 351] on textarea at bounding box center [765, 354] width 453 height 15
type textarea "******"
click at [956, 475] on button "Так" at bounding box center [972, 483] width 51 height 29
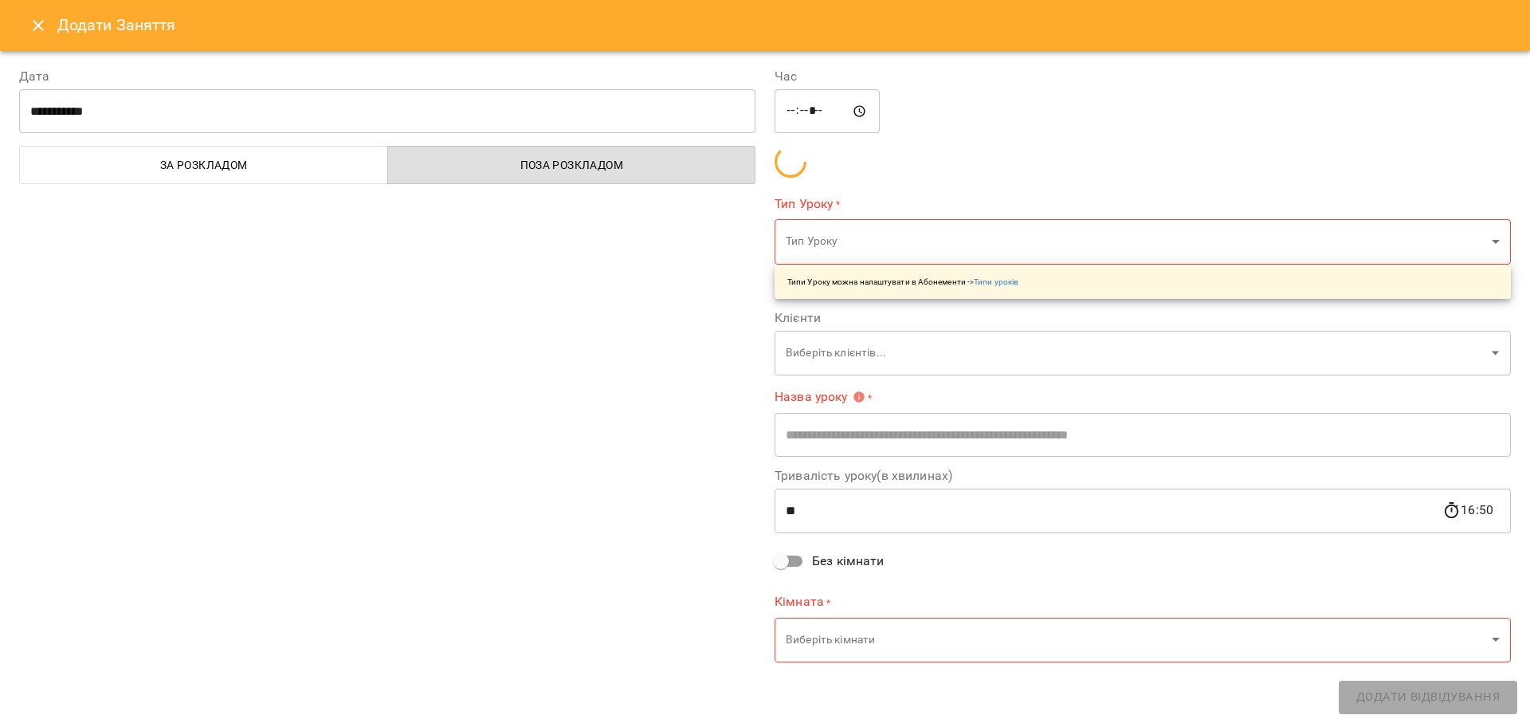
type input "**********"
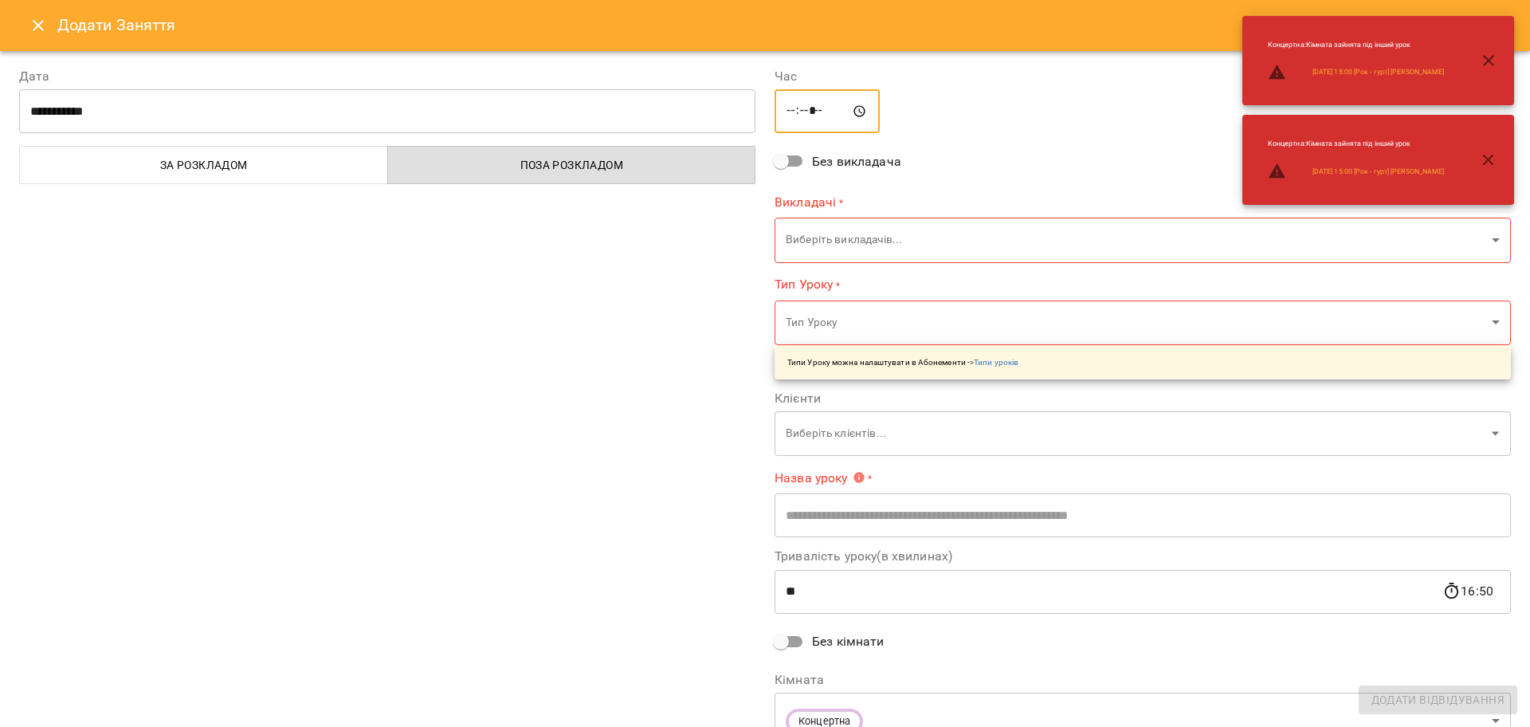
click at [783, 103] on input "*****" at bounding box center [827, 111] width 105 height 45
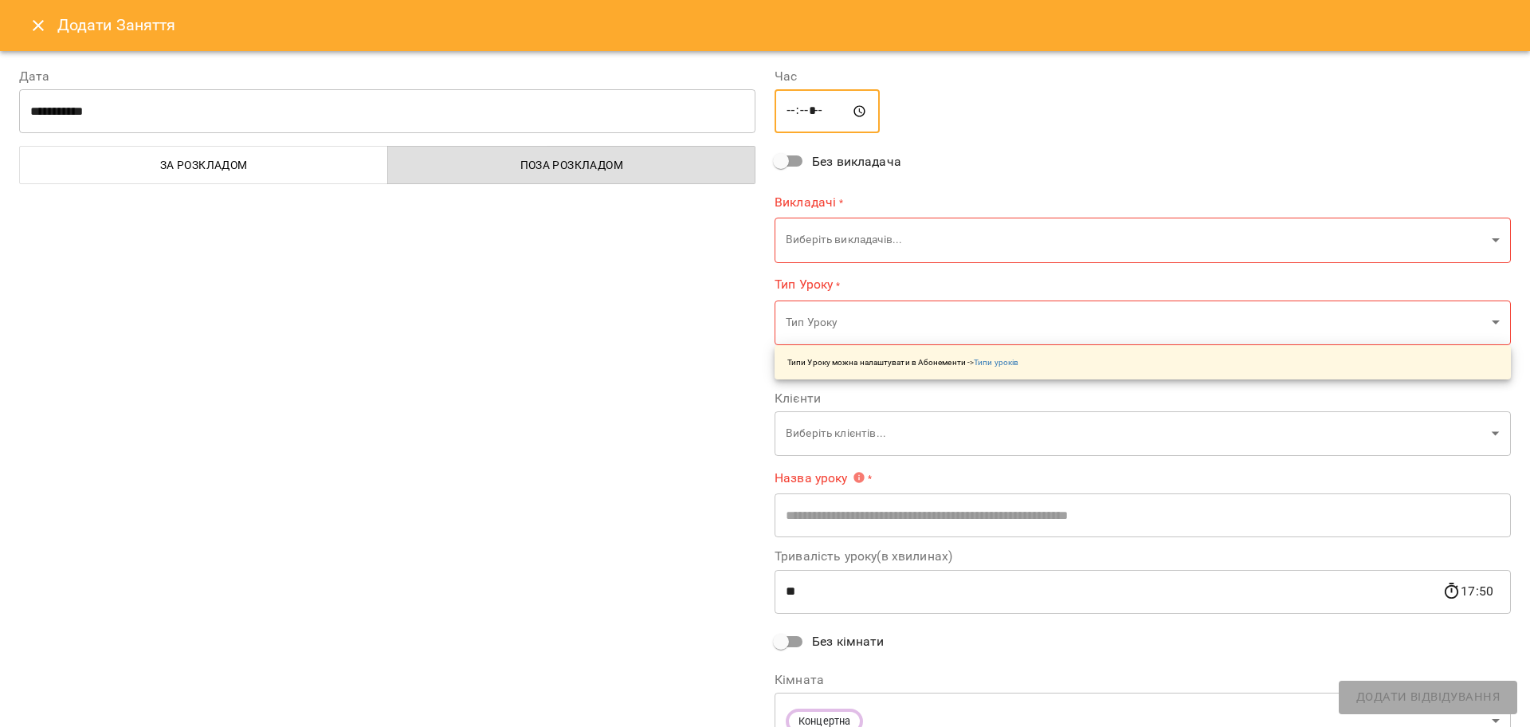
type input "*****"
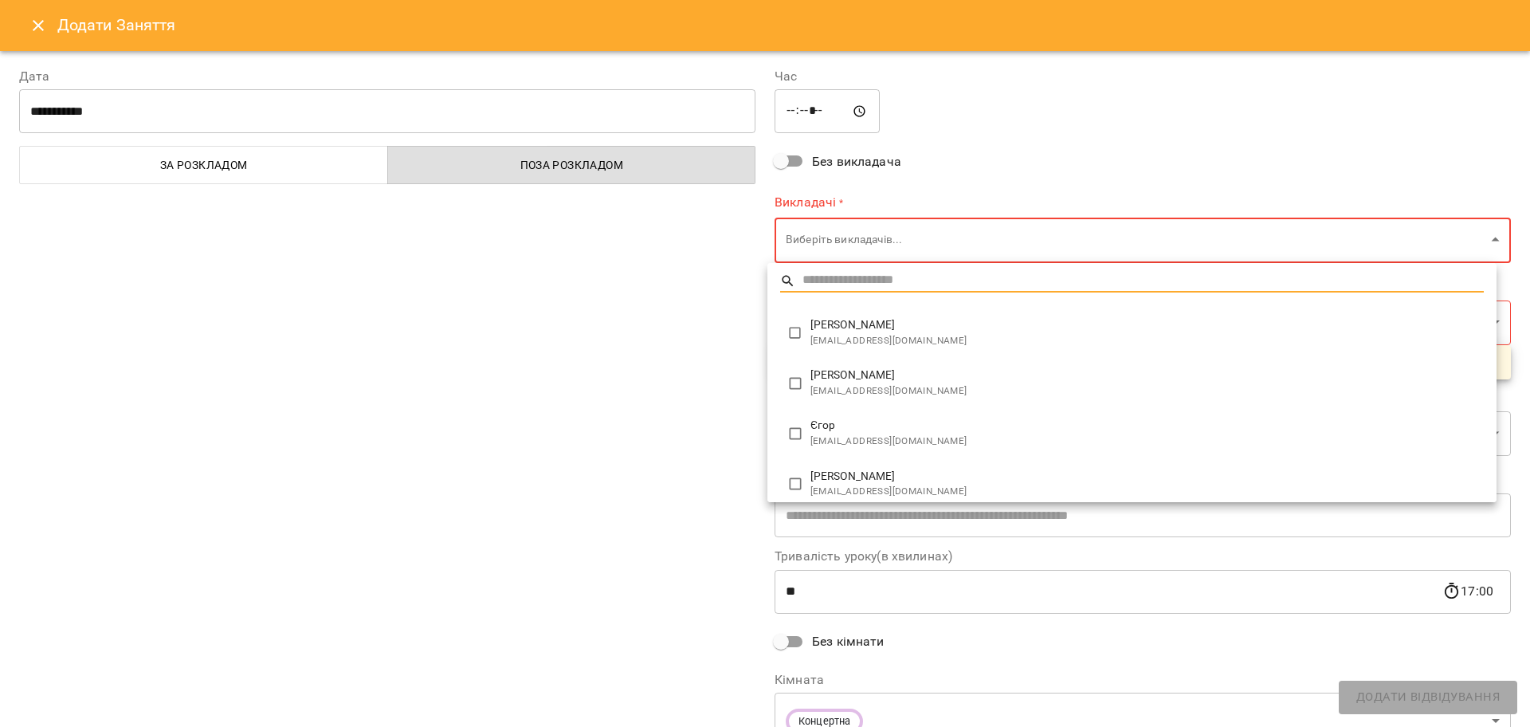
click at [879, 236] on body "For Business 99+ UA Пн 15 вер Вт 16 вер Ср 17 вер Чт 18 вер Пт 19 вер Сб 20 вер…" at bounding box center [765, 706] width 1530 height 1413
type input "**********"
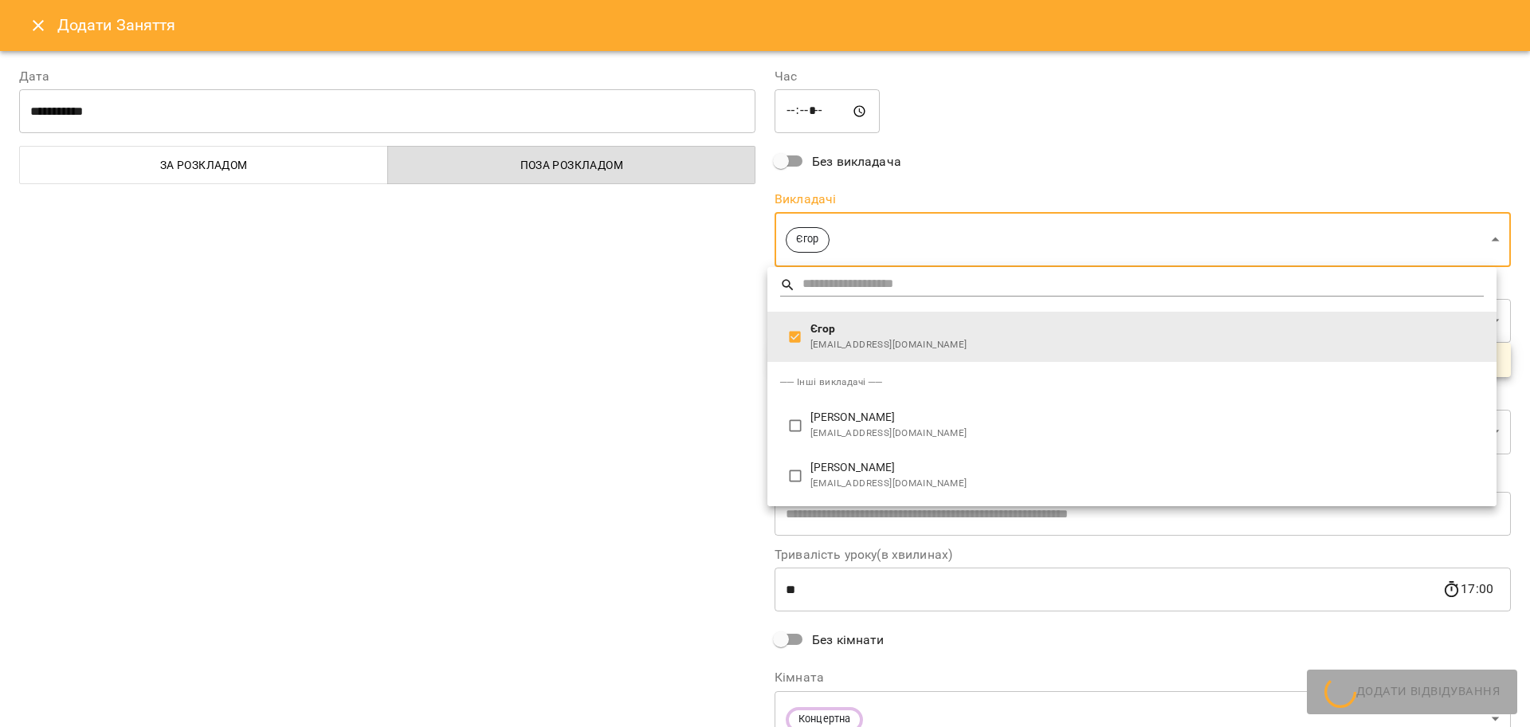
click at [637, 379] on div at bounding box center [765, 363] width 1530 height 727
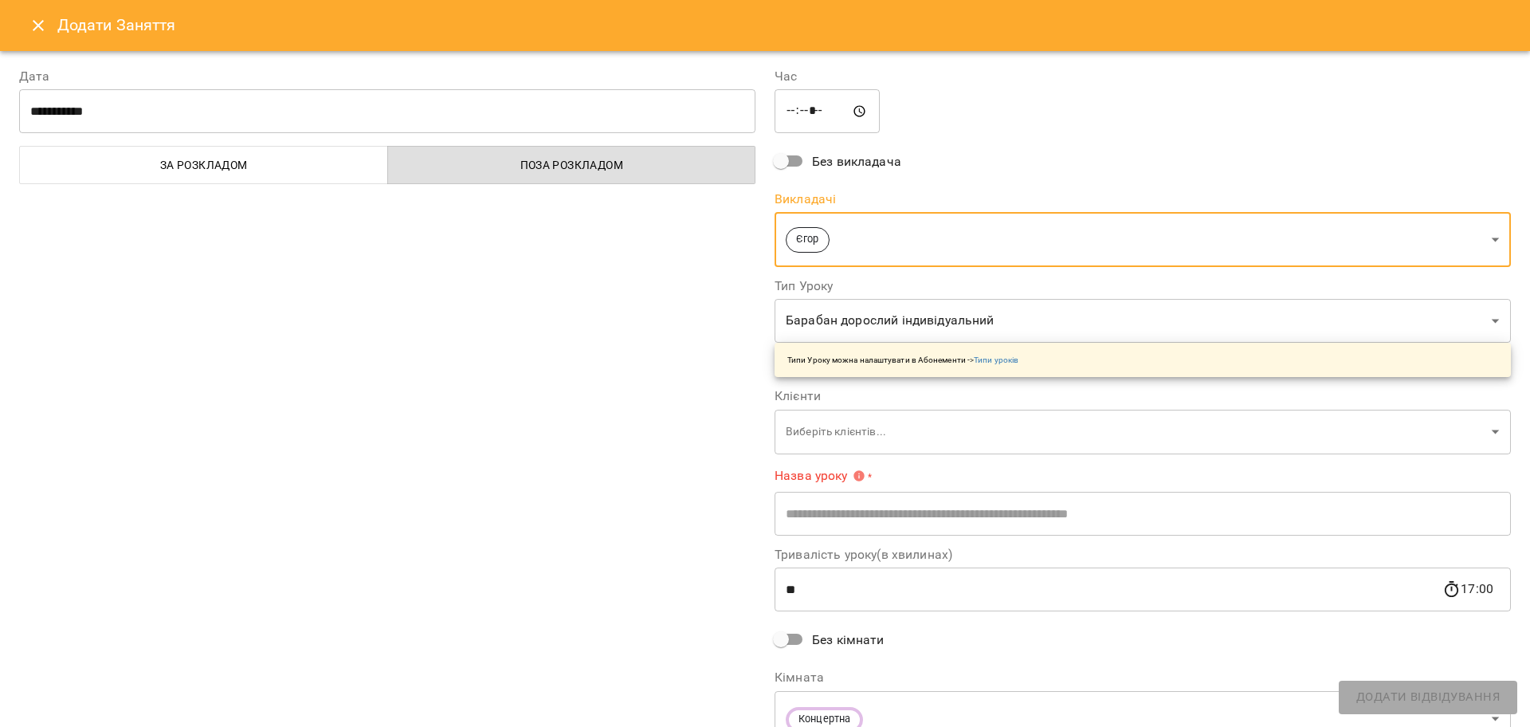
click at [858, 339] on body "For Business 99+ UA Пн 15 вер Вт 16 вер Ср 17 вер Чт 18 вер Пт 19 вер Сб 20 вер…" at bounding box center [765, 706] width 1530 height 1413
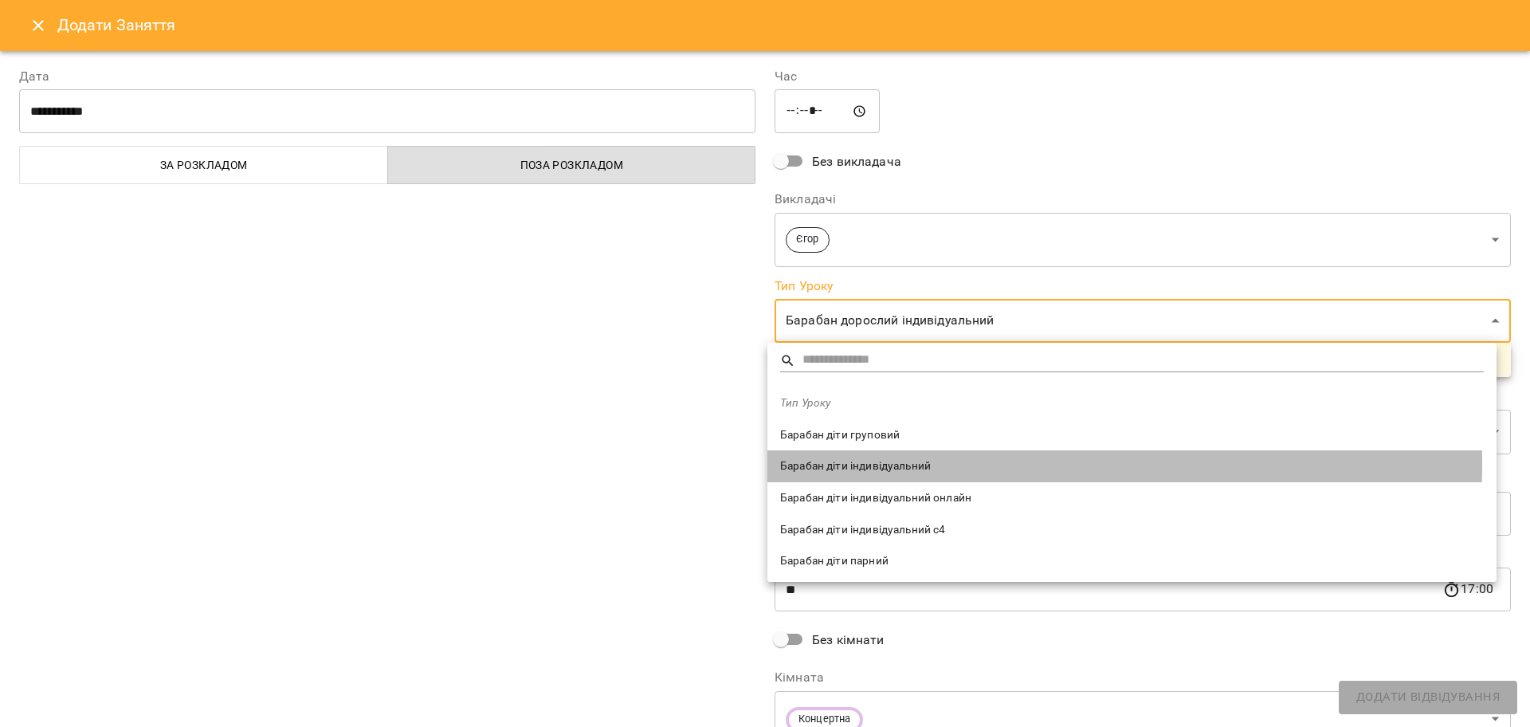
click at [854, 463] on span "Барабан діти індивідуальний" at bounding box center [1132, 466] width 704 height 16
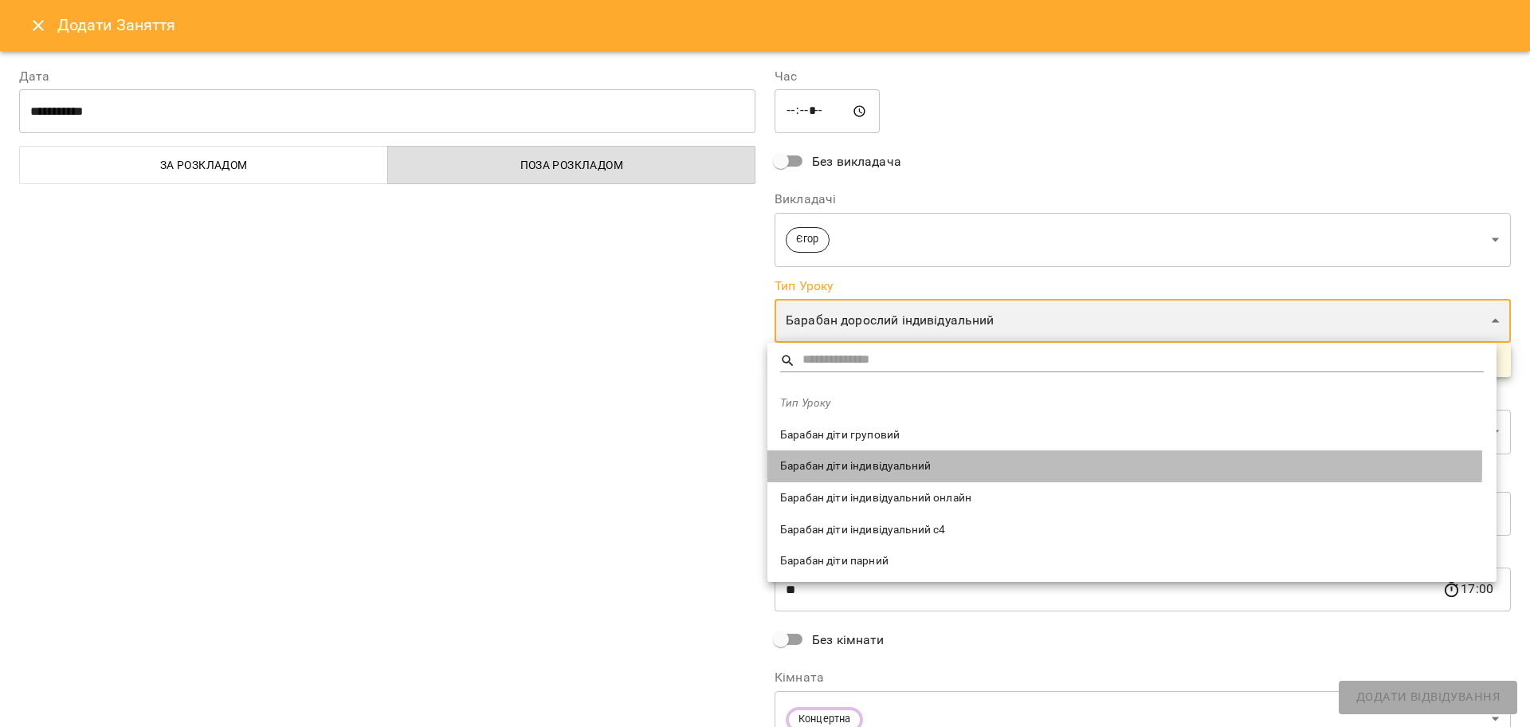
type input "**********"
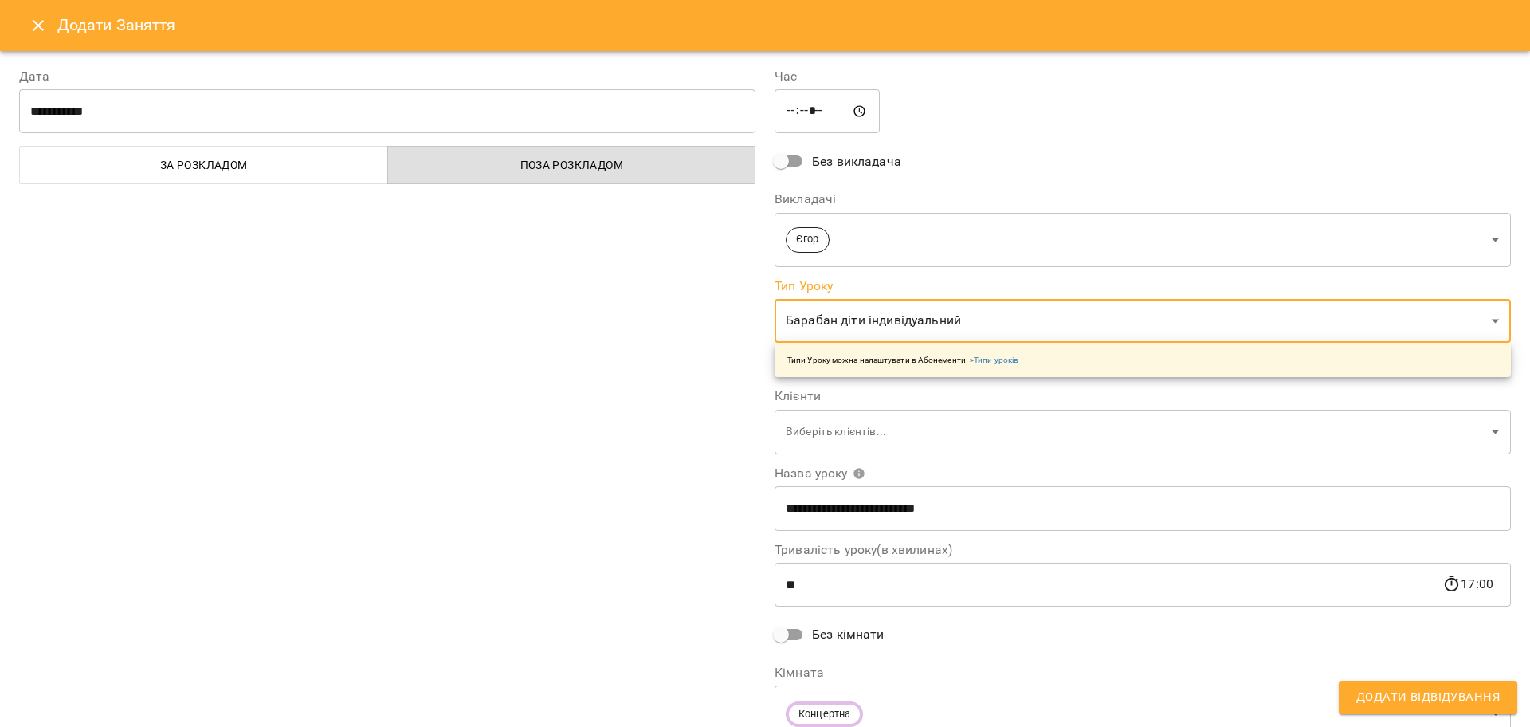
click at [559, 403] on div "**********" at bounding box center [387, 406] width 755 height 716
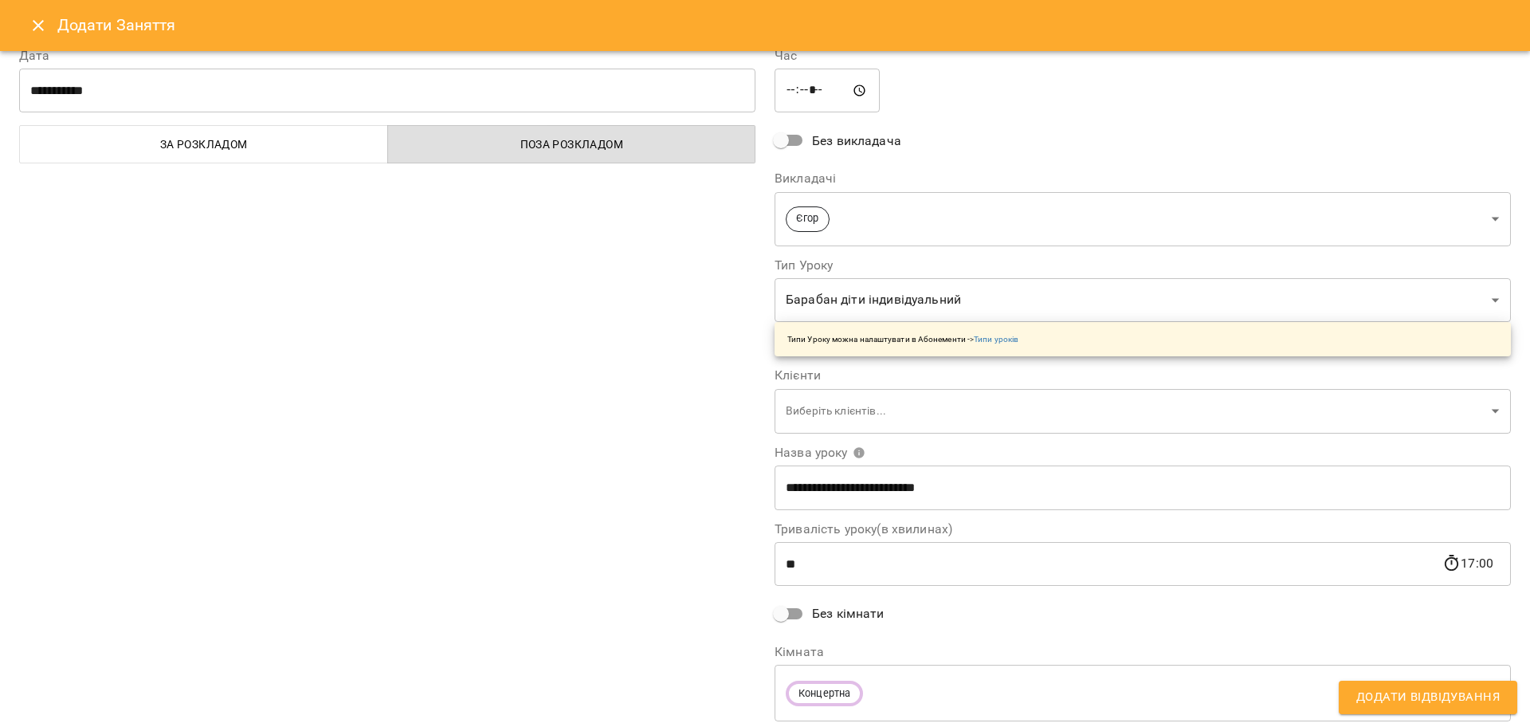
scroll to position [69, 0]
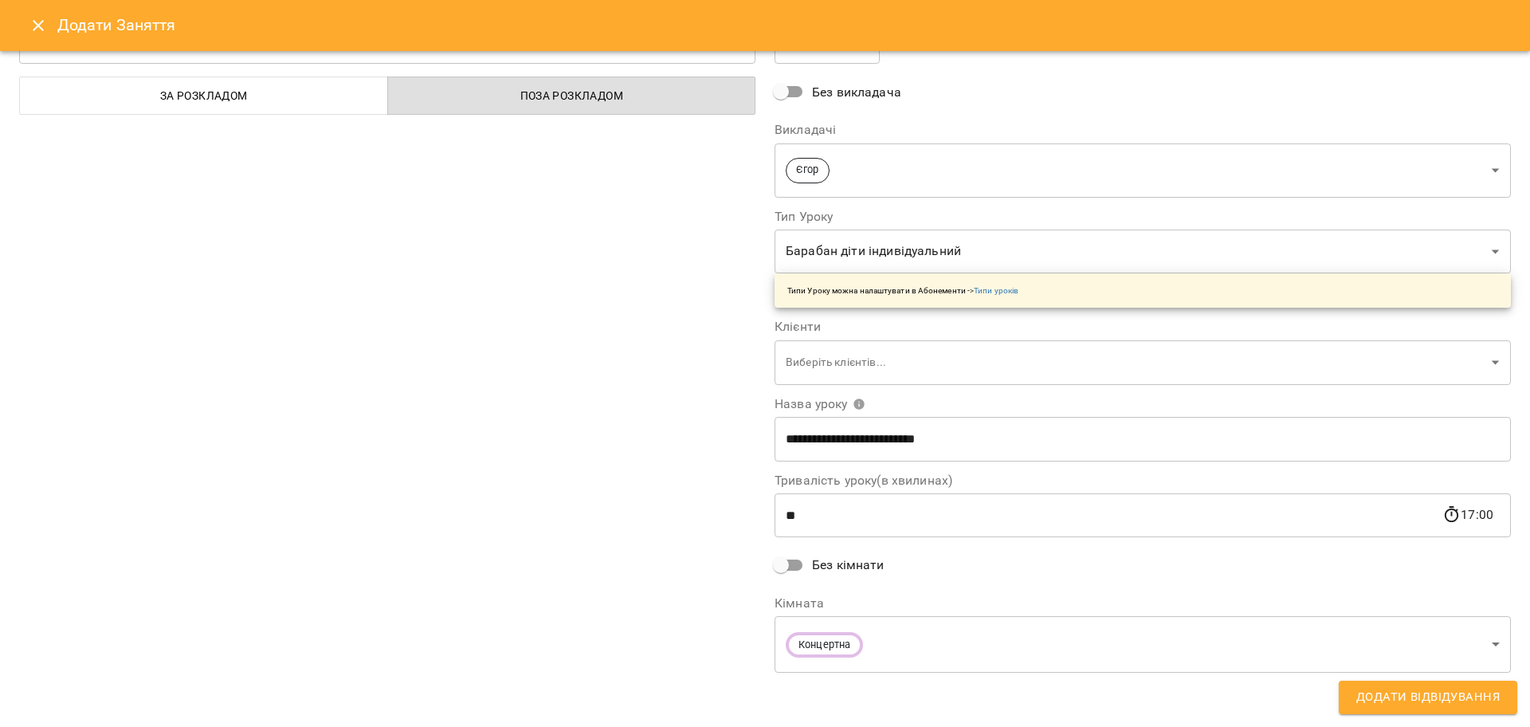
click at [804, 518] on input "**" at bounding box center [1109, 515] width 668 height 45
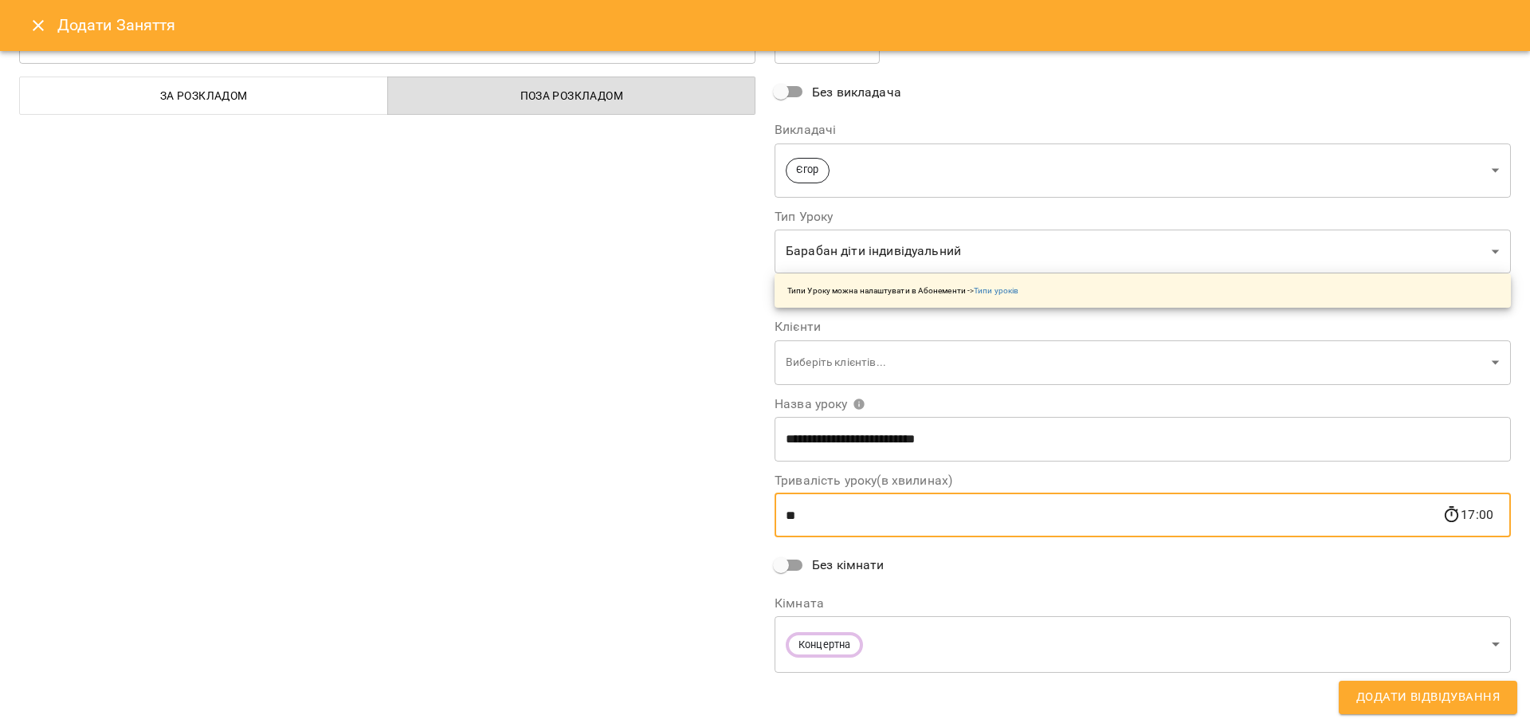
type input "*"
type input "**"
click at [664, 508] on div "**********" at bounding box center [387, 336] width 755 height 716
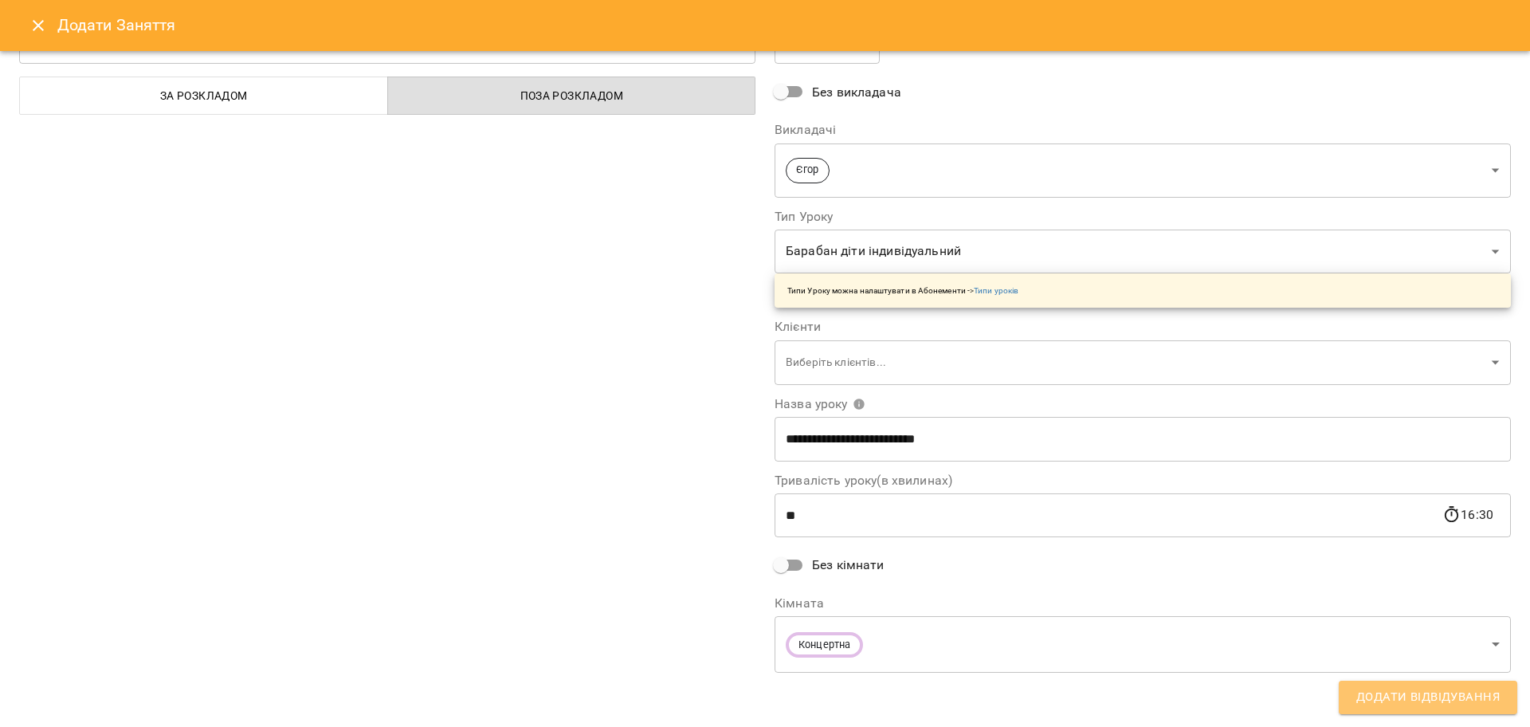
click at [1428, 697] on span "Додати Відвідування" at bounding box center [1427, 697] width 143 height 21
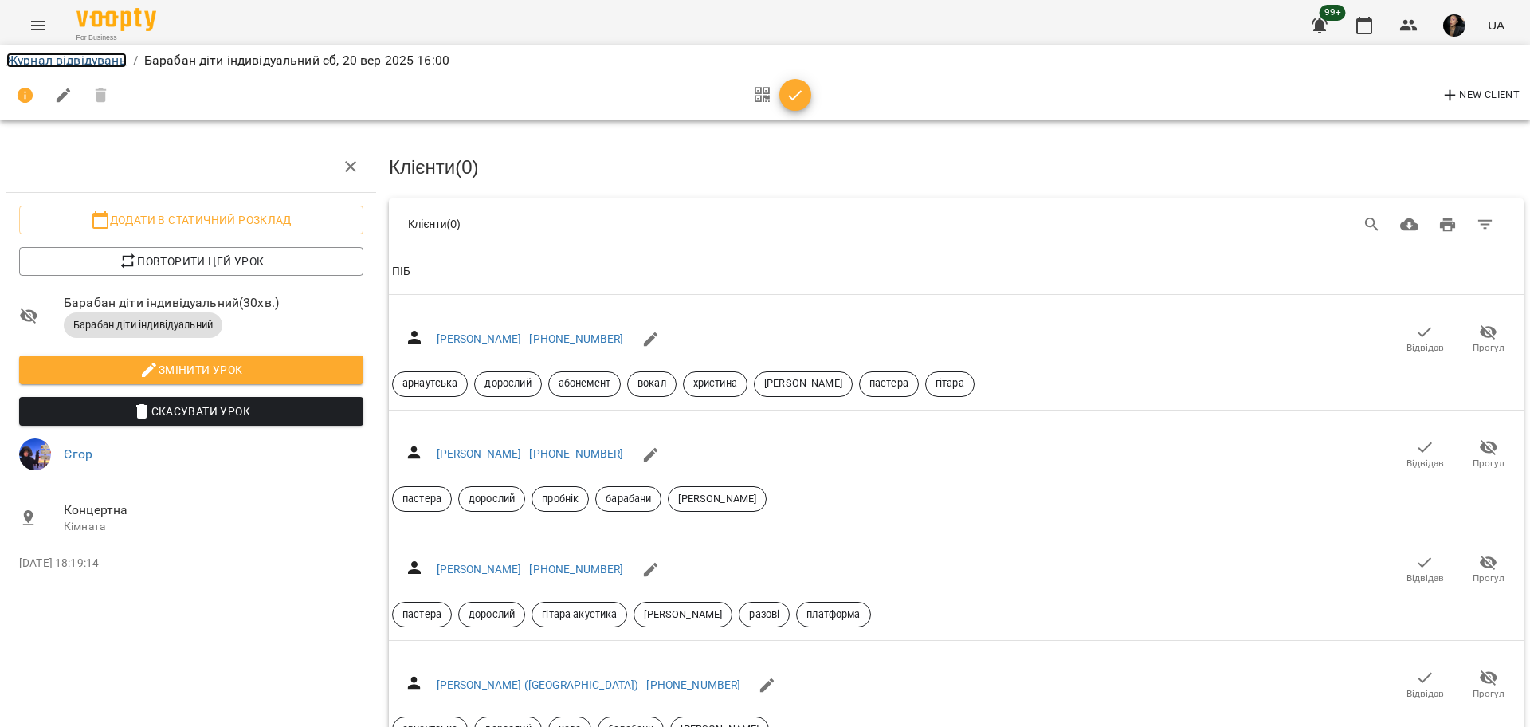
drag, startPoint x: 90, startPoint y: 65, endPoint x: 106, endPoint y: 68, distance: 16.3
click at [90, 65] on link "Журнал відвідувань" at bounding box center [66, 60] width 120 height 15
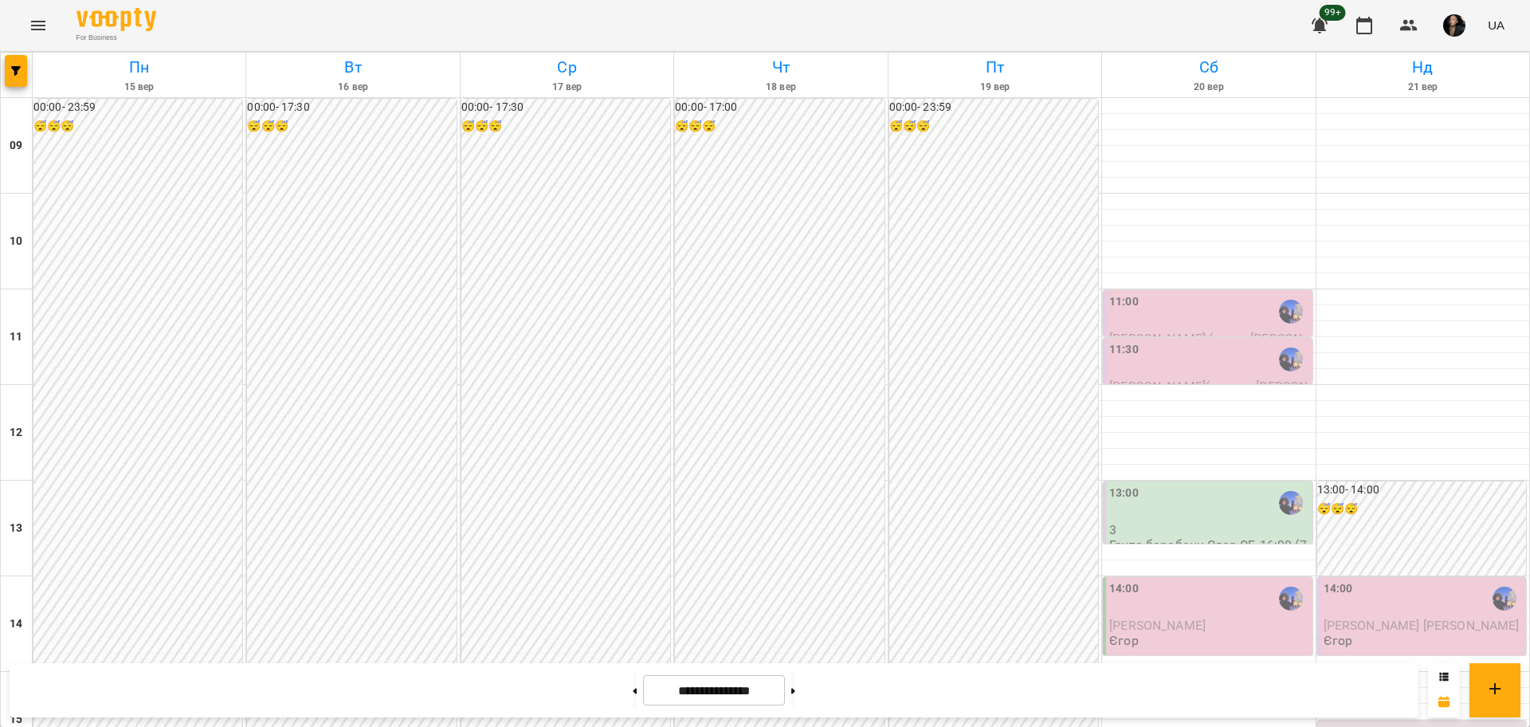
scroll to position [598, 0]
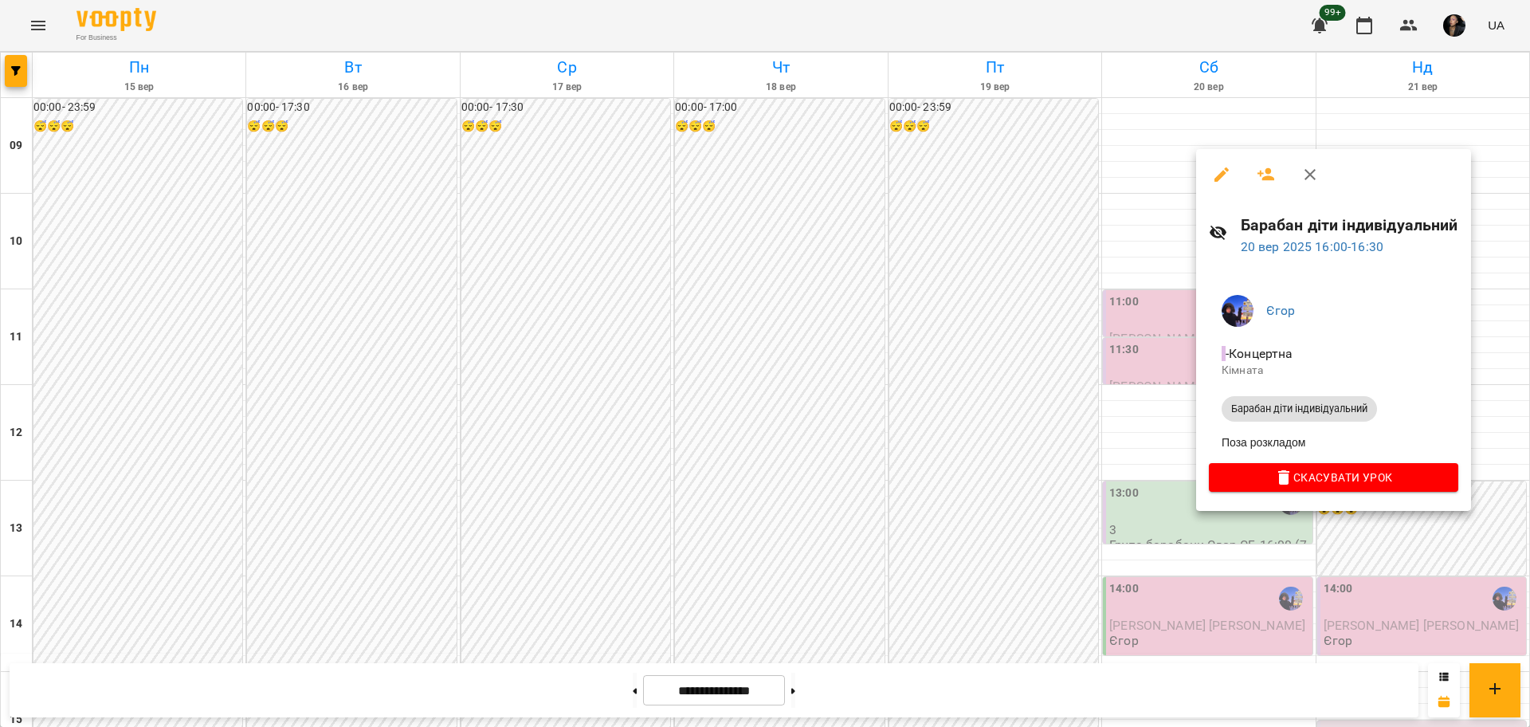
click at [1250, 545] on div at bounding box center [765, 363] width 1530 height 727
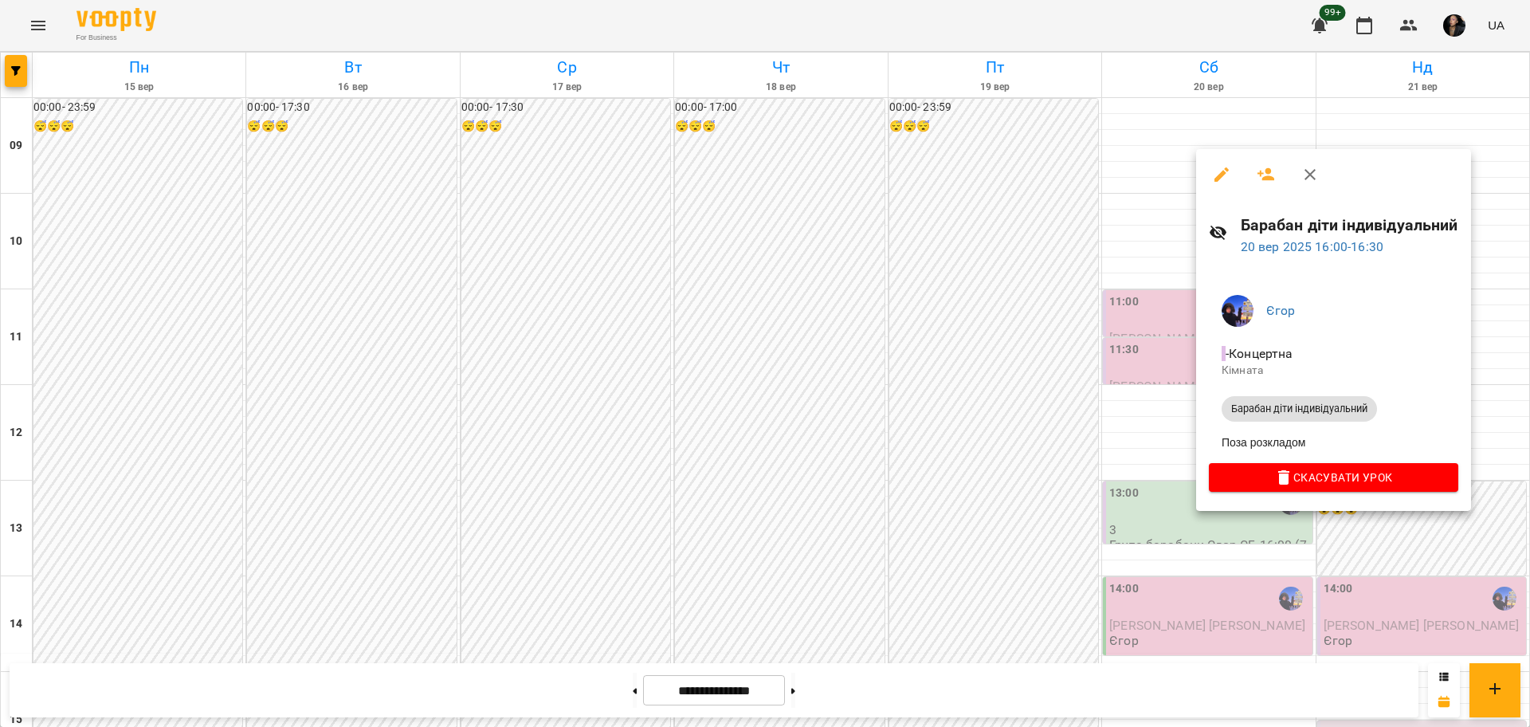
click at [1001, 515] on div at bounding box center [765, 363] width 1530 height 727
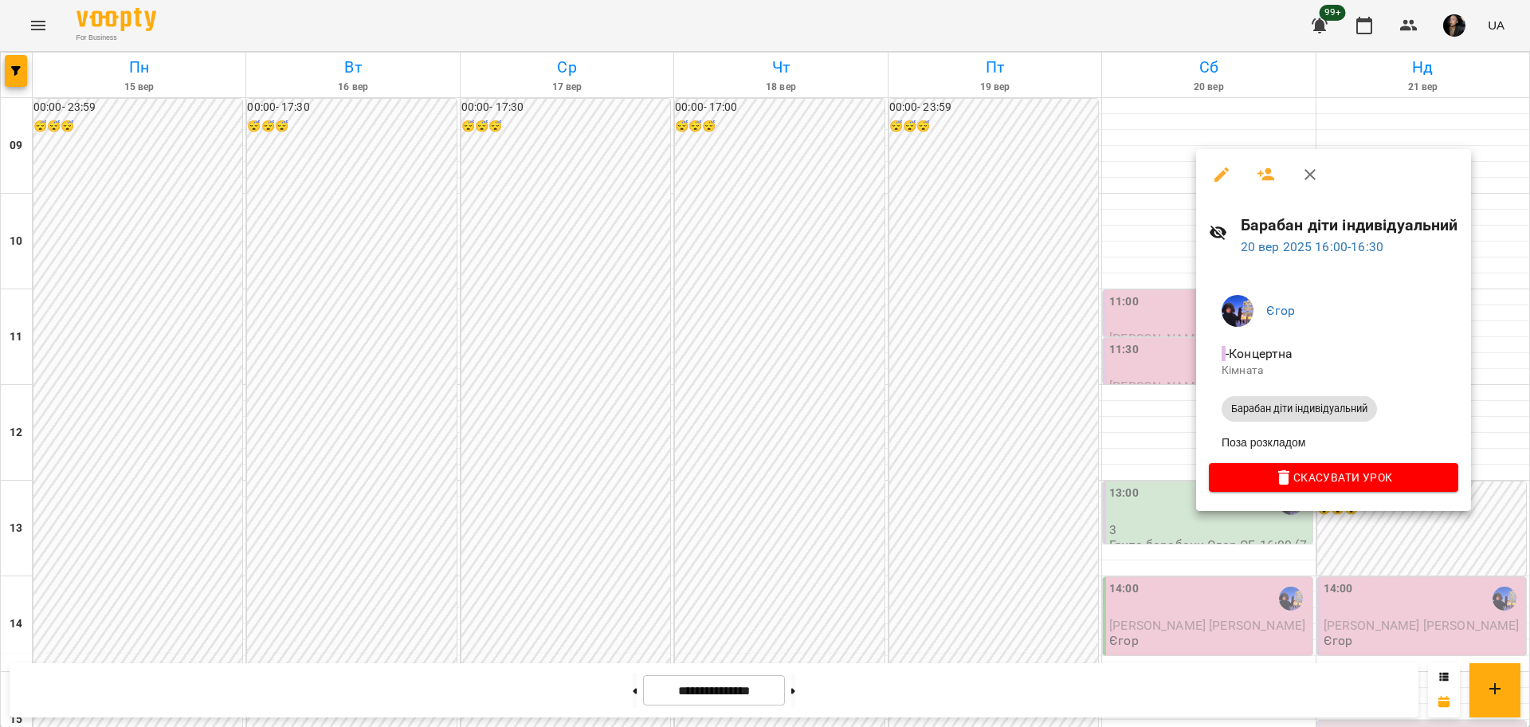
click at [1217, 178] on icon "button" at bounding box center [1222, 174] width 14 height 14
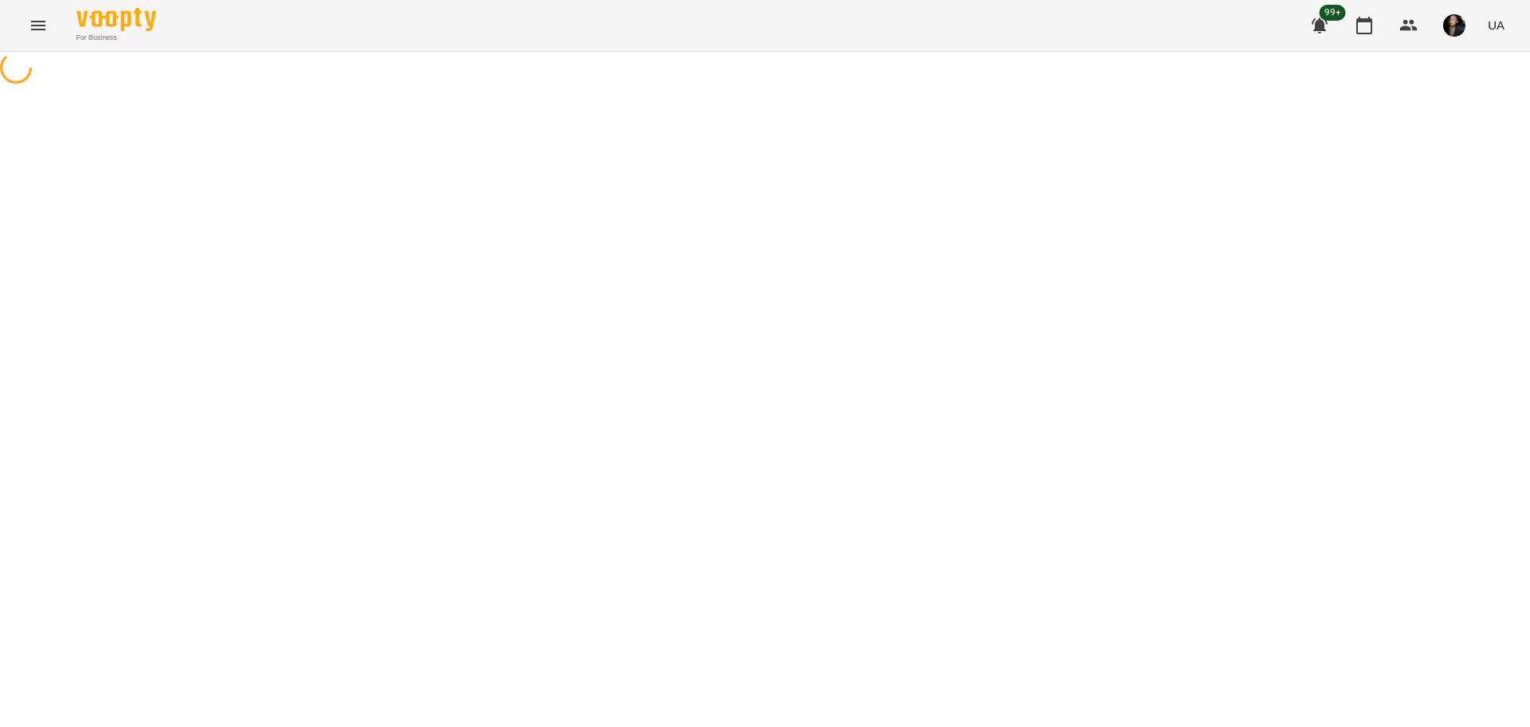
select select "**********"
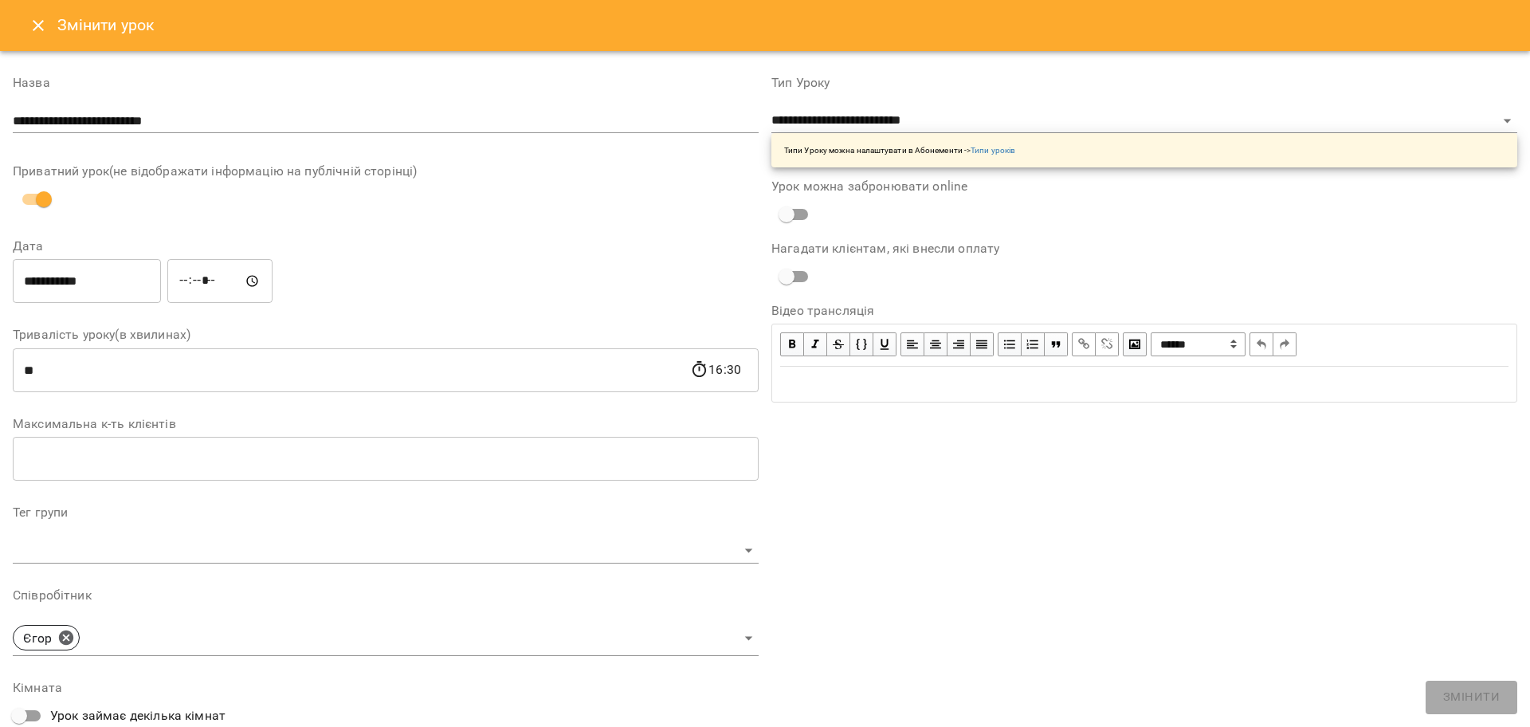
click at [45, 41] on button "Close" at bounding box center [38, 25] width 38 height 38
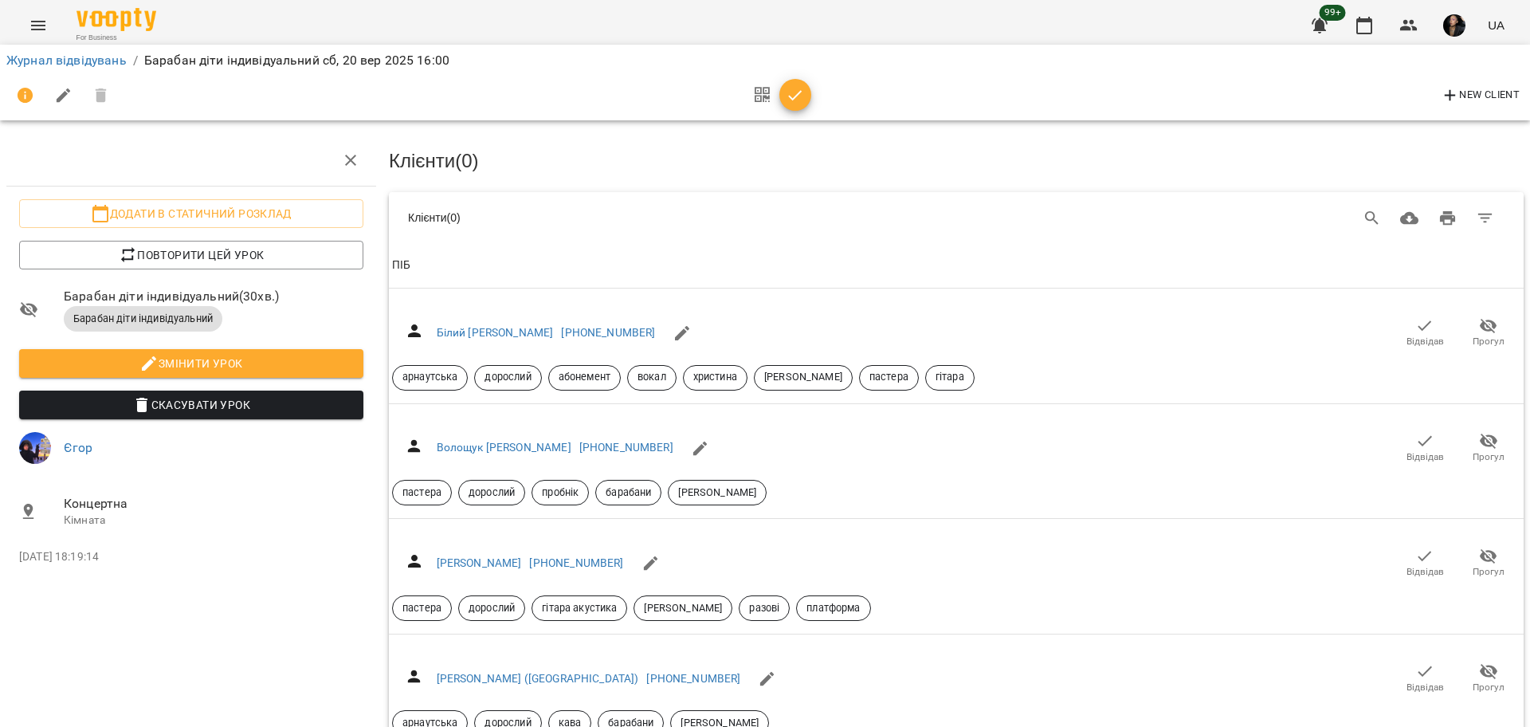
scroll to position [498, 0]
click at [26, 64] on link "Журнал відвідувань" at bounding box center [66, 60] width 120 height 15
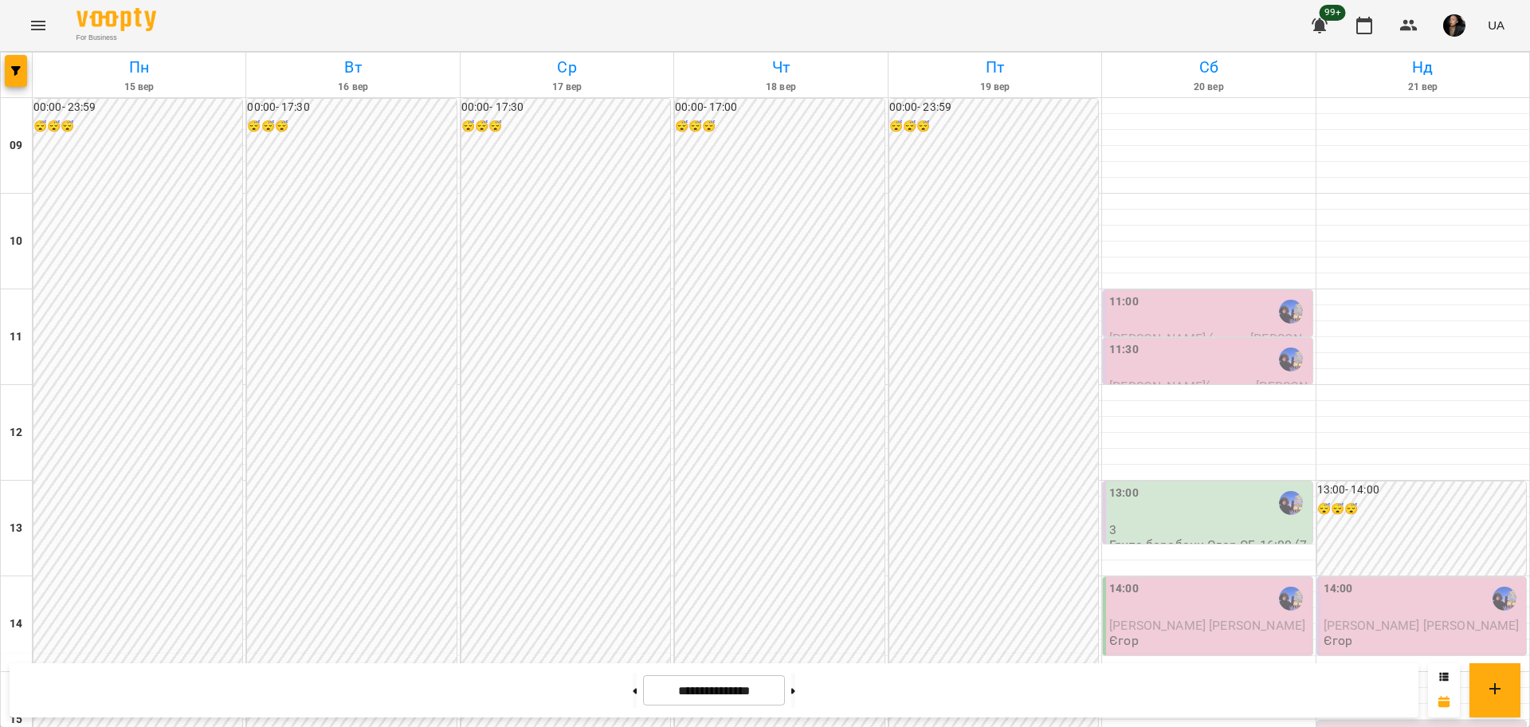
scroll to position [299, 0]
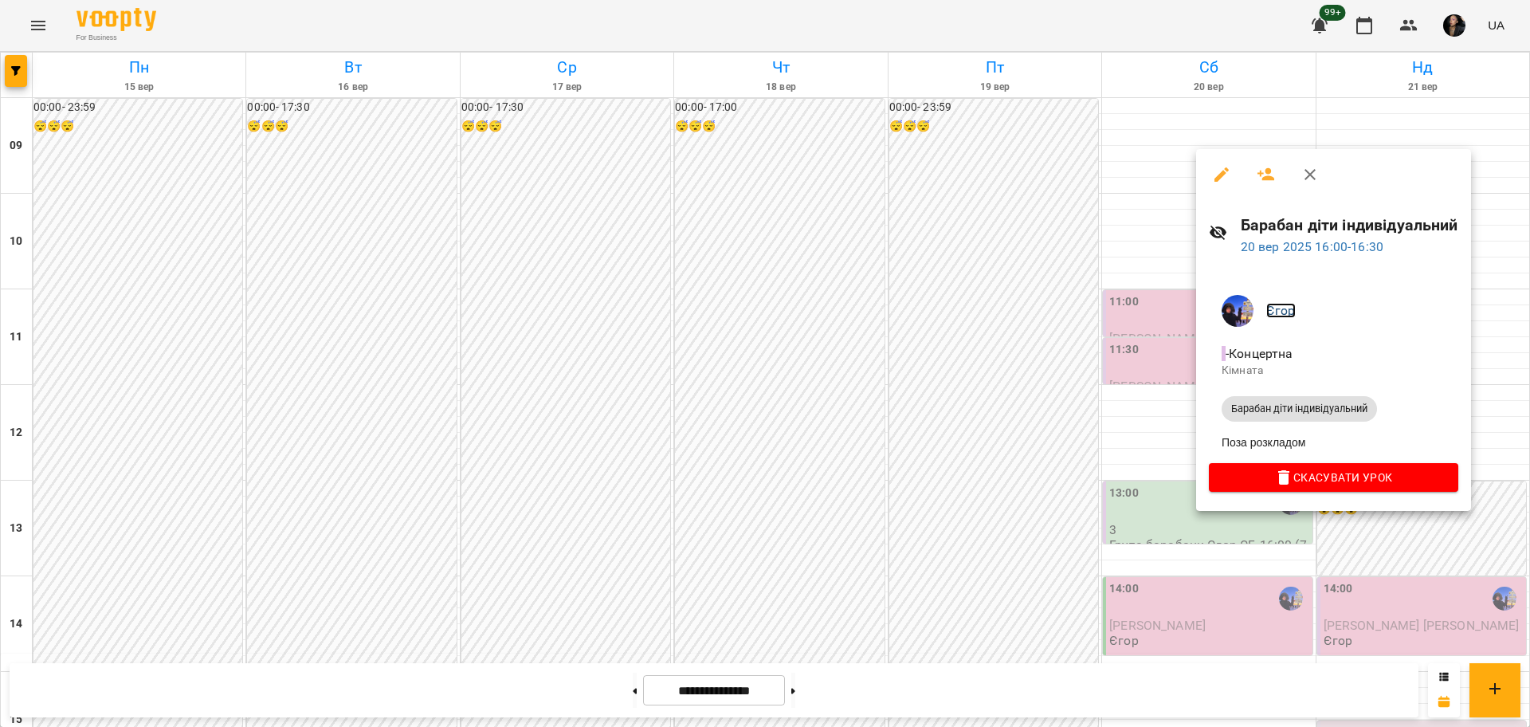
click at [1285, 312] on link "Єгор" at bounding box center [1280, 310] width 29 height 15
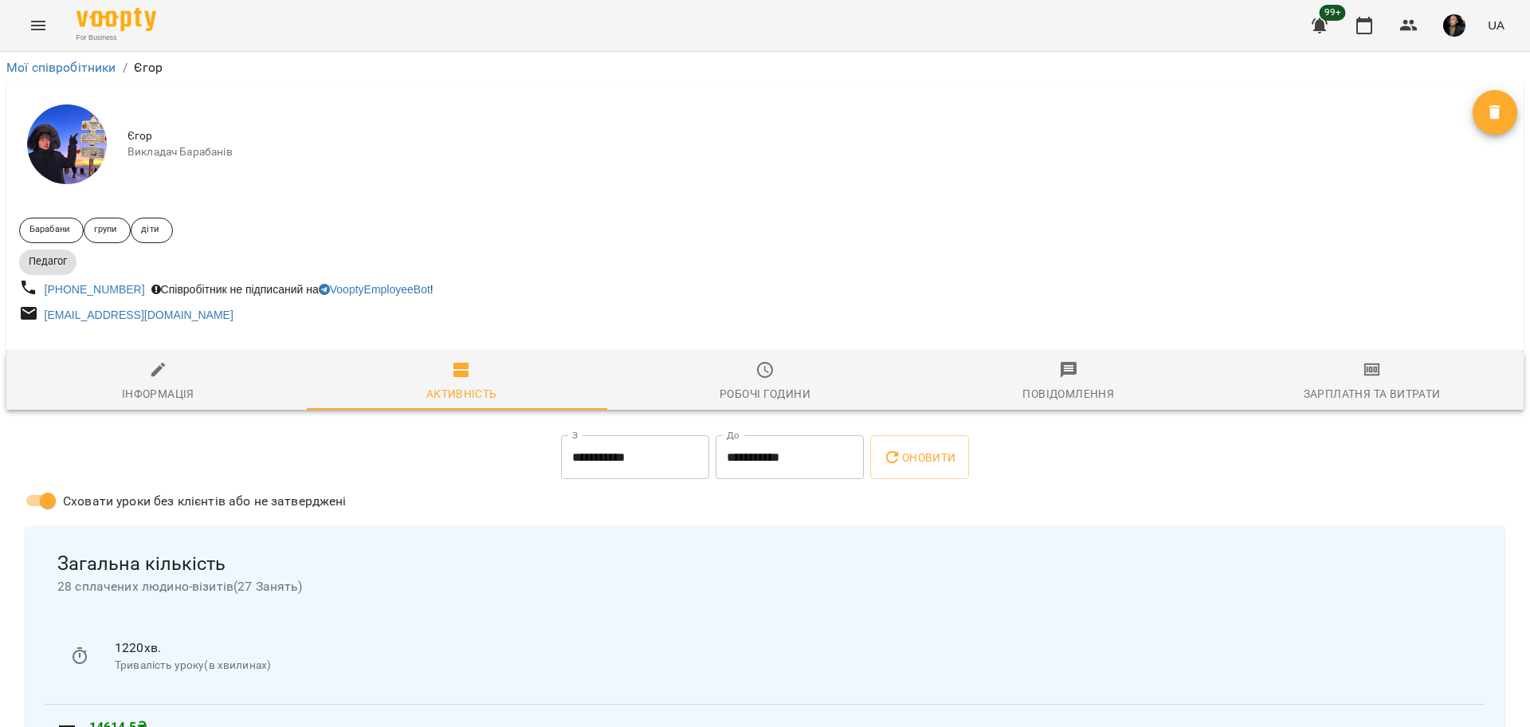
click at [14, 22] on div "For Business 99+ UA" at bounding box center [765, 25] width 1530 height 51
click at [37, 26] on icon "Menu" at bounding box center [38, 25] width 19 height 19
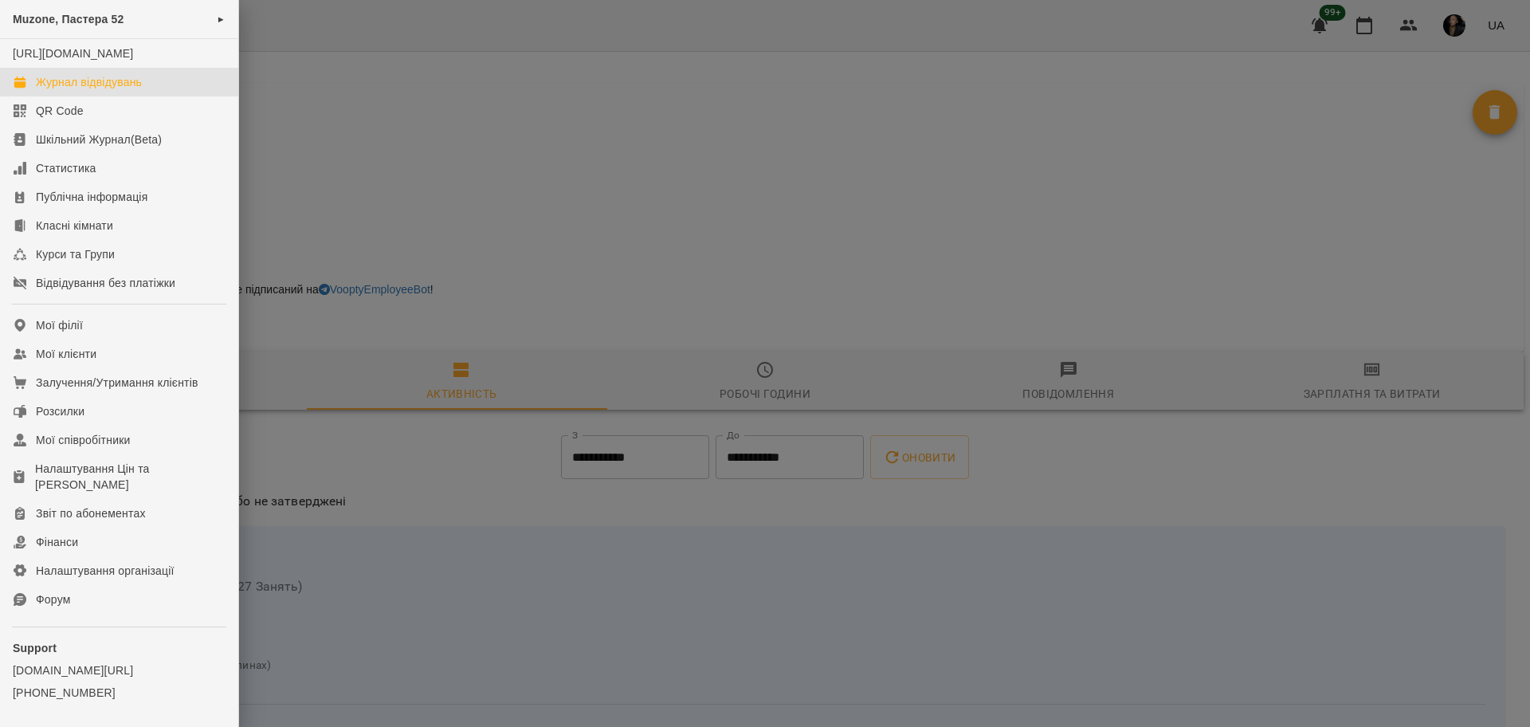
click at [109, 90] on div "Журнал відвідувань" at bounding box center [89, 82] width 106 height 16
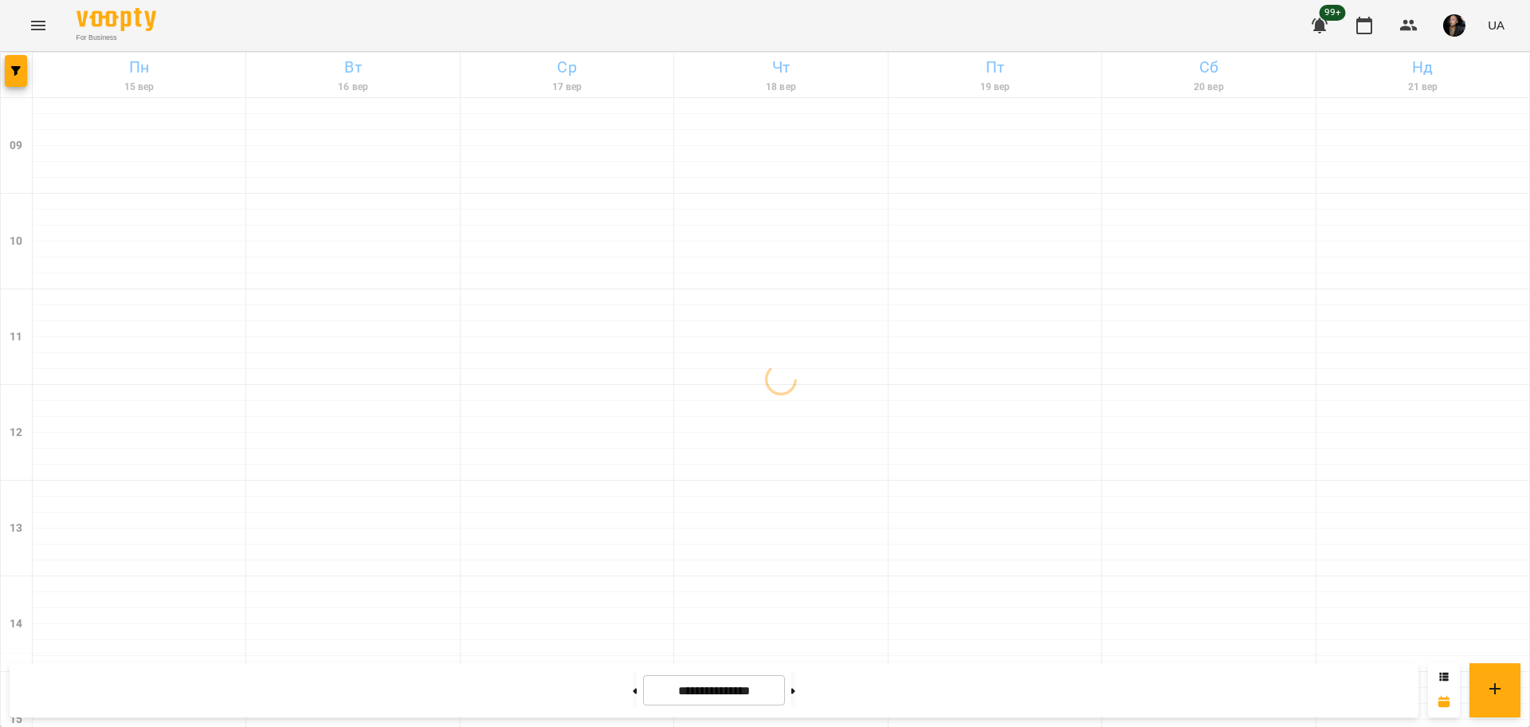
click at [35, 20] on icon "Menu" at bounding box center [38, 25] width 19 height 19
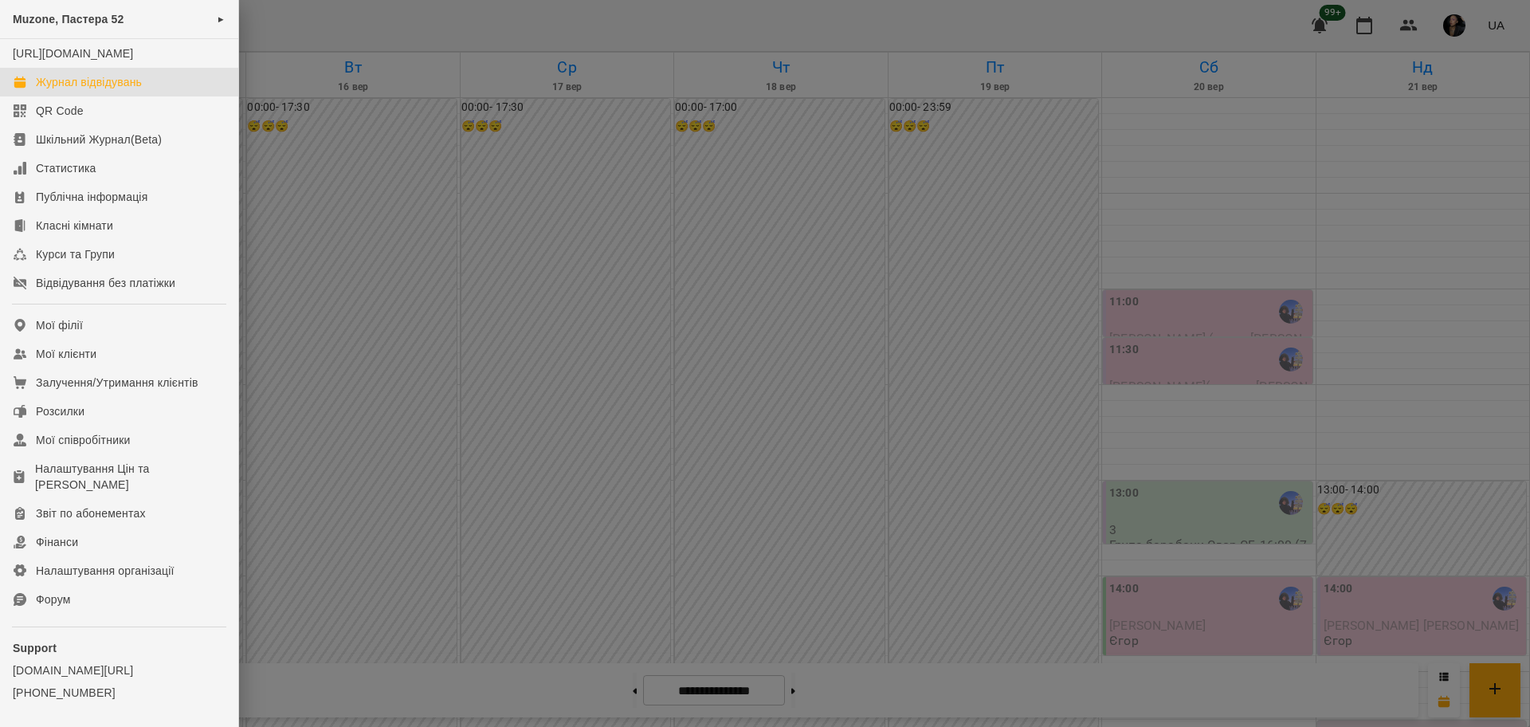
click at [445, 238] on div at bounding box center [765, 363] width 1530 height 727
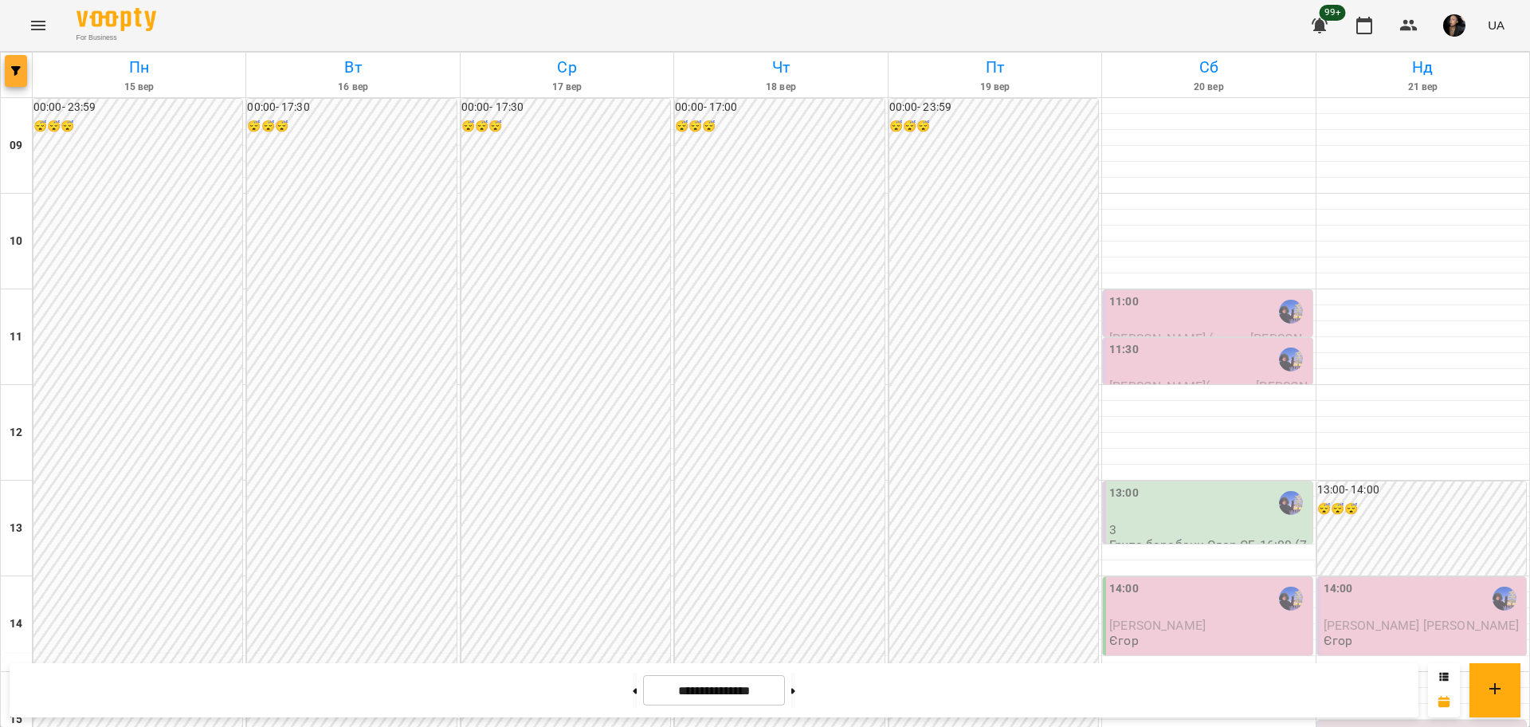
click at [18, 79] on button "button" at bounding box center [16, 71] width 22 height 32
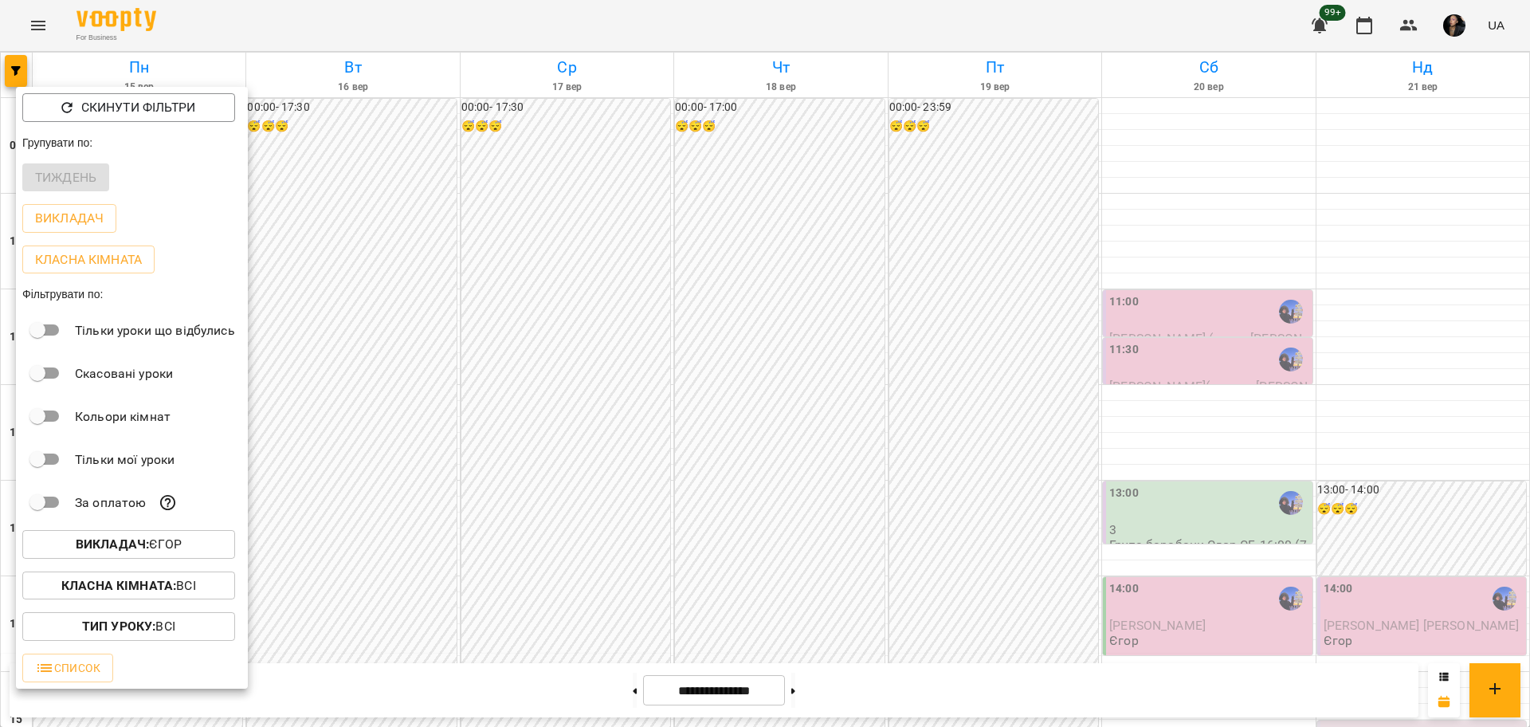
click at [200, 546] on span "Викладач : [PERSON_NAME]" at bounding box center [128, 544] width 187 height 19
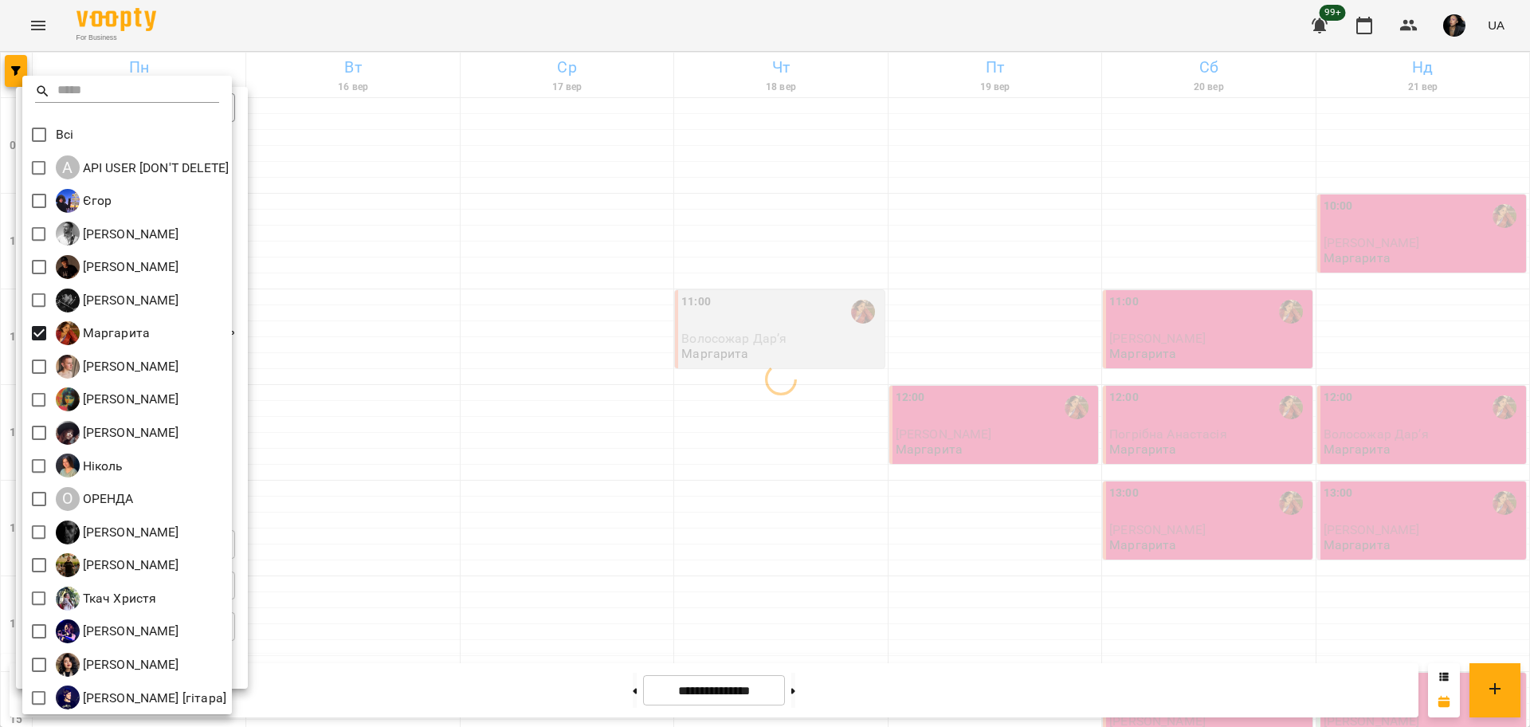
click at [439, 506] on div at bounding box center [765, 363] width 1530 height 727
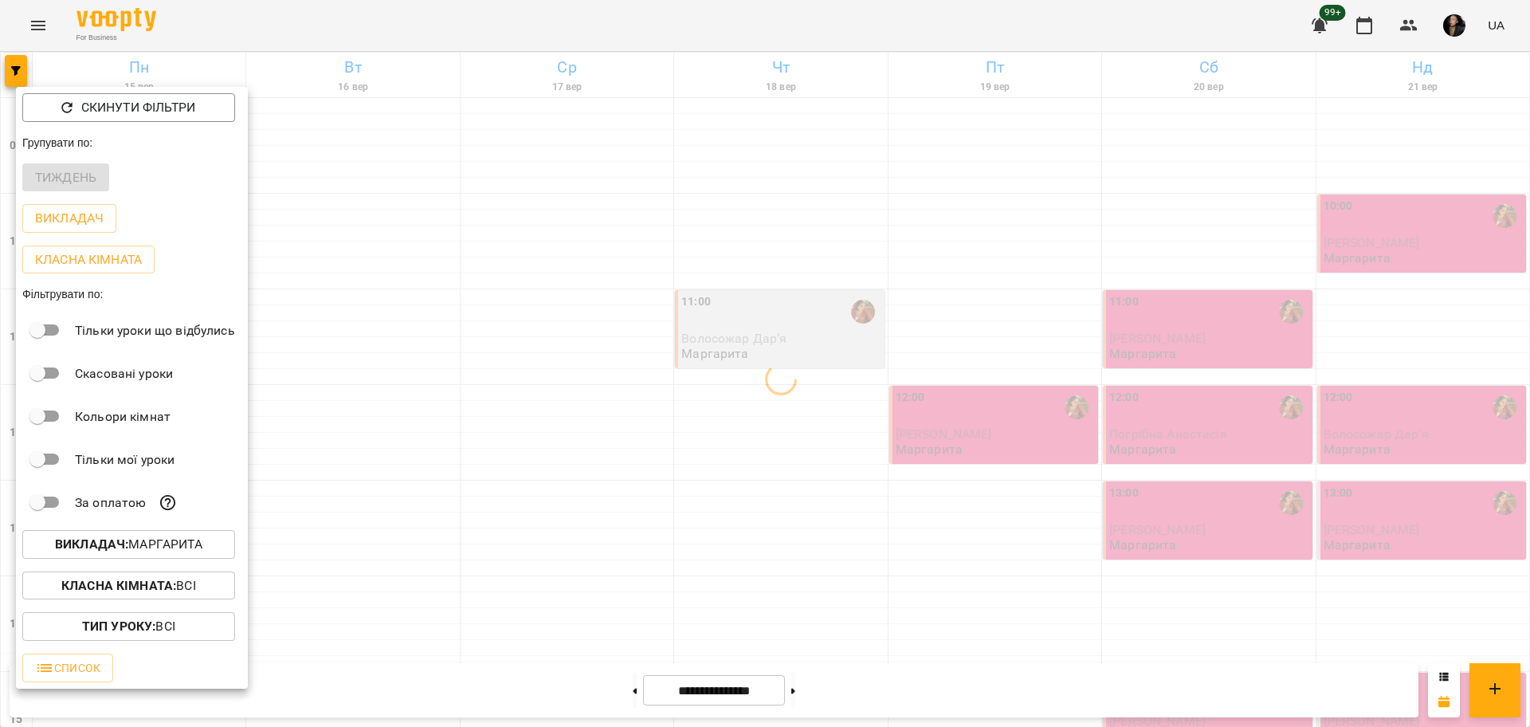
click at [445, 529] on div at bounding box center [765, 363] width 1530 height 727
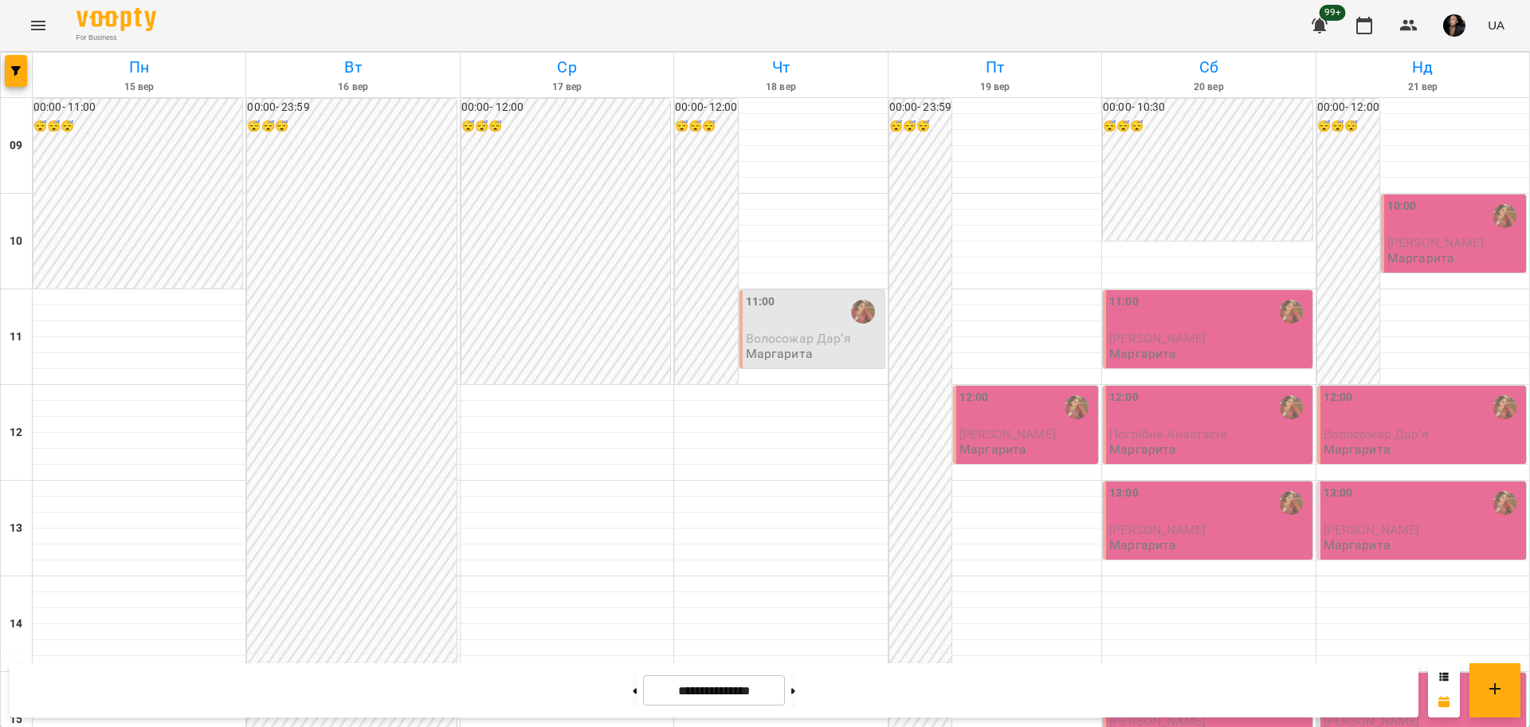
click at [818, 346] on div "11:00 [PERSON_NAME] [PERSON_NAME]" at bounding box center [813, 327] width 135 height 68
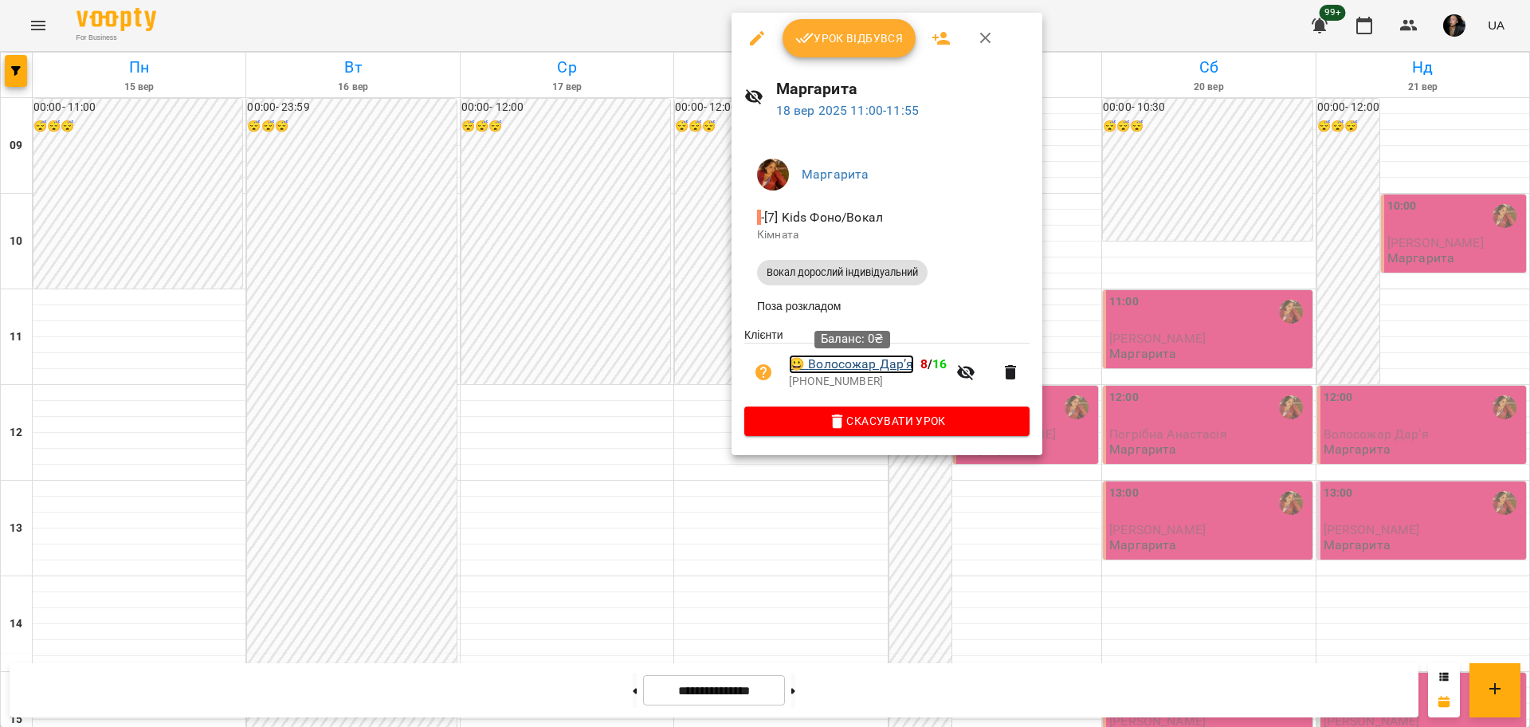
click at [838, 373] on link "😀 [PERSON_NAME]" at bounding box center [851, 364] width 125 height 19
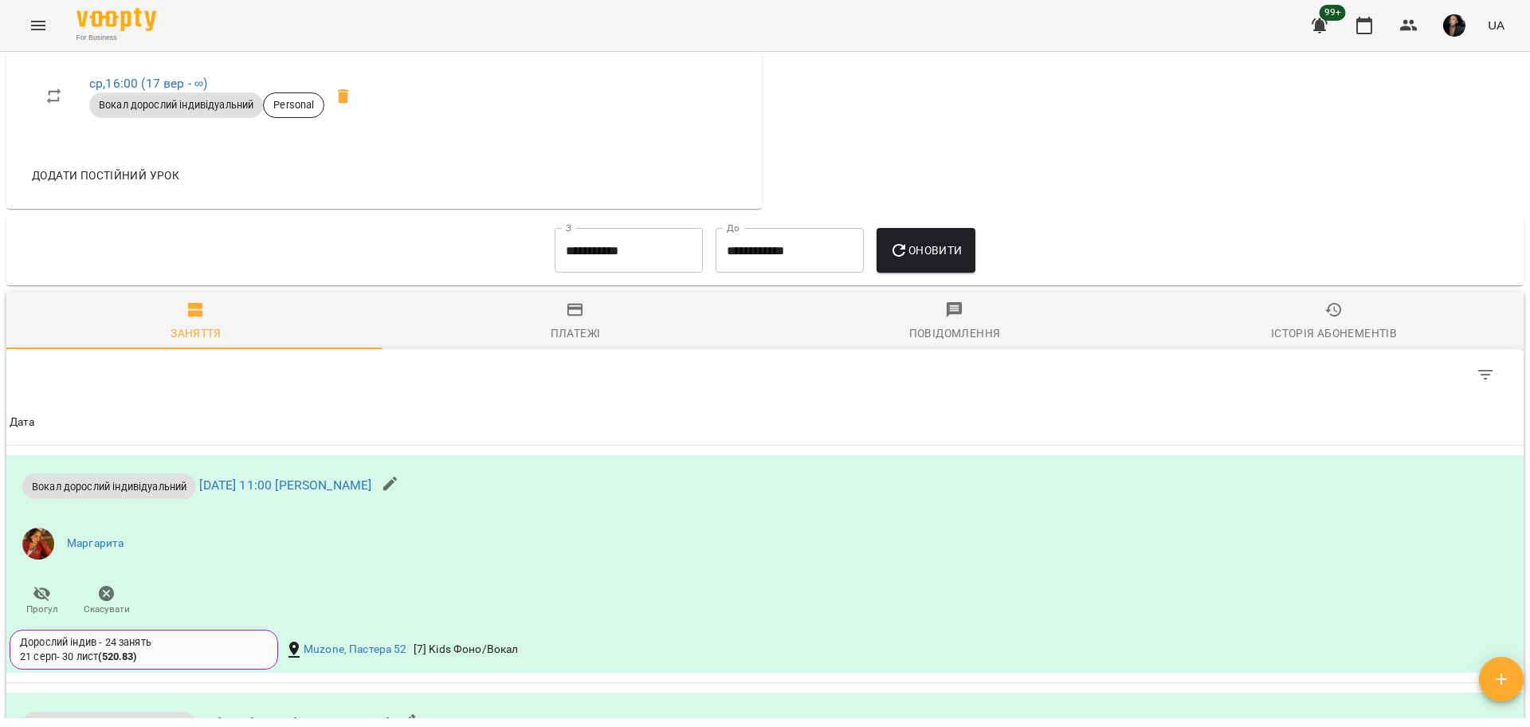
scroll to position [897, 0]
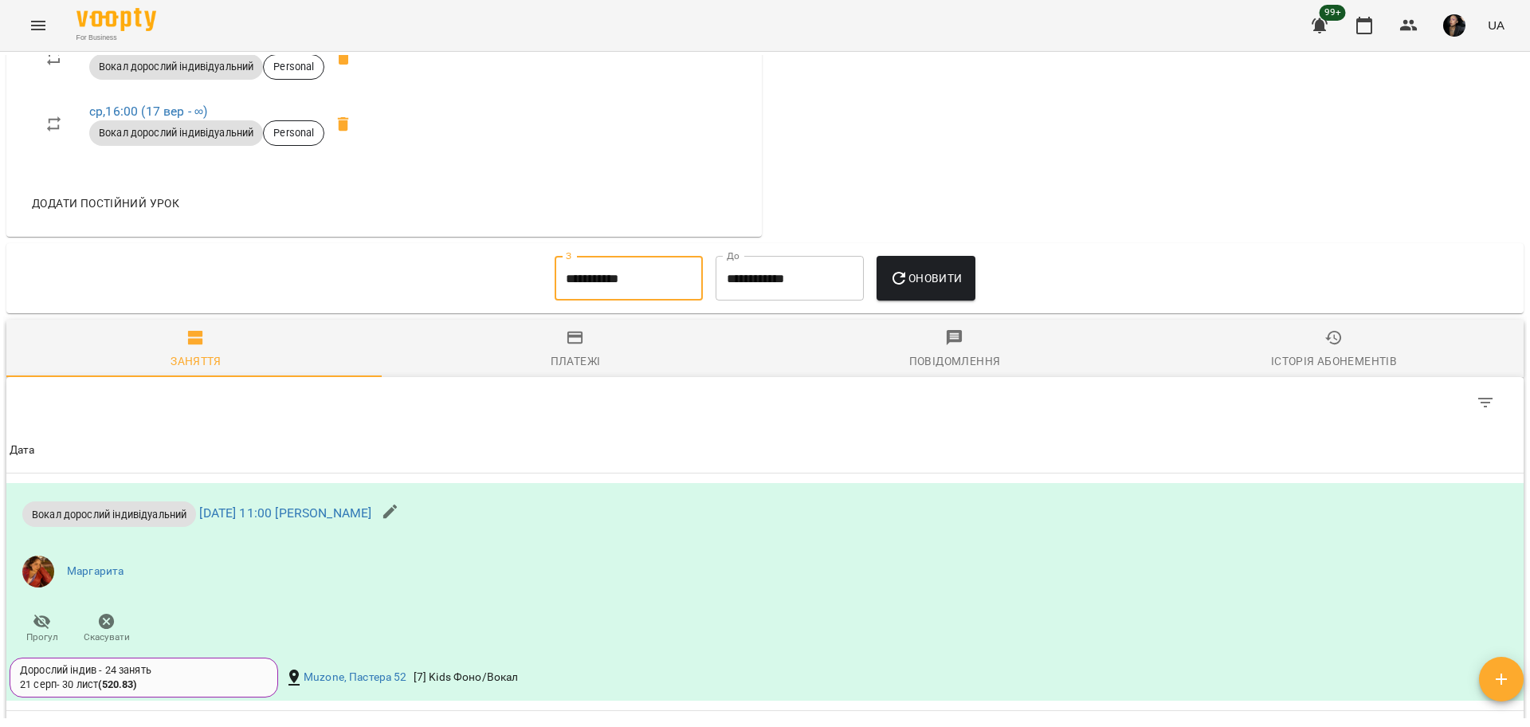
click at [555, 271] on input "**********" at bounding box center [629, 278] width 148 height 45
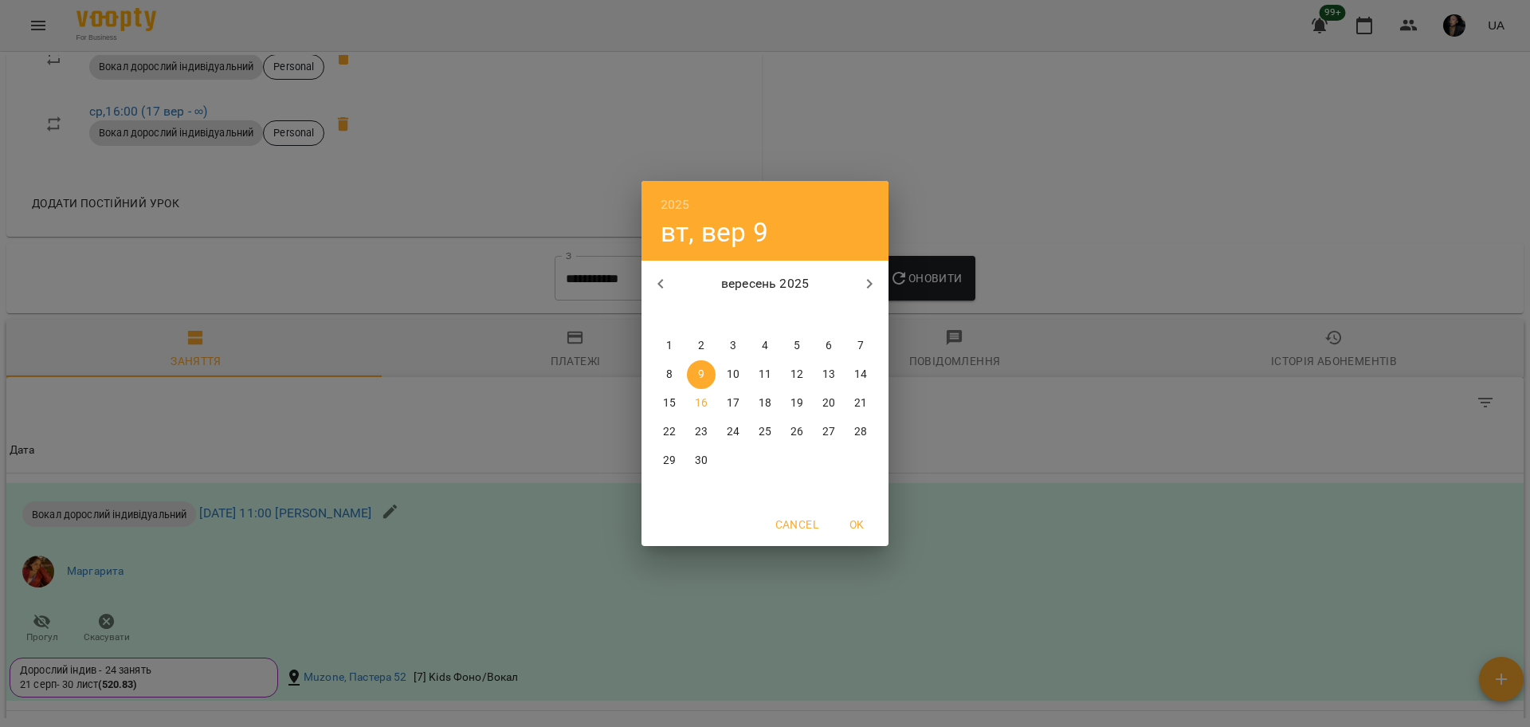
click at [661, 279] on icon "button" at bounding box center [660, 283] width 19 height 19
click at [858, 348] on p "3" at bounding box center [860, 346] width 6 height 16
type input "**********"
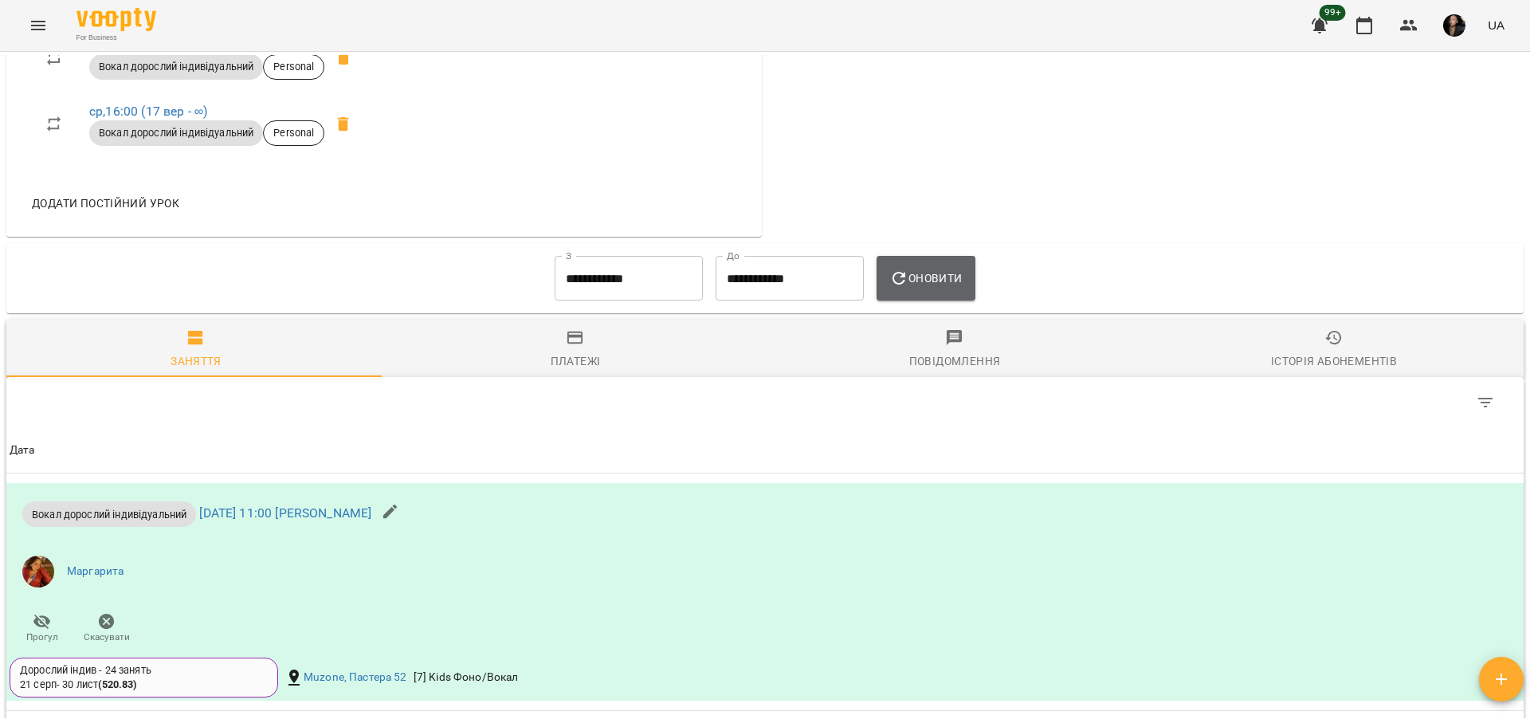
click at [930, 272] on span "Оновити" at bounding box center [925, 278] width 73 height 19
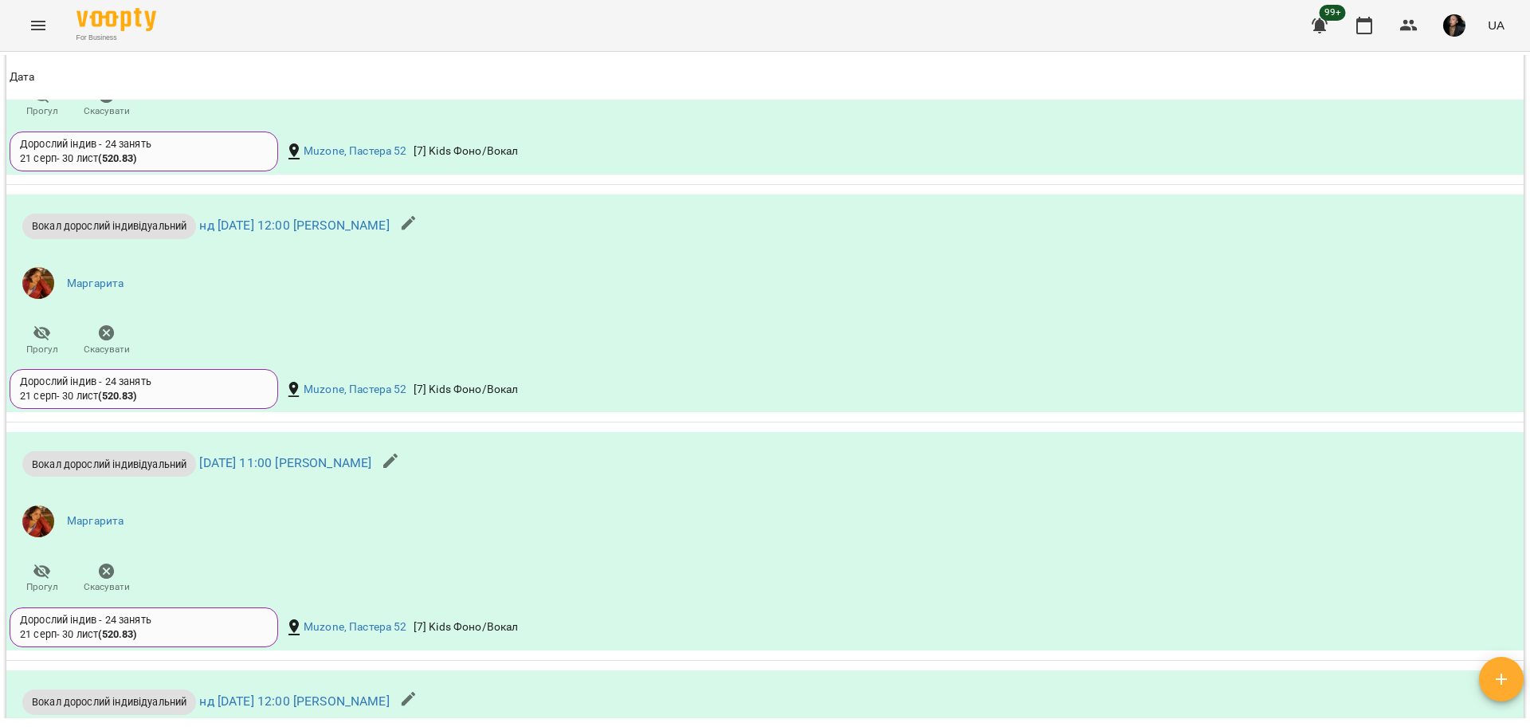
scroll to position [2533, 0]
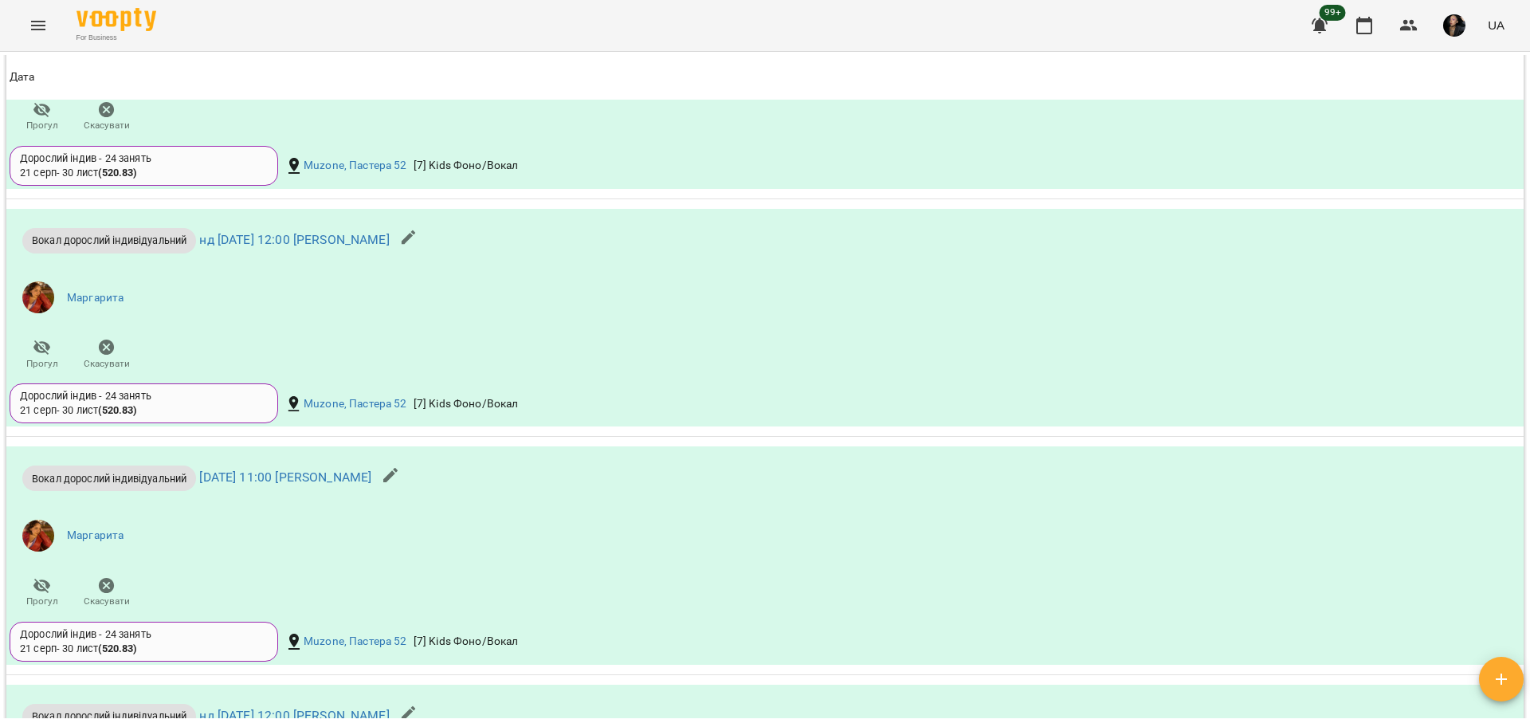
click at [41, 16] on icon "Menu" at bounding box center [38, 25] width 19 height 19
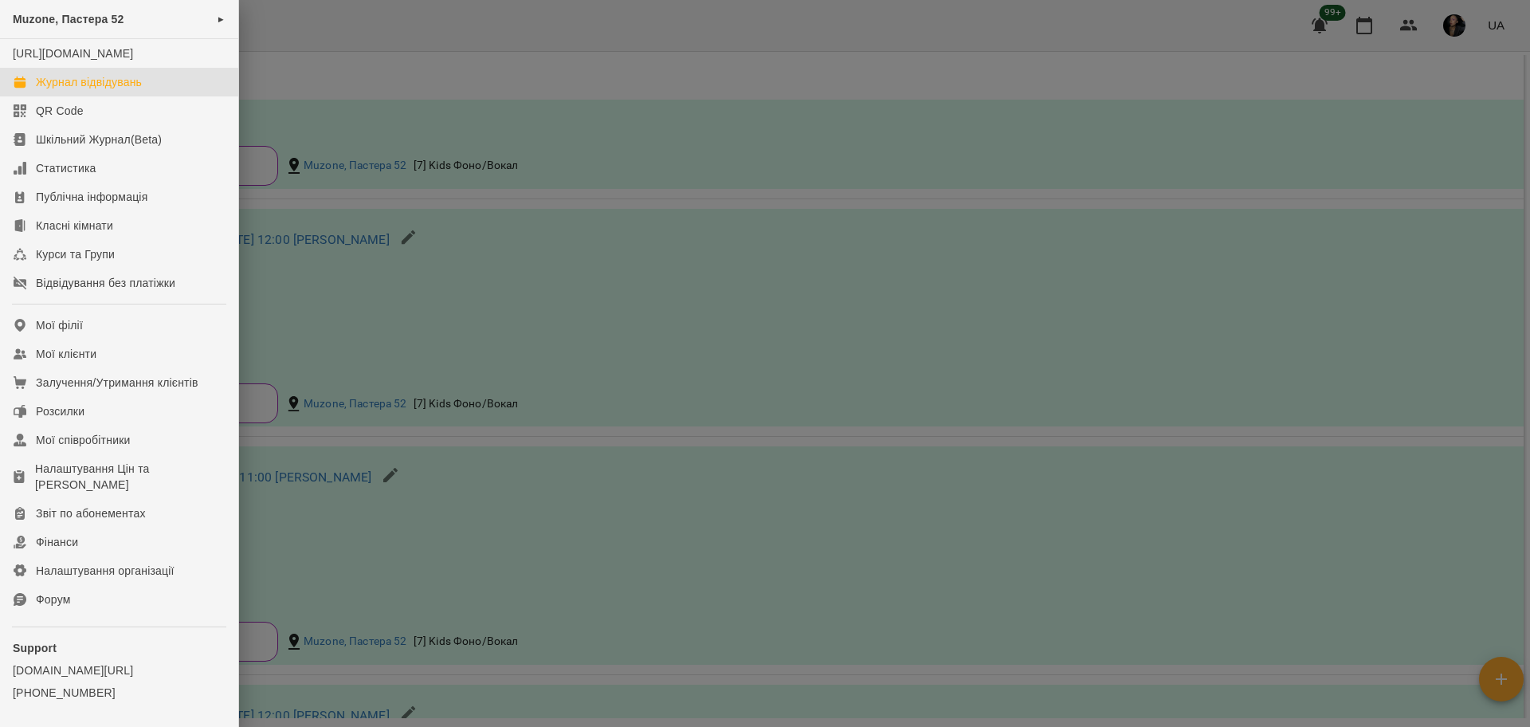
click at [86, 85] on link "Журнал відвідувань" at bounding box center [119, 82] width 238 height 29
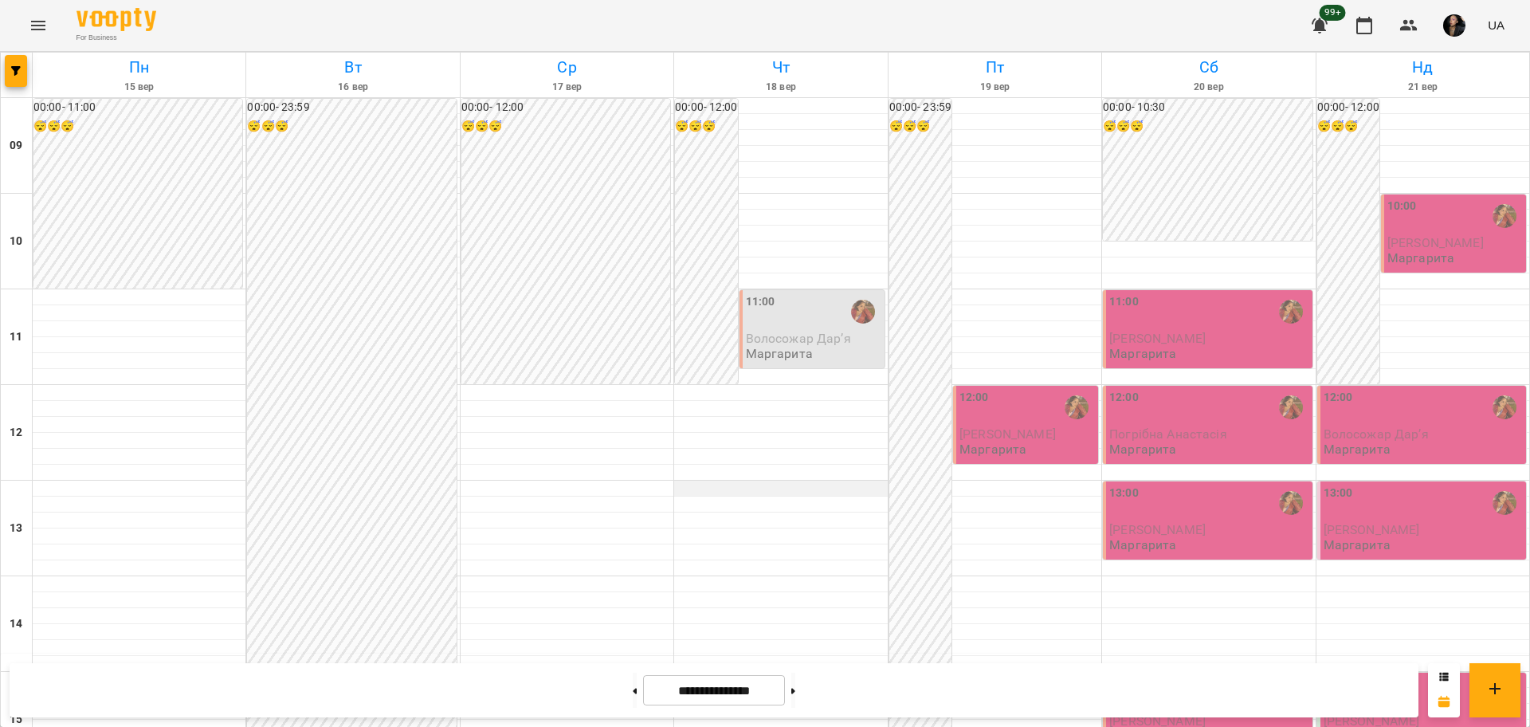
scroll to position [199, 0]
click at [775, 347] on p "Маргарита" at bounding box center [779, 354] width 67 height 14
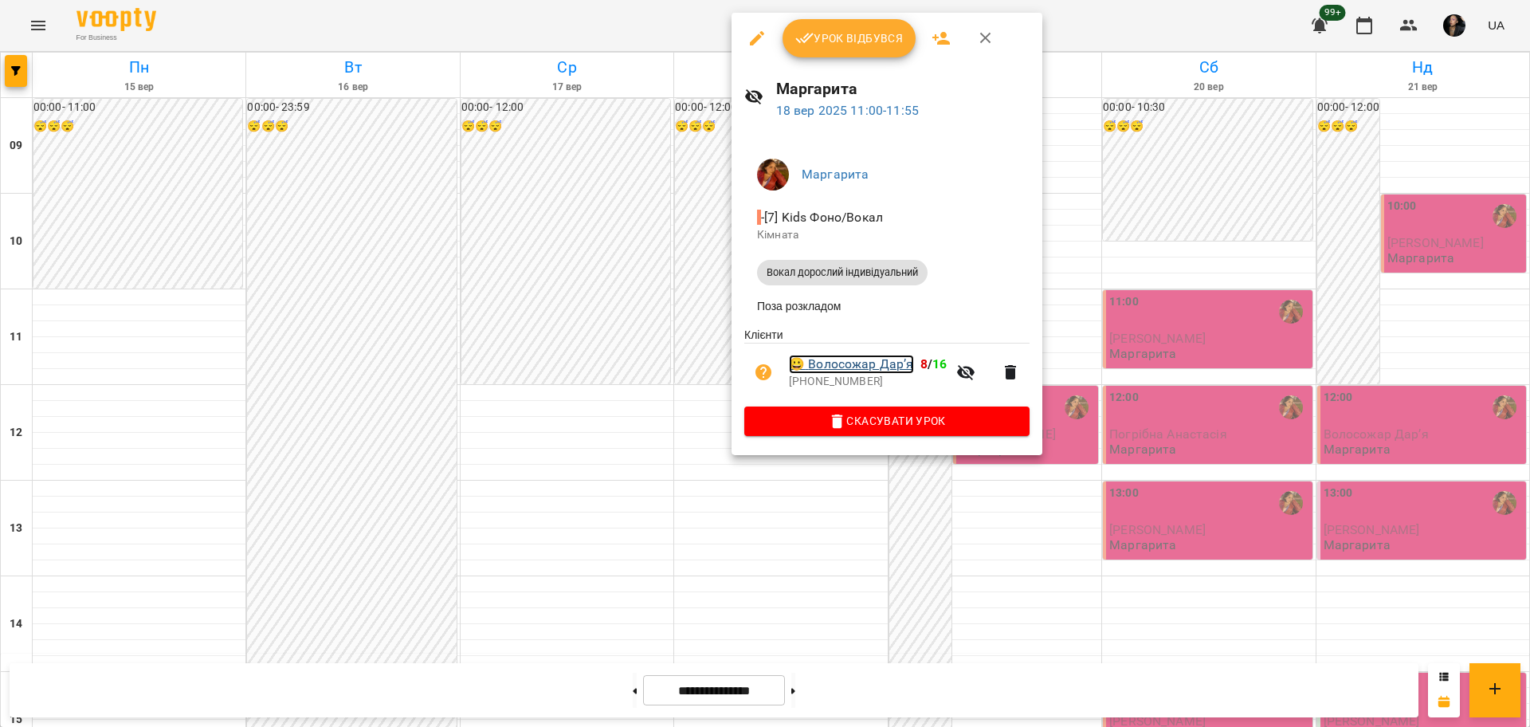
click at [873, 367] on link "😀 Волосожар Дарʼя" at bounding box center [851, 364] width 125 height 19
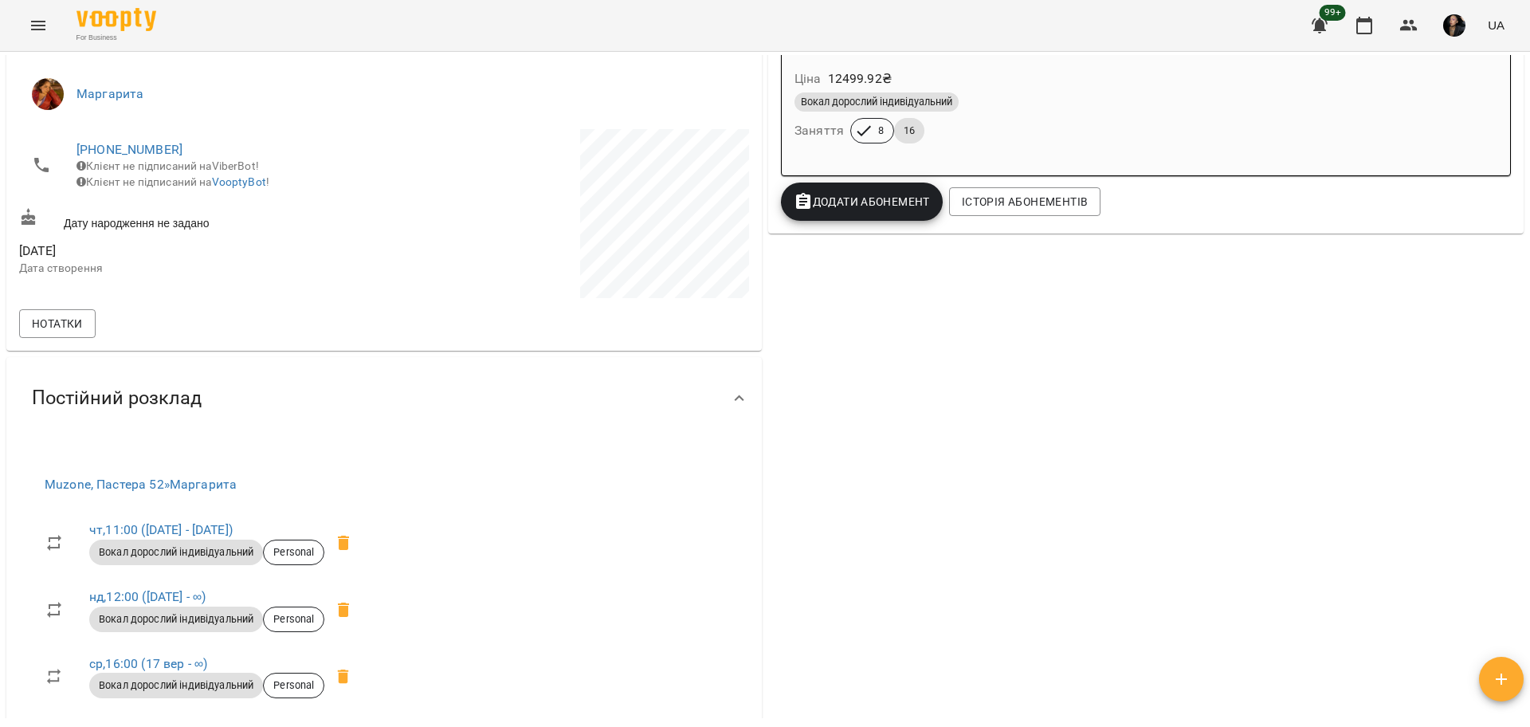
scroll to position [398, 0]
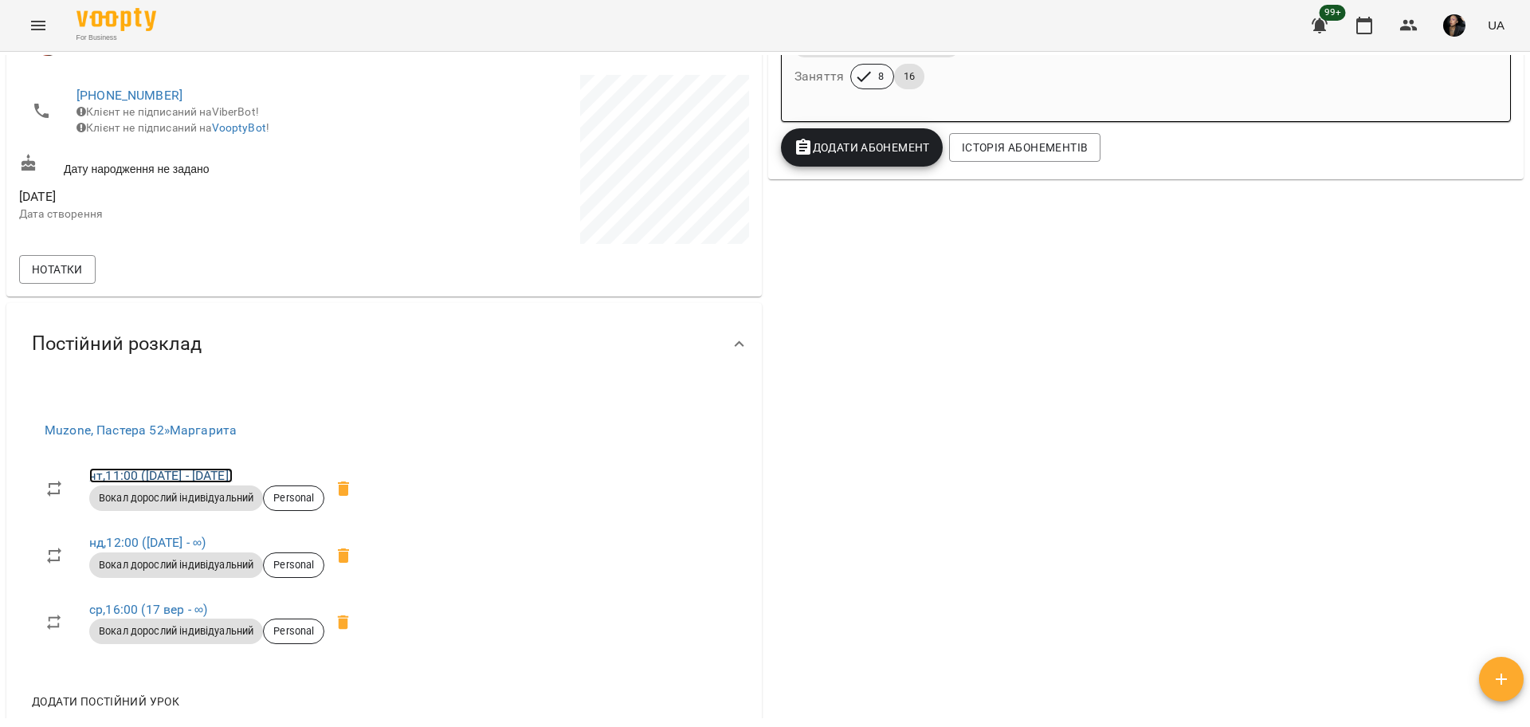
click at [106, 477] on link "чт , 11:00 (21 серп - 16 вер)" at bounding box center [160, 475] width 143 height 15
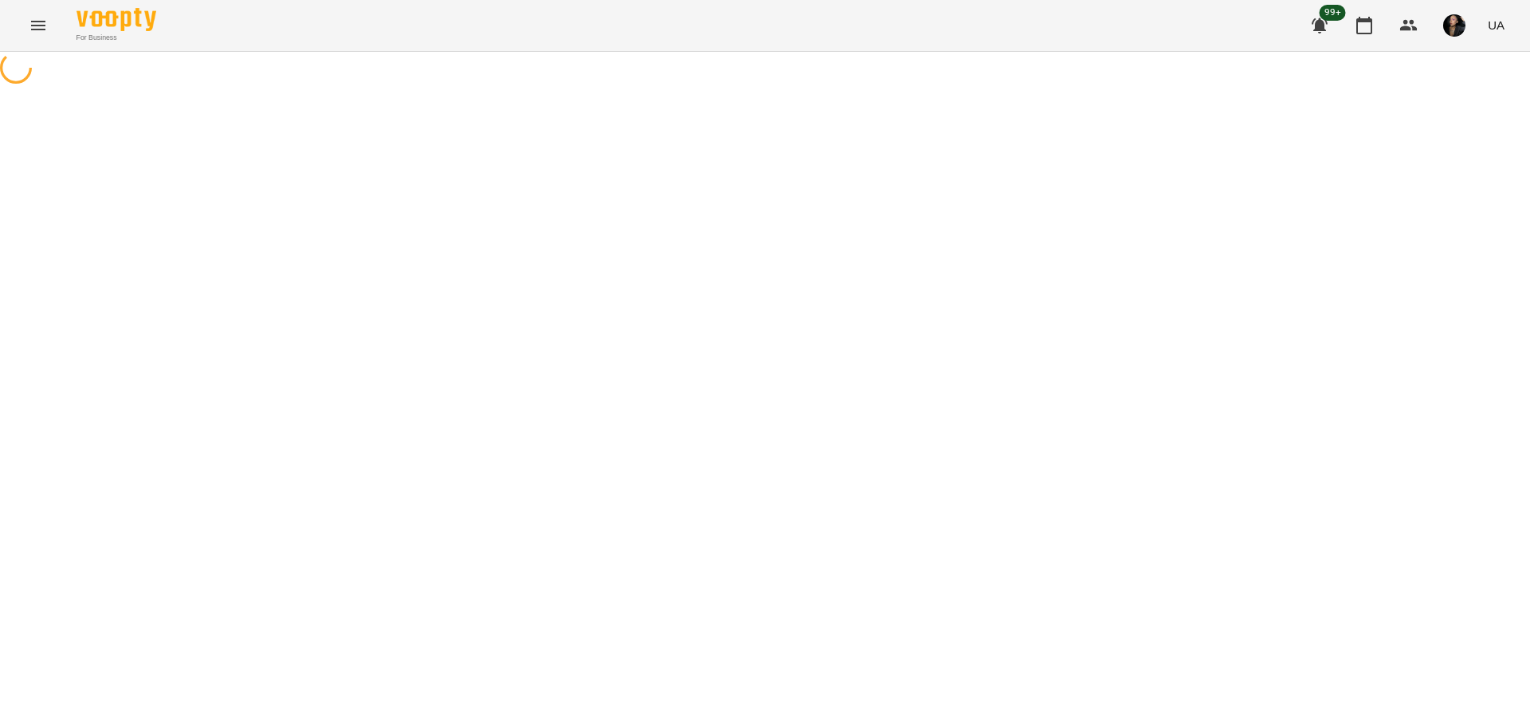
select select "*"
select select "**********"
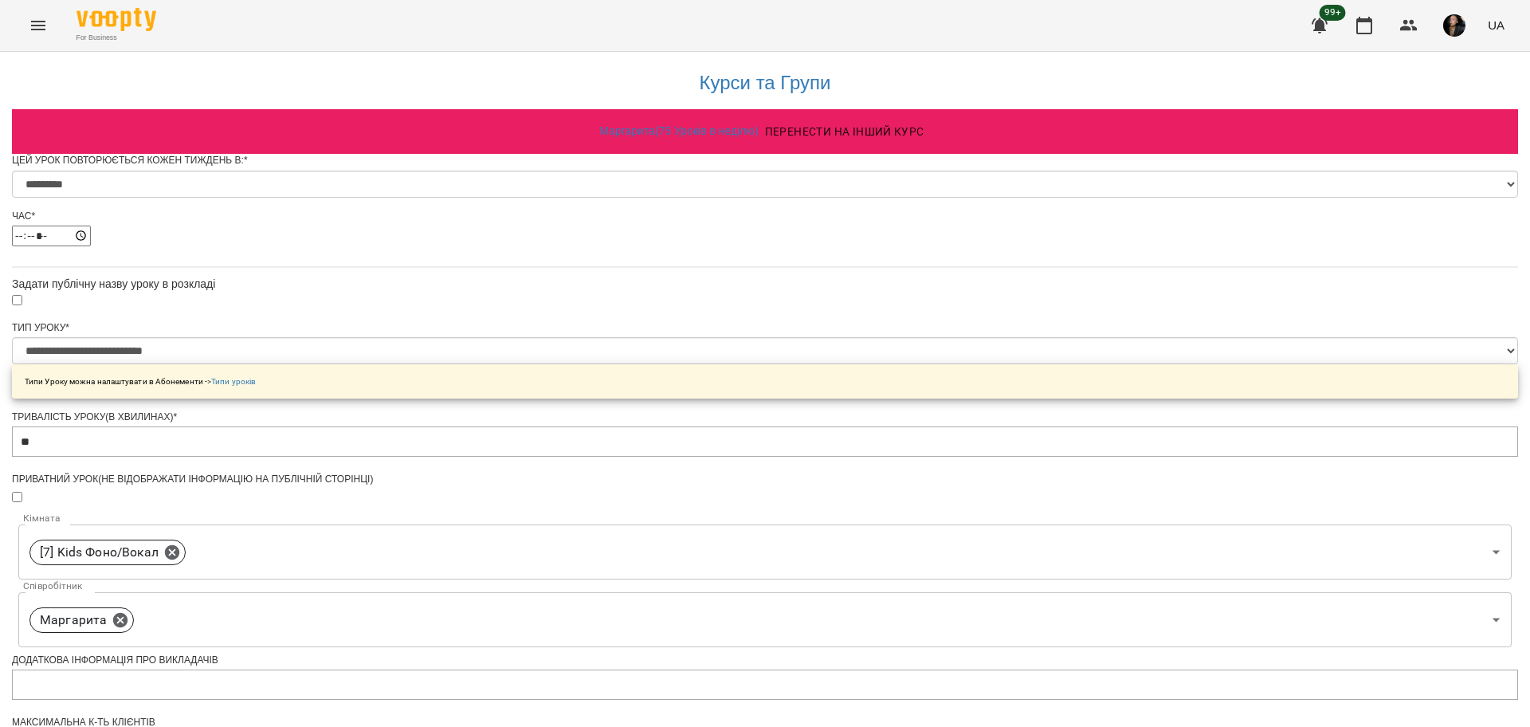
scroll to position [598, 0]
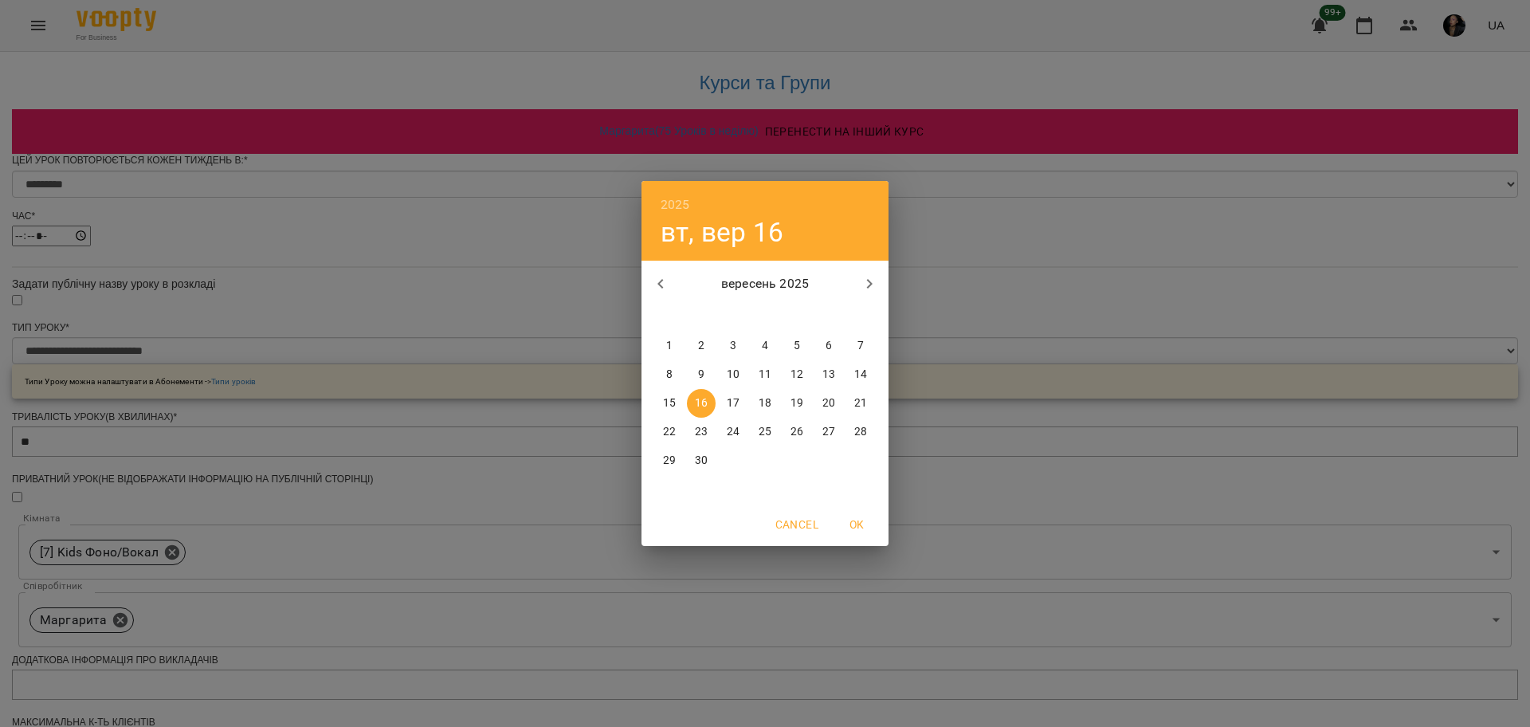
click at [674, 404] on p "15" at bounding box center [669, 403] width 13 height 16
type input "**********"
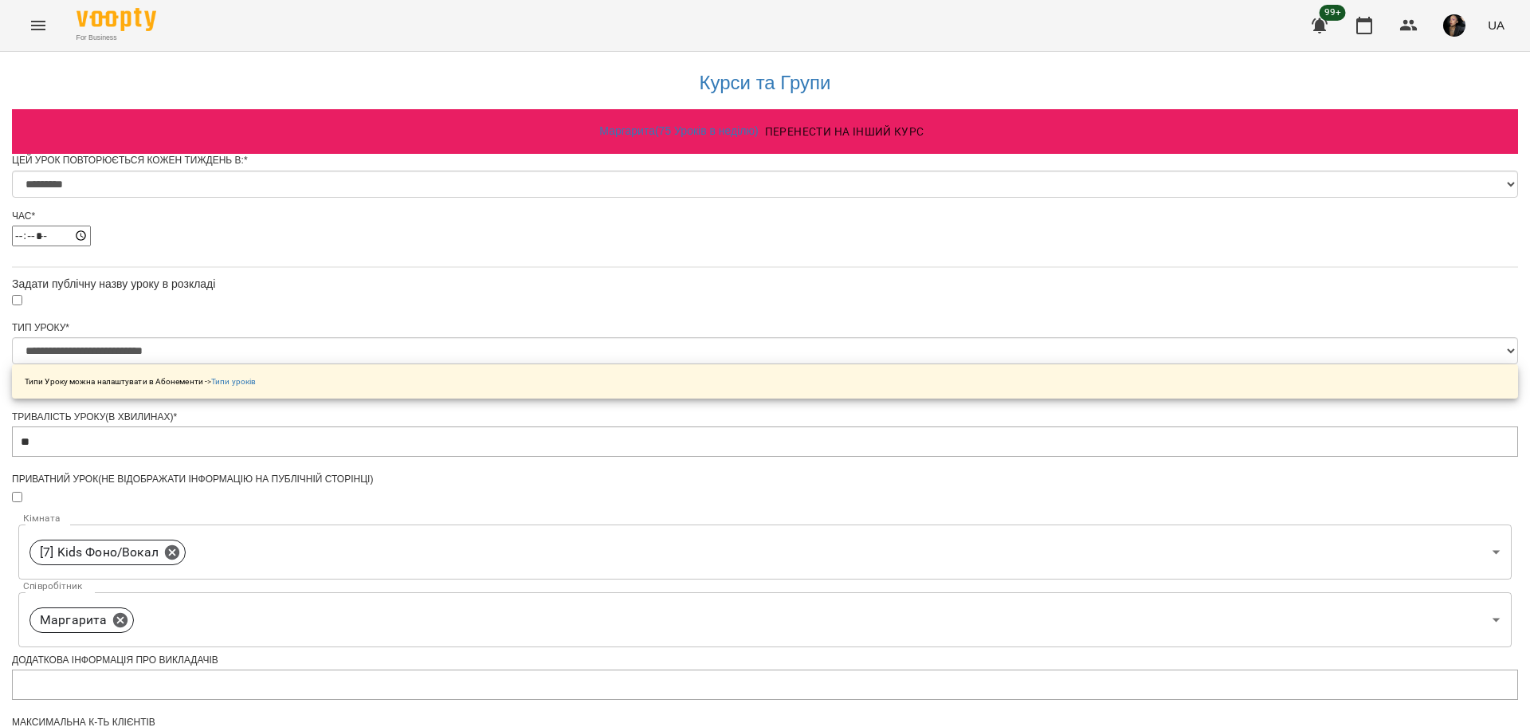
scroll to position [628, 0]
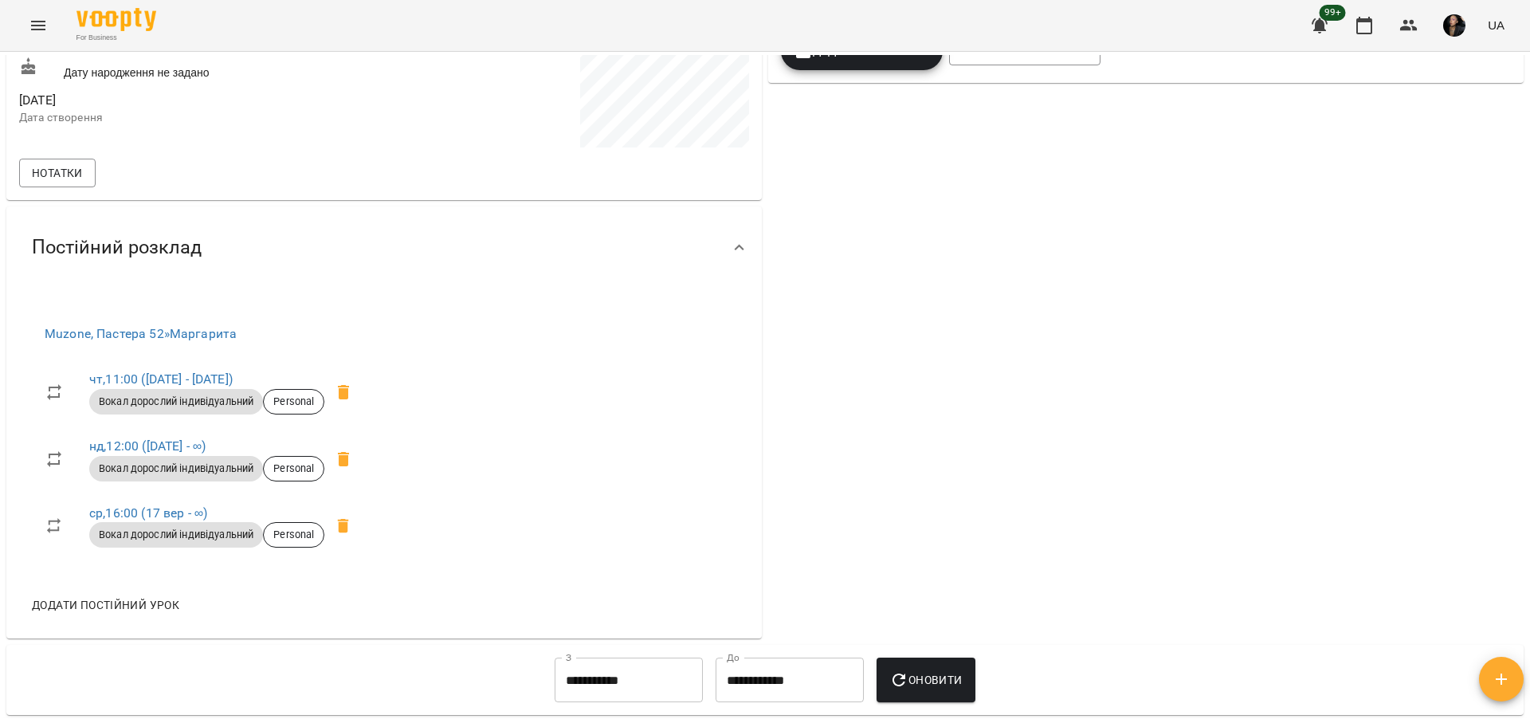
scroll to position [498, 0]
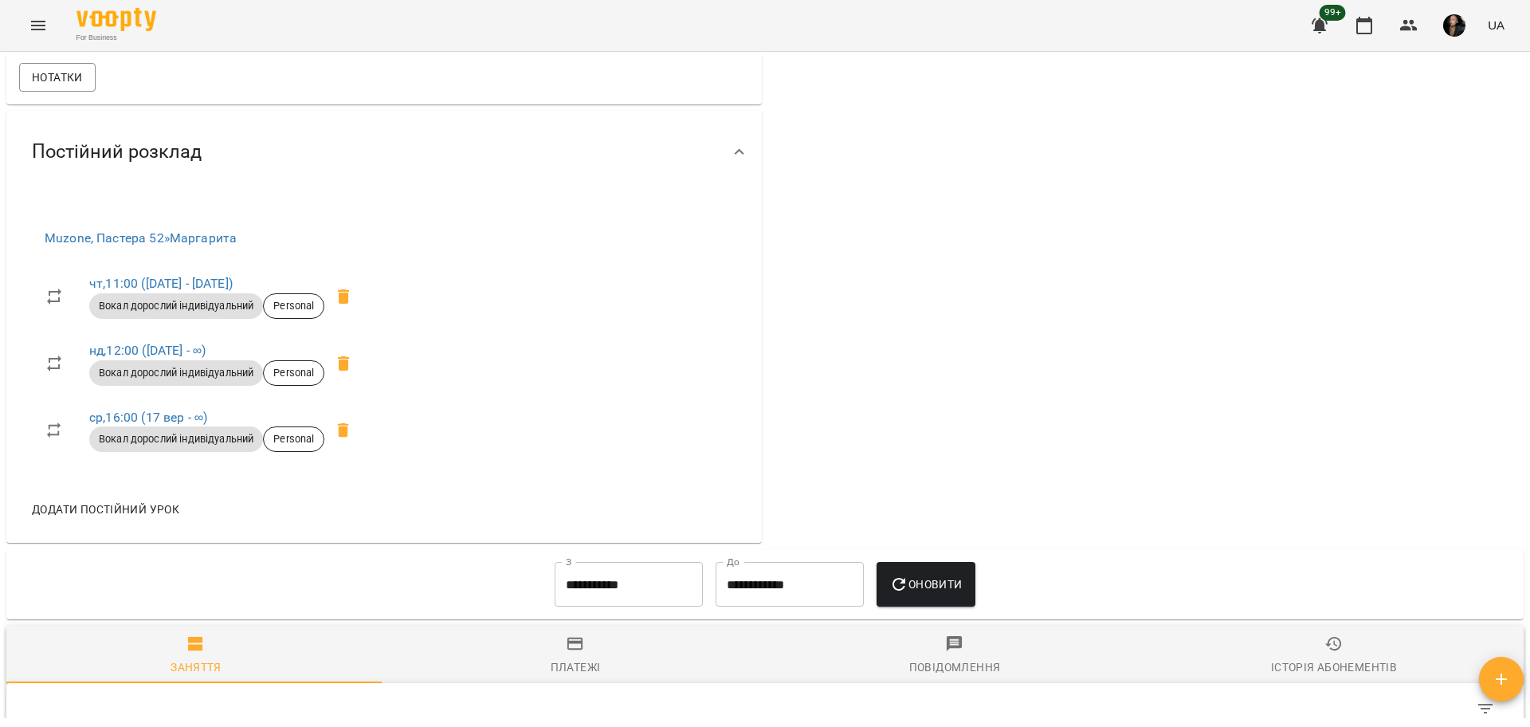
scroll to position [697, 0]
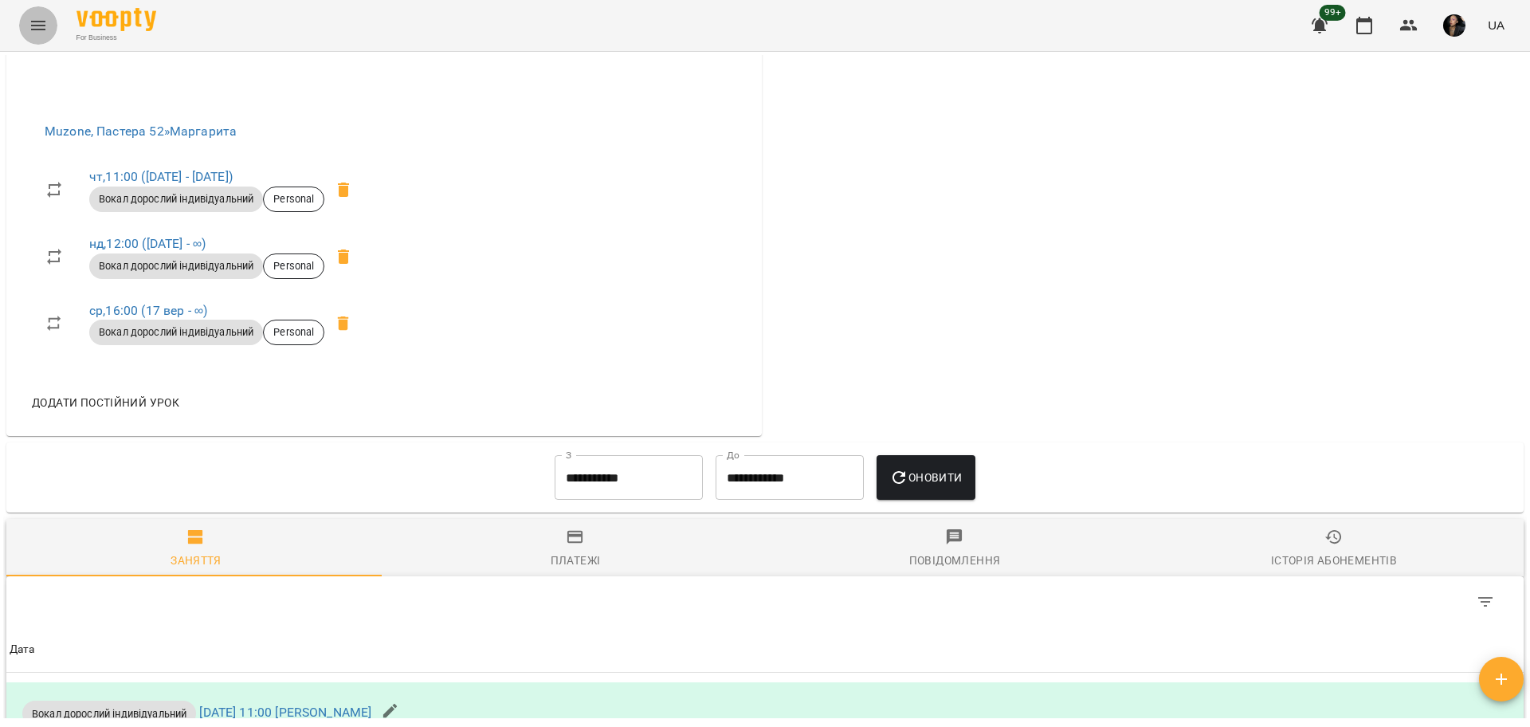
click at [34, 34] on icon "Menu" at bounding box center [38, 25] width 19 height 19
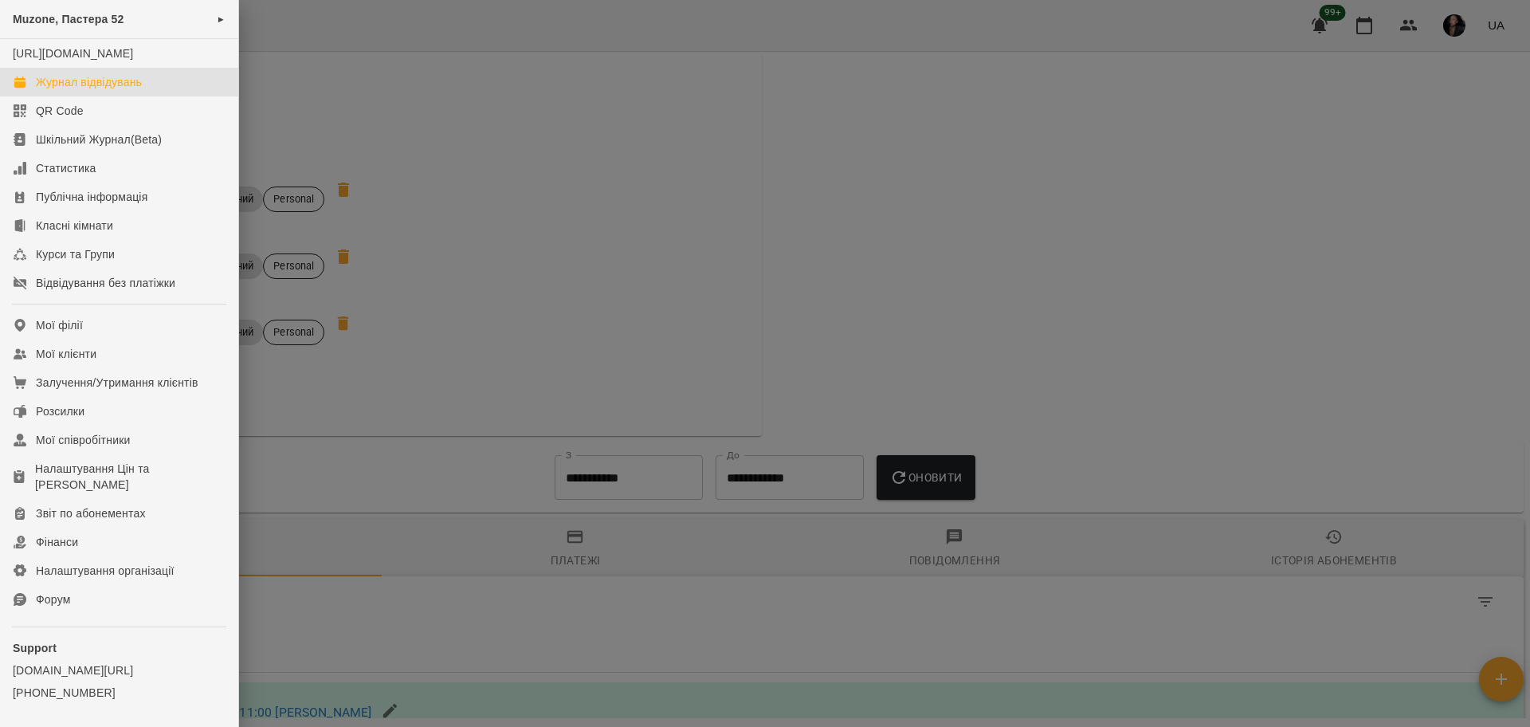
click at [116, 96] on link "Журнал відвідувань" at bounding box center [119, 82] width 238 height 29
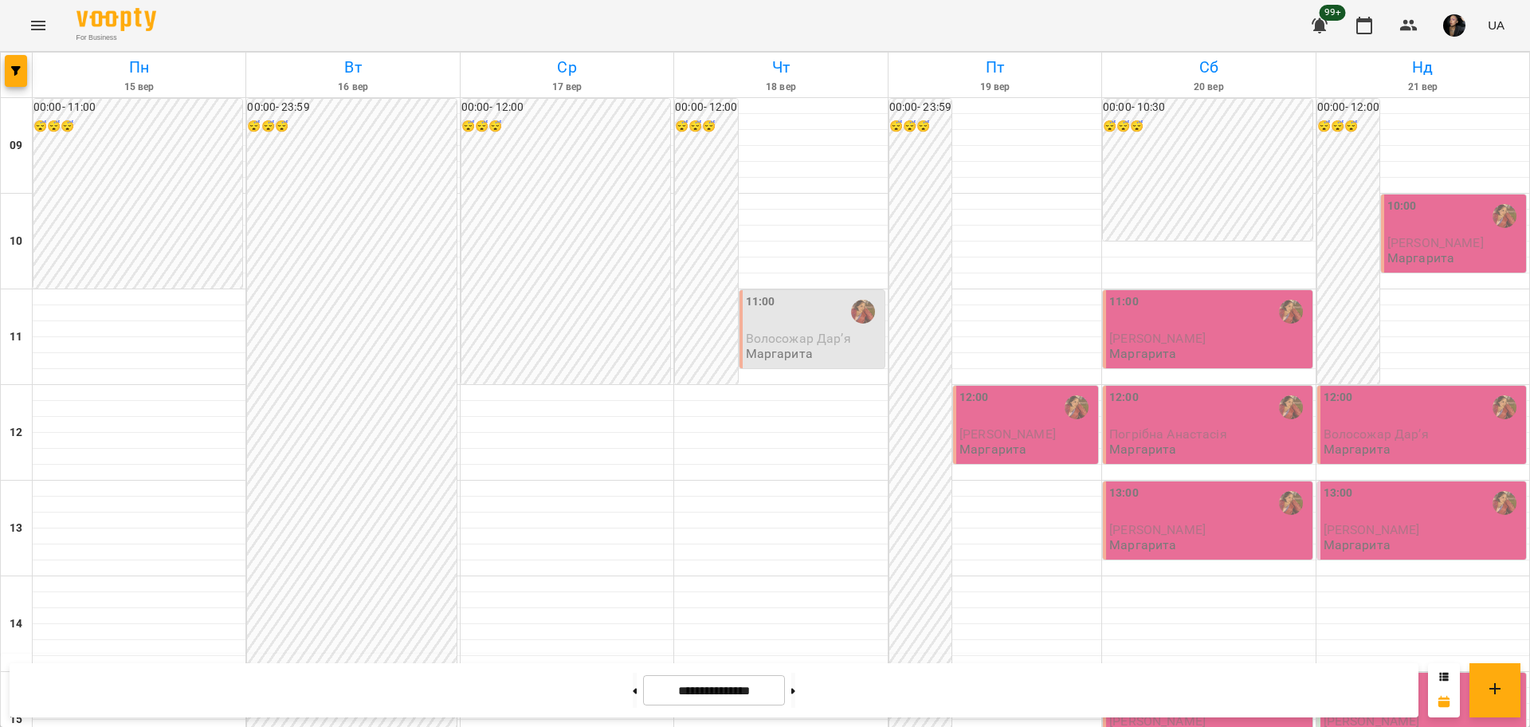
scroll to position [398, 0]
